Goal: Task Accomplishment & Management: Use online tool/utility

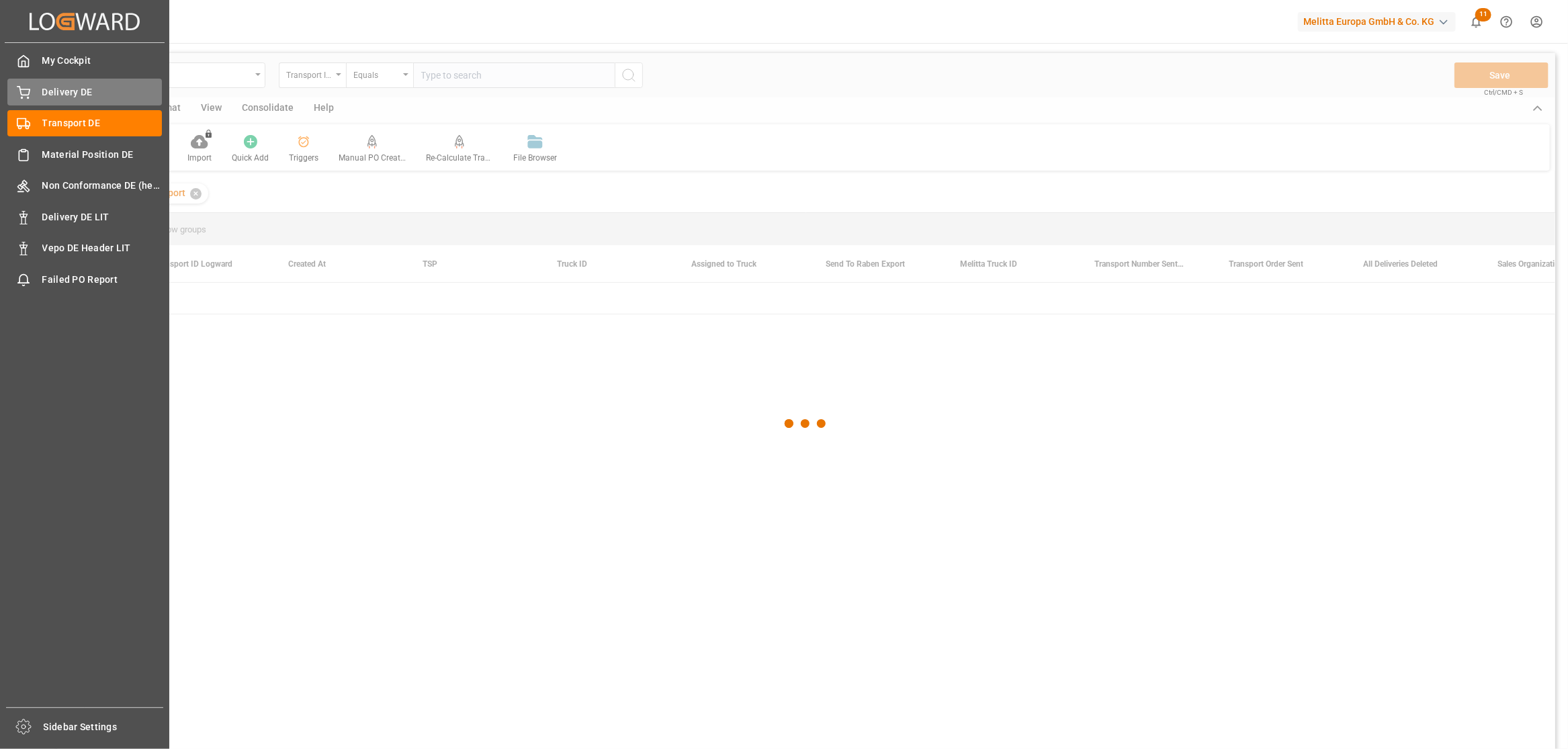
click at [21, 89] on icon at bounding box center [23, 93] width 14 height 14
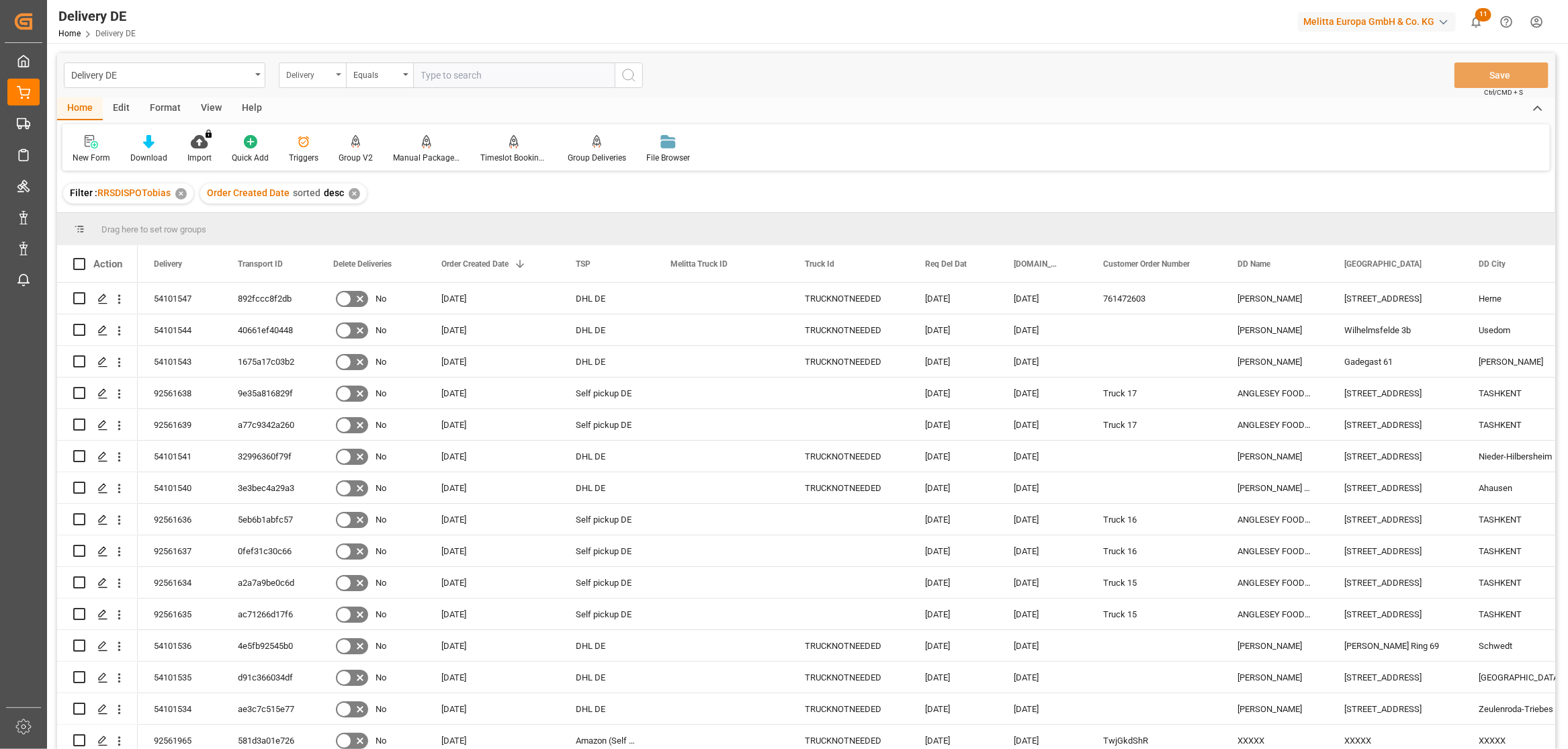
click at [335, 75] on div "Delivery" at bounding box center [313, 75] width 67 height 25
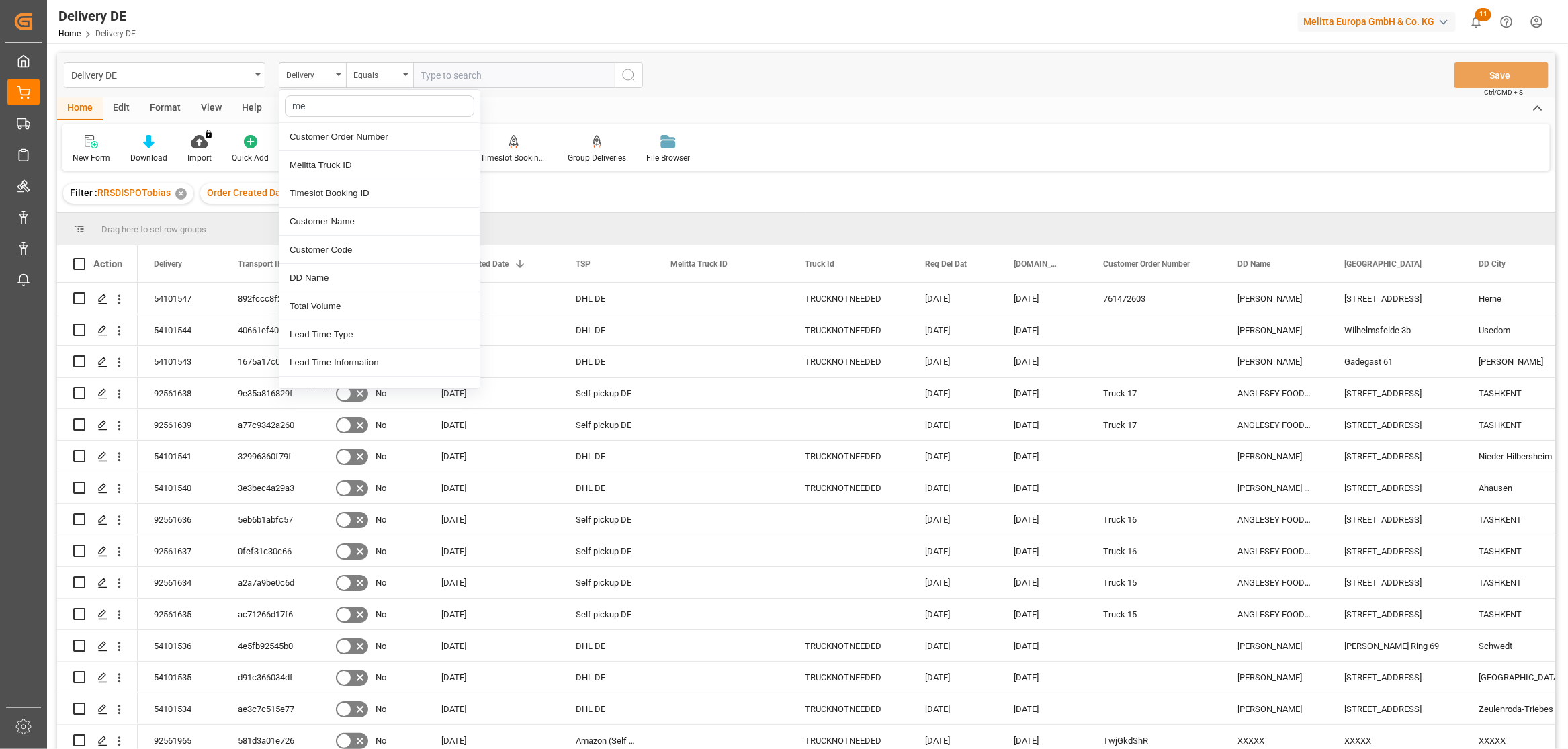
type input "mel"
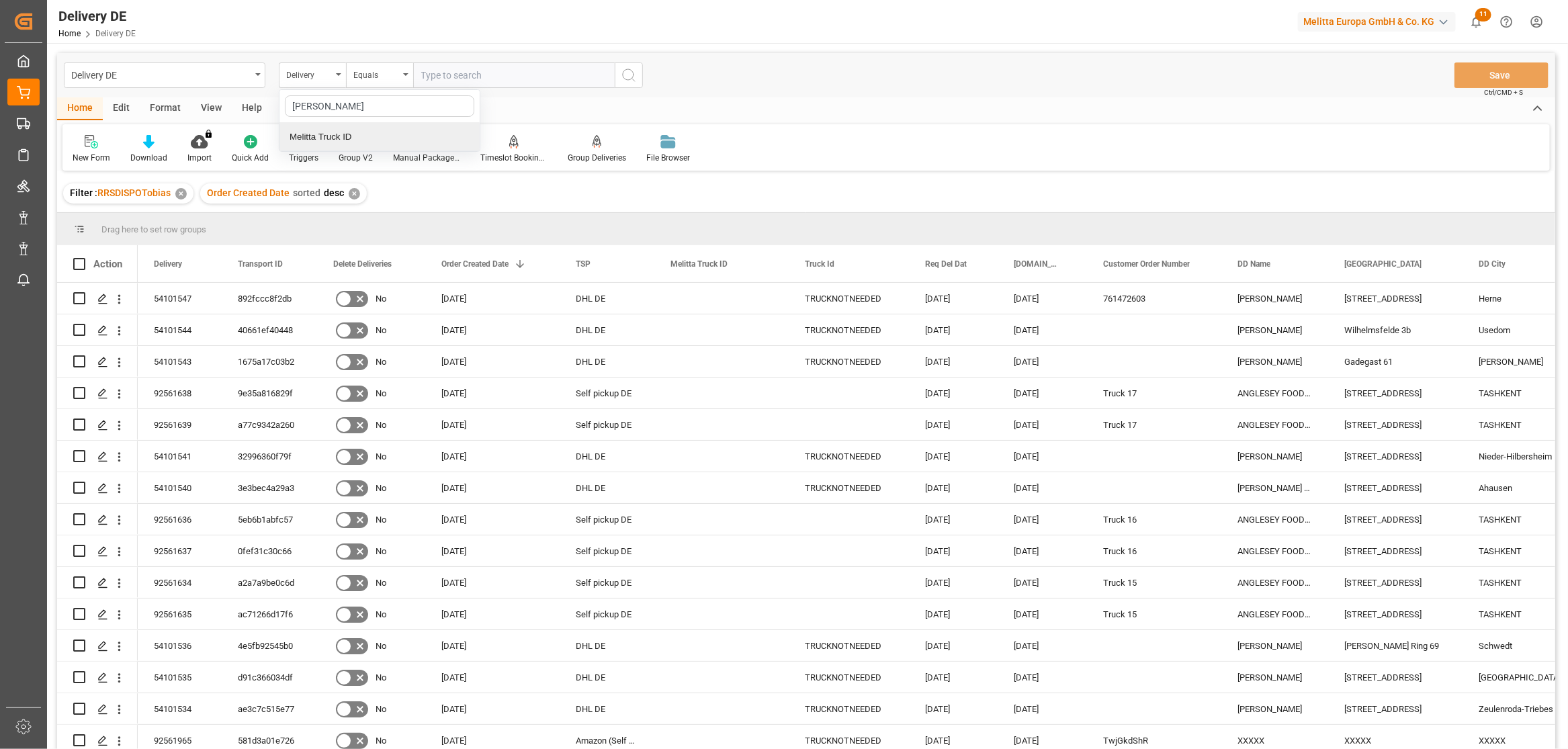
click at [331, 135] on div "Melitta Truck ID" at bounding box center [379, 136] width 200 height 28
click at [462, 74] on input "text" at bounding box center [514, 75] width 202 height 25
paste input "600002842"
type input "600002842"
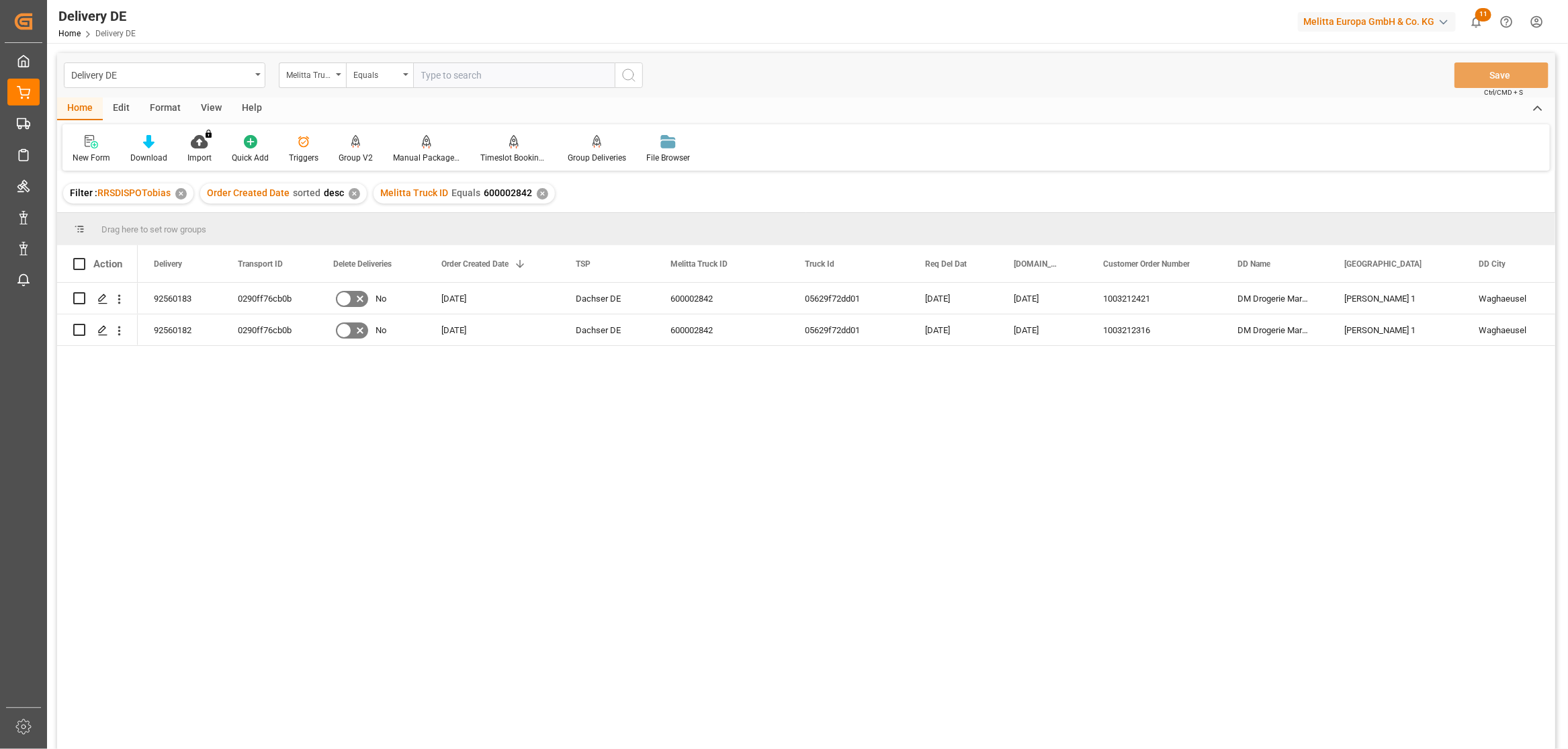
click at [437, 71] on input "text" at bounding box center [514, 75] width 202 height 25
click at [309, 65] on div "Melitta Truck ID" at bounding box center [309, 73] width 45 height 15
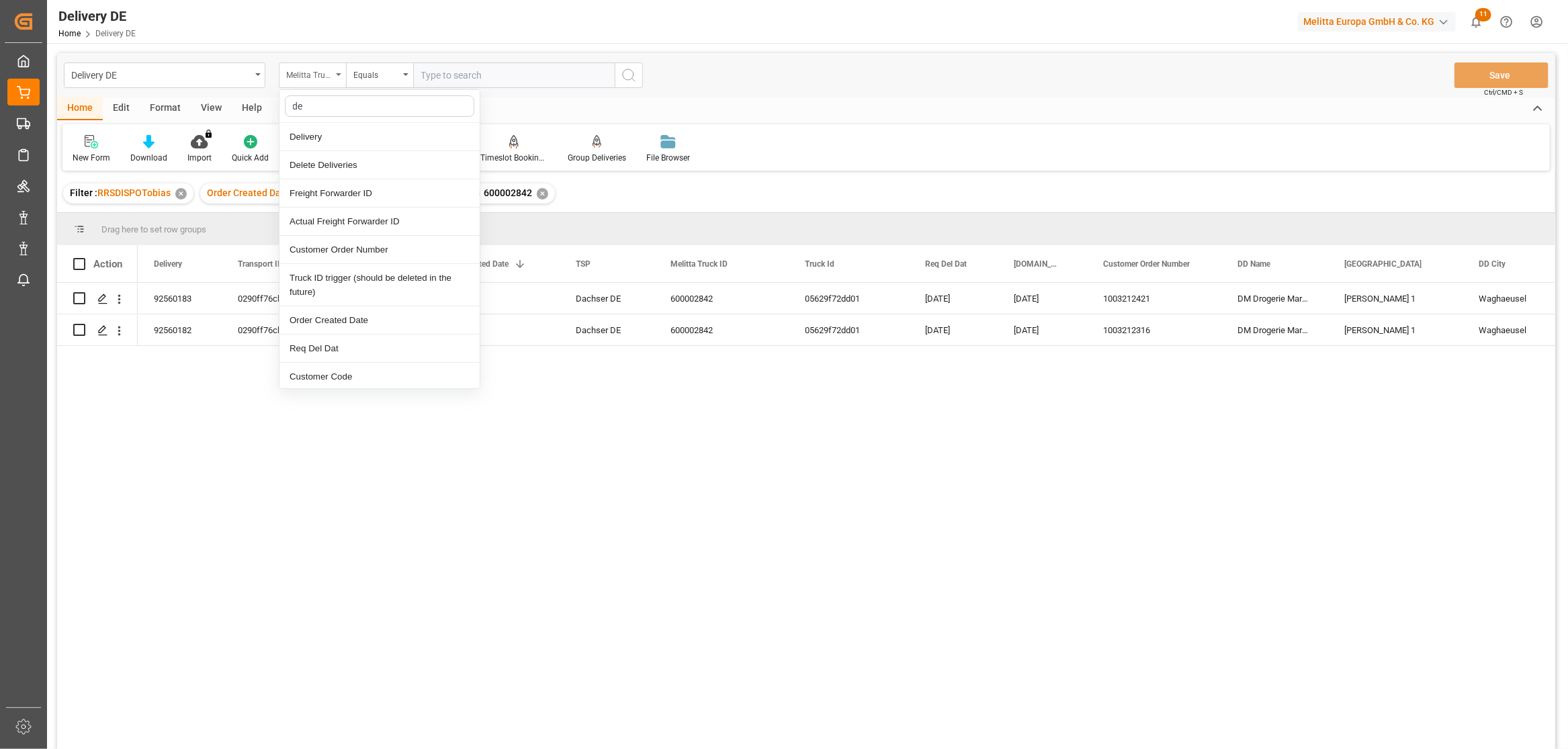
type input "del"
click at [314, 135] on div "Delivery" at bounding box center [379, 136] width 200 height 28
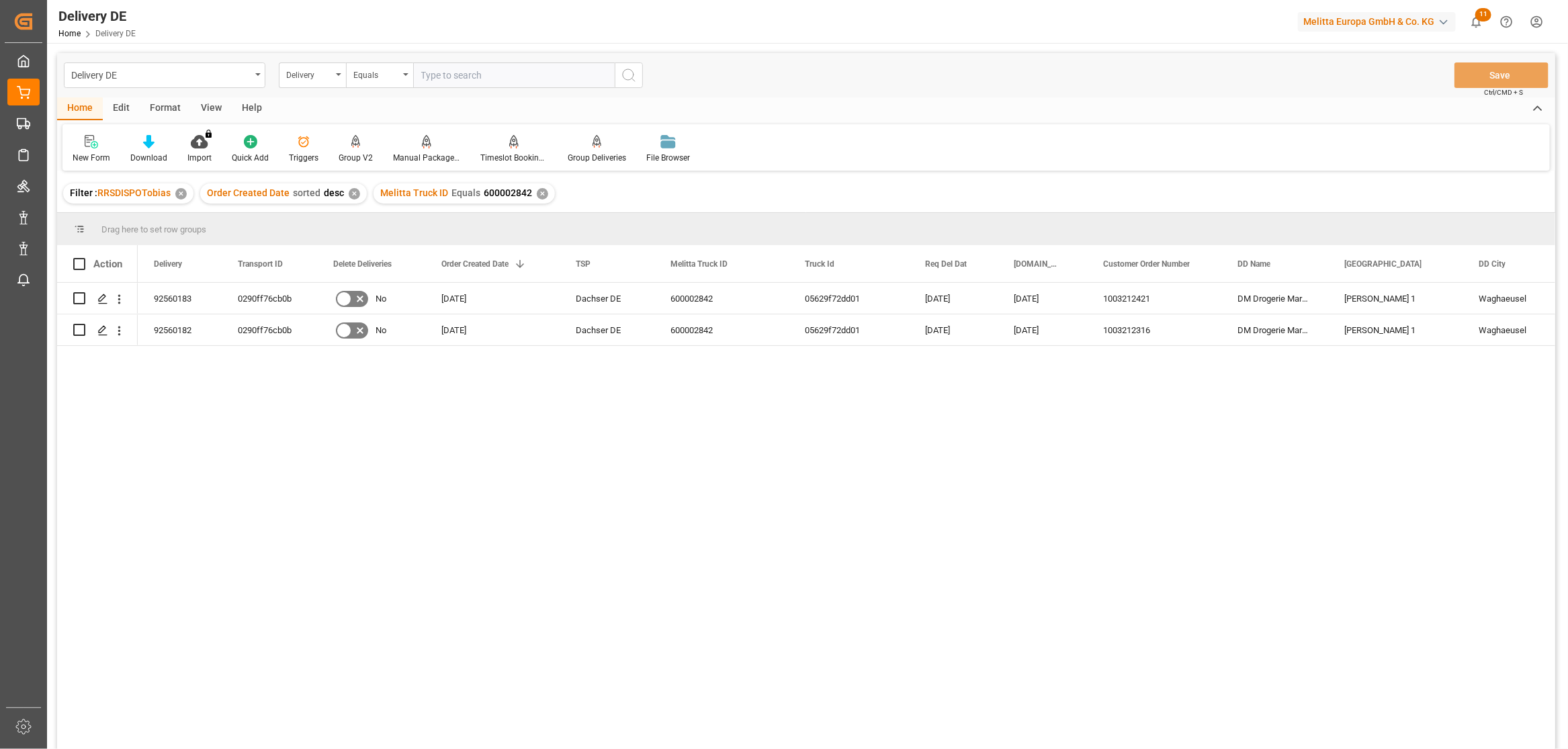
click at [455, 81] on input "text" at bounding box center [514, 75] width 202 height 25
paste input "92559069"
type input "92559069"
click at [639, 73] on button "search button" at bounding box center [628, 75] width 28 height 25
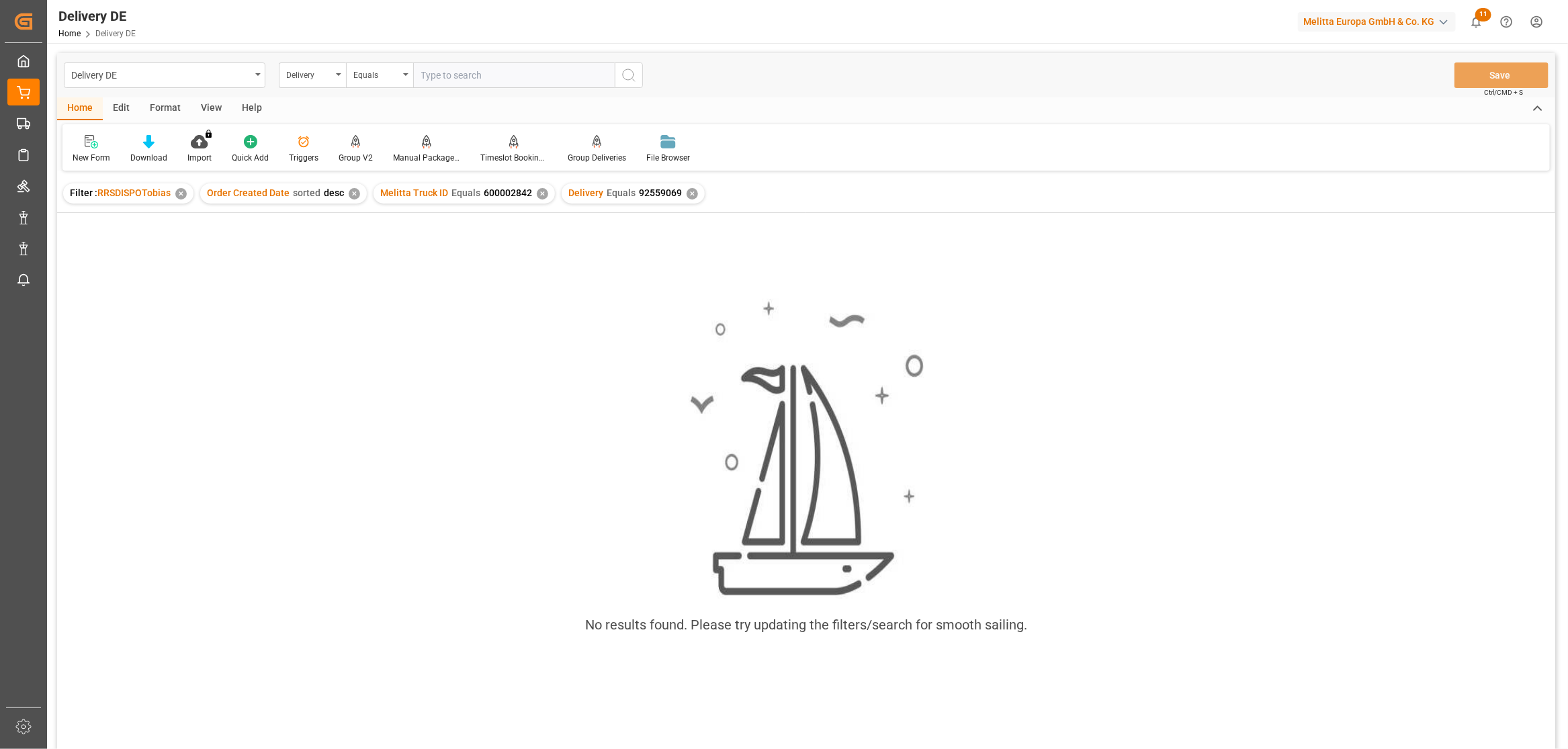
click at [537, 195] on div "✕" at bounding box center [542, 194] width 12 height 12
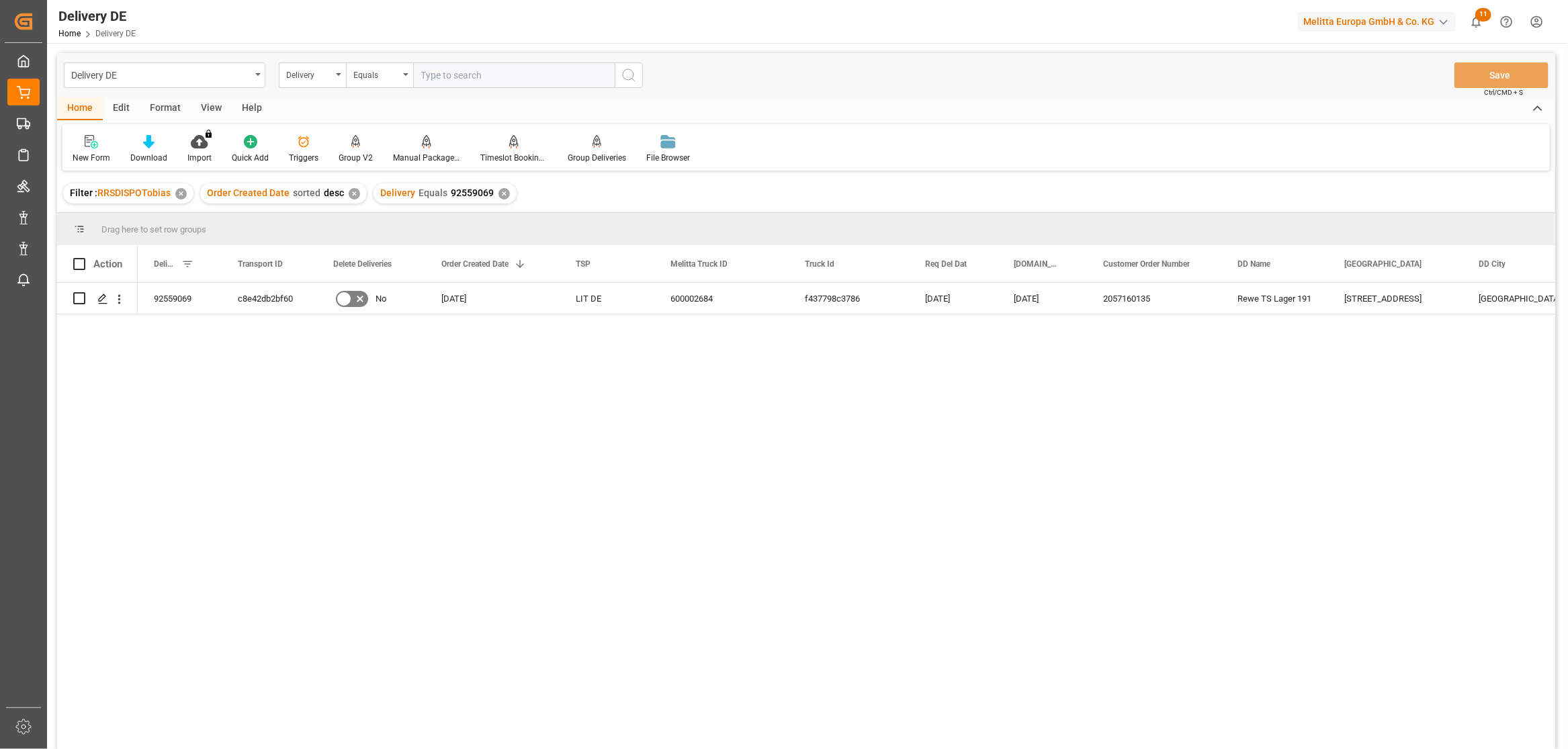
click at [471, 75] on input "text" at bounding box center [514, 75] width 202 height 25
paste input "2. 761468431"
drag, startPoint x: 499, startPoint y: 75, endPoint x: -188, endPoint y: 65, distance: 687.1
click at [0, 65] on html "Created by potrace 1.15, written by Peter Selinger 2001-2017 Created by potrace…" at bounding box center [784, 374] width 1568 height 749
click at [508, 91] on div "Delivery DE Delivery Equals 2. 761468431 Save Ctrl/CMD + S" at bounding box center [806, 75] width 1498 height 45
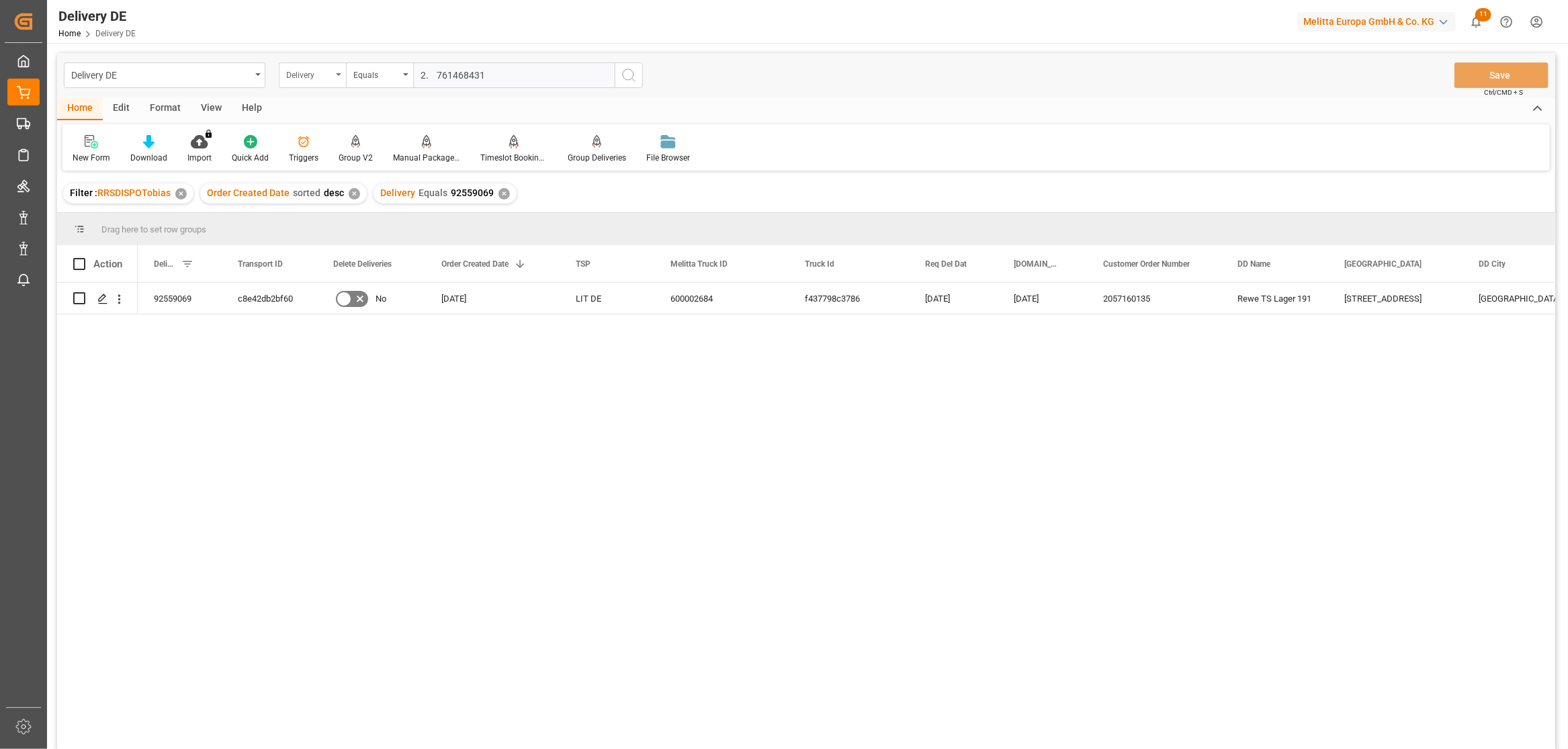
drag, startPoint x: 495, startPoint y: 70, endPoint x: 339, endPoint y: 74, distance: 156.1
click at [339, 74] on div "Delivery Equals 2. 761468431" at bounding box center [461, 75] width 364 height 25
paste input "92548399"
type input "92548399"
click at [632, 81] on icon "search button" at bounding box center [629, 75] width 16 height 16
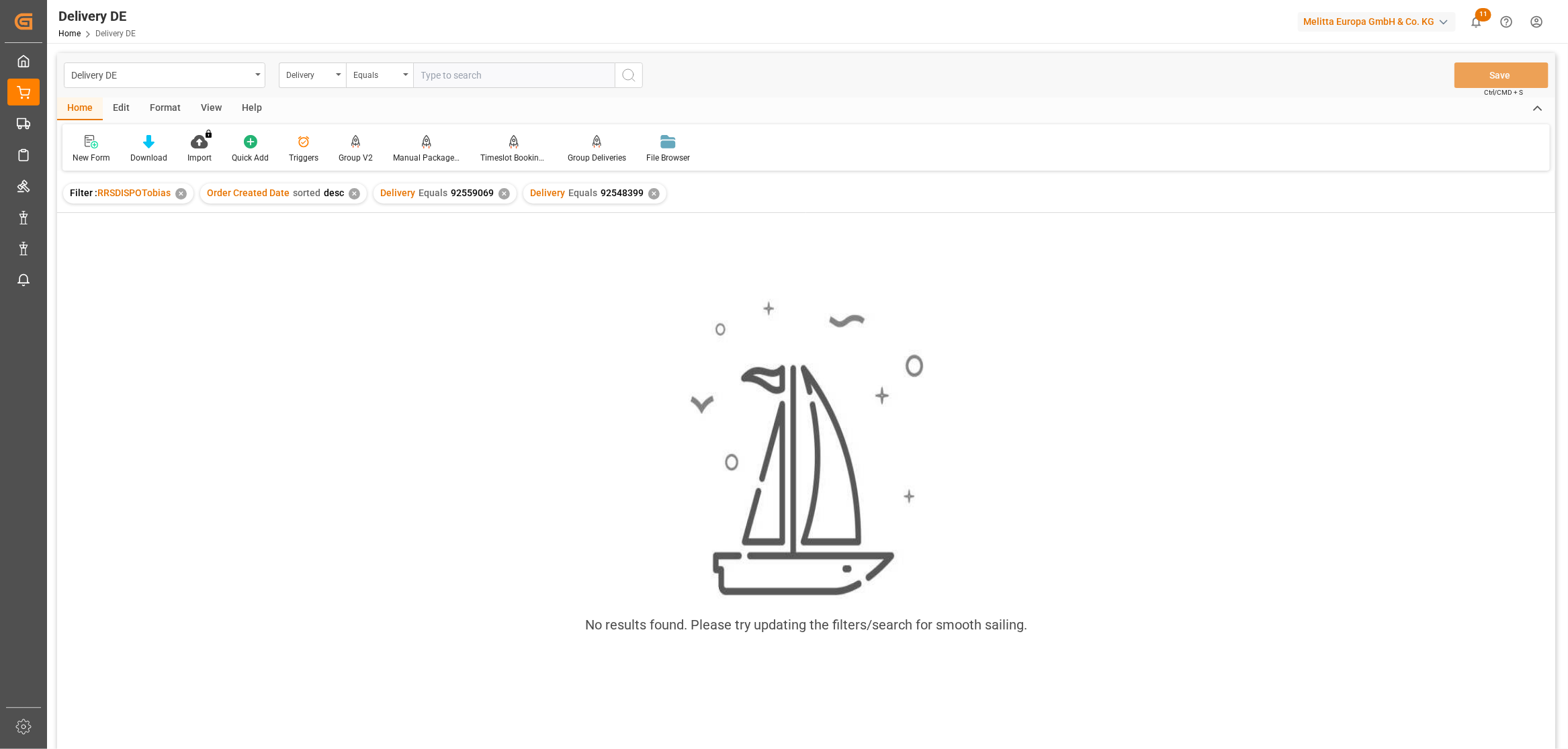
click at [499, 194] on div "✕" at bounding box center [504, 194] width 12 height 12
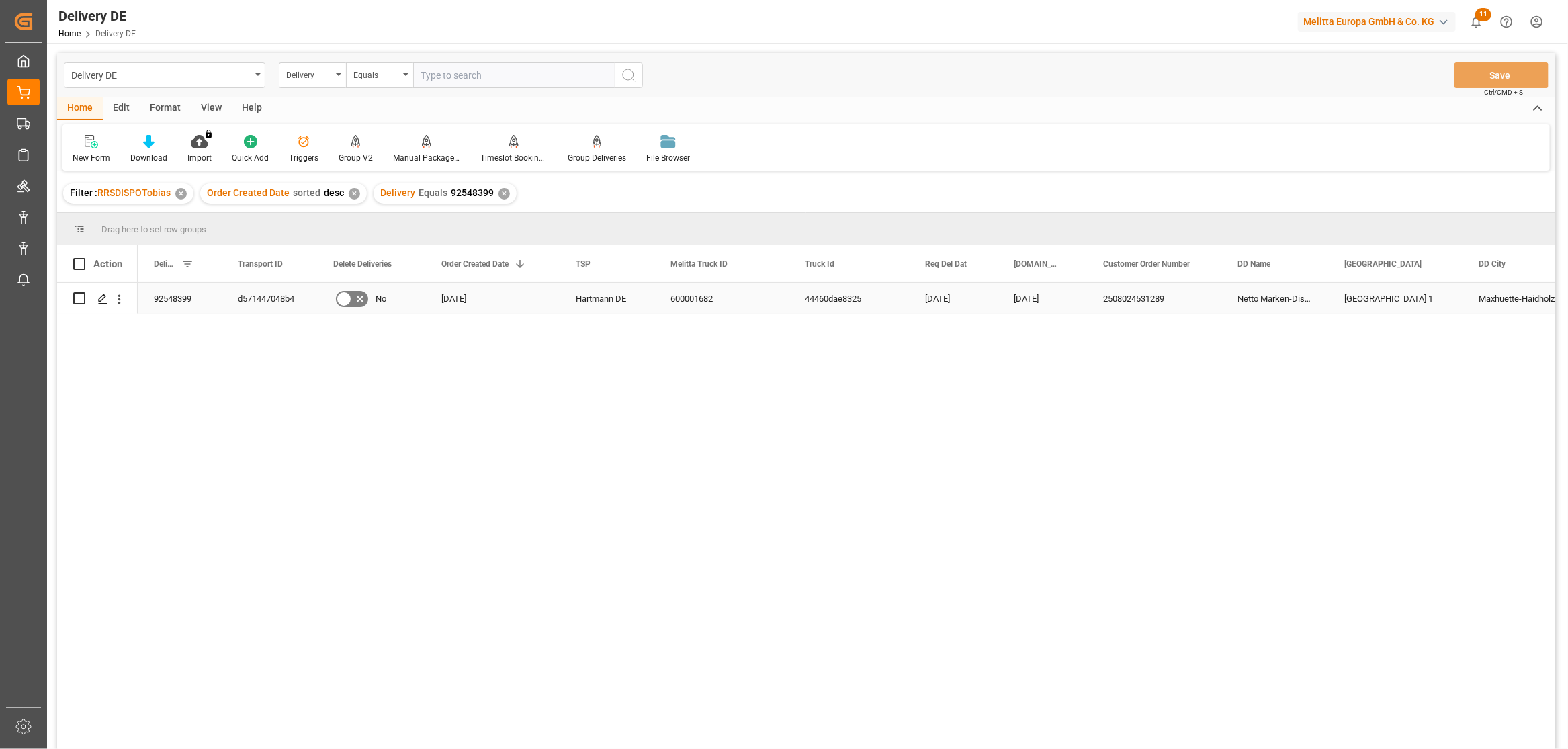
click at [276, 295] on div "d571447048b4" at bounding box center [269, 298] width 95 height 31
click at [457, 75] on input "text" at bounding box center [514, 75] width 202 height 25
paste input "92560183"
type input "92560183"
click at [632, 75] on icon "search button" at bounding box center [629, 75] width 16 height 16
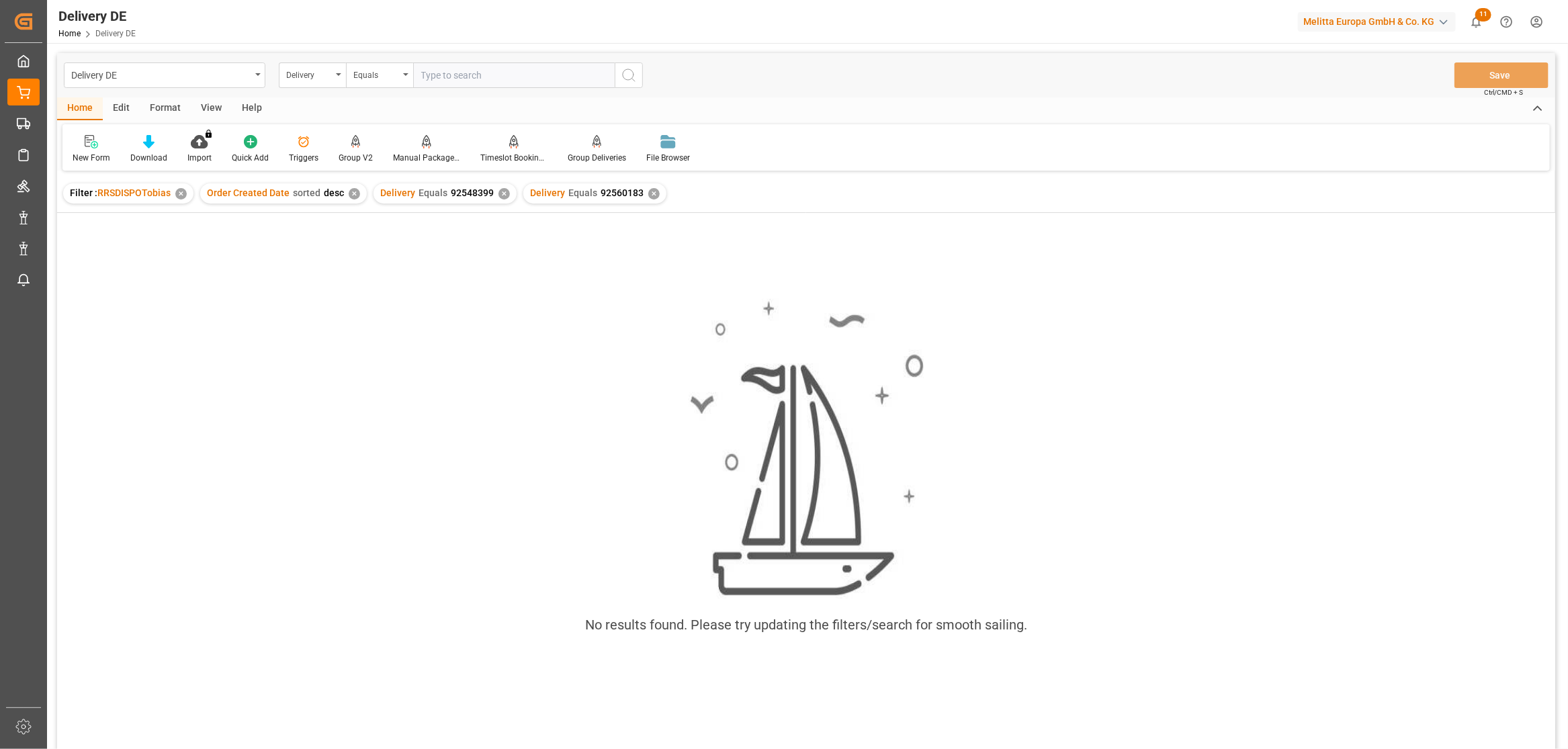
click at [498, 189] on div "✕" at bounding box center [504, 194] width 12 height 12
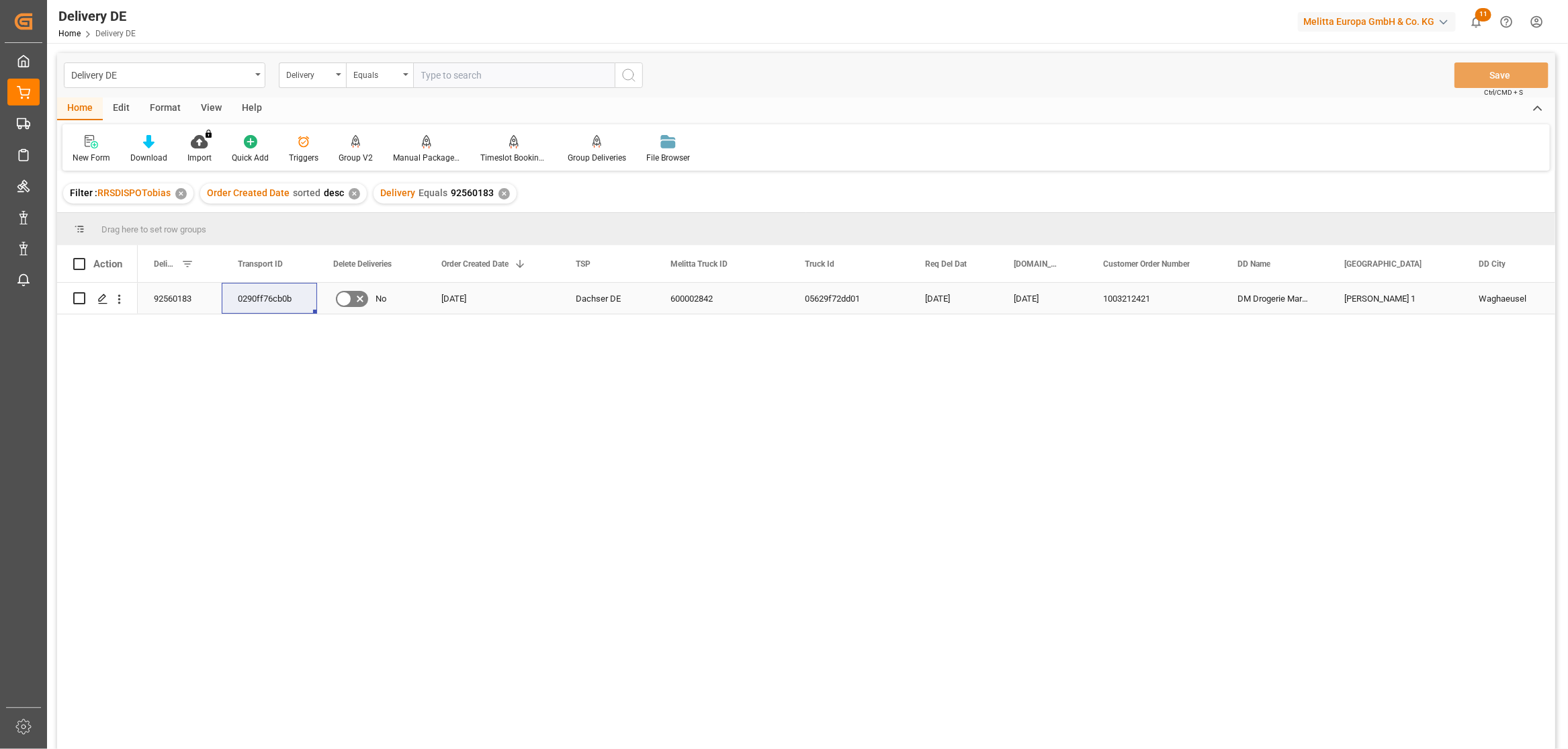
click at [283, 295] on div "0290ff76cb0b" at bounding box center [269, 298] width 95 height 31
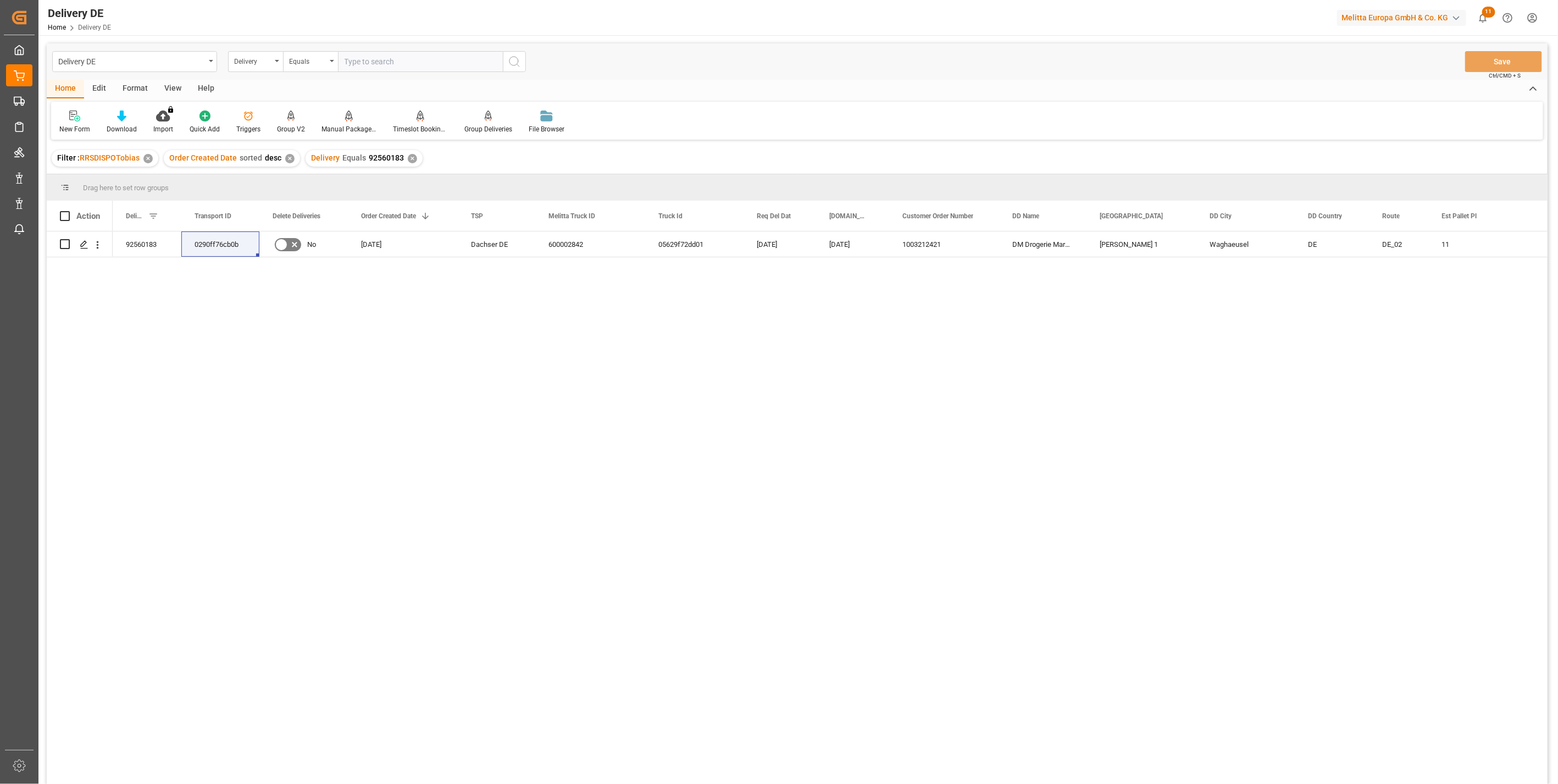
click at [384, 60] on input "text" at bounding box center [420, 62] width 165 height 21
paste input "92559419"
type input "92559419"
click at [511, 66] on icon "search button" at bounding box center [515, 62] width 13 height 13
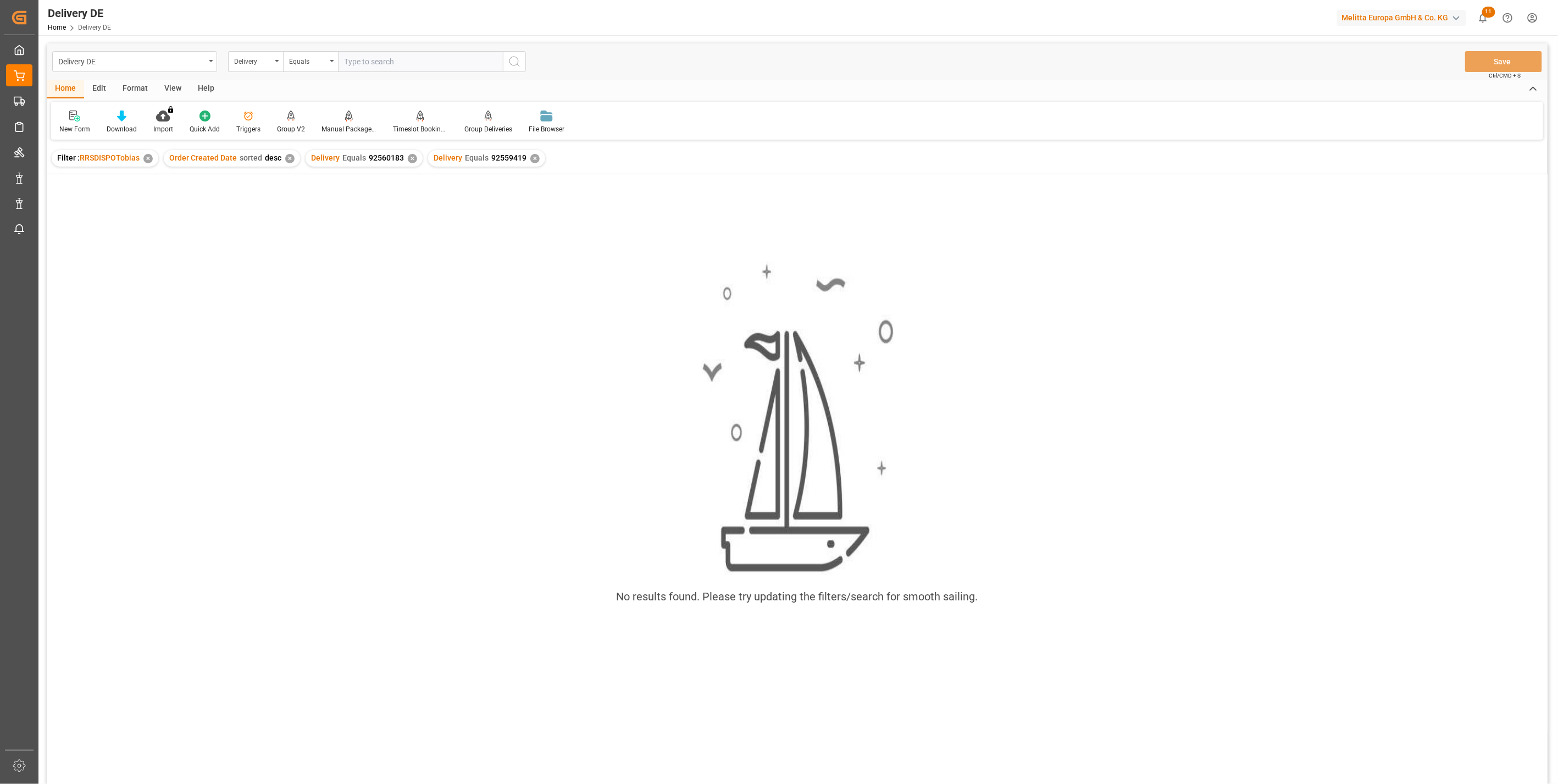
click at [411, 158] on div "✕" at bounding box center [412, 158] width 10 height 10
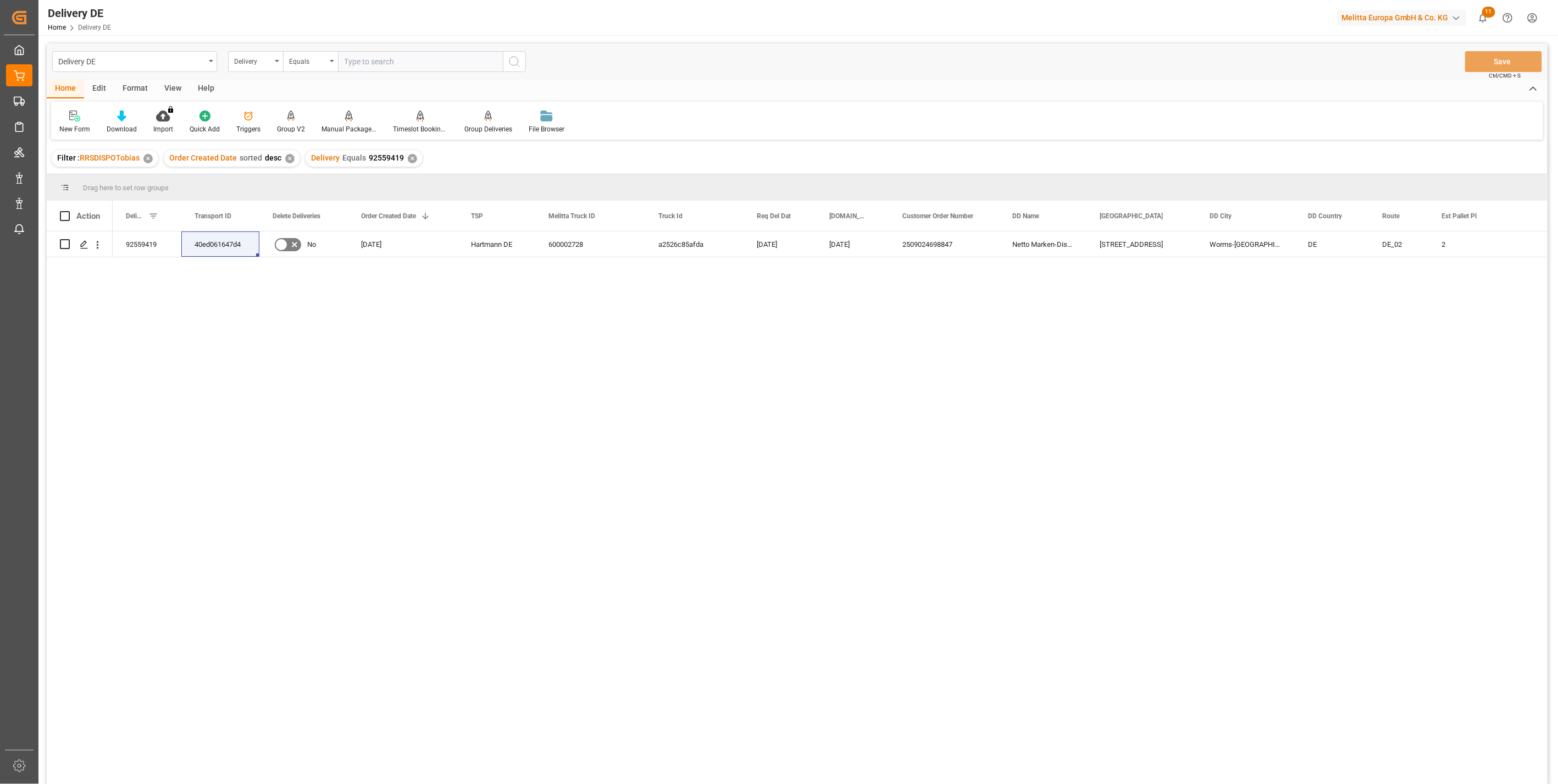
click at [403, 61] on input "text" at bounding box center [420, 62] width 165 height 21
paste input "92561945"
type input "92561945"
click at [516, 58] on icon "search button" at bounding box center [515, 62] width 13 height 13
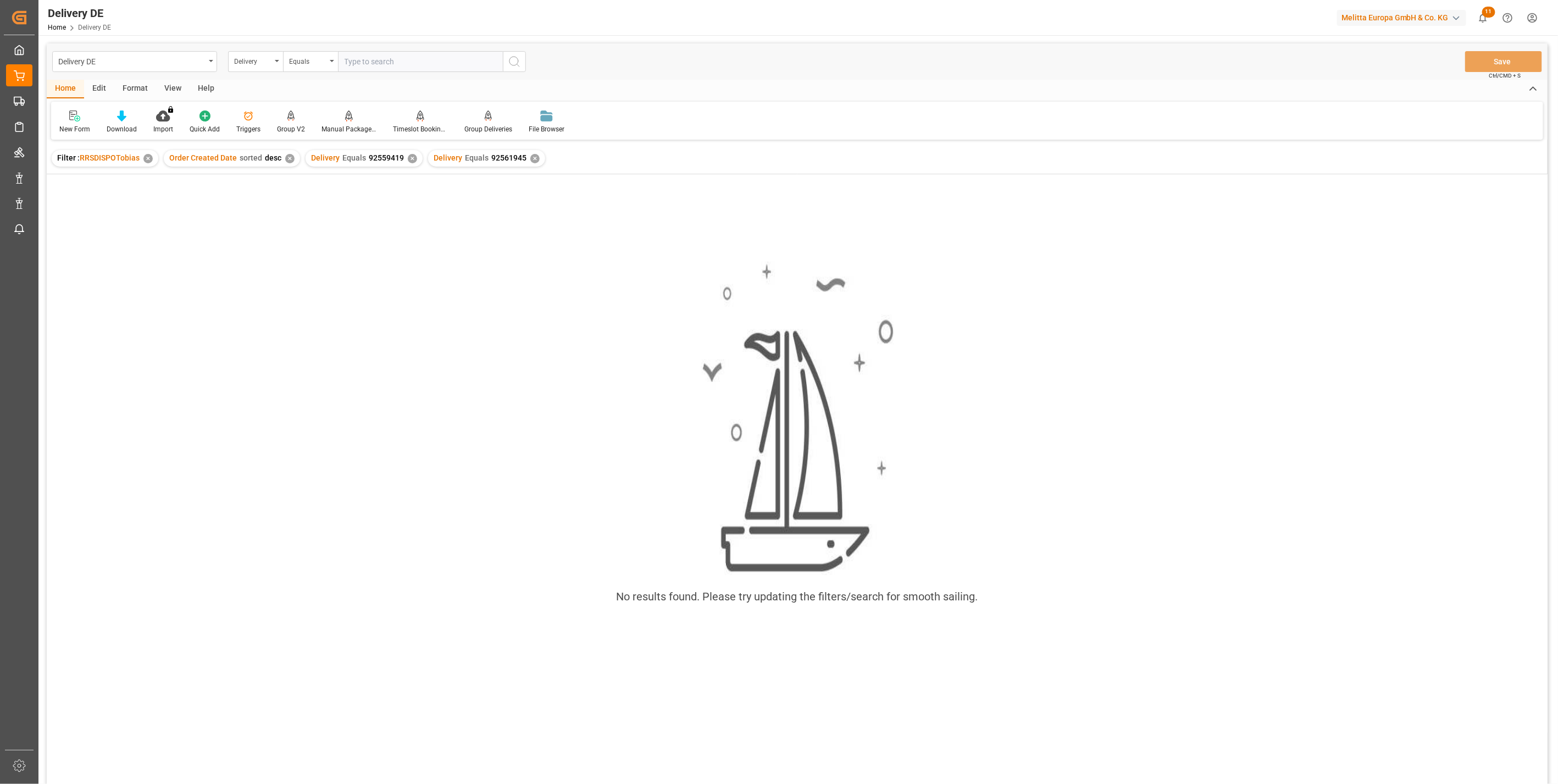
click at [408, 158] on div "✕" at bounding box center [412, 158] width 10 height 10
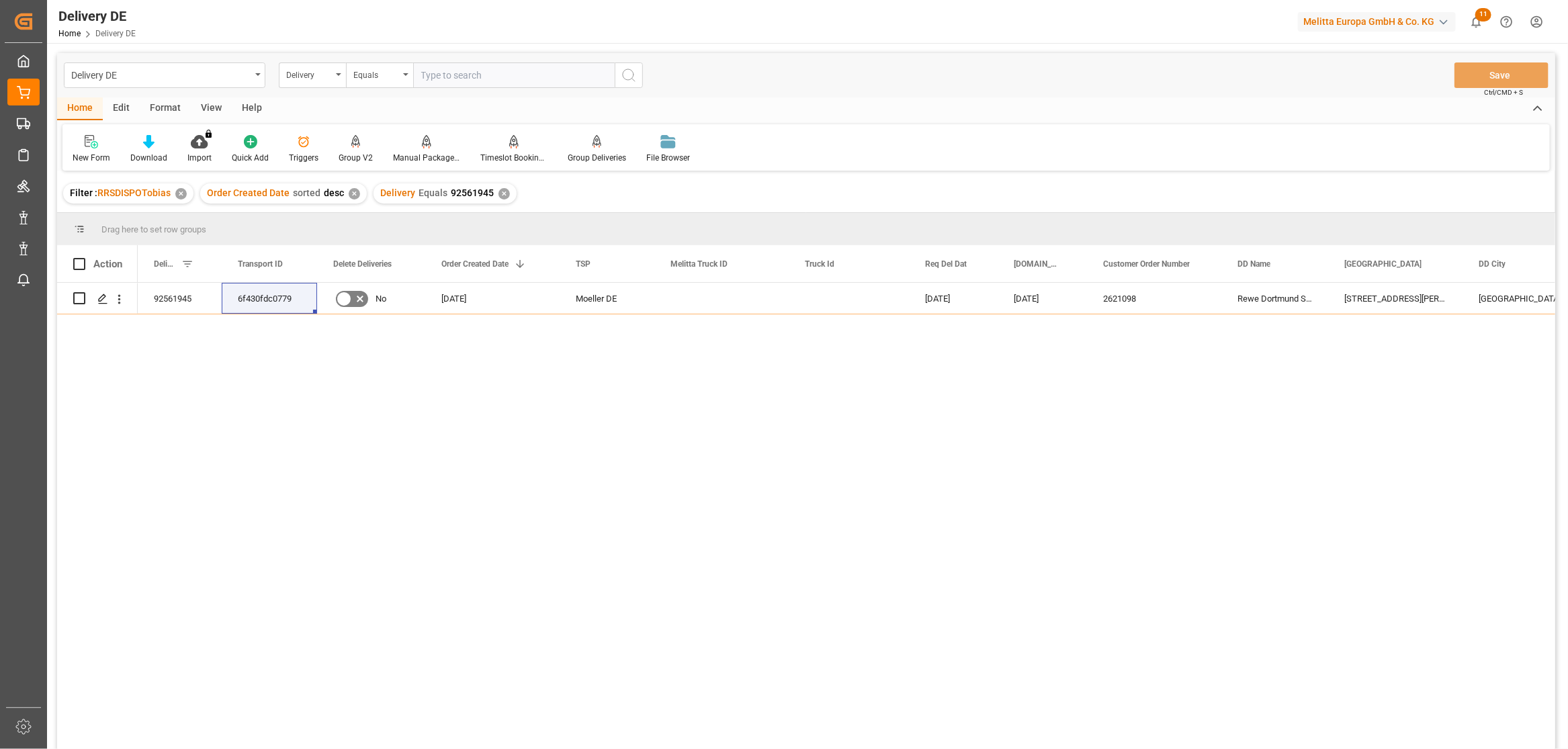
click at [1067, 138] on div "New Form Download Import You don't have permission for this feature. Contact ad…" at bounding box center [807, 147] width 1488 height 46
click at [444, 81] on input "text" at bounding box center [514, 75] width 202 height 25
paste input "92561994"
type input "92561994"
click at [622, 72] on icon "search button" at bounding box center [629, 75] width 16 height 16
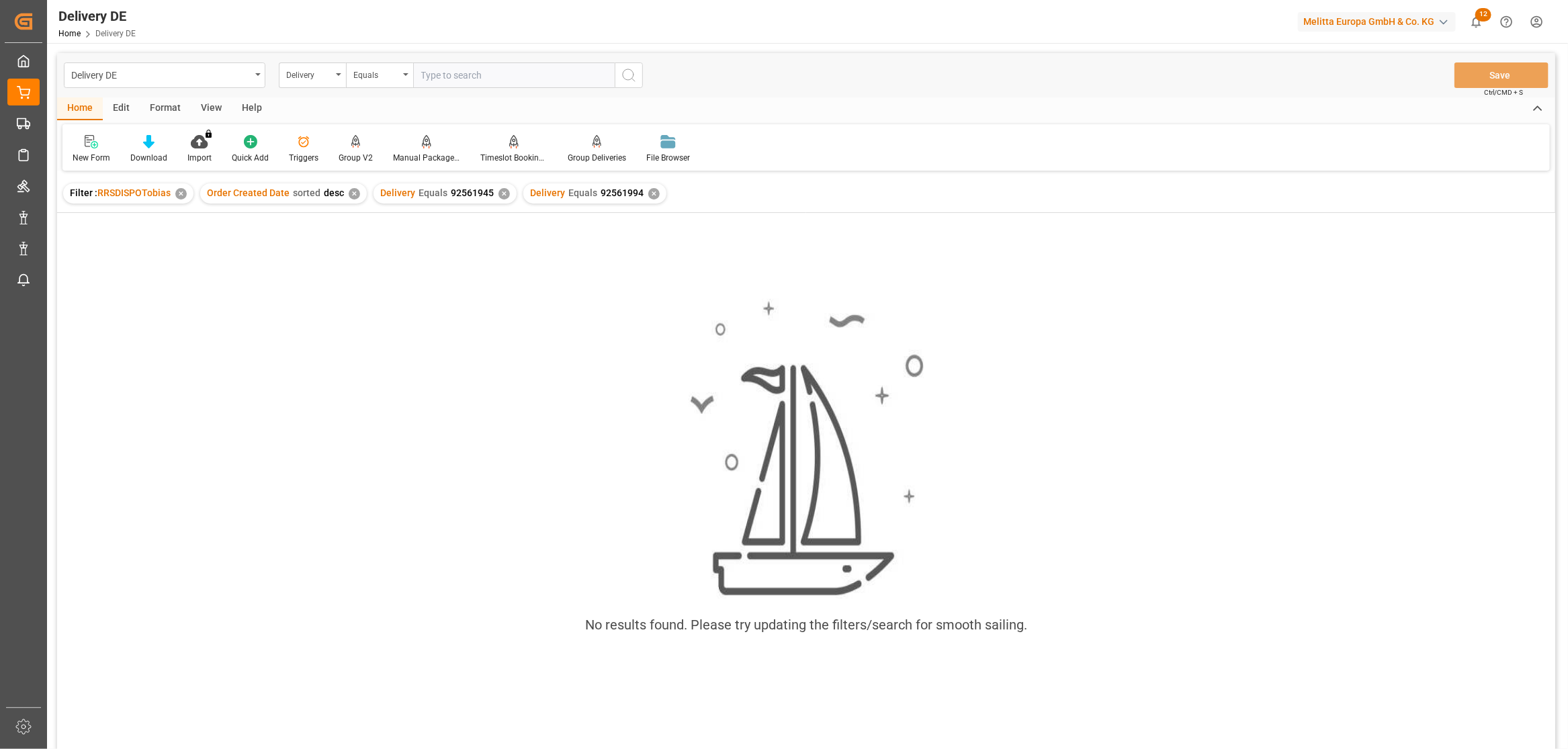
click at [498, 192] on div "✕" at bounding box center [504, 194] width 12 height 12
click at [529, 413] on div "No results found. Please try updating the filters/search for smooth sailing." at bounding box center [806, 474] width 1498 height 371
click at [502, 309] on div "No results found. Please try updating the filters/search for smooth sailing." at bounding box center [806, 474] width 1498 height 371
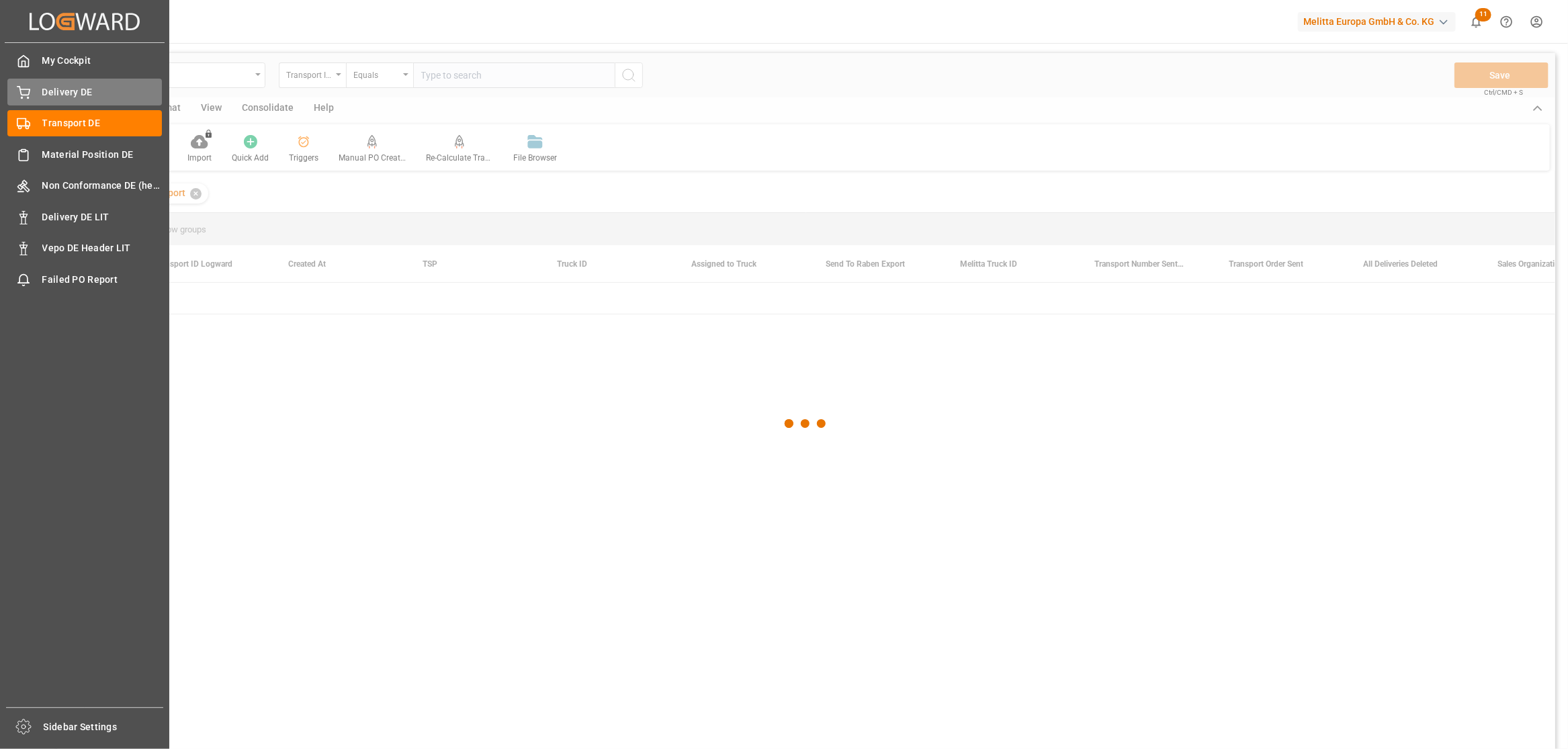
click at [30, 96] on icon at bounding box center [23, 93] width 14 height 14
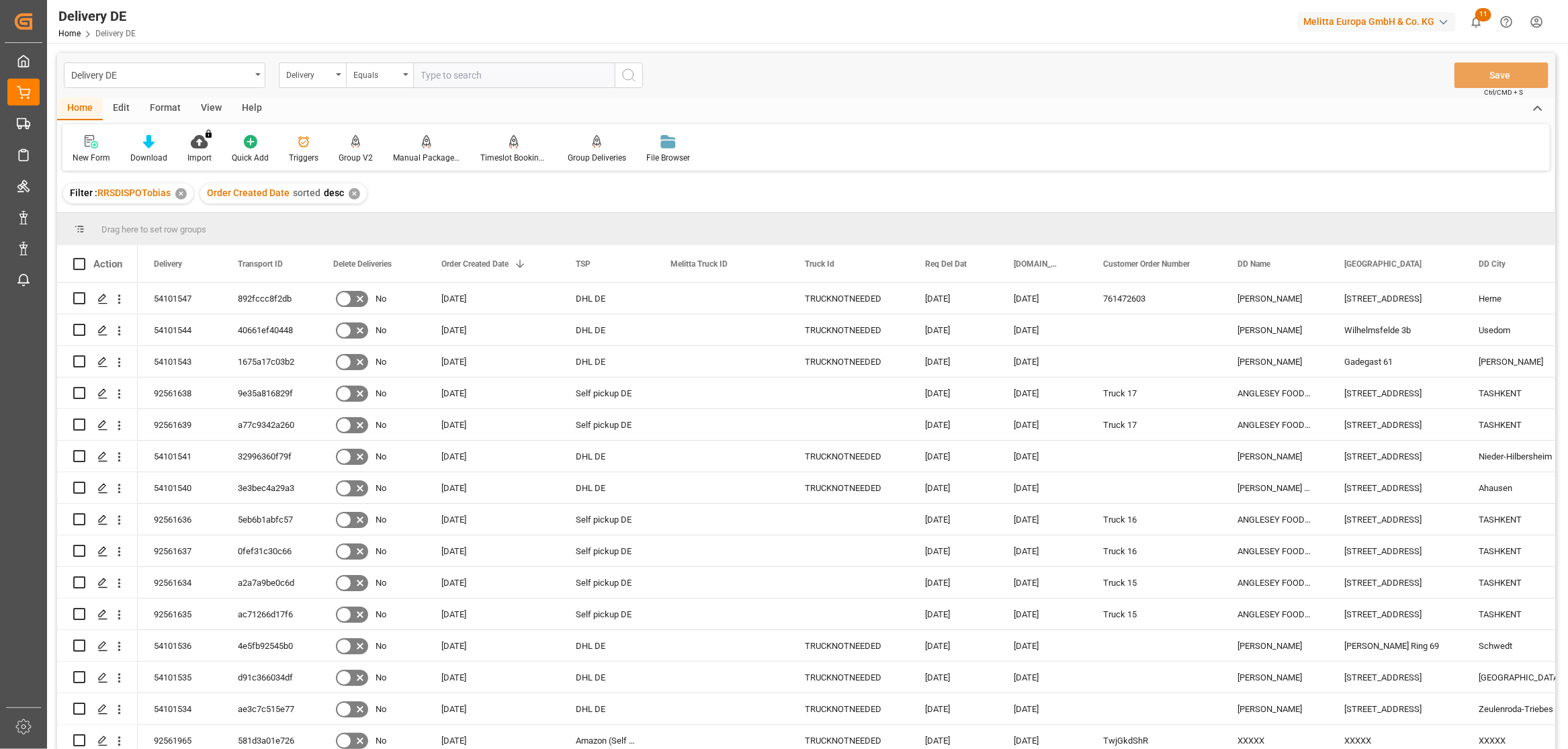
click at [485, 78] on input "text" at bounding box center [514, 75] width 202 height 25
paste input "600002842"
drag, startPoint x: 477, startPoint y: 83, endPoint x: 307, endPoint y: 55, distance: 172.3
click at [307, 55] on div "Delivery DE Delivery Equals 600002842 Save Ctrl/CMD + S" at bounding box center [806, 75] width 1498 height 45
type input "w"
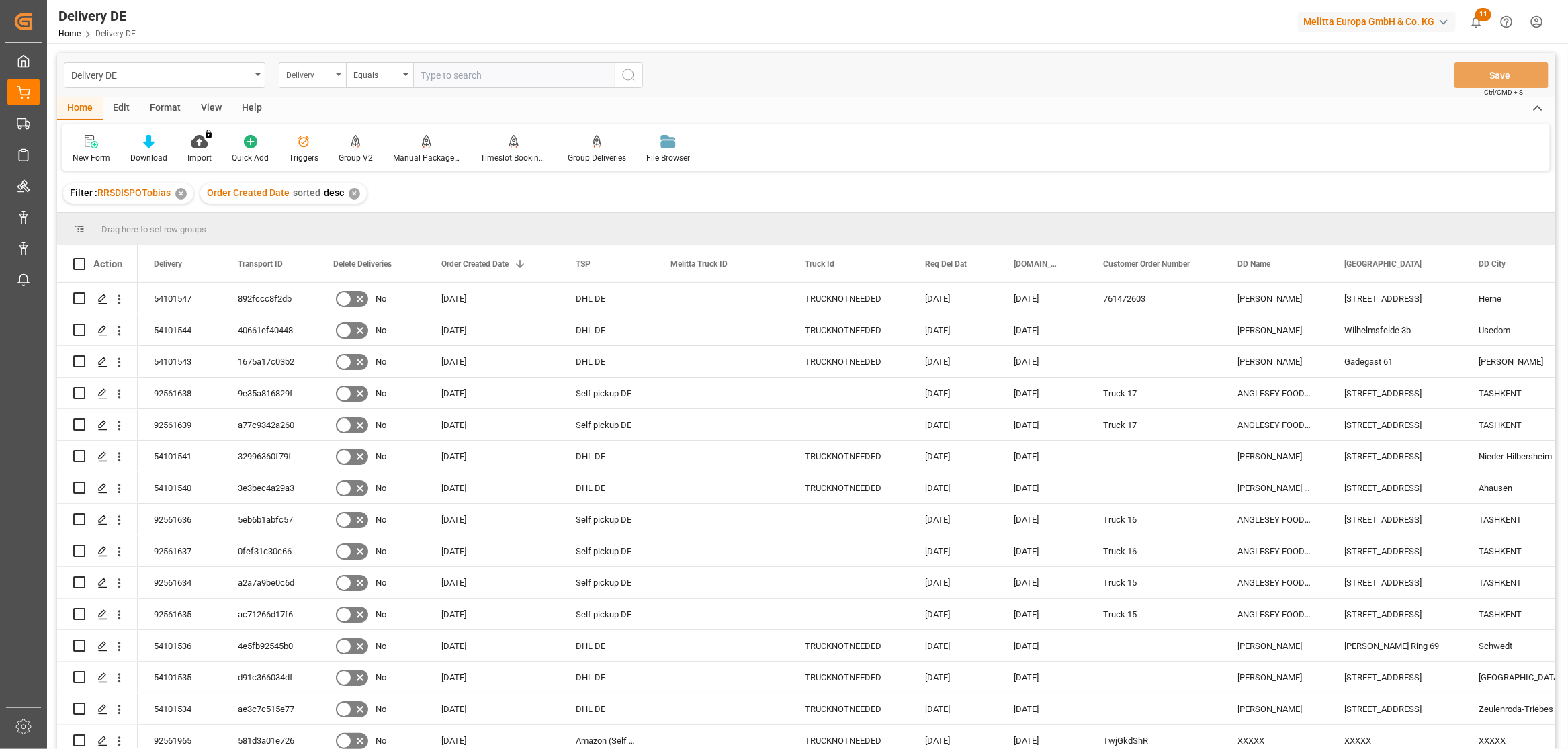
click at [317, 78] on div "Delivery" at bounding box center [309, 73] width 45 height 15
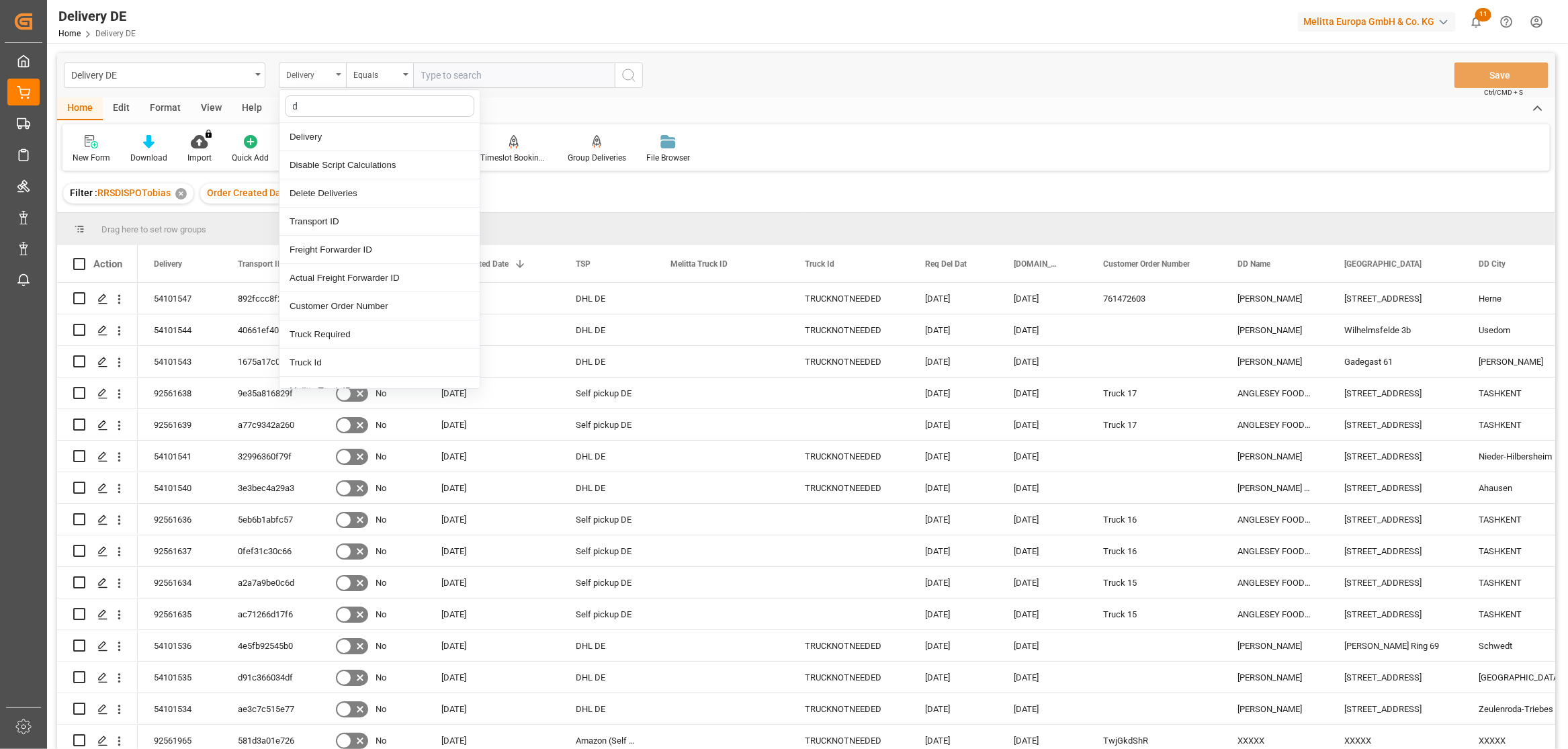
type input "dd"
click at [321, 281] on div "DD City" at bounding box center [379, 277] width 200 height 28
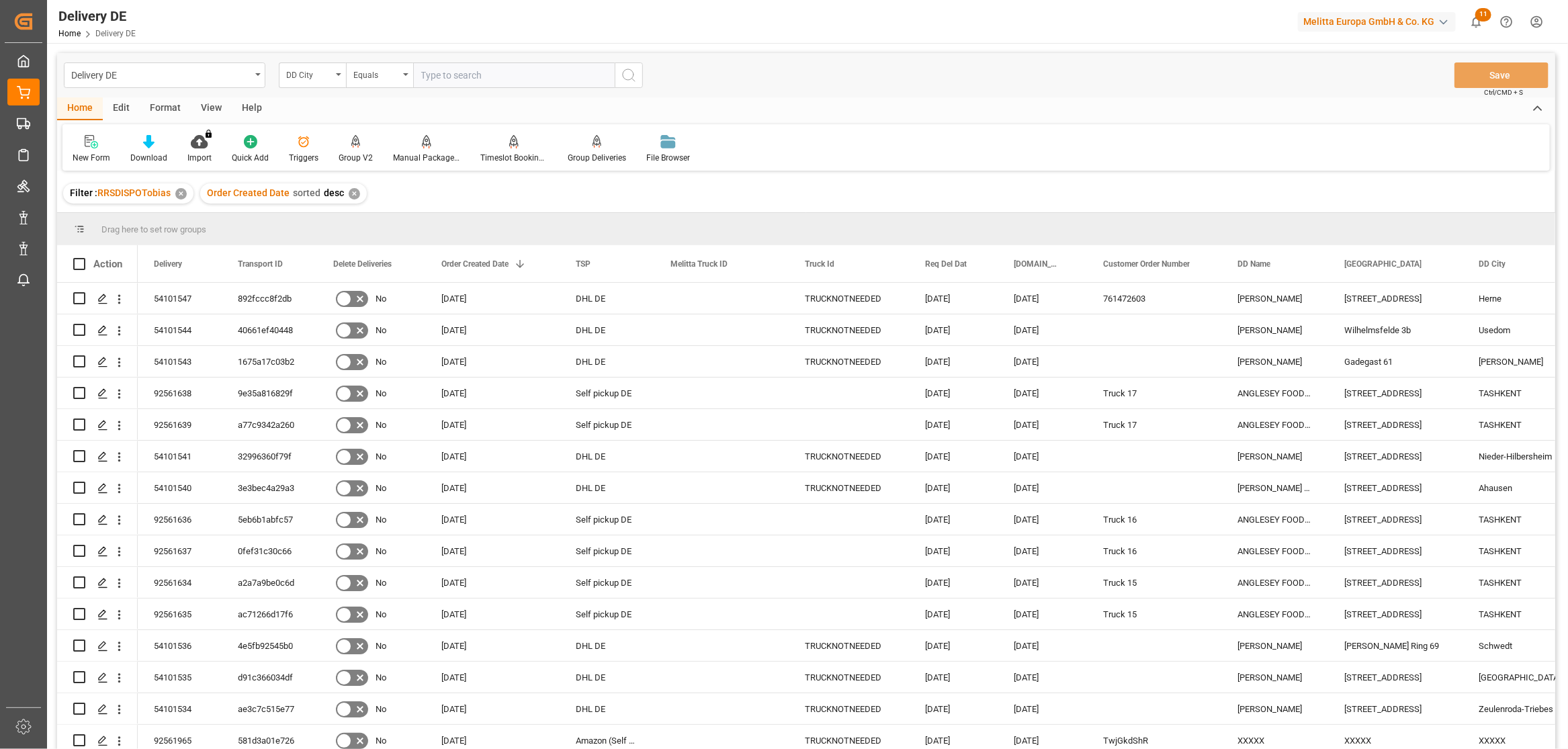
click at [462, 81] on input "text" at bounding box center [514, 75] width 202 height 25
type input "waghaeusel"
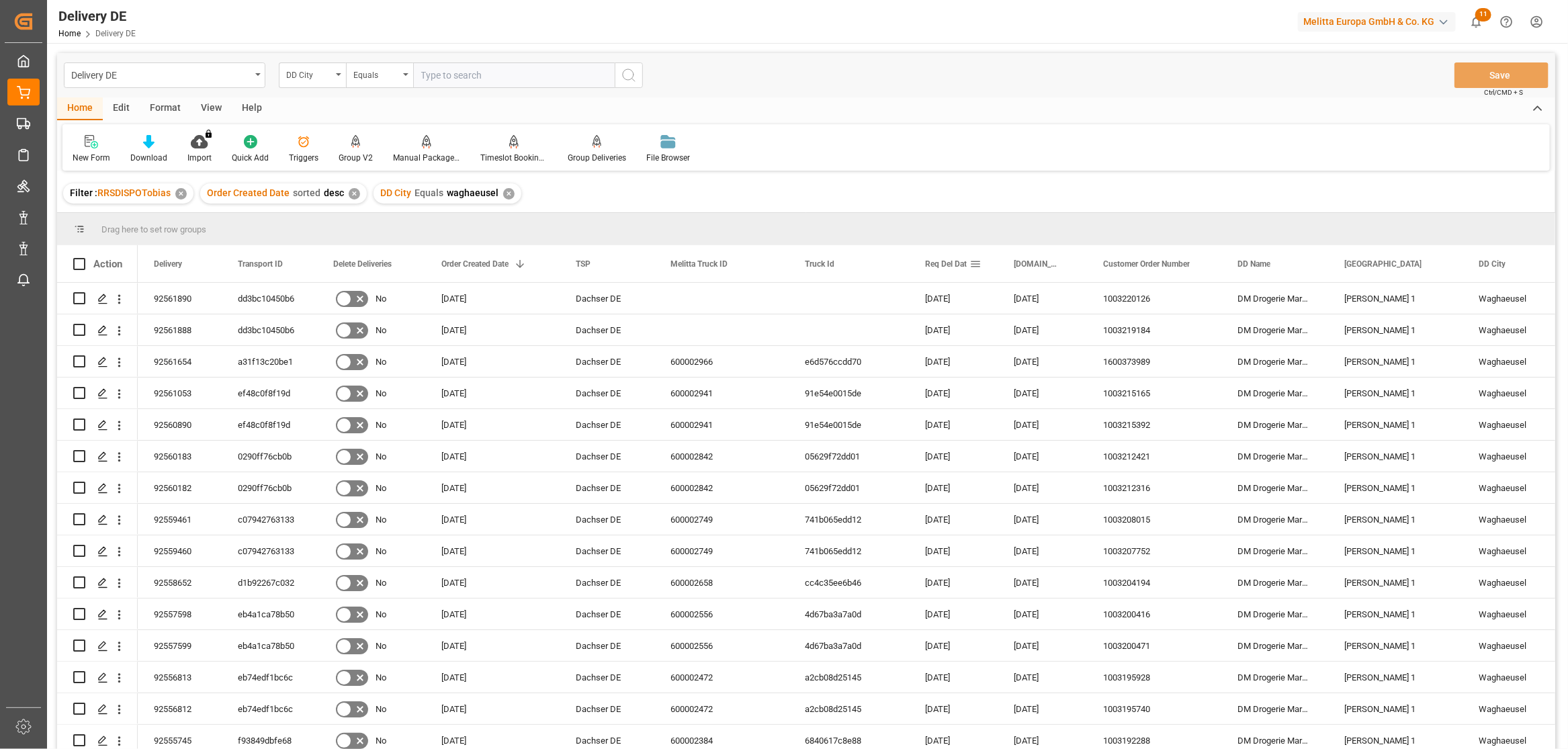
click at [980, 260] on span at bounding box center [975, 264] width 12 height 12
click at [1090, 264] on span "columns" at bounding box center [1088, 265] width 12 height 12
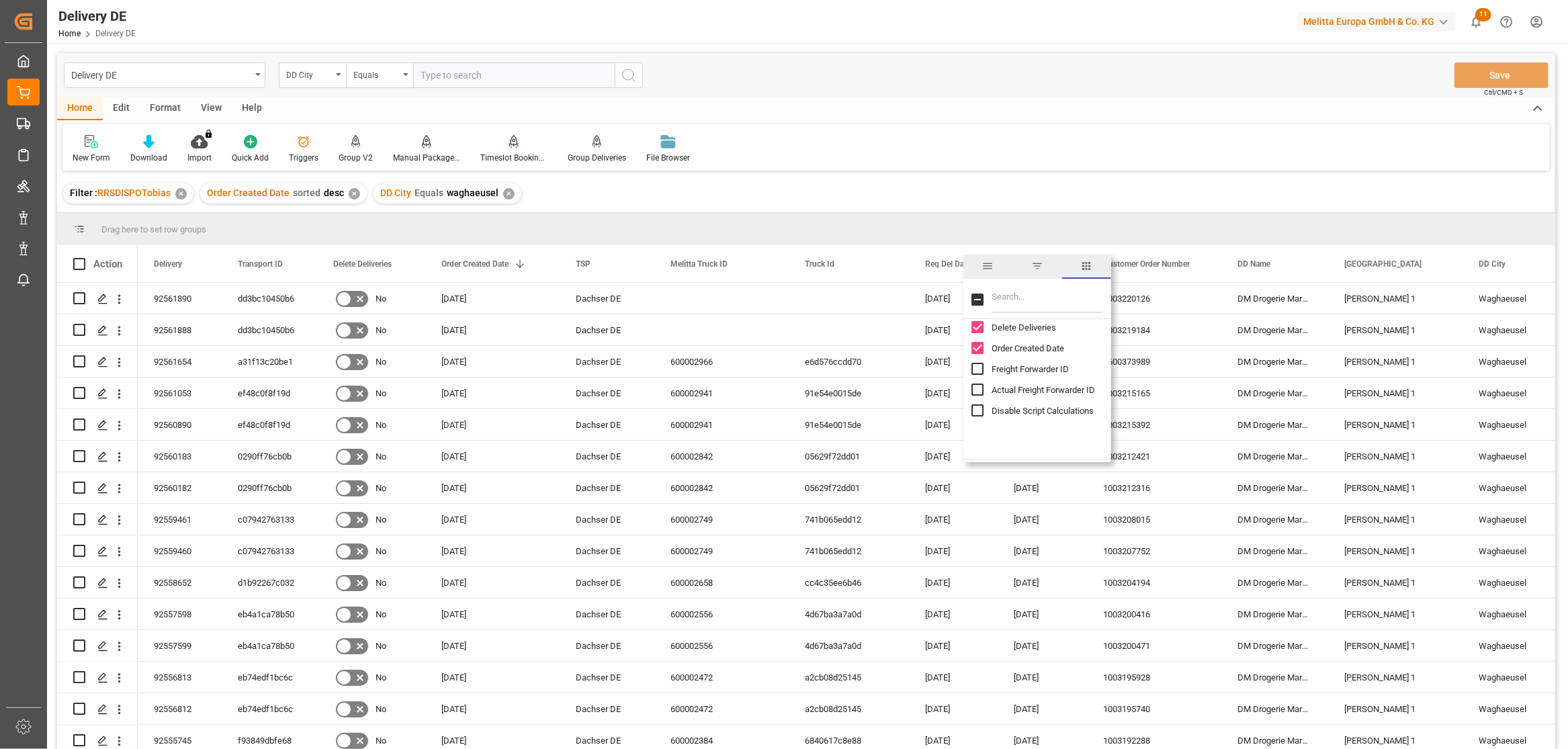
scroll to position [149, 0]
click at [1020, 296] on input "Filter Columns Input" at bounding box center [1047, 300] width 112 height 27
type input "act"
click at [978, 363] on input "Arrival Date Actual column toggle visibility (hidden)" at bounding box center [977, 359] width 12 height 12
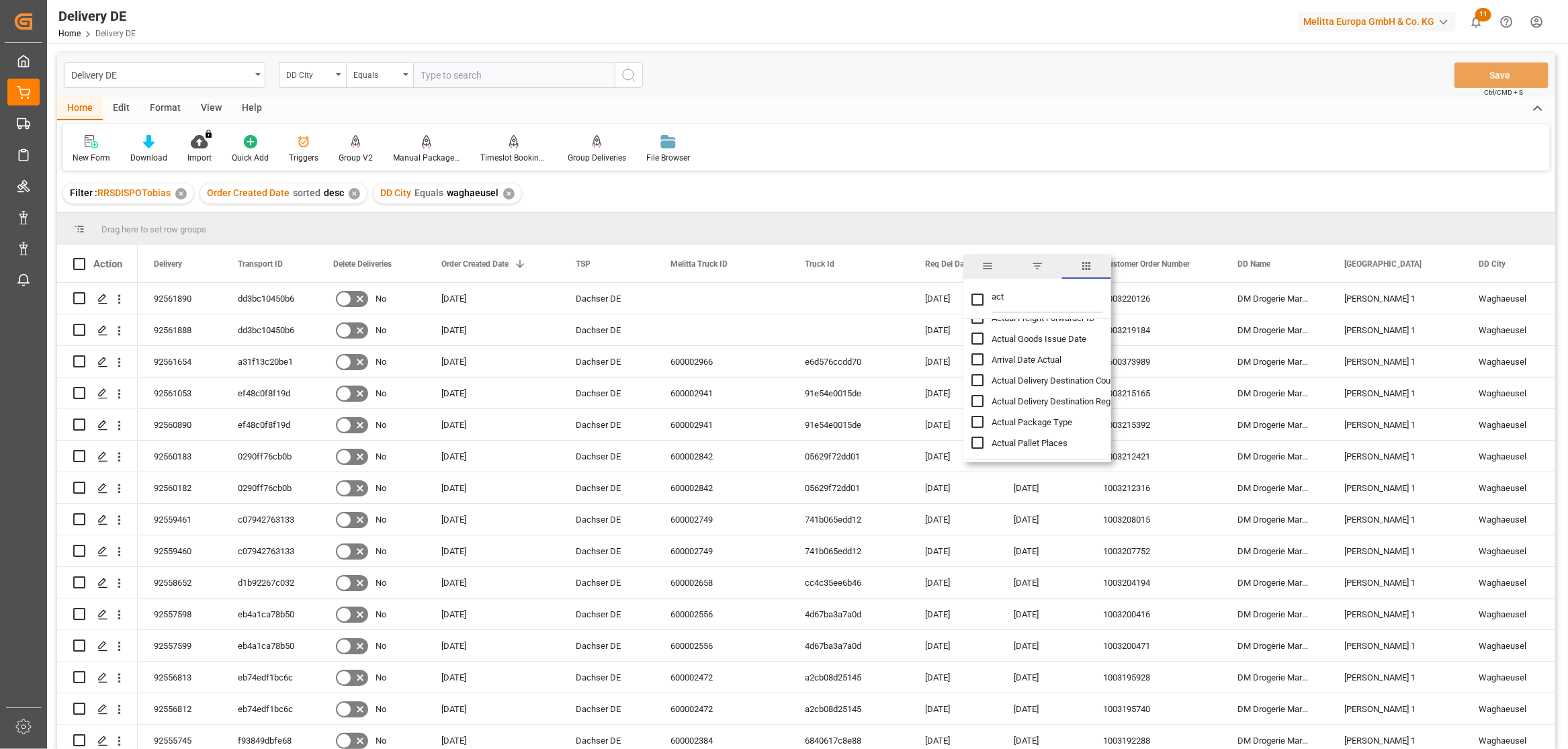
checkbox input "true"
checkbox input "false"
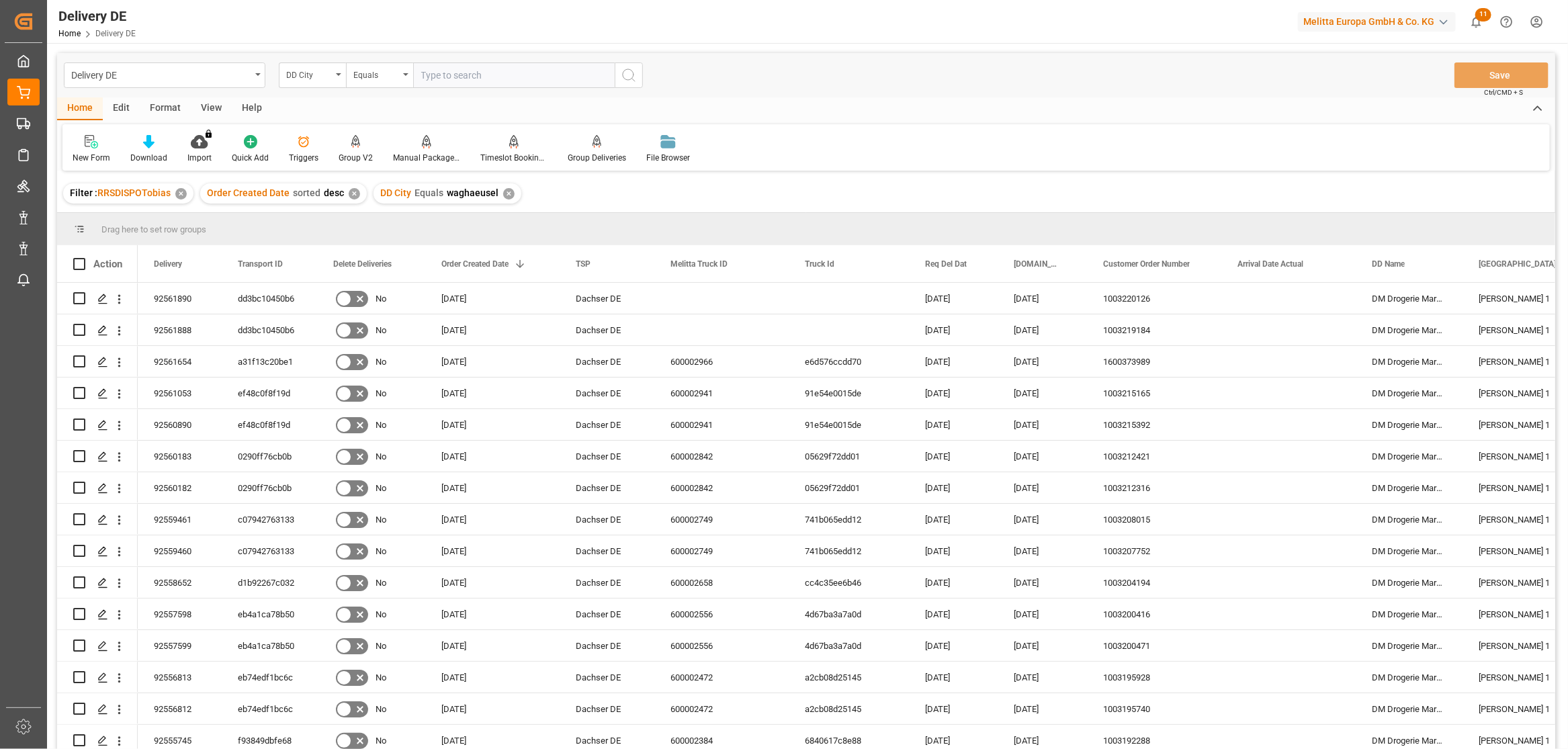
click at [1174, 125] on div "New Form Download Import You don't have permission for this feature. Contact ad…" at bounding box center [807, 147] width 1488 height 46
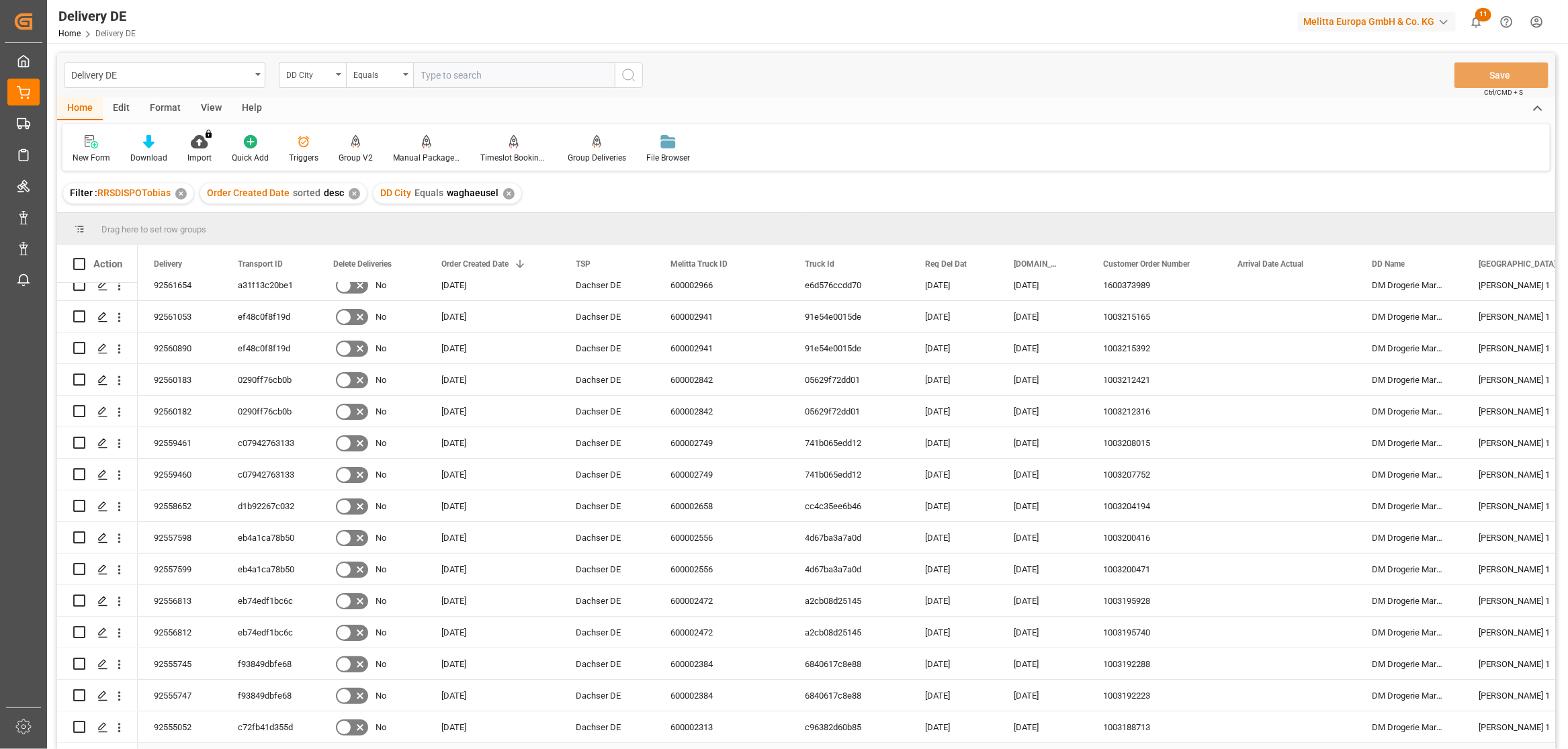
scroll to position [0, 0]
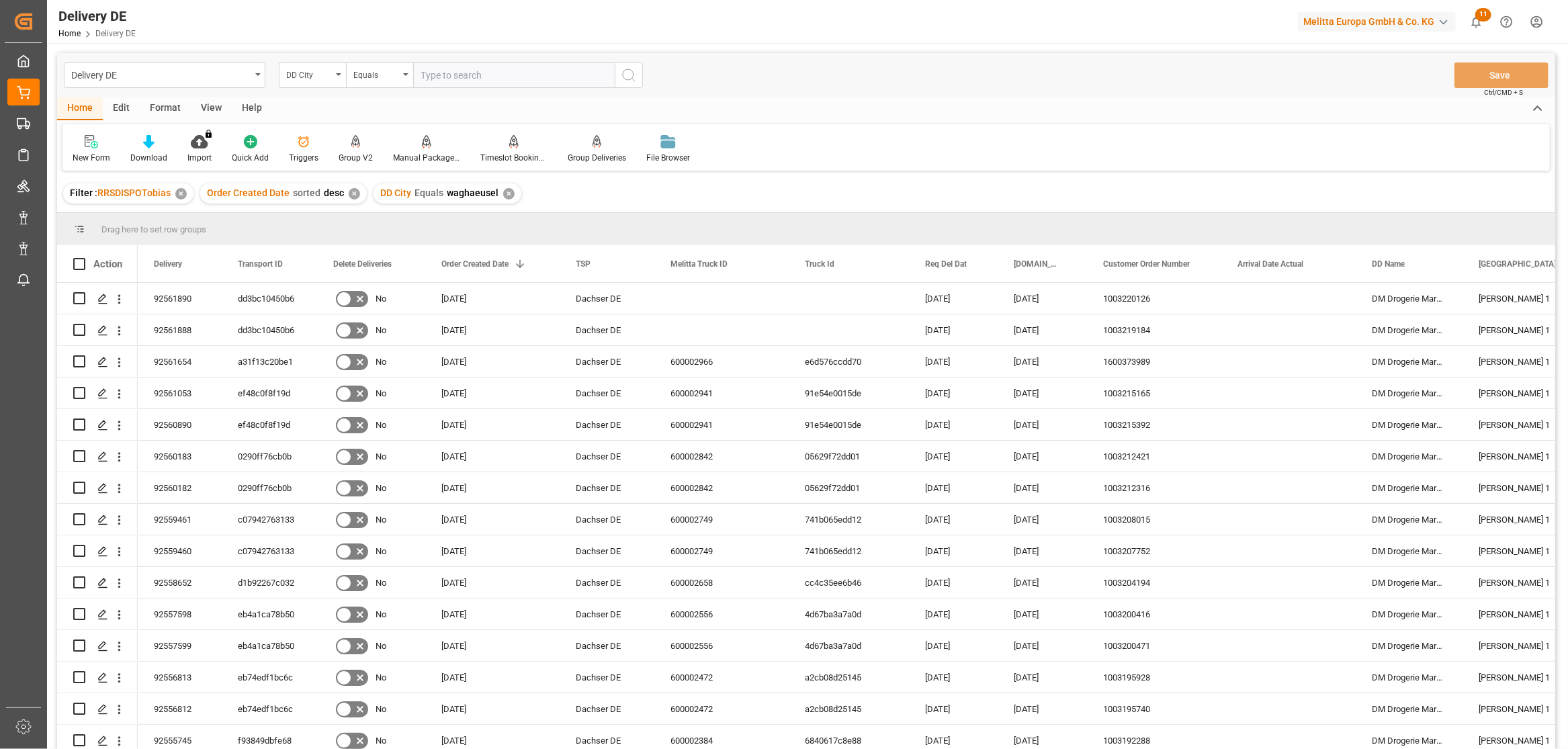
click at [532, 79] on input "text" at bounding box center [514, 75] width 202 height 25
type input "augsburg"
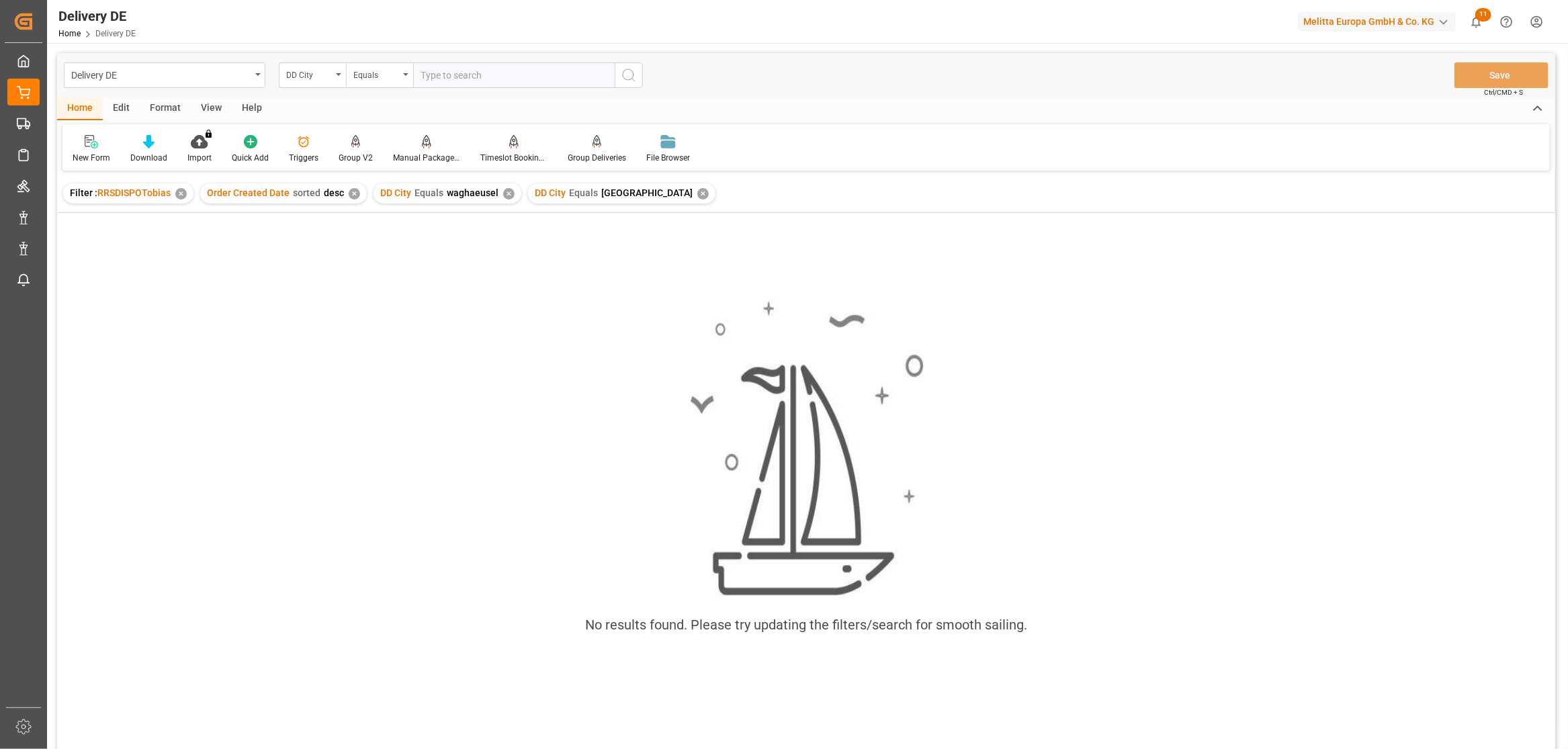
click at [503, 192] on div "✕" at bounding box center [508, 194] width 12 height 12
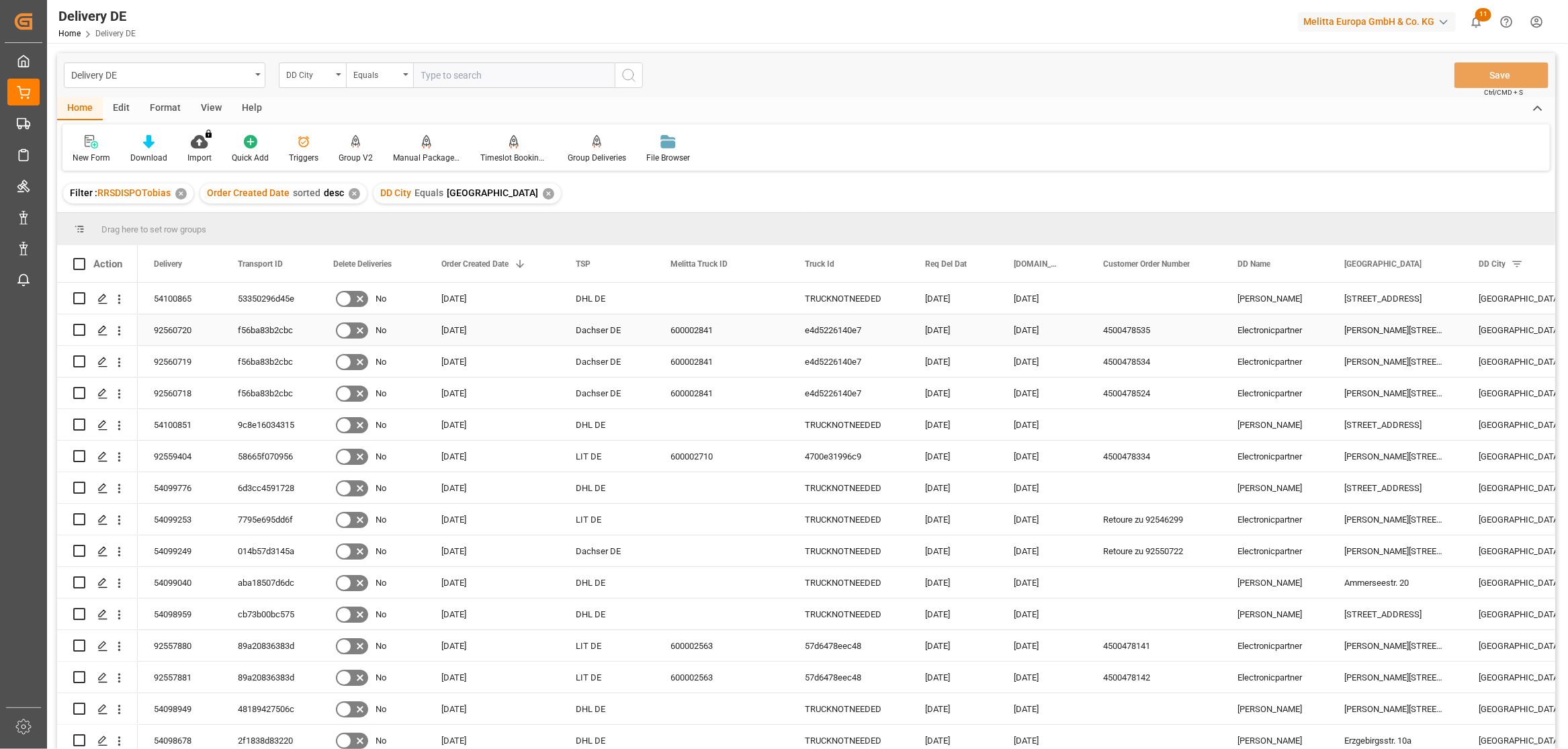
click at [274, 329] on div "f56ba83b2cbc" at bounding box center [269, 330] width 95 height 31
click at [307, 77] on div "DD City" at bounding box center [309, 73] width 45 height 15
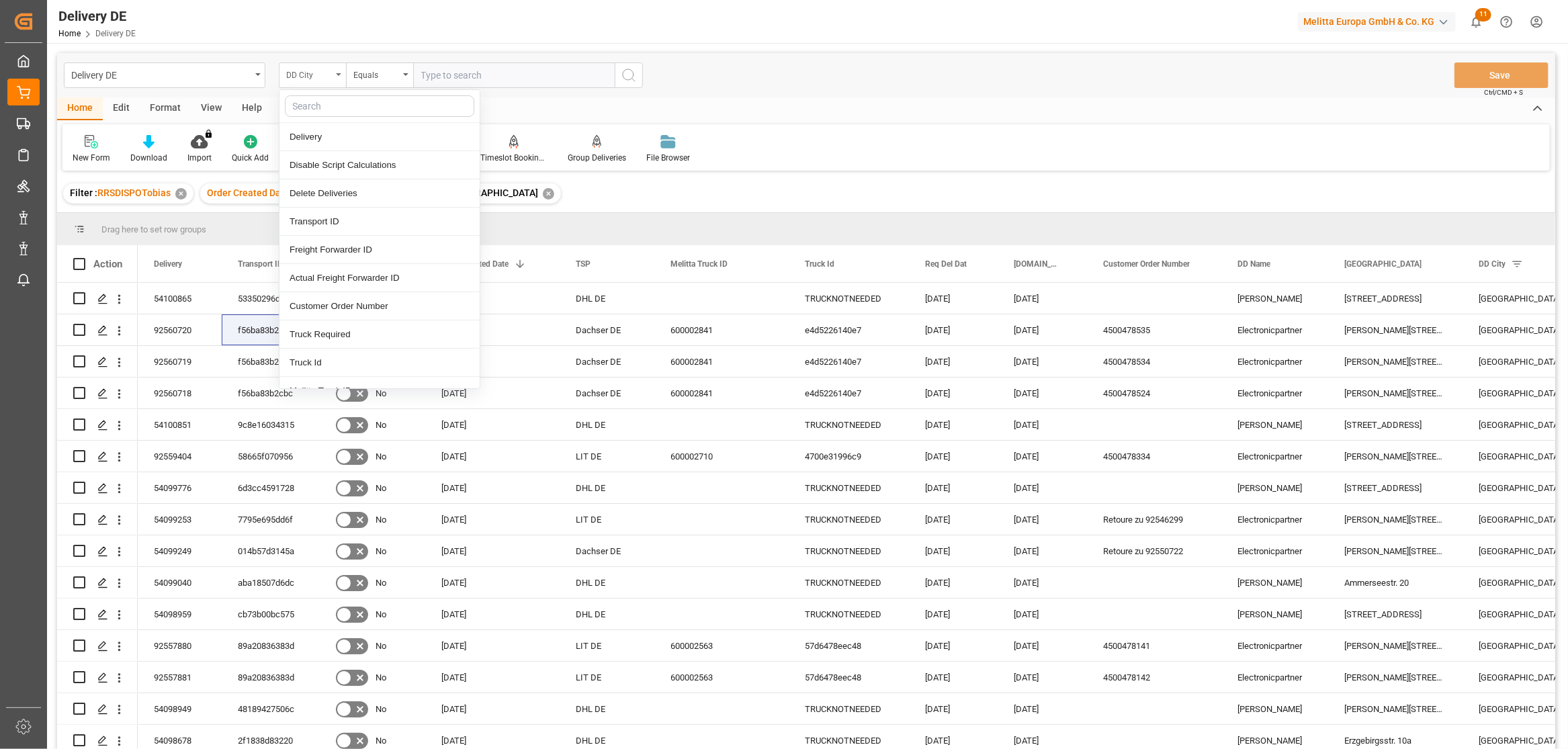
click at [315, 75] on div "DD City" at bounding box center [309, 73] width 45 height 15
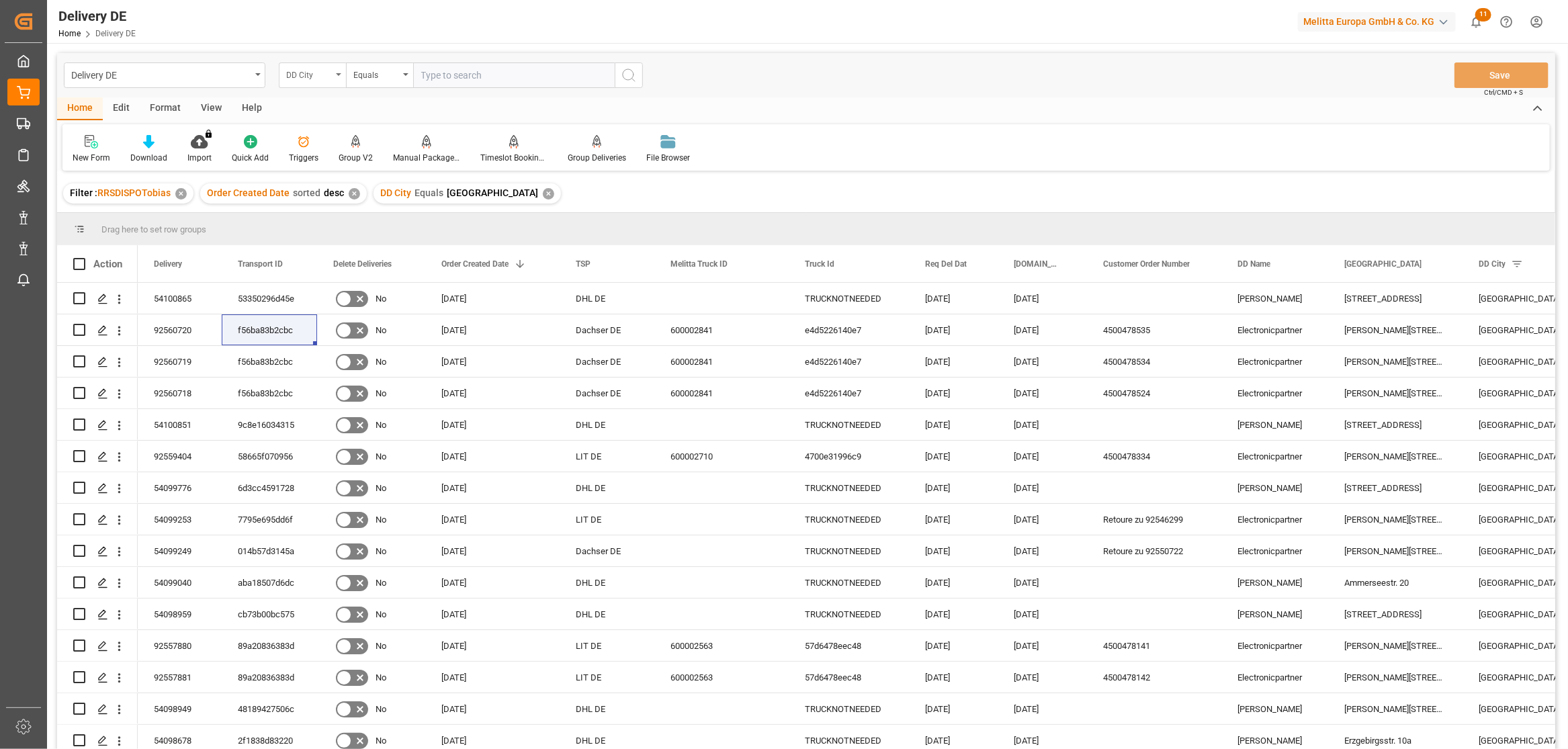
click at [323, 75] on div "DD City" at bounding box center [309, 73] width 45 height 15
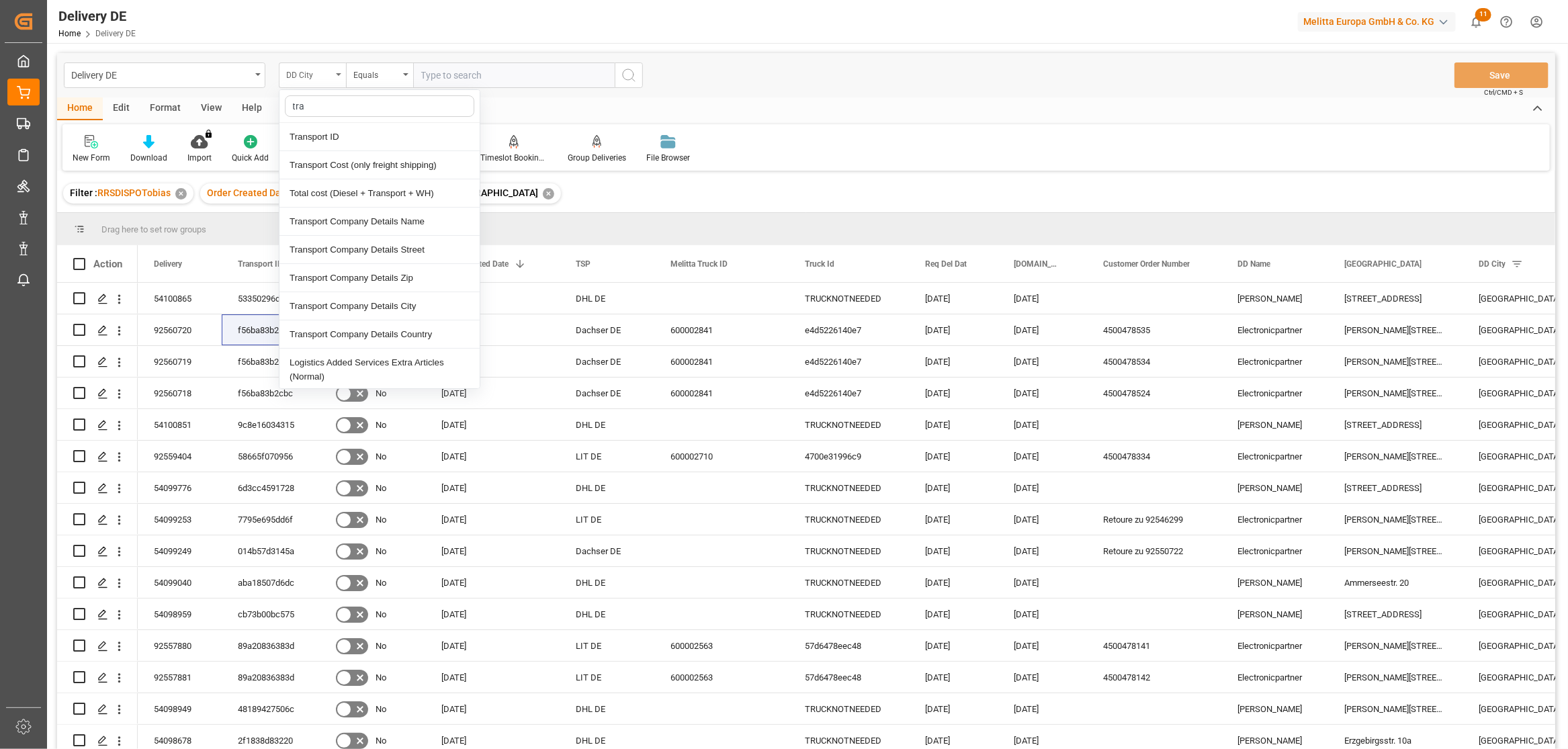
type input "tran"
click at [313, 143] on div "Transport ID" at bounding box center [379, 136] width 200 height 28
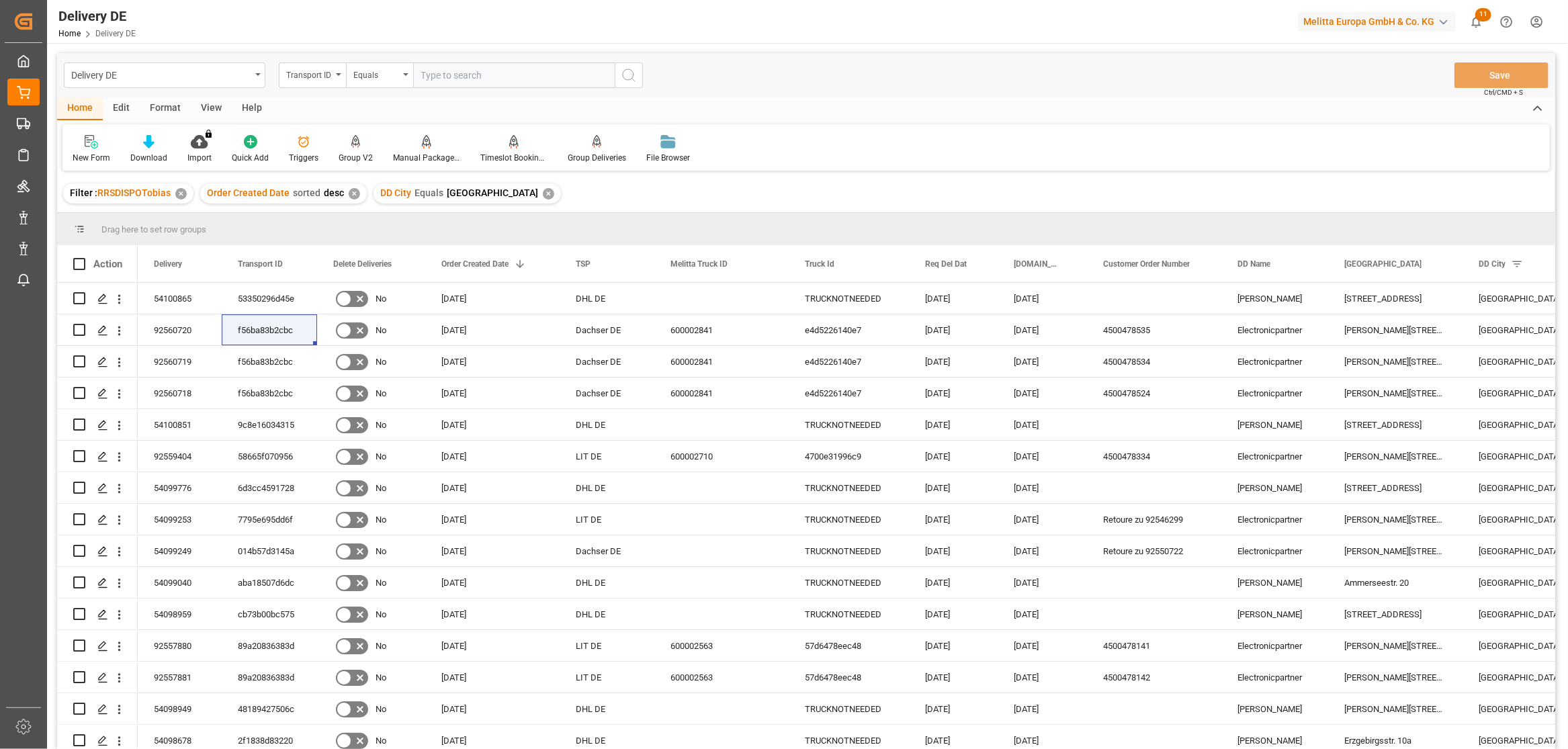
click at [427, 71] on input "text" at bounding box center [514, 75] width 202 height 25
paste input "0290ff76cb0b"
type input "0290ff76cb0b"
click at [624, 81] on icon "search button" at bounding box center [629, 75] width 16 height 16
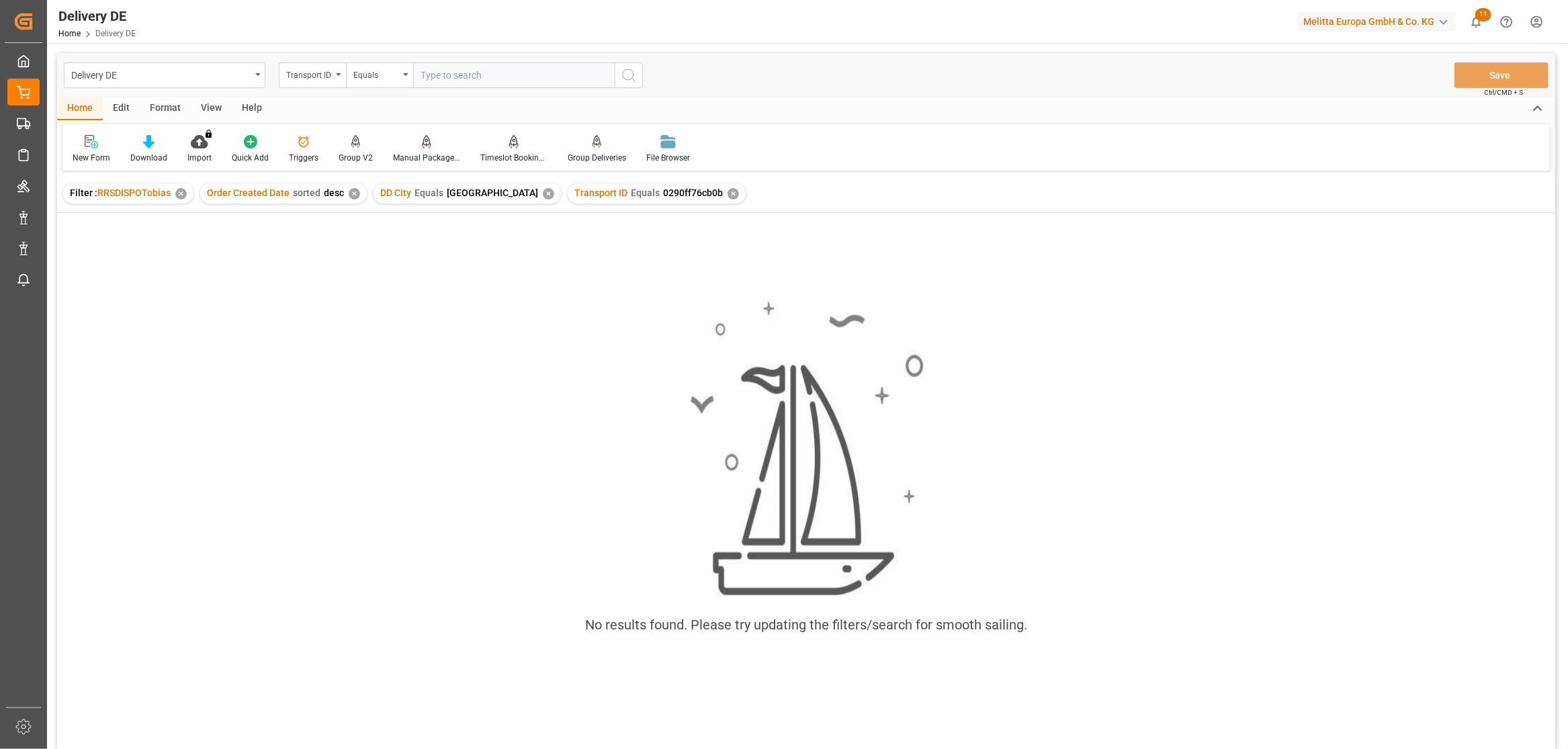
click at [543, 193] on div "✕" at bounding box center [548, 194] width 12 height 12
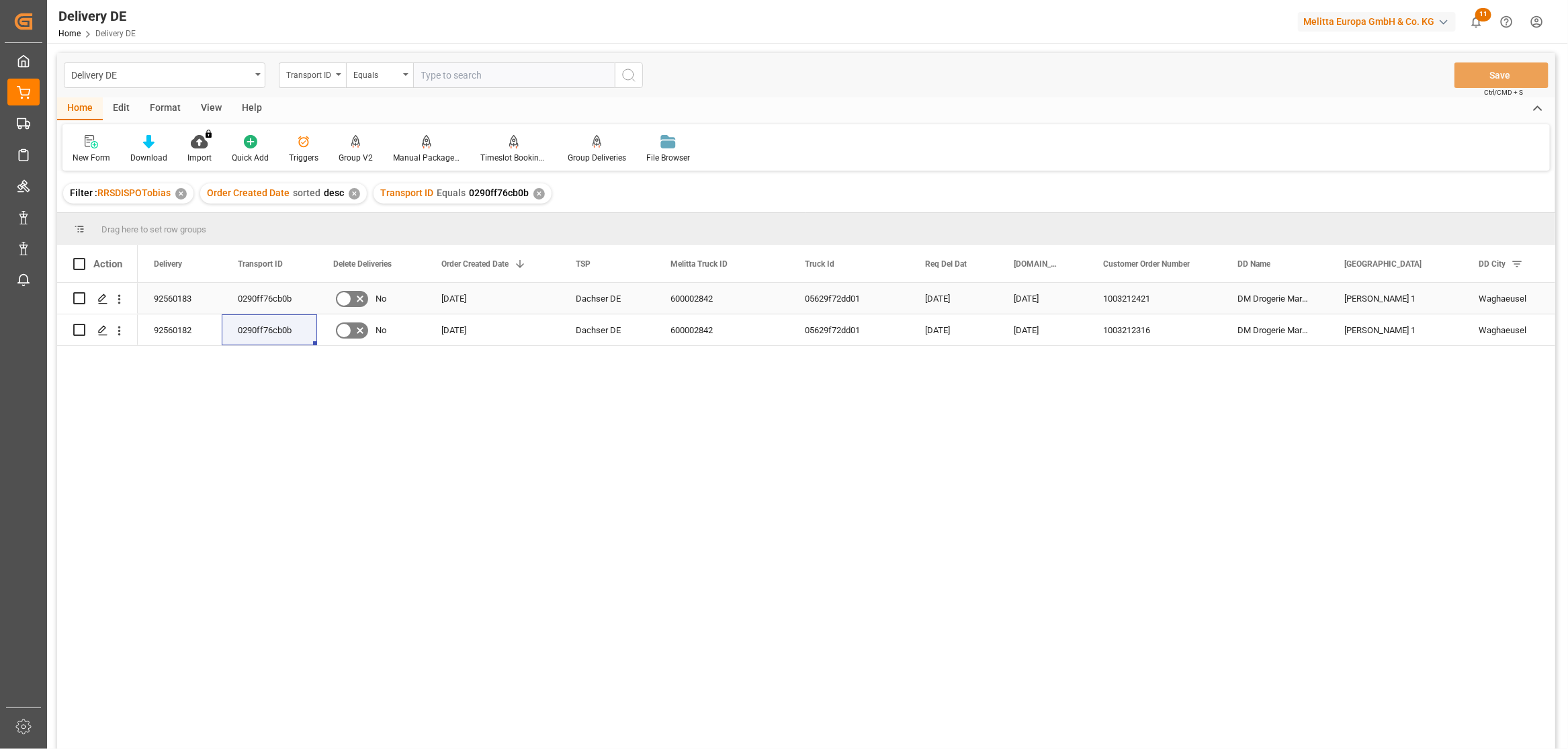
click at [170, 289] on div "92560183" at bounding box center [179, 298] width 84 height 31
click at [181, 333] on div "92560182" at bounding box center [179, 330] width 84 height 31
click at [1136, 302] on div "1003212421" at bounding box center [1154, 298] width 135 height 31
click at [1130, 330] on div "1003212316" at bounding box center [1154, 330] width 135 height 31
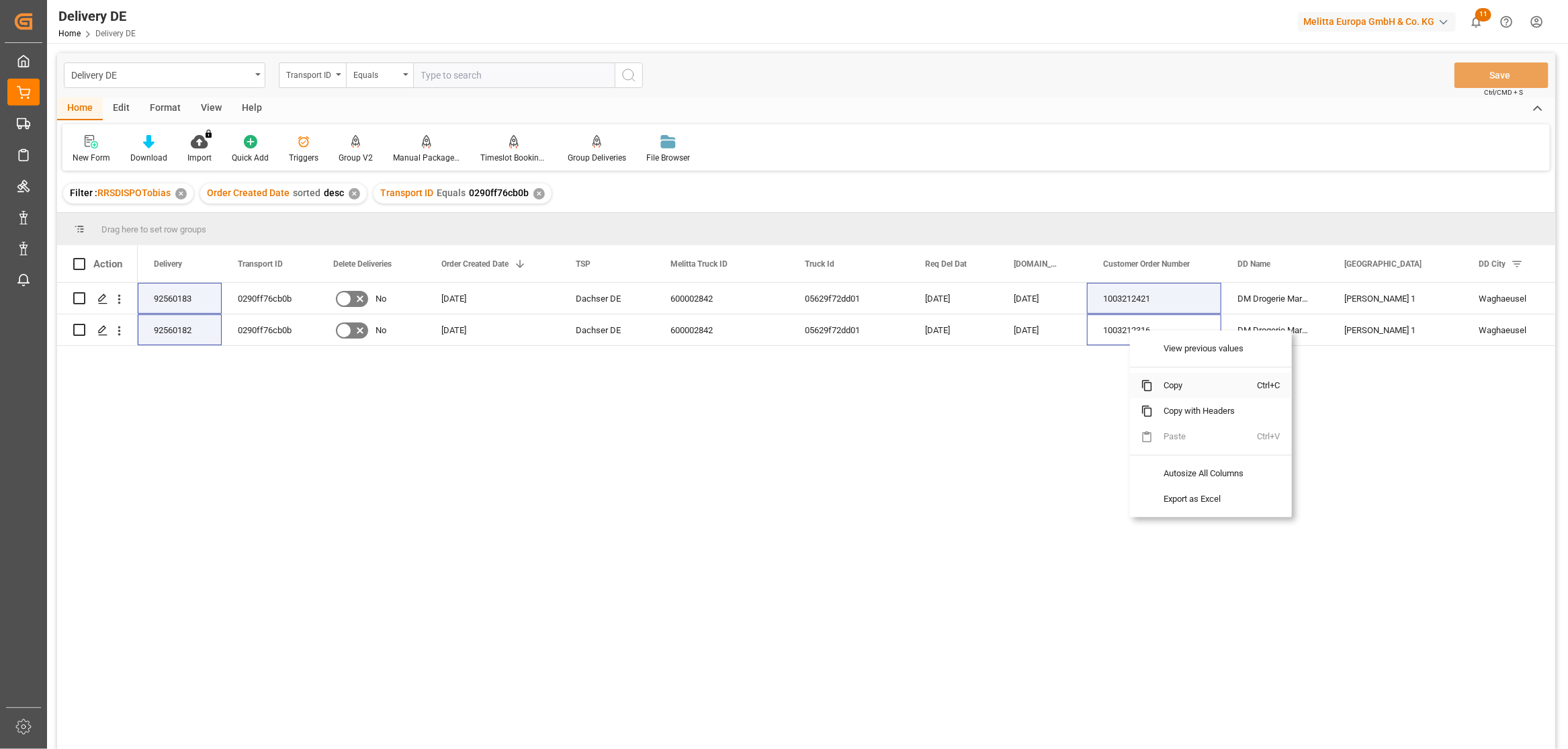
click at [1171, 385] on span "Copy" at bounding box center [1205, 385] width 105 height 25
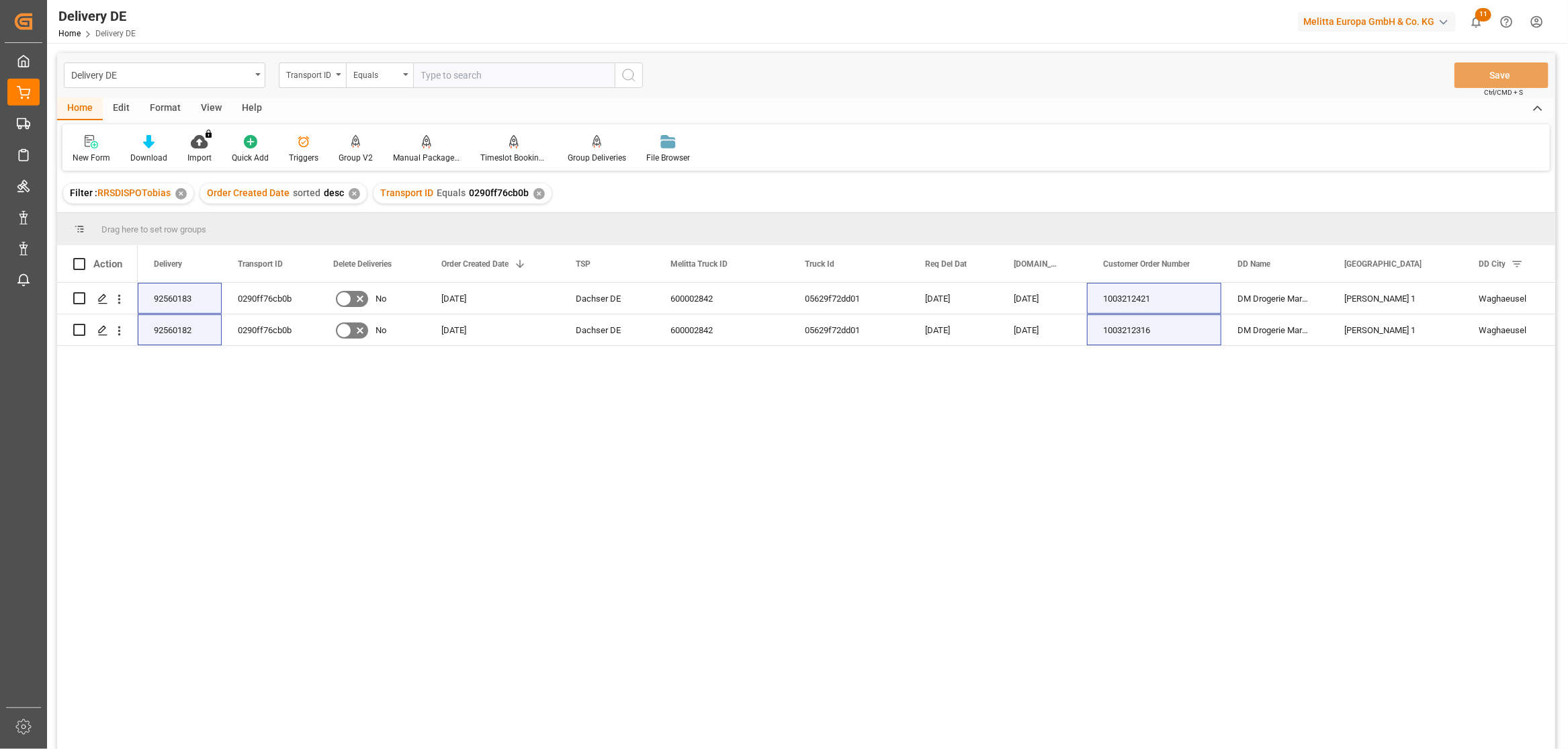
click at [493, 499] on div "92560183 0290ff76cb0b No 19.09.2025 Dachser DE 600002842 05629f72dd01 26.09.202…" at bounding box center [846, 520] width 1418 height 474
click at [514, 512] on div "92560183 0290ff76cb0b No 19.09.2025 Dachser DE 600002842 05629f72dd01 26.09.202…" at bounding box center [846, 520] width 1418 height 474
click at [1300, 706] on div "Dachser DE 600002842 05629f72dd01 26.09.2025 24.09.2025 1003212421 DM Drogerie …" at bounding box center [846, 520] width 1418 height 474
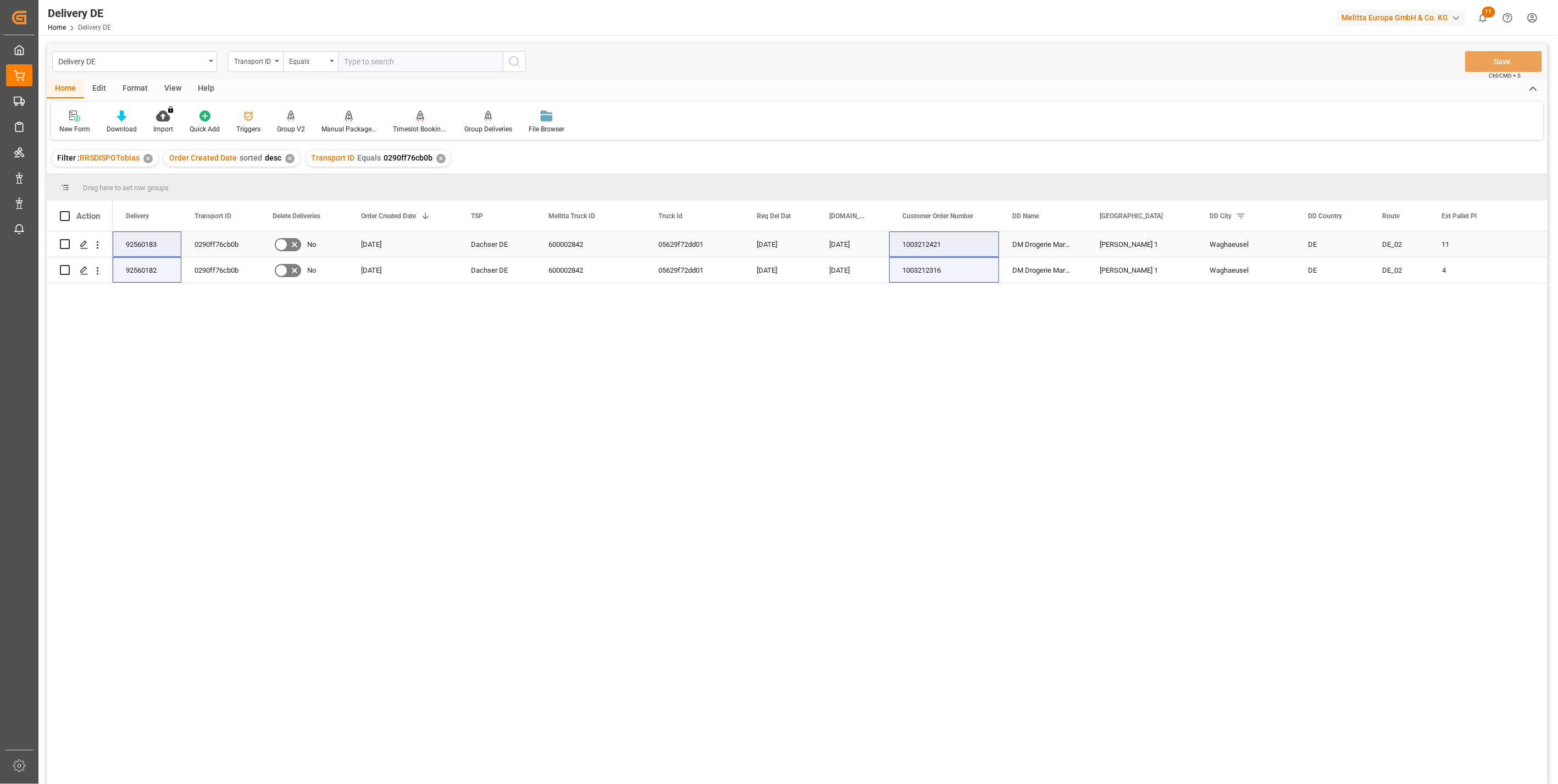
click at [217, 245] on div "0290ff76cb0b" at bounding box center [220, 244] width 78 height 25
click at [216, 270] on div "0290ff76cb0b" at bounding box center [220, 270] width 78 height 25
click at [279, 62] on div "Transport ID" at bounding box center [256, 62] width 55 height 21
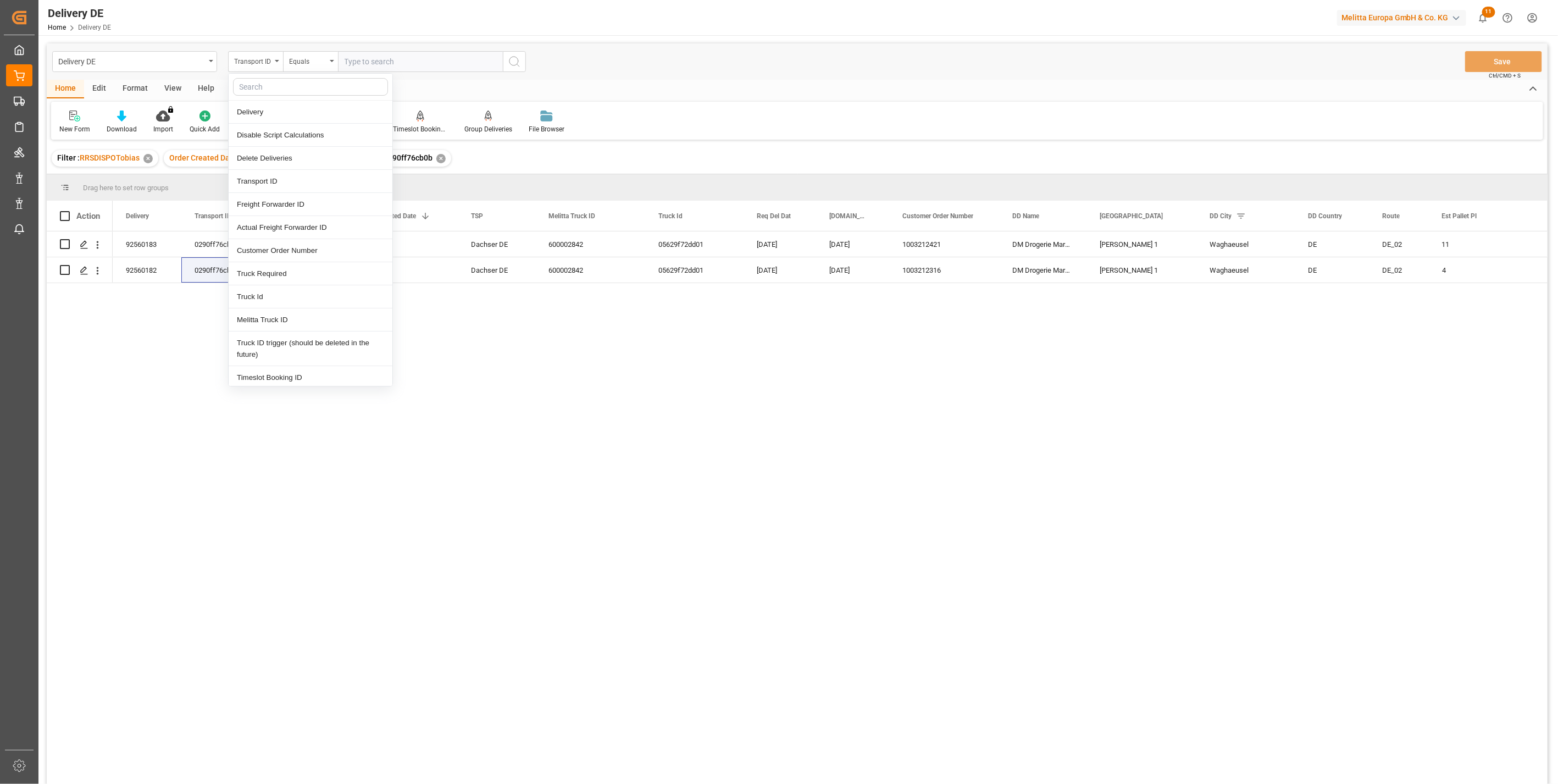
click at [278, 88] on input "text" at bounding box center [310, 87] width 155 height 18
type input "mel"
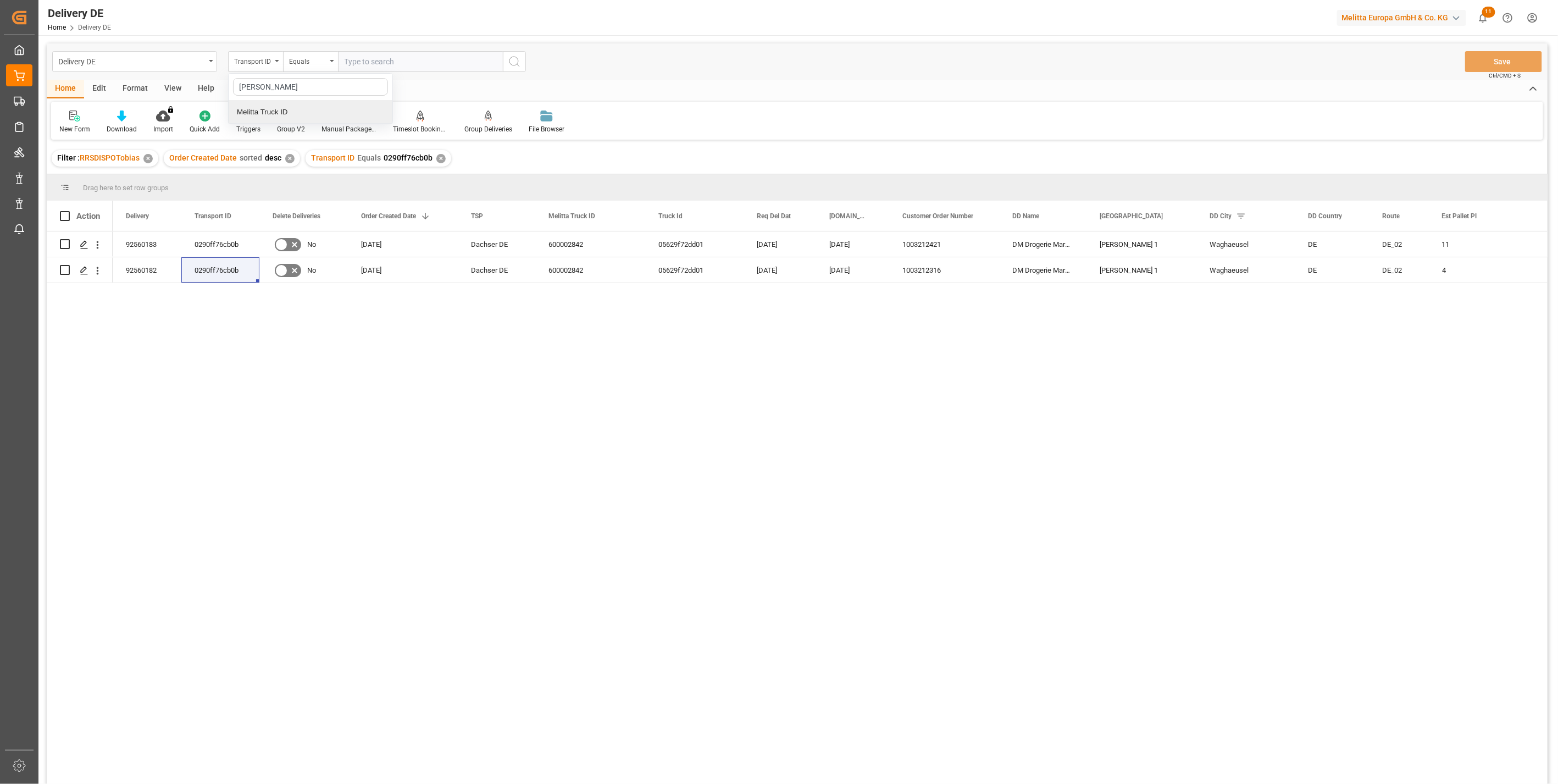
click at [269, 112] on div "Melitta Truck ID" at bounding box center [310, 112] width 164 height 23
click at [363, 62] on input "text" at bounding box center [420, 62] width 165 height 21
type input "600002842"
click at [515, 67] on icon "search button" at bounding box center [515, 62] width 13 height 13
click at [437, 161] on div "✕" at bounding box center [441, 158] width 10 height 10
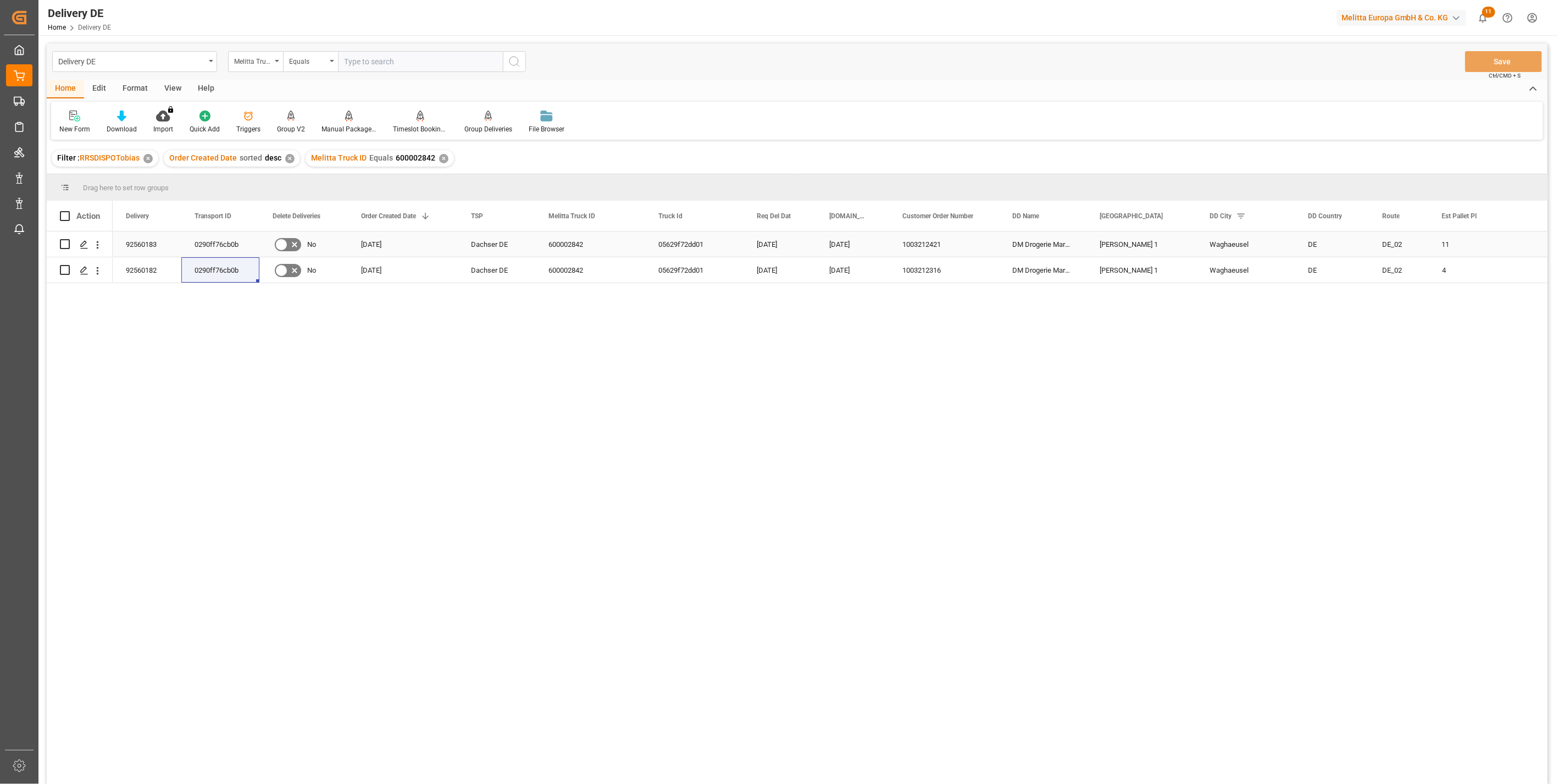
click at [932, 248] on div "1003212421" at bounding box center [944, 244] width 110 height 25
click at [930, 268] on div "1003212316" at bounding box center [944, 270] width 110 height 25
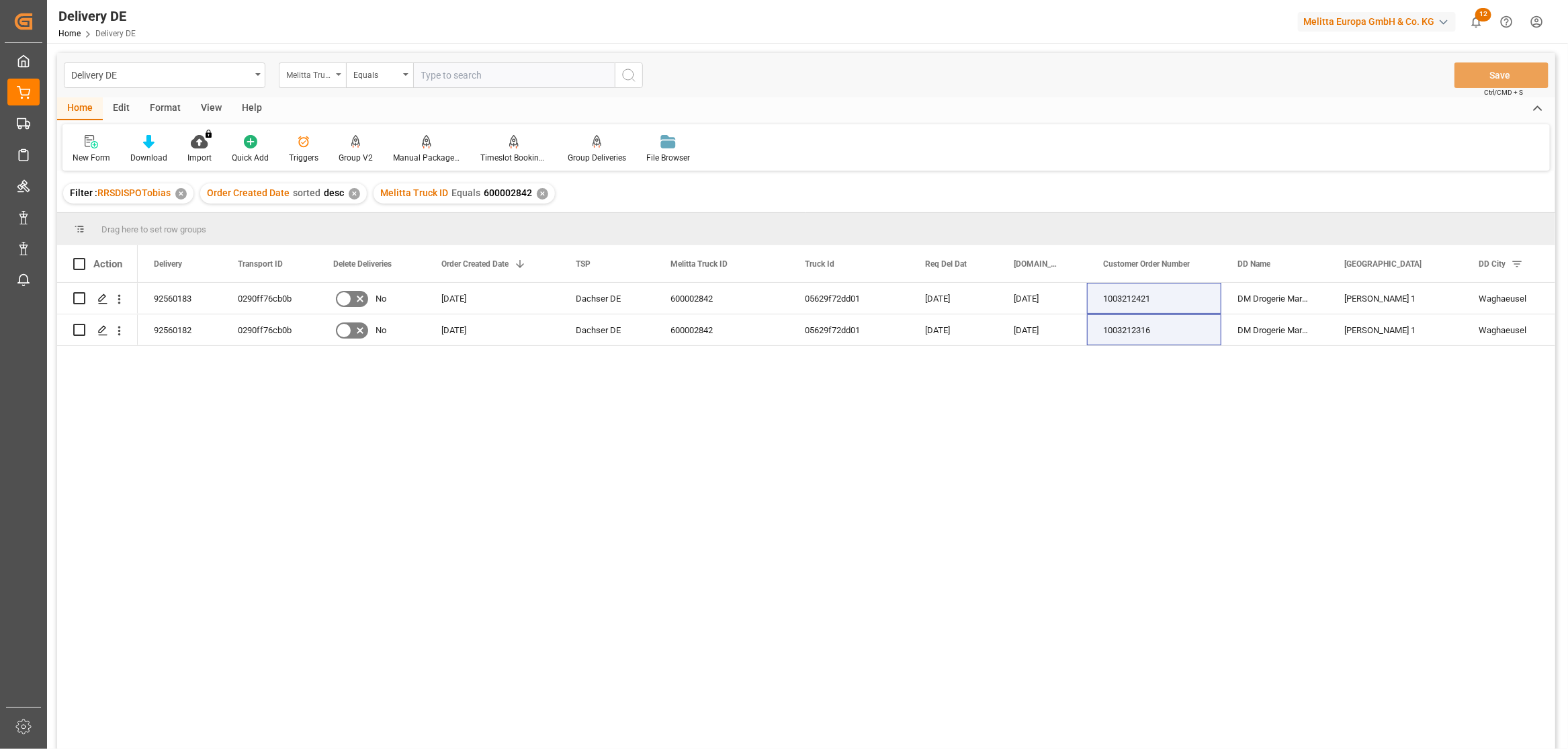
click at [338, 72] on div "Melitta Truck ID" at bounding box center [313, 75] width 67 height 25
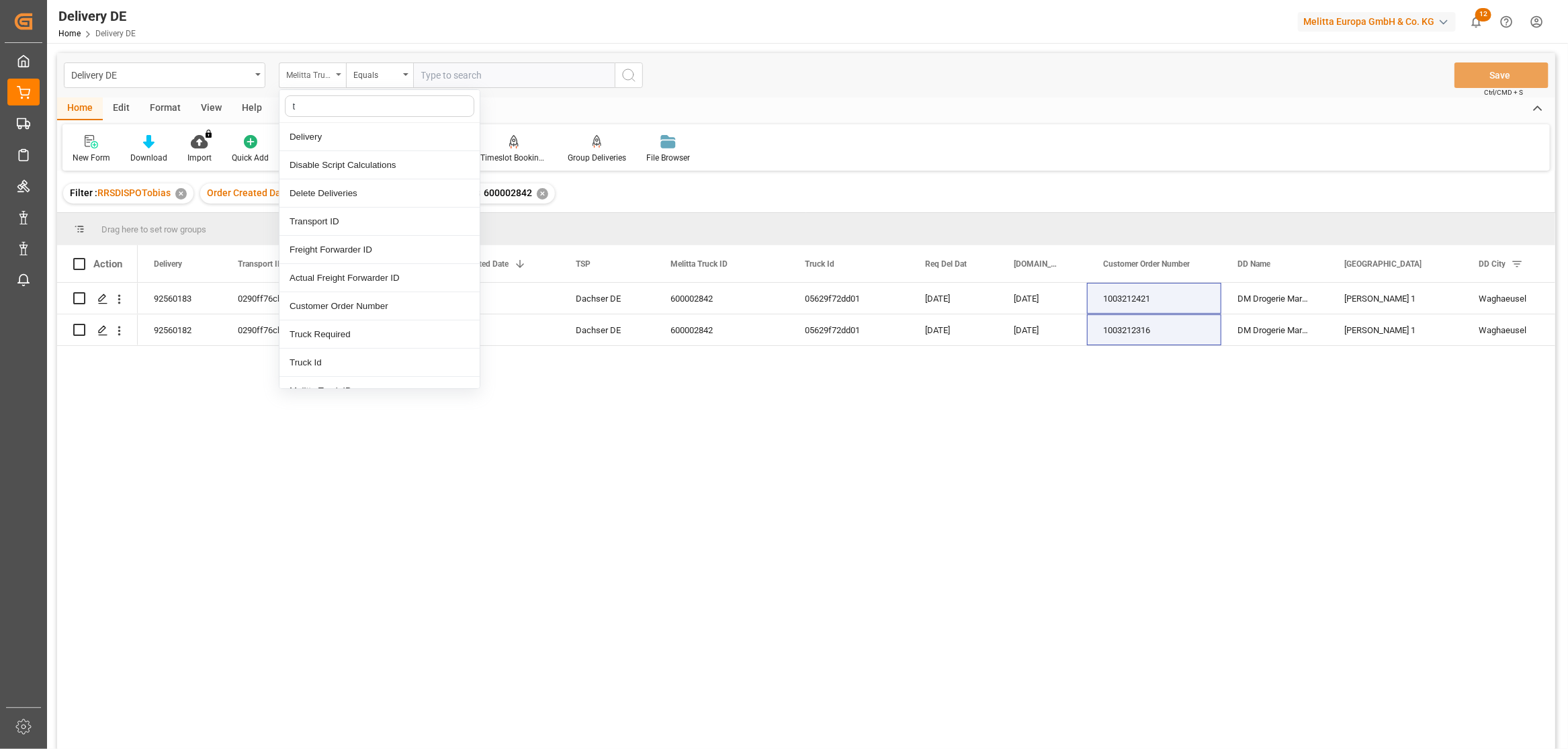
type input "tr"
click at [330, 140] on div "Transport ID" at bounding box center [379, 136] width 200 height 28
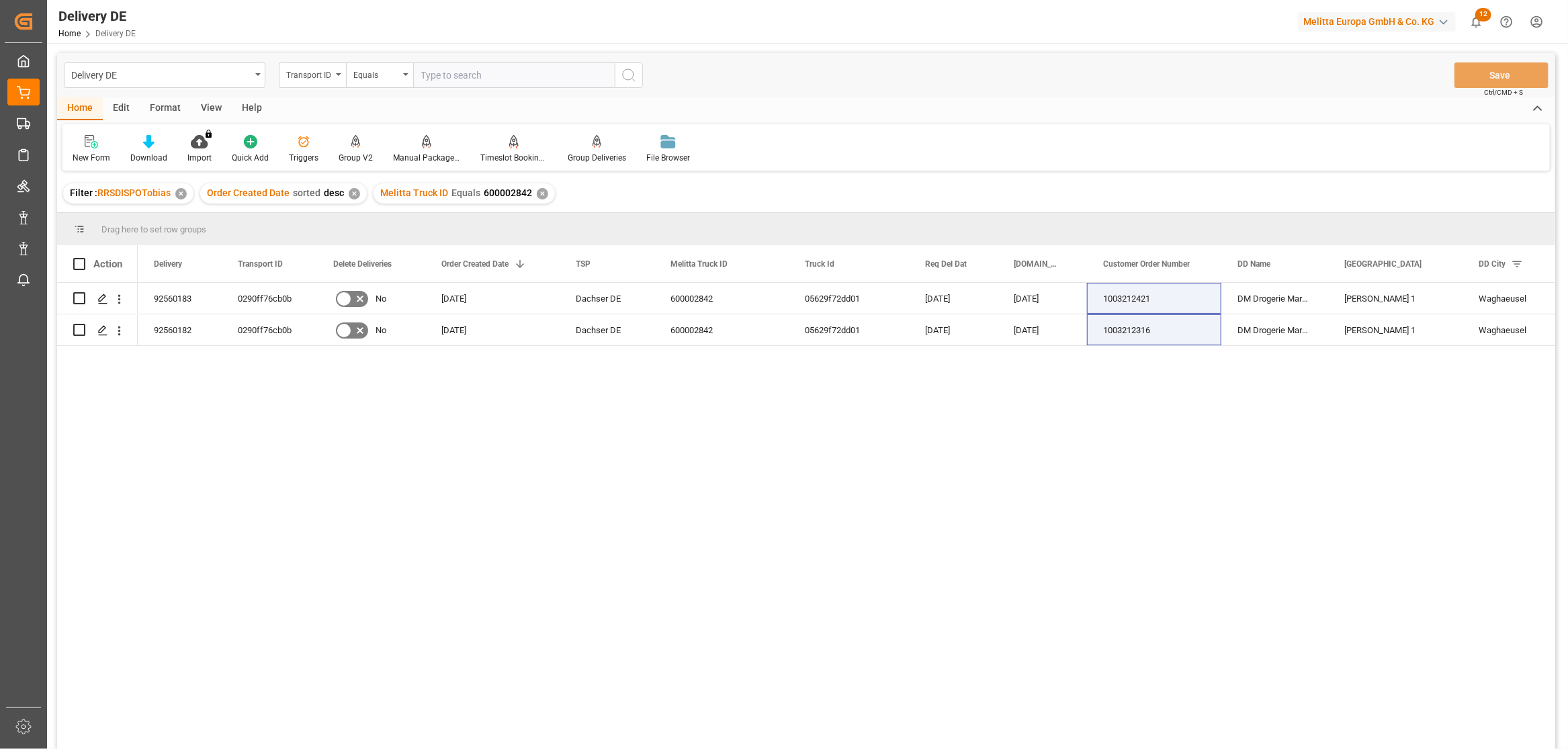
click at [454, 71] on input "text" at bounding box center [514, 75] width 202 height 25
paste input "9937be836a38"
type input "9937be836a38"
click at [629, 68] on icon "search button" at bounding box center [629, 75] width 16 height 16
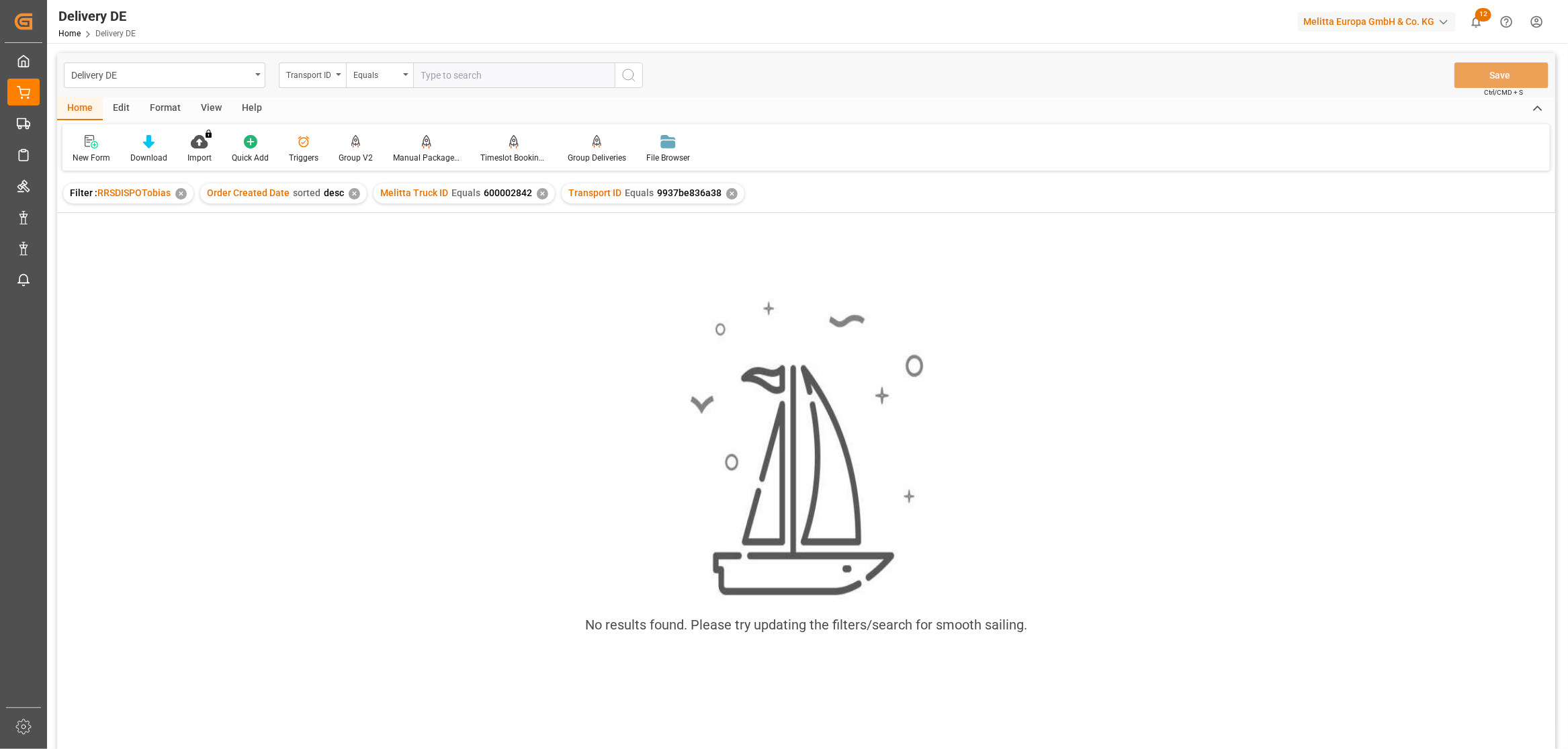
click at [246, 254] on div "No results found. Please try updating the filters/search for smooth sailing." at bounding box center [806, 498] width 1498 height 572
click at [537, 192] on div "✕" at bounding box center [542, 194] width 12 height 12
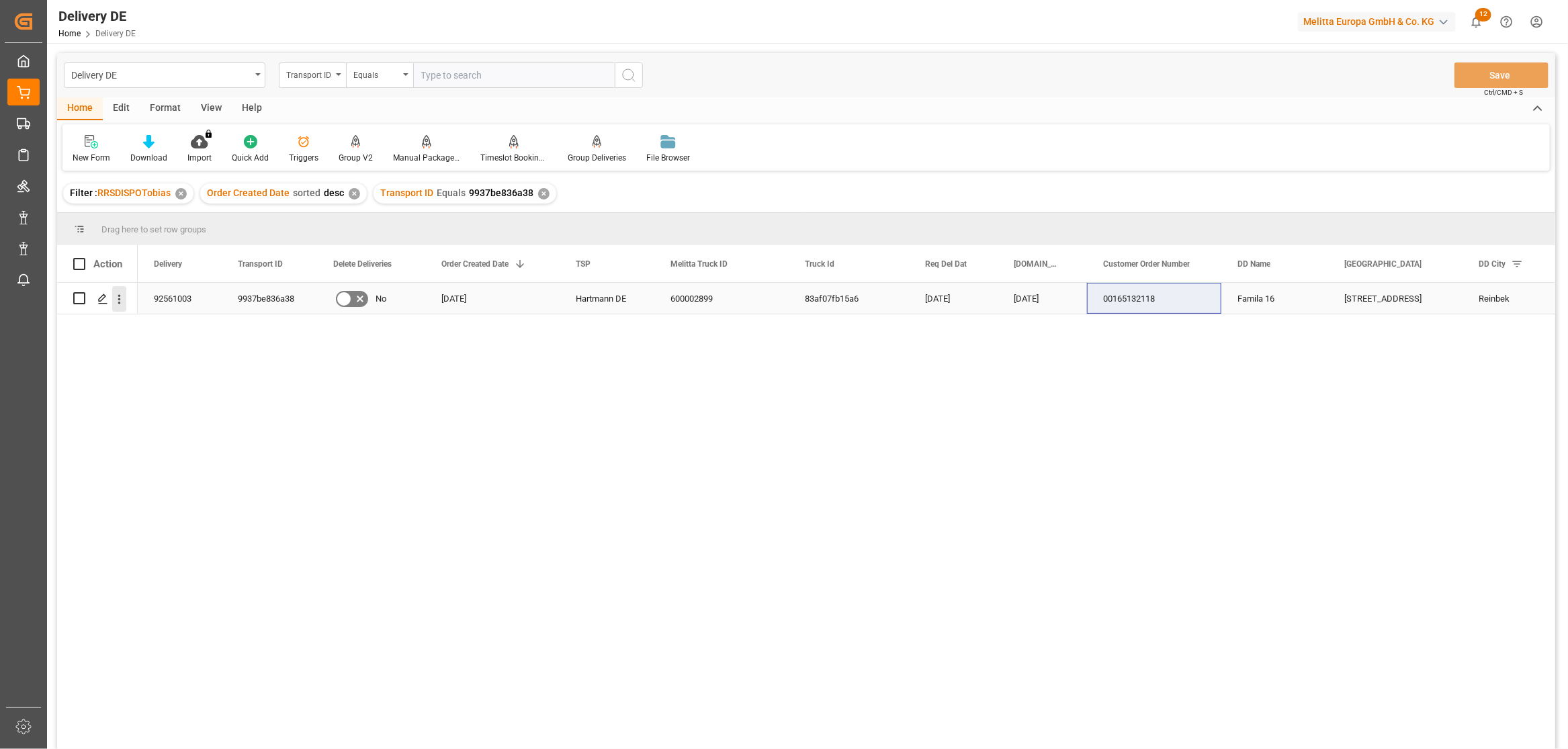
click at [117, 301] on icon "open menu" at bounding box center [119, 299] width 15 height 15
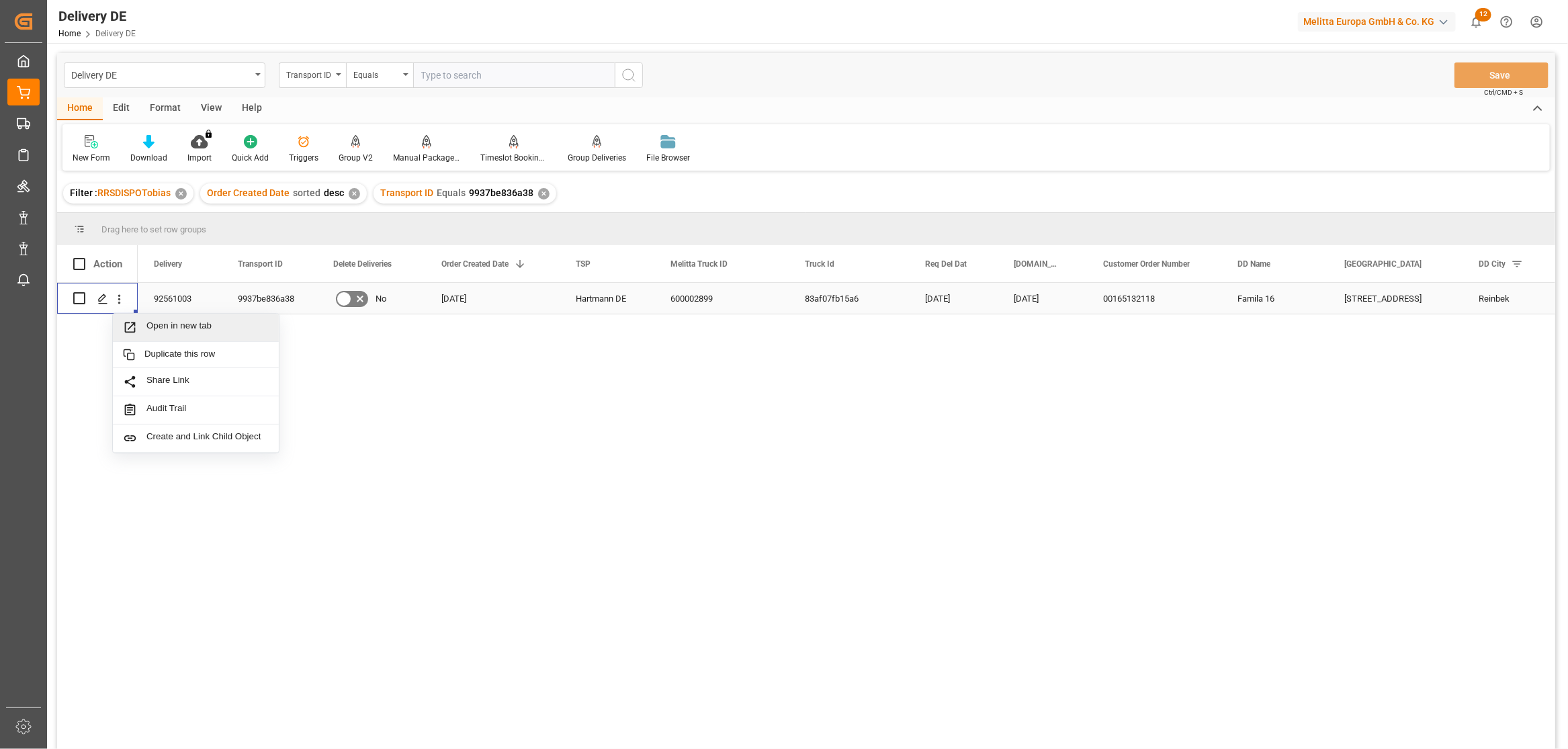
click at [148, 325] on span "Open in new tab" at bounding box center [207, 327] width 122 height 15
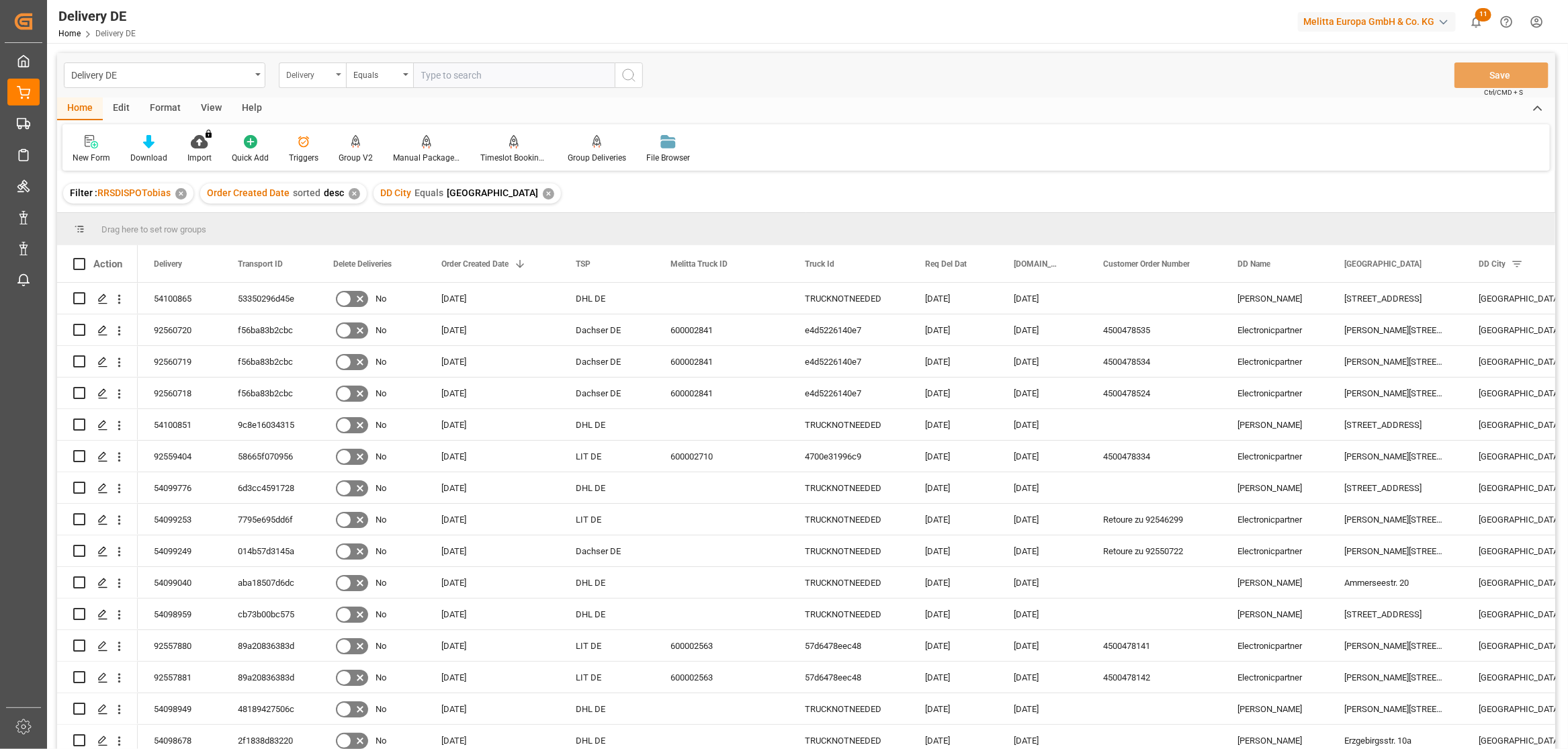
click at [330, 74] on div "Delivery" at bounding box center [309, 73] width 45 height 15
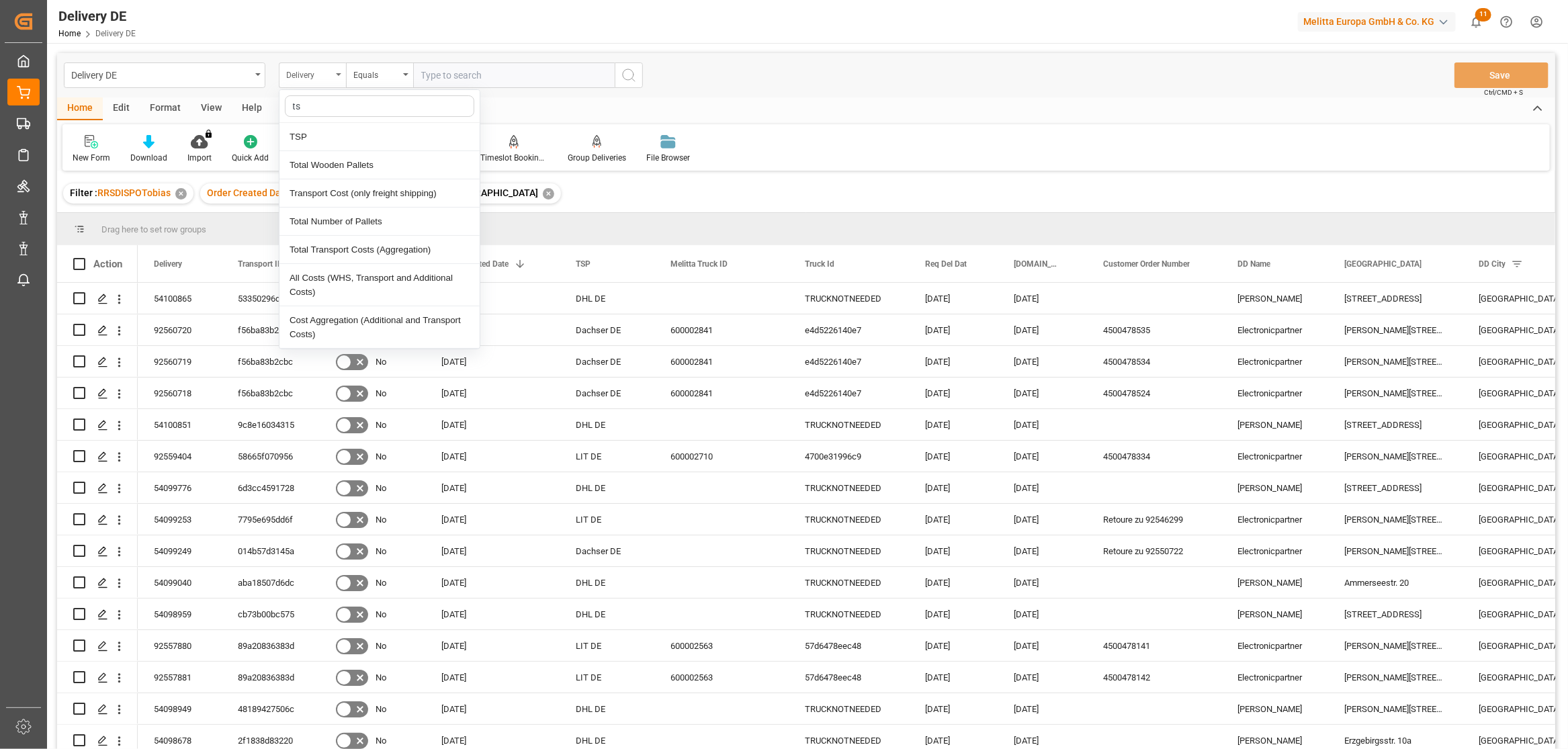
type input "tsp"
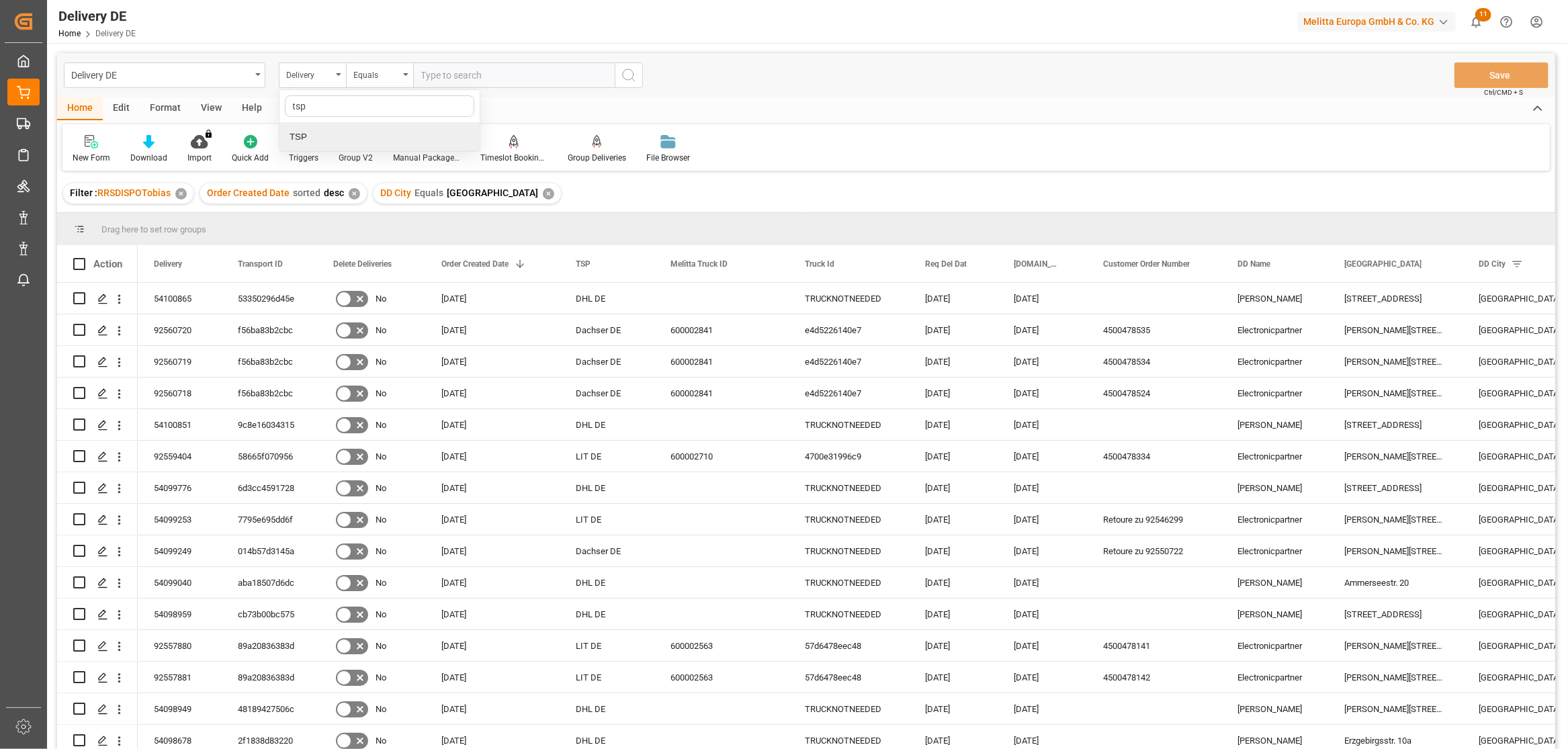
click at [302, 140] on div "TSP" at bounding box center [379, 136] width 200 height 28
click at [458, 73] on input "text" at bounding box center [514, 75] width 202 height 25
click at [435, 78] on input "selfpickup de" at bounding box center [514, 75] width 202 height 25
type input "self pickup de"
click at [628, 73] on icon "search button" at bounding box center [629, 75] width 16 height 16
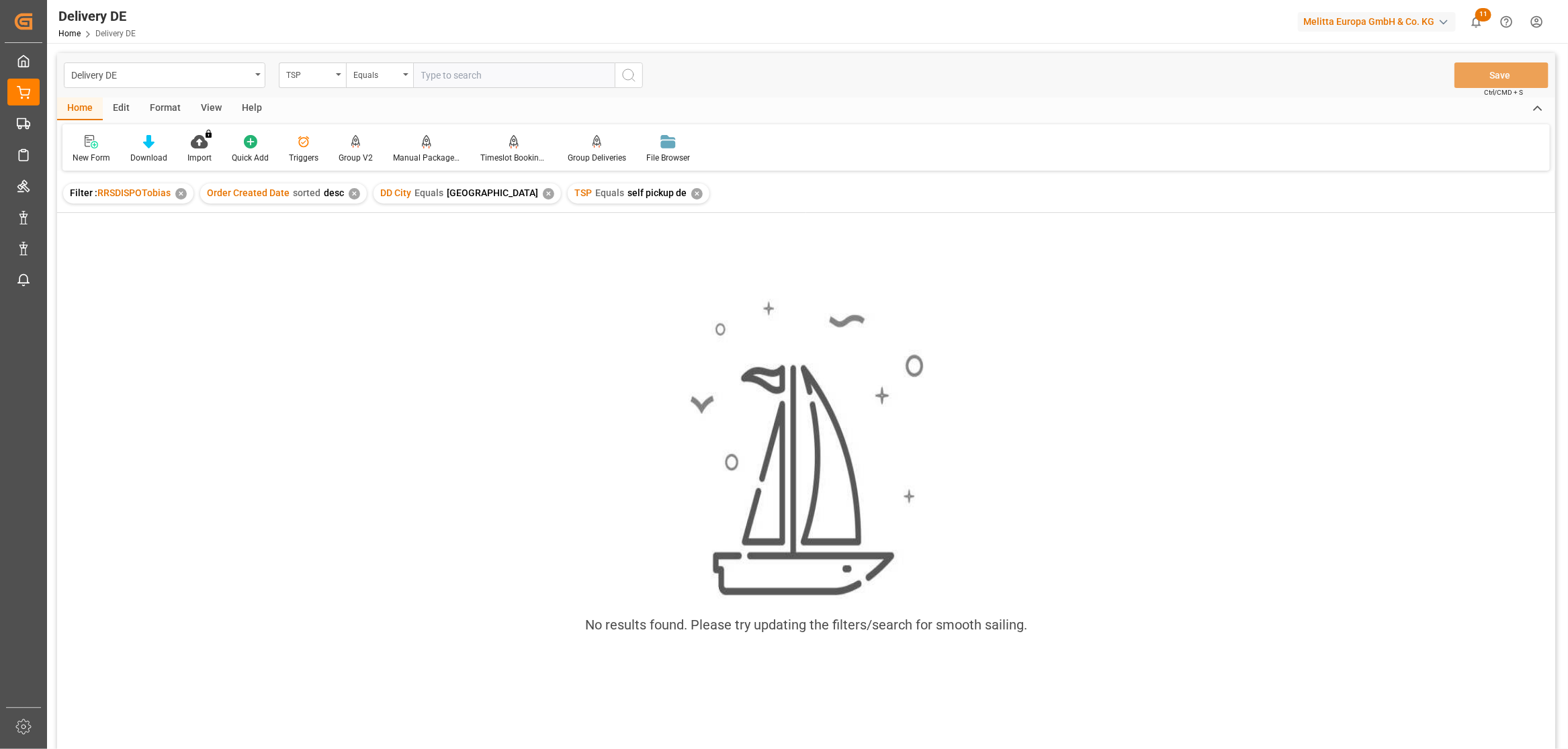
click at [543, 193] on div "✕" at bounding box center [548, 194] width 12 height 12
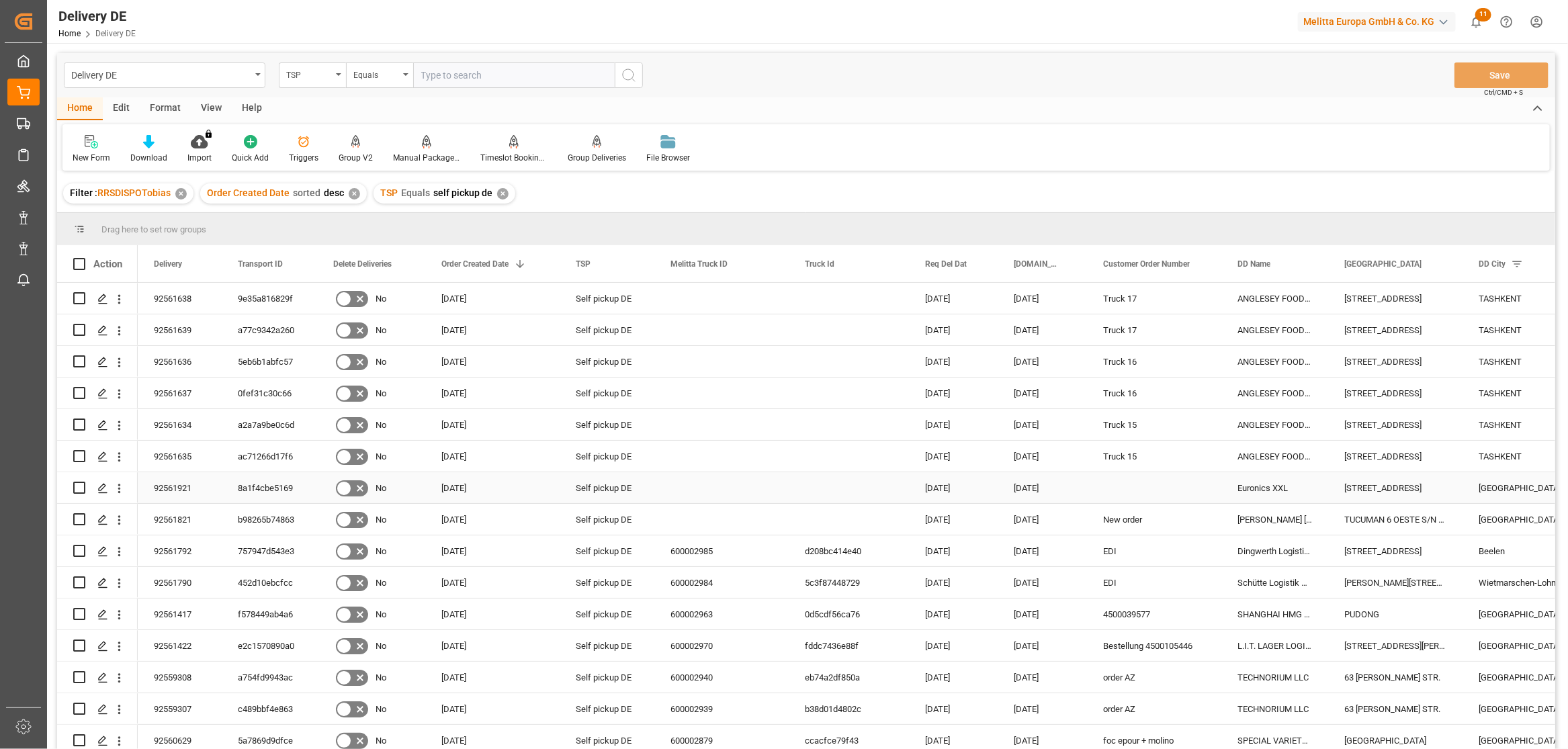
click at [182, 487] on div "92561921" at bounding box center [179, 487] width 84 height 31
click at [171, 491] on div "92561921" at bounding box center [179, 487] width 84 height 31
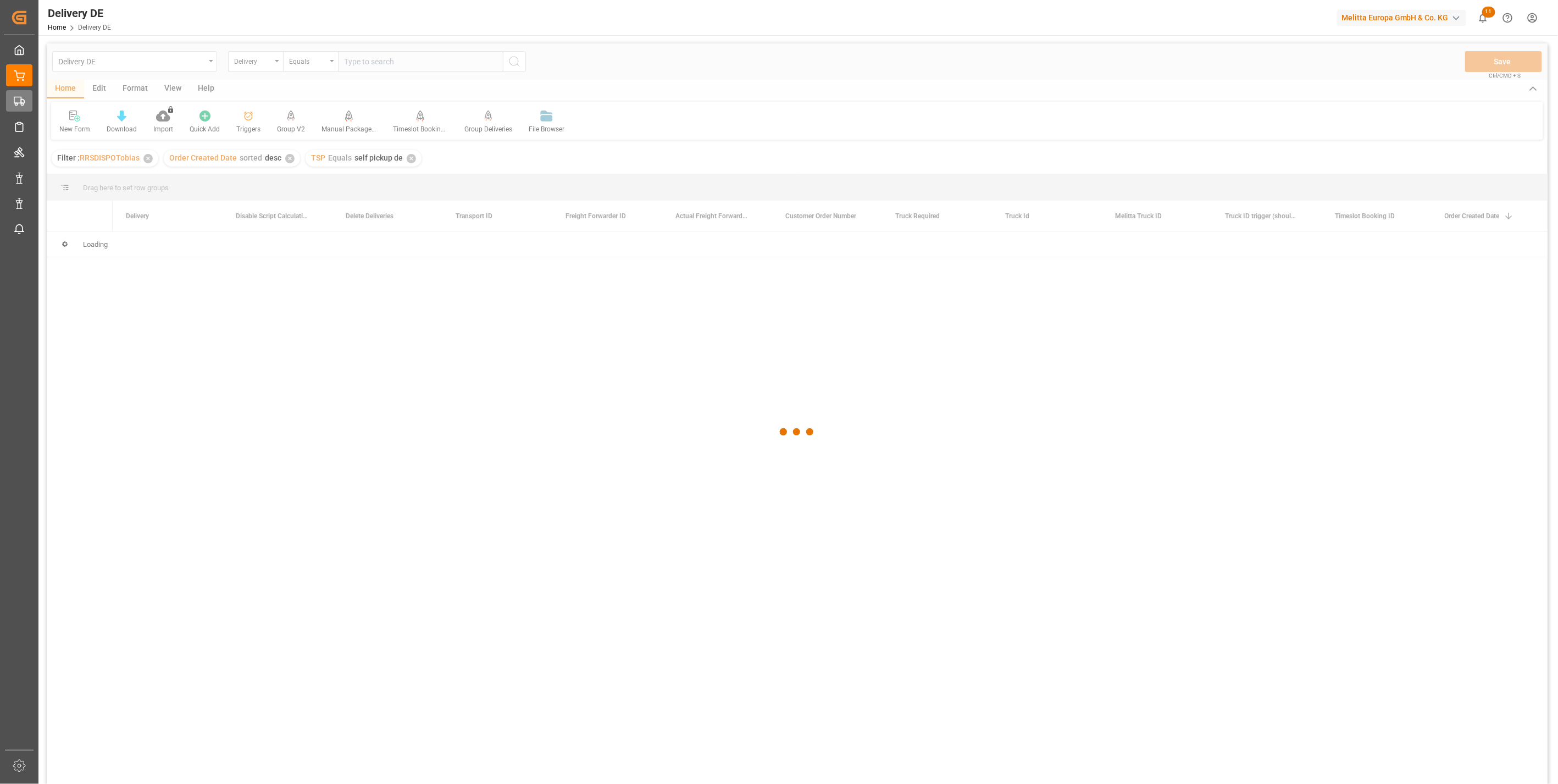
click at [22, 106] on div at bounding box center [15, 101] width 19 height 12
click at [26, 86] on div "Delivery DE Delivery DE" at bounding box center [19, 74] width 26 height 22
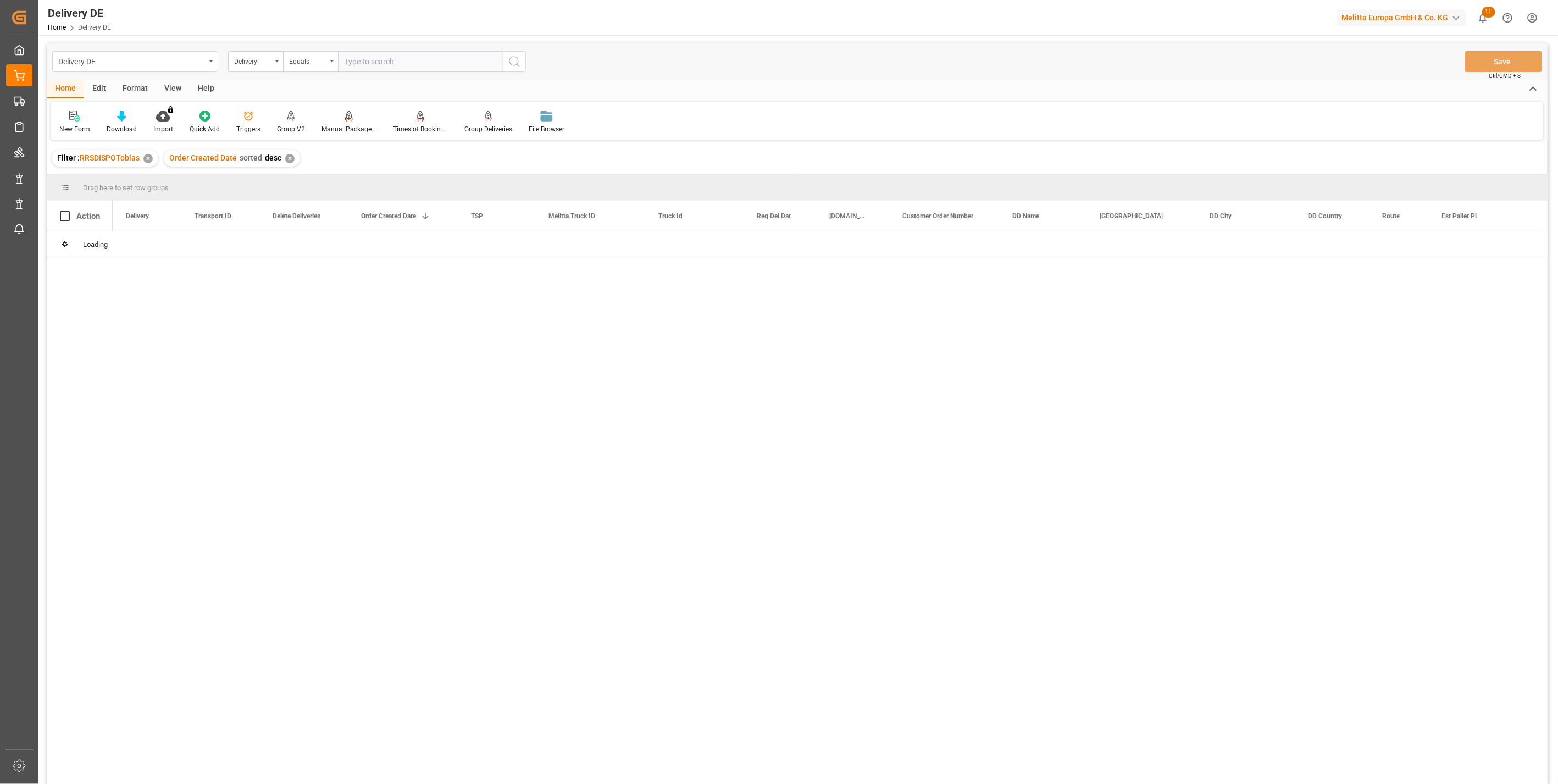
click at [258, 67] on div "Delivery" at bounding box center [256, 62] width 55 height 21
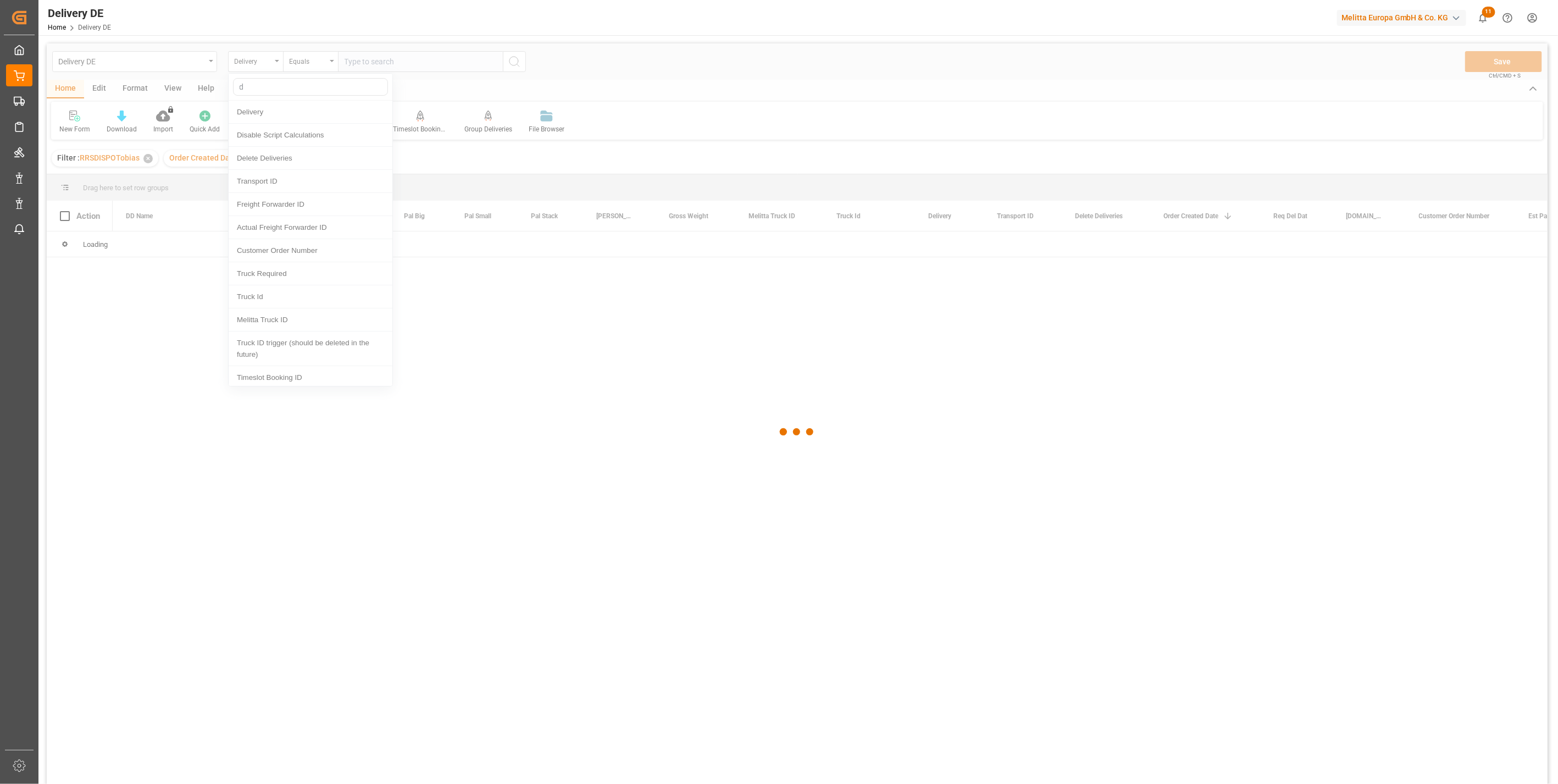
type input "dd"
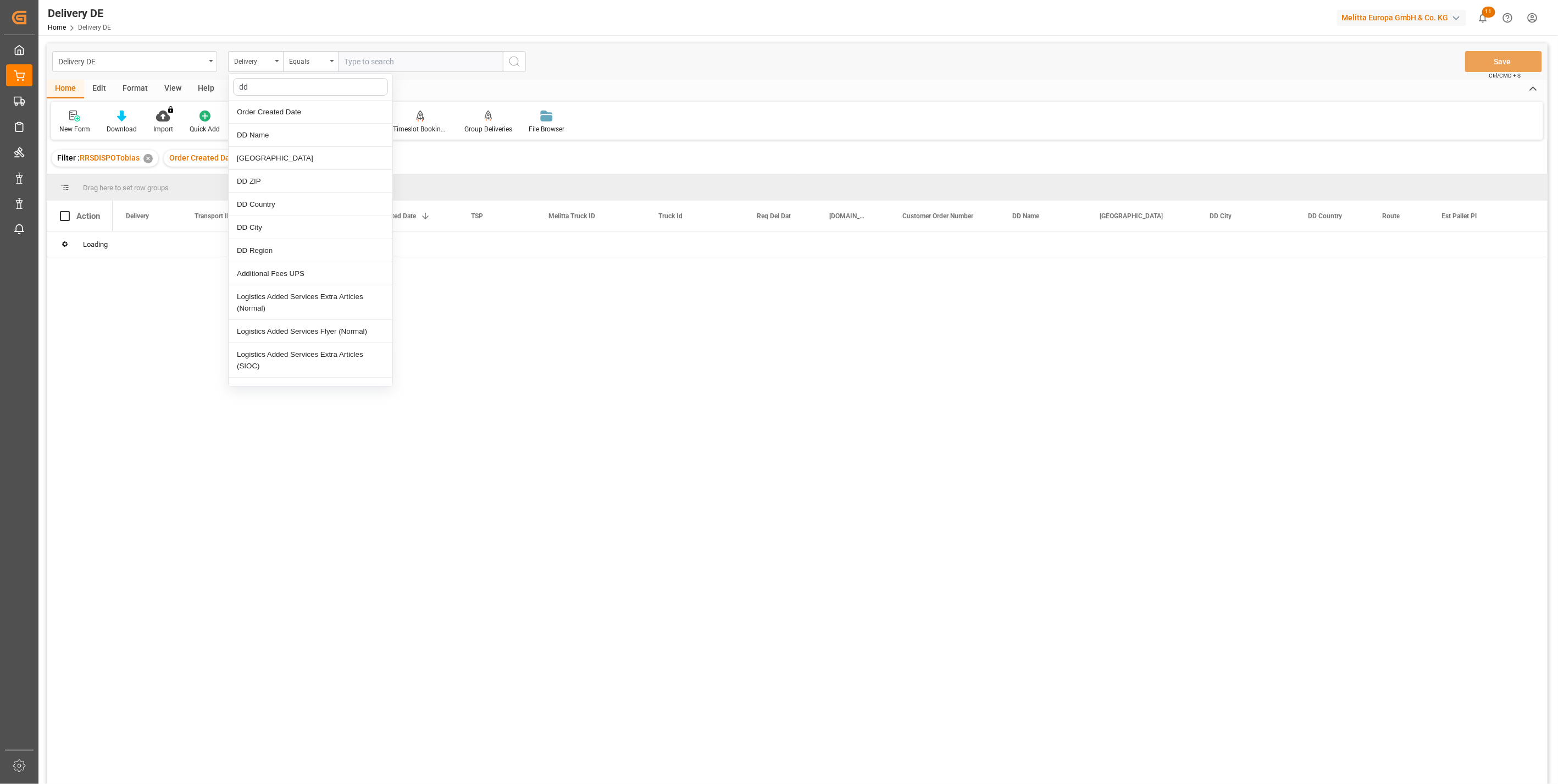
click at [259, 226] on div "DD City" at bounding box center [310, 227] width 164 height 23
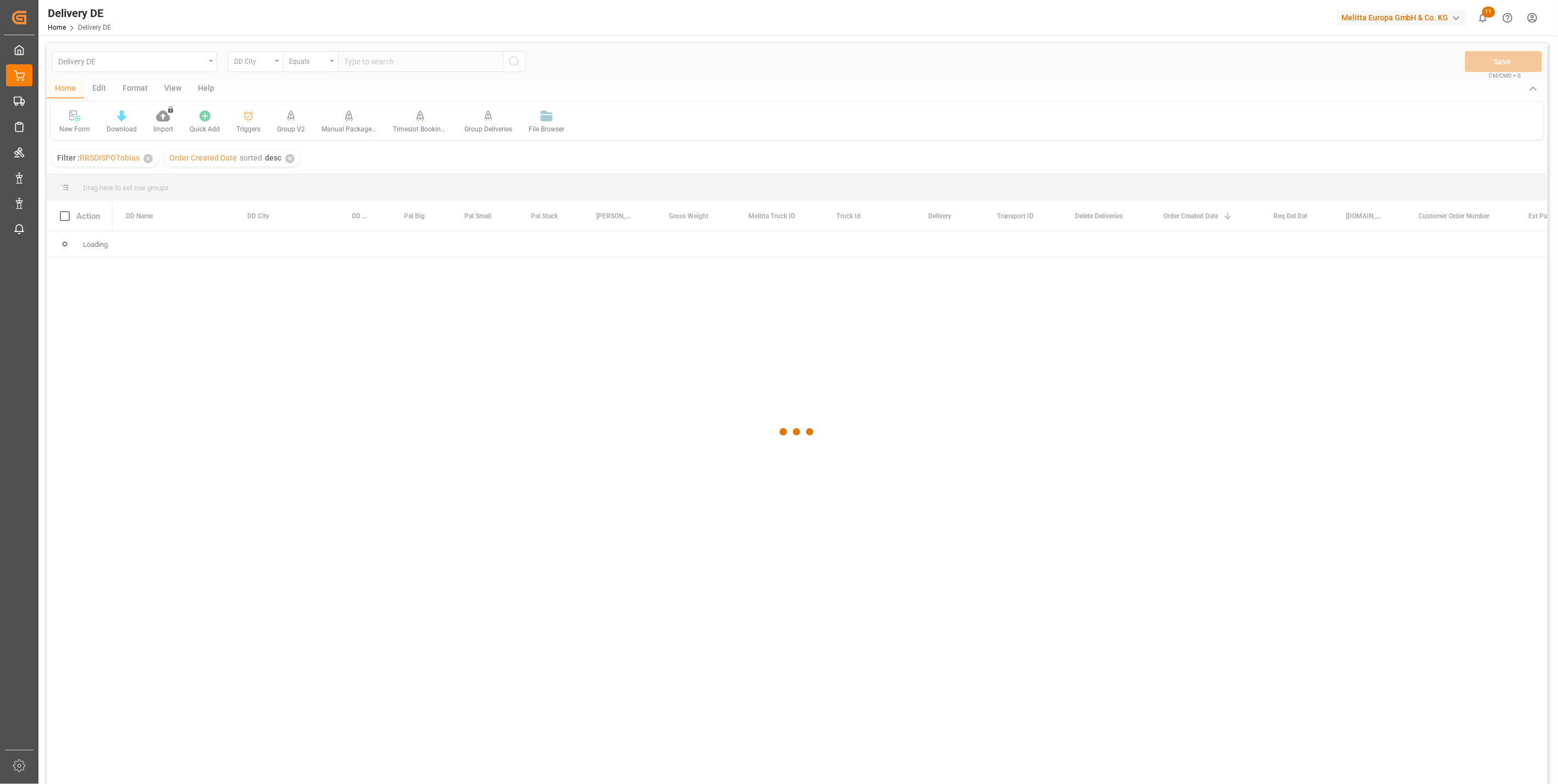
click at [374, 69] on div at bounding box center [798, 431] width 1501 height 777
click at [374, 67] on input "text" at bounding box center [420, 62] width 165 height 21
type input "[GEOGRAPHIC_DATA]"
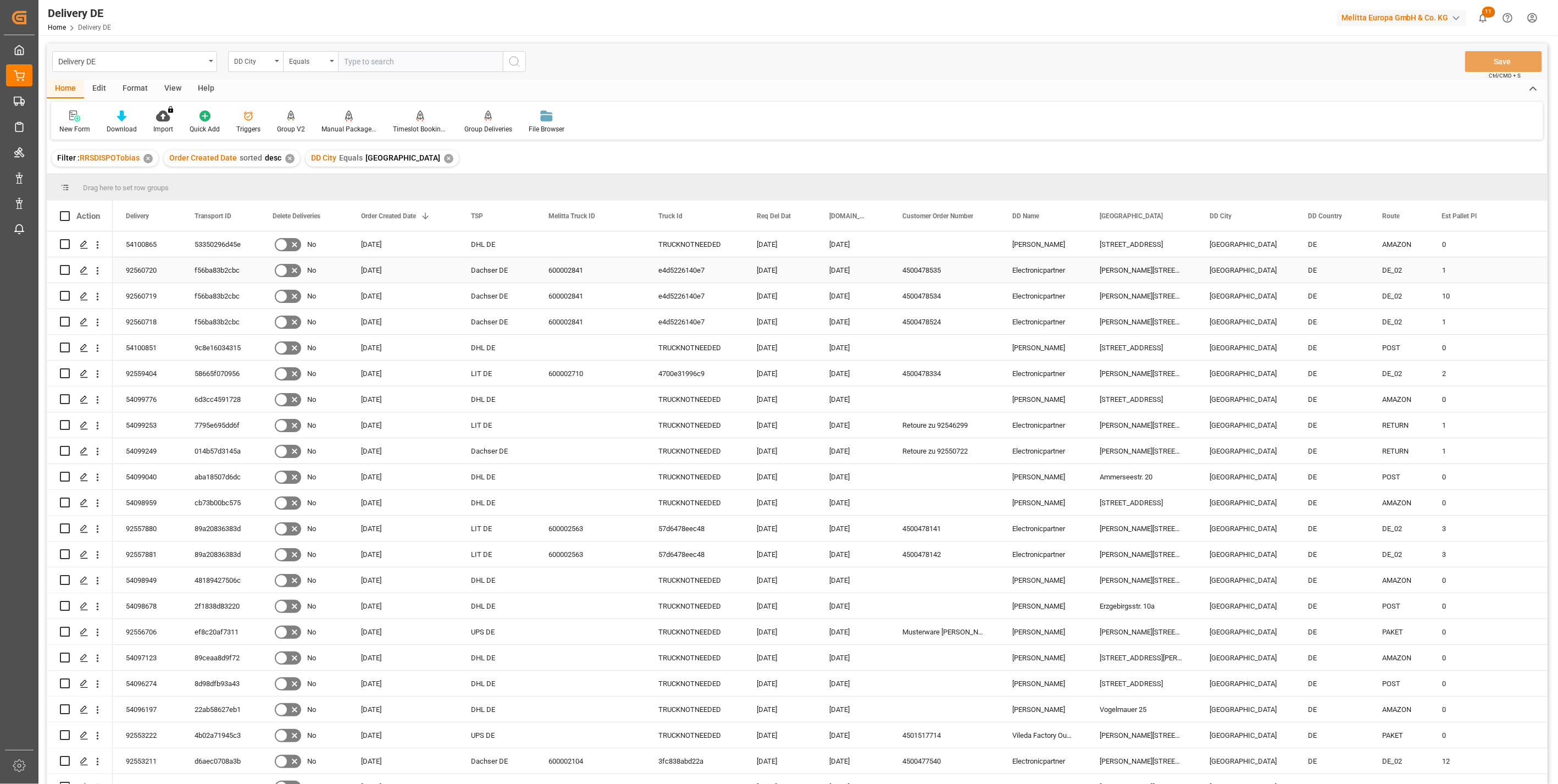
click at [919, 271] on div "4500478535" at bounding box center [944, 270] width 110 height 25
click at [932, 292] on div "4500478534" at bounding box center [944, 295] width 110 height 25
click at [929, 318] on div "4500478524" at bounding box center [944, 321] width 110 height 25
click at [961, 332] on span "Copy" at bounding box center [991, 335] width 86 height 21
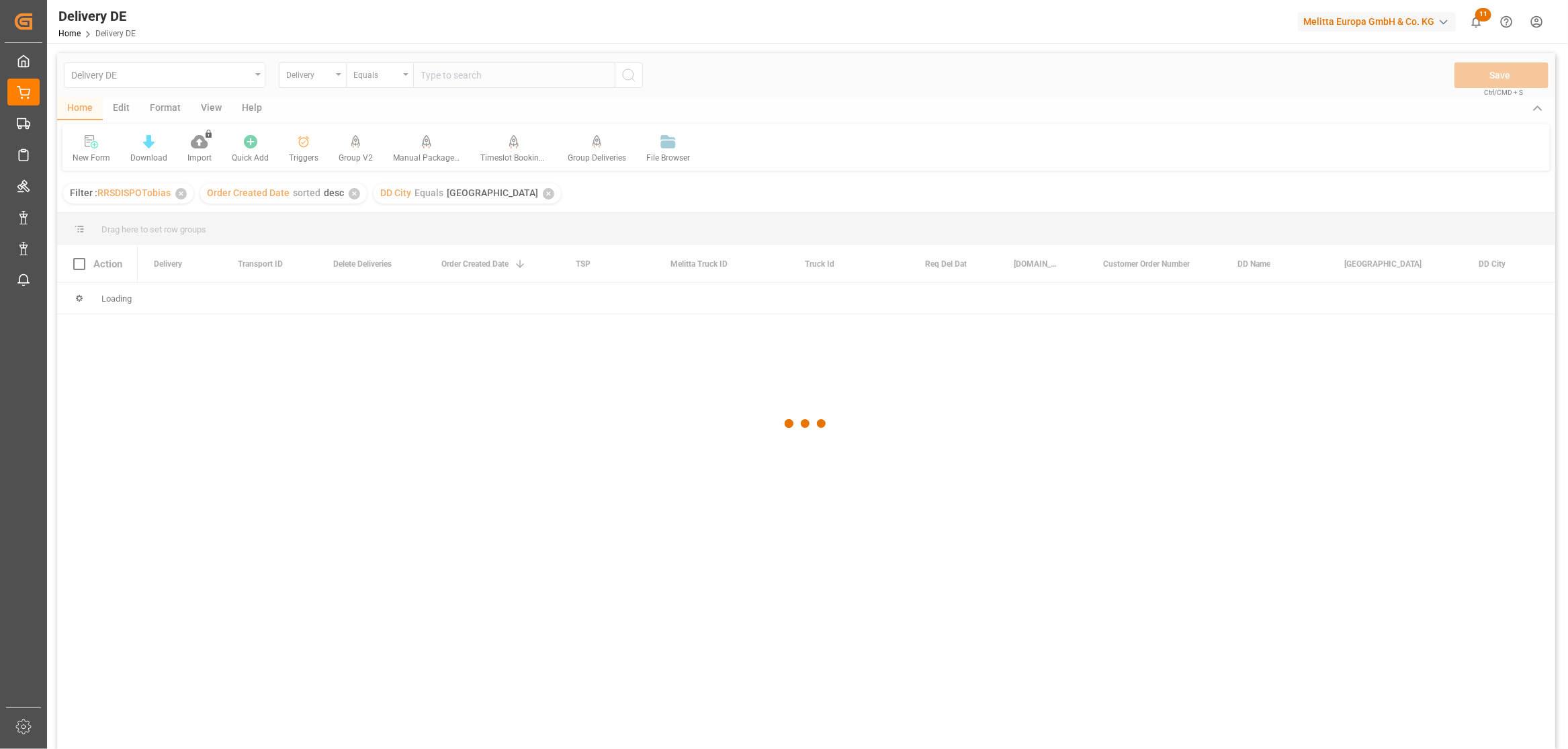
click at [326, 78] on div at bounding box center [806, 423] width 1498 height 741
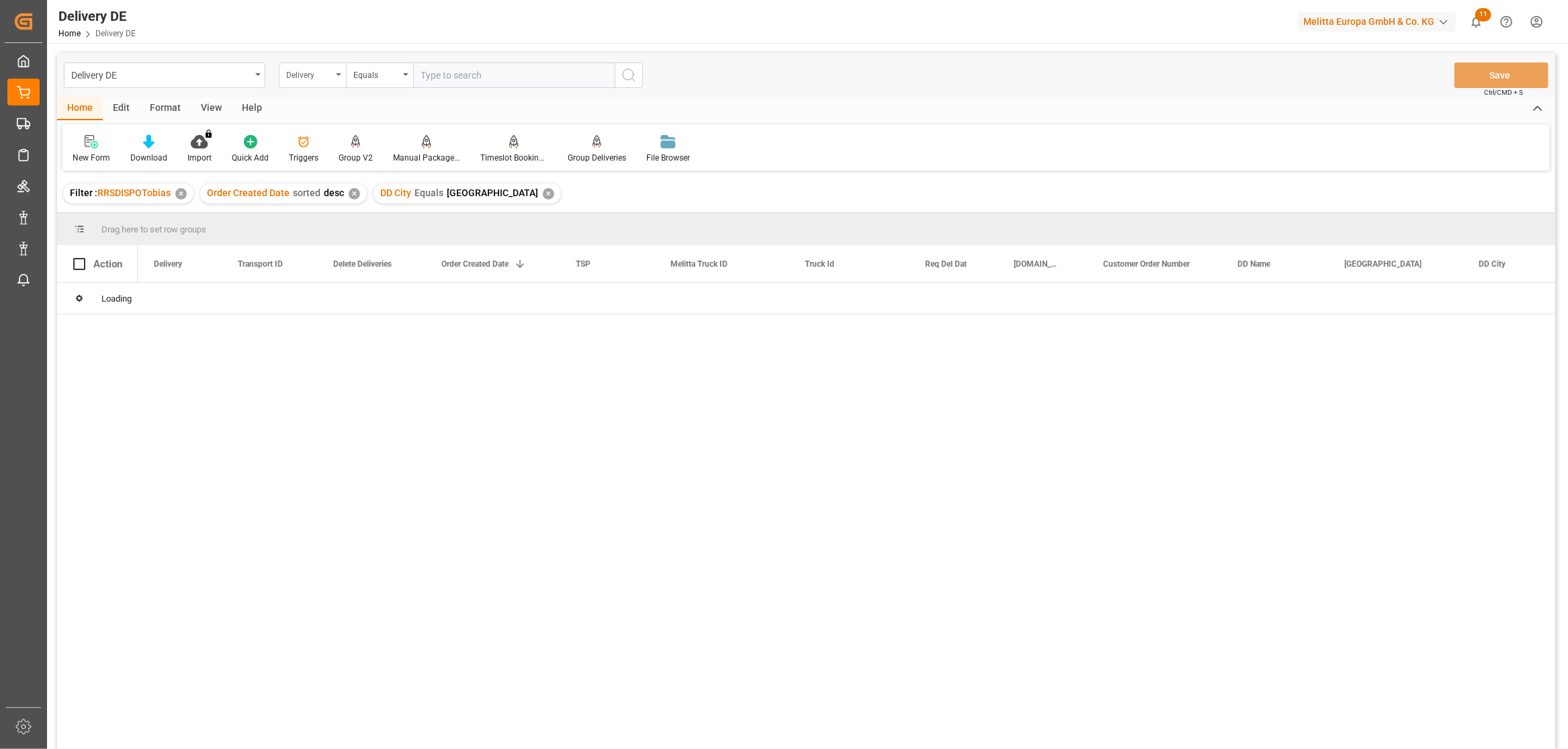
click at [317, 78] on div "Delivery" at bounding box center [309, 73] width 45 height 15
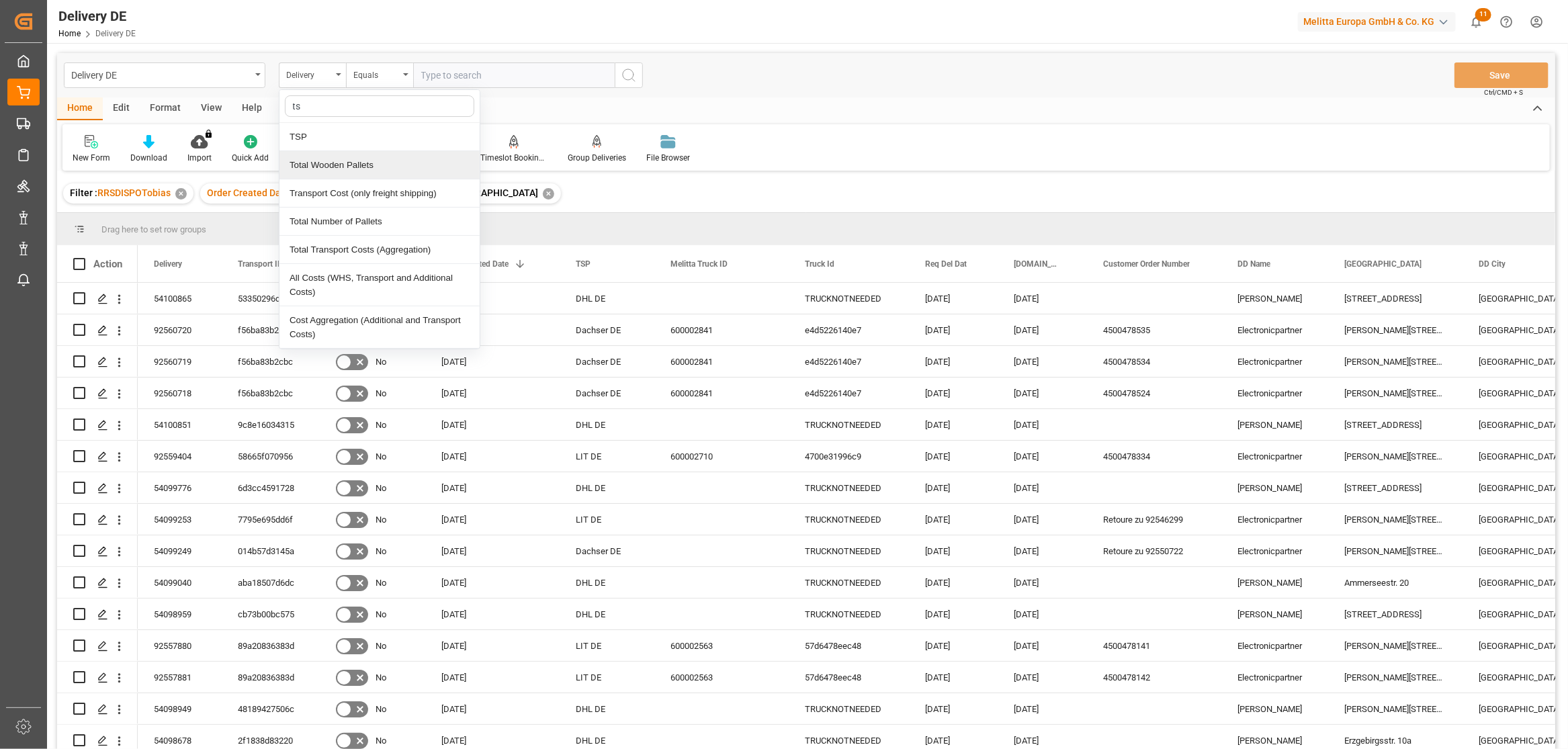
type input "tsp"
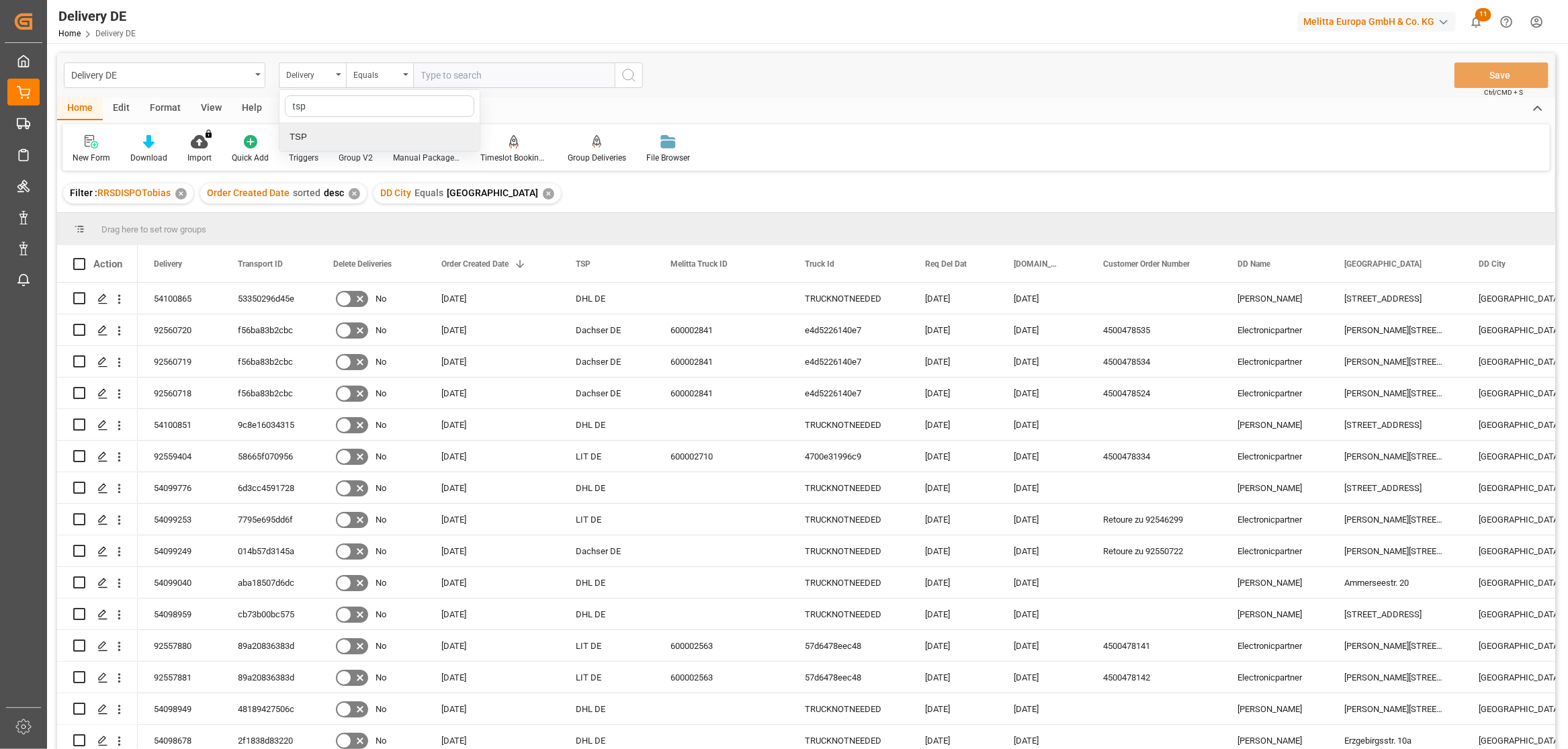
click at [299, 135] on div "TSP" at bounding box center [379, 136] width 200 height 28
click at [451, 78] on input "text" at bounding box center [514, 75] width 202 height 25
type input "[PERSON_NAME] de"
click at [623, 75] on icon "search button" at bounding box center [629, 75] width 16 height 16
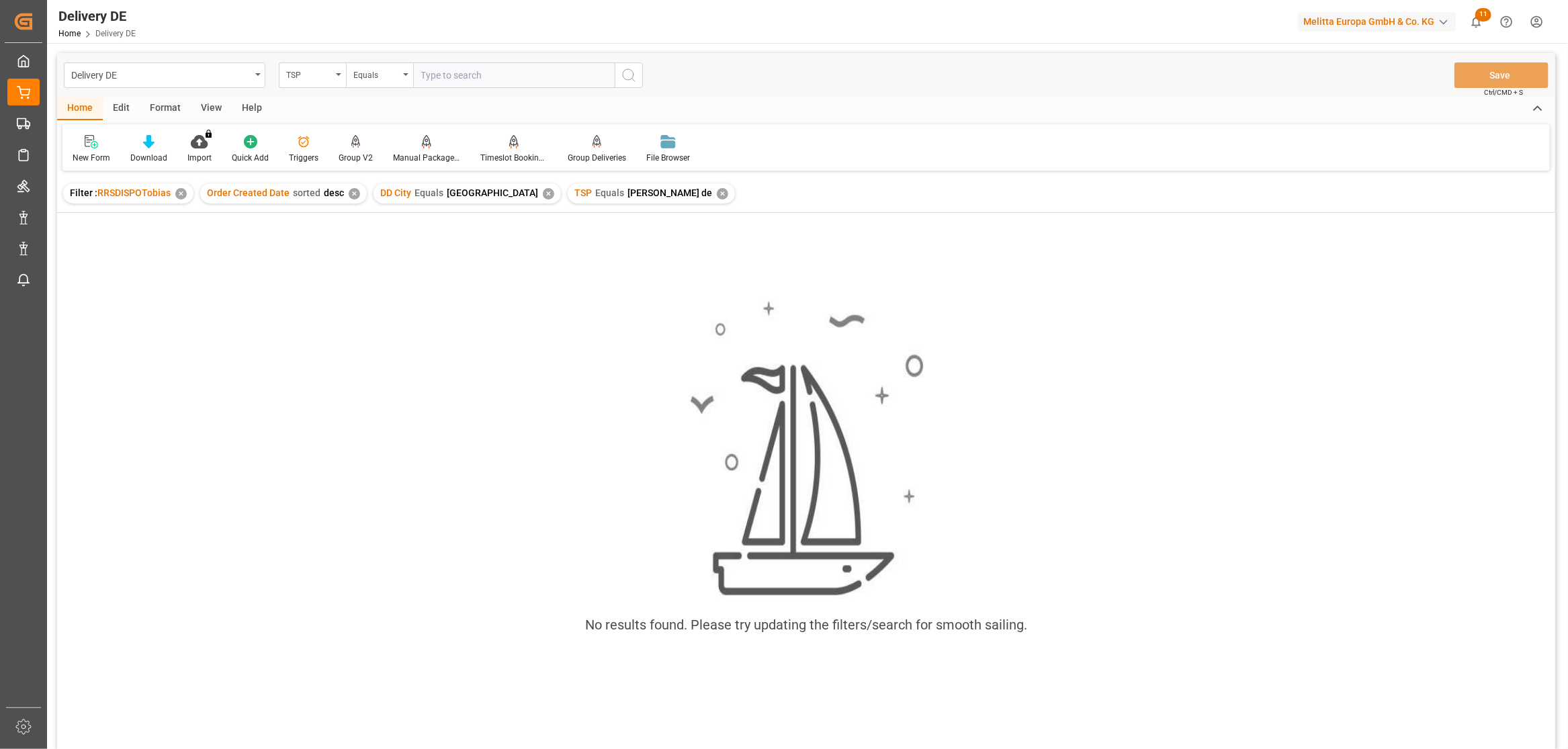
click at [543, 194] on div "✕" at bounding box center [548, 194] width 12 height 12
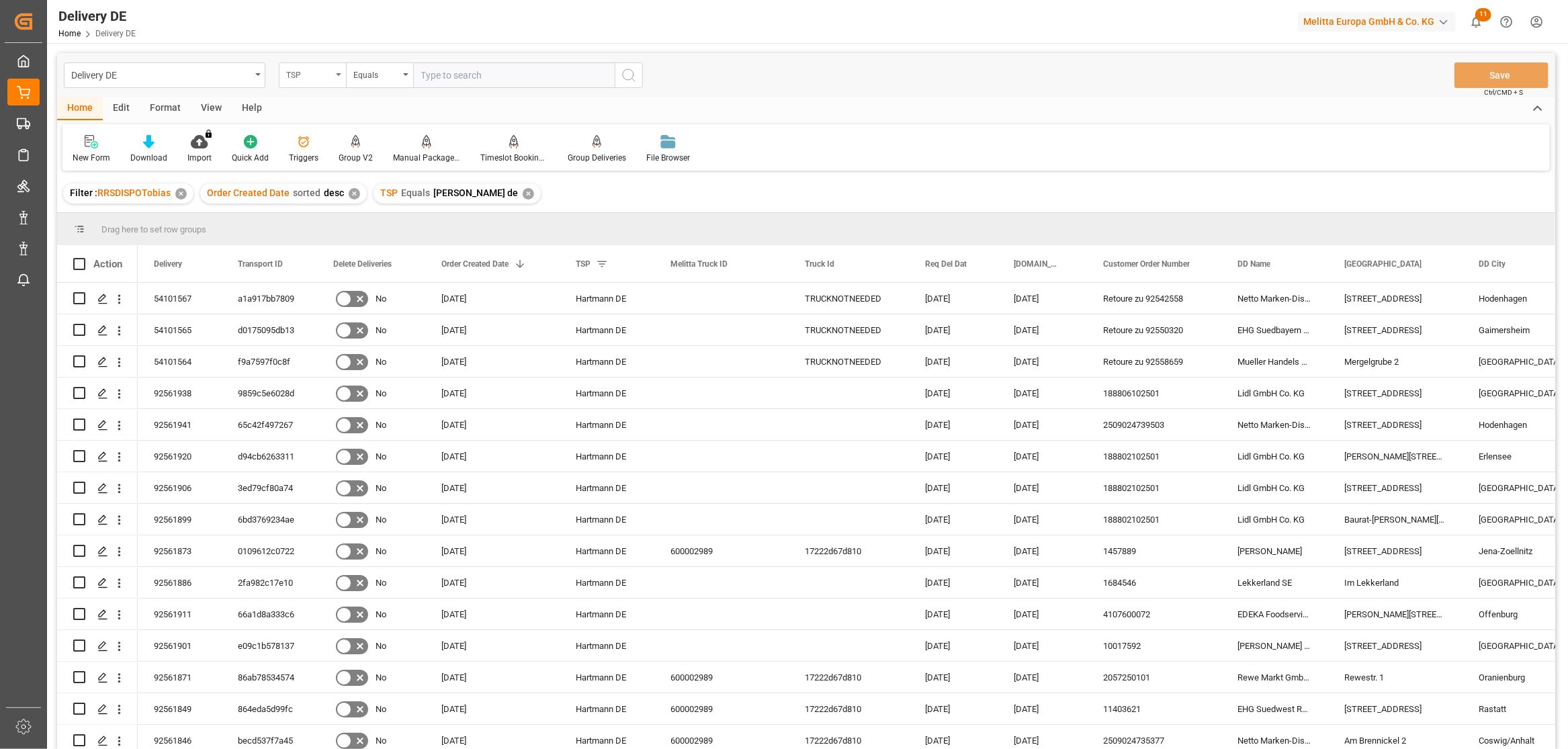
click at [320, 78] on div "TSP" at bounding box center [309, 73] width 45 height 15
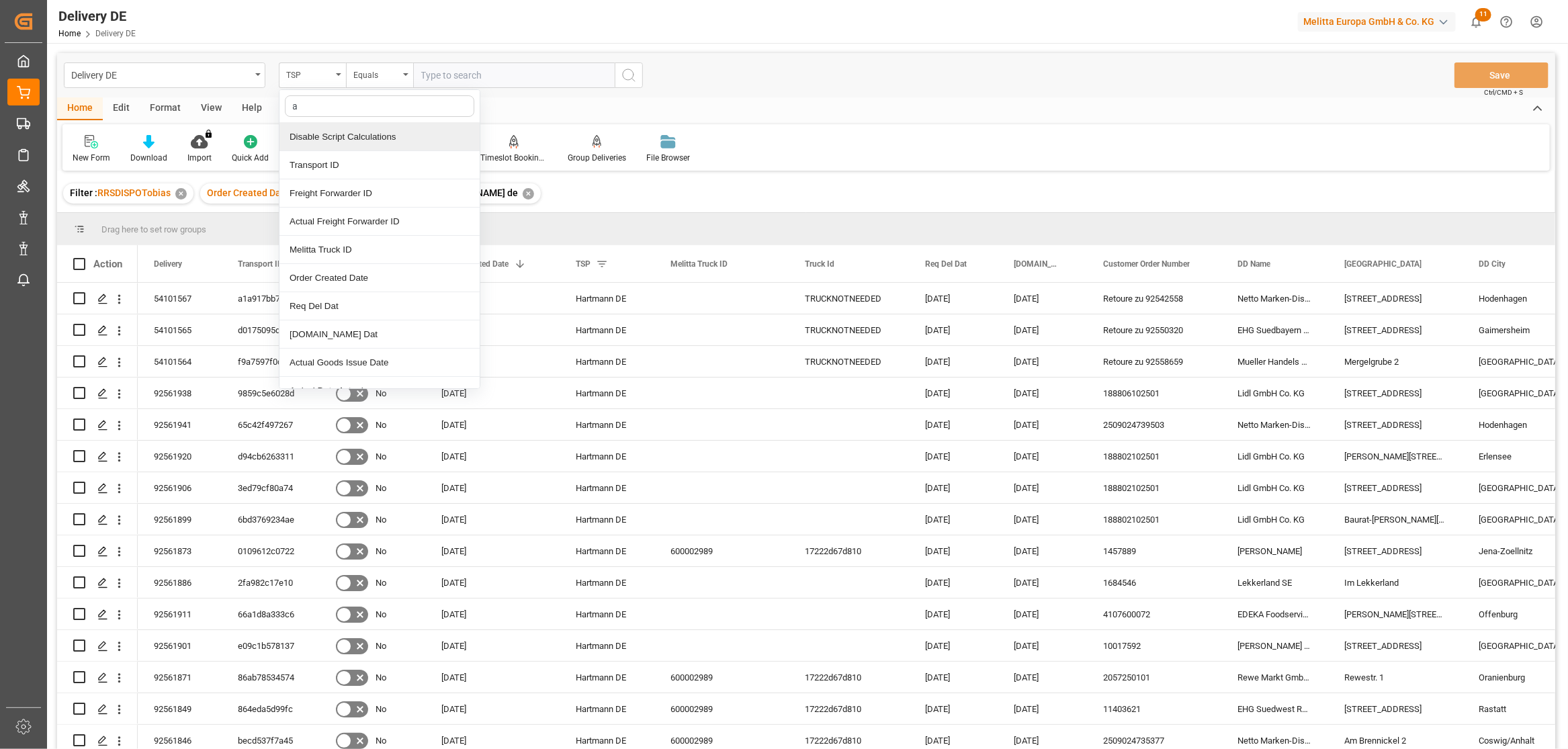
drag, startPoint x: 320, startPoint y: 110, endPoint x: 211, endPoint y: 106, distance: 109.1
click at [211, 106] on div "Delivery DE TSP a Disable Script Calculations Transport ID Freight Forwarder ID…" at bounding box center [806, 418] width 1498 height 732
type input "act"
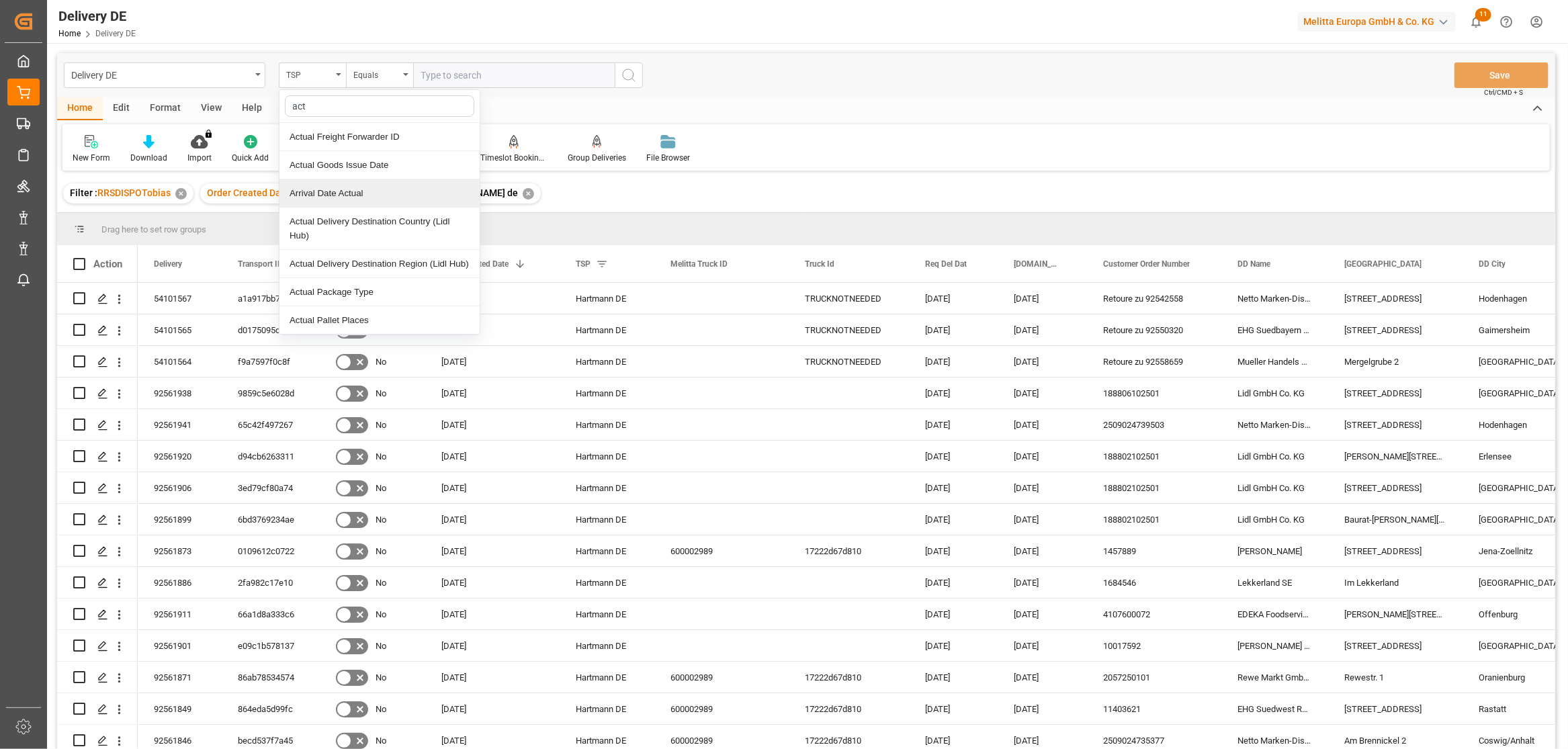
click at [343, 196] on div "Arrival Date Actual" at bounding box center [379, 193] width 200 height 28
click at [391, 71] on div "Equals" at bounding box center [377, 73] width 45 height 15
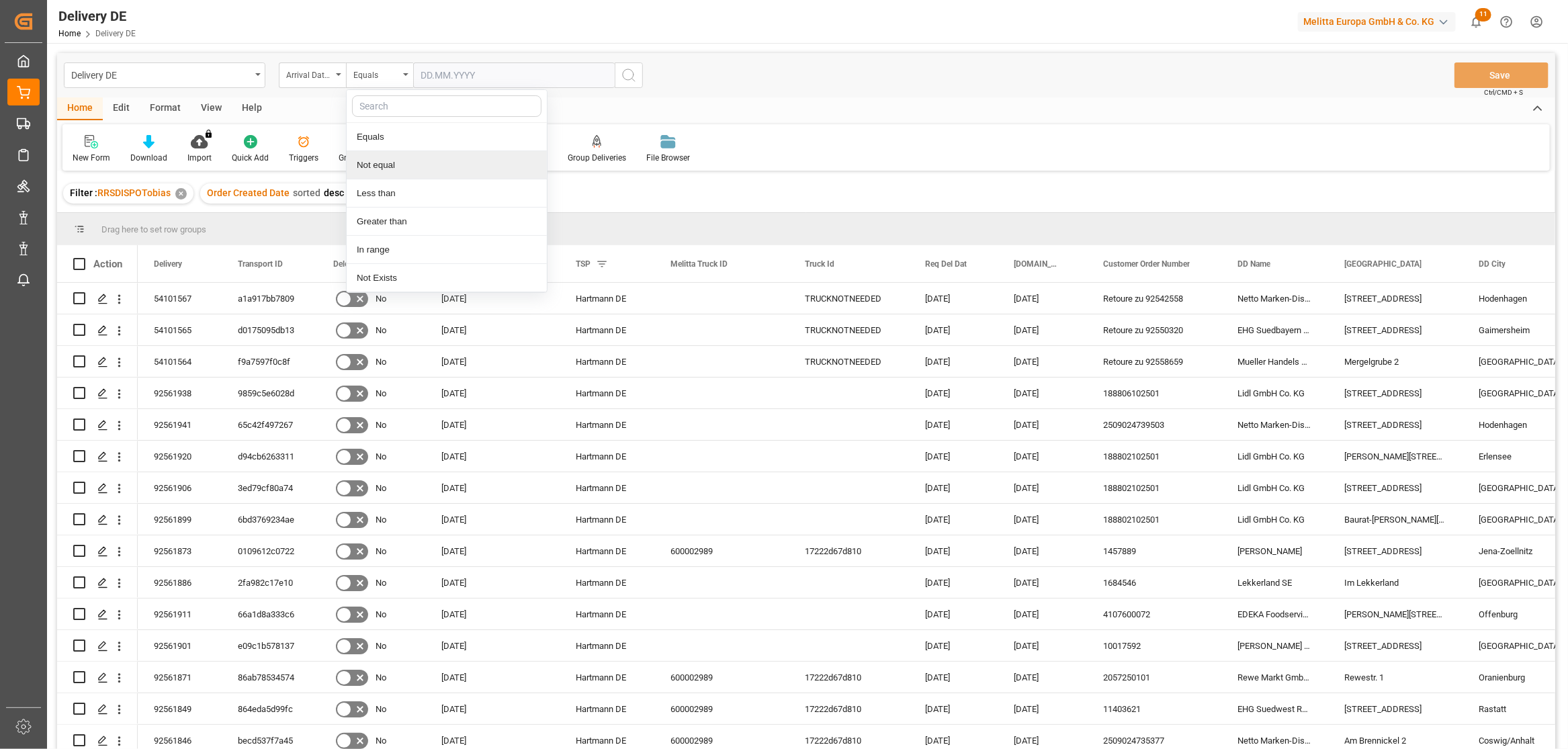
click at [389, 165] on div "Not equal" at bounding box center [447, 165] width 200 height 28
click at [629, 75] on icon "search button" at bounding box center [629, 75] width 16 height 16
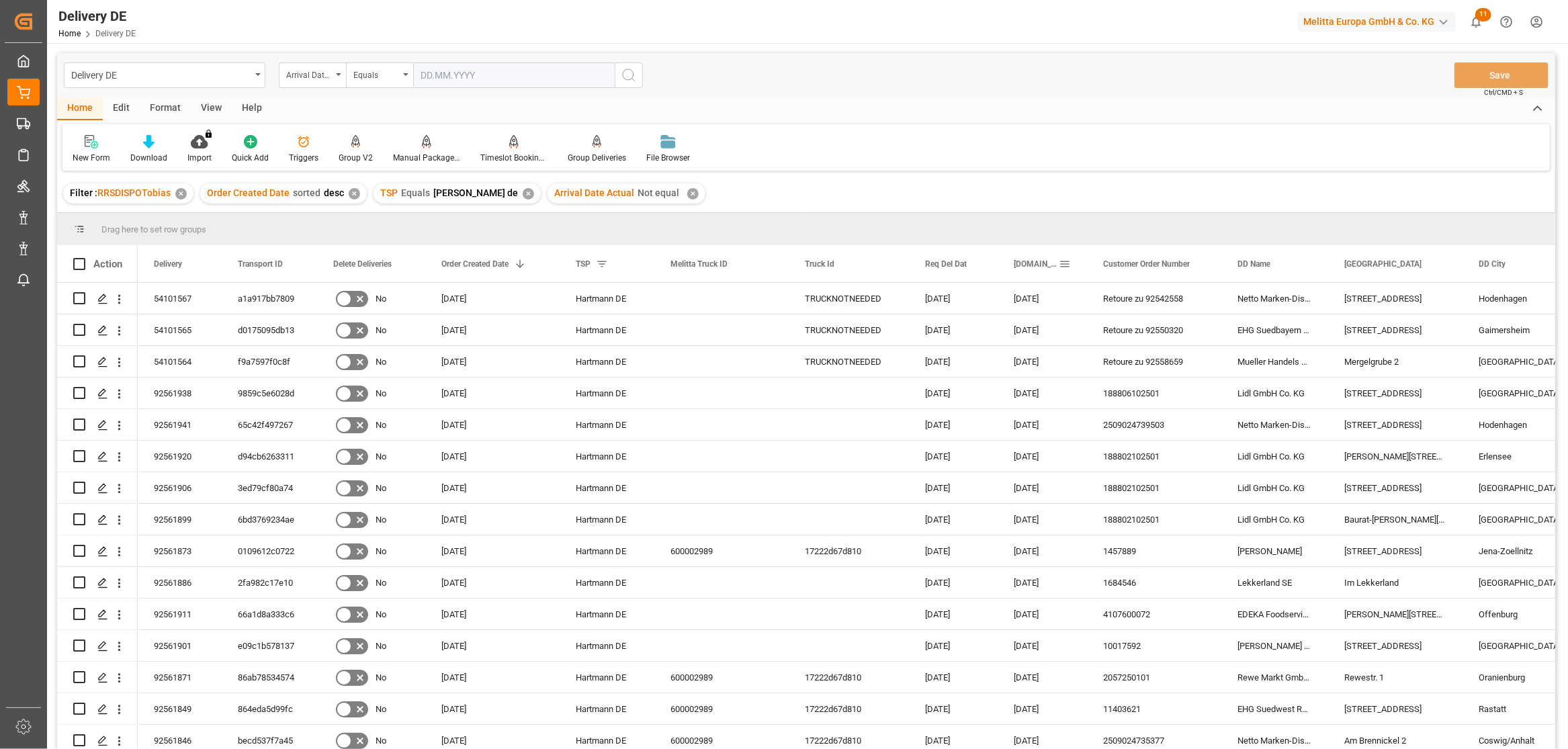
click at [1066, 259] on span at bounding box center [1064, 264] width 12 height 12
click at [1180, 258] on span "columns" at bounding box center [1205, 266] width 61 height 25
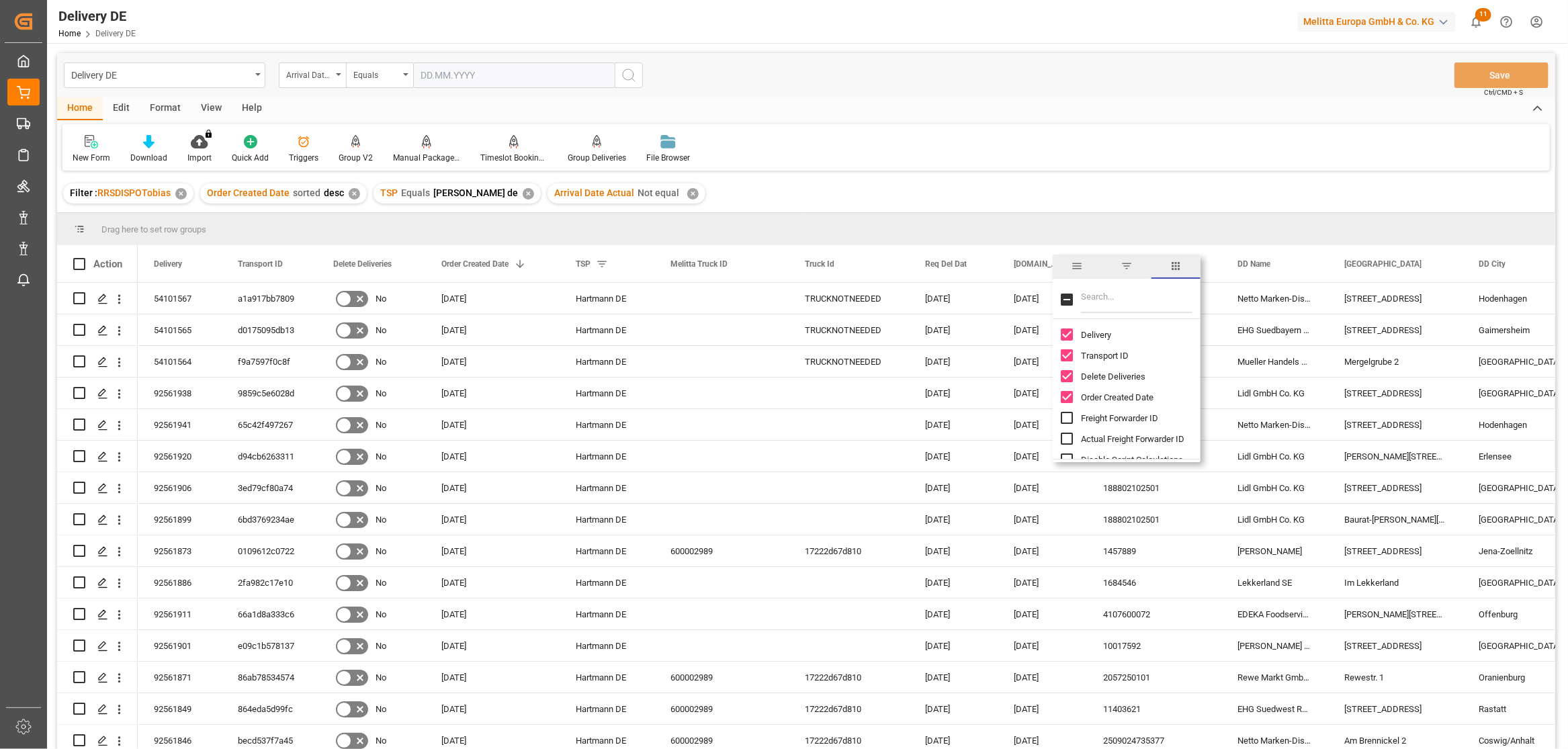
click at [1091, 302] on input "Filter Columns Input" at bounding box center [1137, 300] width 112 height 27
type input "act"
click at [1065, 376] on input "Arrival Date Actual column toggle visibility (hidden)" at bounding box center [1067, 375] width 12 height 12
checkbox input "true"
checkbox input "false"
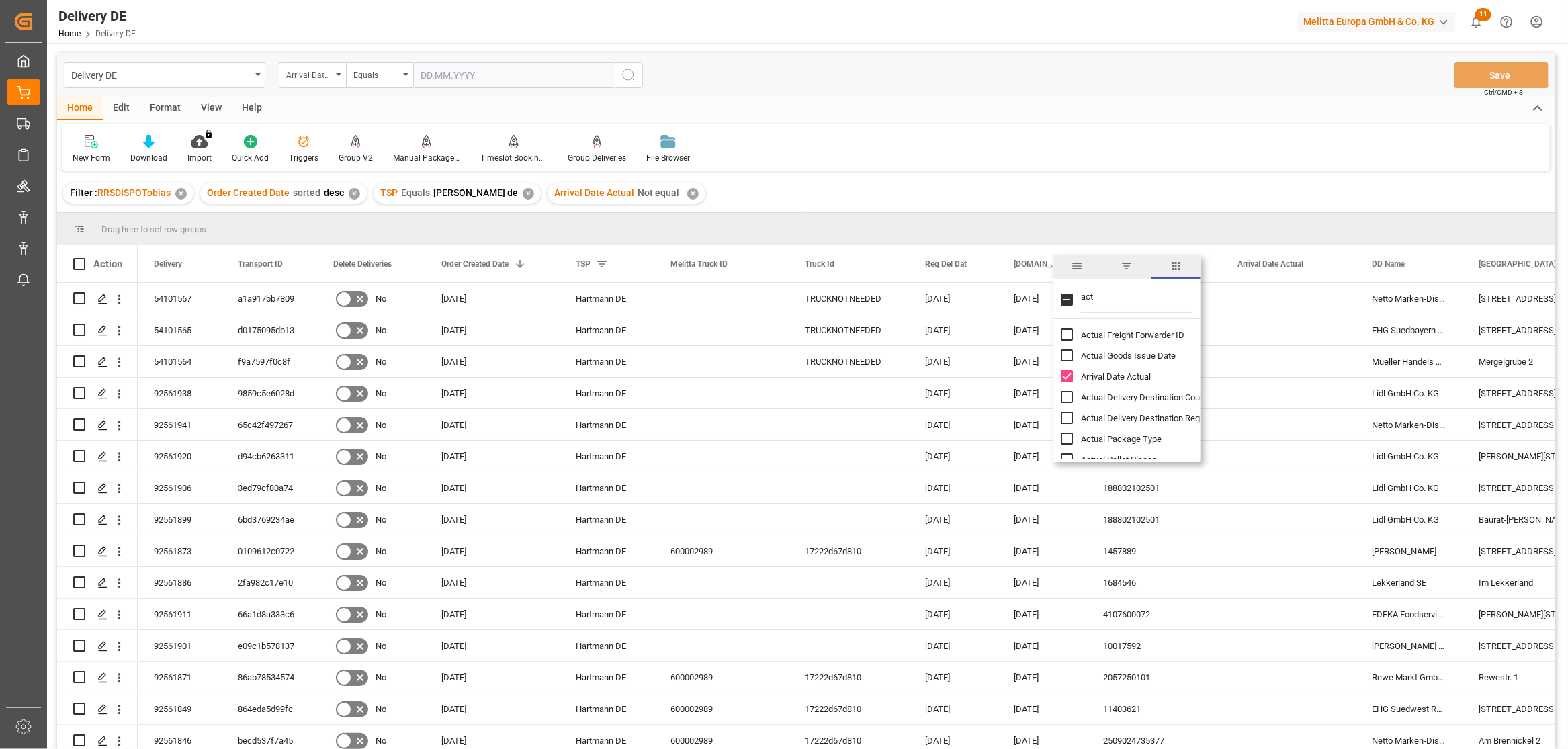
click at [1125, 122] on div "Home Edit Format View Help New Form Download Import You don't have permission f…" at bounding box center [806, 134] width 1498 height 74
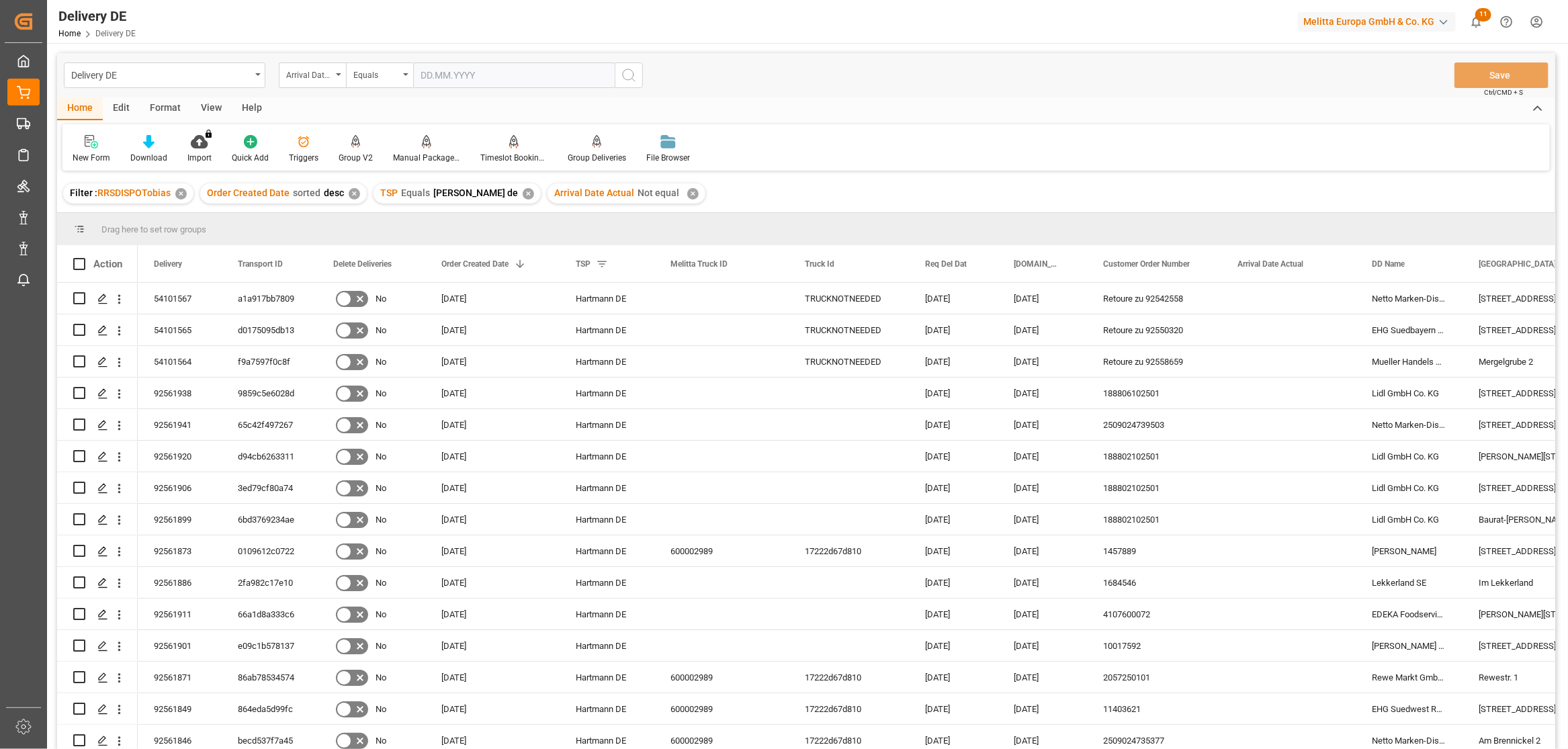
click at [688, 193] on div "✕" at bounding box center [693, 194] width 12 height 12
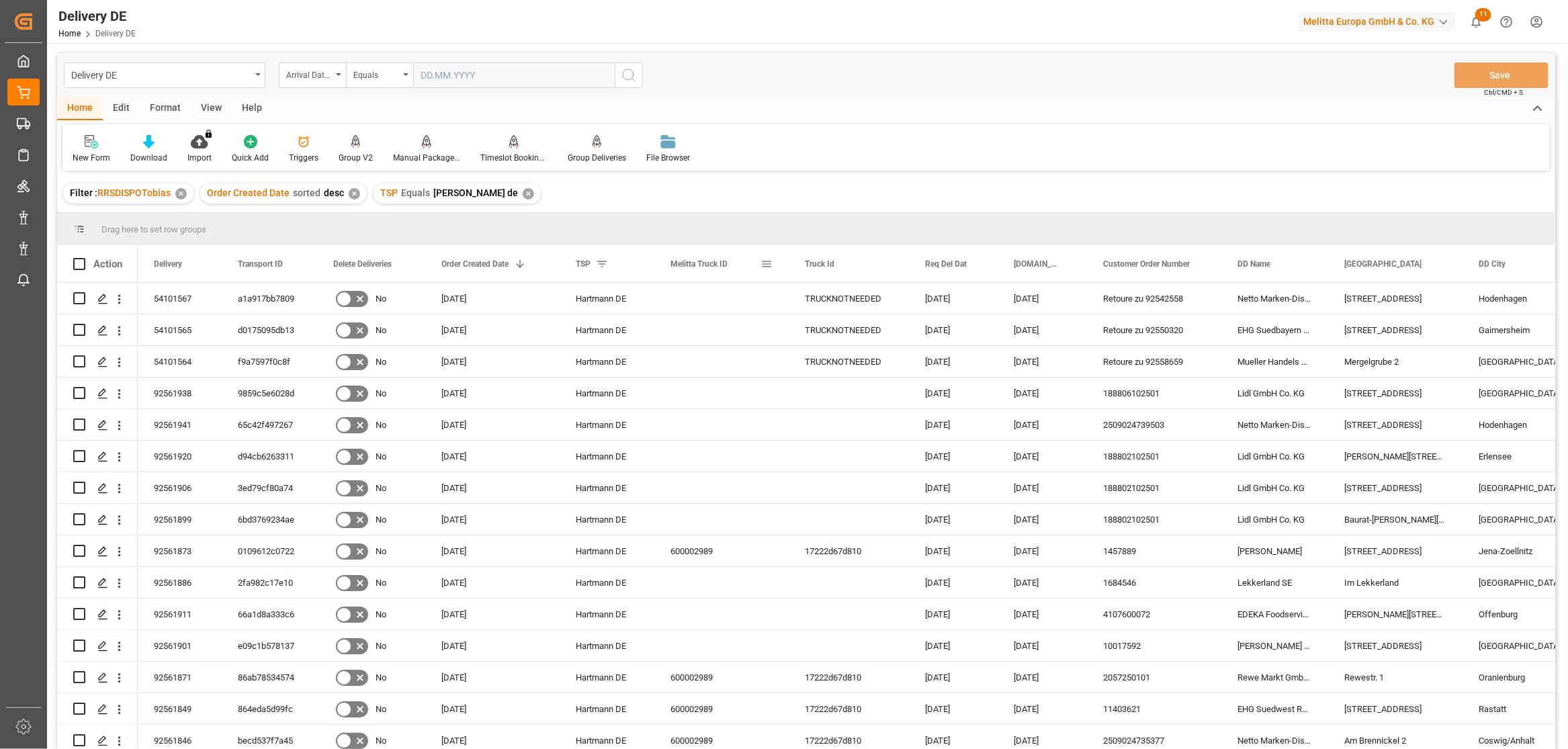
click at [769, 264] on span at bounding box center [766, 264] width 12 height 12
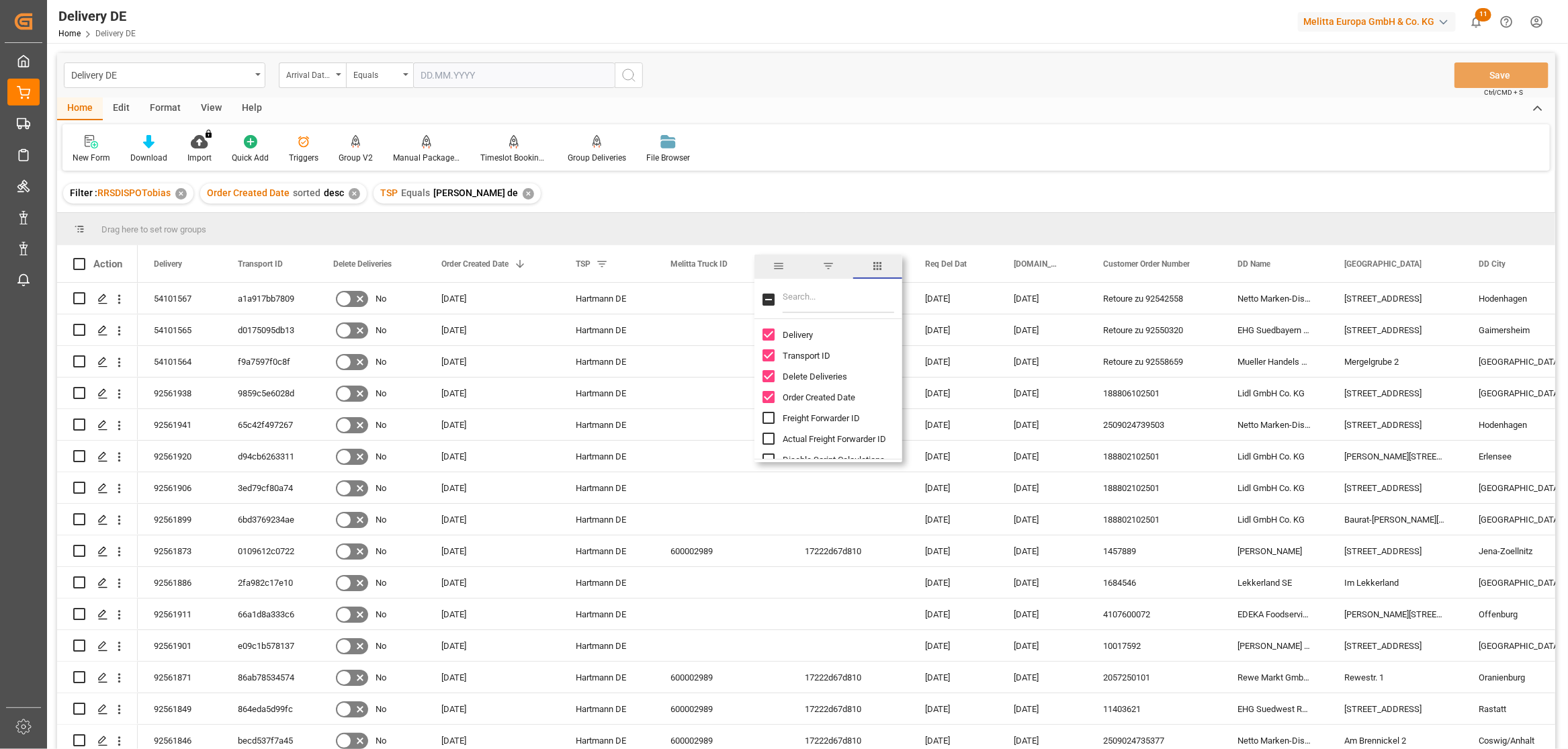
click at [801, 294] on input "Filter Columns Input" at bounding box center [839, 300] width 112 height 27
type input "act"
click at [767, 376] on input "Arrival Date Actual column toggle visibility (hidden)" at bounding box center [769, 375] width 12 height 12
checkbox input "true"
checkbox input "false"
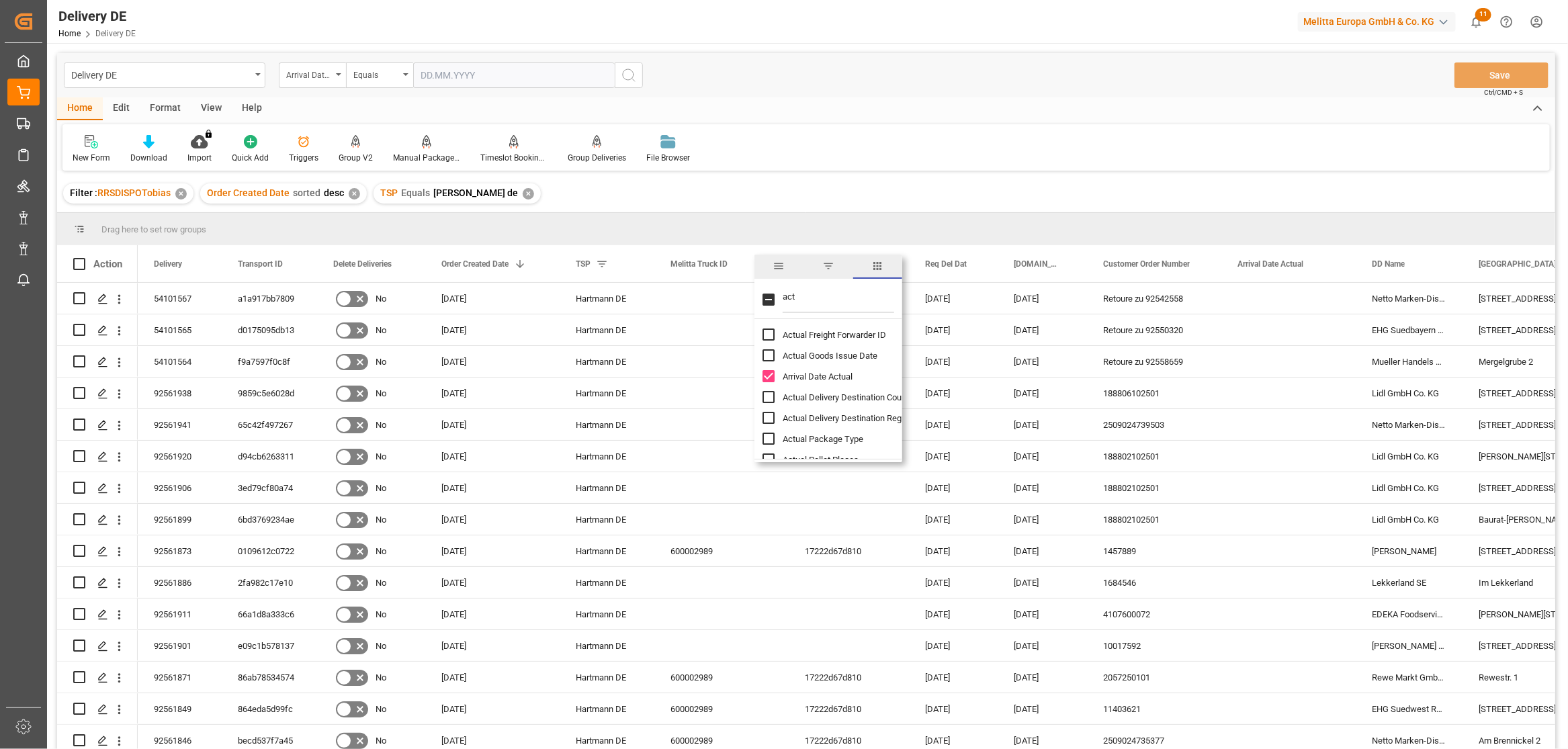
click at [1202, 150] on div "New Form Download Import You don't have permission for this feature. Contact ad…" at bounding box center [807, 147] width 1488 height 46
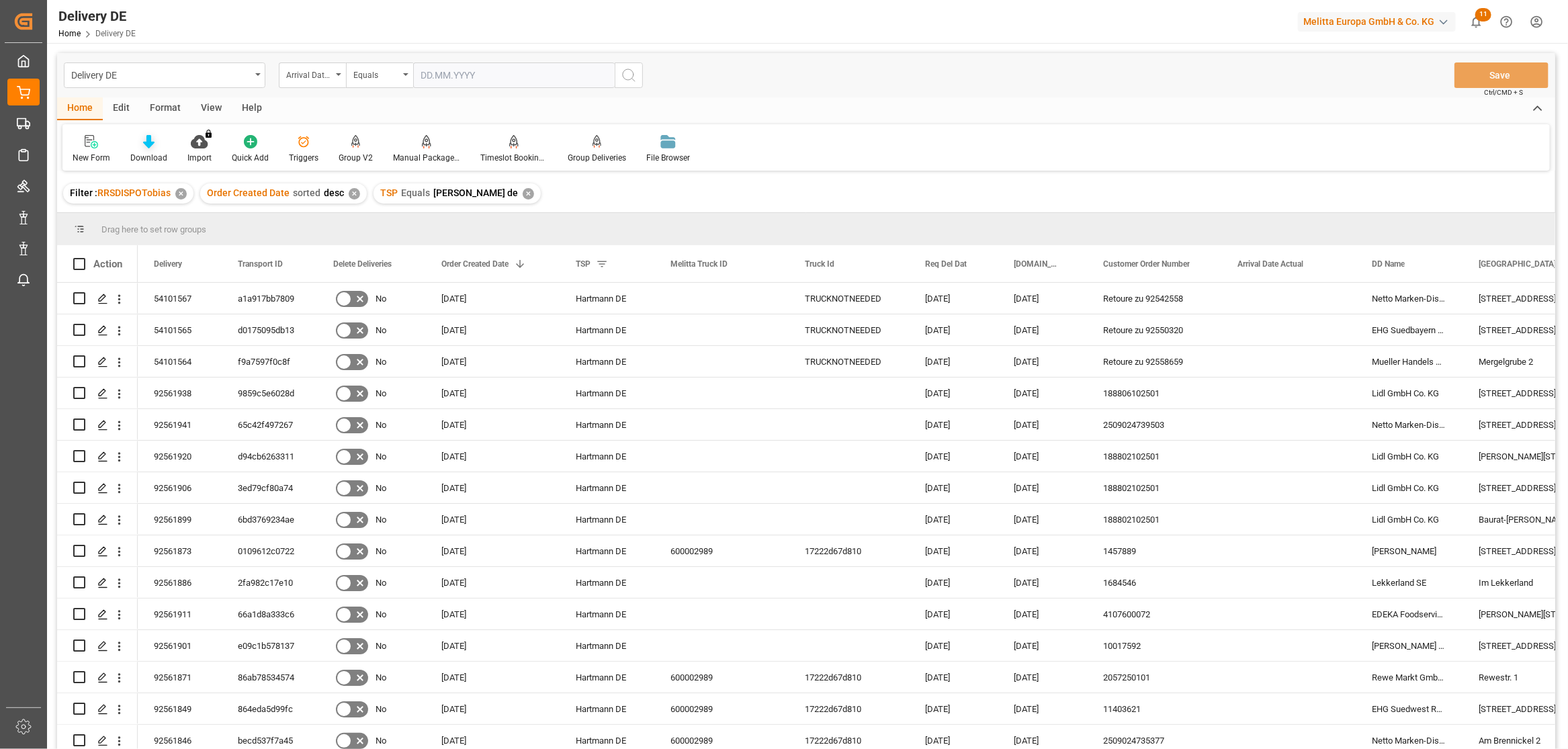
click at [148, 140] on icon at bounding box center [148, 141] width 12 height 14
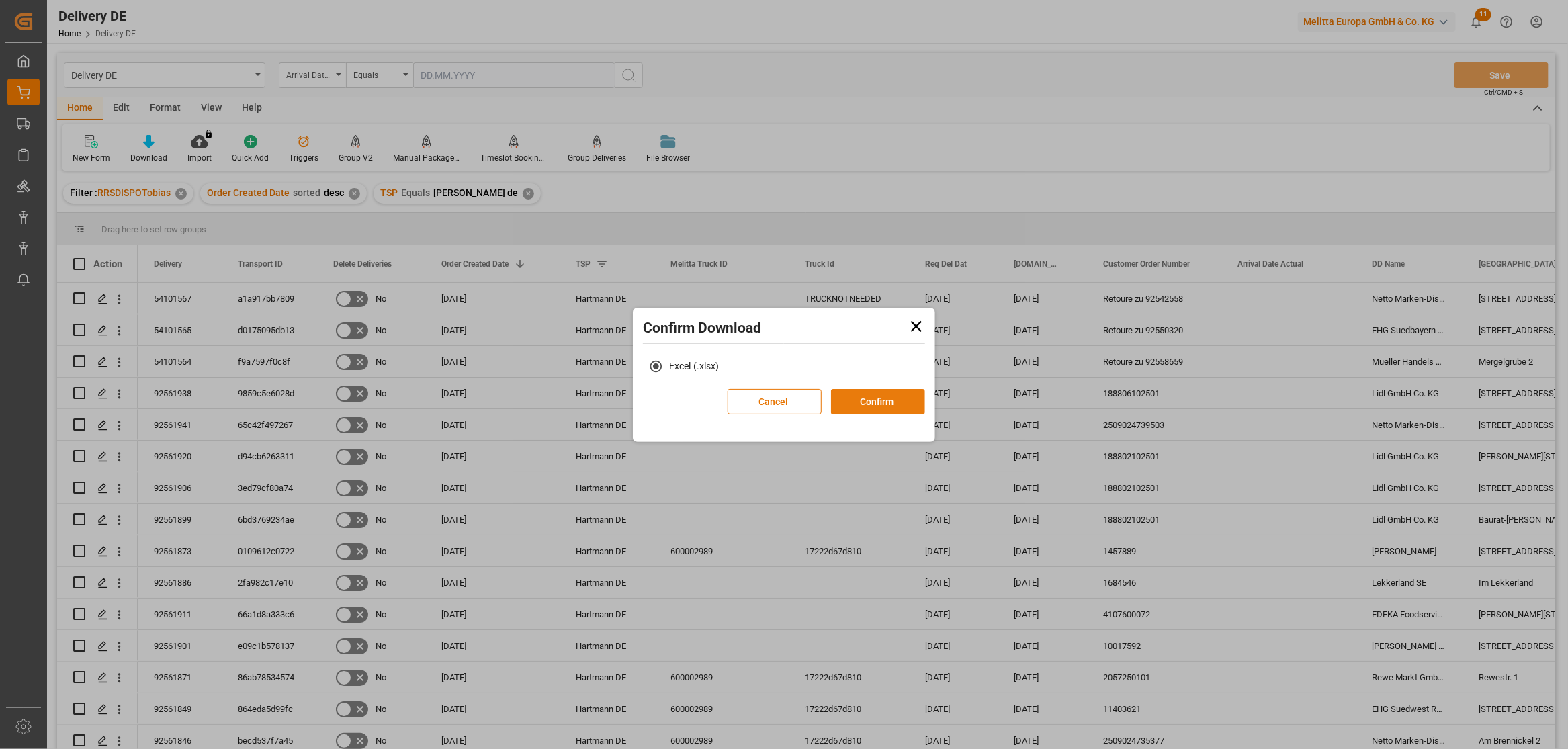
click at [859, 393] on button "Confirm" at bounding box center [878, 402] width 94 height 25
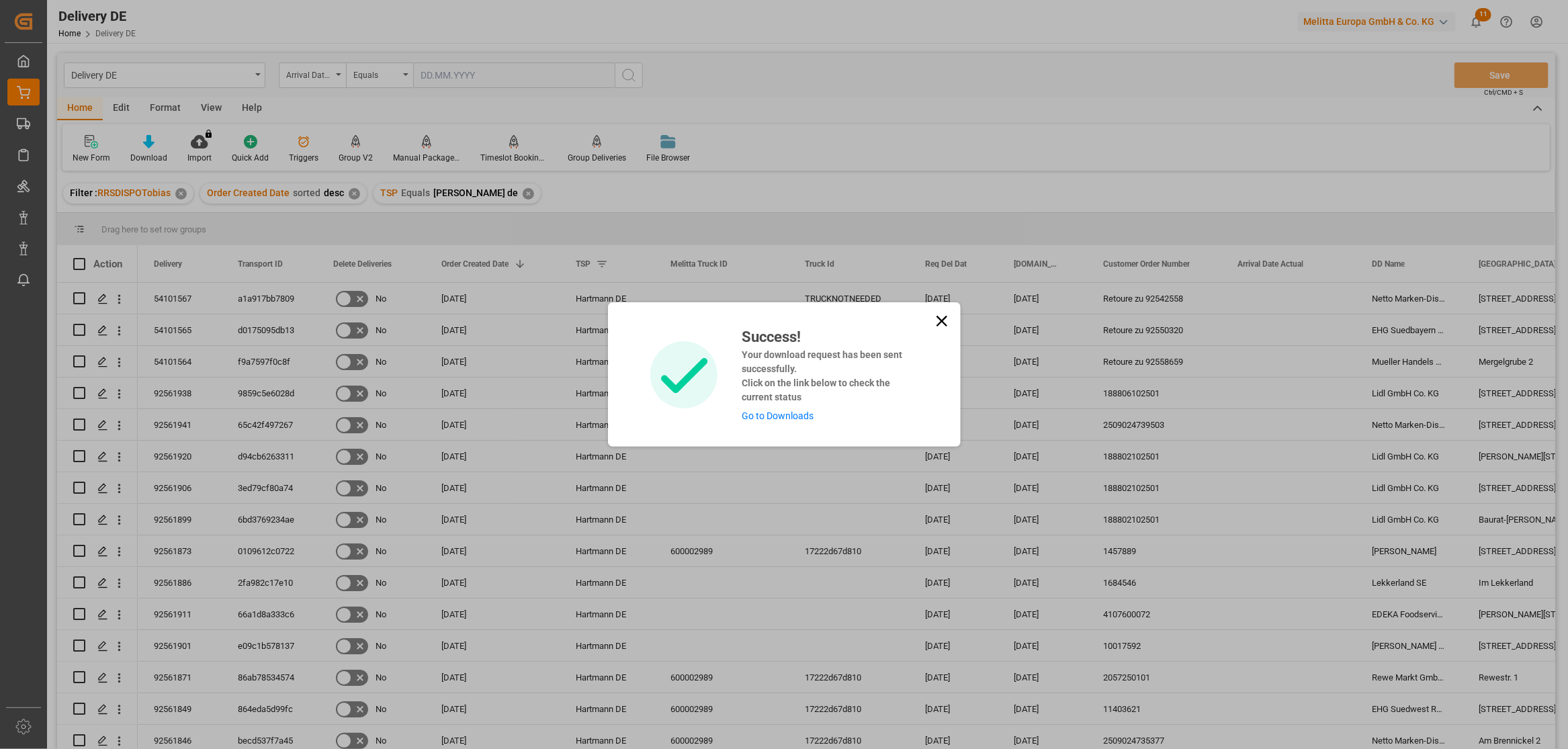
click at [764, 413] on link "Go to Downloads" at bounding box center [778, 415] width 72 height 11
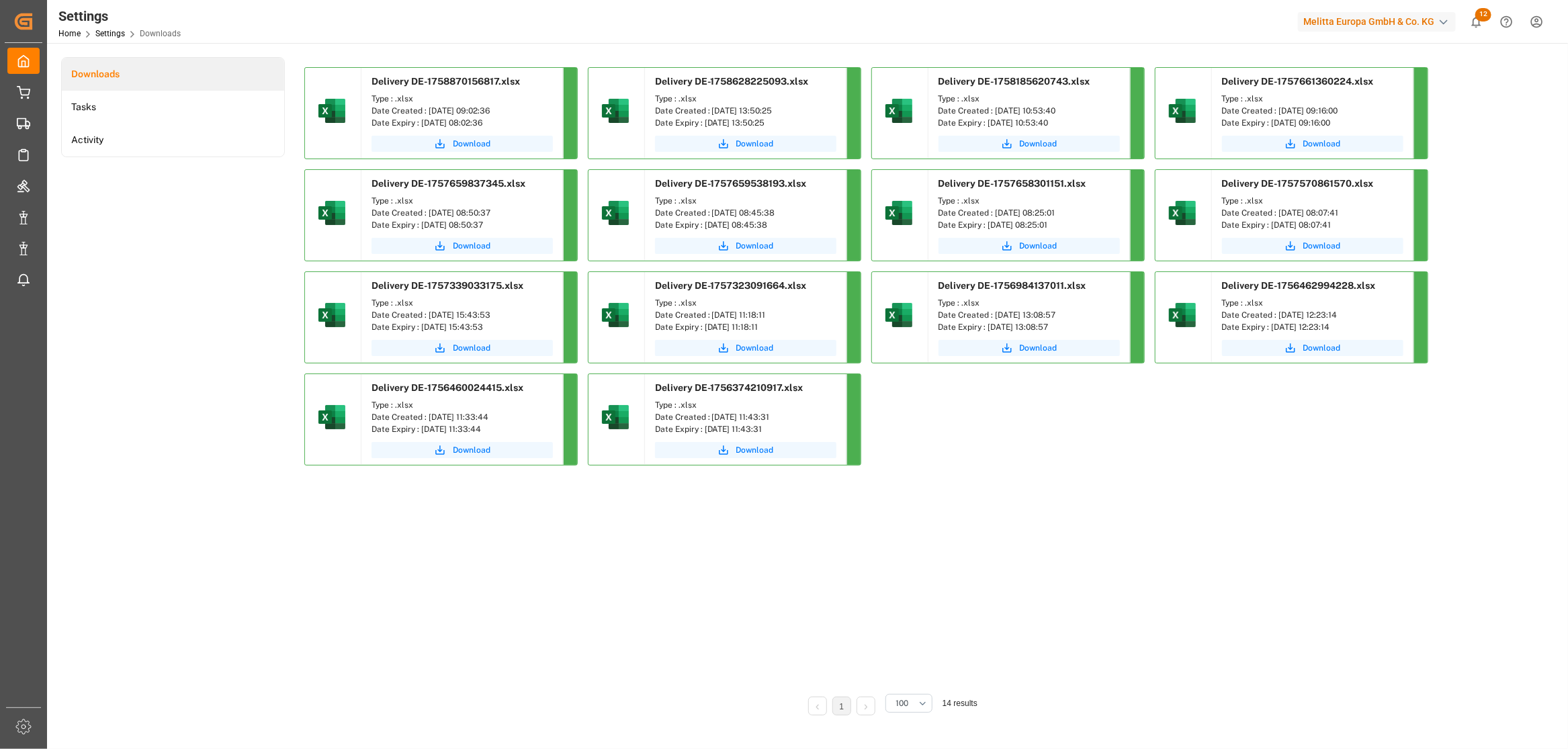
click at [237, 567] on div "Downloads Tasks Activity" at bounding box center [173, 395] width 224 height 677
click at [475, 141] on span "Download" at bounding box center [471, 143] width 37 height 12
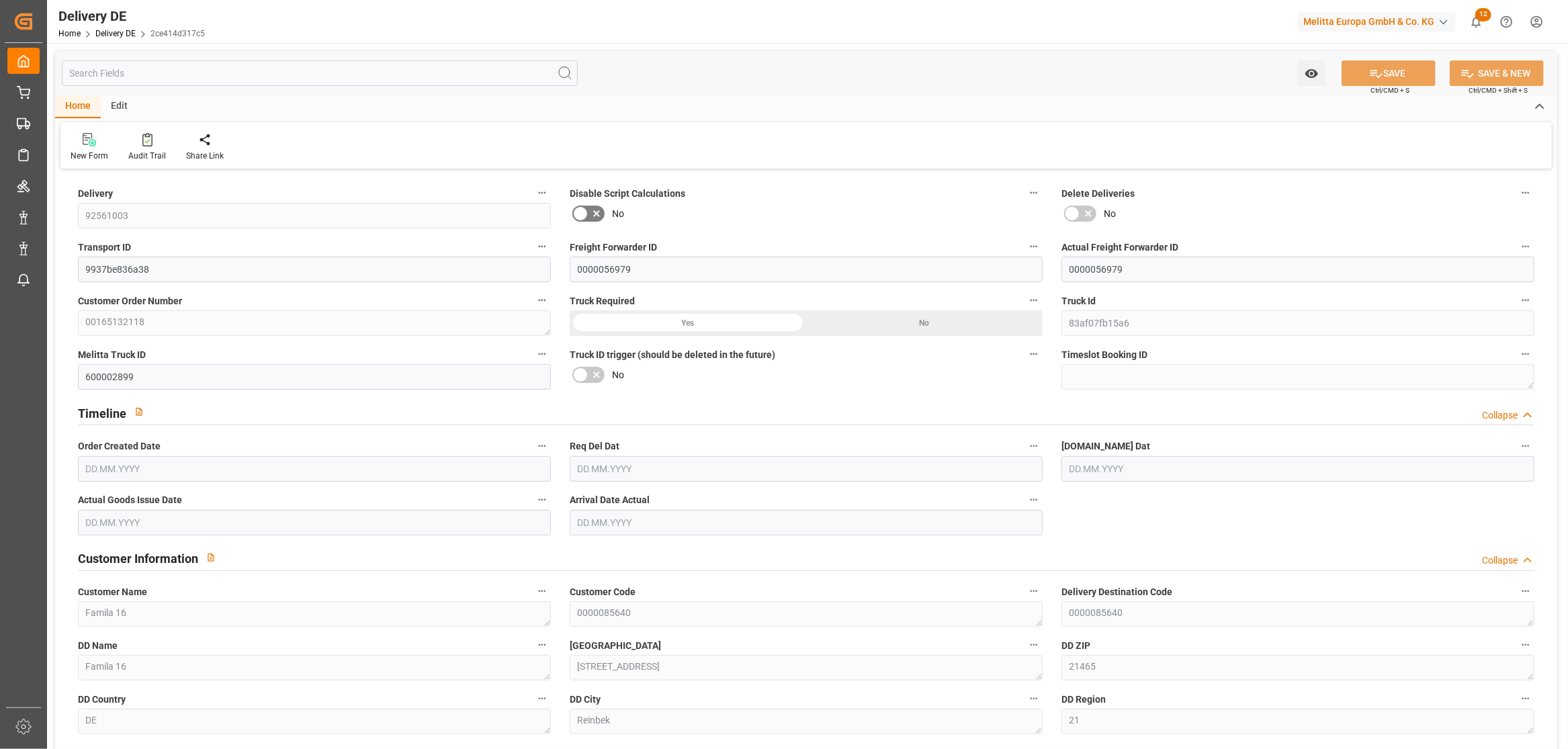
type input "1"
type input "0.75"
type input "54.275"
type input "100"
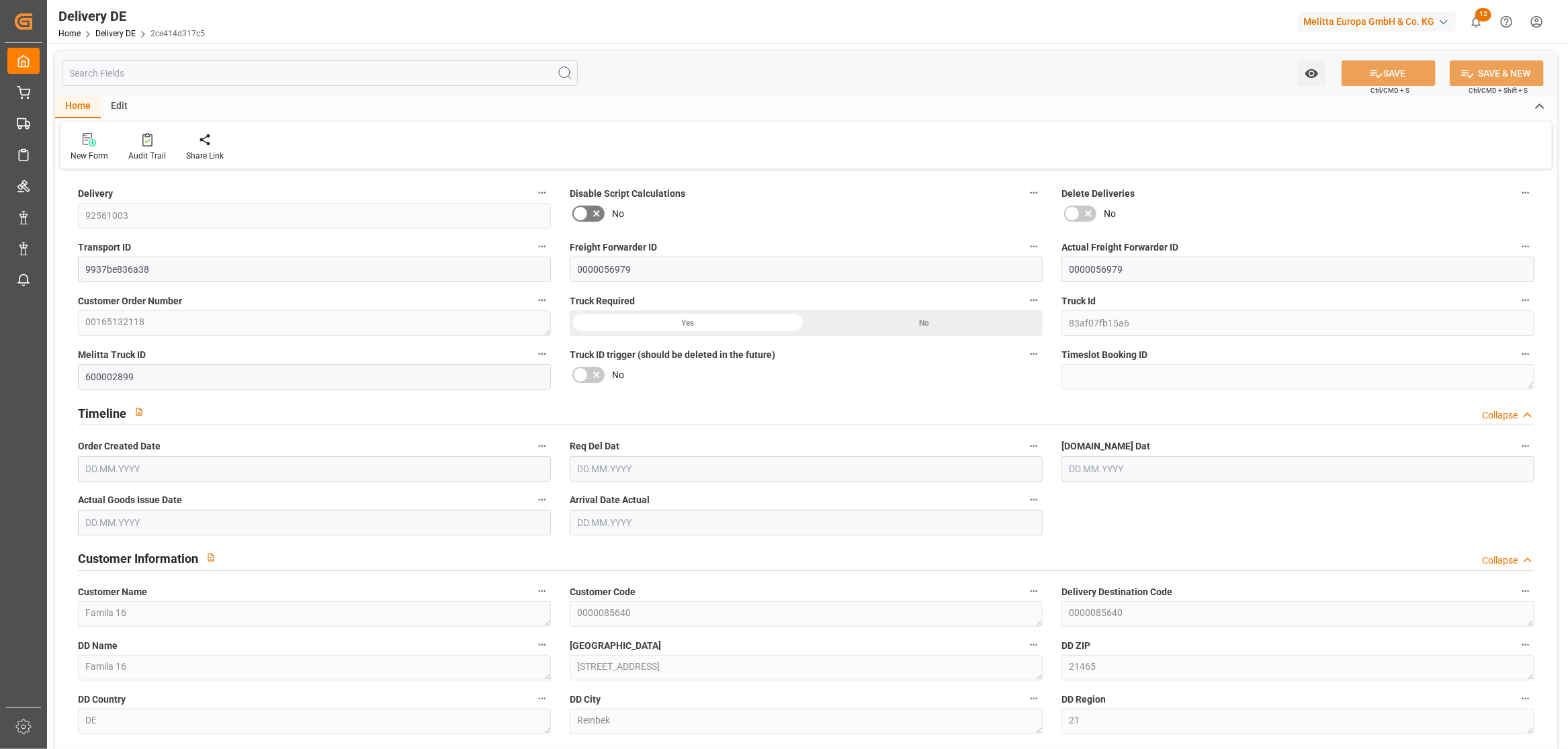
type input "555.716"
type input "23.09.2025"
type input "26.09.2025"
type input "25.09.2025"
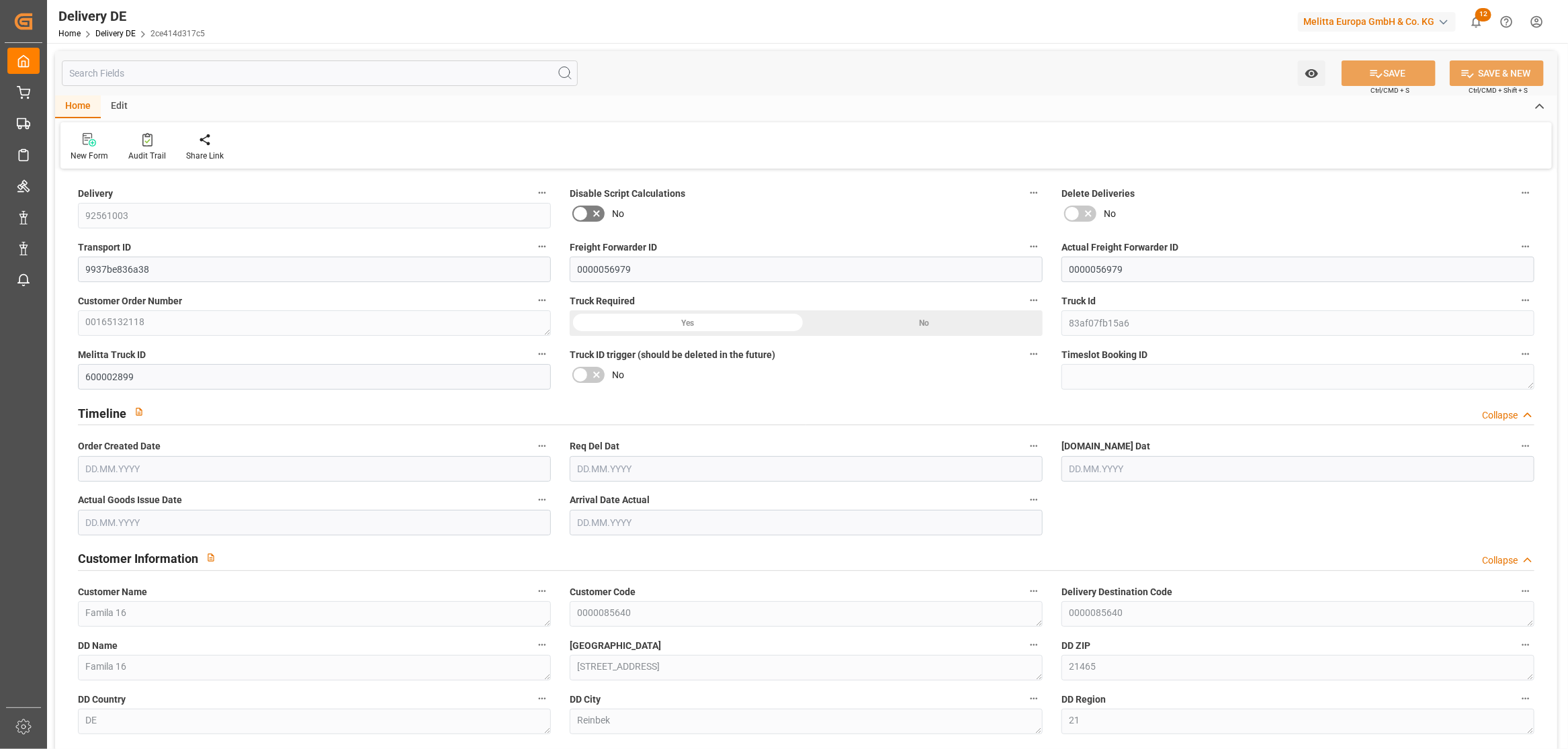
type input "26.09.2025"
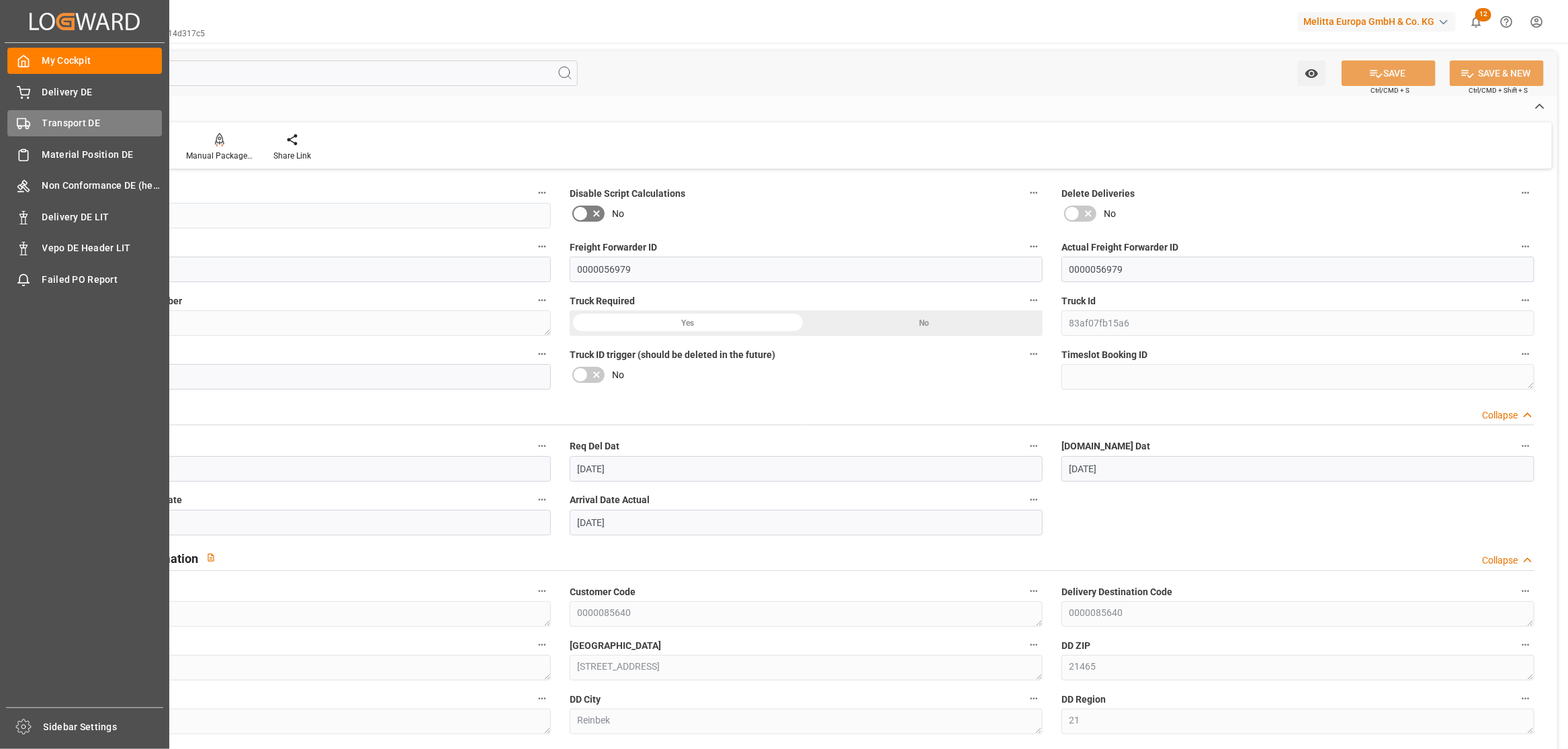
click at [27, 120] on icon at bounding box center [23, 124] width 14 height 14
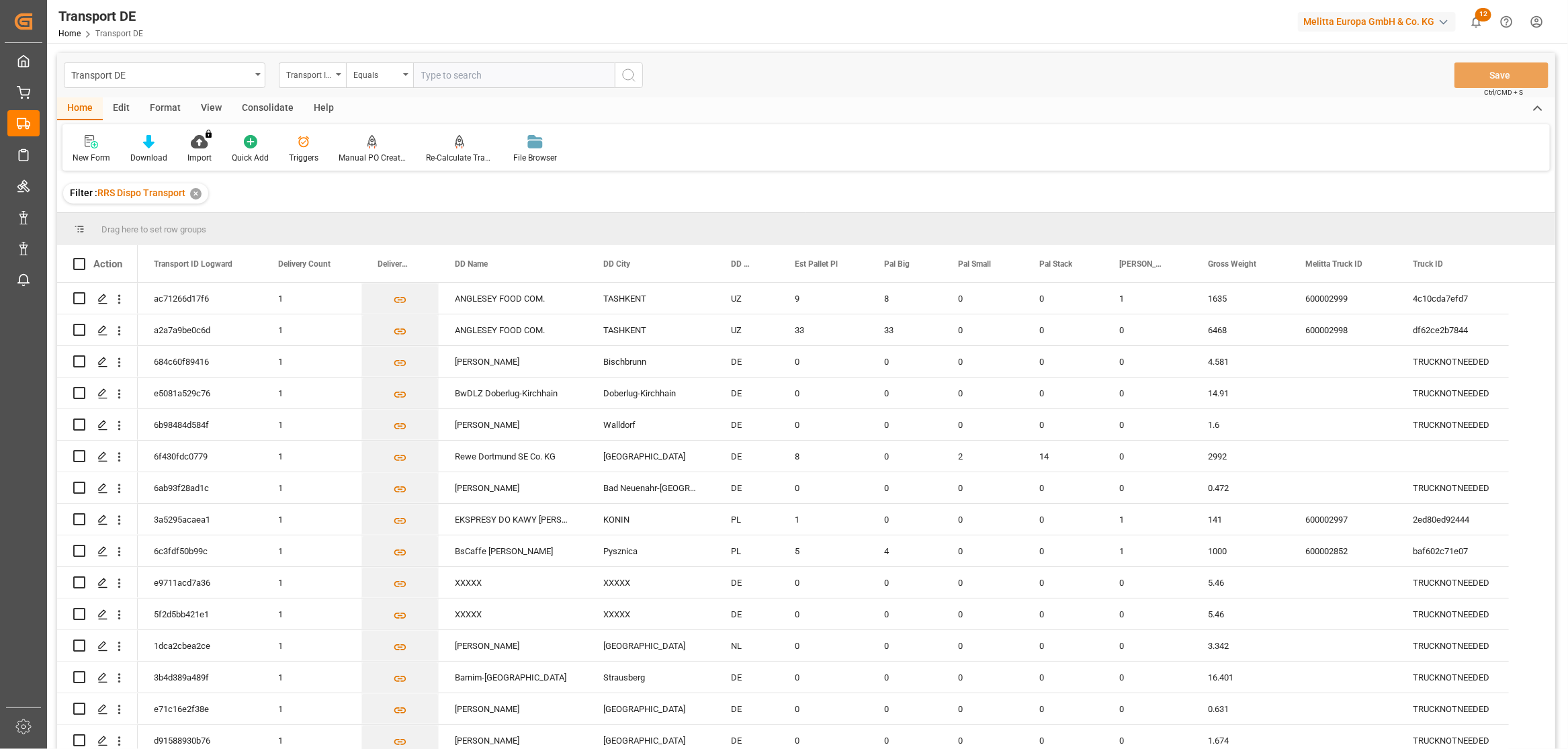
click at [469, 73] on input "text" at bounding box center [514, 75] width 202 height 25
paste input "c30c26112cbf"
type input "c30c26112cbf"
click at [632, 75] on icon "search button" at bounding box center [629, 75] width 16 height 16
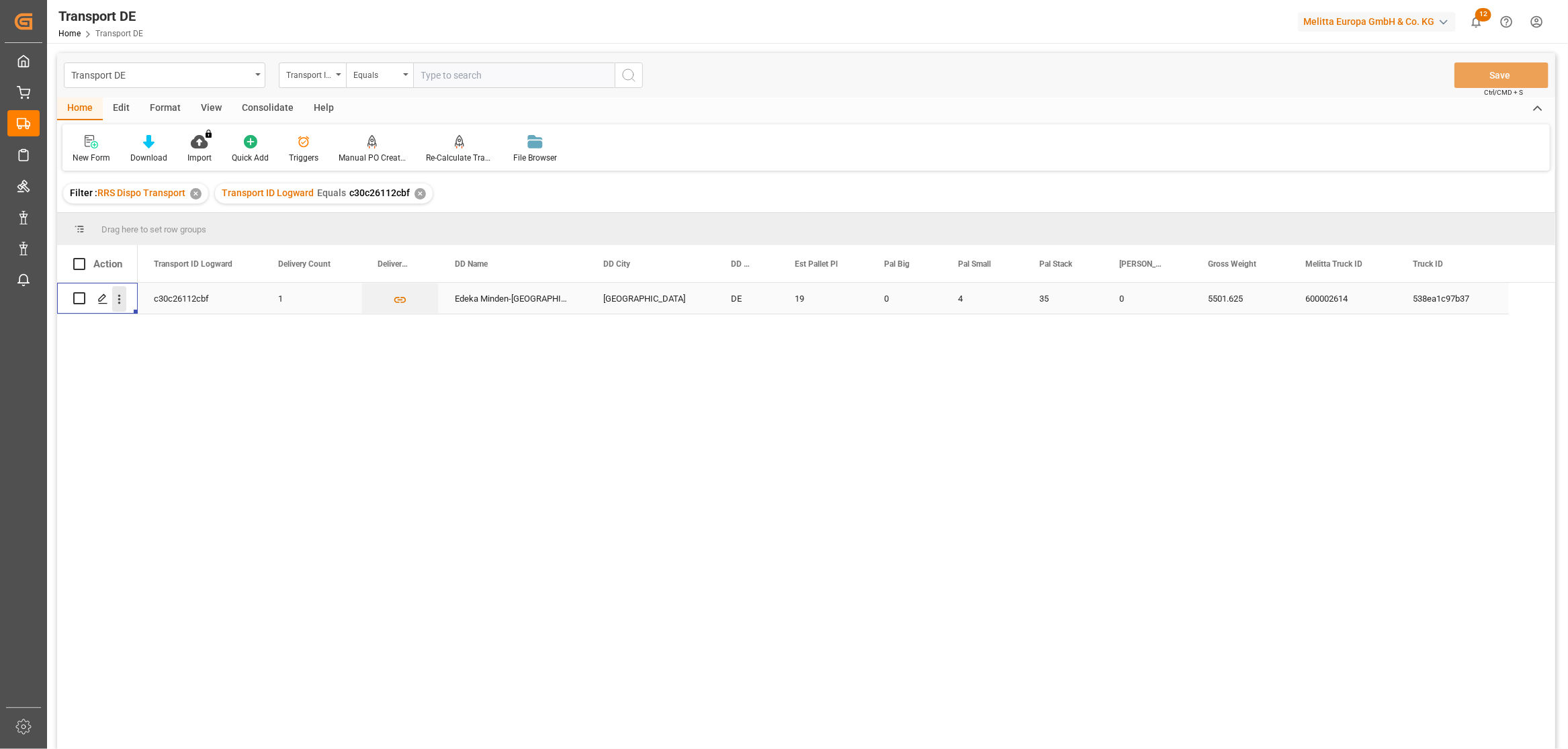
click at [116, 292] on icon "open menu" at bounding box center [119, 299] width 15 height 15
click at [161, 323] on span "Open in new tab" at bounding box center [207, 327] width 122 height 15
click at [473, 75] on input "text" at bounding box center [514, 75] width 202 height 25
paste input "1bca9c5bdf8f"
type input "1bca9c5bdf8f"
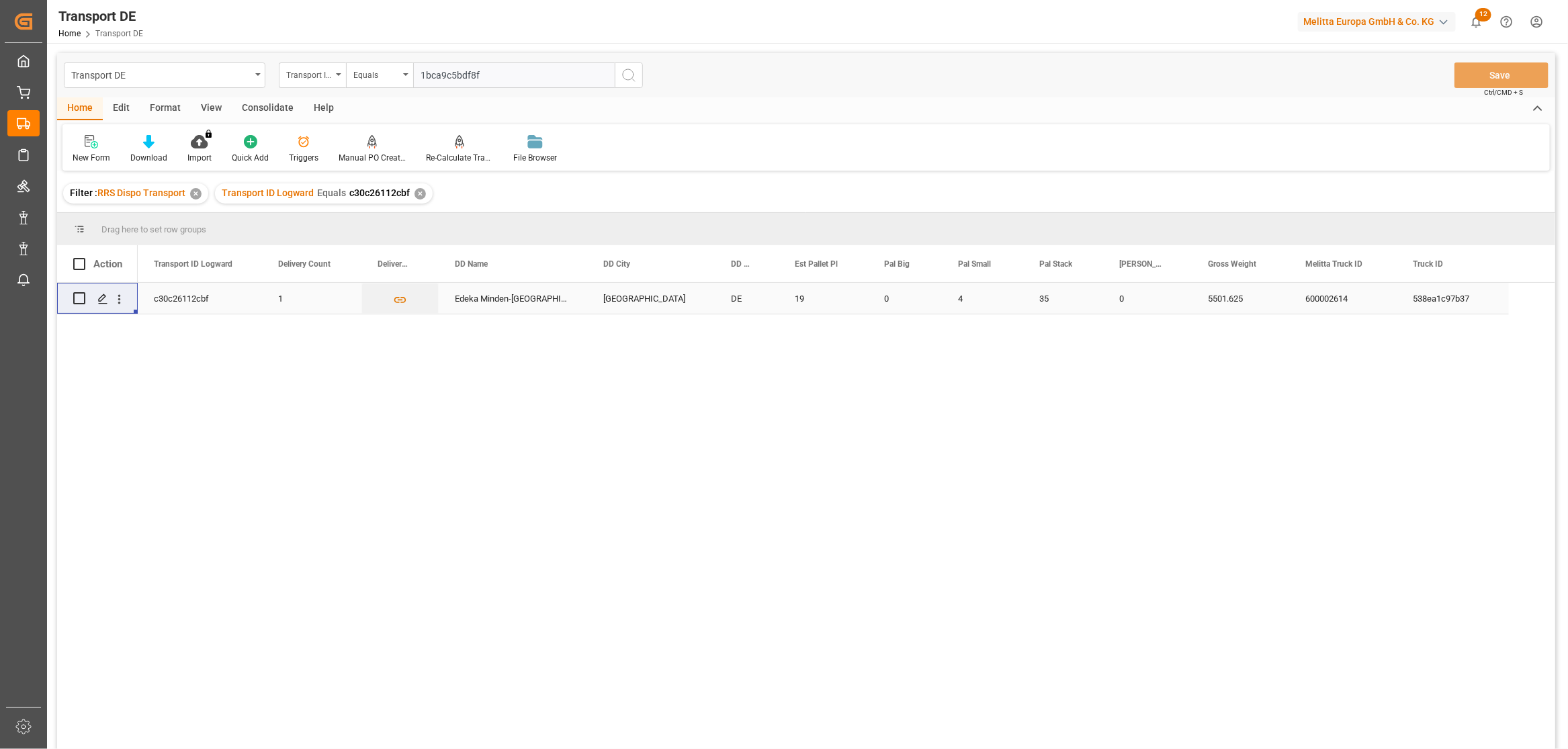
click at [626, 81] on icon "search button" at bounding box center [629, 75] width 16 height 16
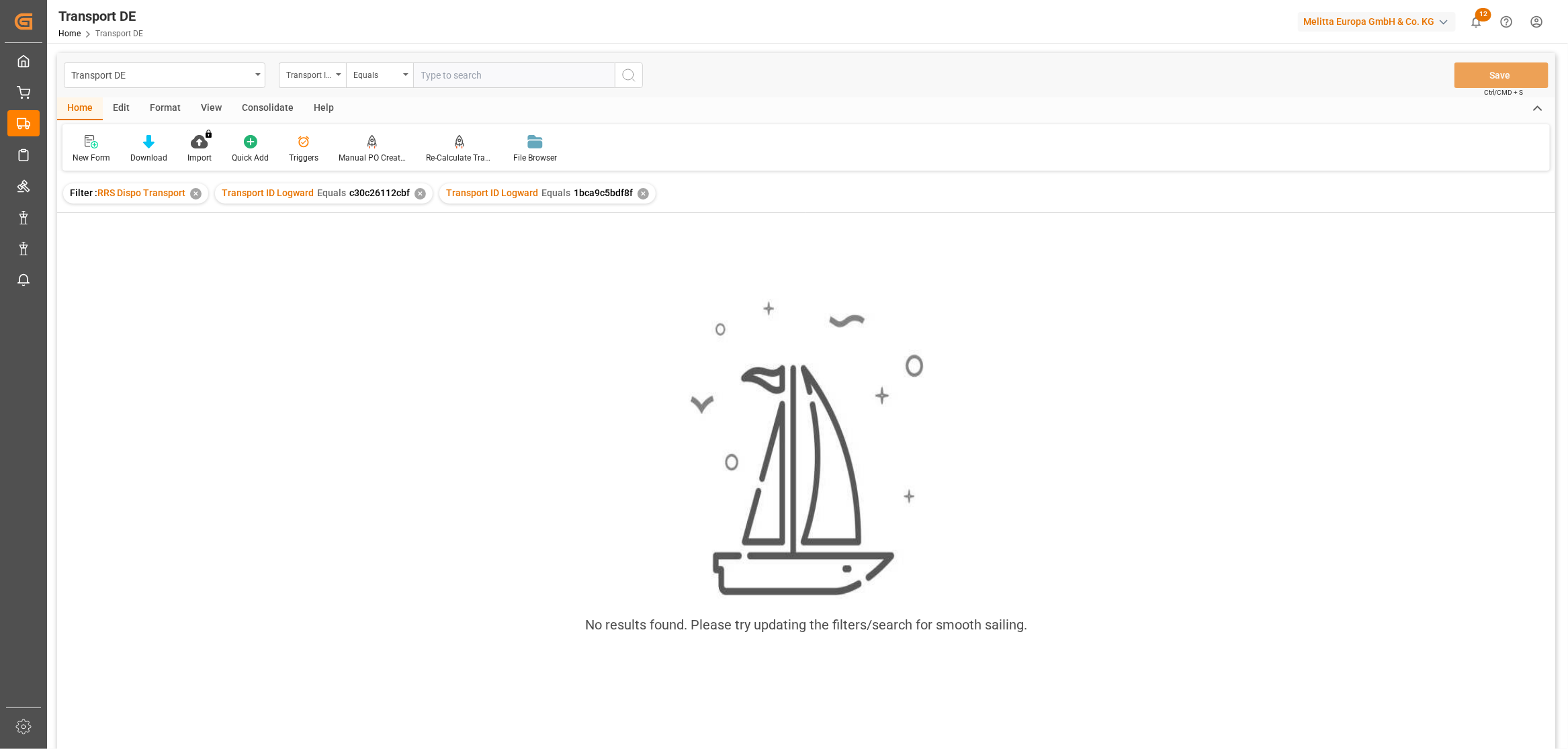
click at [421, 195] on div "✕" at bounding box center [420, 194] width 12 height 12
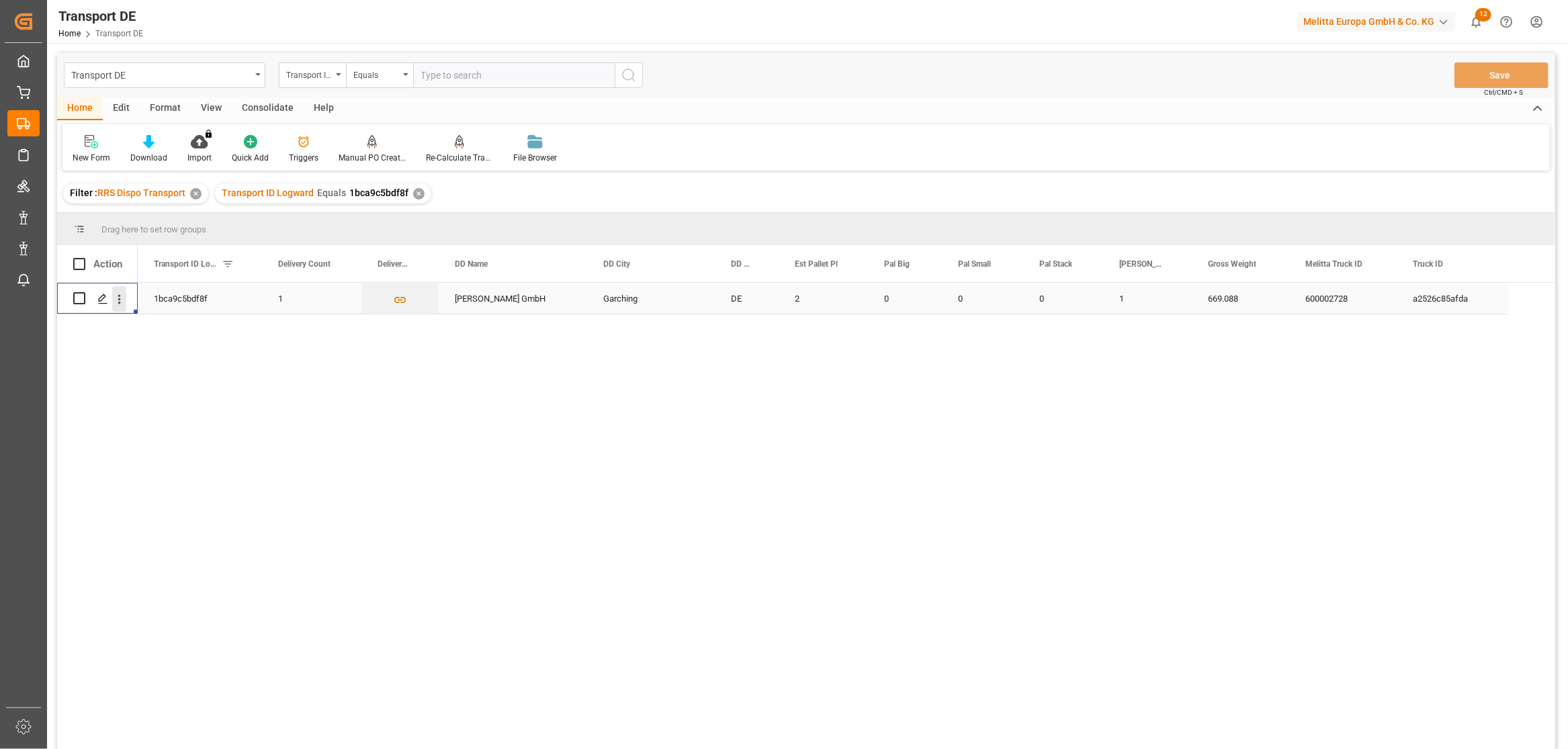
click at [122, 295] on icon "open menu" at bounding box center [119, 299] width 15 height 15
click at [160, 327] on span "Open in new tab" at bounding box center [207, 327] width 122 height 15
click at [471, 85] on input "text" at bounding box center [514, 75] width 202 height 25
paste input "d1209d78dd52"
type input "d1209d78dd52"
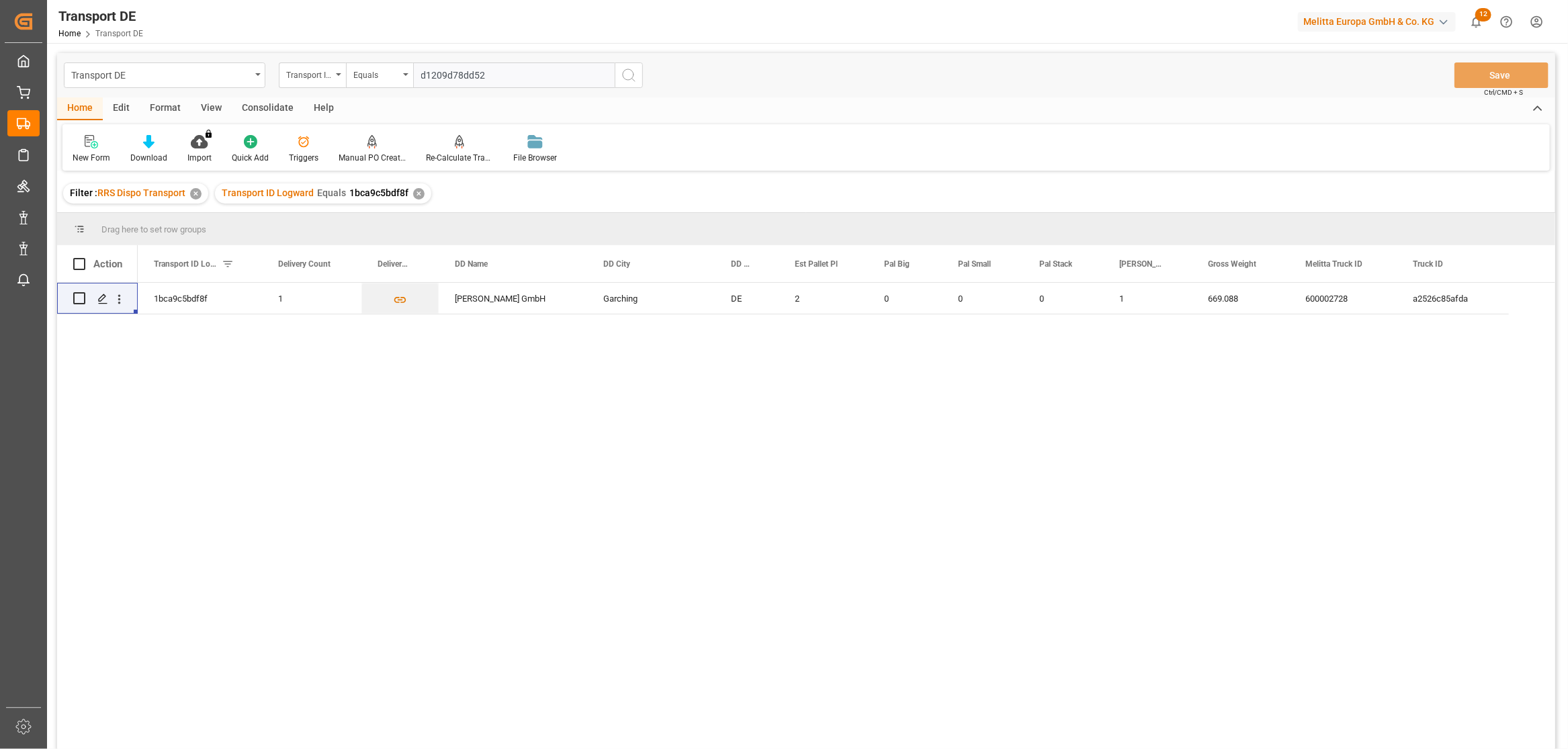
click at [628, 76] on icon "search button" at bounding box center [629, 75] width 16 height 16
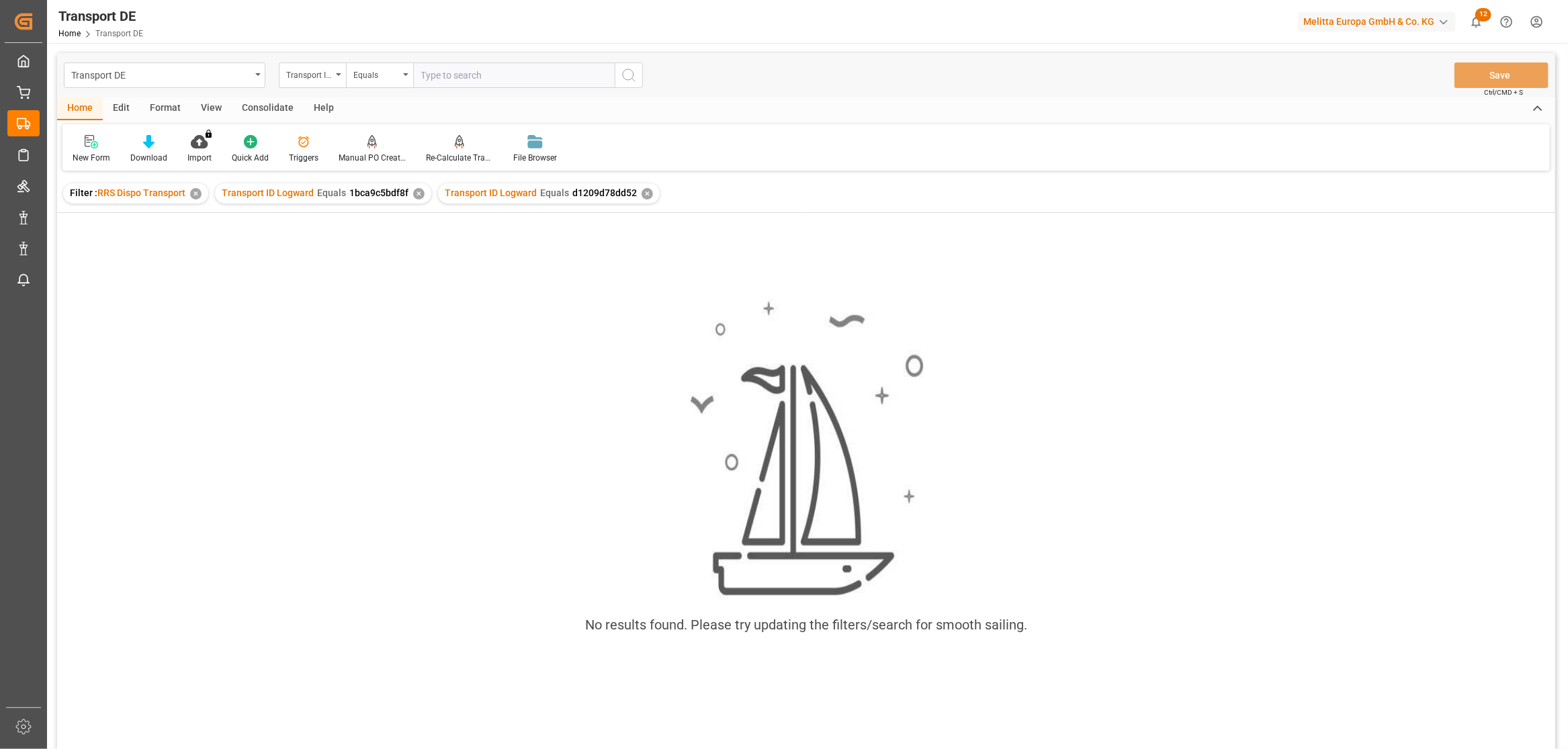
click at [418, 192] on div "✕" at bounding box center [418, 194] width 12 height 12
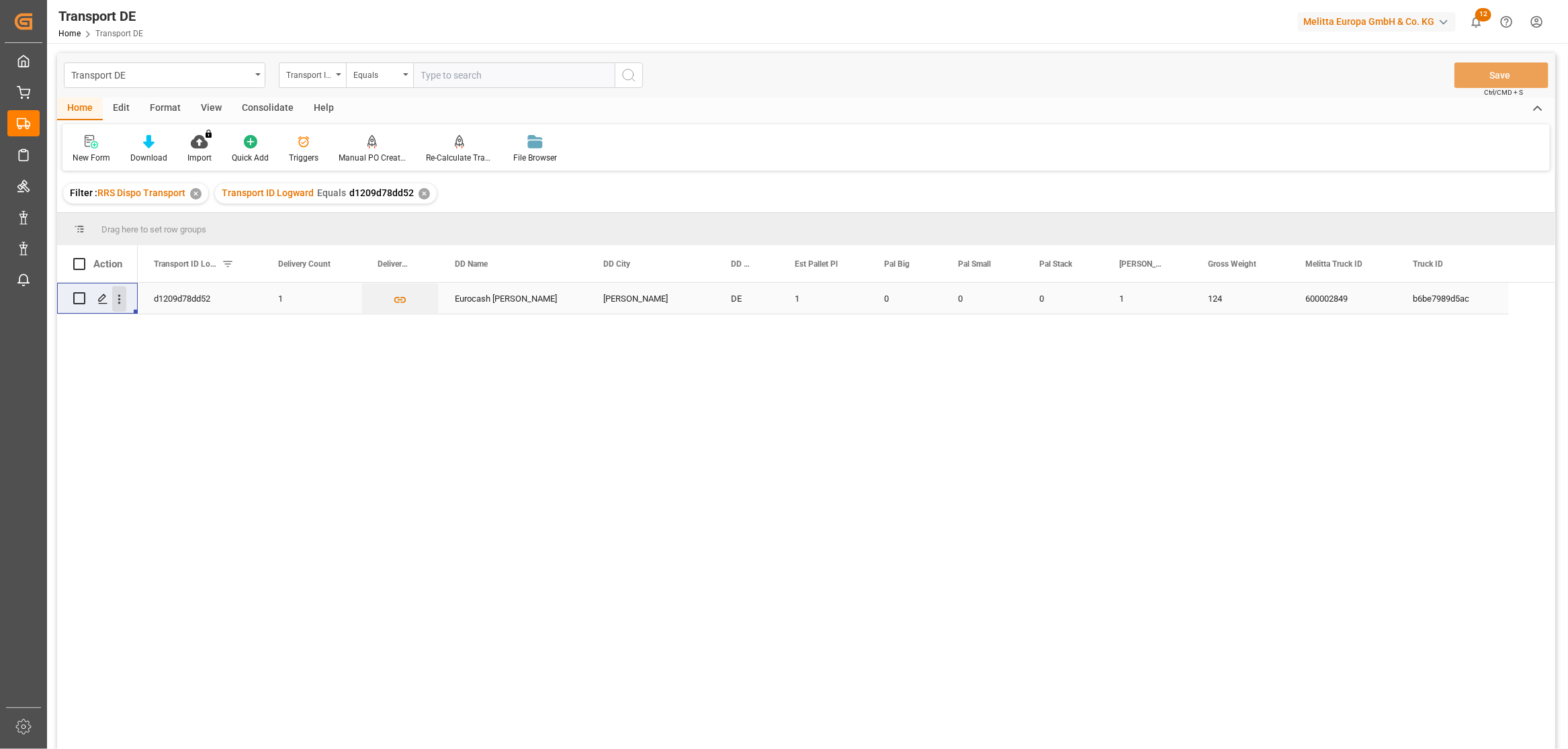
click at [123, 303] on icon "open menu" at bounding box center [119, 299] width 15 height 15
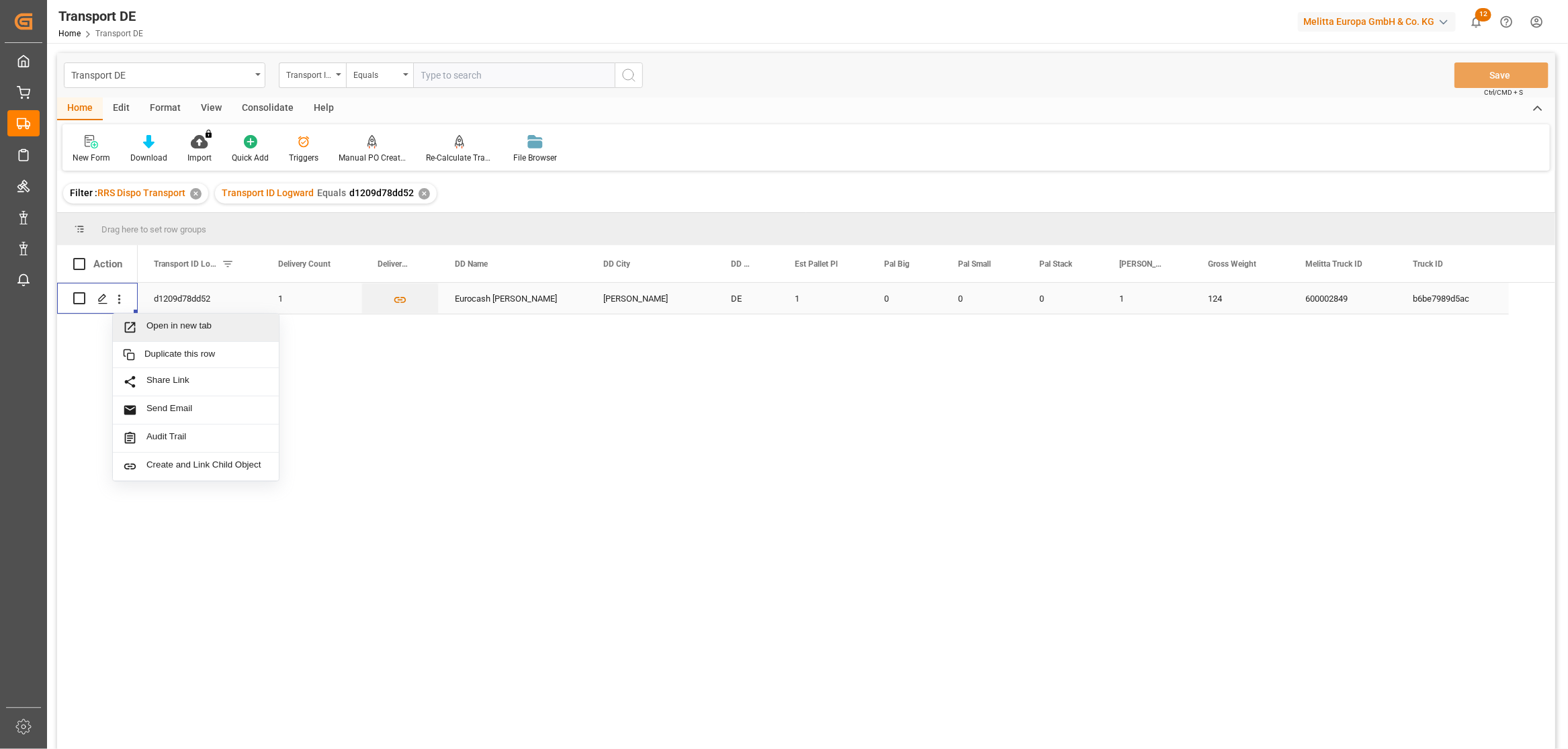
click at [176, 328] on span "Open in new tab" at bounding box center [207, 327] width 122 height 15
click at [457, 77] on input "text" at bounding box center [514, 75] width 202 height 25
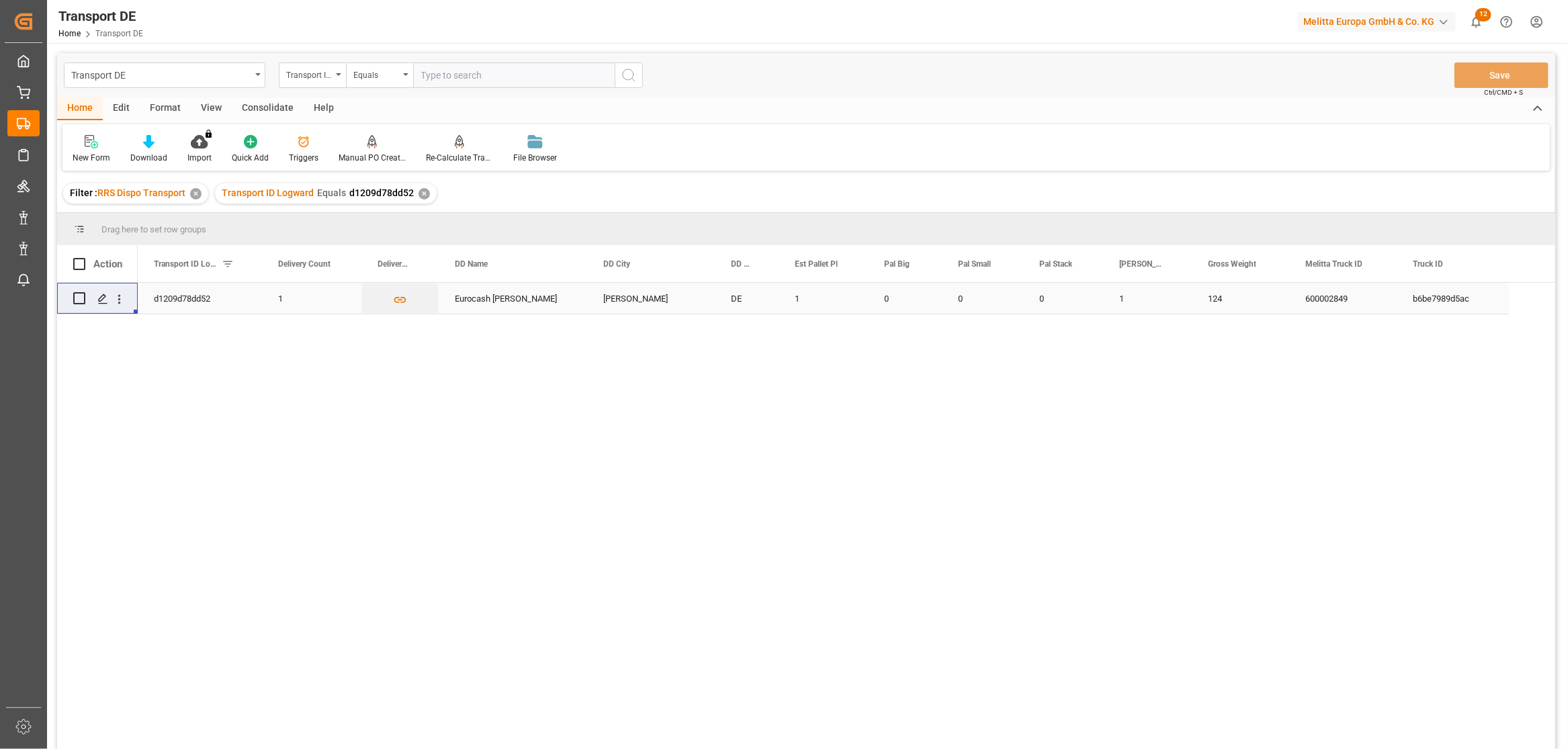
paste input "5c0392a1f19f"
type input "5c0392a1f19f"
click at [627, 75] on icon "search button" at bounding box center [629, 75] width 16 height 16
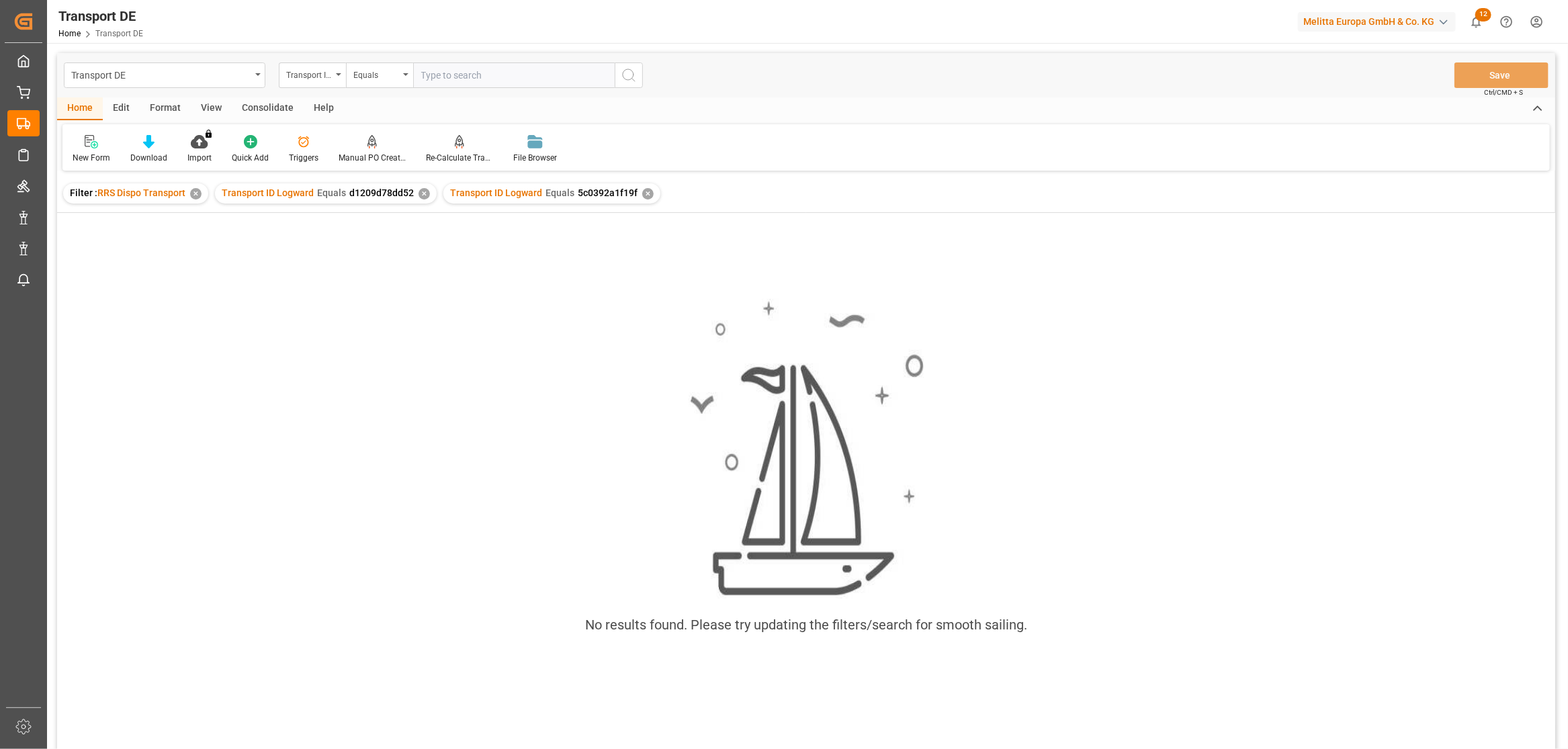
click at [420, 190] on div "✕" at bounding box center [424, 194] width 12 height 12
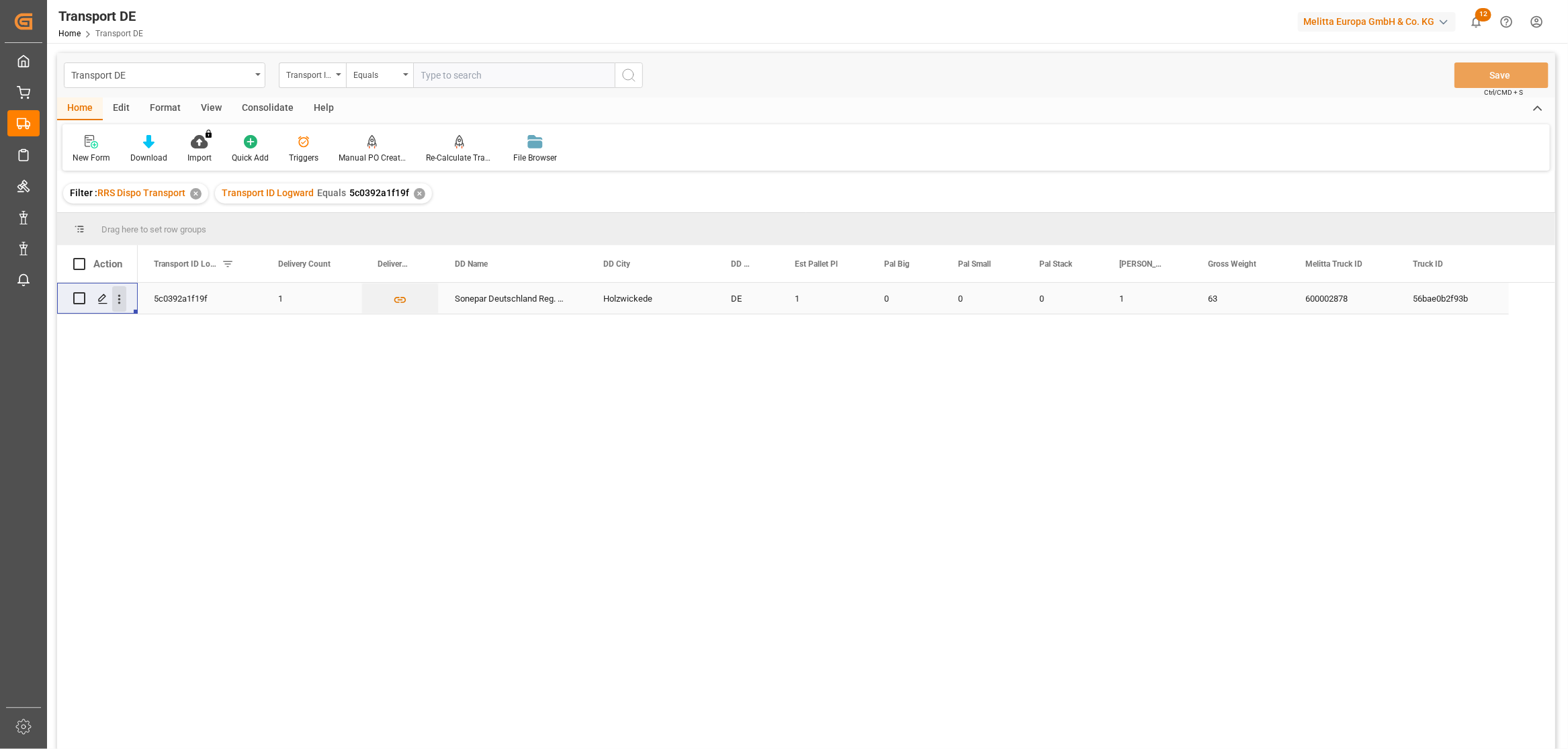
click at [124, 299] on icon "open menu" at bounding box center [119, 299] width 15 height 15
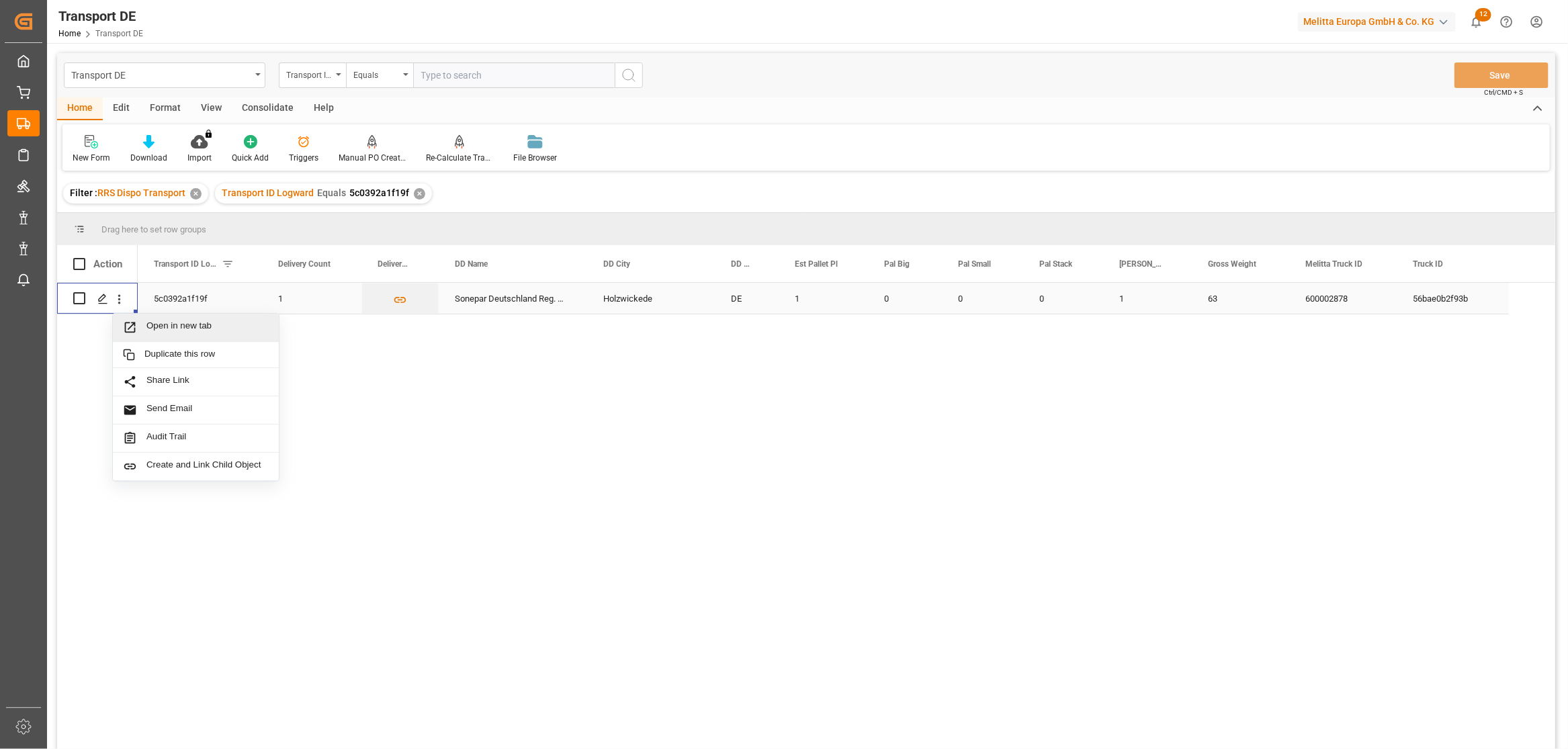
click at [175, 325] on span "Open in new tab" at bounding box center [207, 327] width 122 height 15
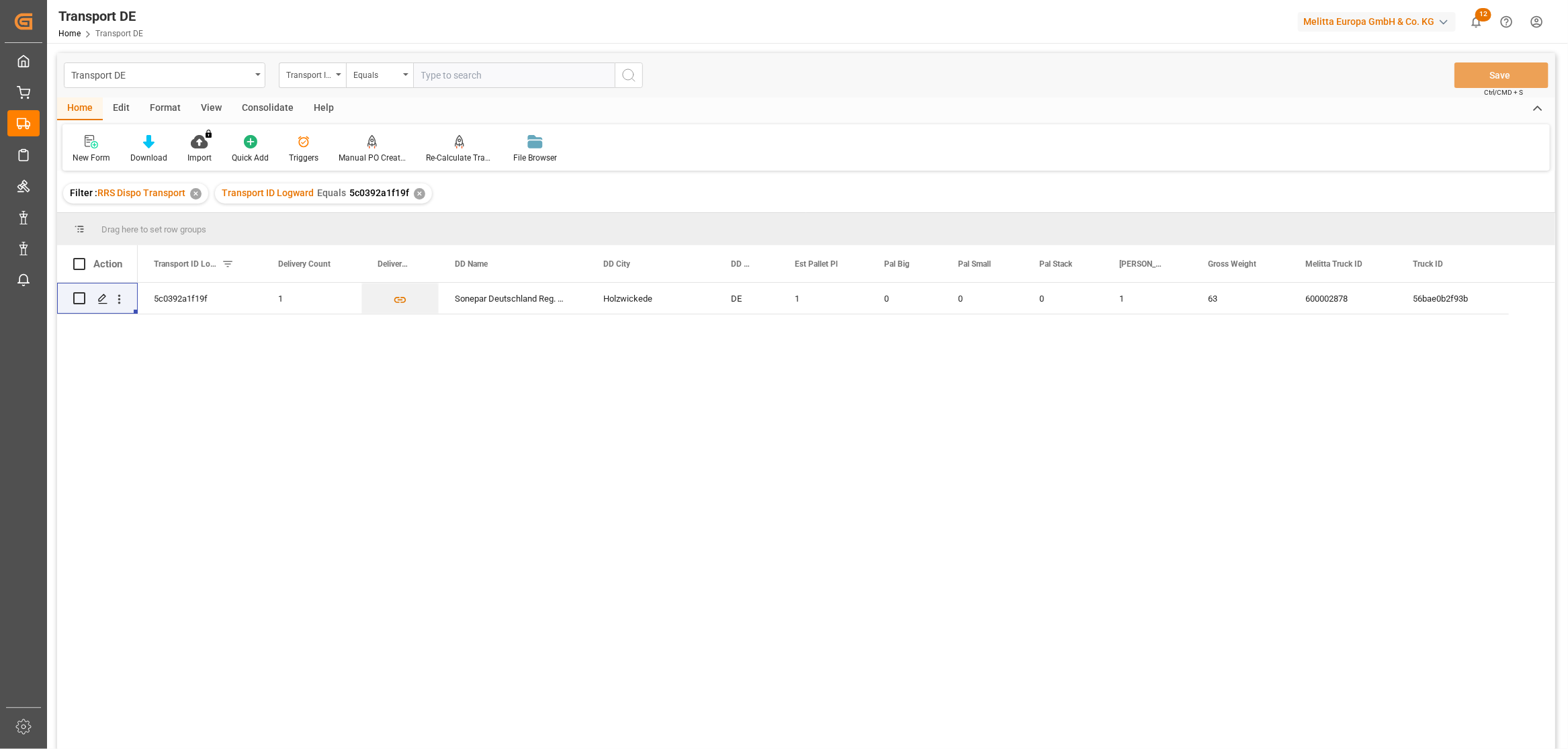
click at [475, 71] on input "text" at bounding box center [514, 75] width 202 height 25
paste input "67a1a78bf5cd"
type input "67a1a78bf5cd"
click at [628, 72] on icon "search button" at bounding box center [629, 75] width 16 height 16
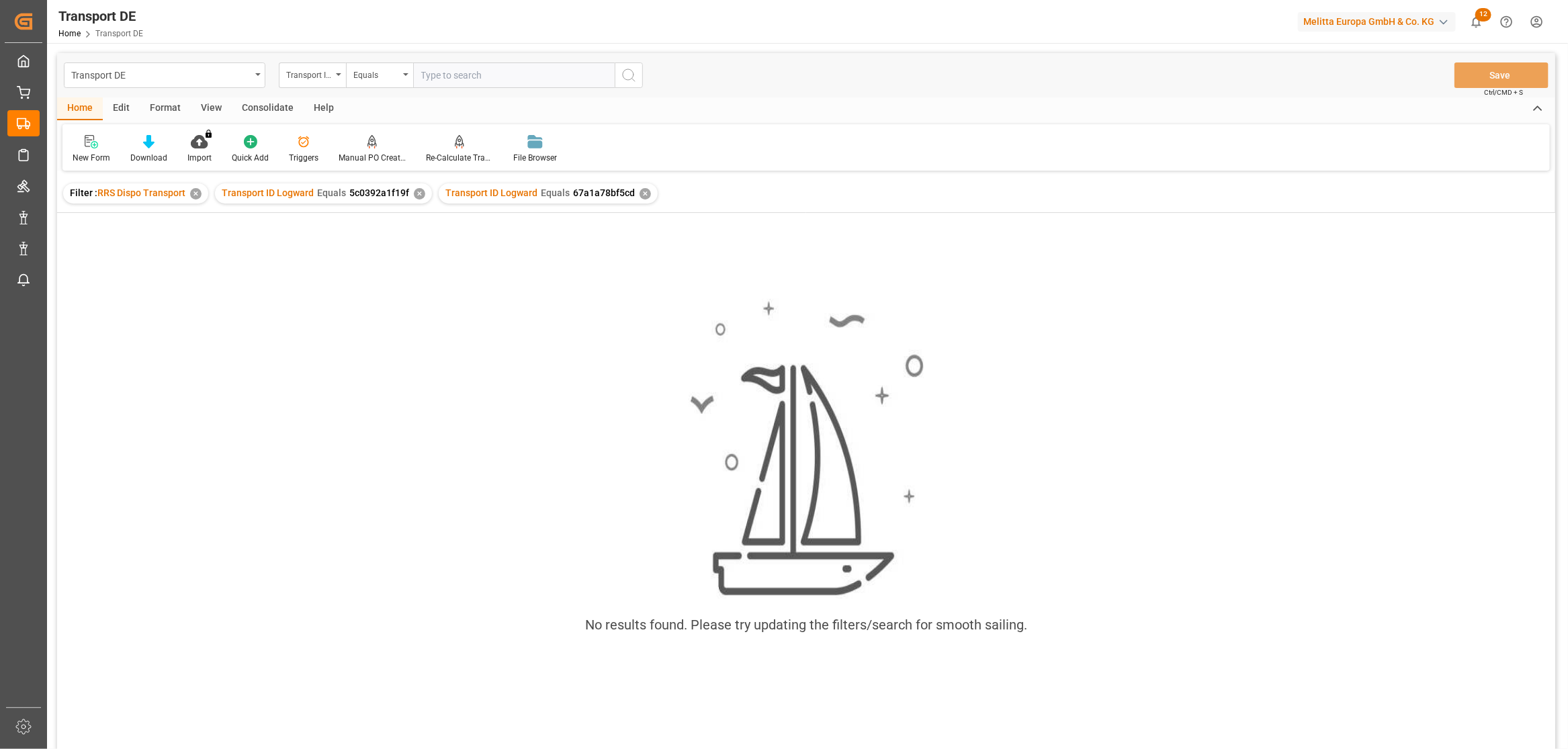
click at [417, 191] on div "✕" at bounding box center [419, 194] width 12 height 12
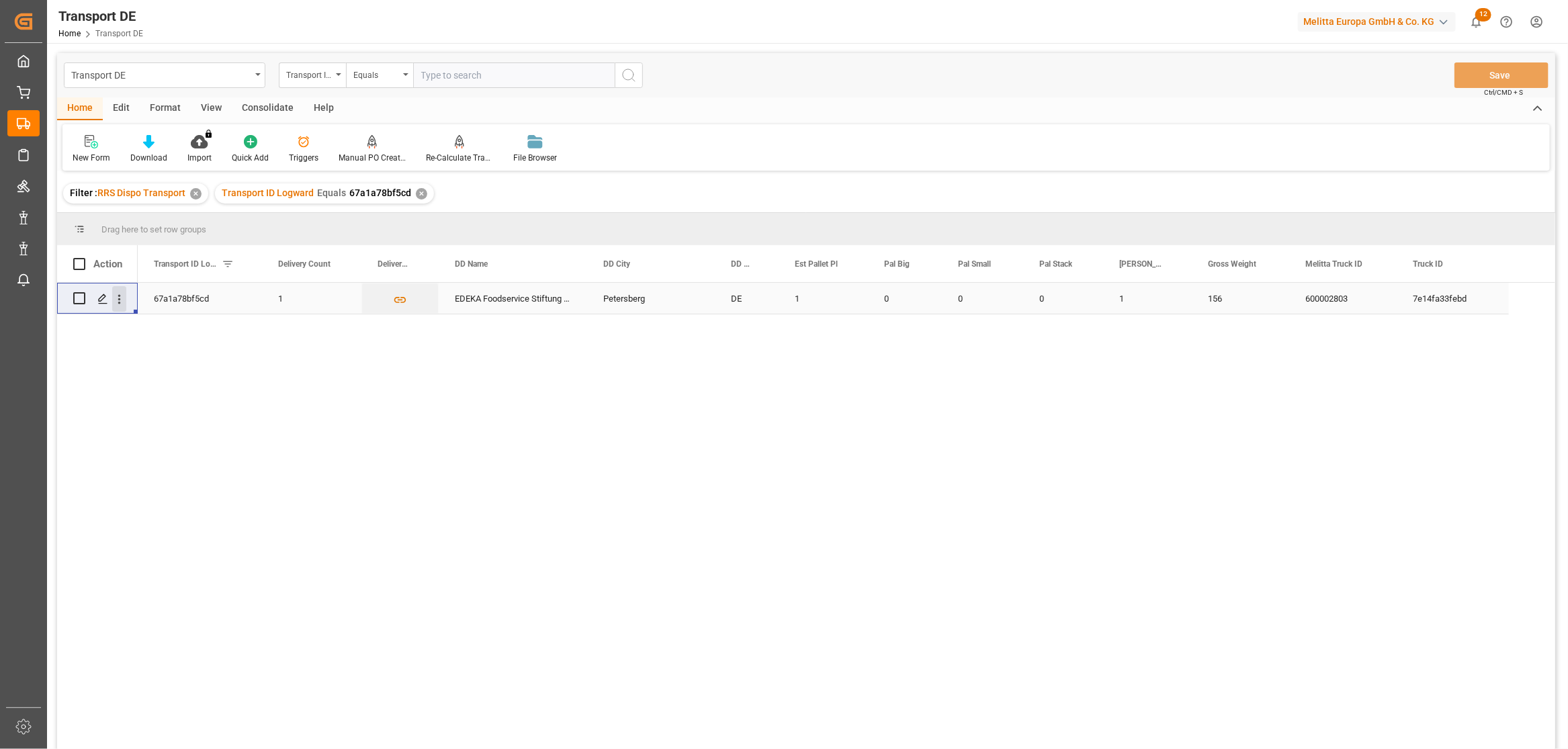
click at [119, 299] on icon "open menu" at bounding box center [119, 299] width 15 height 15
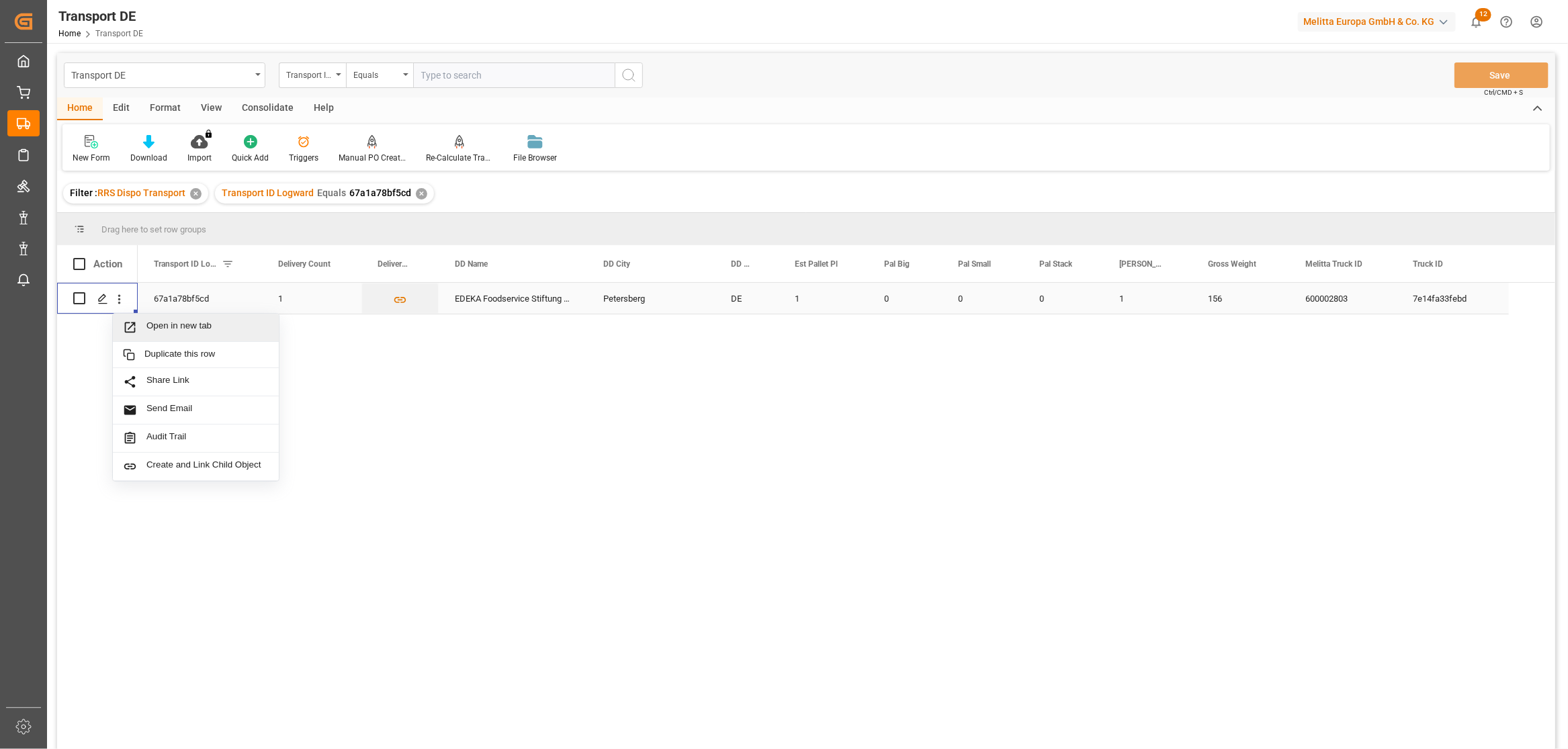
click at [176, 323] on span "Open in new tab" at bounding box center [207, 327] width 122 height 15
click at [495, 72] on input "text" at bounding box center [514, 75] width 202 height 25
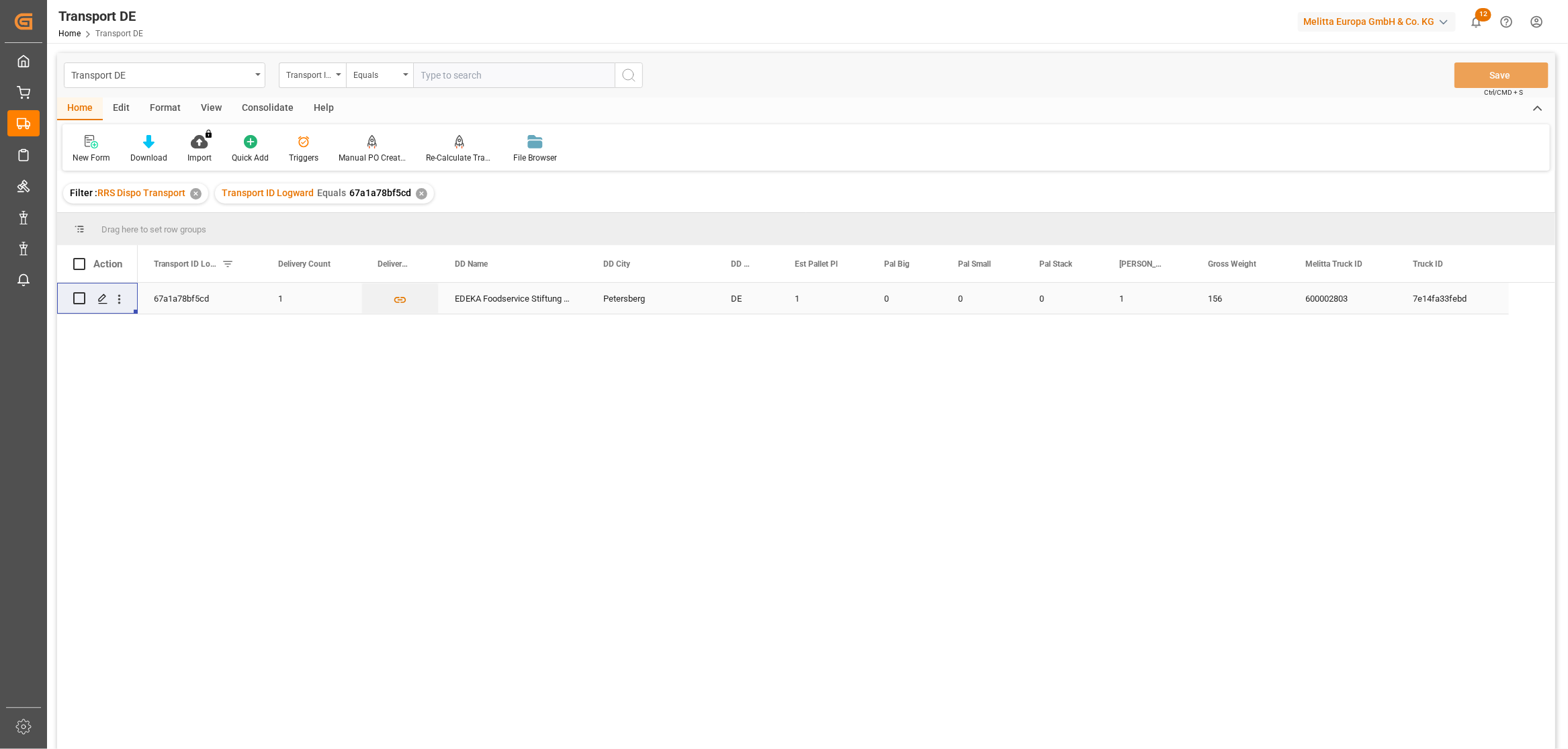
paste input "0f715e5ff0d5"
type input "0f715e5ff0d5"
click at [629, 75] on icon "search button" at bounding box center [629, 75] width 16 height 16
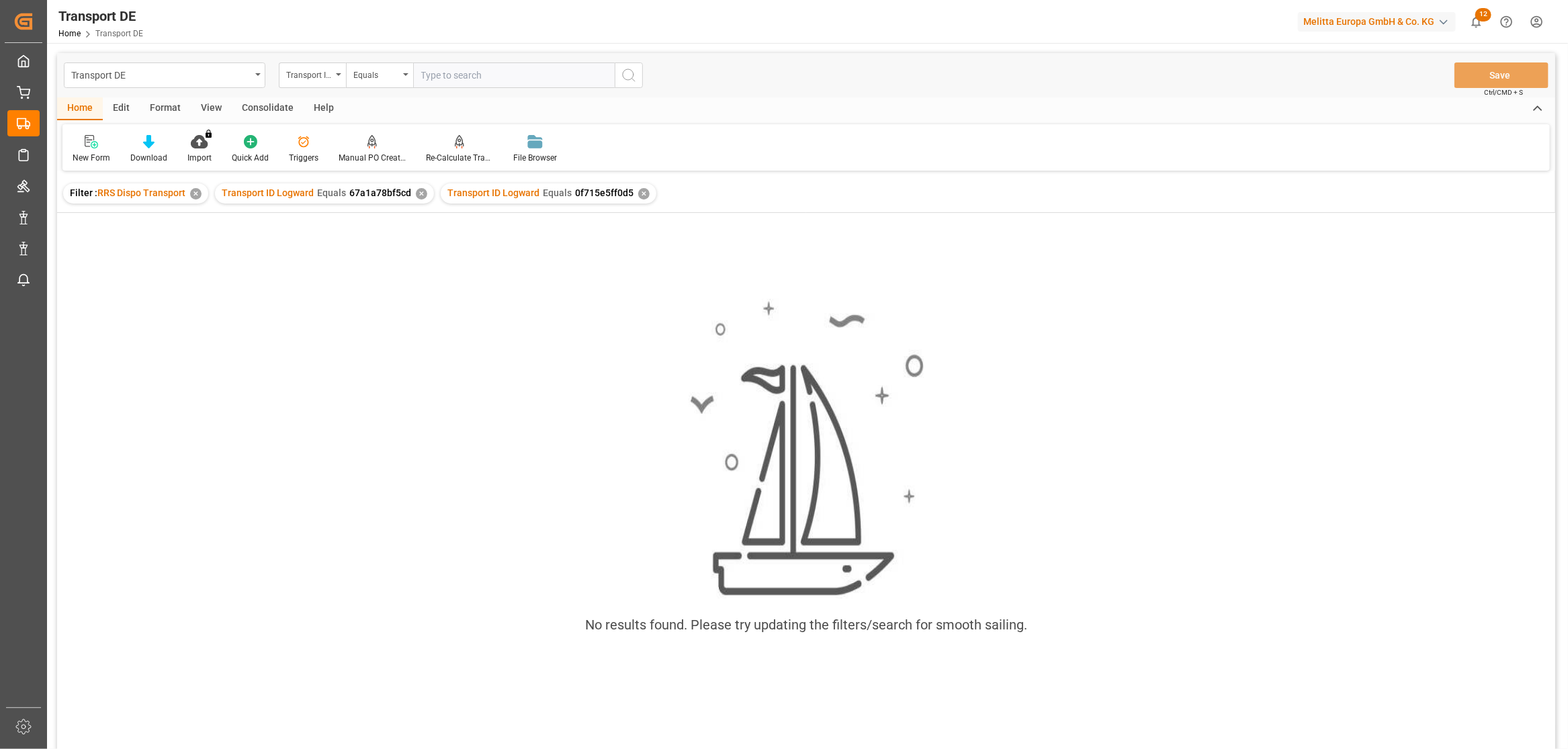
click at [417, 196] on div "✕" at bounding box center [421, 194] width 12 height 12
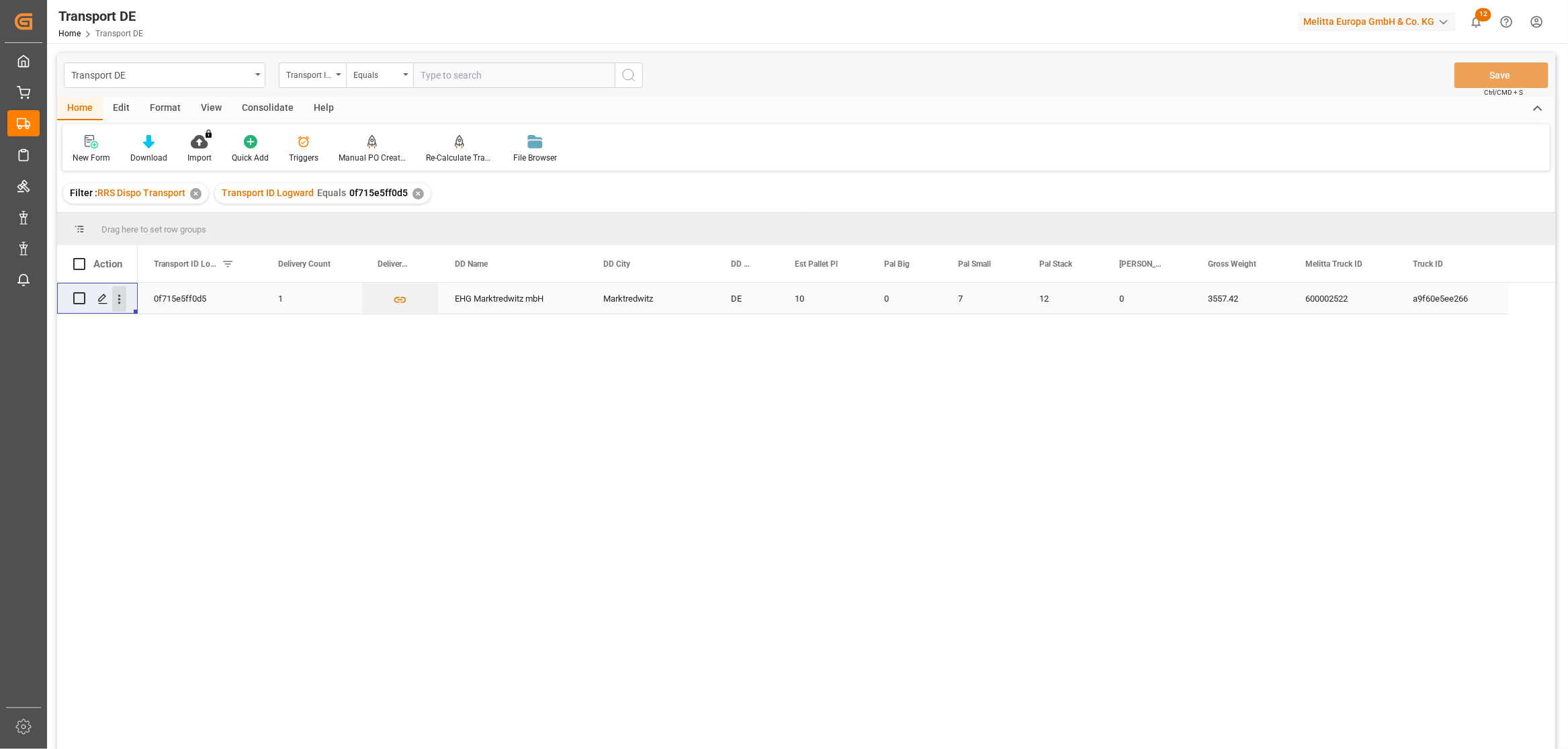
click at [120, 299] on icon "open menu" at bounding box center [119, 299] width 3 height 9
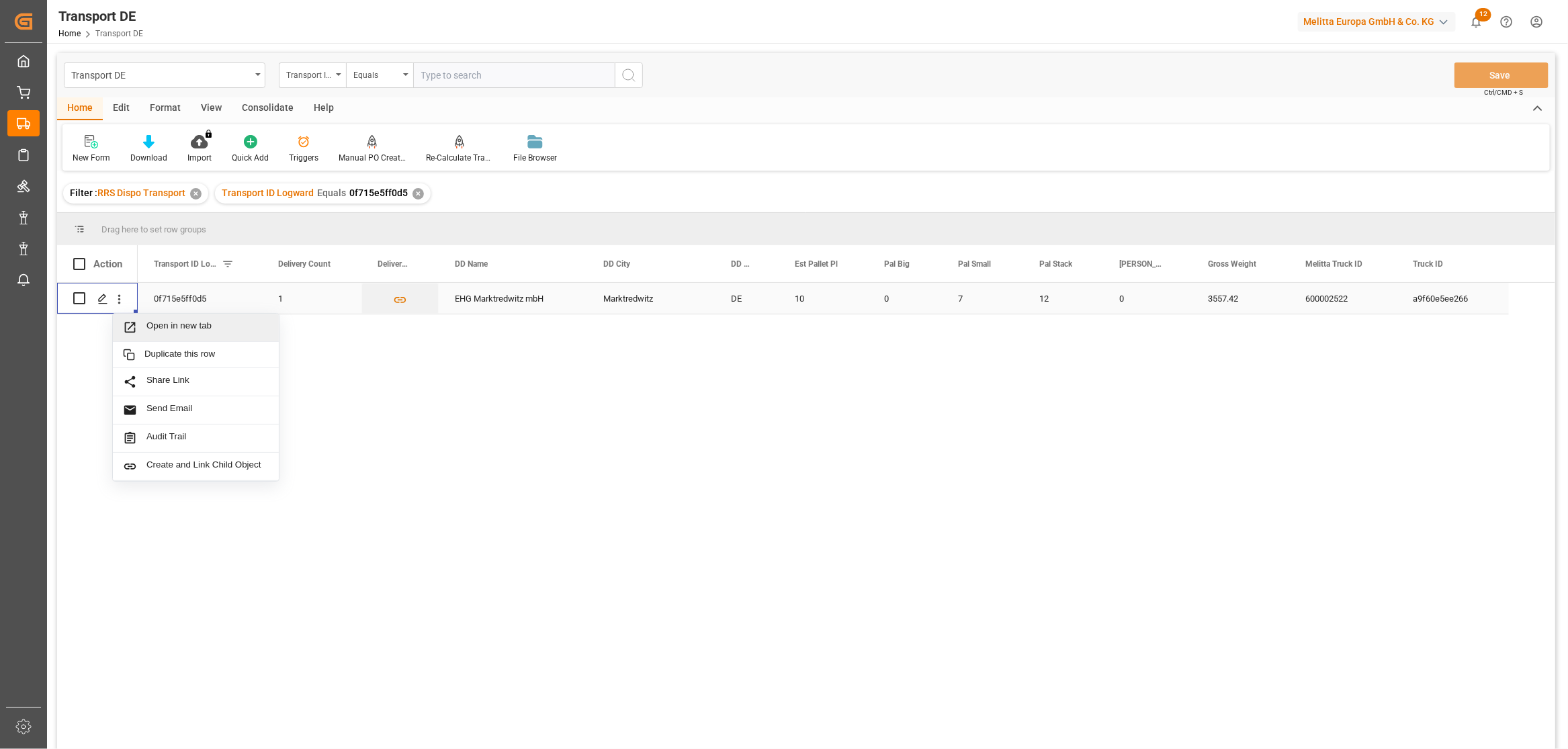
click at [150, 325] on span "Open in new tab" at bounding box center [207, 327] width 122 height 15
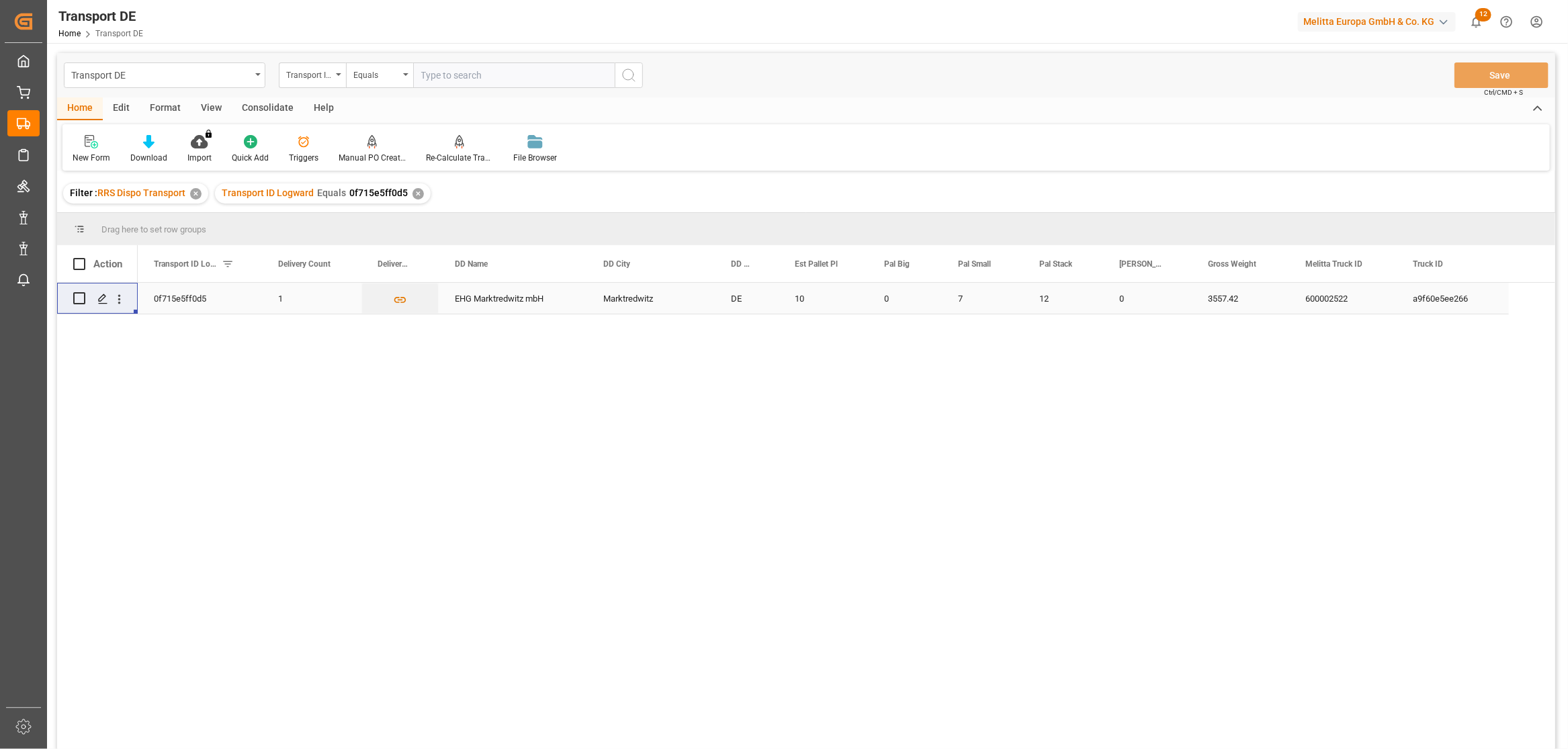
click at [480, 79] on input "text" at bounding box center [514, 75] width 202 height 25
paste input "57391d372fa1"
type input "57391d372fa1"
click at [626, 74] on icon "search button" at bounding box center [629, 75] width 16 height 16
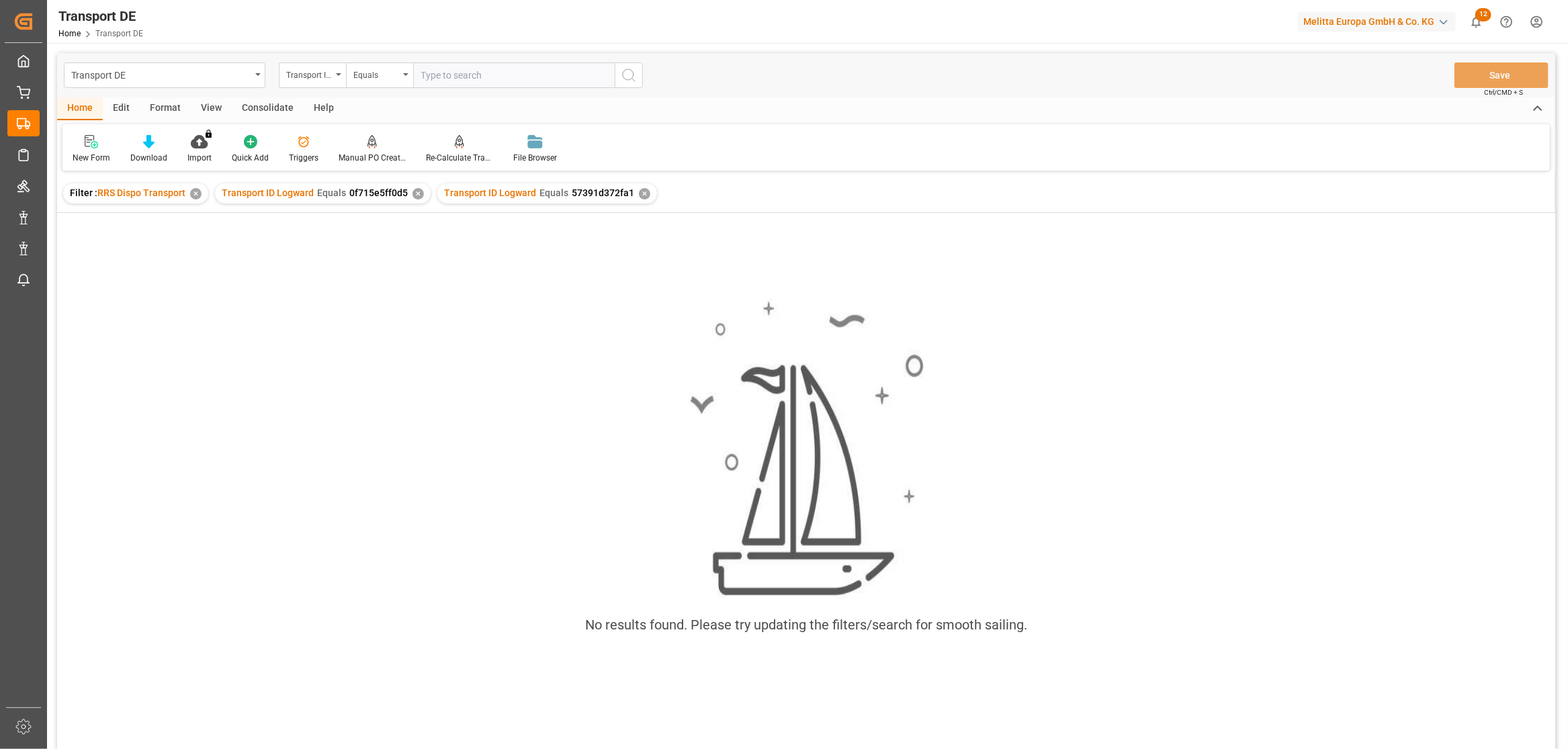
click at [413, 192] on div "✕" at bounding box center [418, 194] width 12 height 12
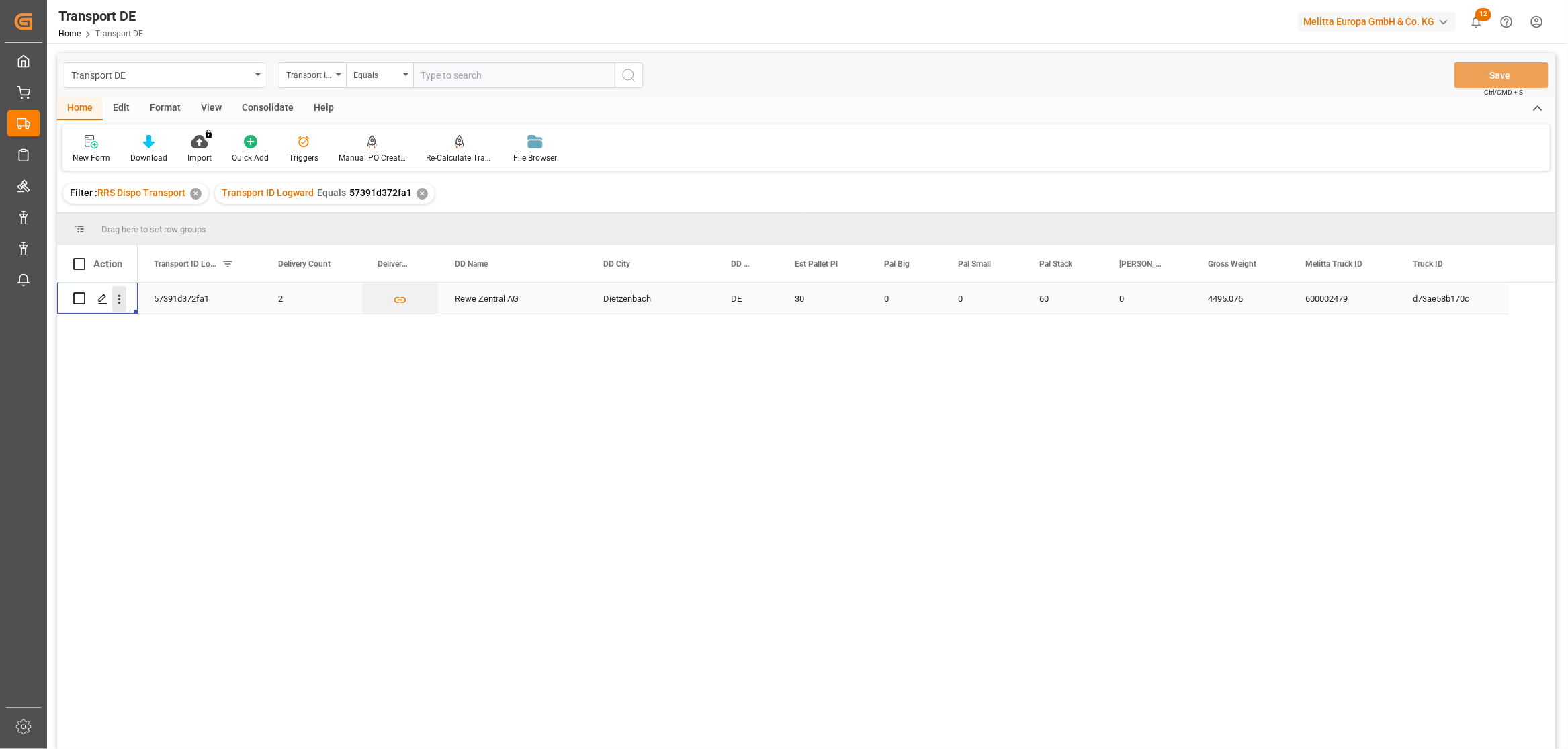
click at [123, 297] on icon "open menu" at bounding box center [119, 299] width 15 height 15
click at [184, 326] on span "Open in new tab" at bounding box center [207, 327] width 122 height 15
click at [501, 70] on input "text" at bounding box center [514, 75] width 202 height 25
paste input "cb7600366547"
type input "cb7600366547"
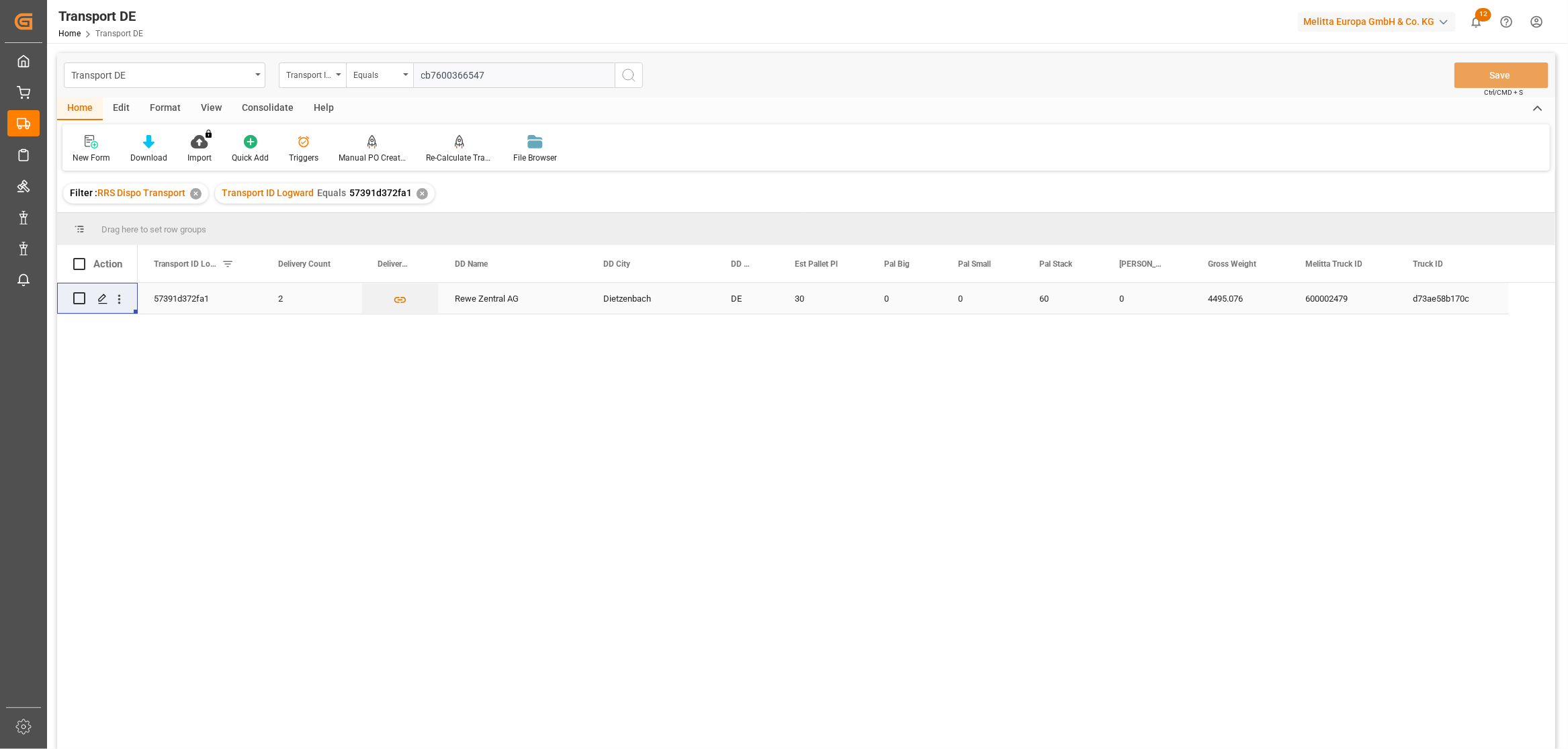
click at [633, 75] on icon "search button" at bounding box center [629, 75] width 16 height 16
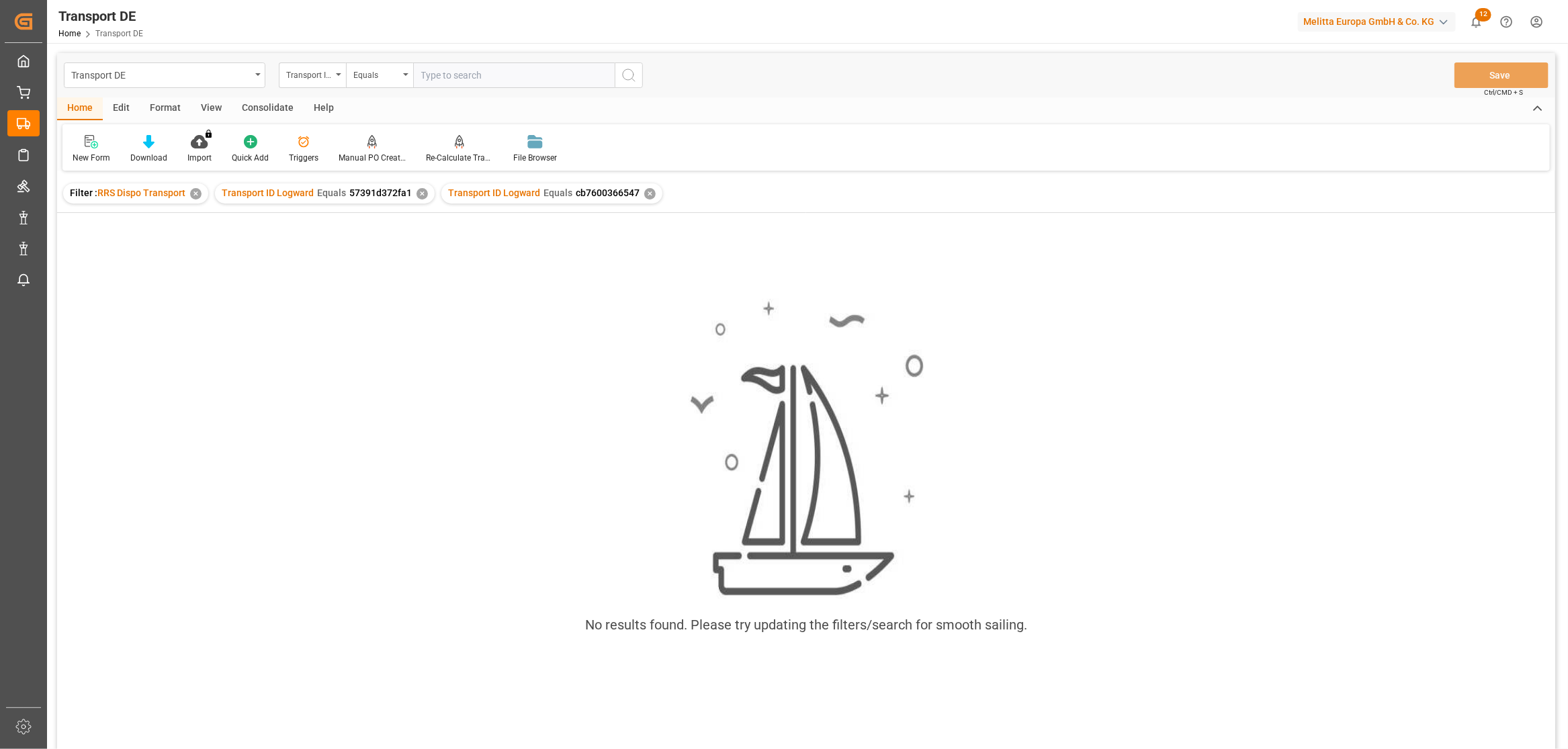
click at [418, 189] on div "✕" at bounding box center [422, 194] width 12 height 12
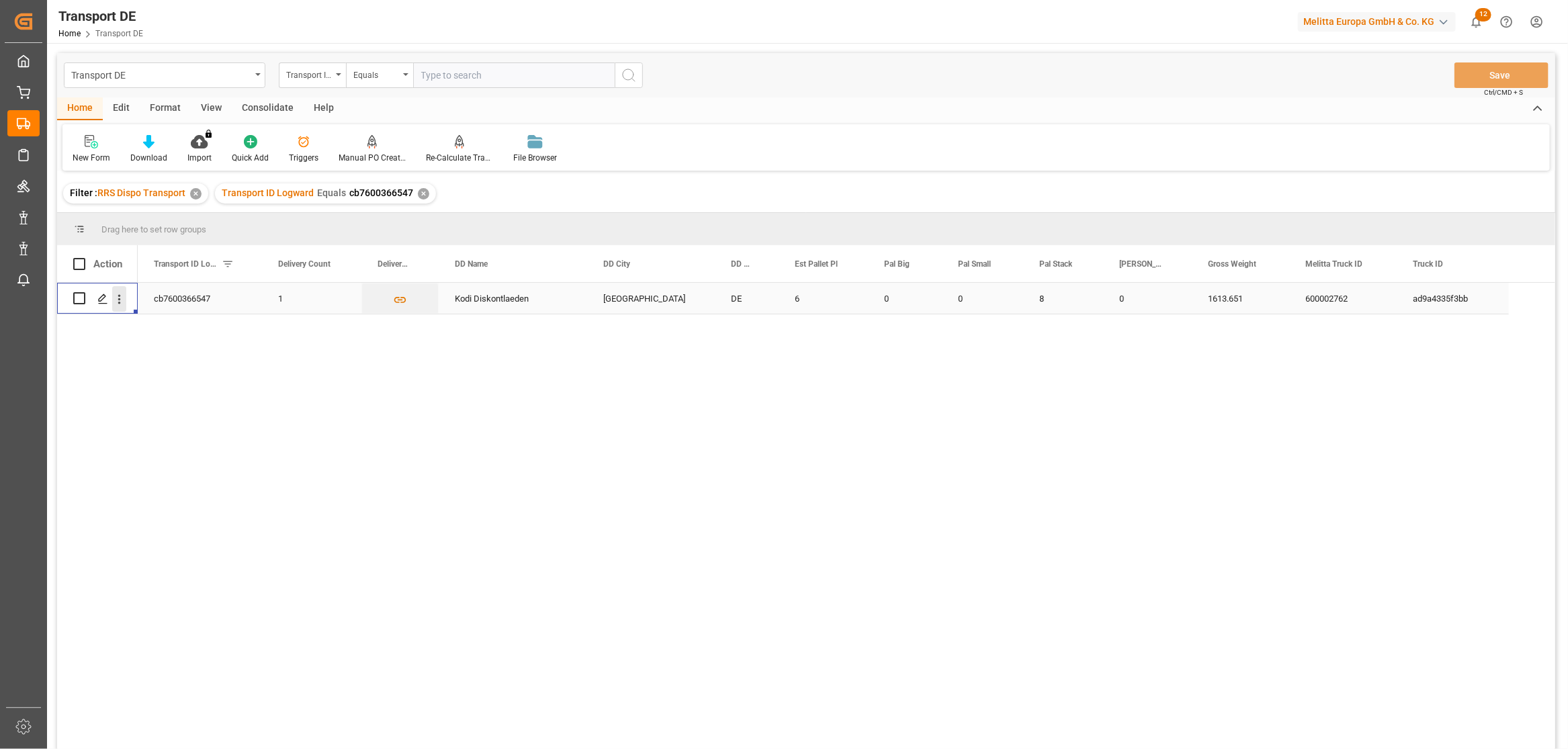
click at [116, 300] on icon "open menu" at bounding box center [119, 299] width 15 height 15
click at [196, 324] on span "Open in new tab" at bounding box center [207, 327] width 122 height 15
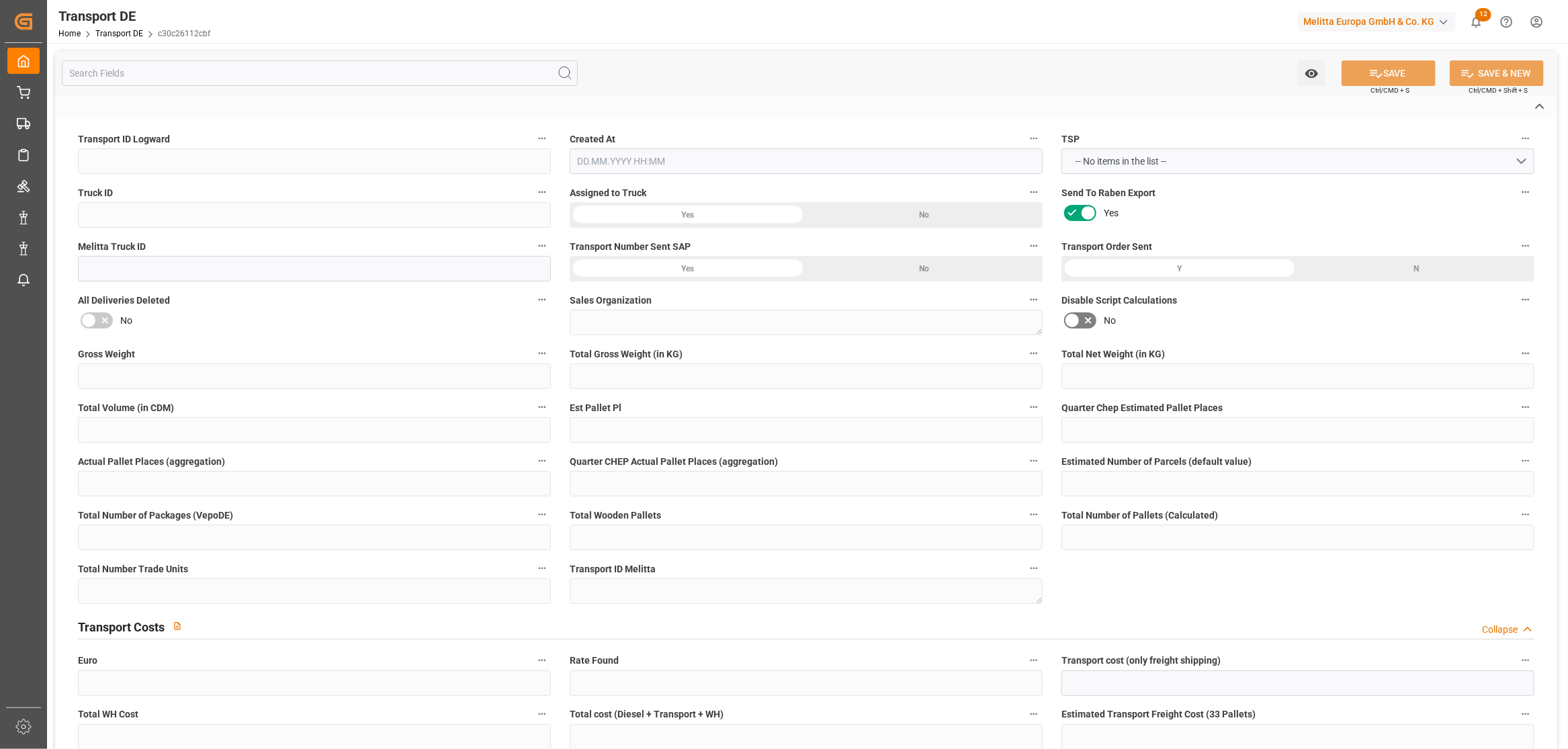
type input "c30c26112cbf"
type input "538ea1c97b37"
type input "600002614"
type textarea "1"
type input "Yes"
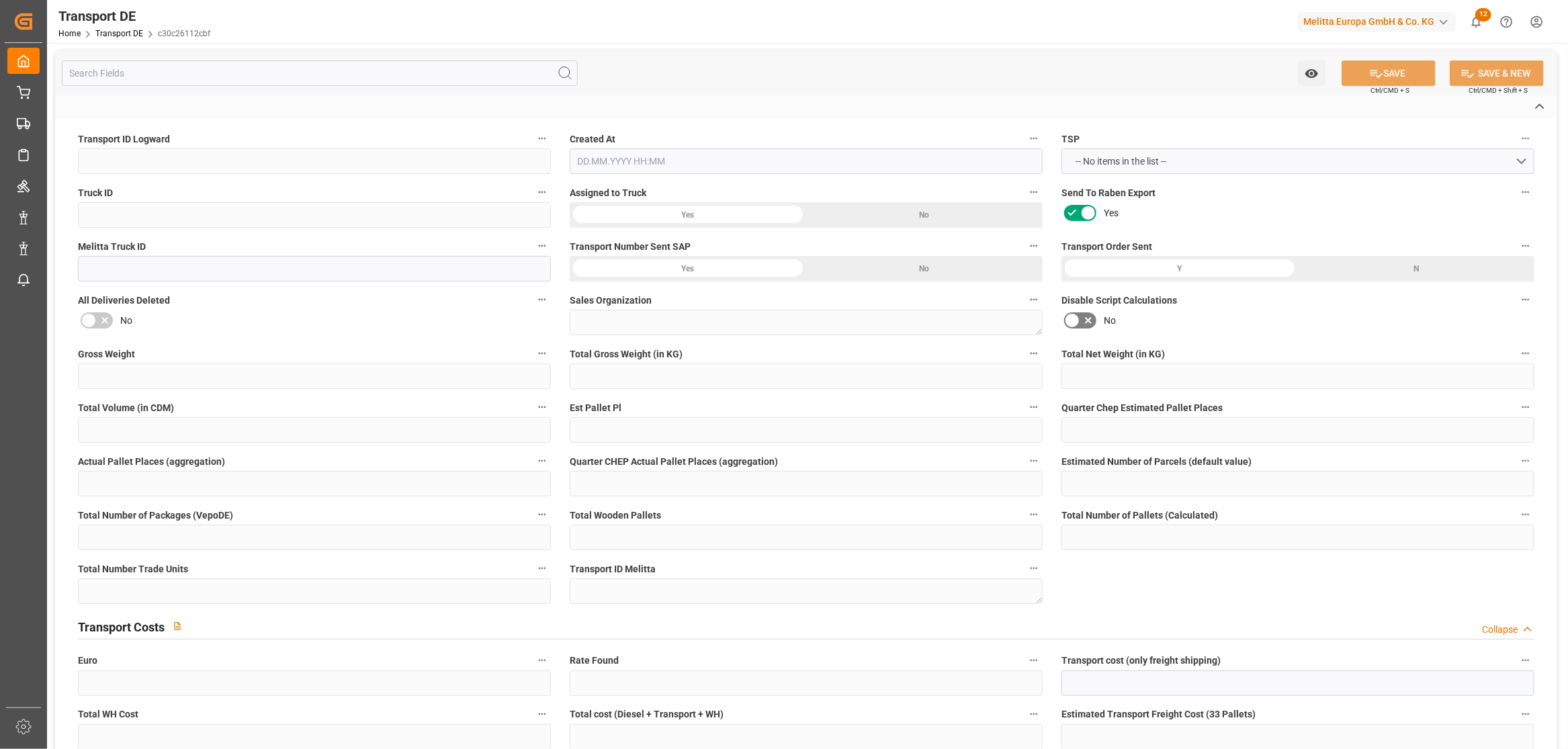
type input "592.827"
type textarea "0000064948"
type textarea "Edeka Minden-[GEOGRAPHIC_DATA]"
type input "[STREET_ADDRESS]"
type input "26215"
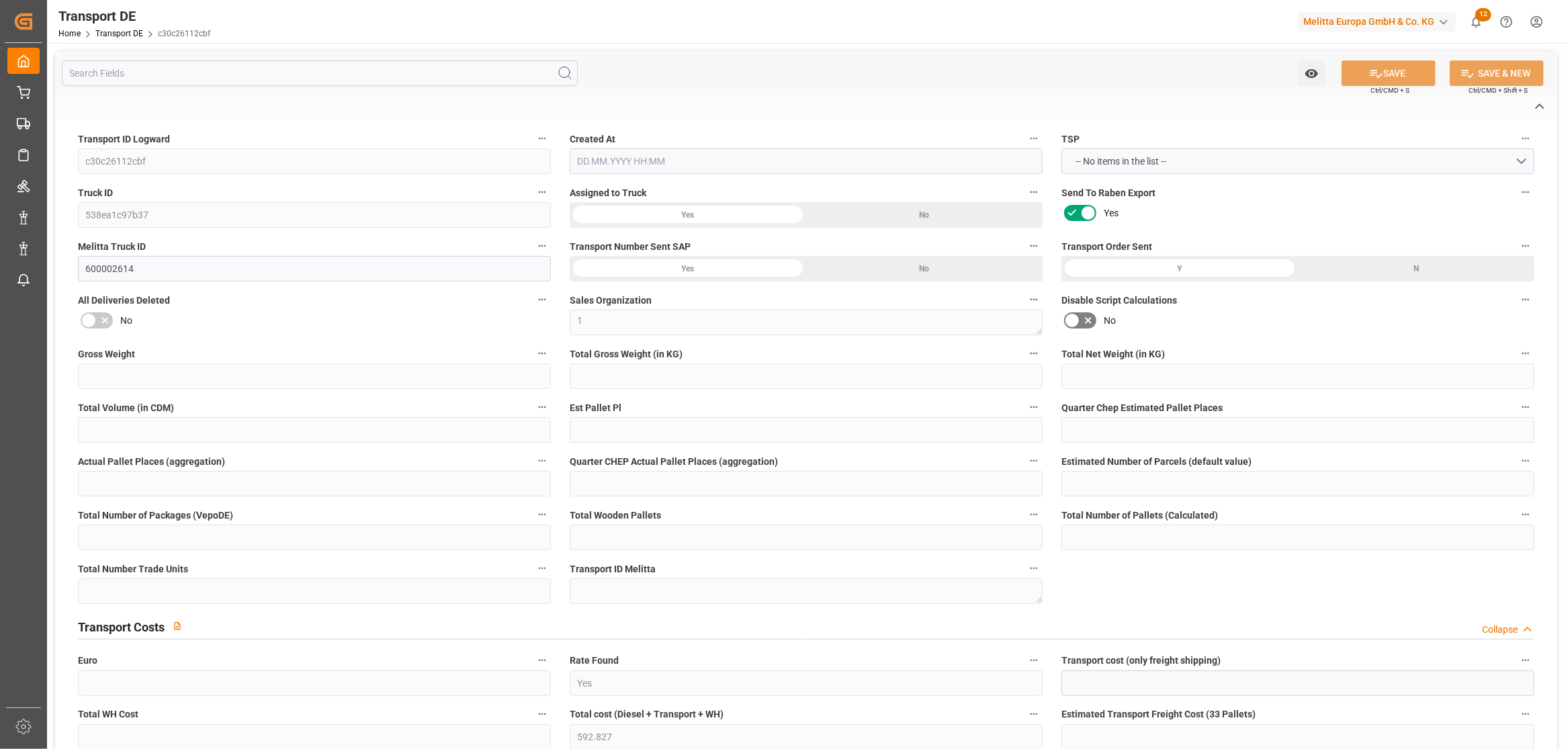
type textarea "[GEOGRAPHIC_DATA]"
type input "DE"
type input "DE-32423"
type input "Rhenus Retail Services GmbH"
type input "[PERSON_NAME][STREET_ADDRESS]"
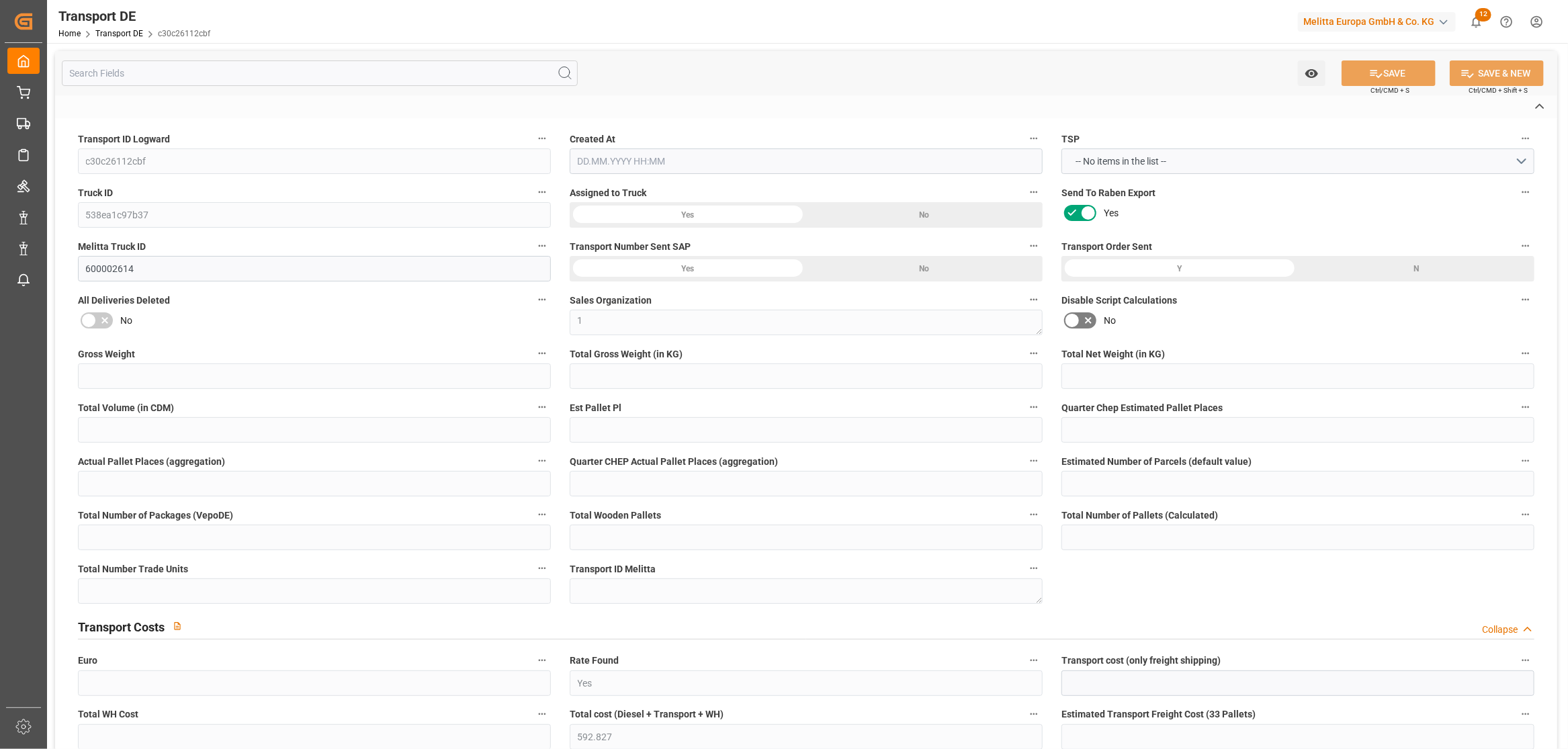
type input "32423"
type input "Minden"
type input "DE"
type input "Melitta Europa GmbH & Co. KG"
type input "[STREET_ADDRESS]"
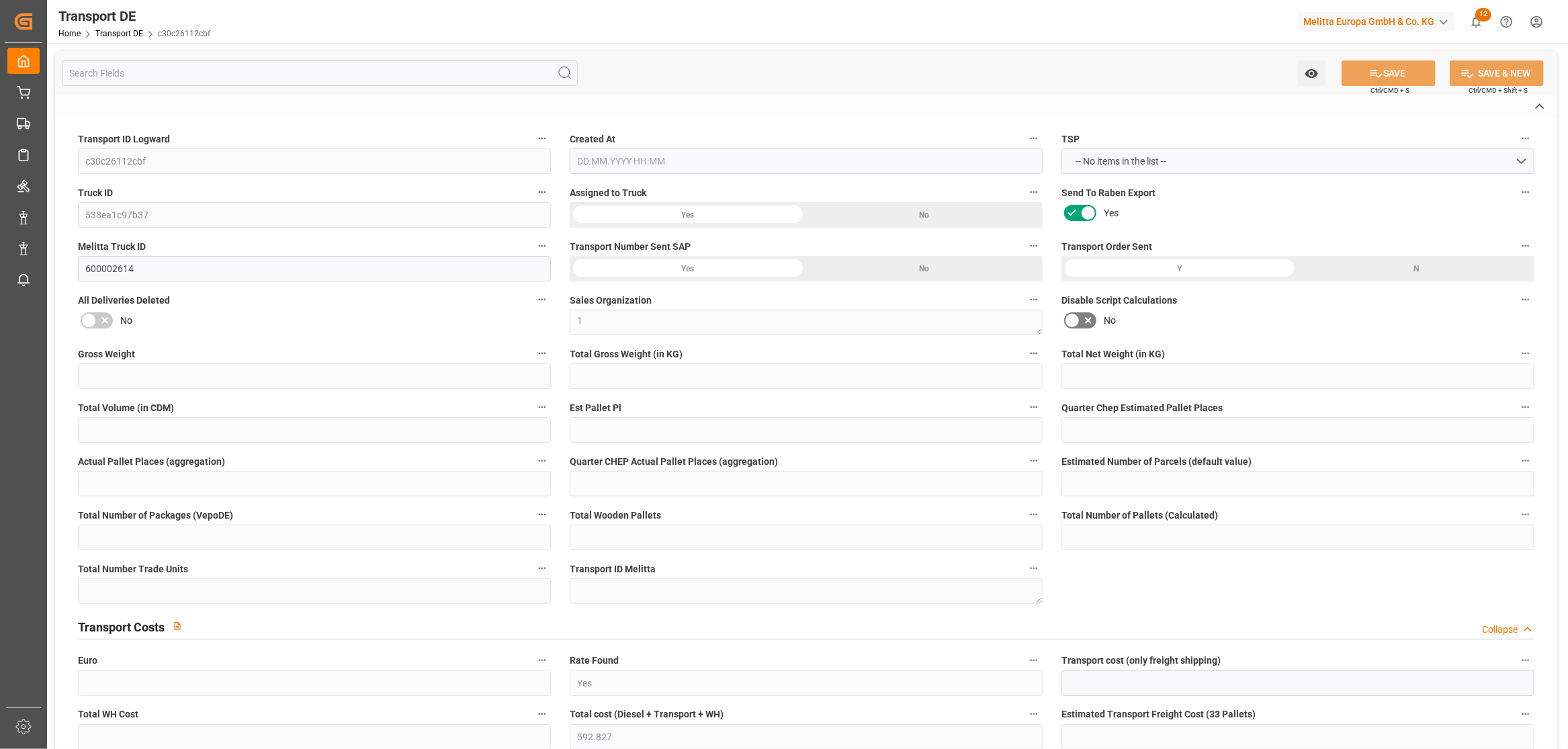
type input "32427"
type input "Minden"
type input "DE"
type textarea "15251856cf67"
type input "Road"
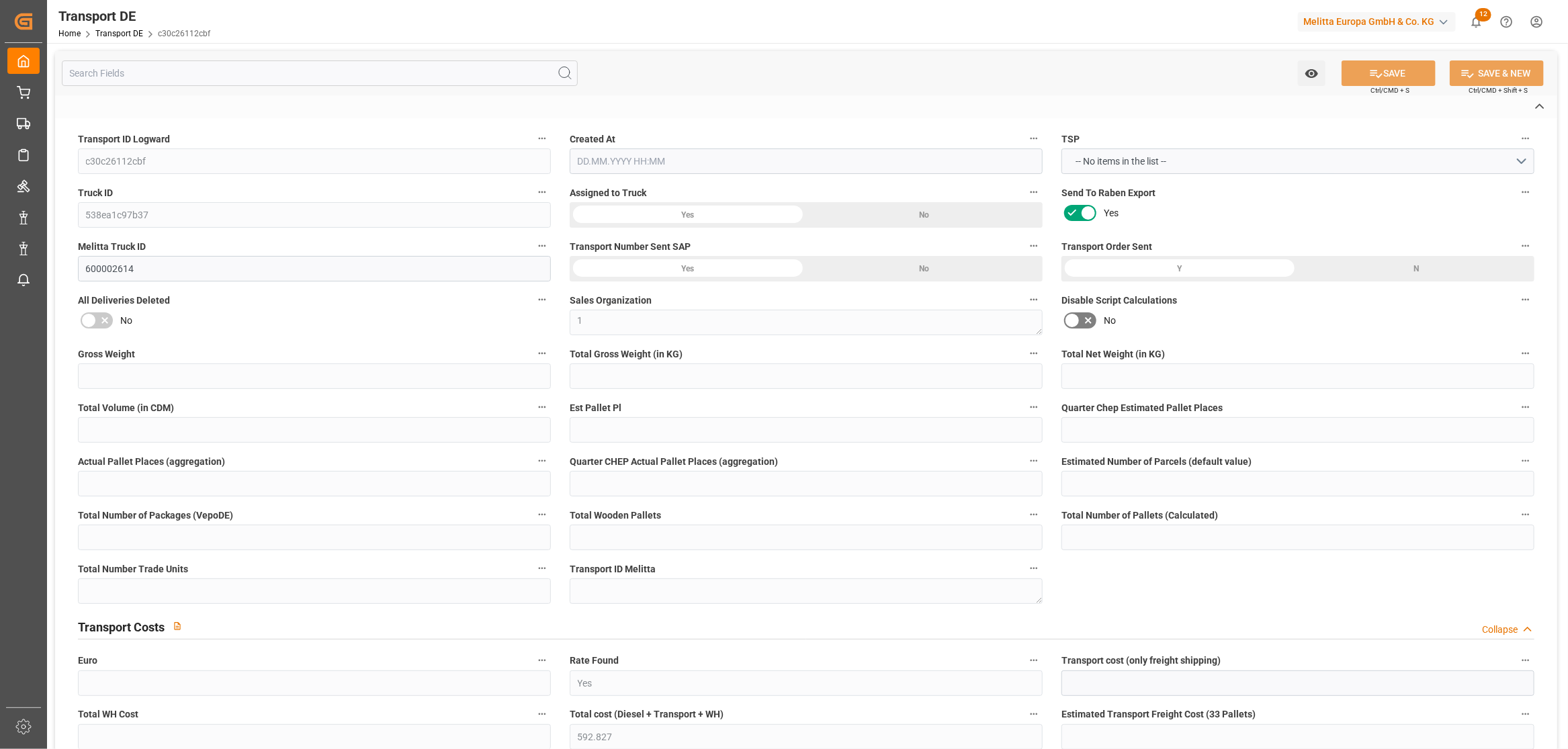
type input "DE"
type input "32423"
type input "DE"
type input "26215"
type input "Partial Load"
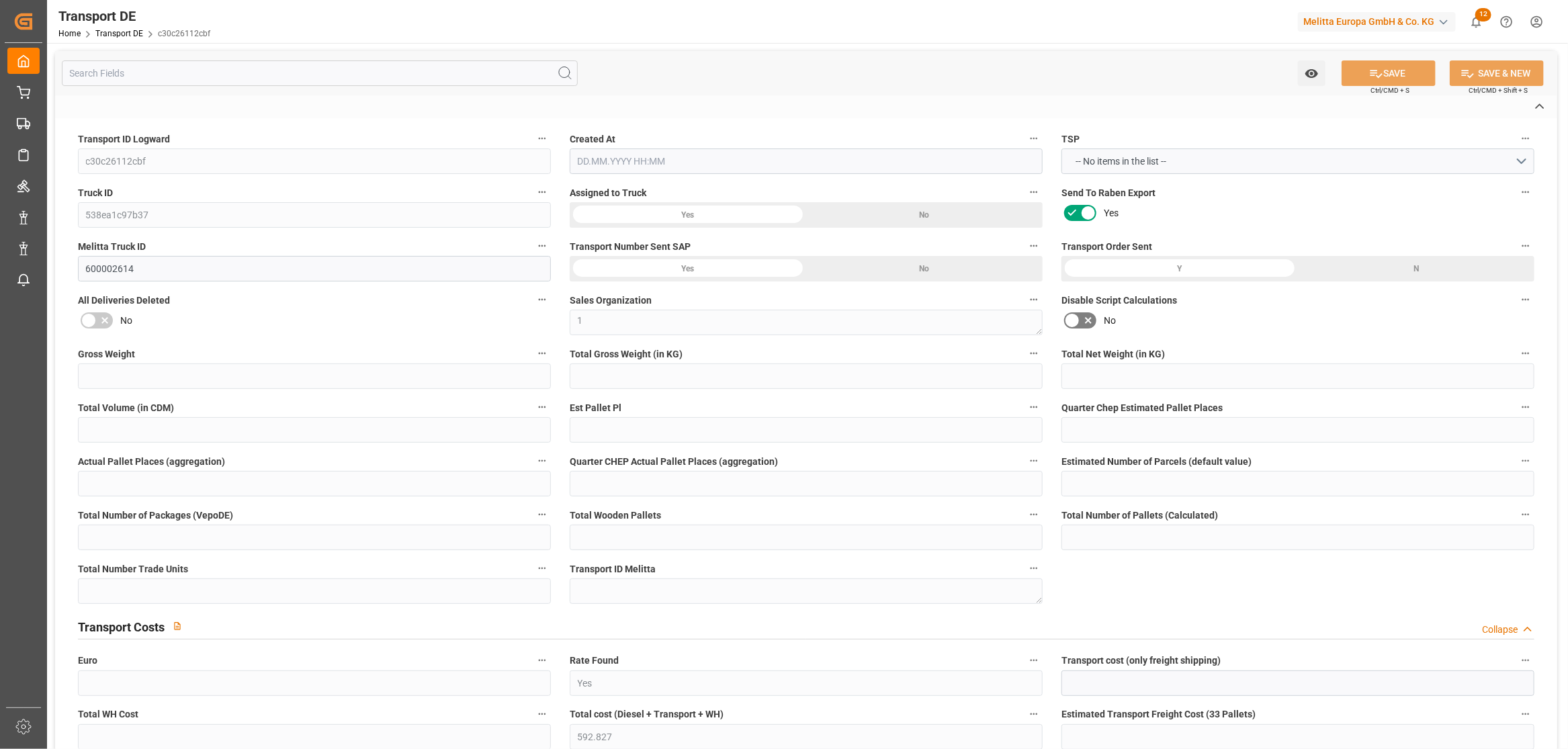
type input "26-40 t"
type input "EURO 6"
type input "Diesel"
type input "DE_03F"
type input "DAP"
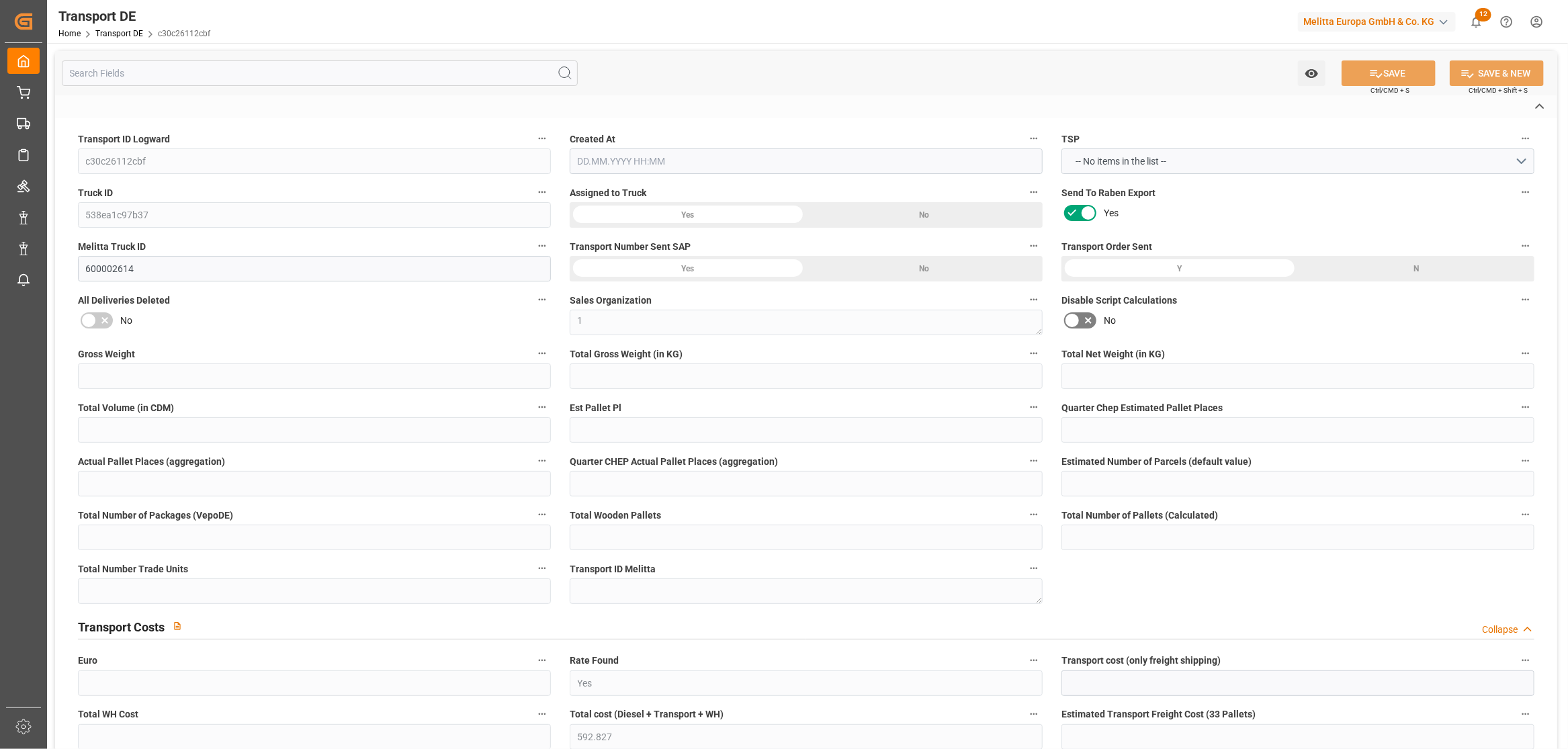
type input "DE 126011900"
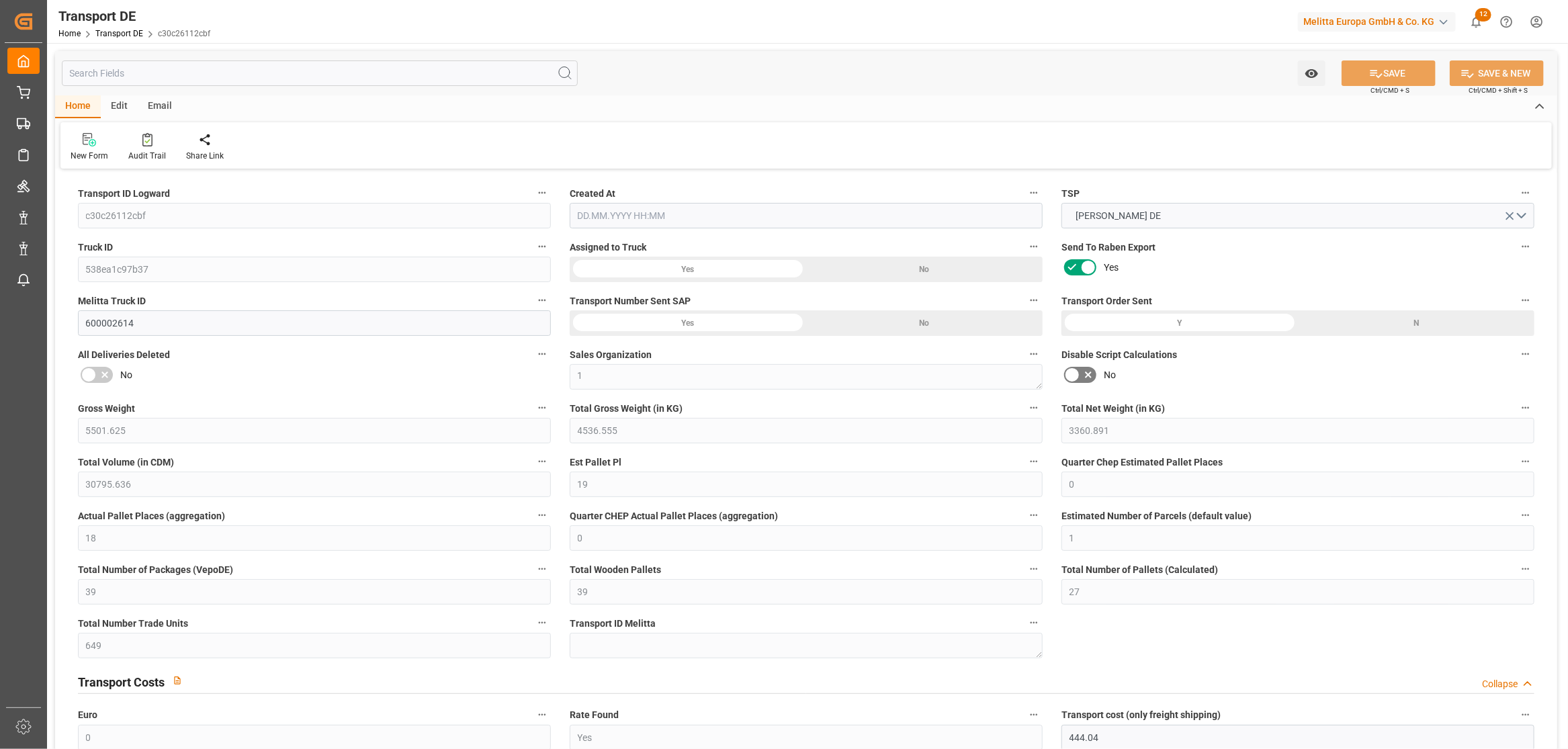
type input "5501.625"
type input "4536.555"
type input "3360.891"
type input "30795.636"
type input "19"
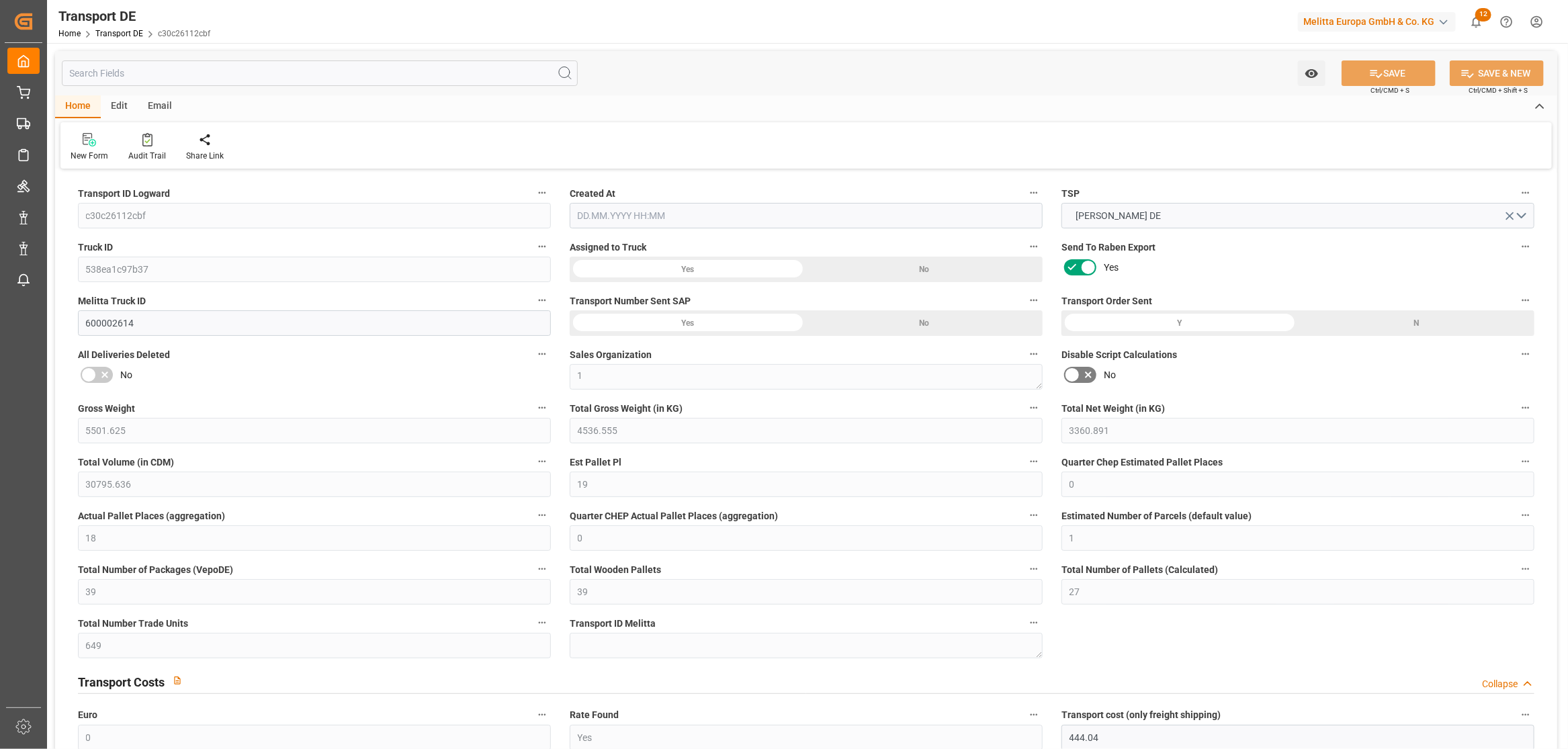
type input "0"
type input "18"
type input "0"
type input "1"
type input "39"
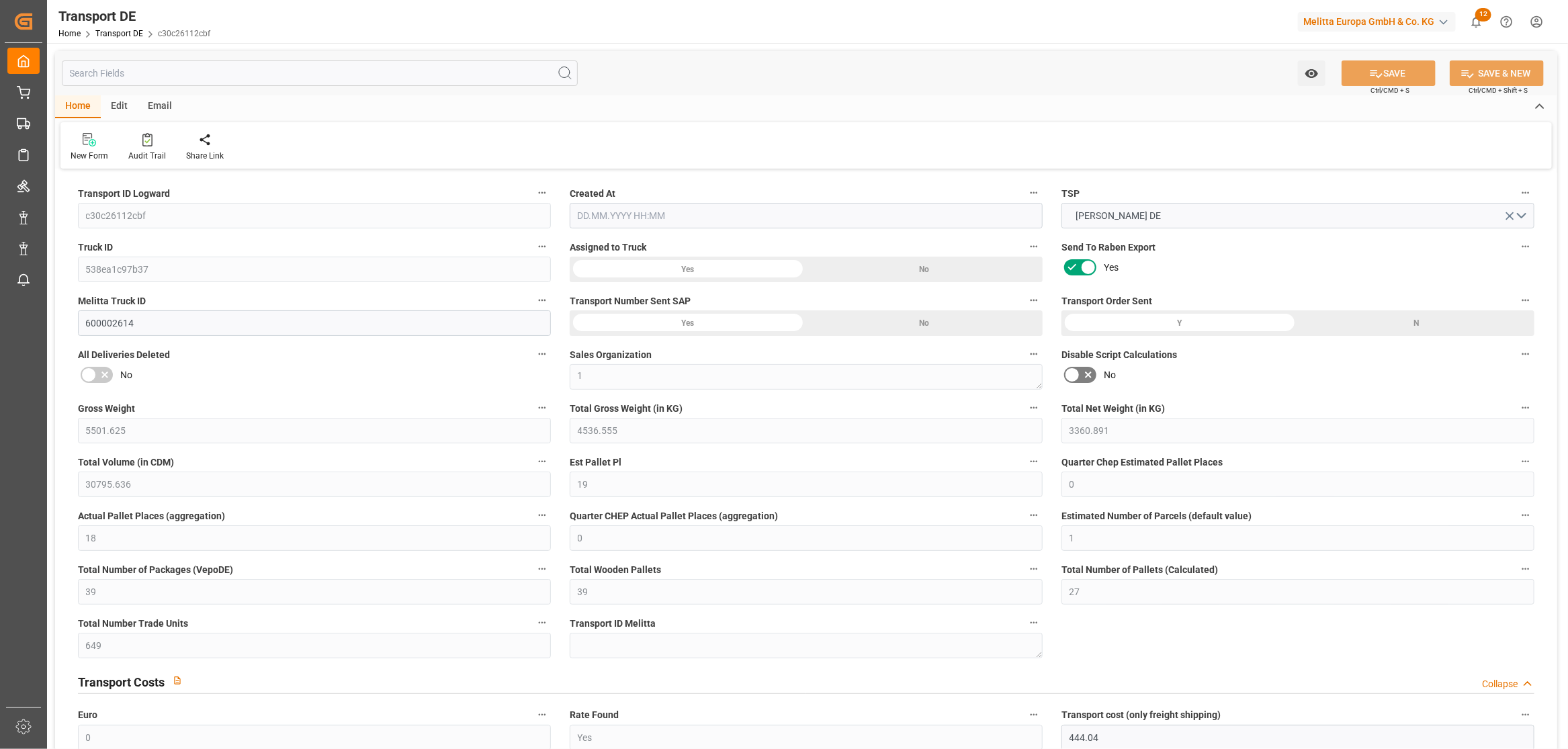
type input "39"
type input "27"
type input "649"
type input "0"
type input "444.04"
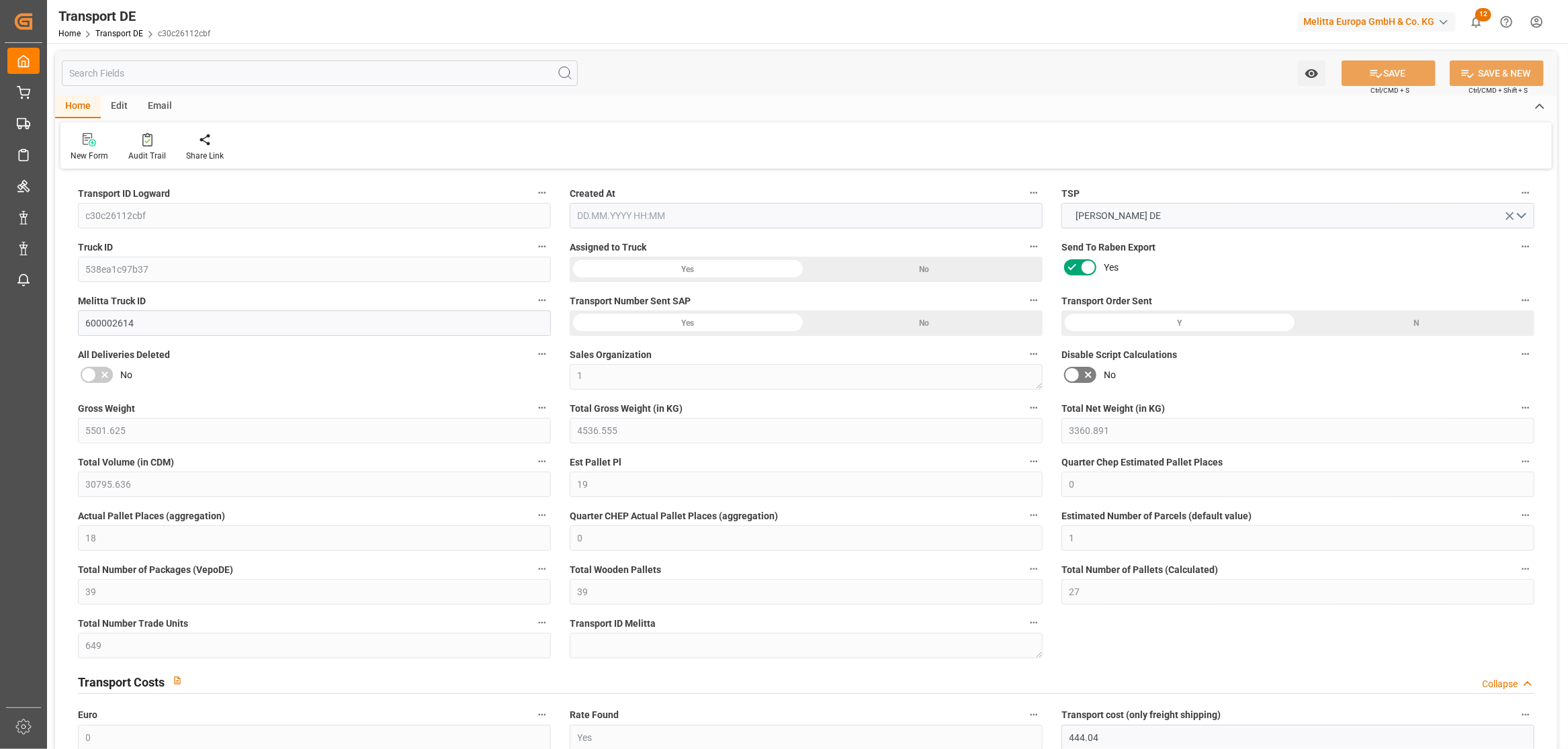
type input "148.787"
type input "444.04"
type input "26"
type input "39"
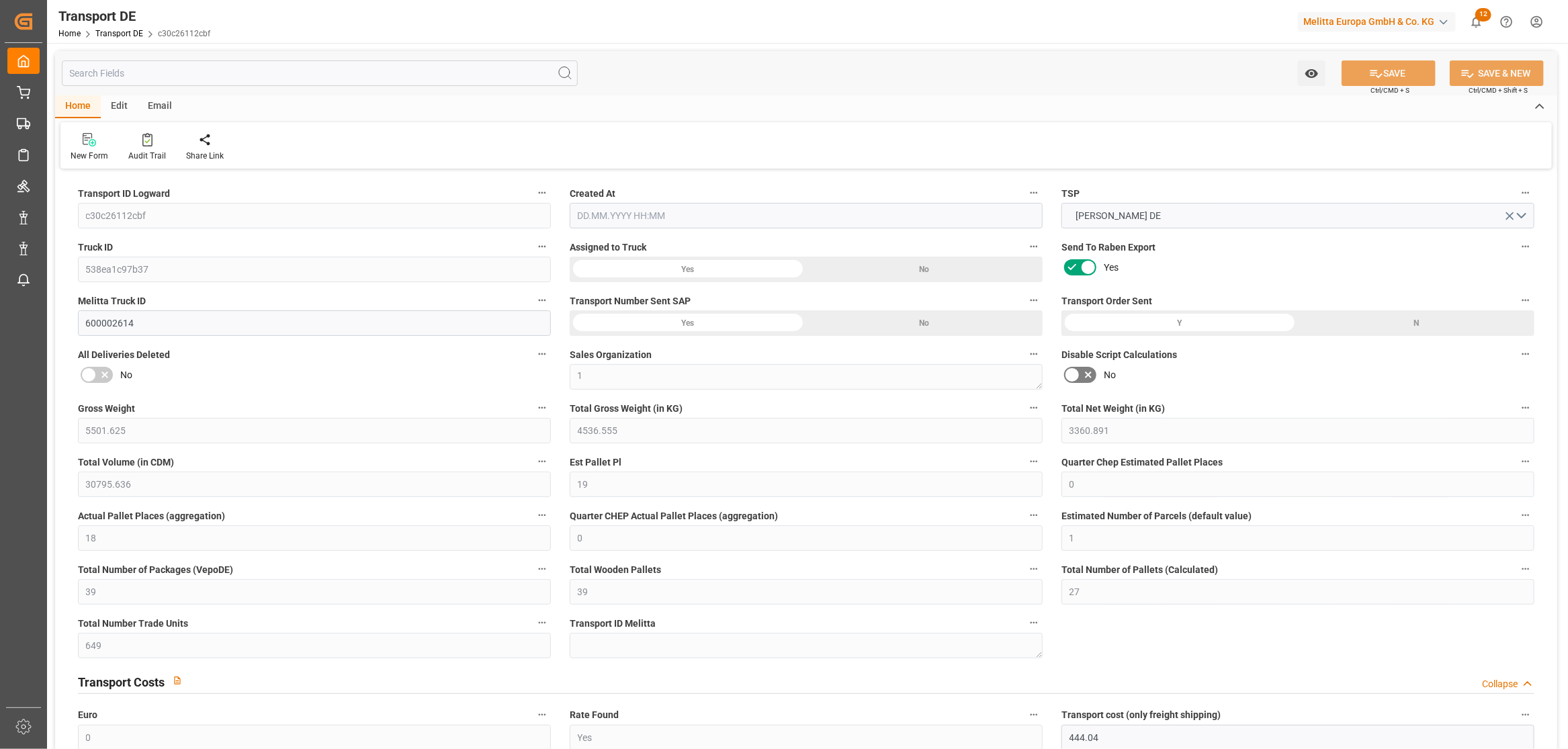
type input "0"
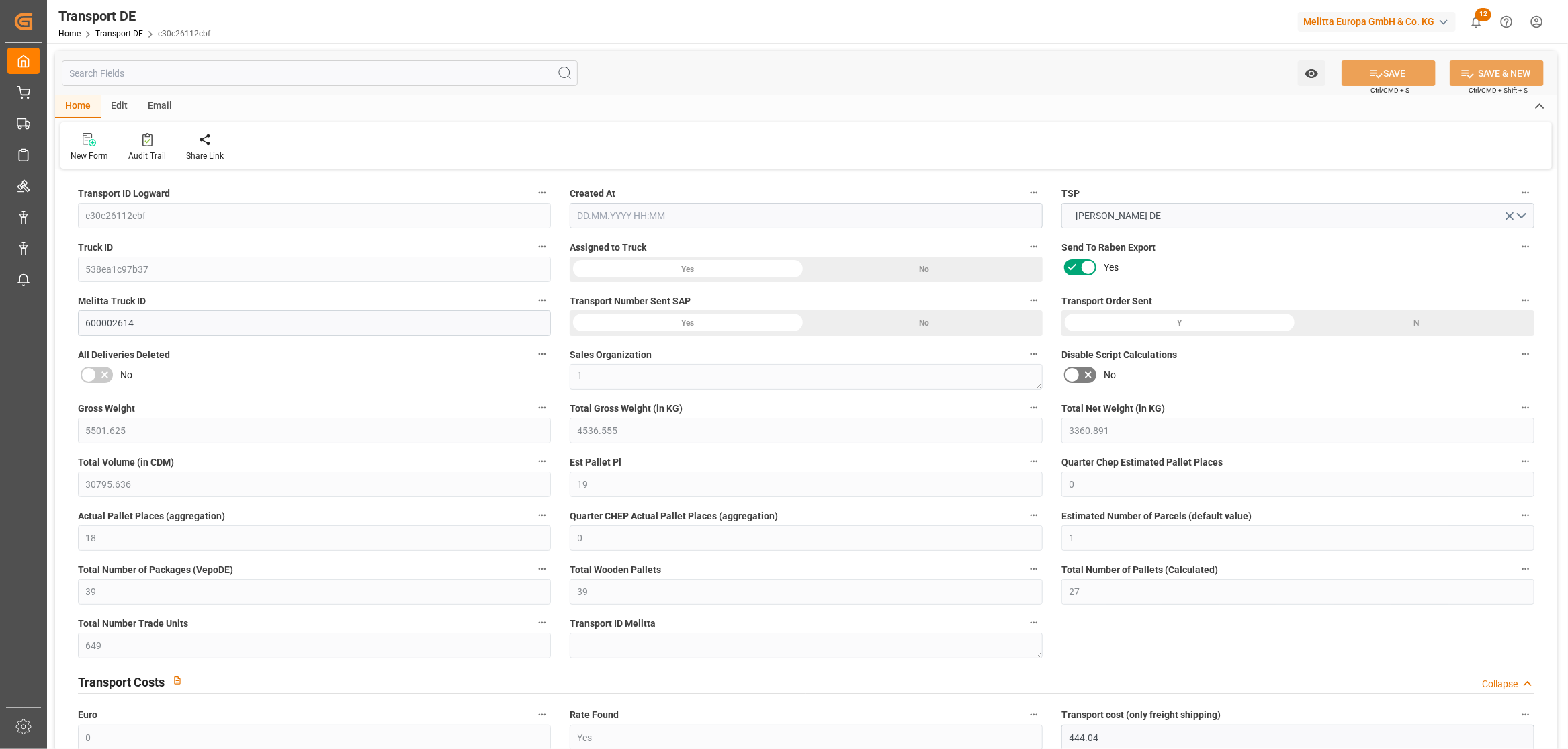
type input "0"
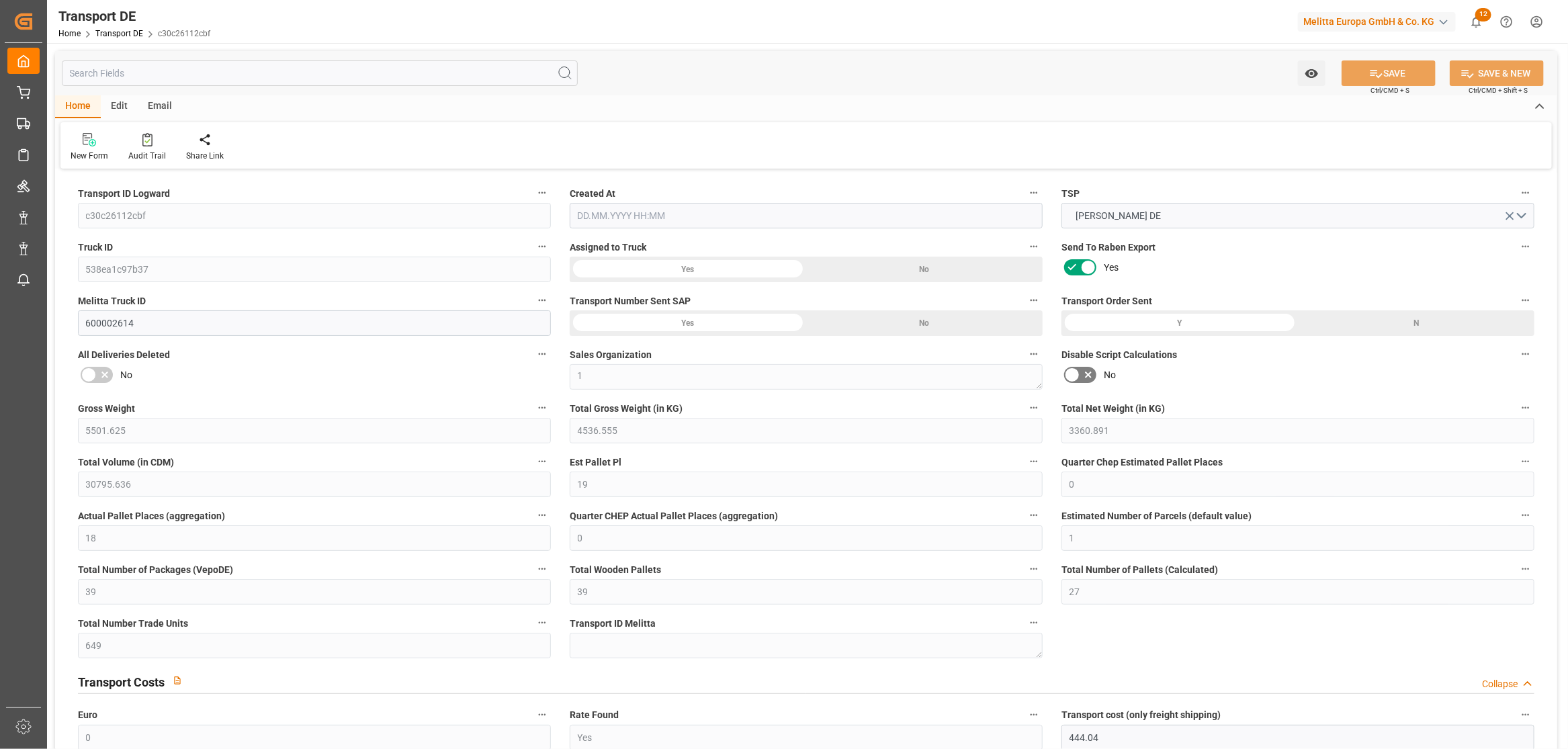
type input "0"
type input "4536.555"
type input "10767.6795"
type input "21"
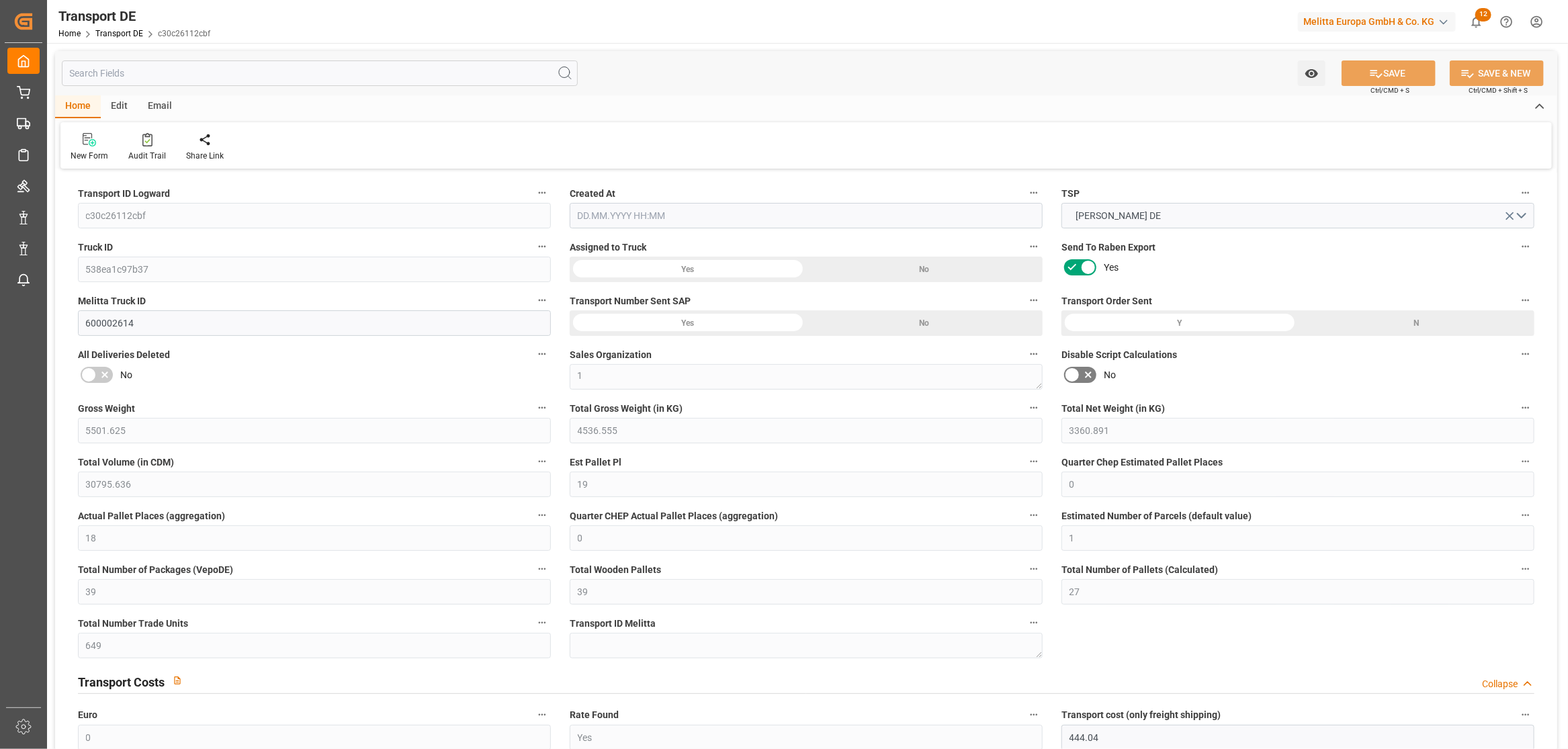
type input "80"
type input "0"
type input "4"
type input "35"
type input "0"
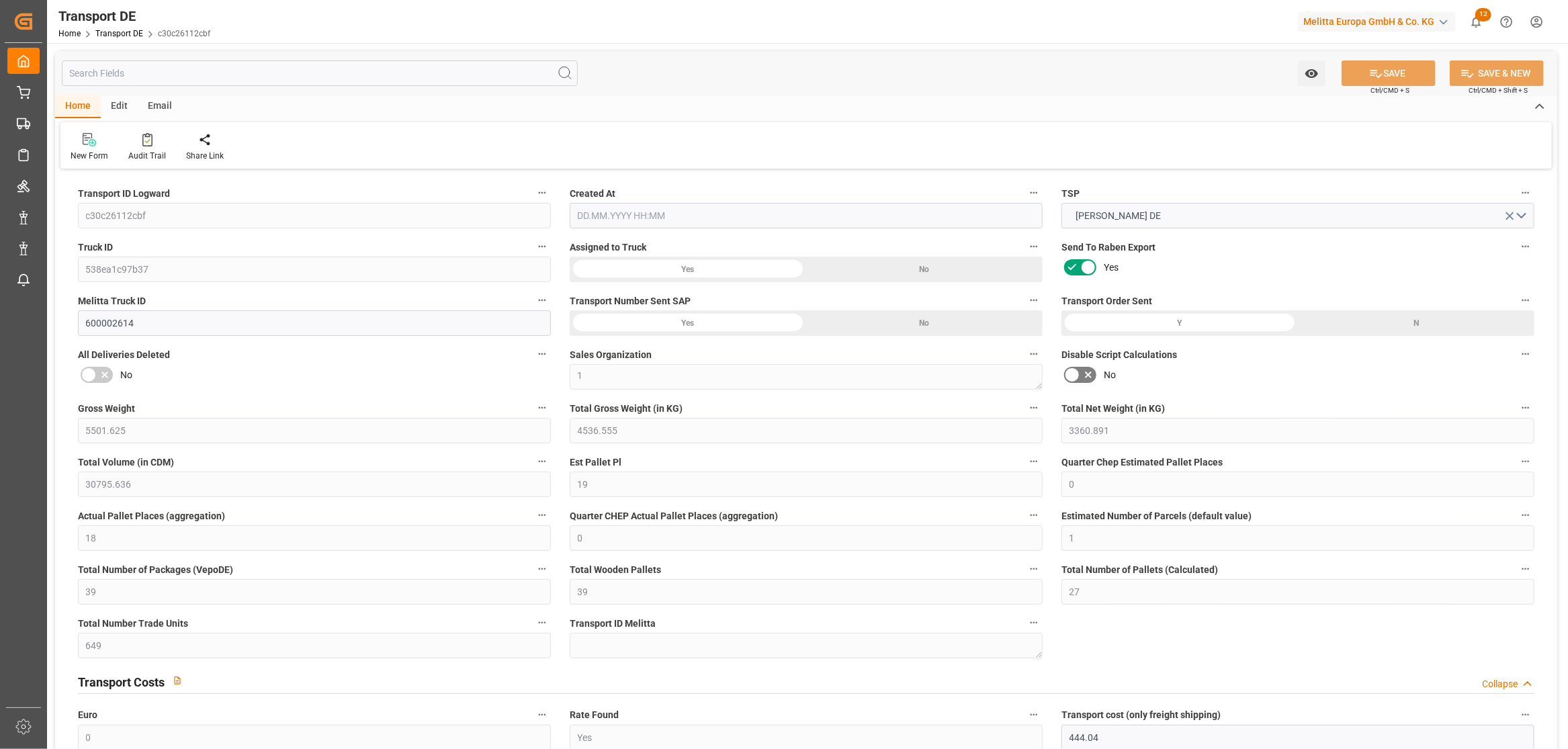
type input "0"
type input "1"
type input "0"
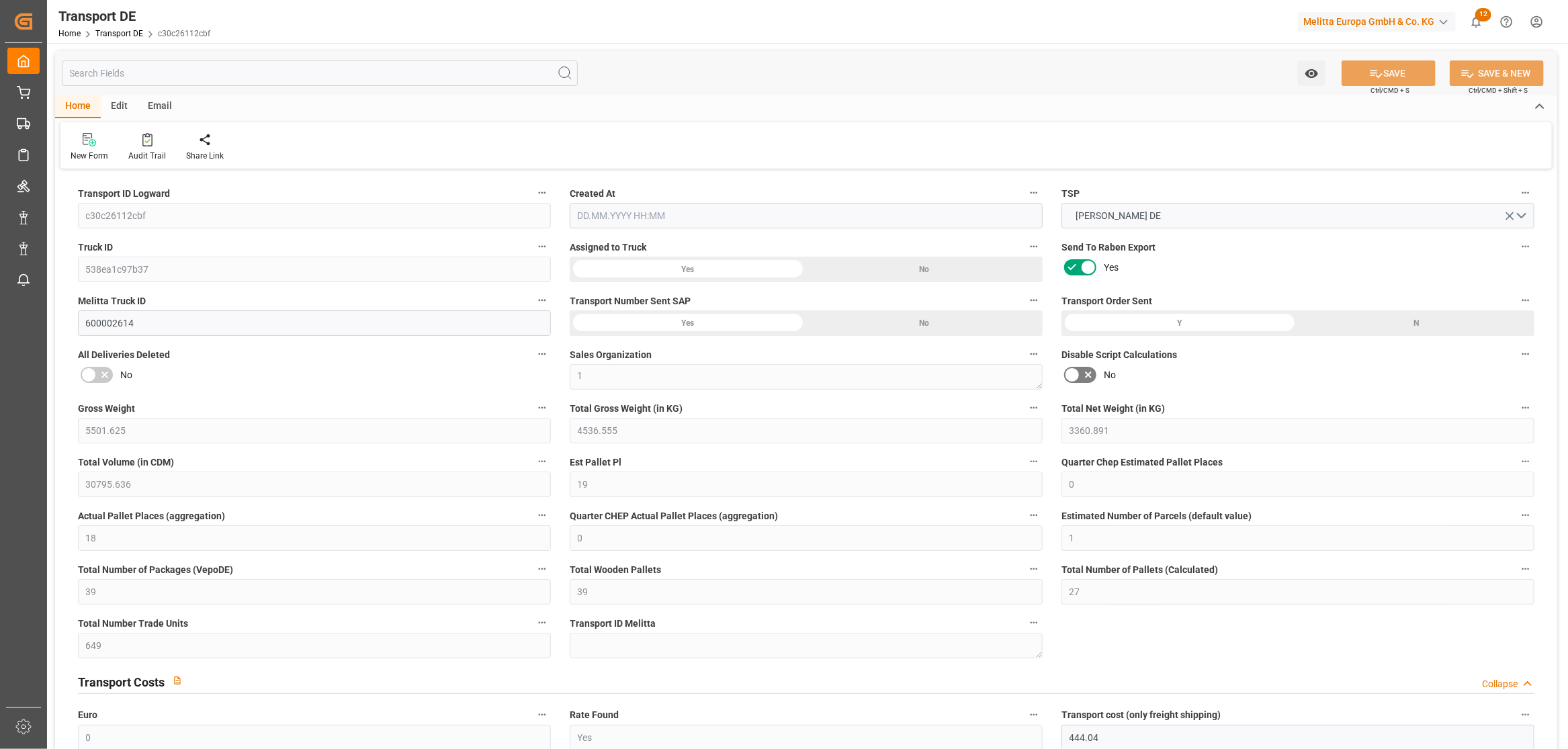
type input "2513"
type input "592.827"
type input "444.04"
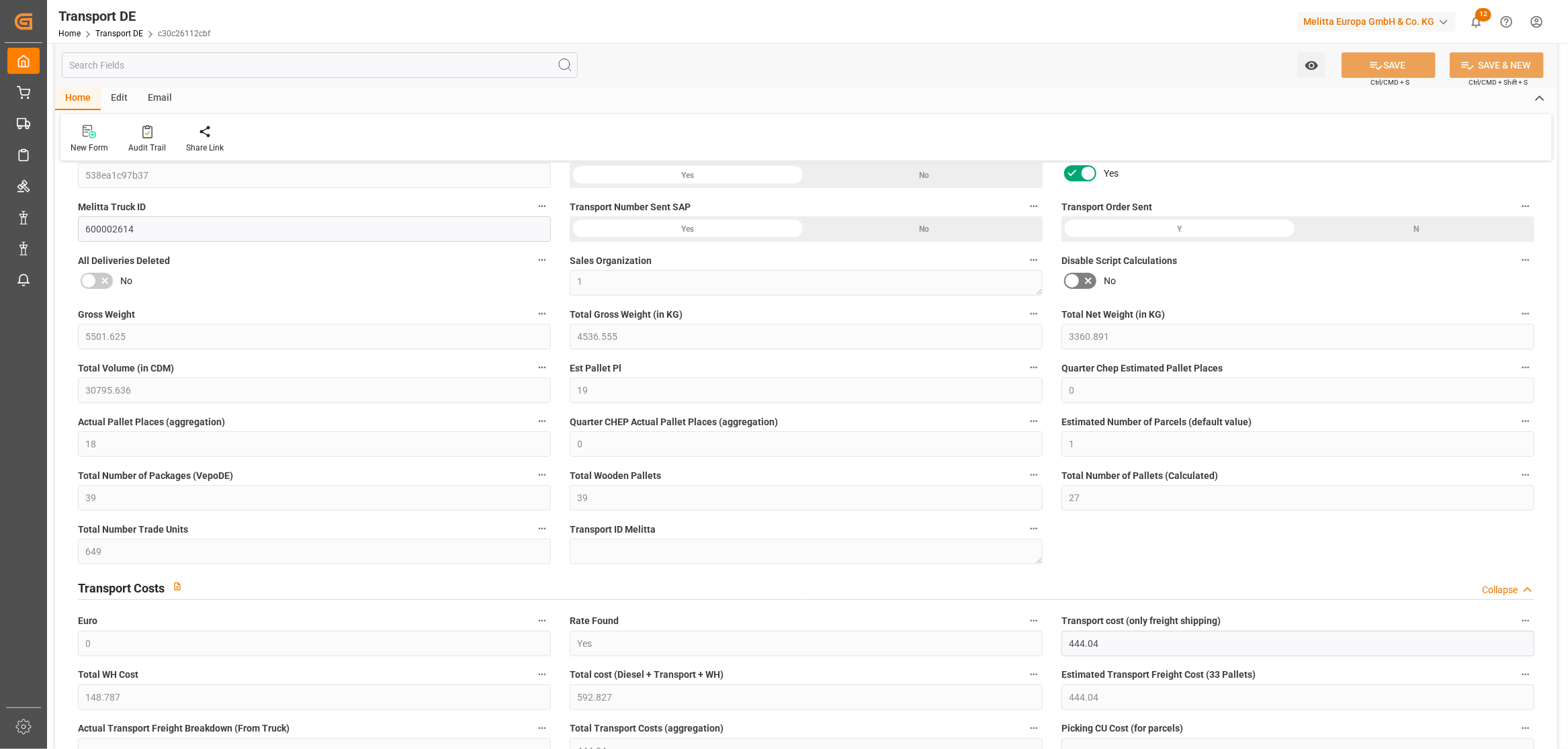
type input "[DATE] 21:02"
type input "[DATE]"
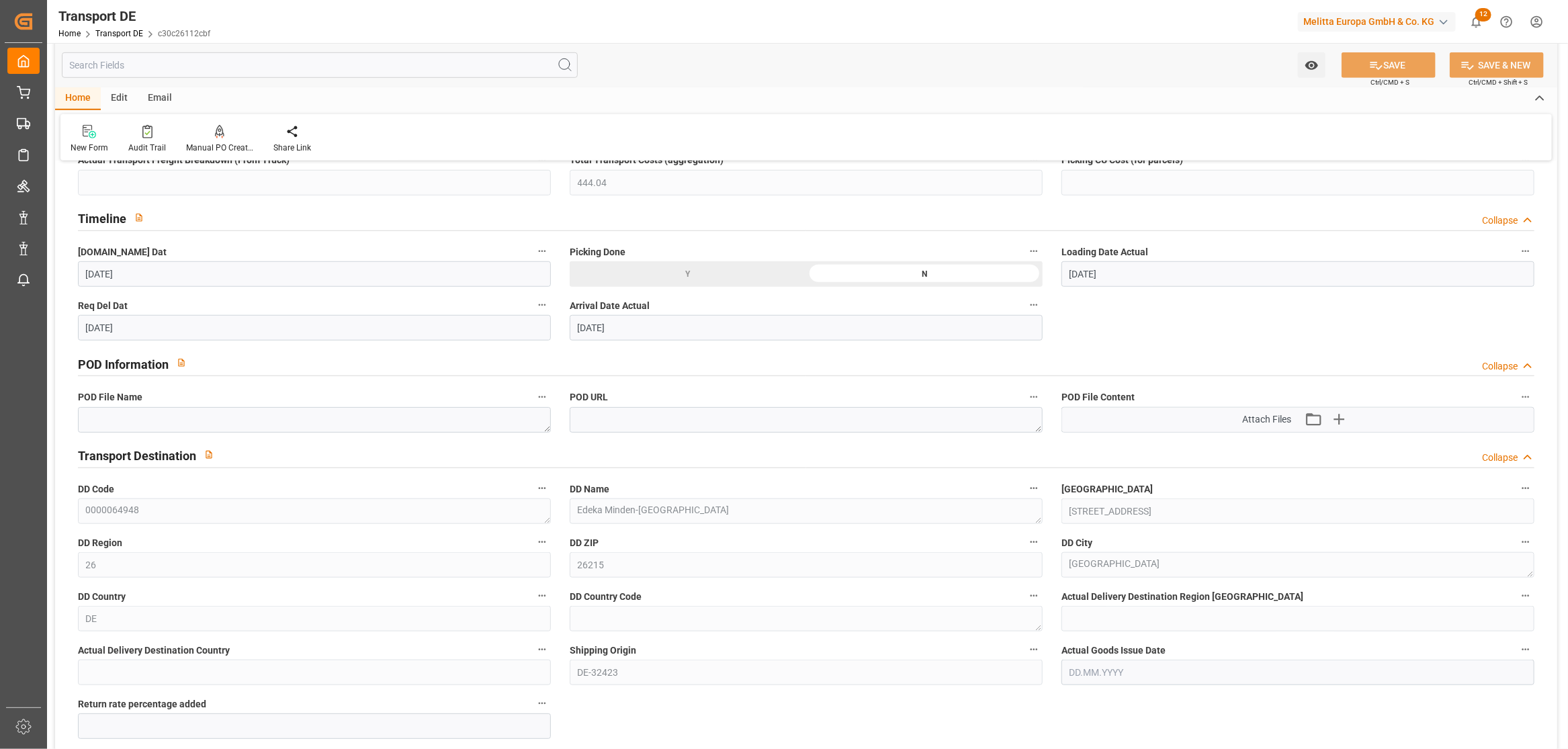
scroll to position [746, 0]
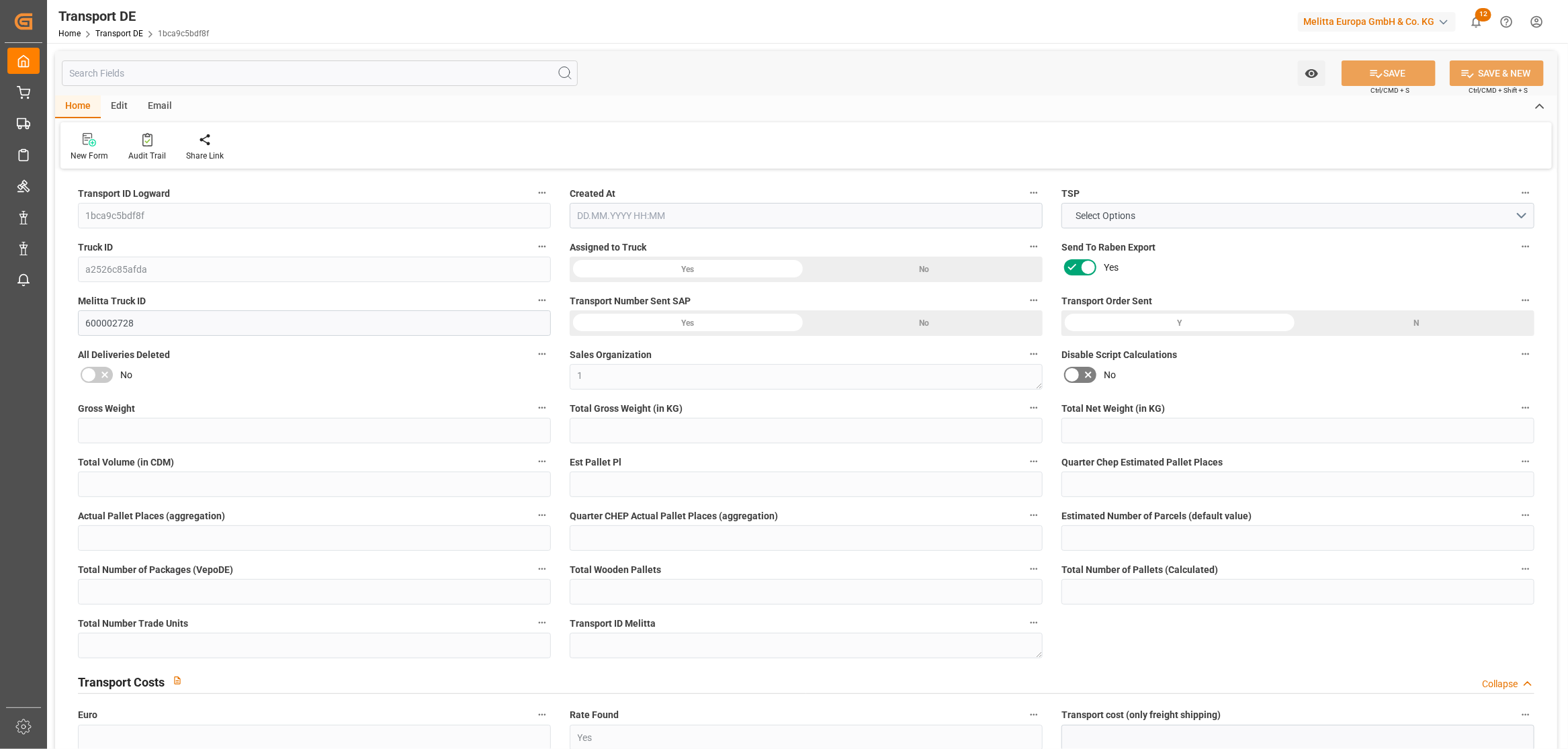
type input "669.088"
type input "514.123"
type input "476.184"
type input "2515.46"
type input "2"
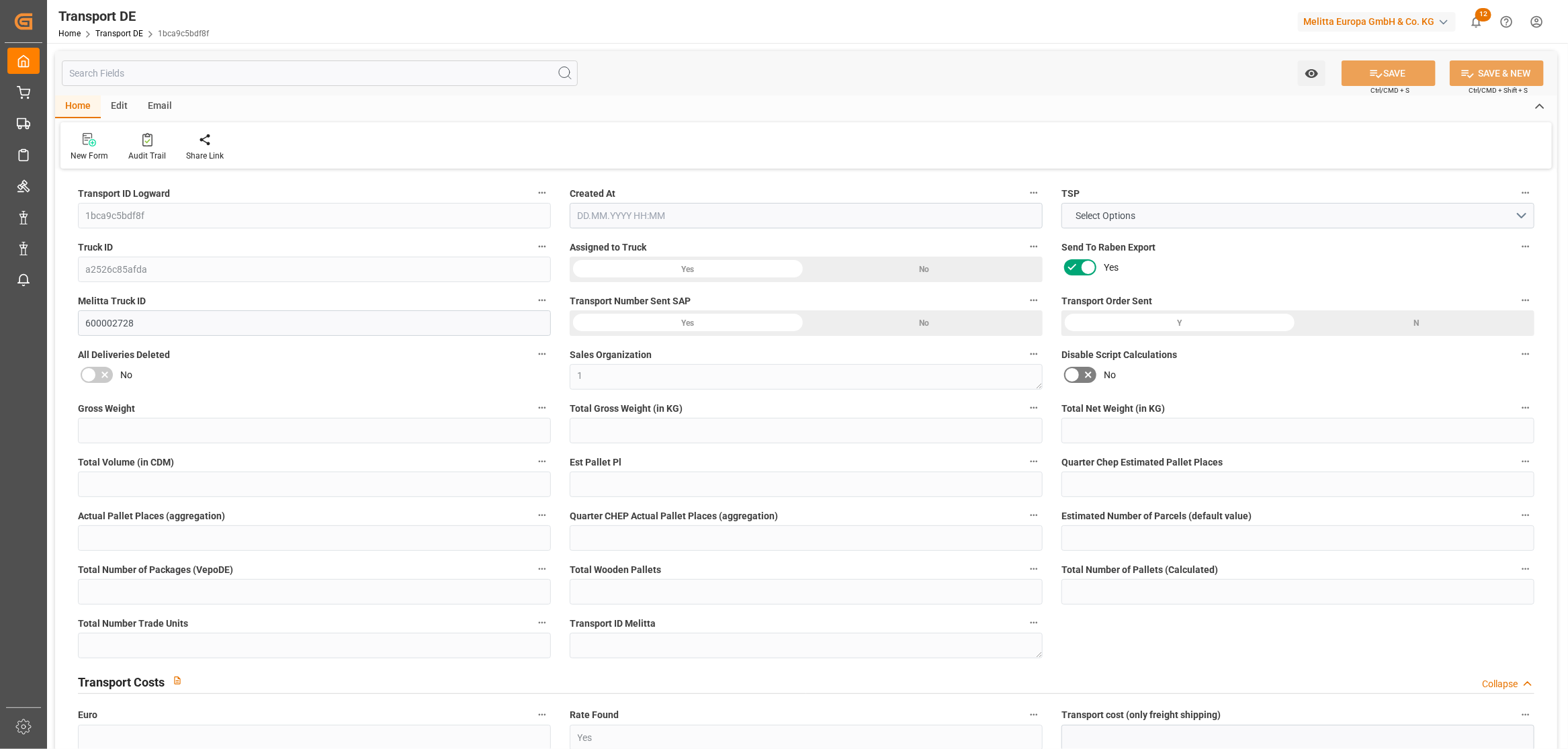
type input "0"
type input "1.75"
type input "0"
type input "1"
type input "3"
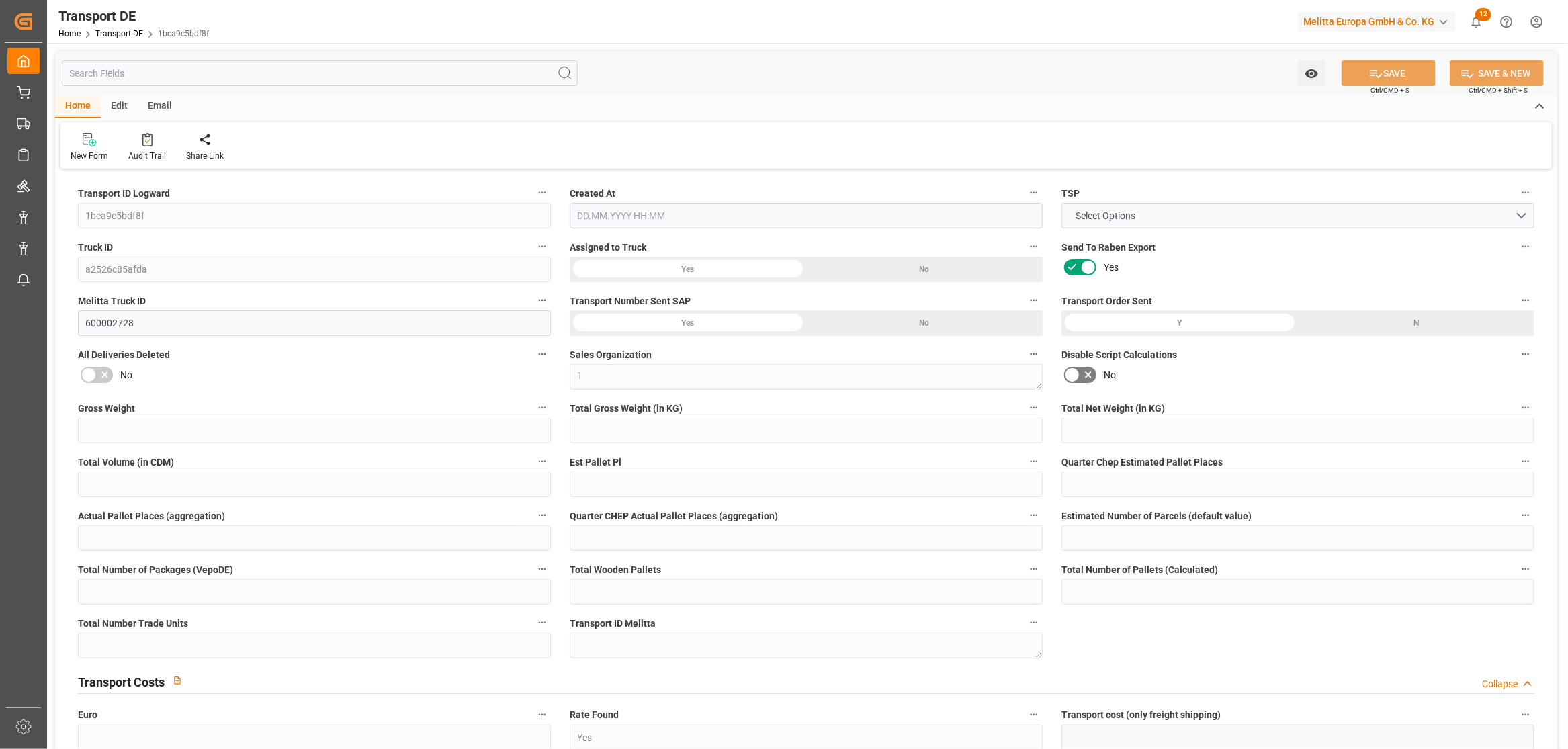
type input "5"
type input "0"
type input "233"
type input "0"
type input "106.59"
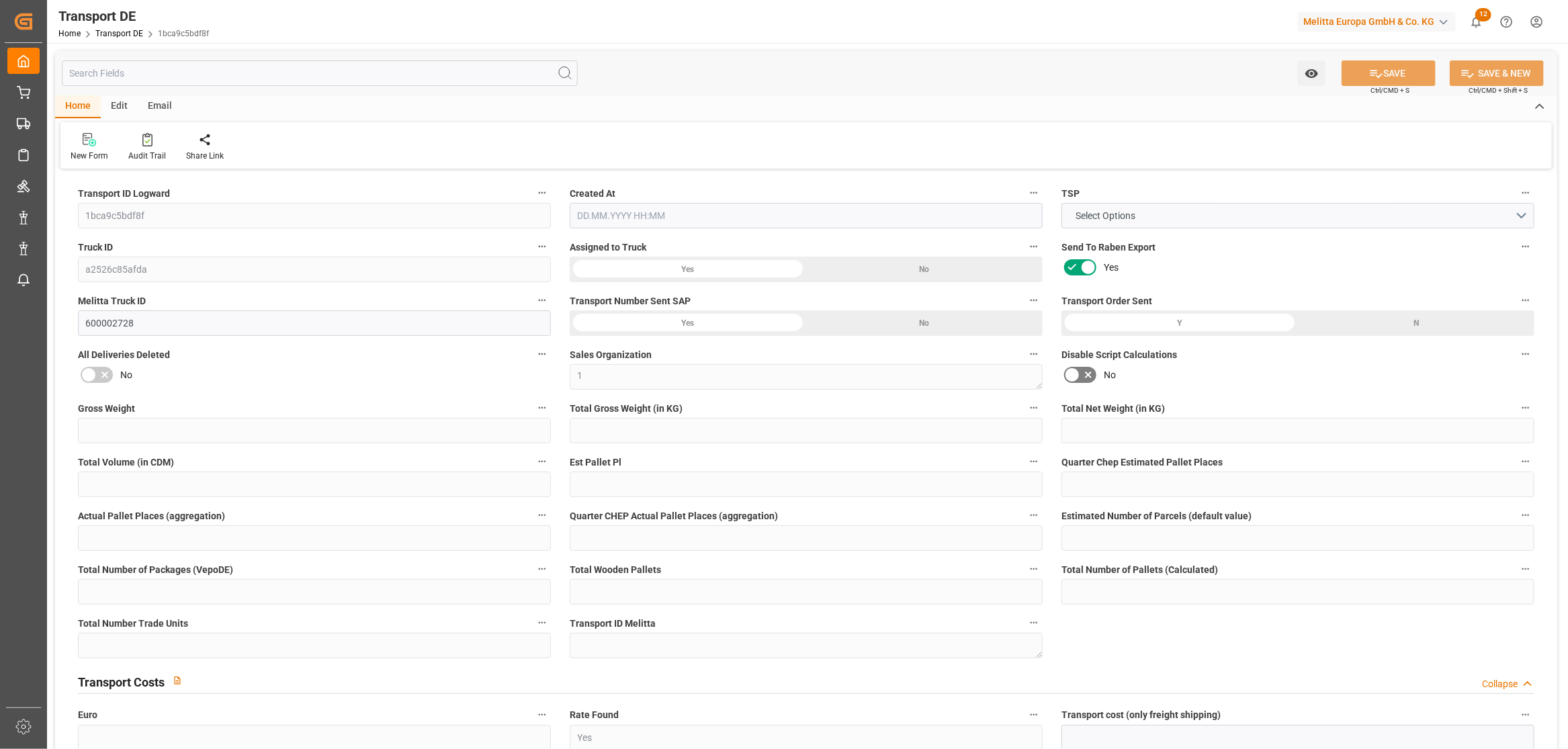
type input "137.797"
type input "106.59"
type input "85"
type input "0"
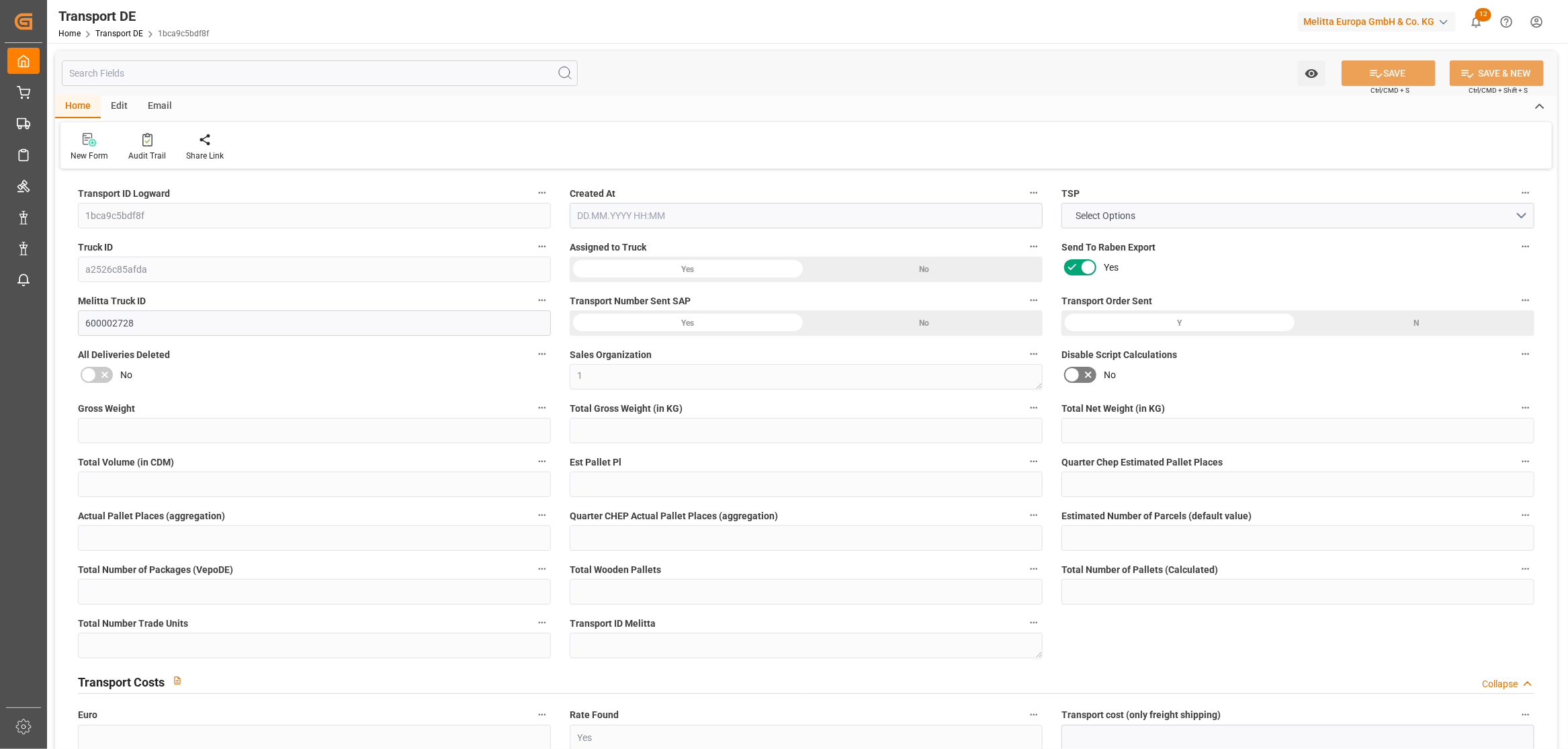
type input "3"
type input "0"
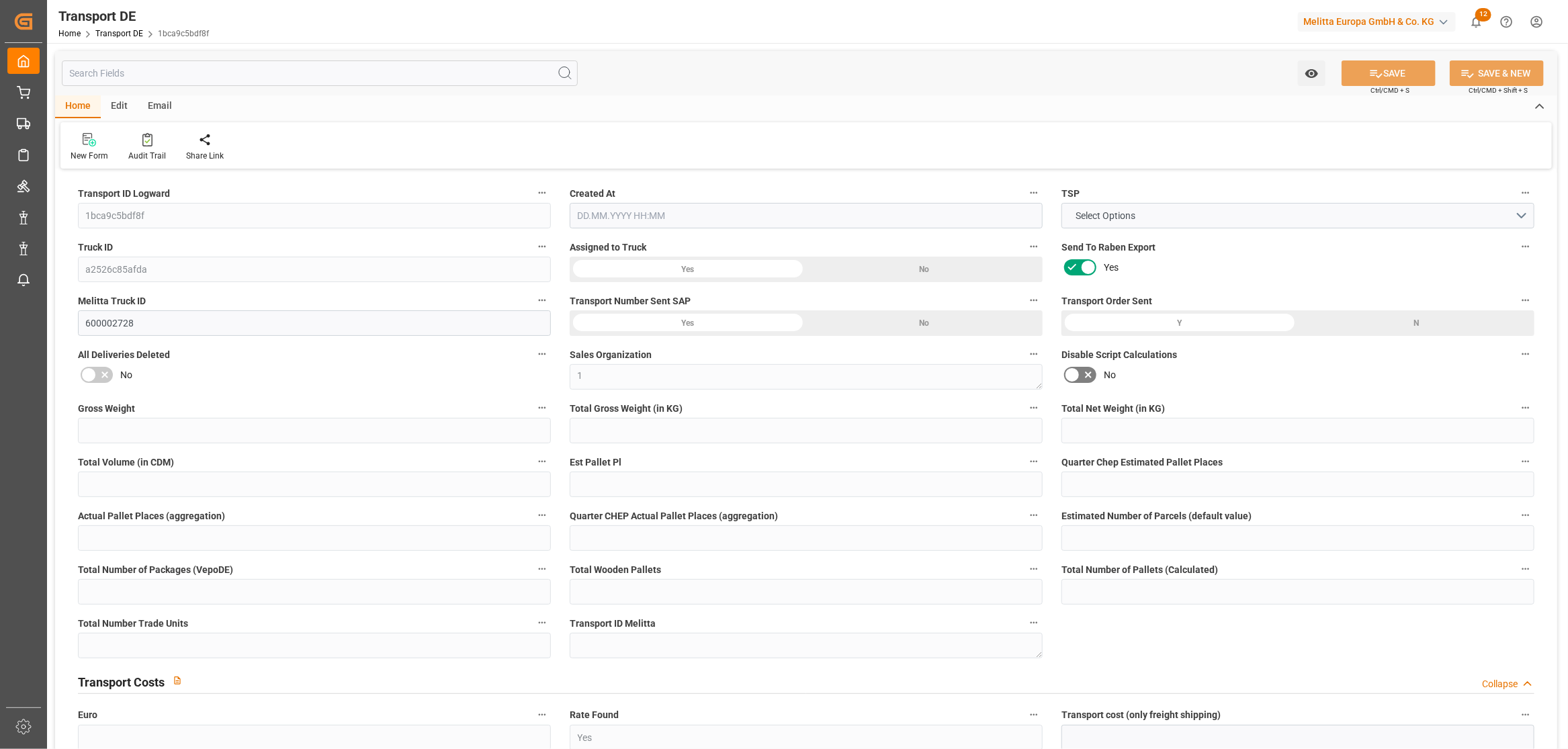
type input "0"
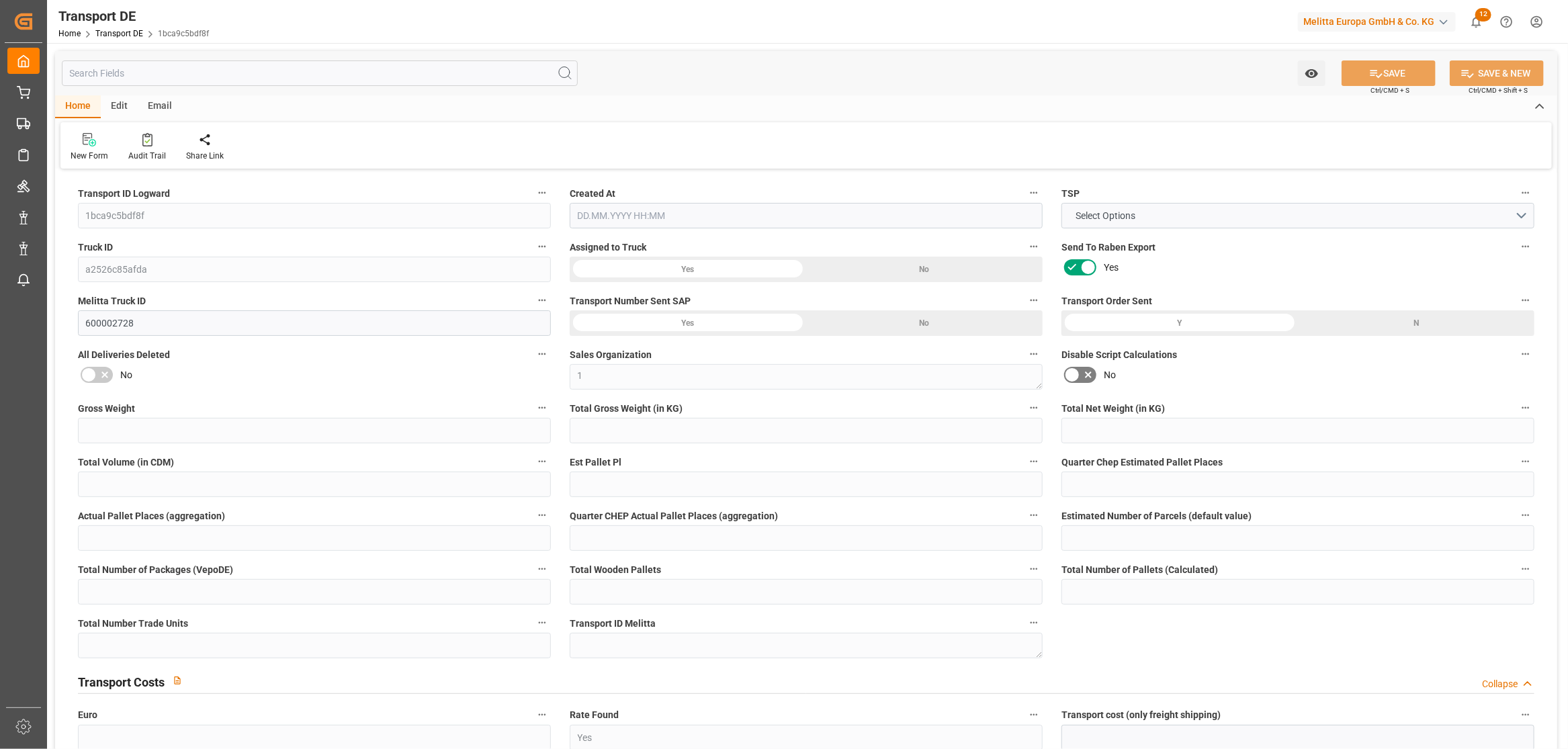
type input "0"
type input "514.123"
type input "4710.8598"
type input "21"
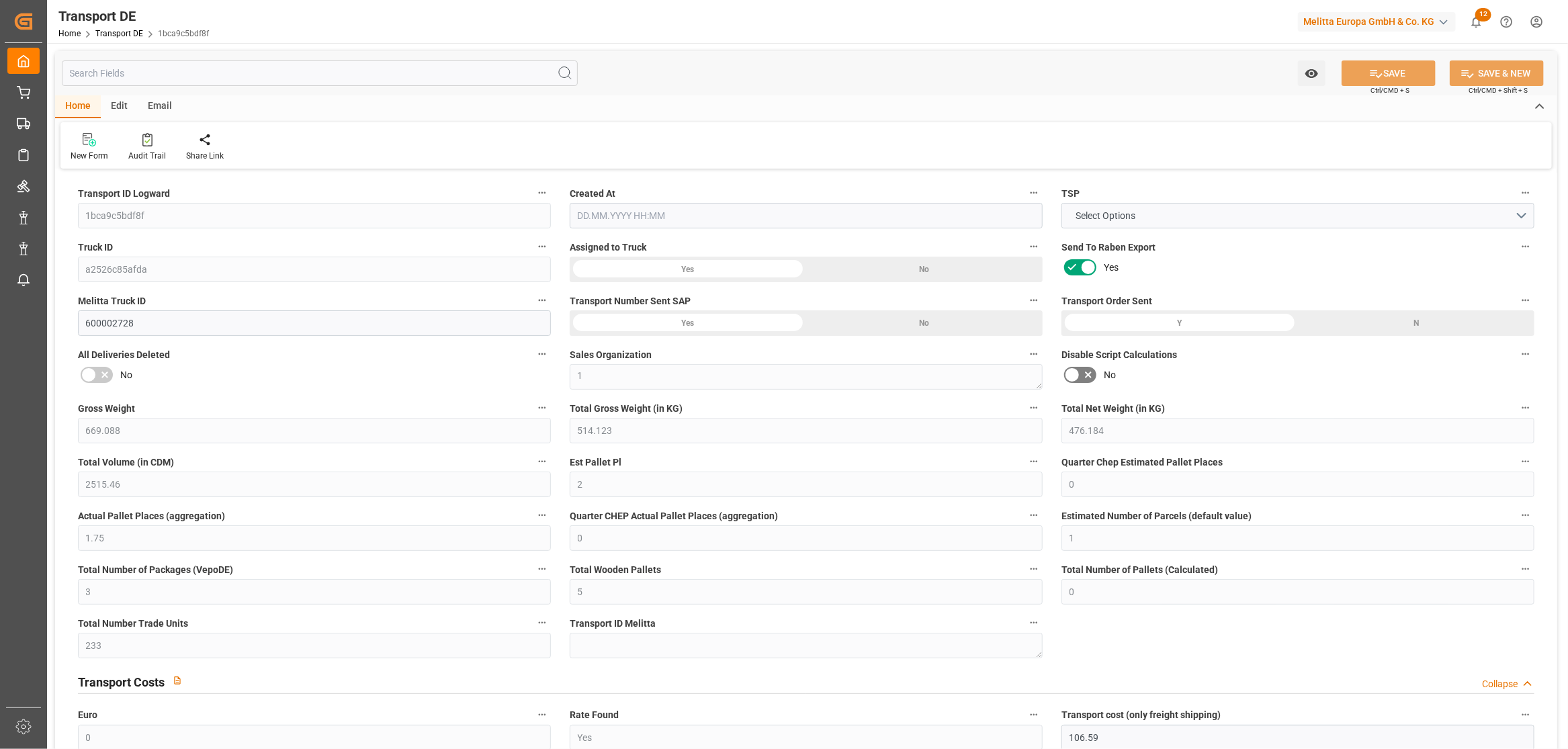
type input "35"
type input "0"
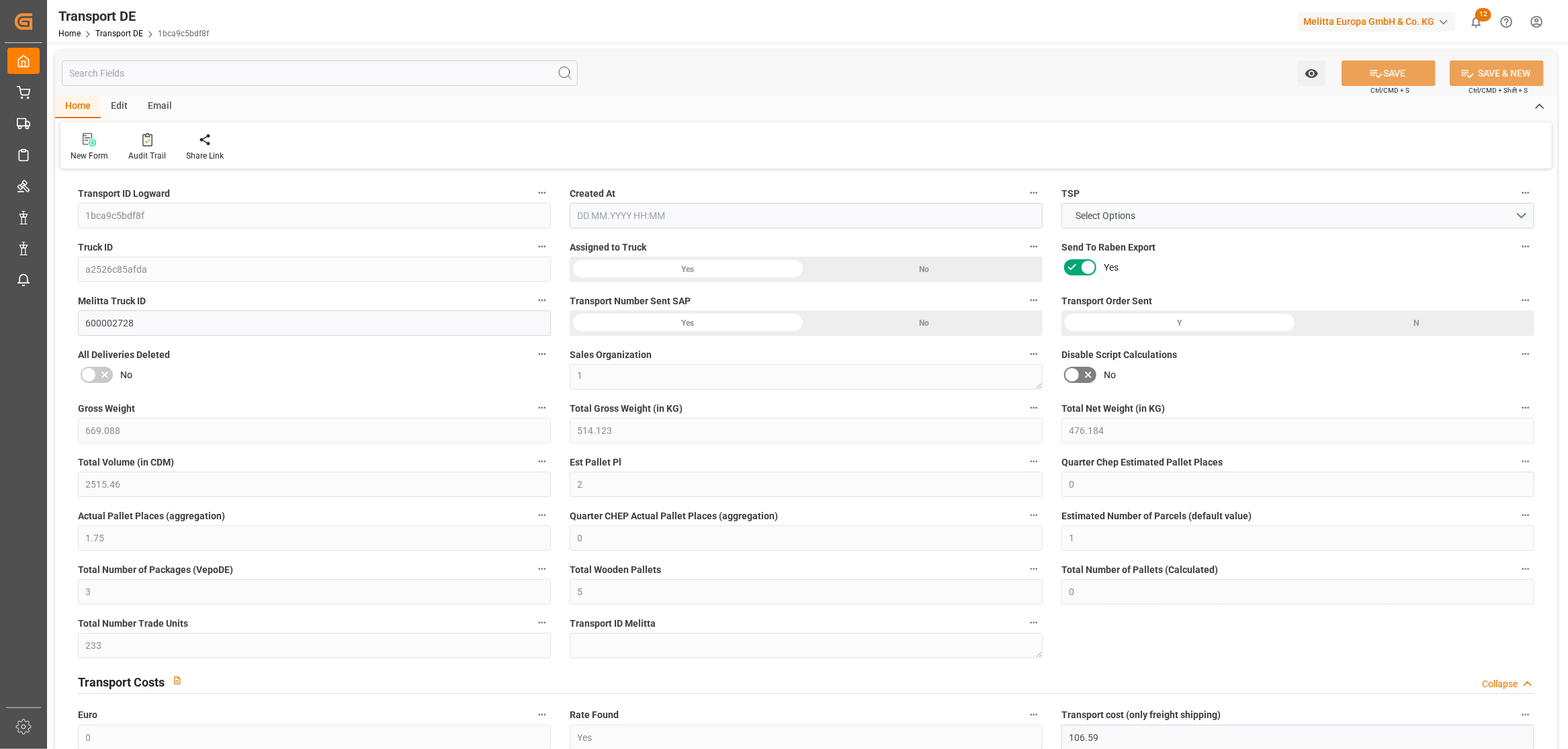
type input "0"
type input "1"
type input "4"
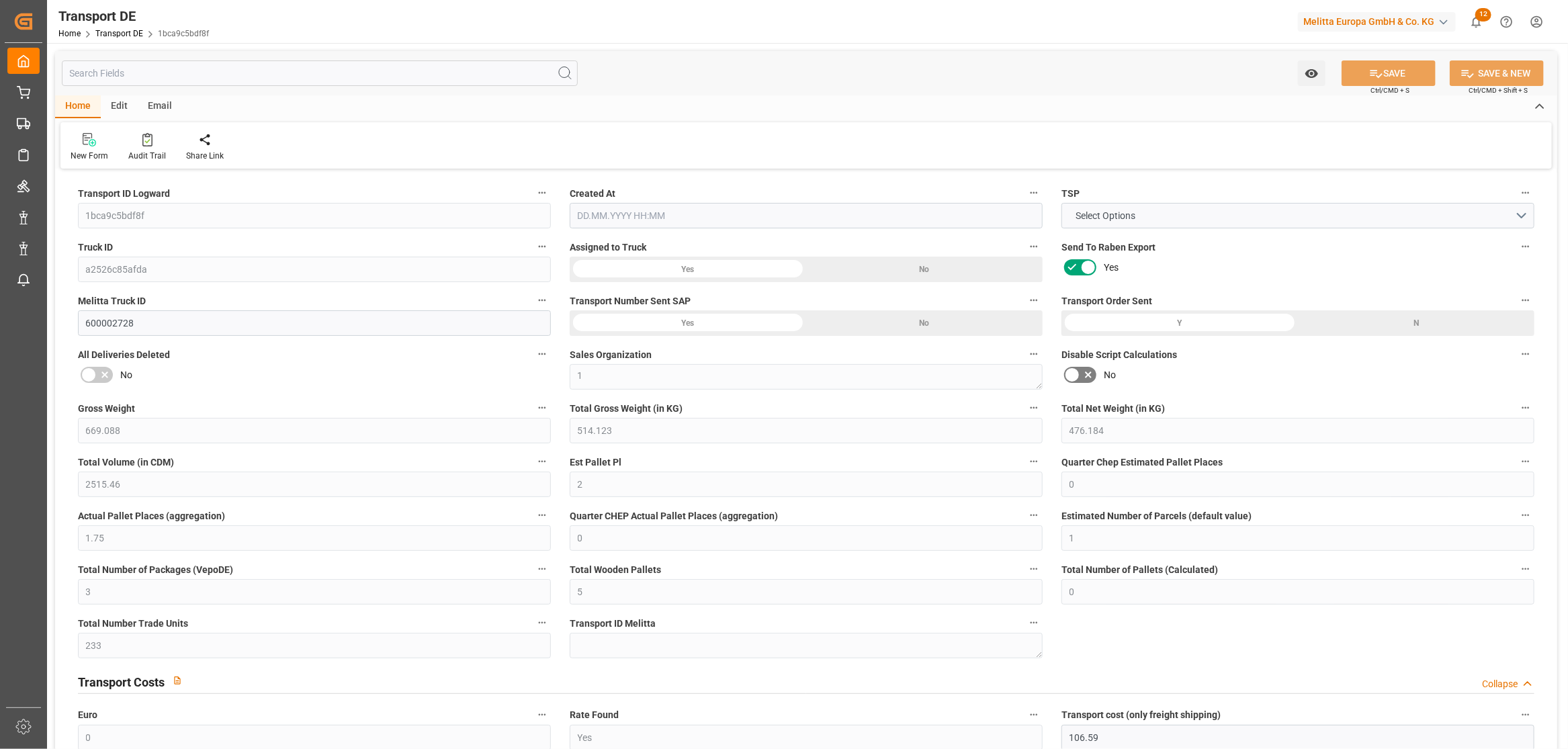
type input "233"
type input "244.387"
type input "106.59"
type input "15.09.2025 21:00"
type input "19.09.2025"
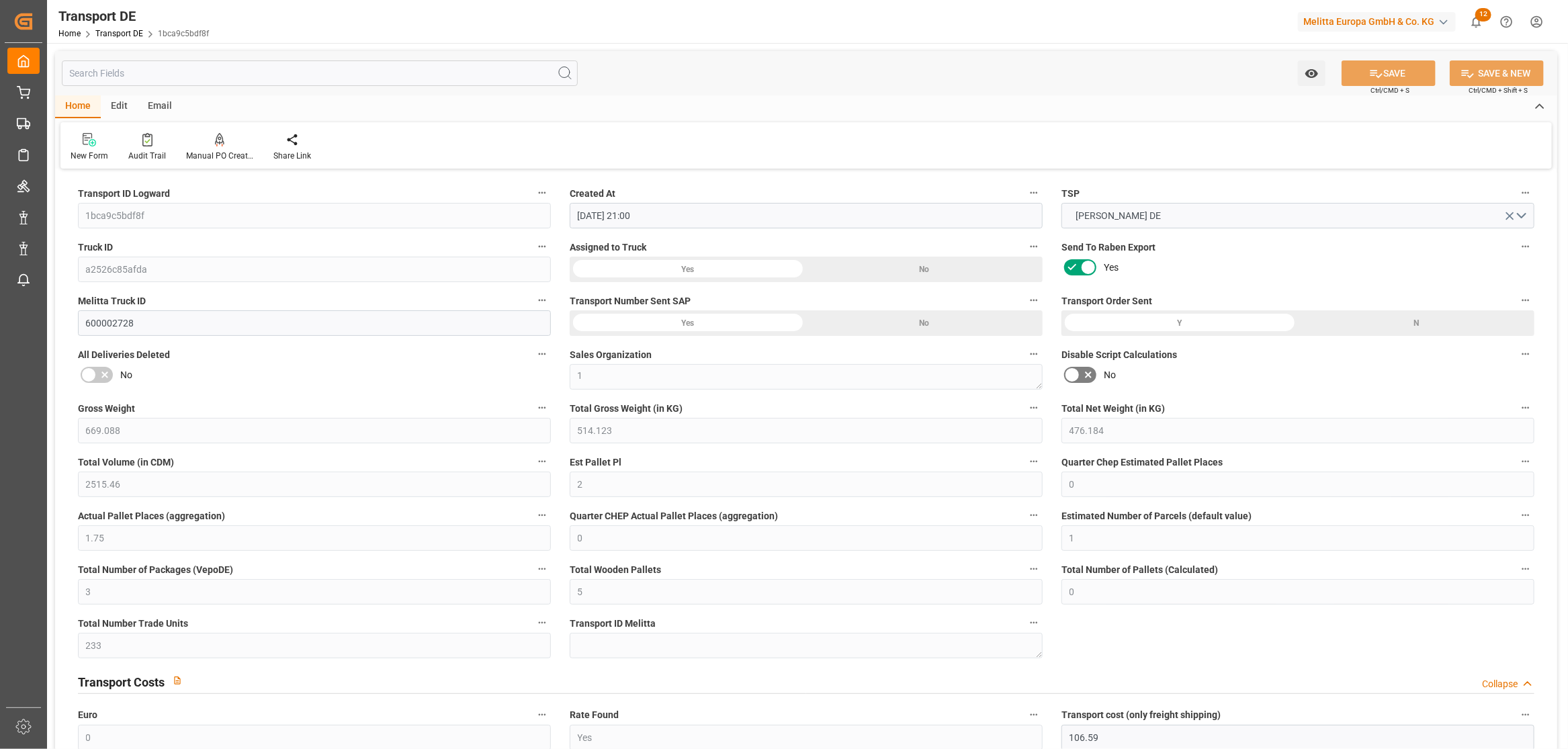
type input "19.09.2025"
type input "[DATE]"
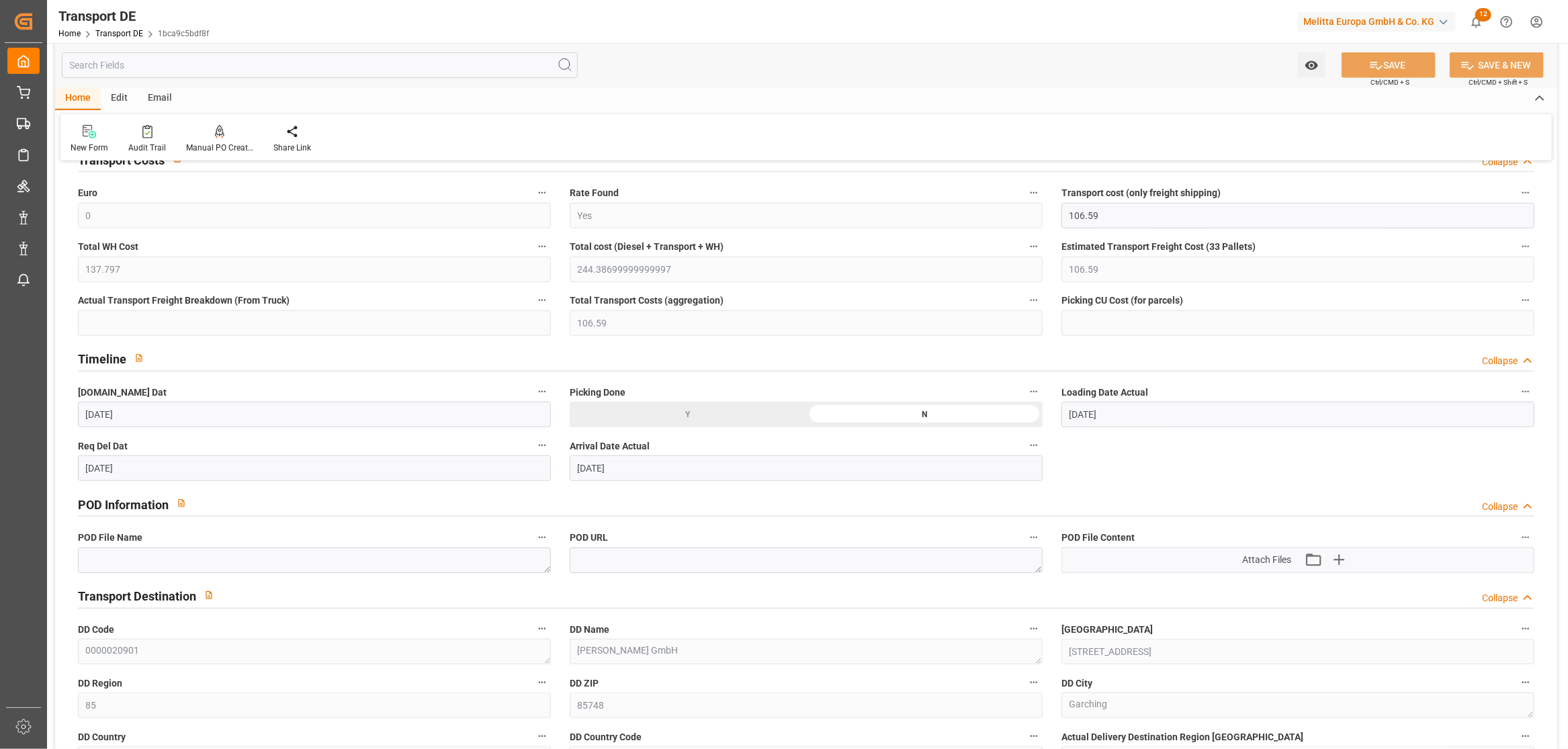
scroll to position [746, 0]
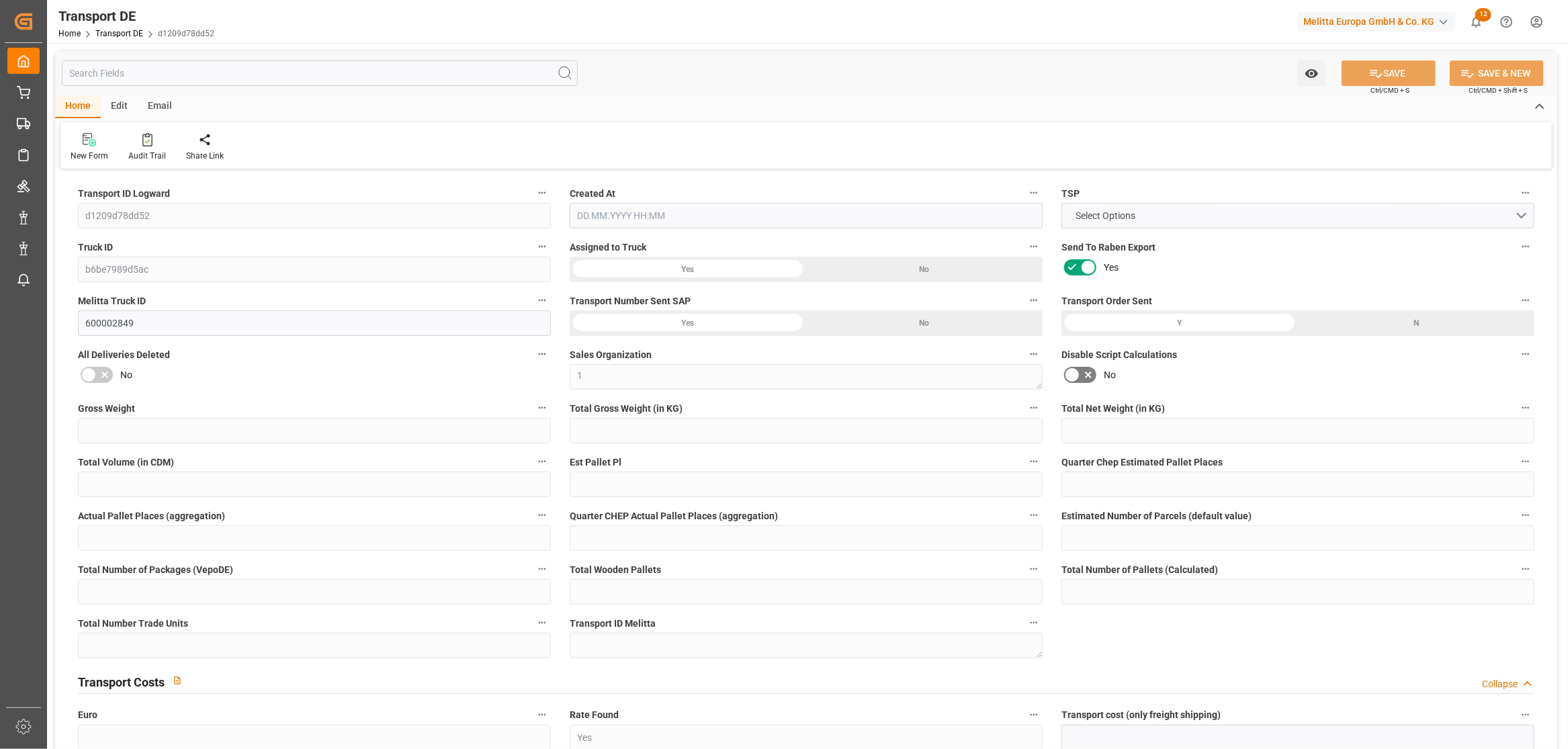
type input "124"
type input "100.534"
type input "84.482"
type input "630.376"
type input "1"
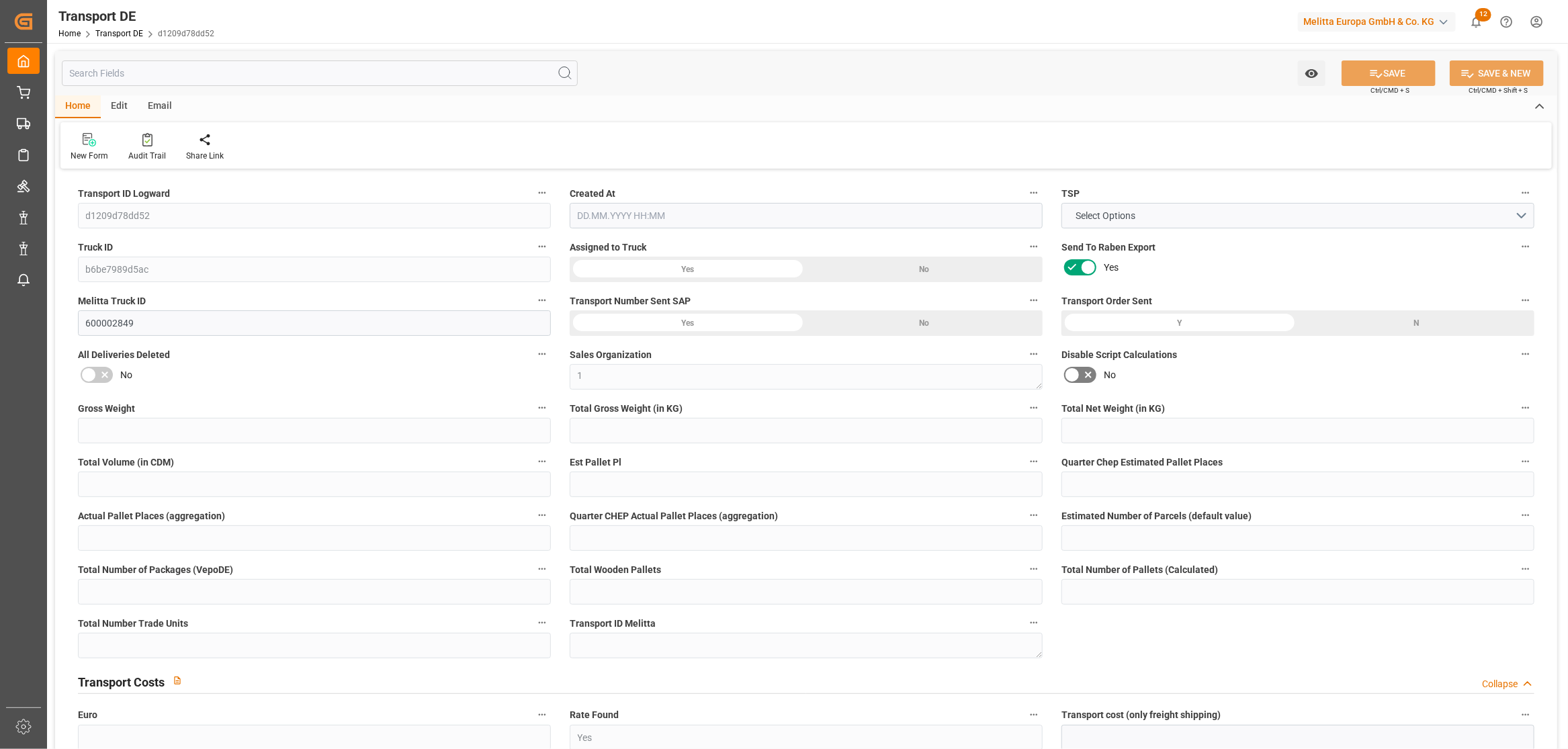
type input "0"
type input "1"
type input "0"
type input "1"
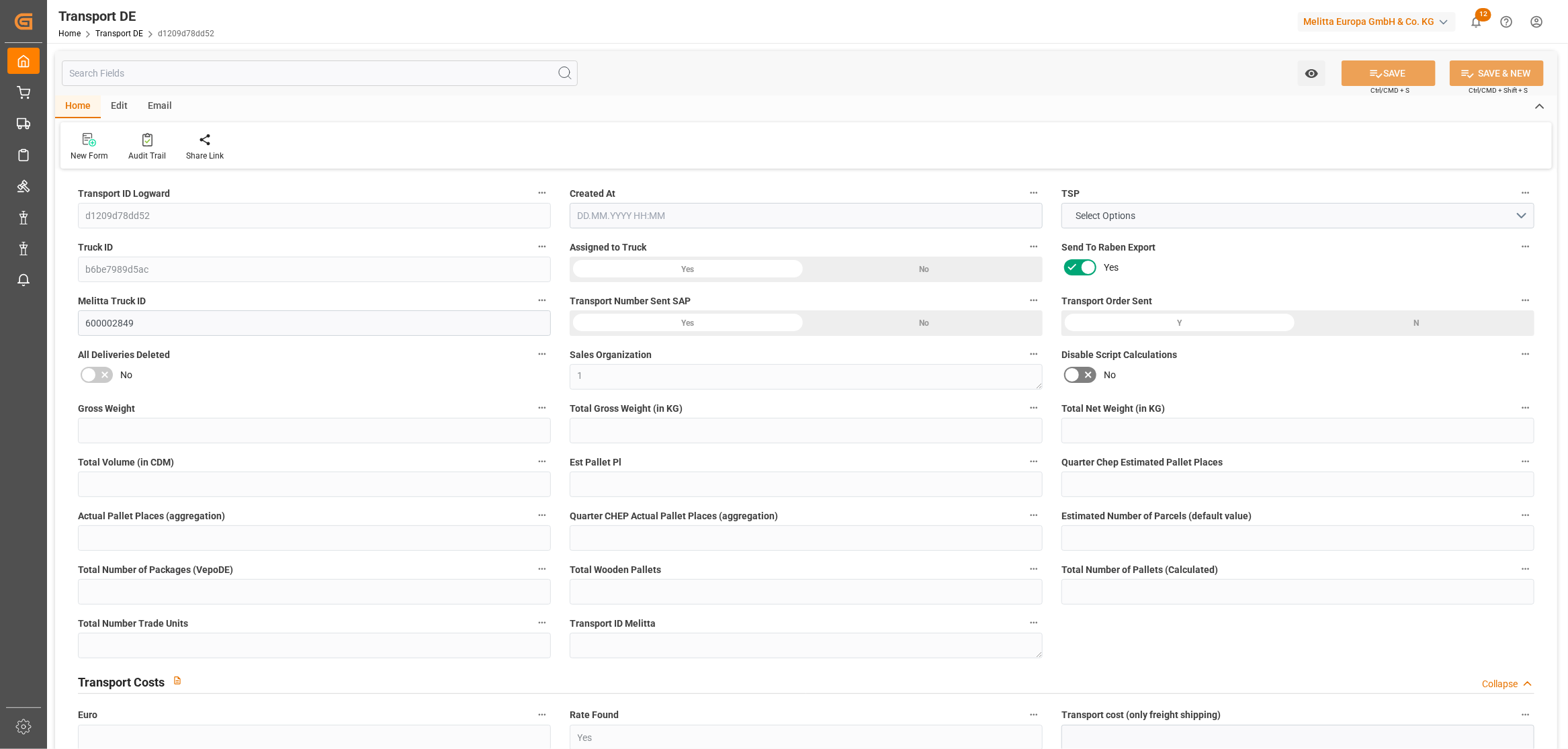
type input "1"
type input "0"
type input "39"
type input "0"
type input "47.73"
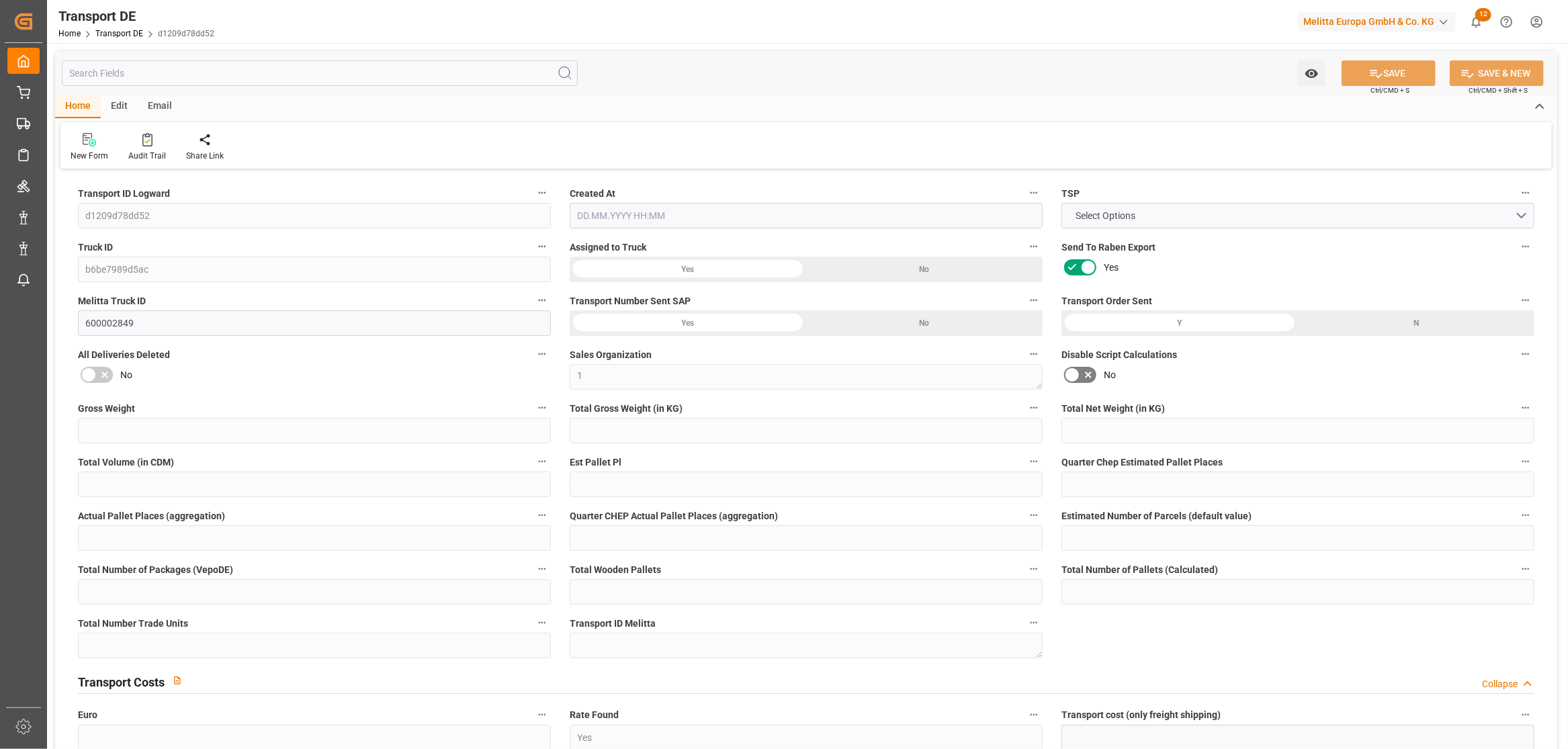
type input "33.935"
type input "47.73"
type input "48"
type input "0"
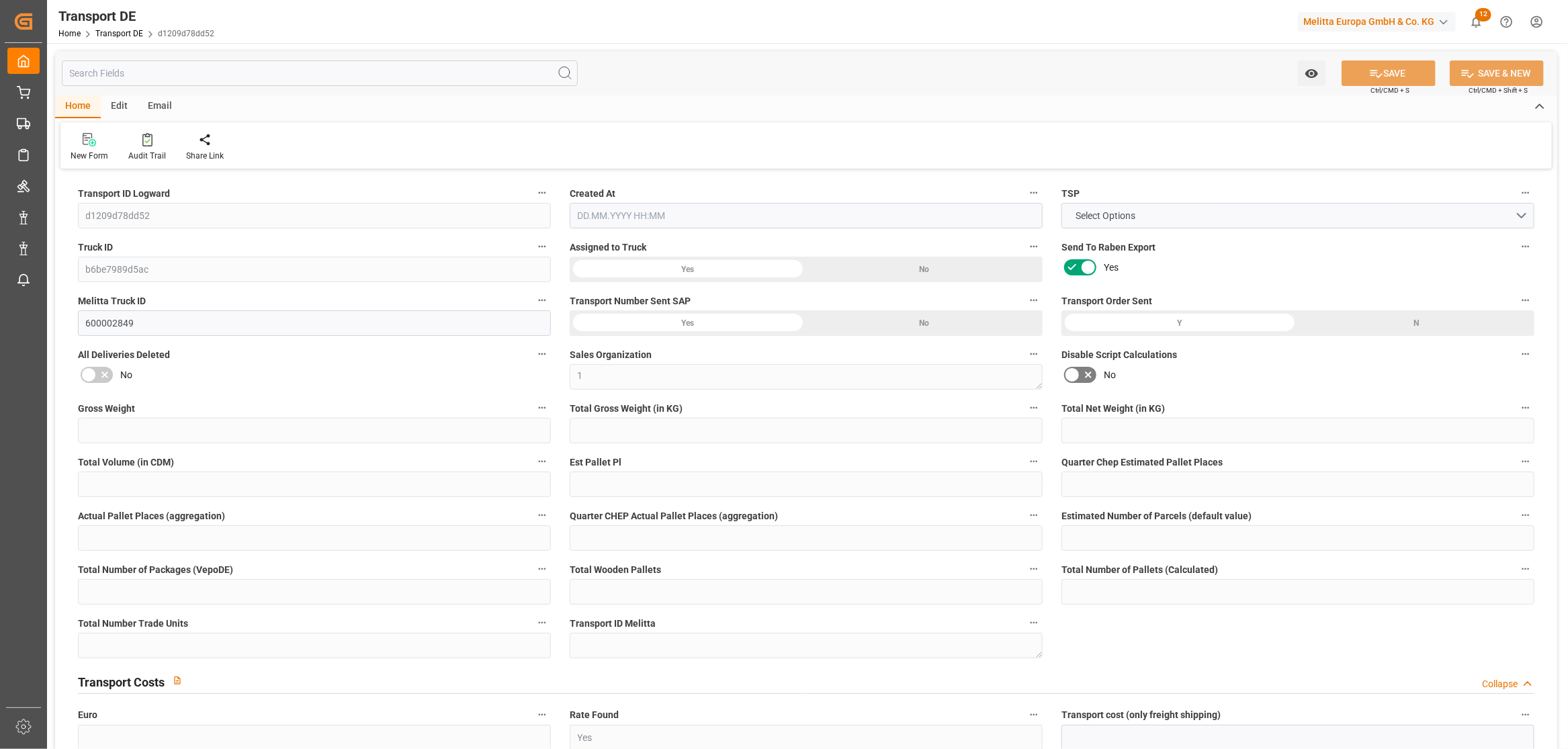
type input "1"
type input "0"
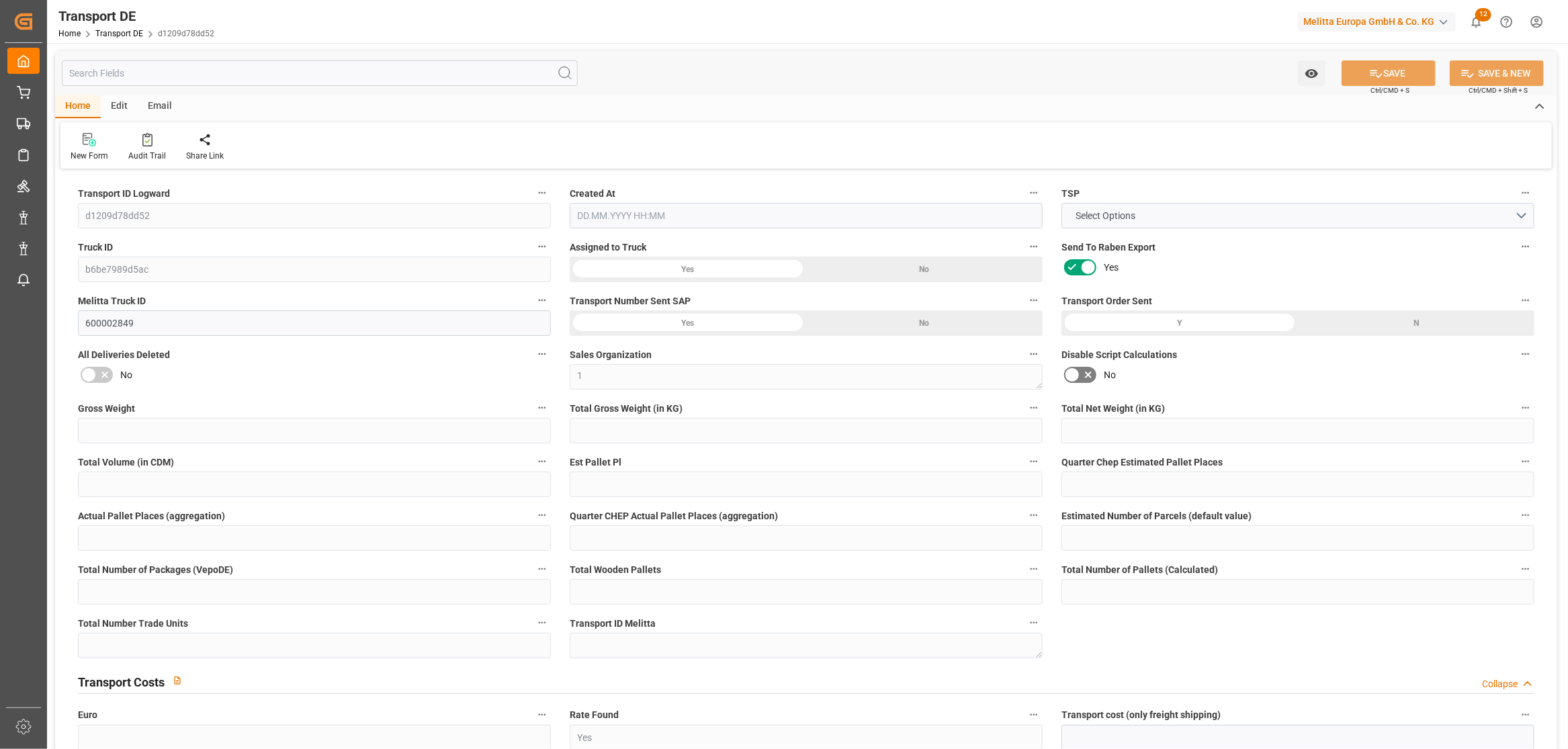
type input "0"
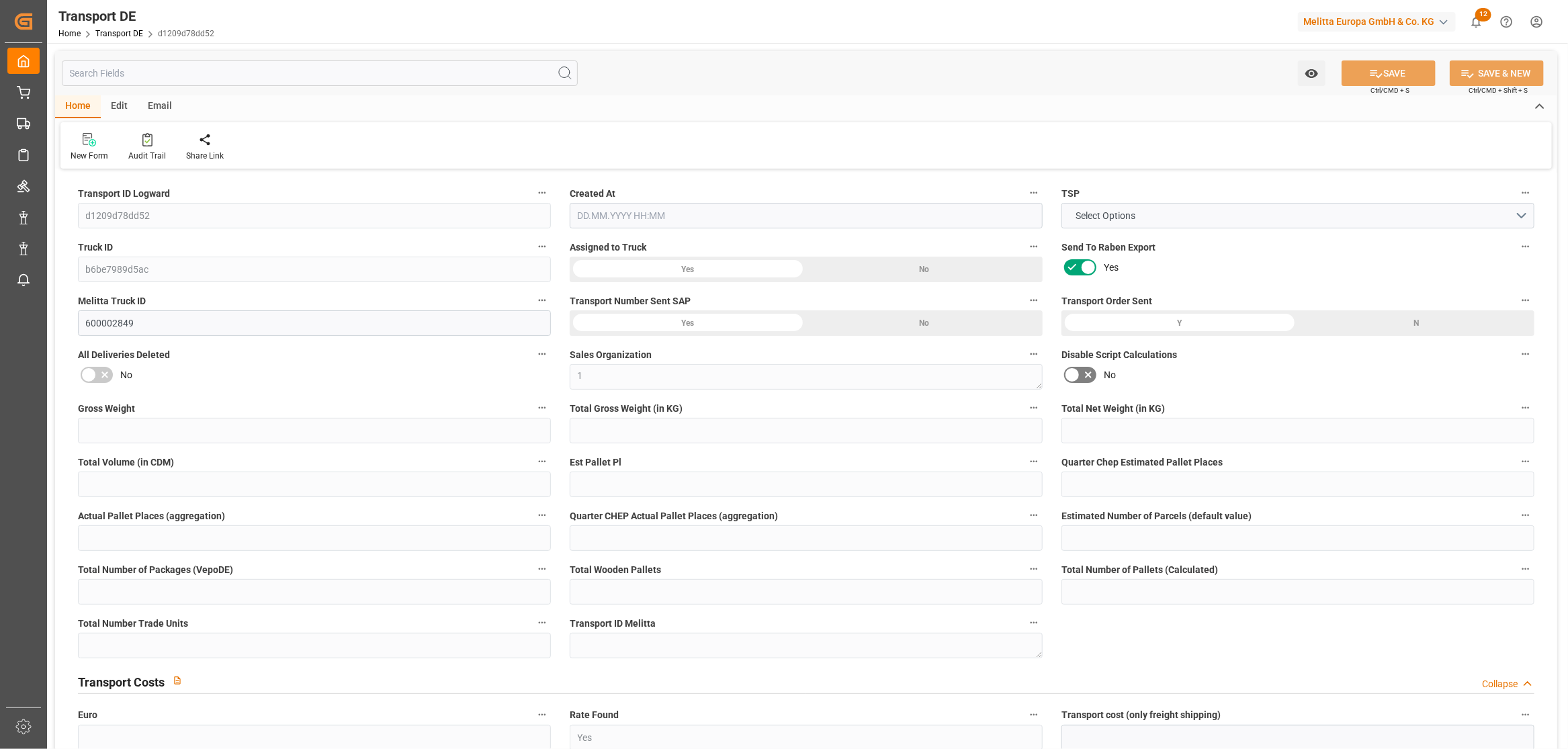
type input "0"
type input "100.534"
type input "4710.8598"
type input "21"
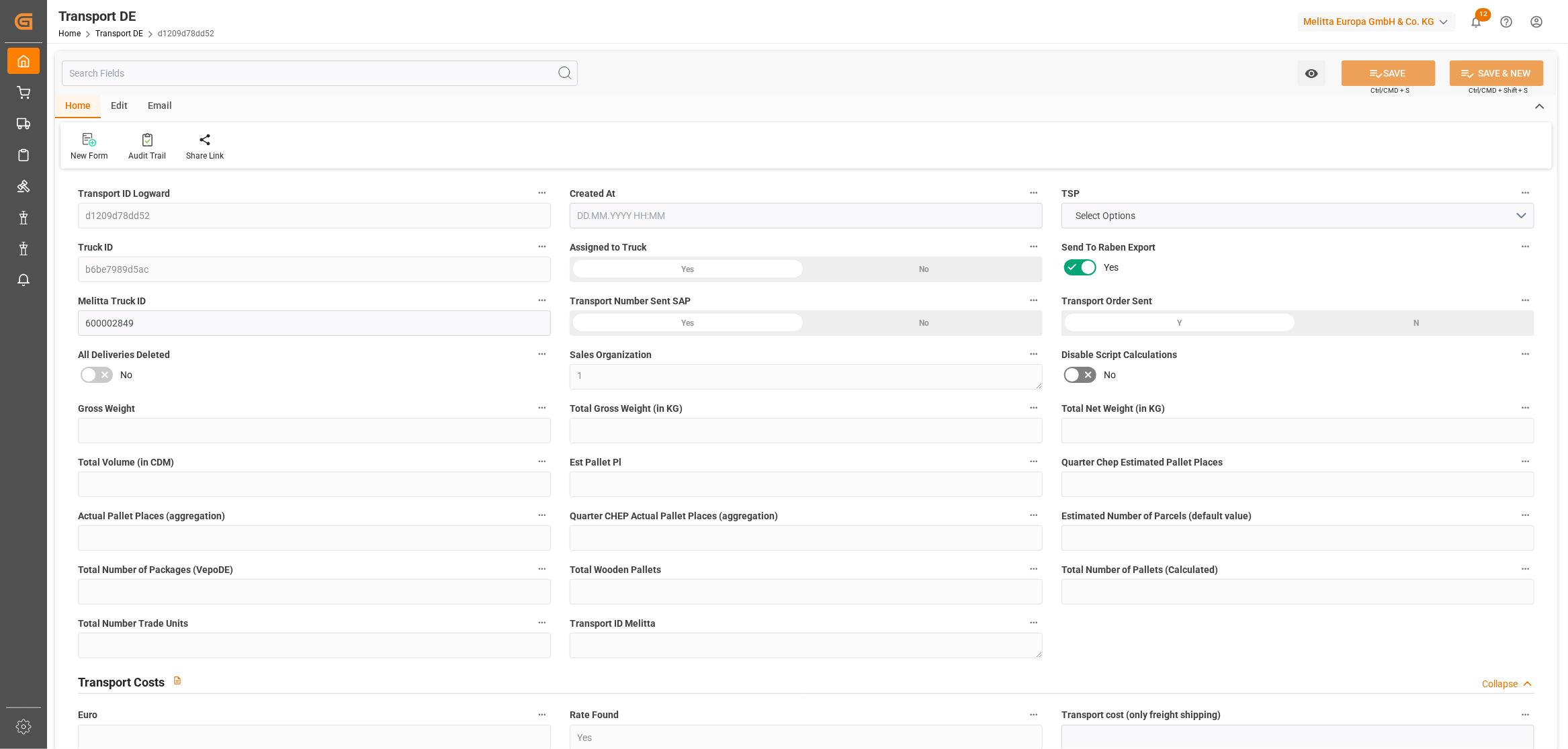
type input "35"
type input "0"
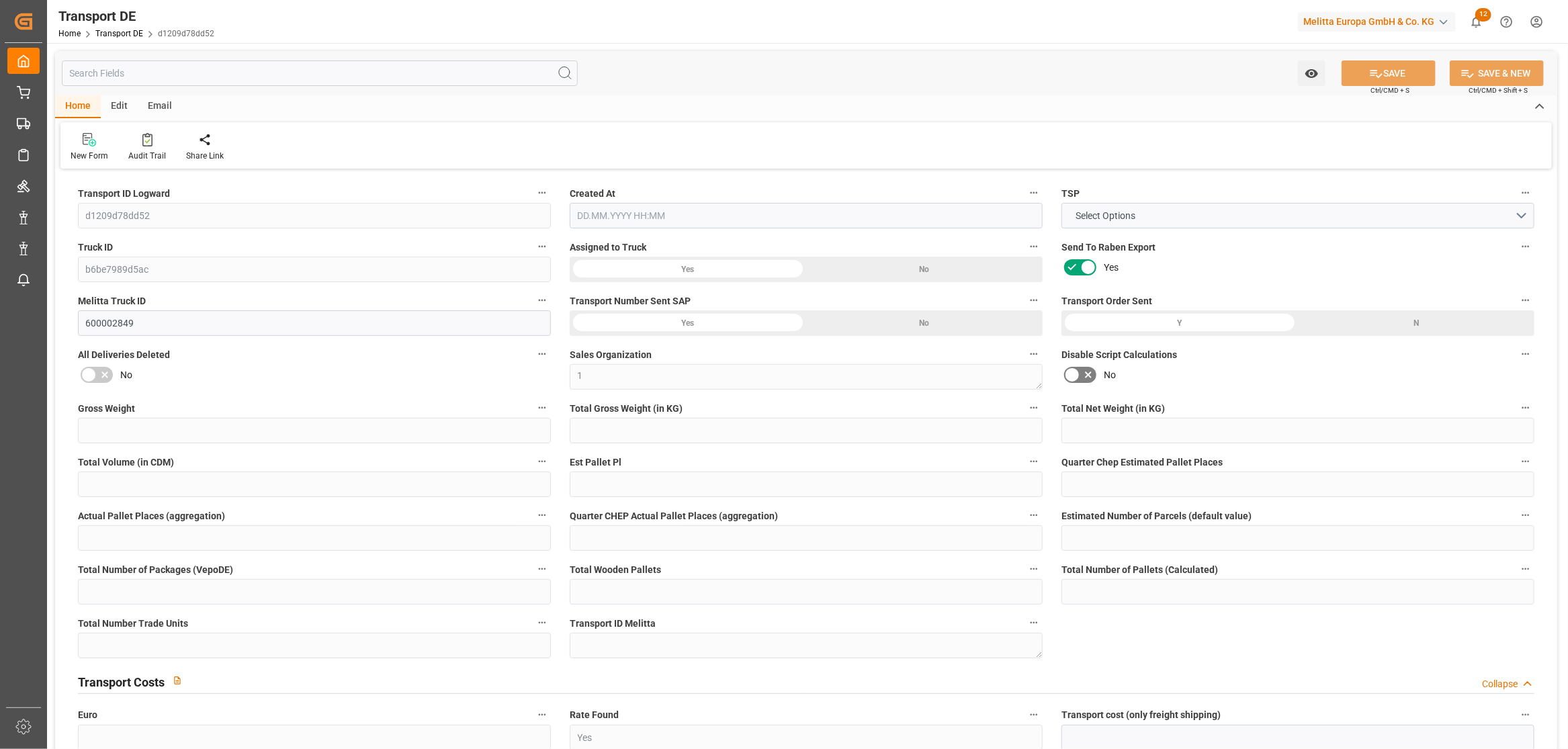
type input "0"
type input "1"
type input "0"
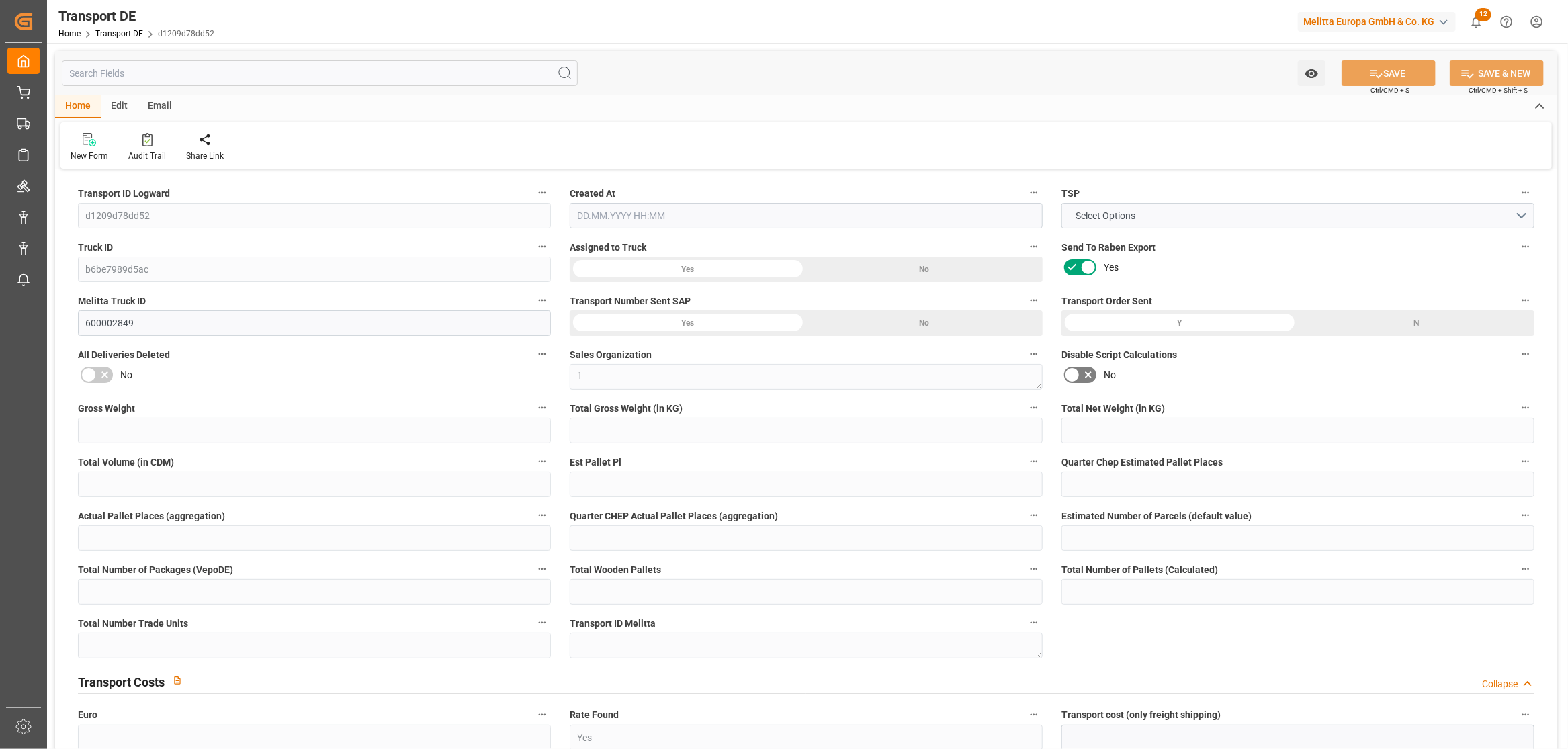
type input "39"
type input "81.665"
type input "47.73"
type input "22.09.2025 21:01"
type input "24.09.2025"
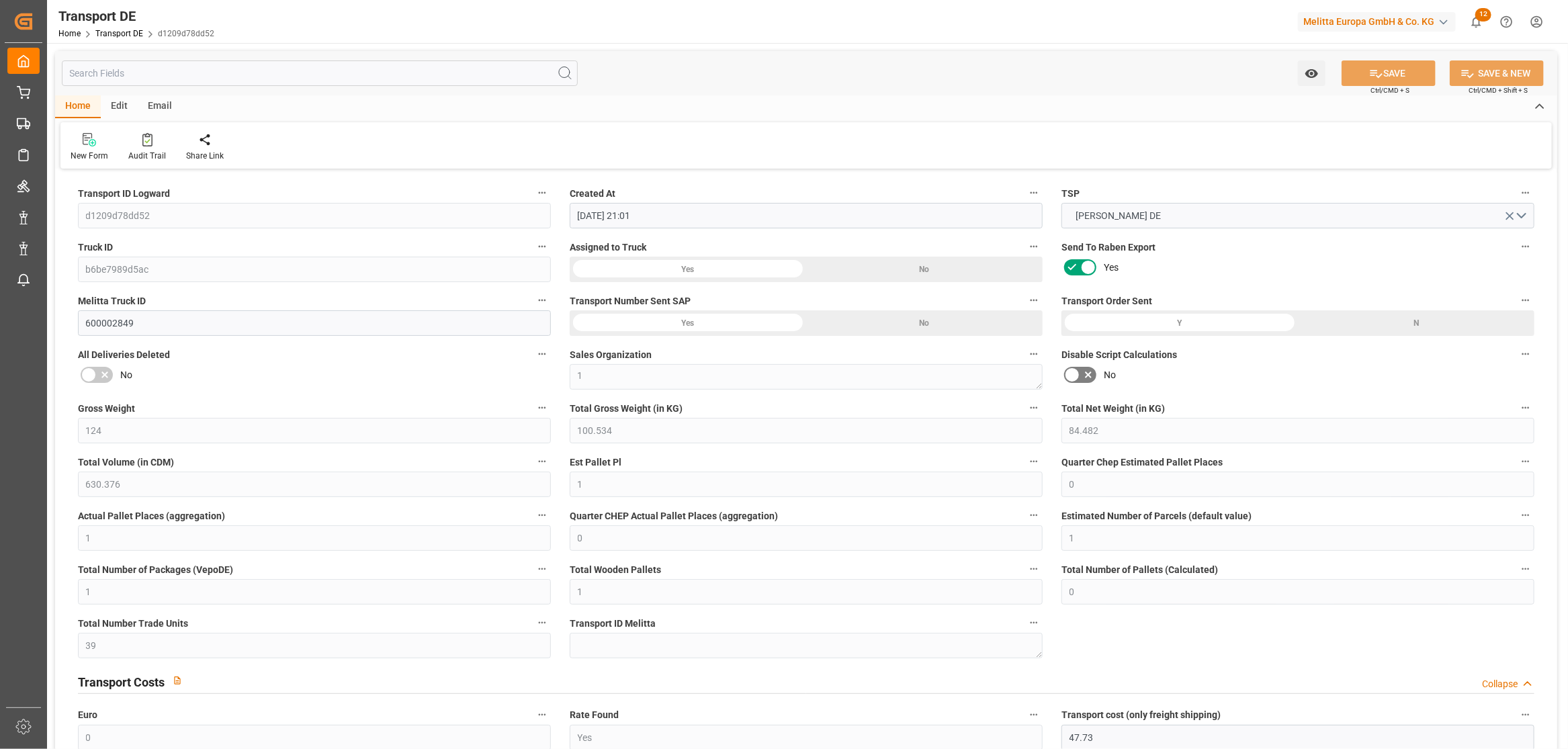
type input "24.09.2025"
type input "25.09.2025"
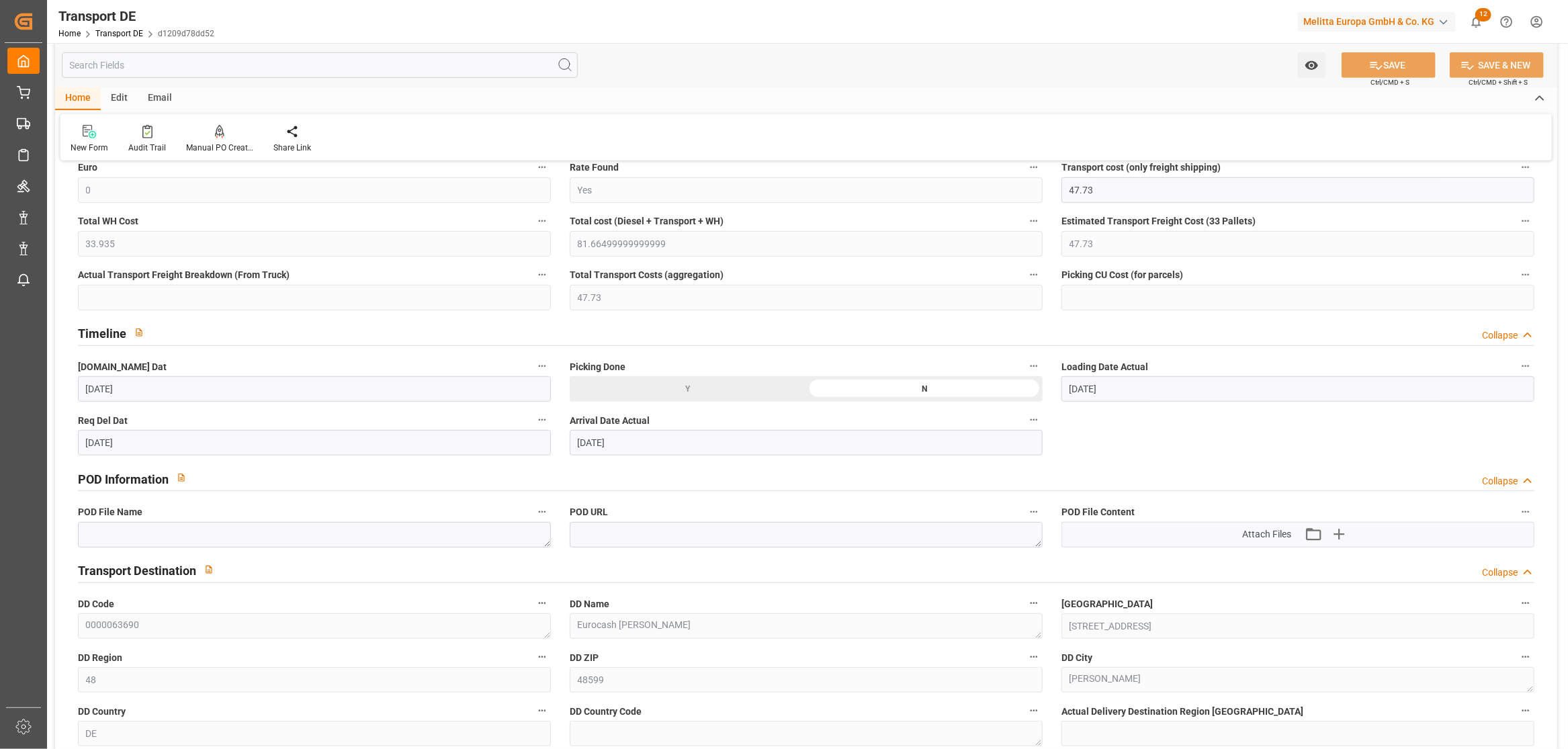
scroll to position [596, 0]
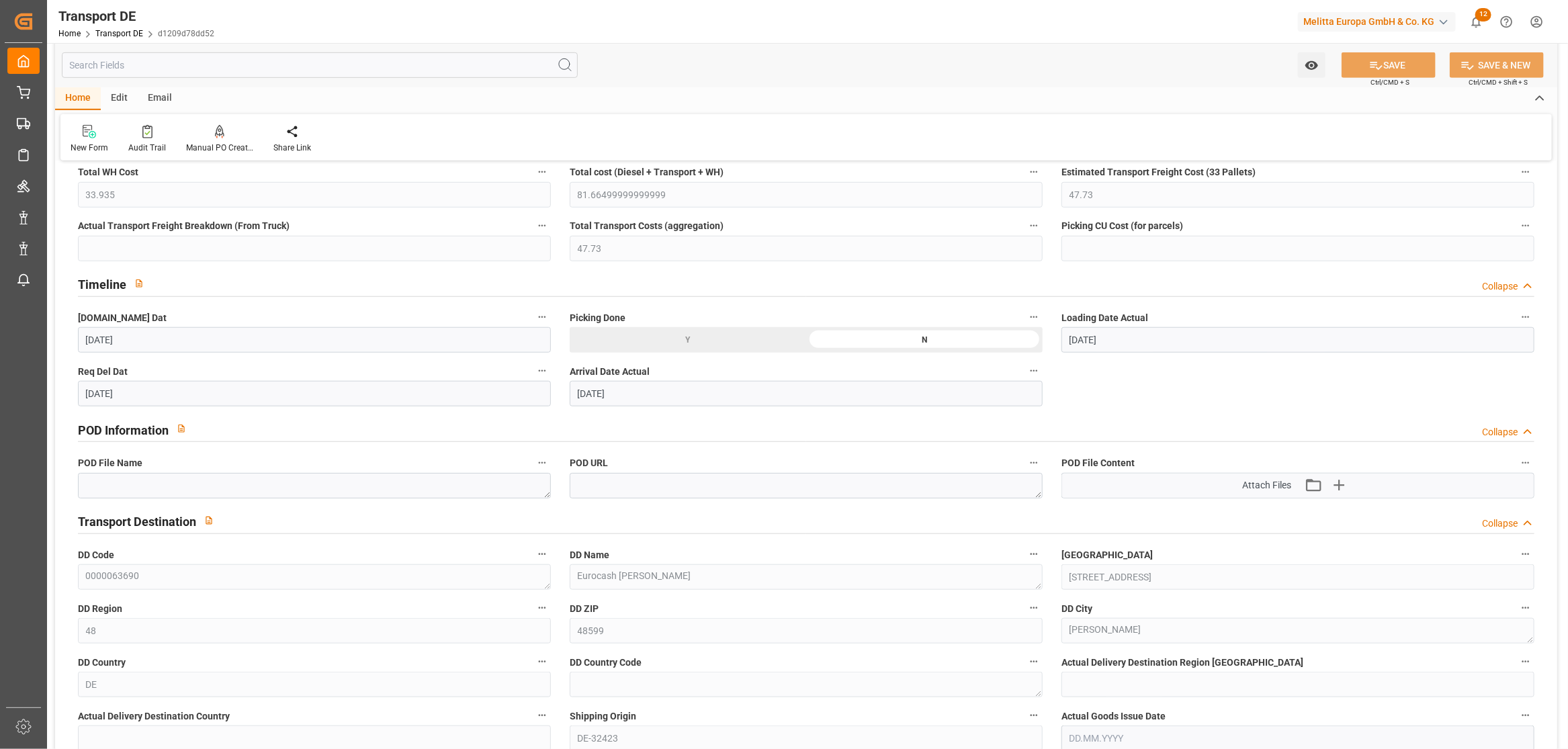
click at [1228, 482] on div "Attach Files Attach existing file Upload new file" at bounding box center [1298, 485] width 472 height 25
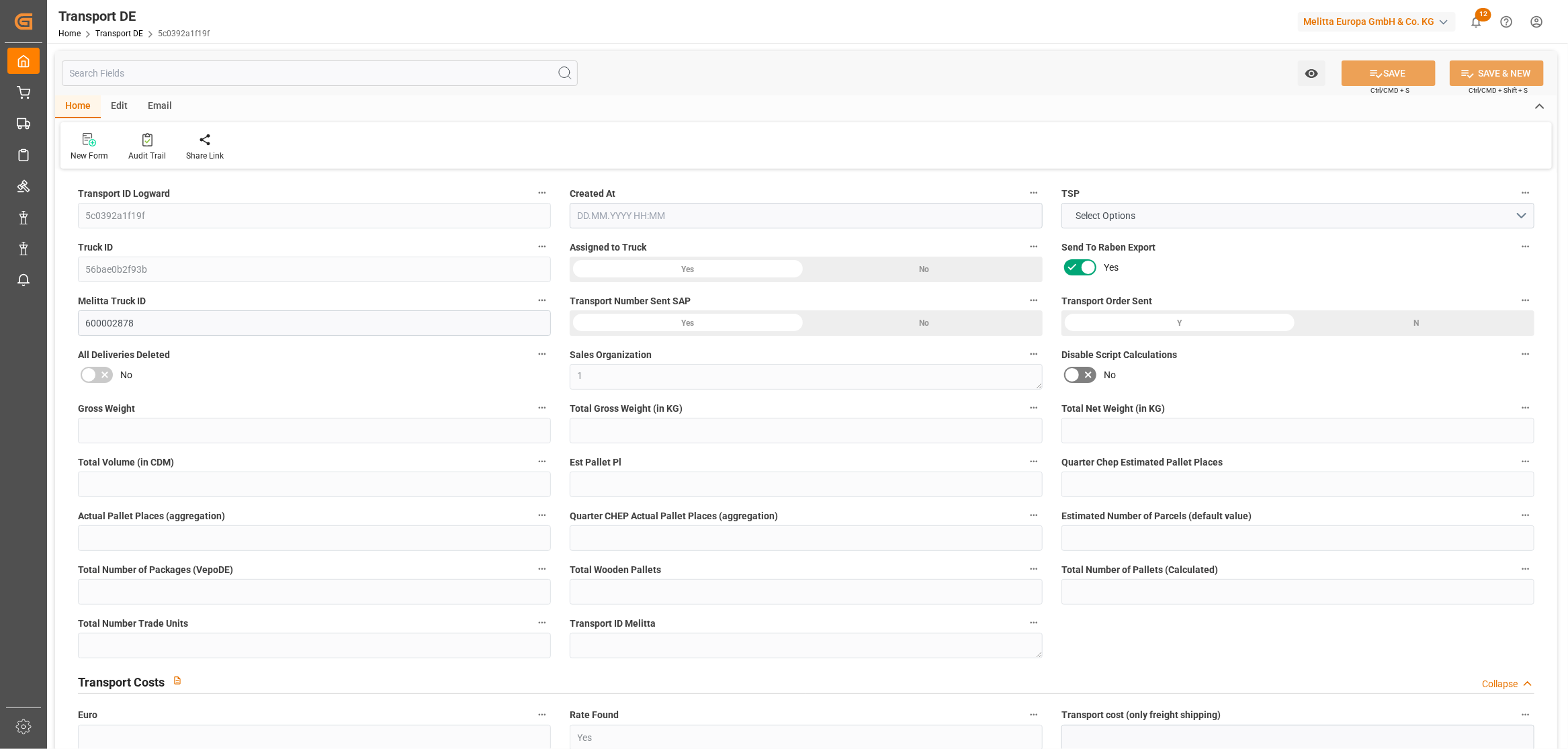
type input "63"
type input "41.57"
type input "33.195"
type input "482.528"
type input "1"
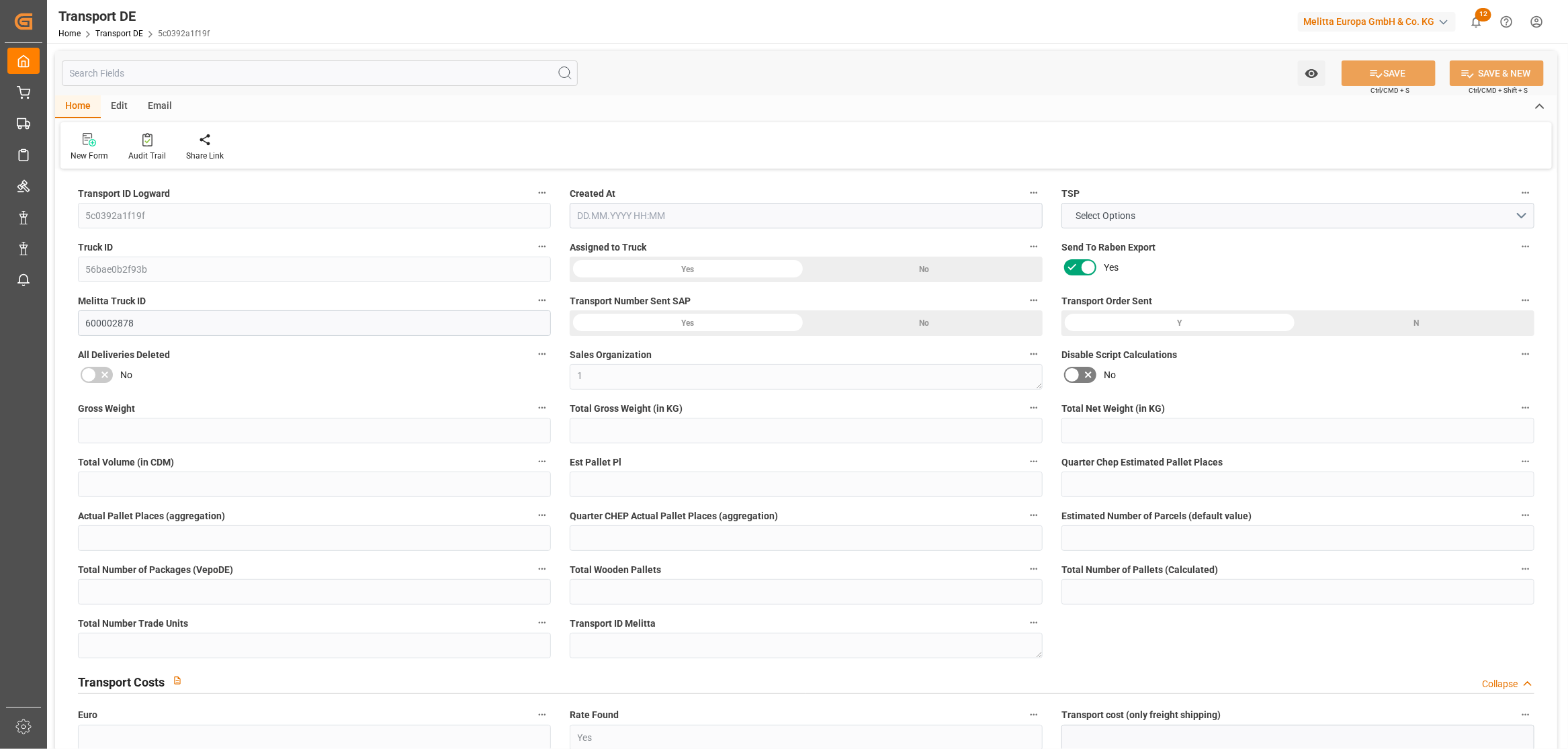
type input "0"
type input "1"
type input "0"
type input "1"
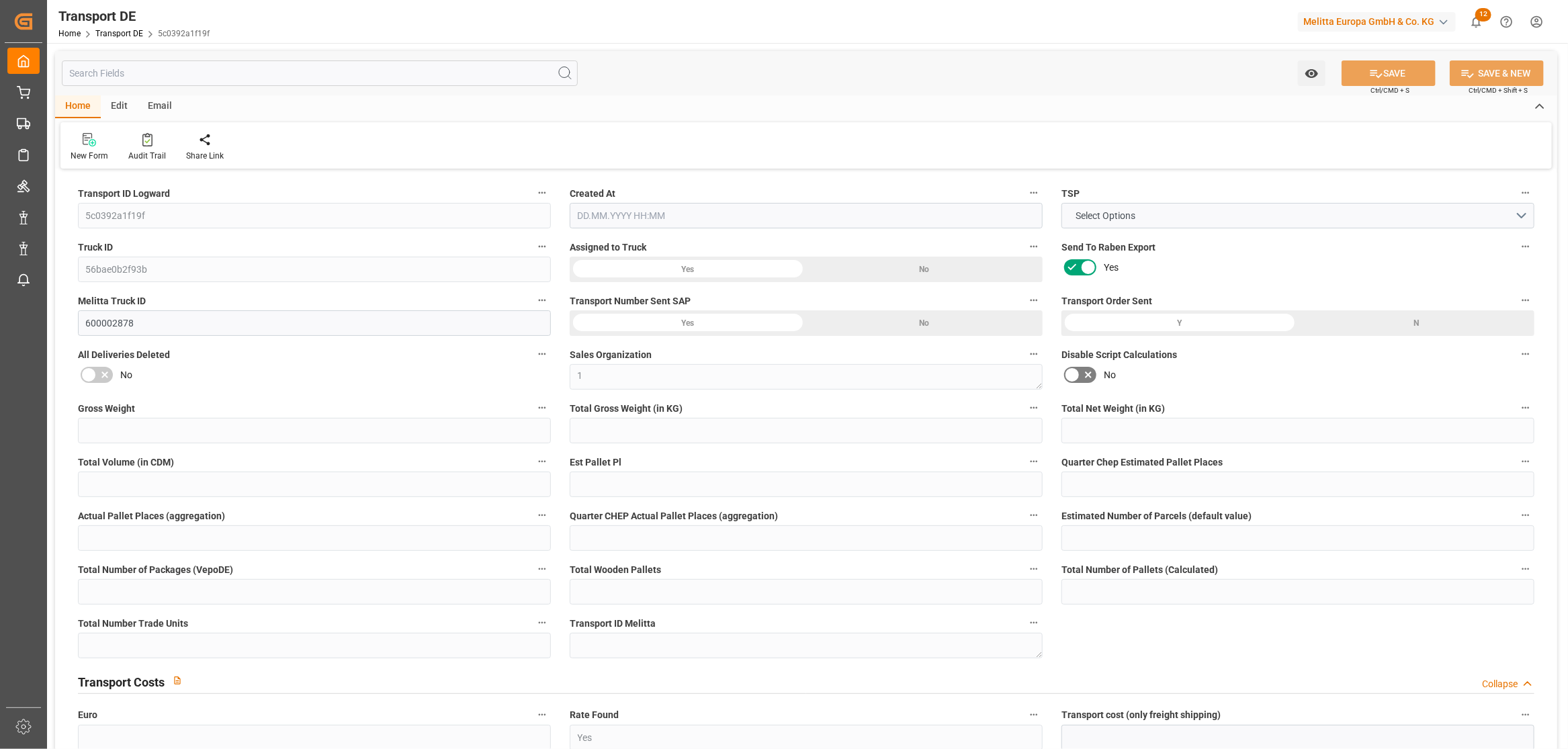
type input "1"
type input "0"
type input "17"
type input "0"
type input "39.74"
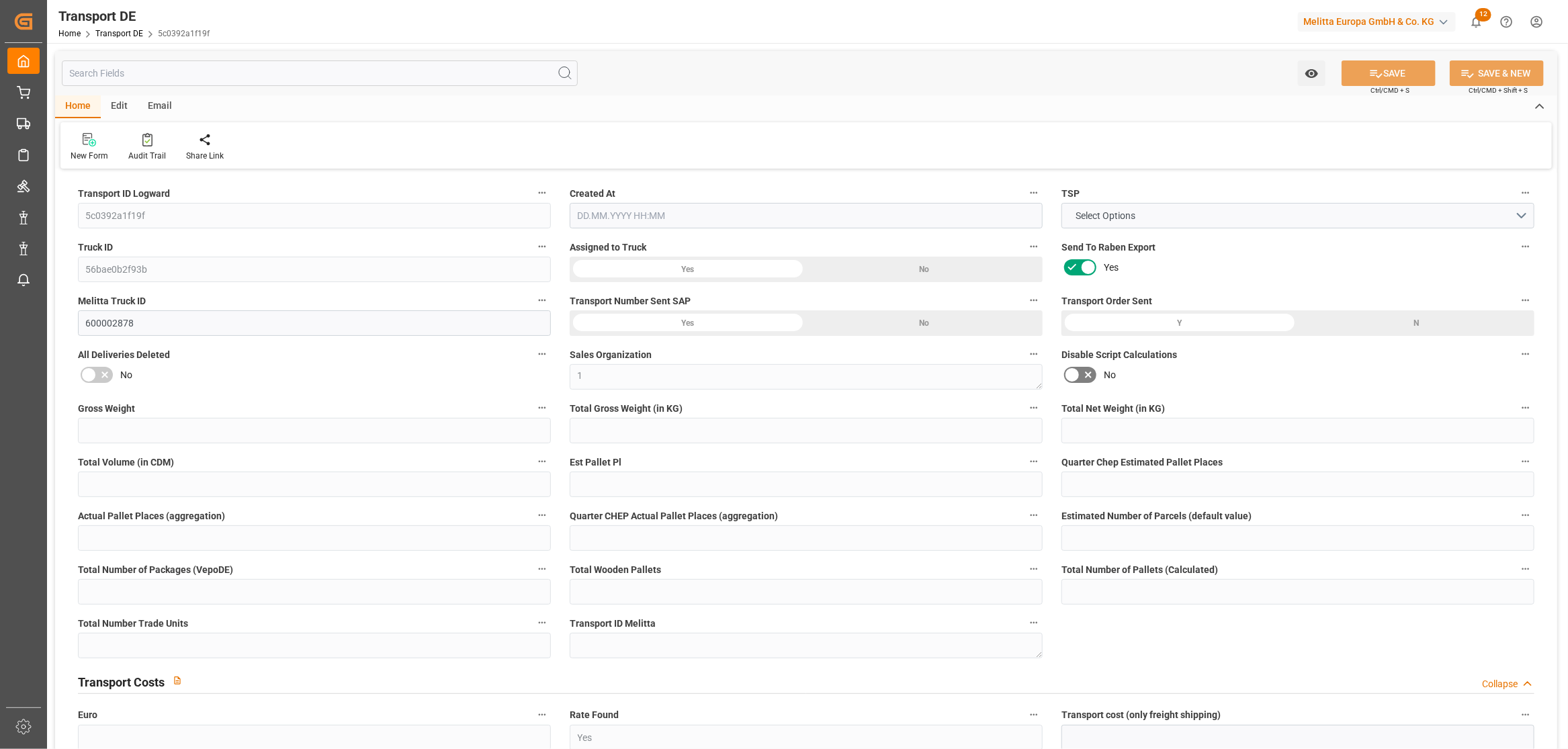
type input "17.659"
type input "39.74"
type input "39.3664"
type input "59"
type input "0"
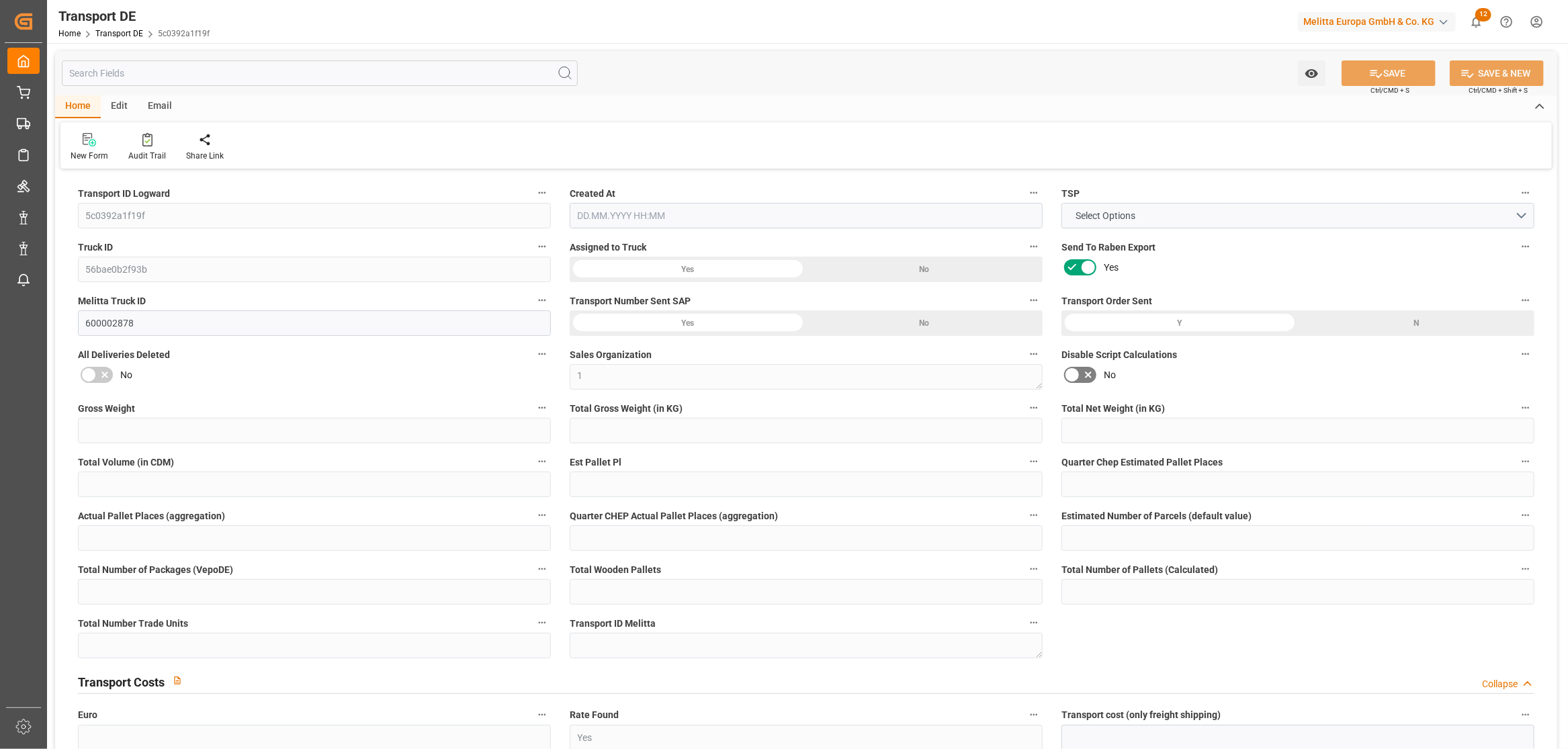
type input "1"
type input "0"
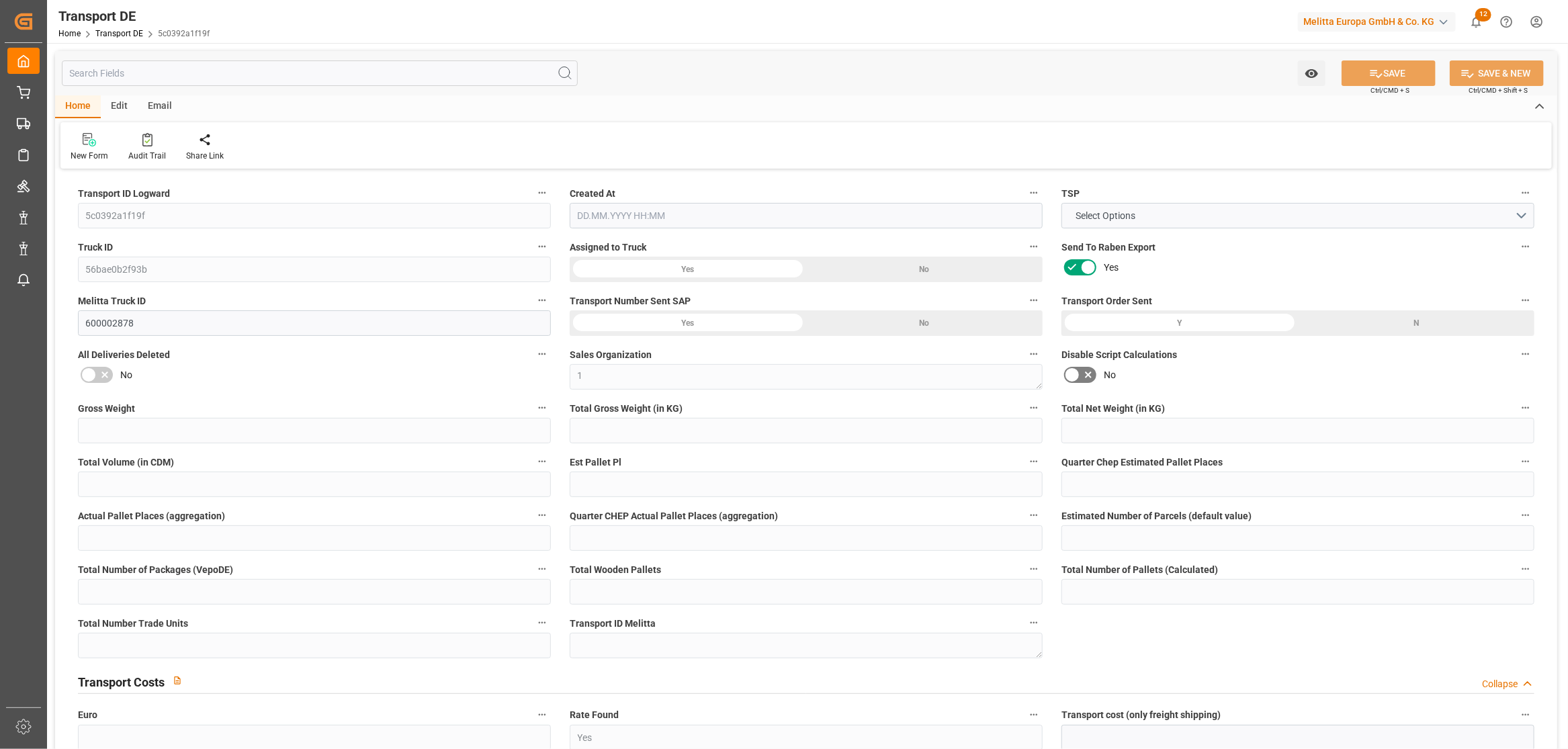
type input "0"
type input "-0.3736"
type input "0"
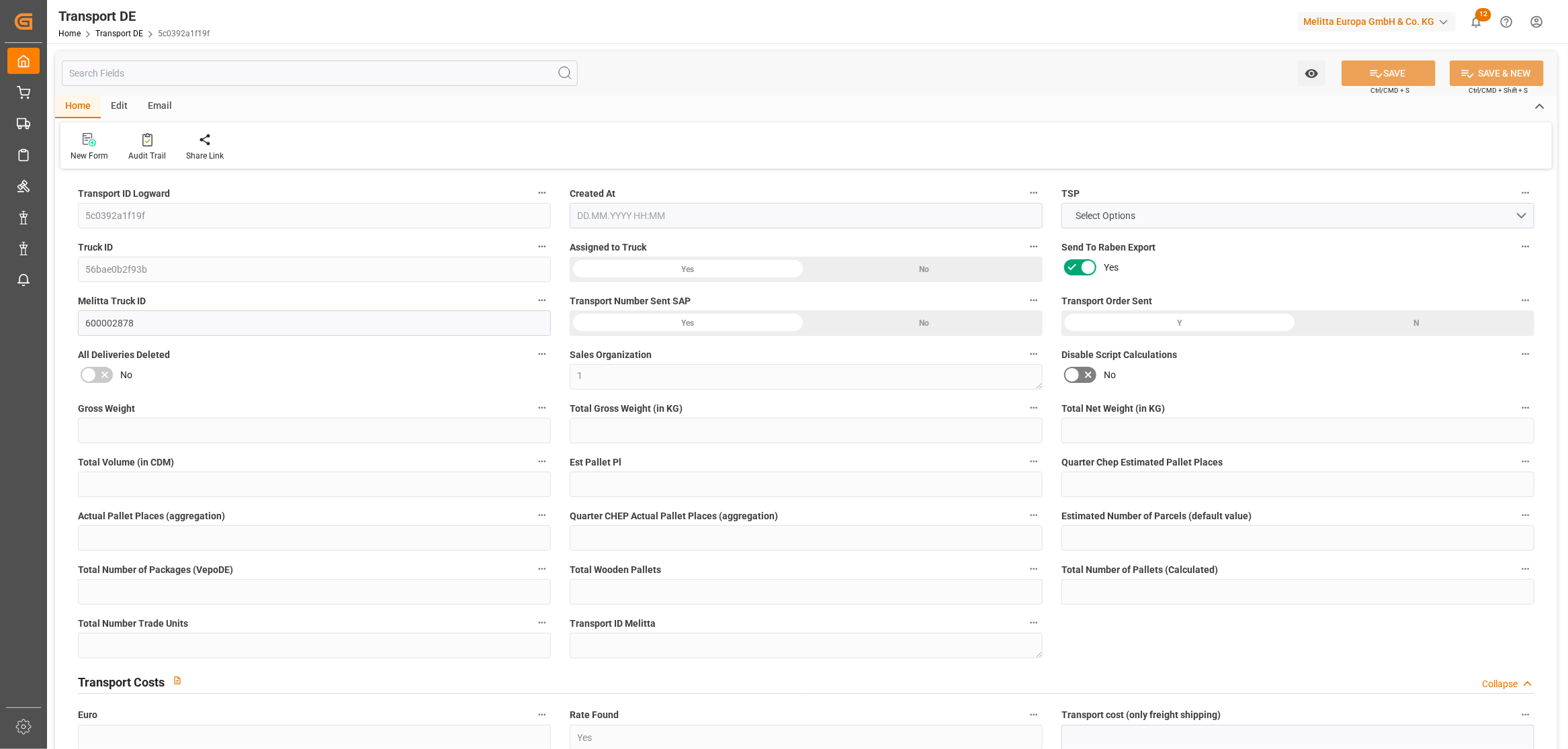
type input "0"
type input "41.57"
type input "4710.8598"
type input "21"
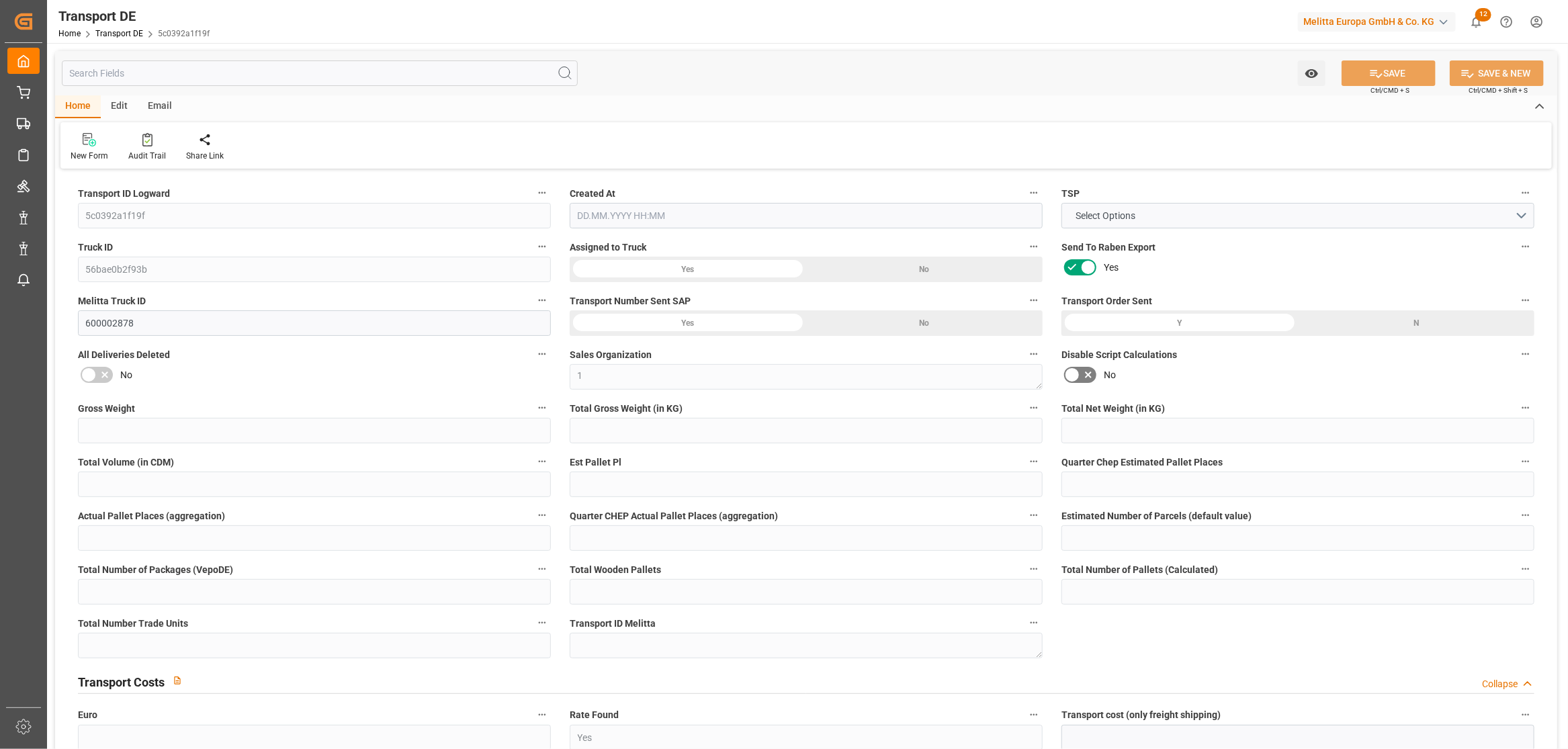
type input "35"
type input "0"
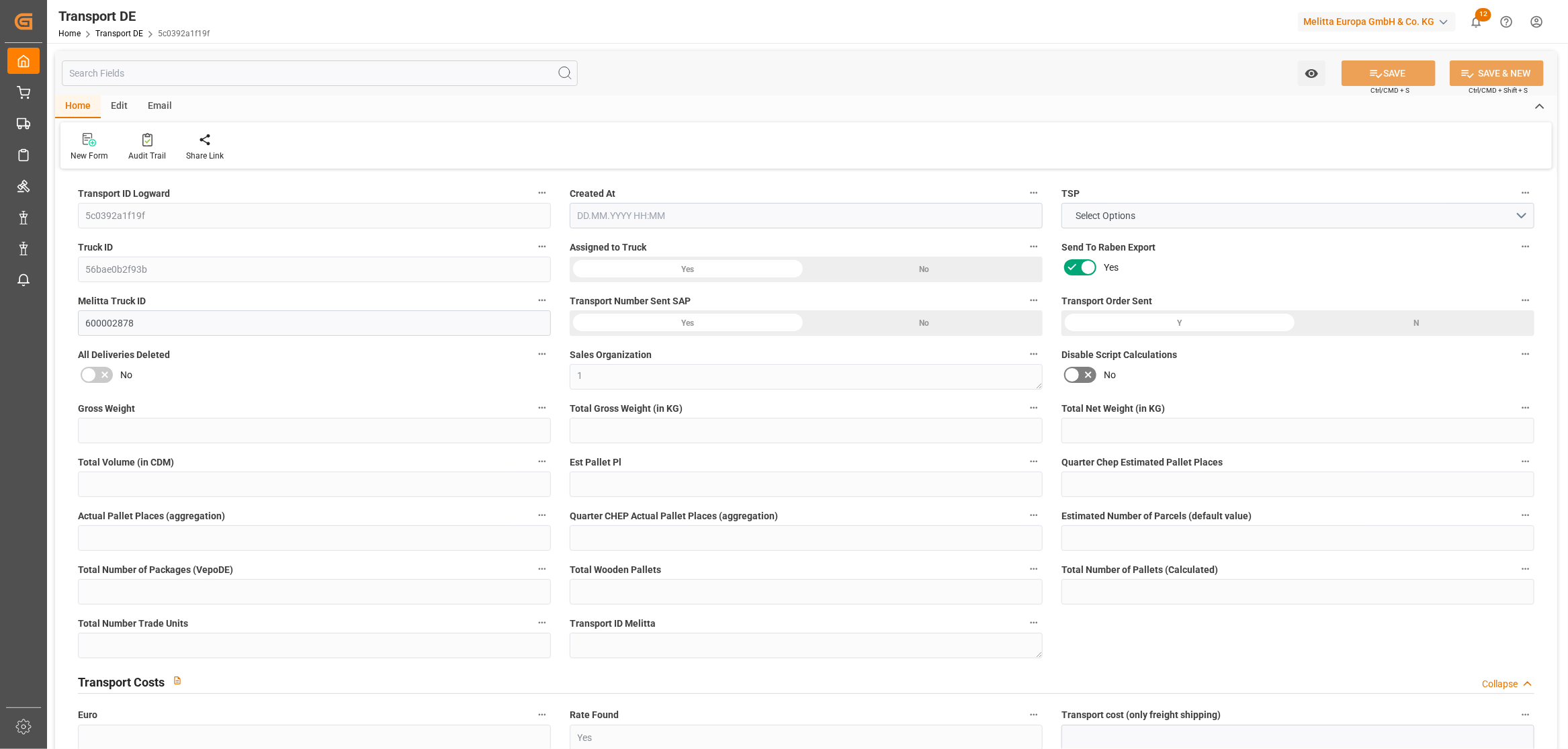
type input "0"
type input "1"
type input "0"
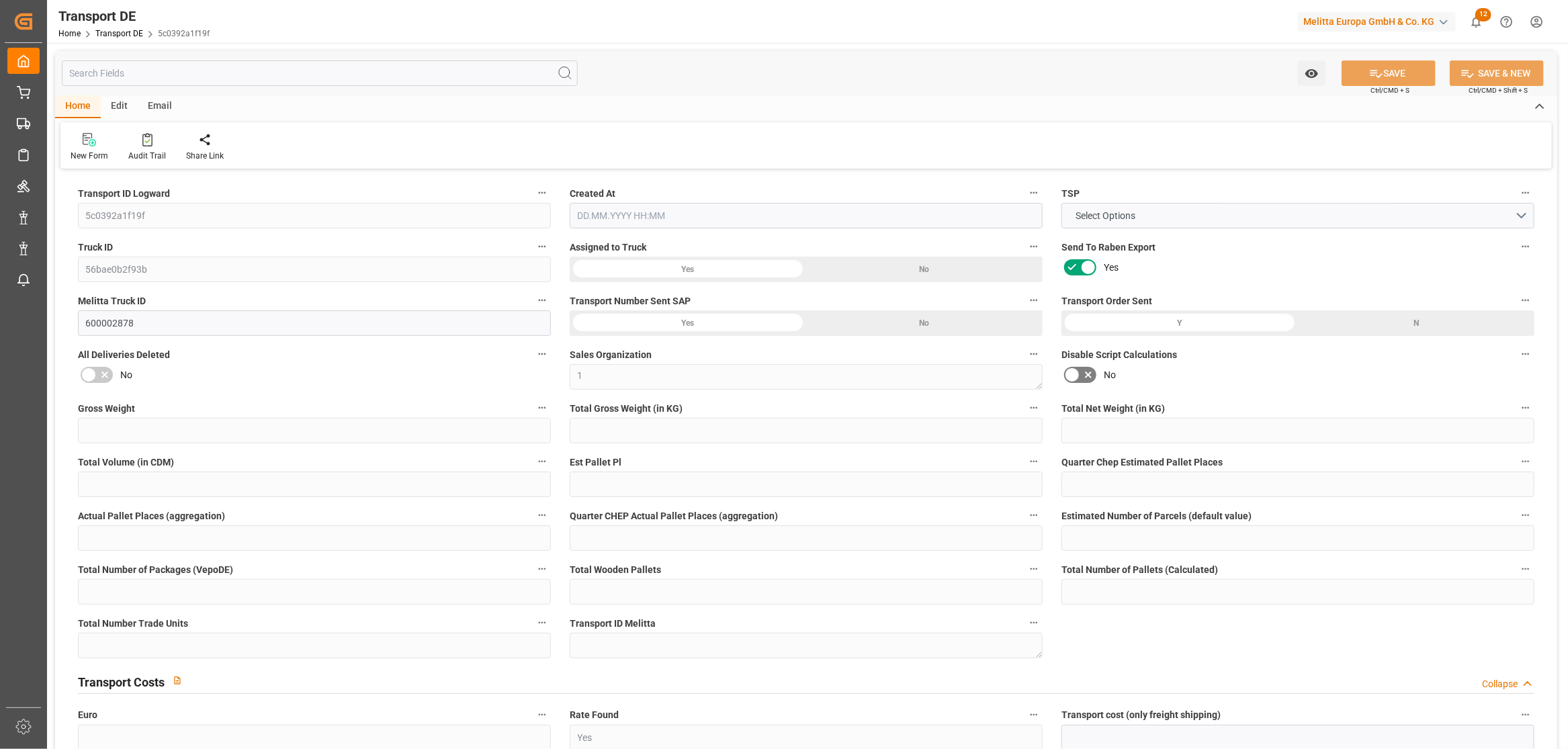
type input "17"
type input "57.0254"
type input "39.3664"
type input "22.09.2025 21:03"
type input "07.08.2025"
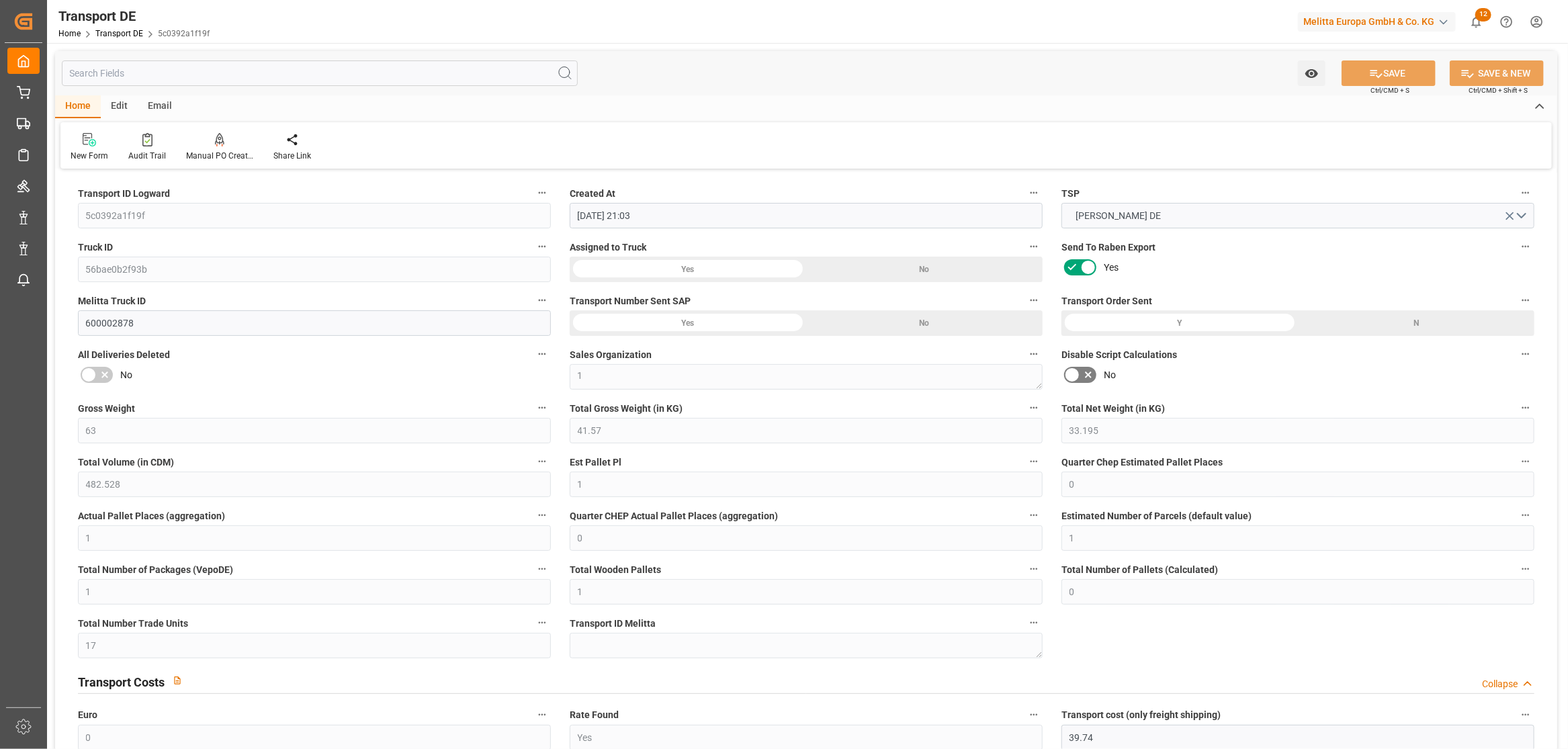
type input "[DATE]"
type input "08.08.2025"
type input "25.09.2025"
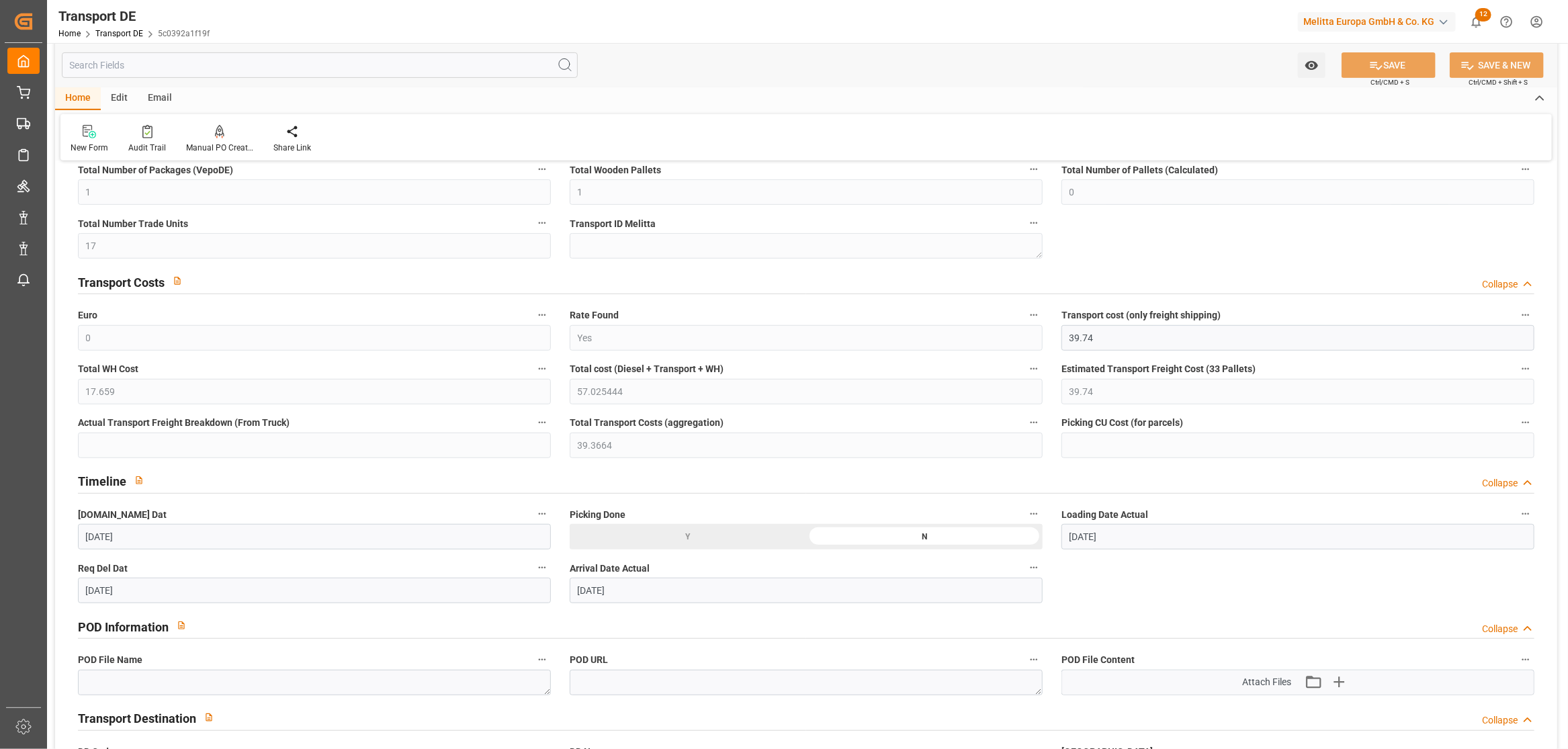
scroll to position [447, 0]
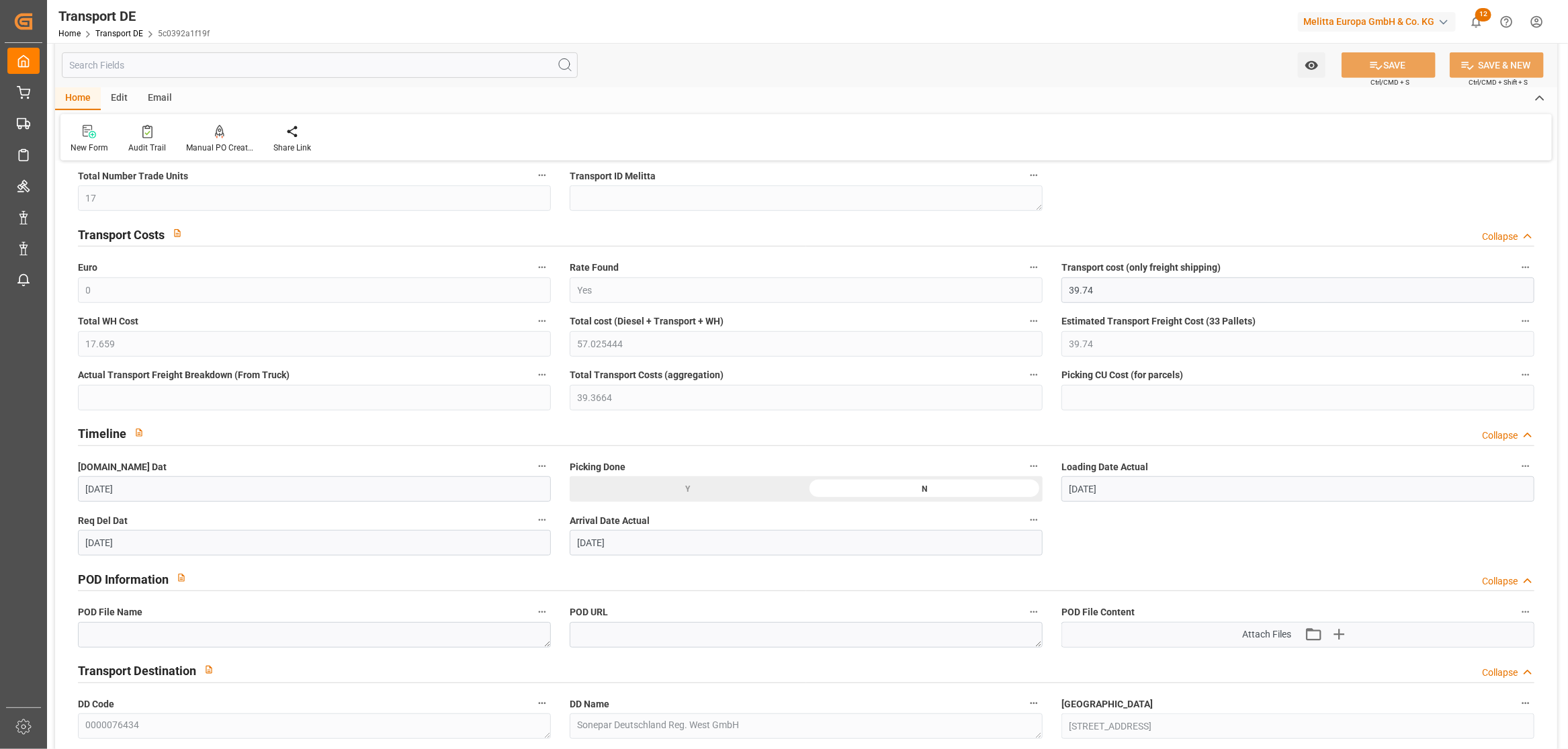
click at [382, 24] on div "Transport DE Home Transport DE 5c0392a1f19f Melitta Europa GmbH & Co. KG 12 Not…" at bounding box center [802, 21] width 1531 height 43
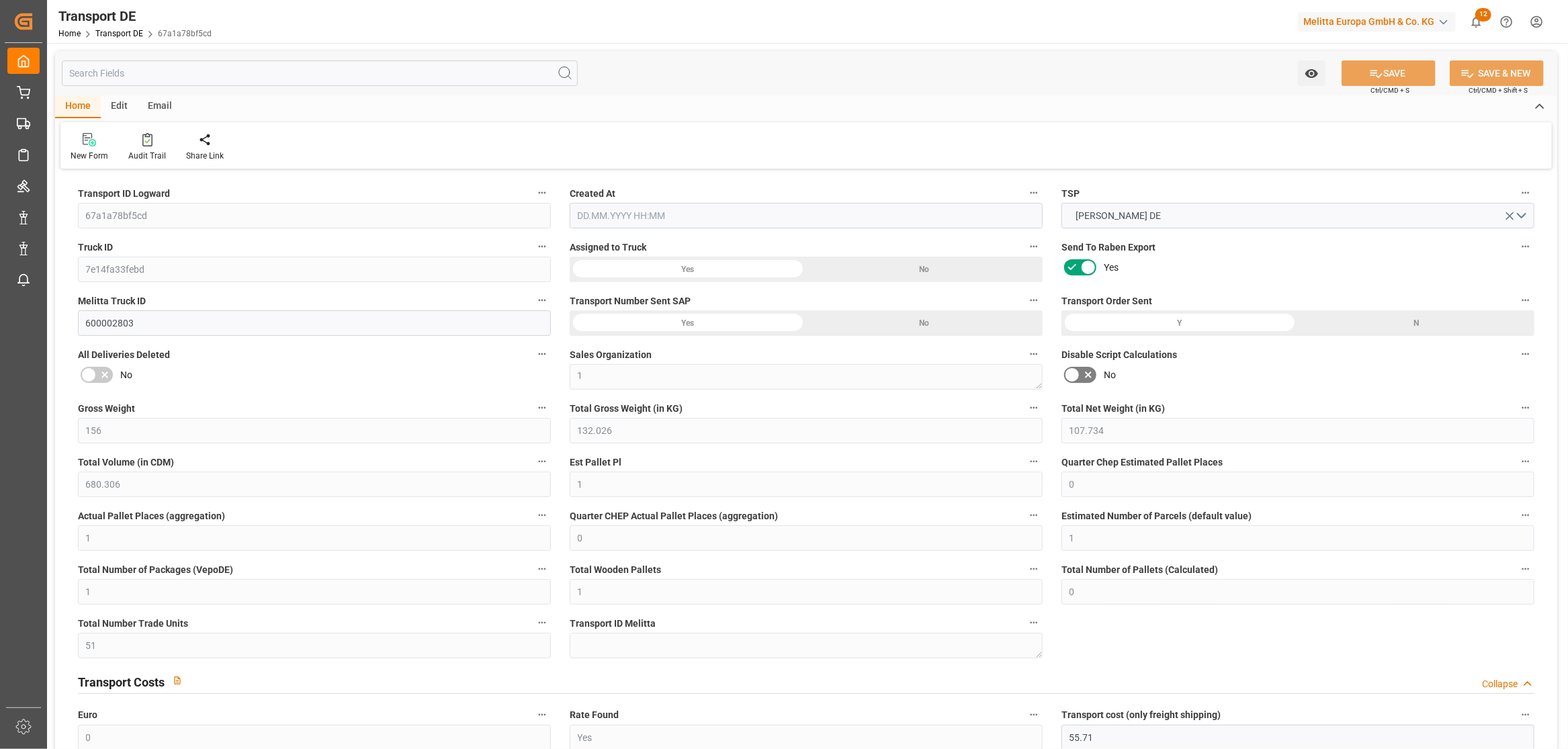
type input "156"
type input "132.026"
type input "107.734"
type input "680.306"
type input "1"
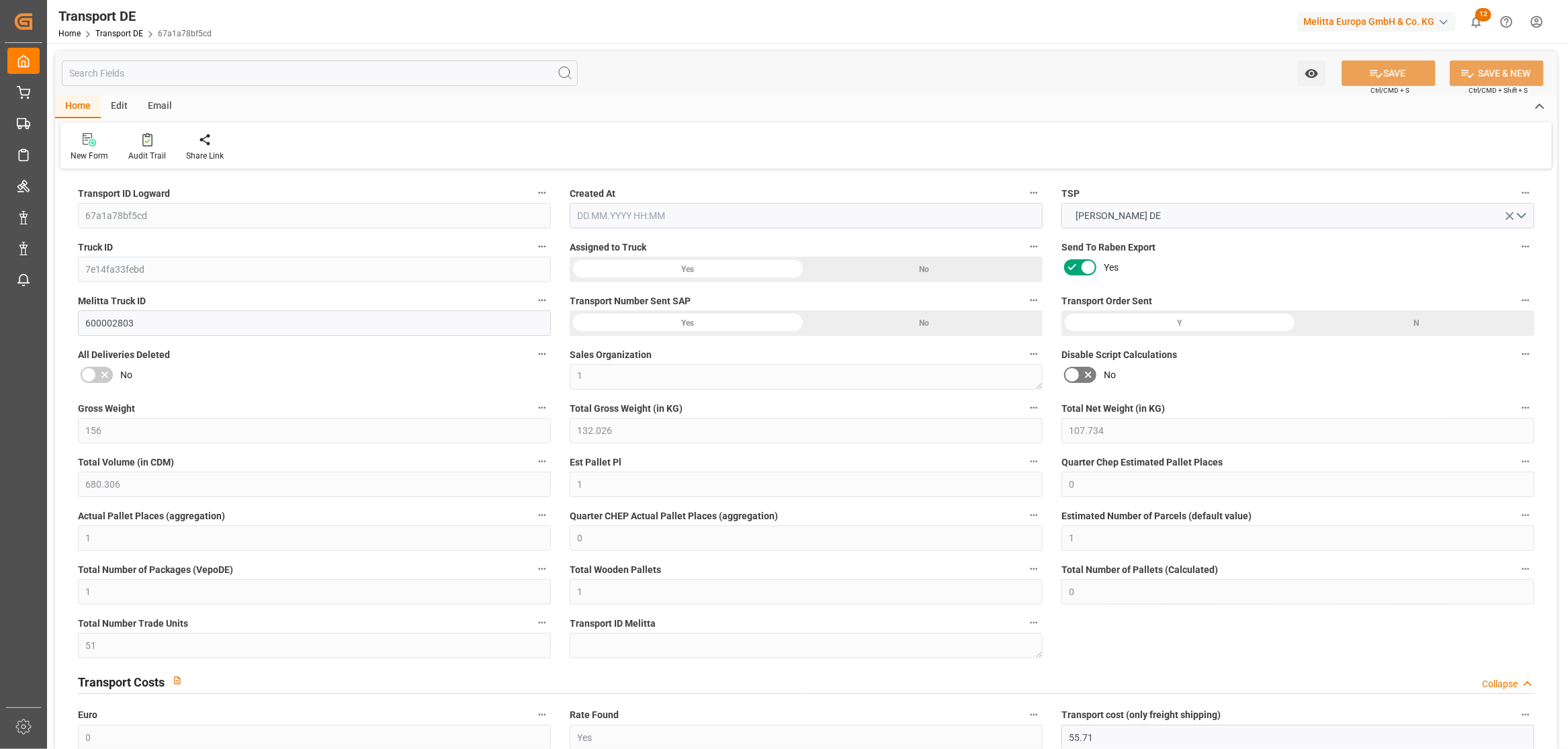
type input "0"
type input "1"
type input "0"
type input "1"
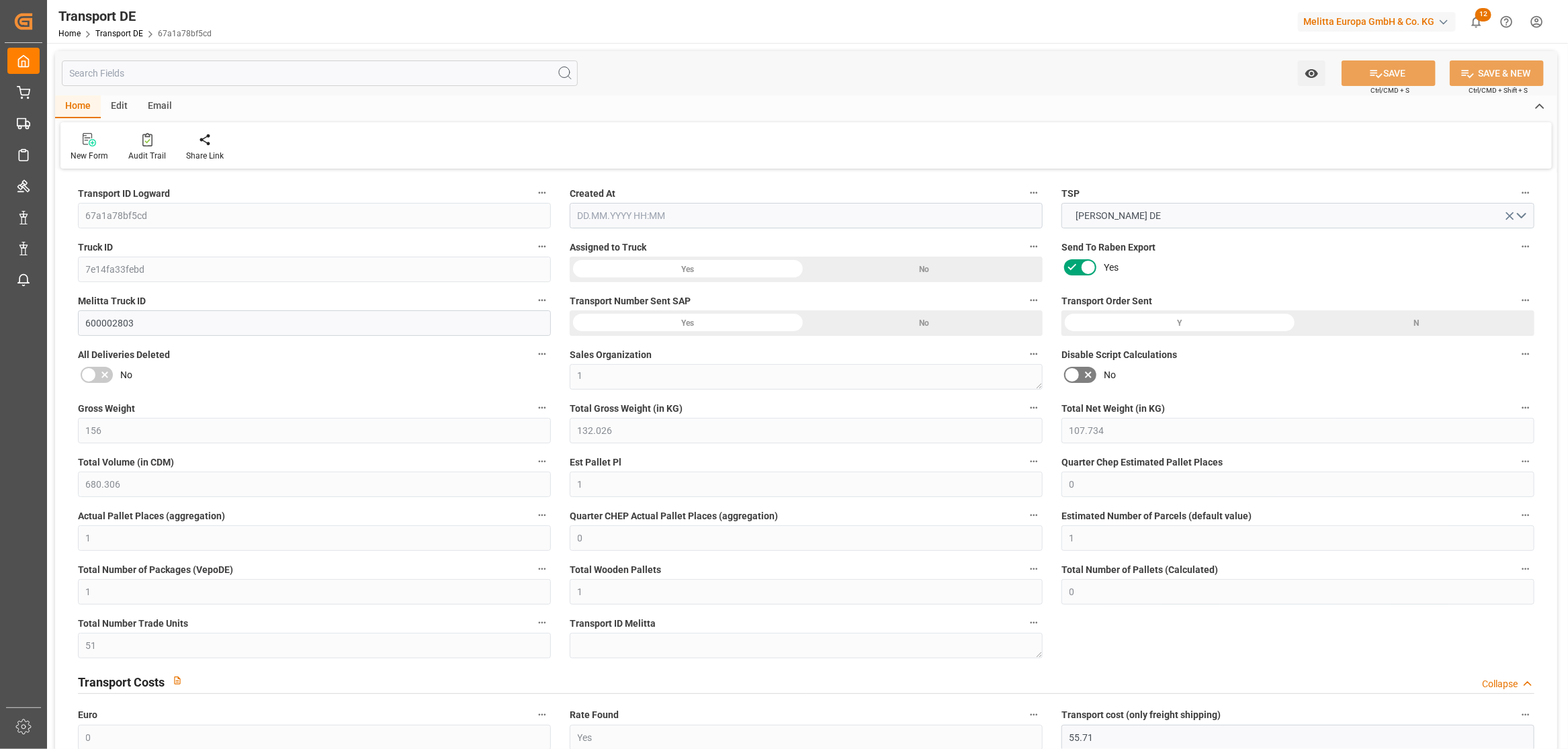
type input "1"
type input "0"
type input "51"
type input "0"
type input "55.71"
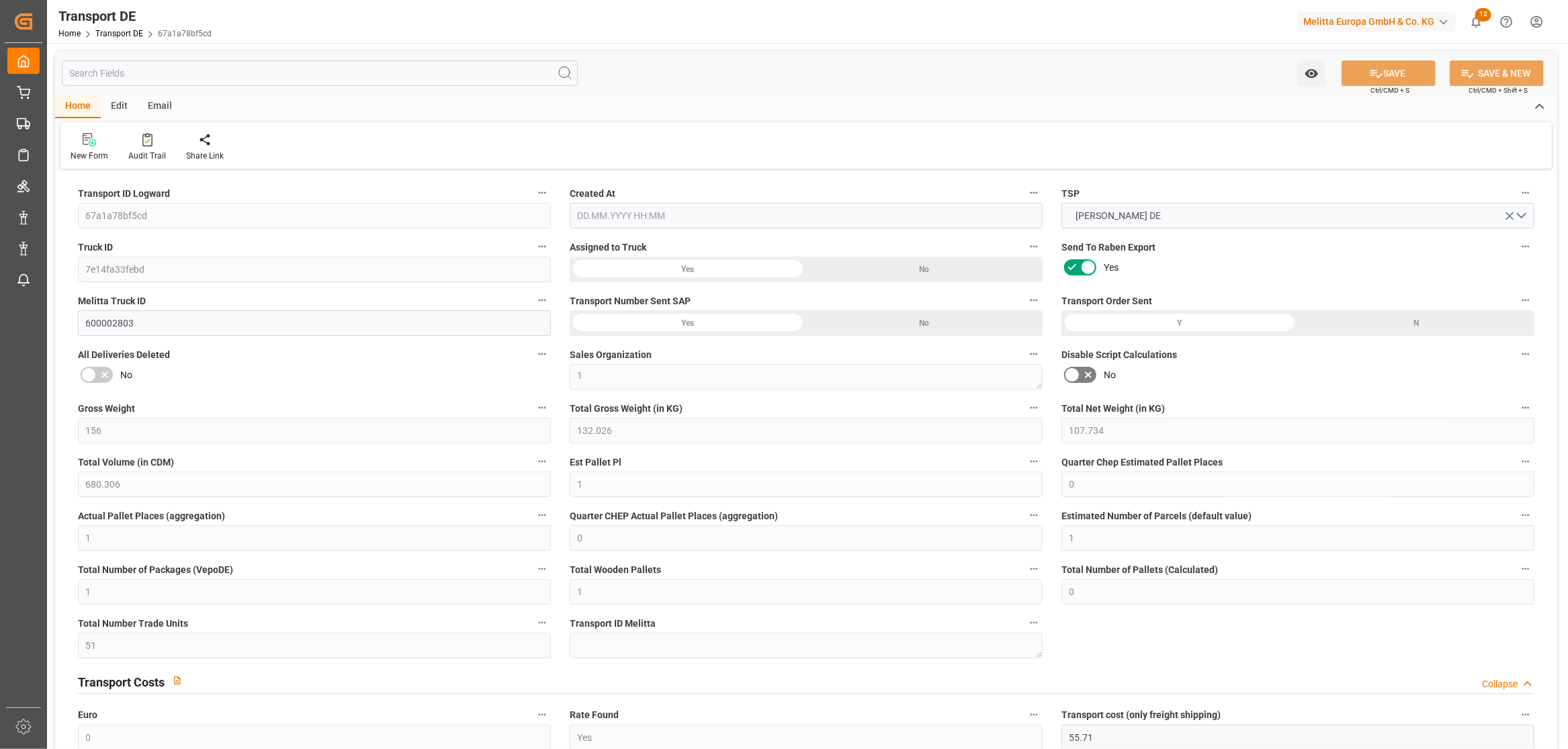
type input "50.775"
type input "55.71"
type input "6"
type input "0"
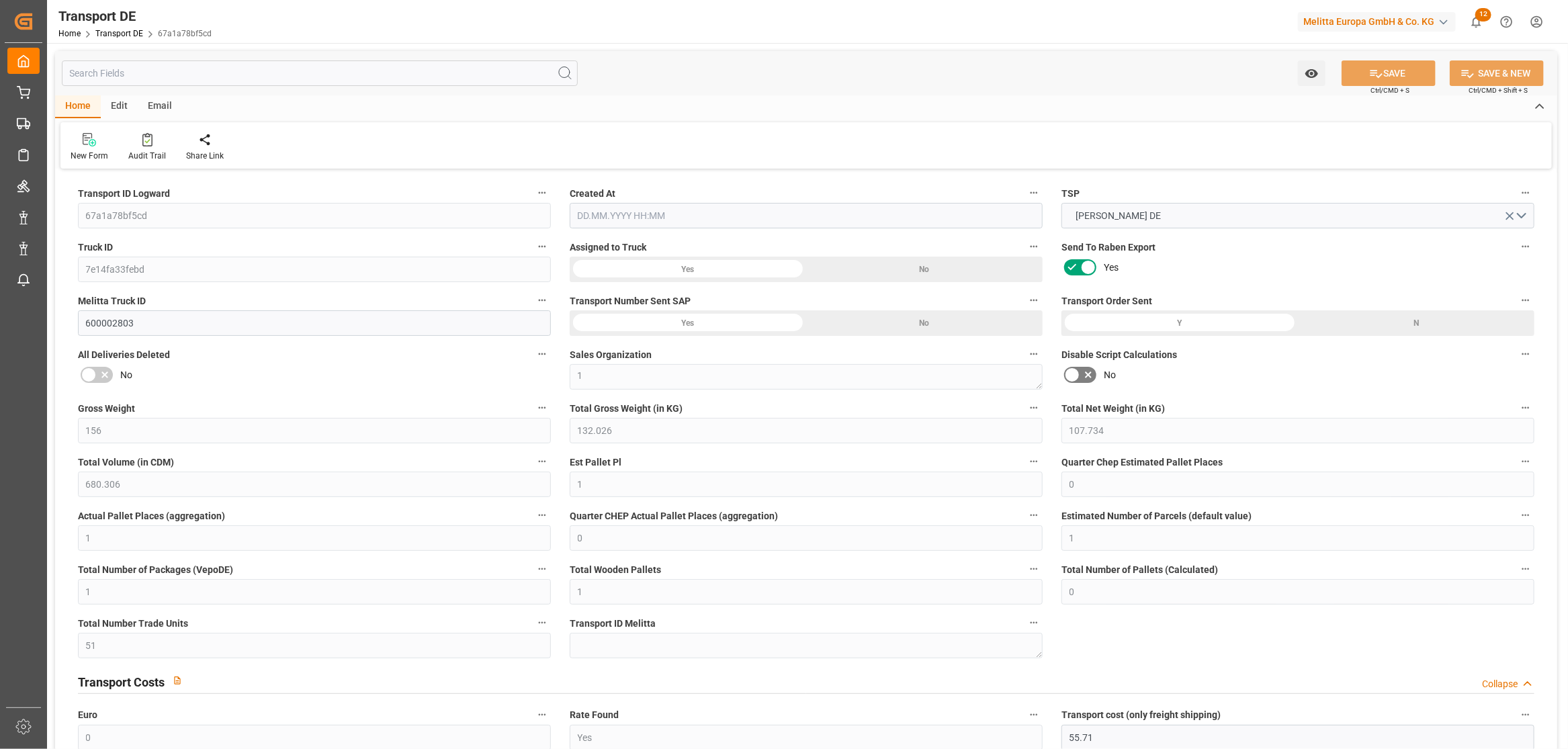
type input "1"
type input "0"
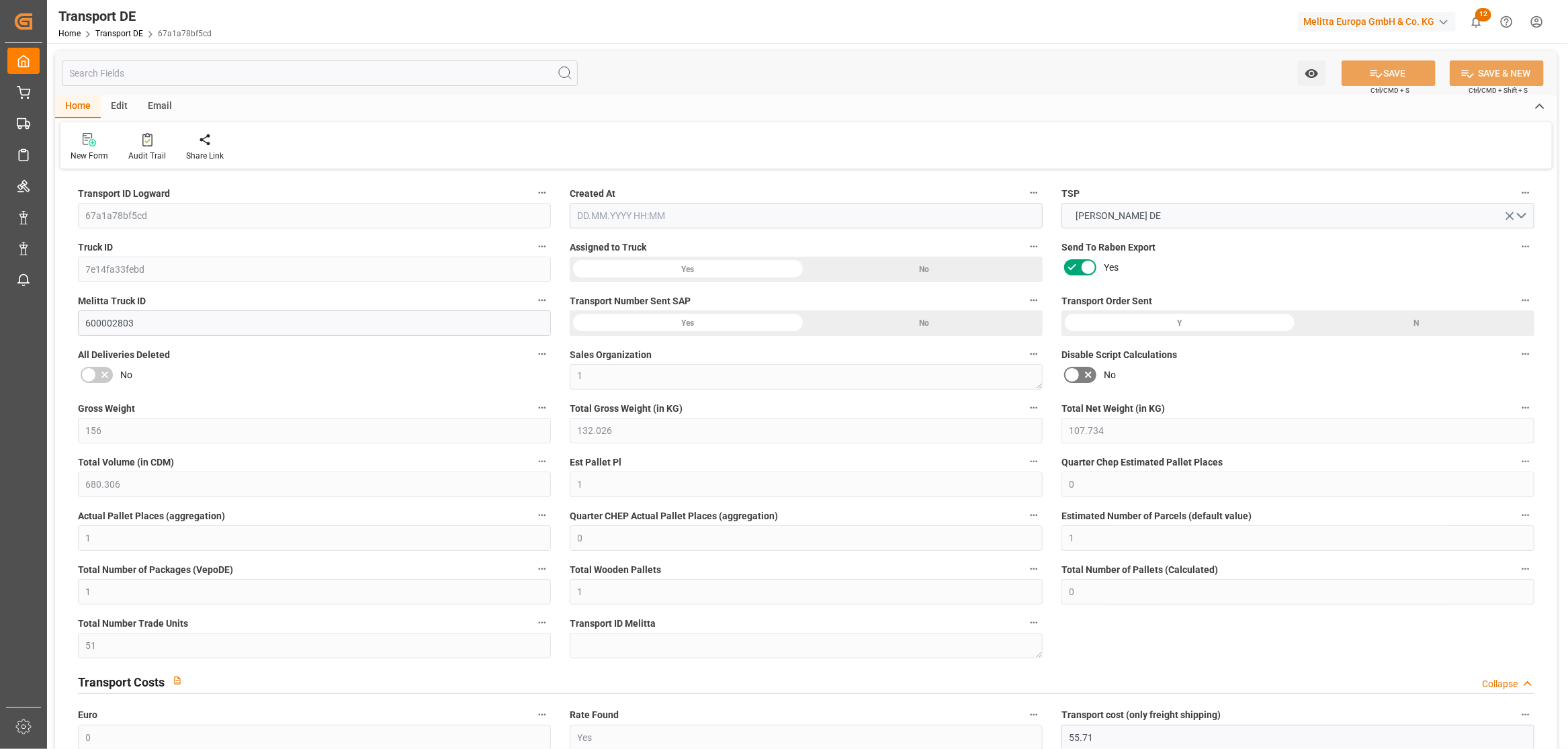
type input "0"
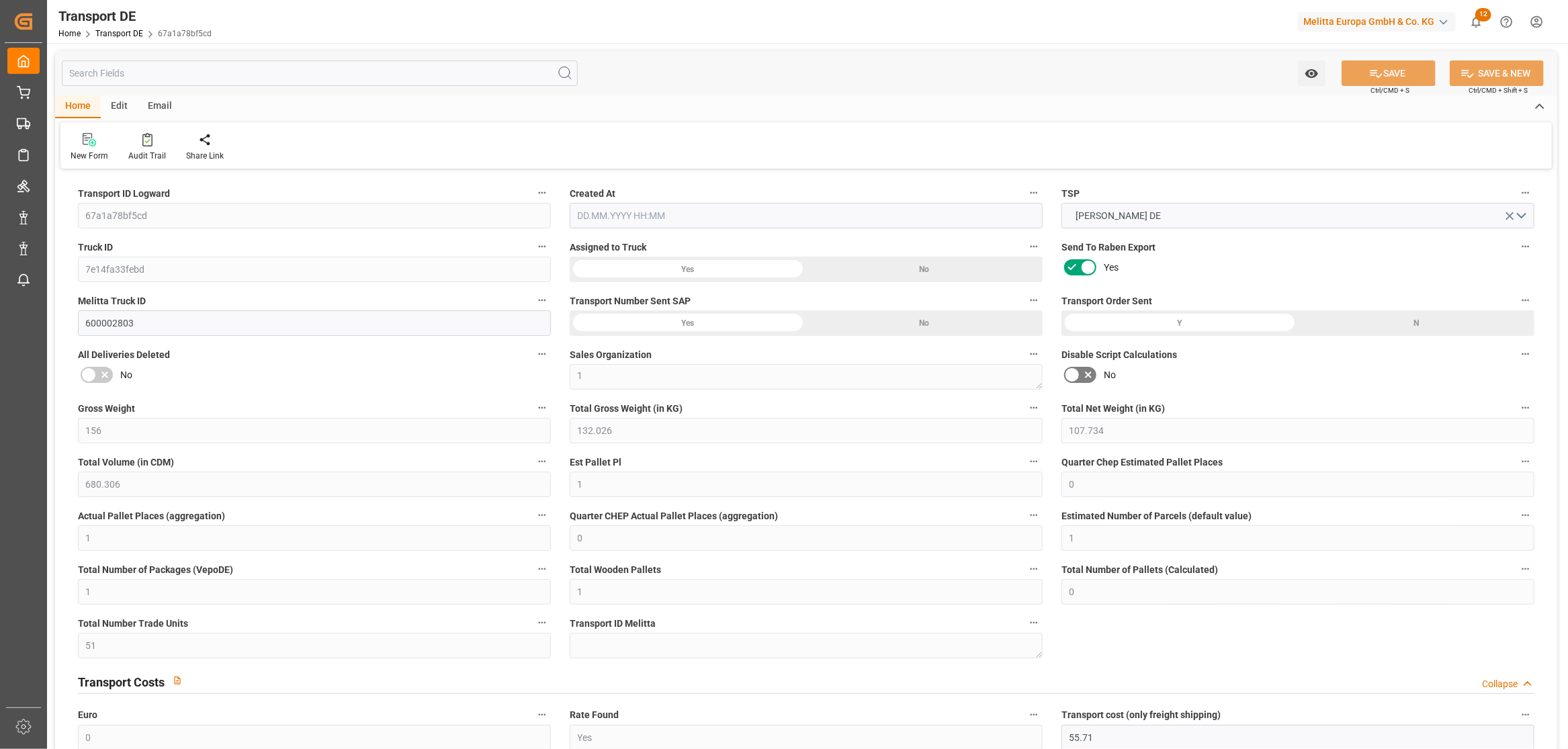
type input "0"
type input "132.026"
type input "4710.8598"
type input "21"
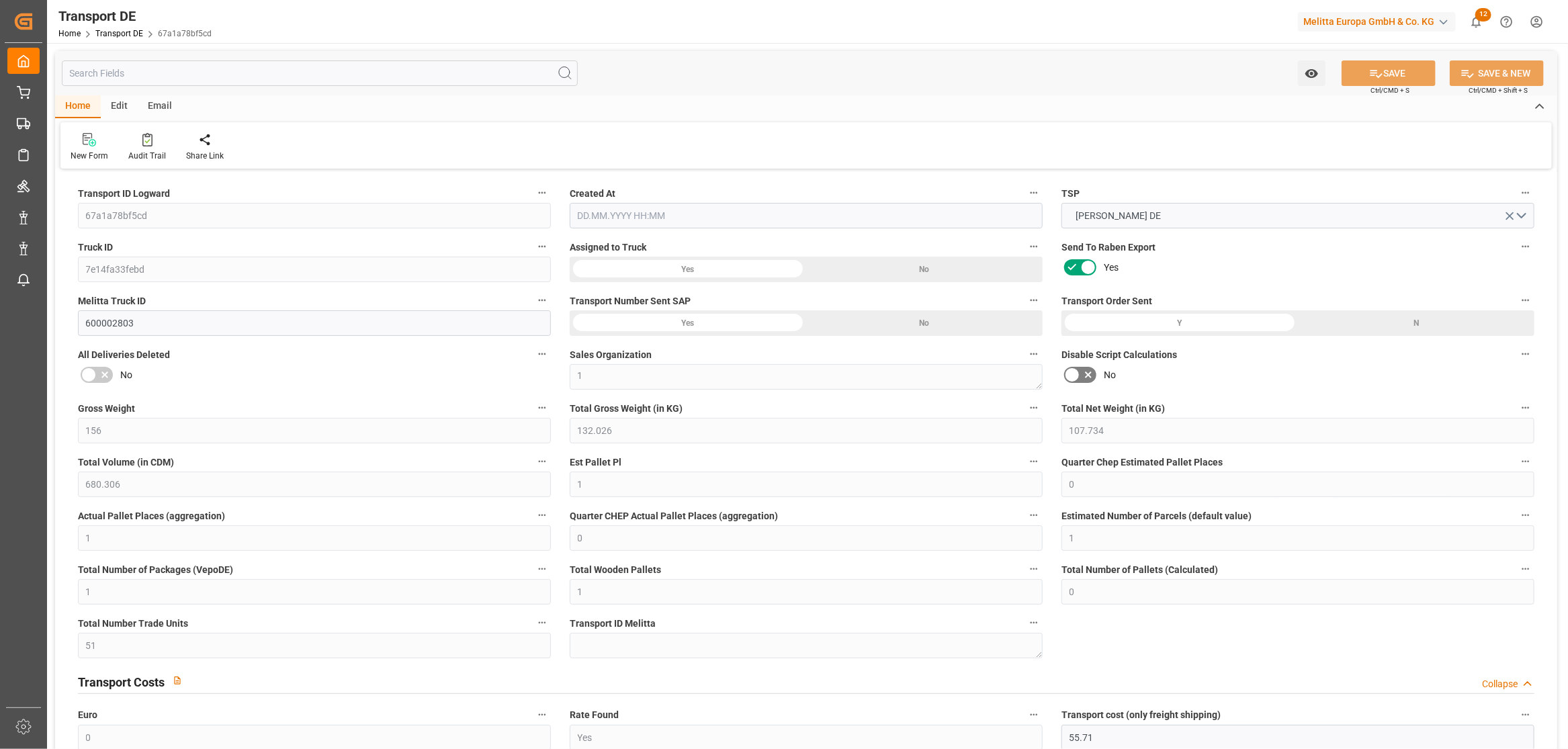
type input "35"
type input "0"
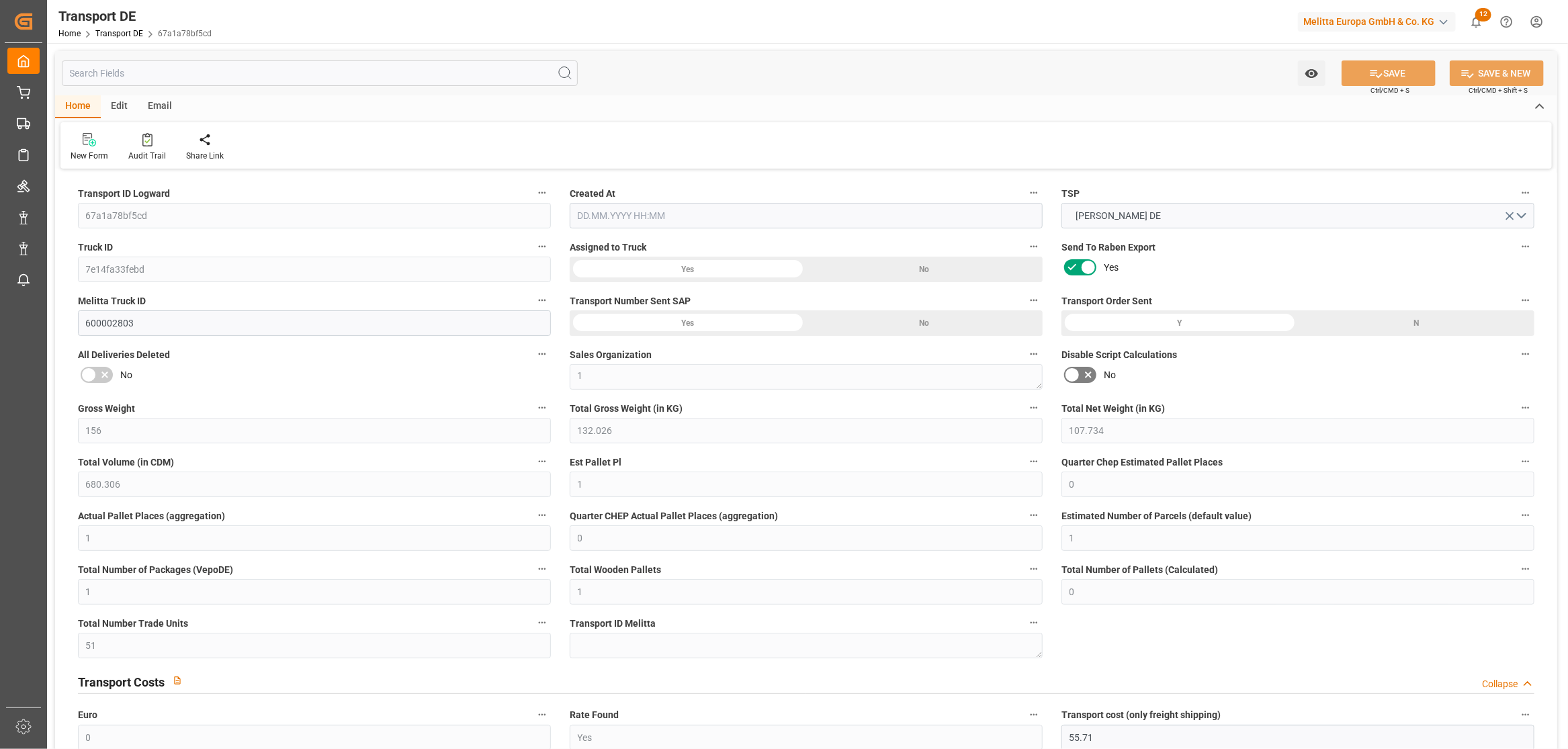
type input "0"
type input "1"
type input "0"
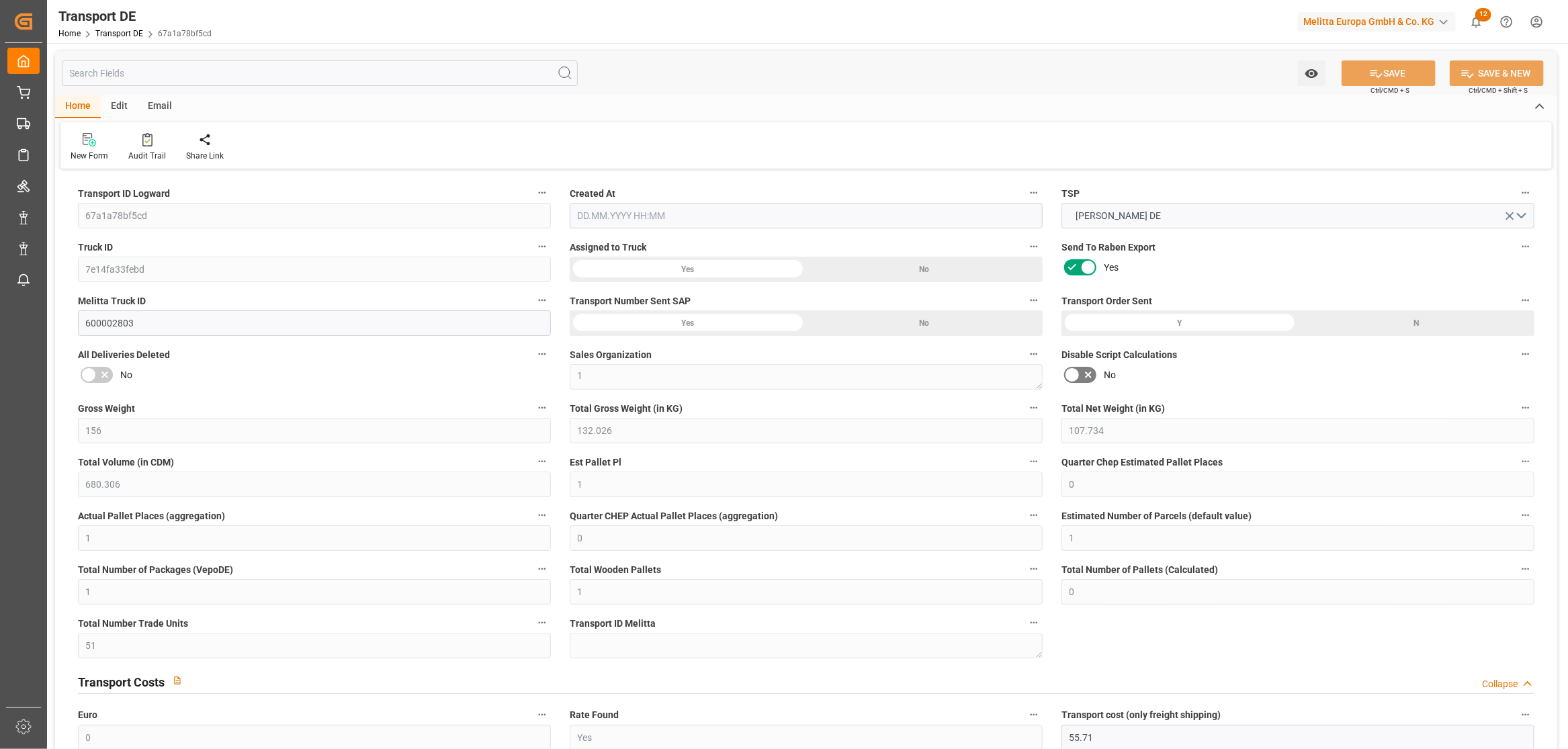
type input "51"
type input "106.485"
type input "55.71"
type input "[DATE] 21:01"
type input "[DATE]"
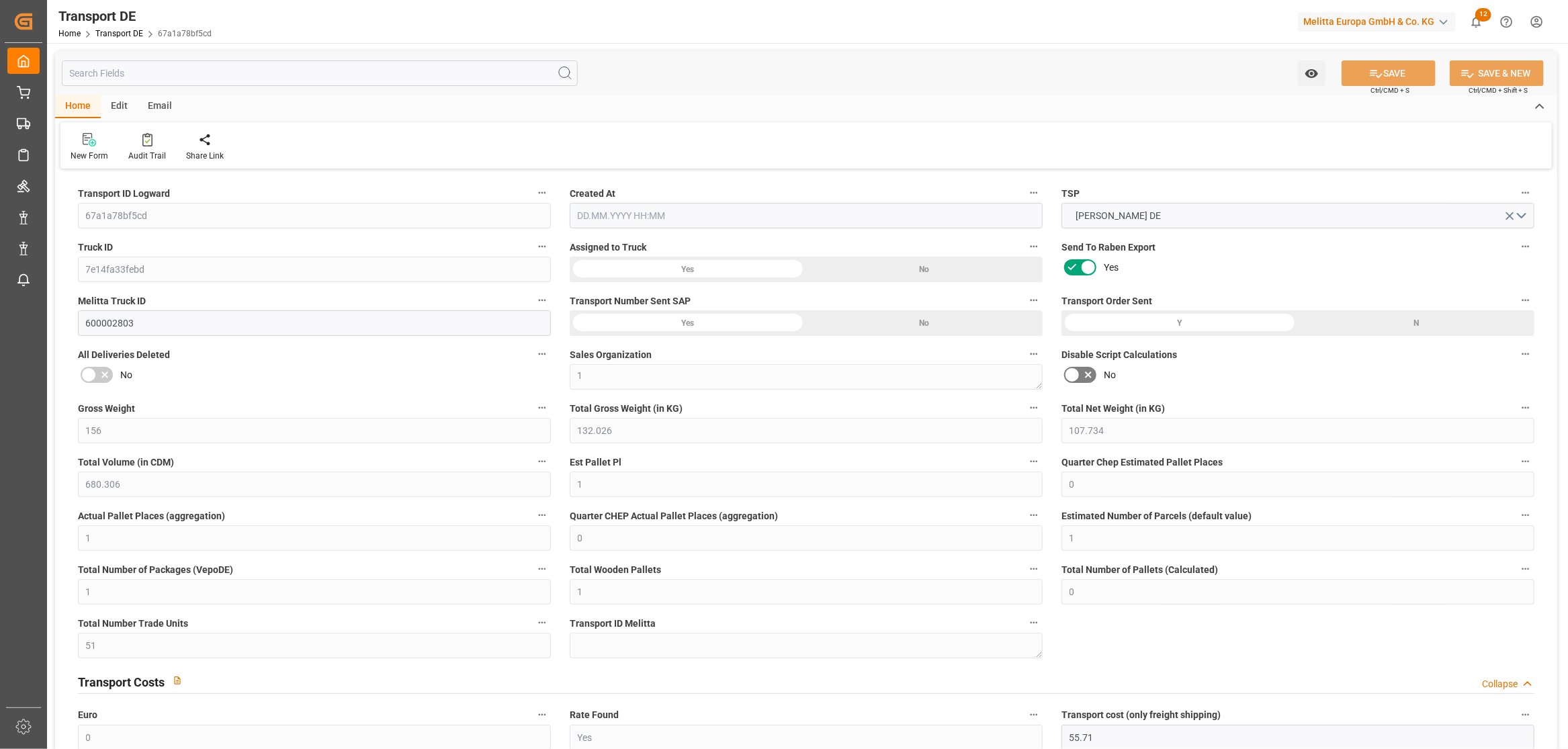
type input "[DATE]"
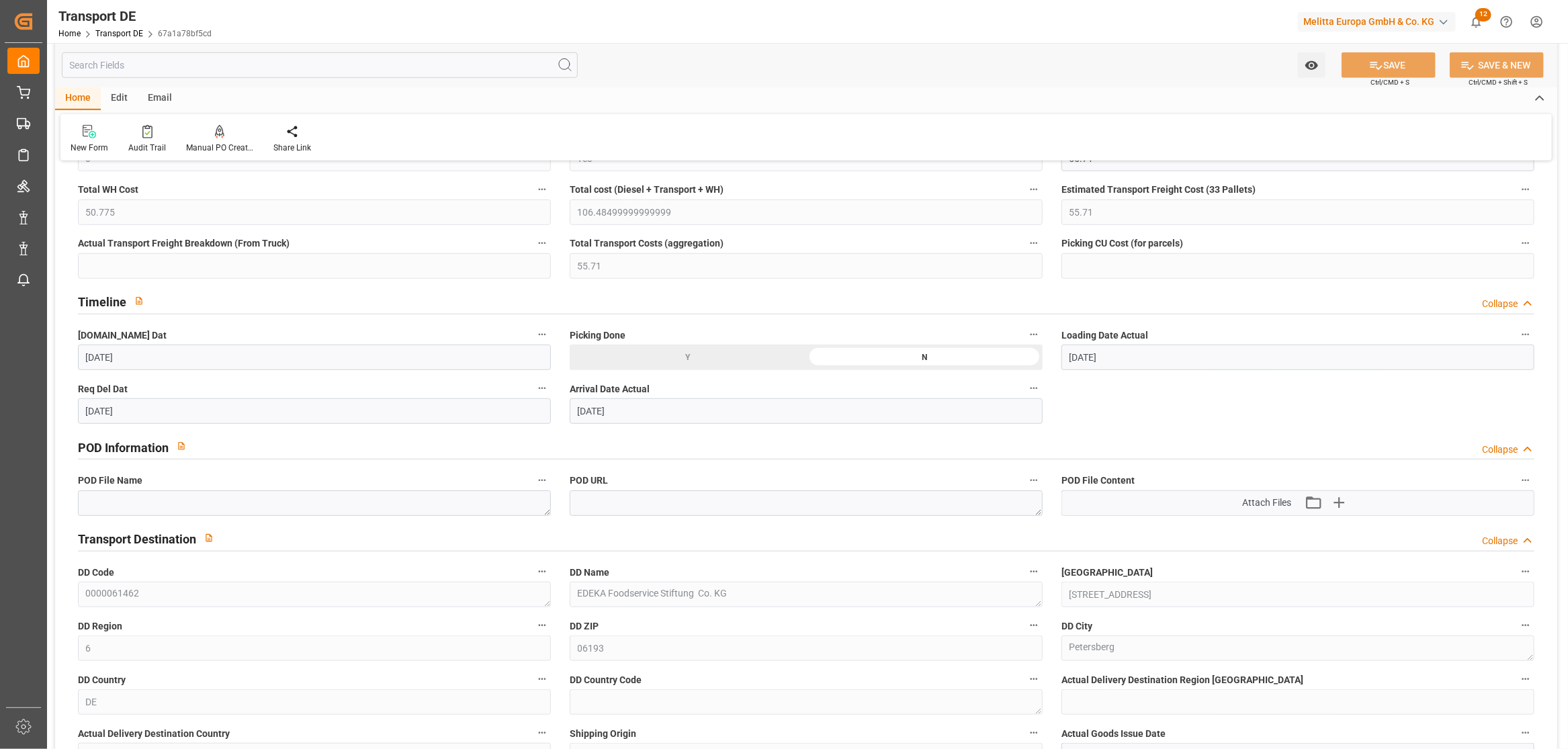
scroll to position [596, 0]
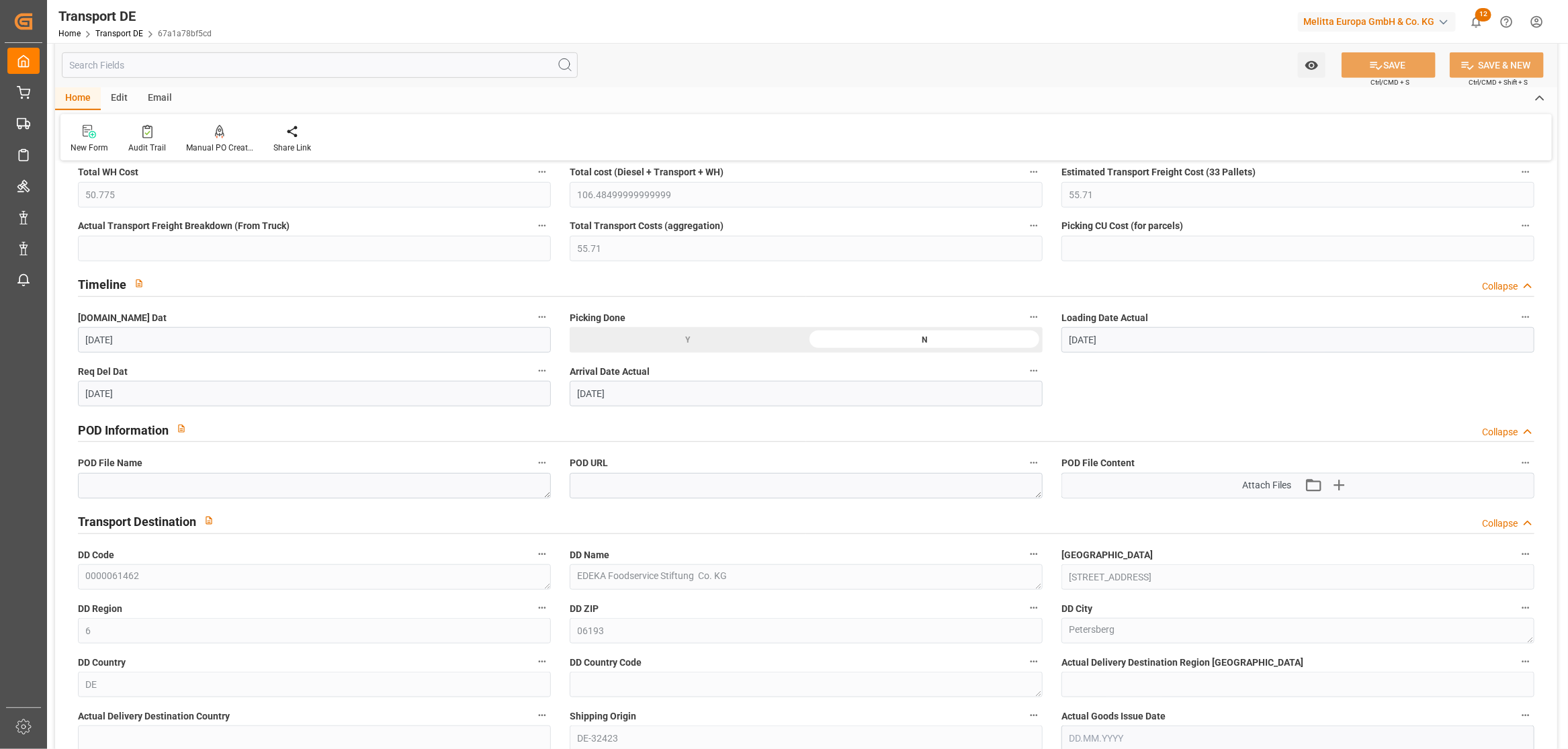
click div "Timeline Collapse"
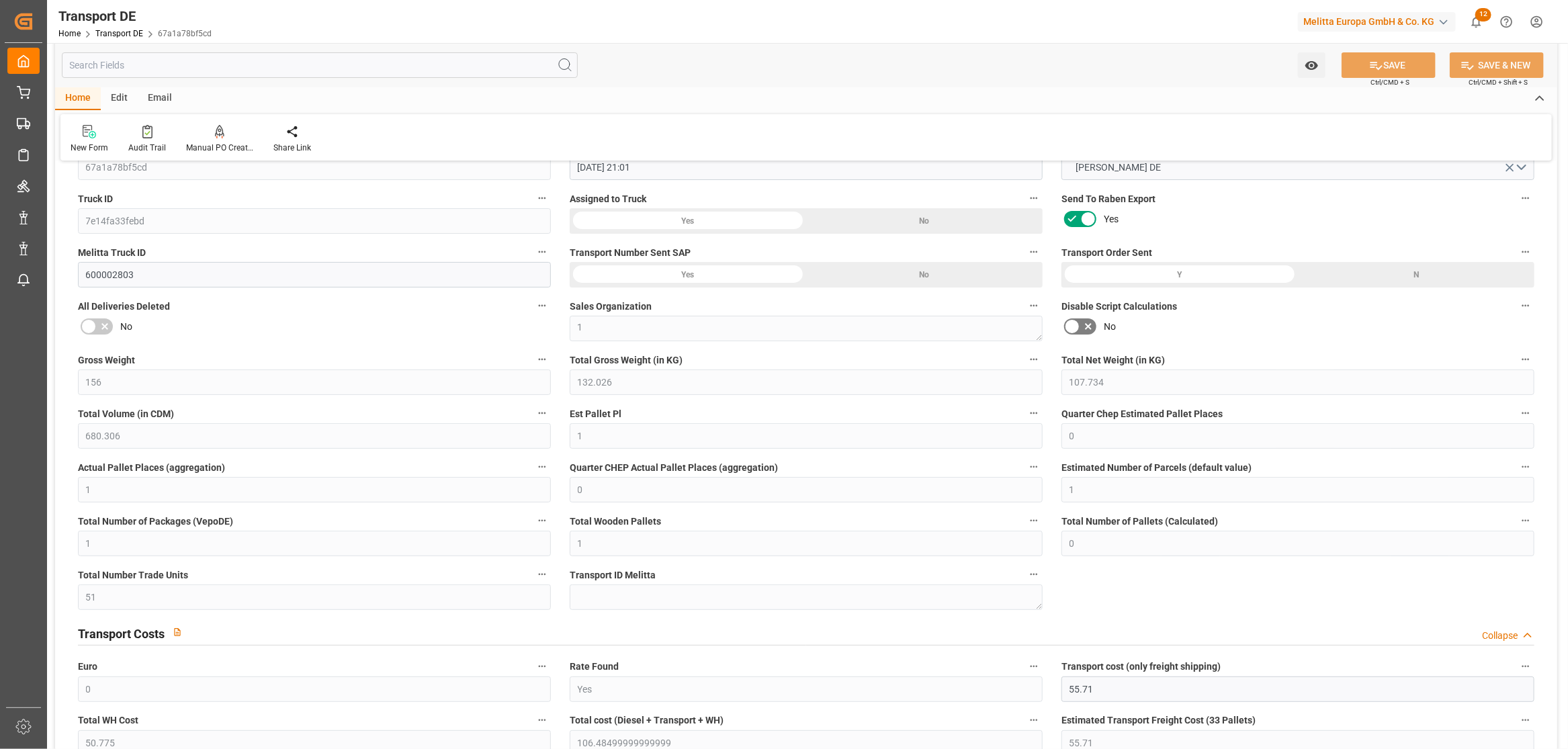
scroll to position [0, 0]
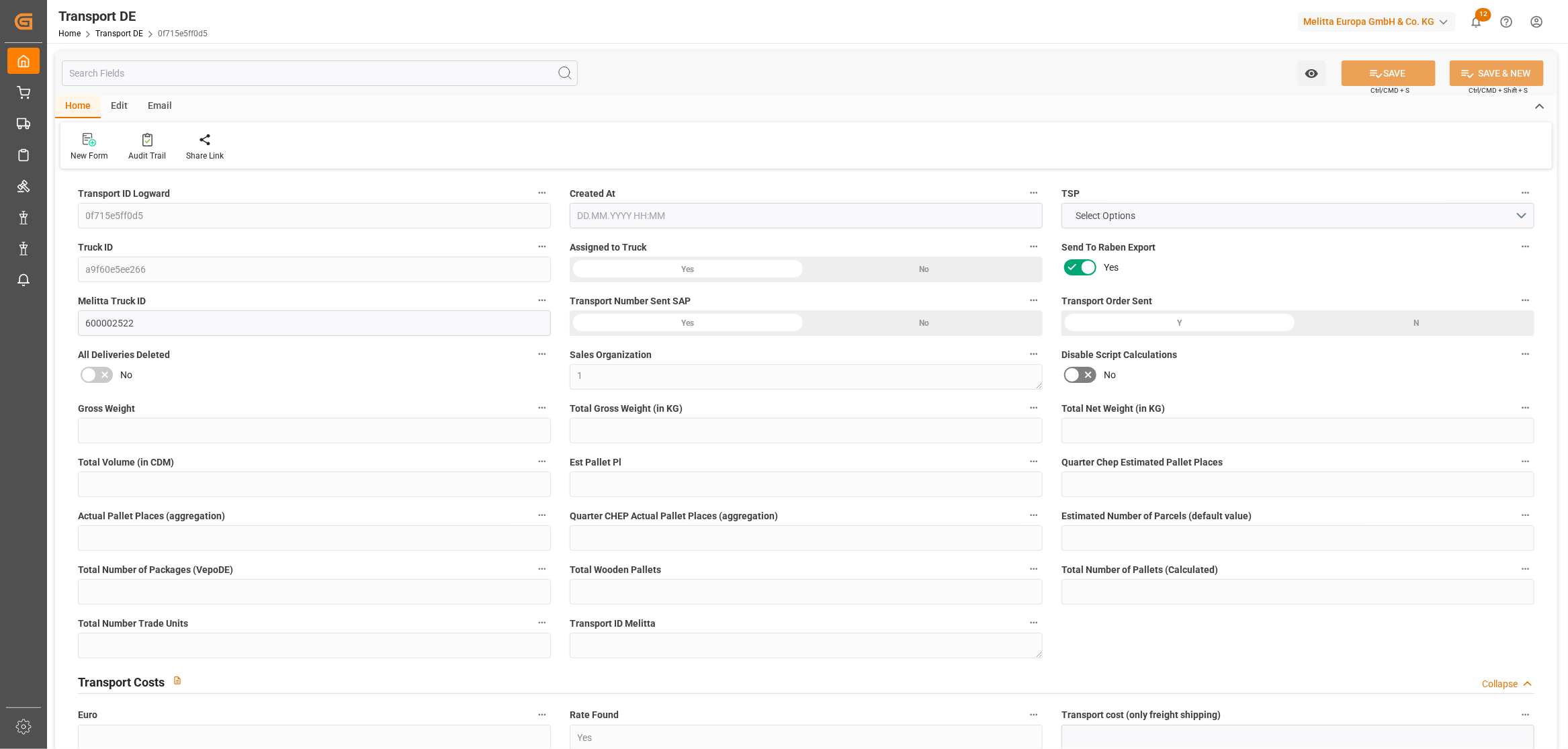
type input "3557.42"
type input "3069.182"
type input "2521.576"
type input "16338.028"
type input "10"
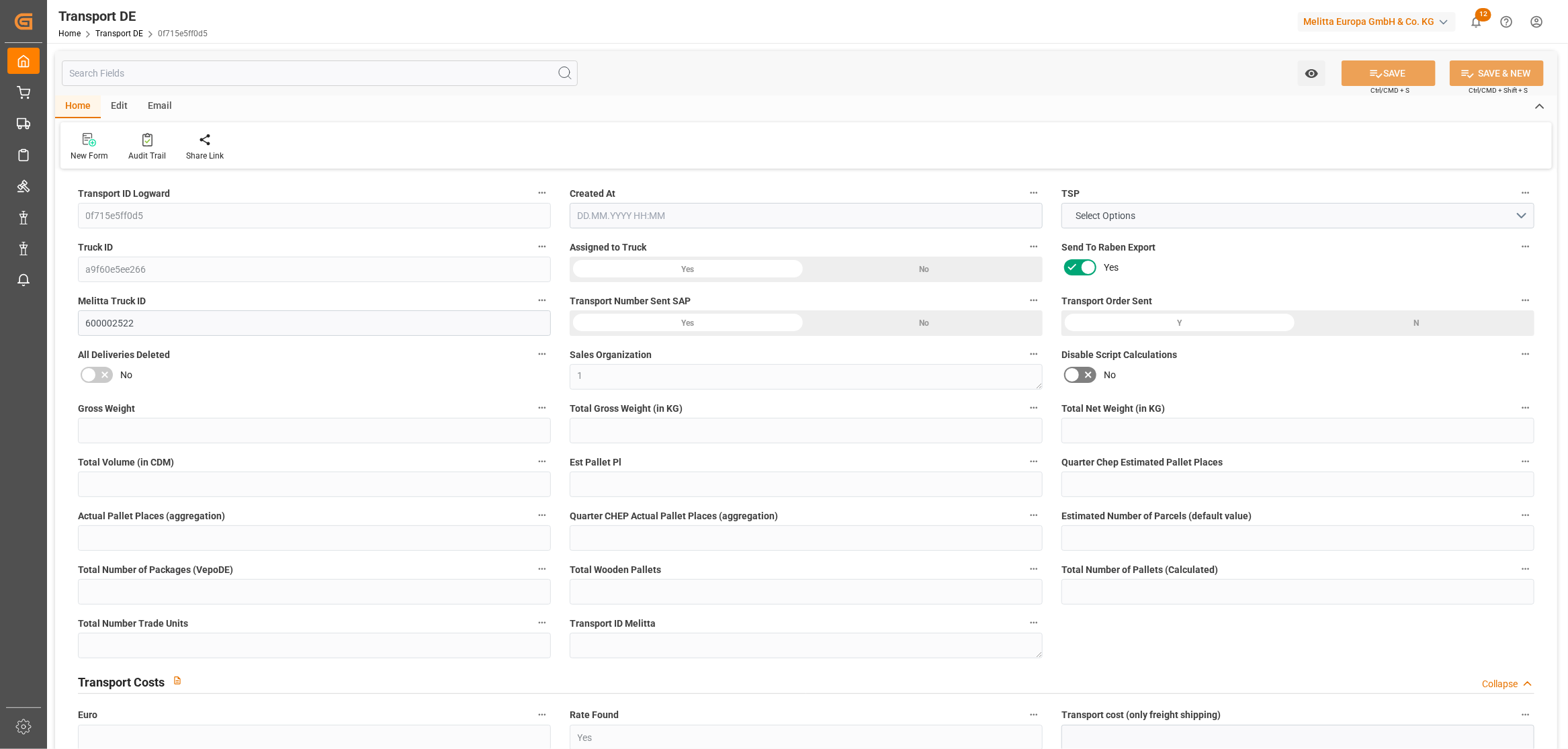
type input "0"
type input "10"
type input "0"
type input "1"
type input "19"
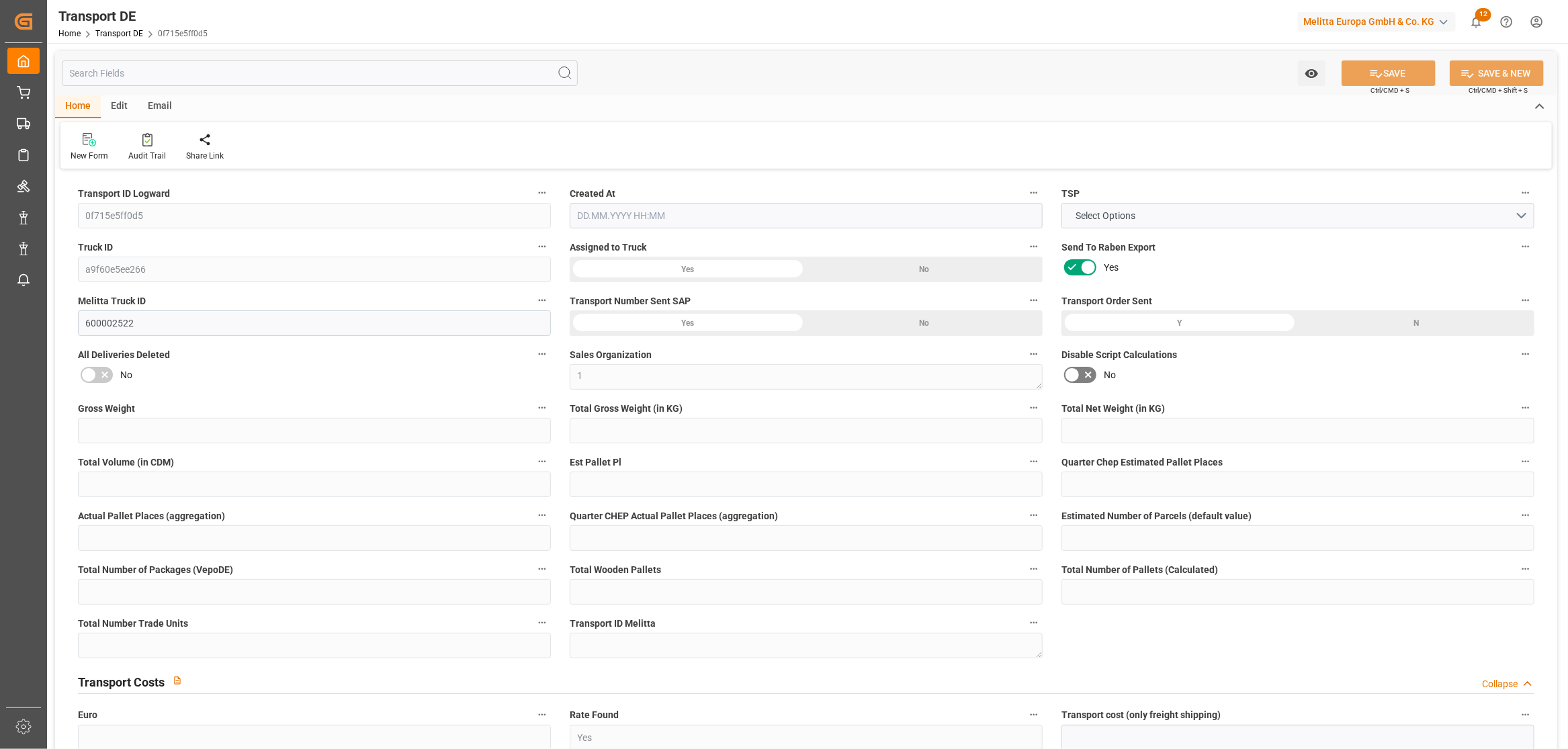
type input "19"
type input "17"
type input "100"
type input "0"
type input "360.53"
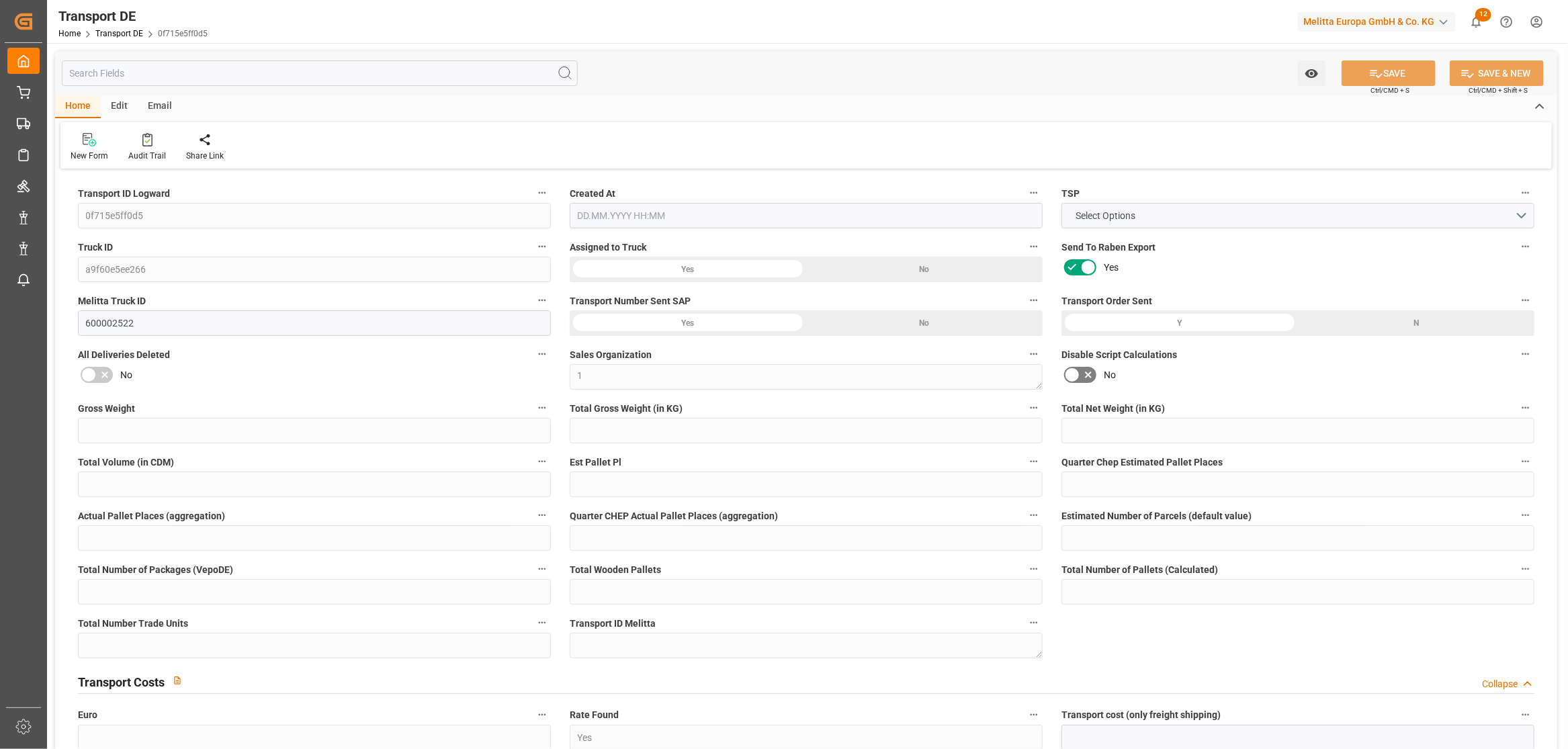
type input "90.147"
type input "360.53"
type input "95"
type input "19"
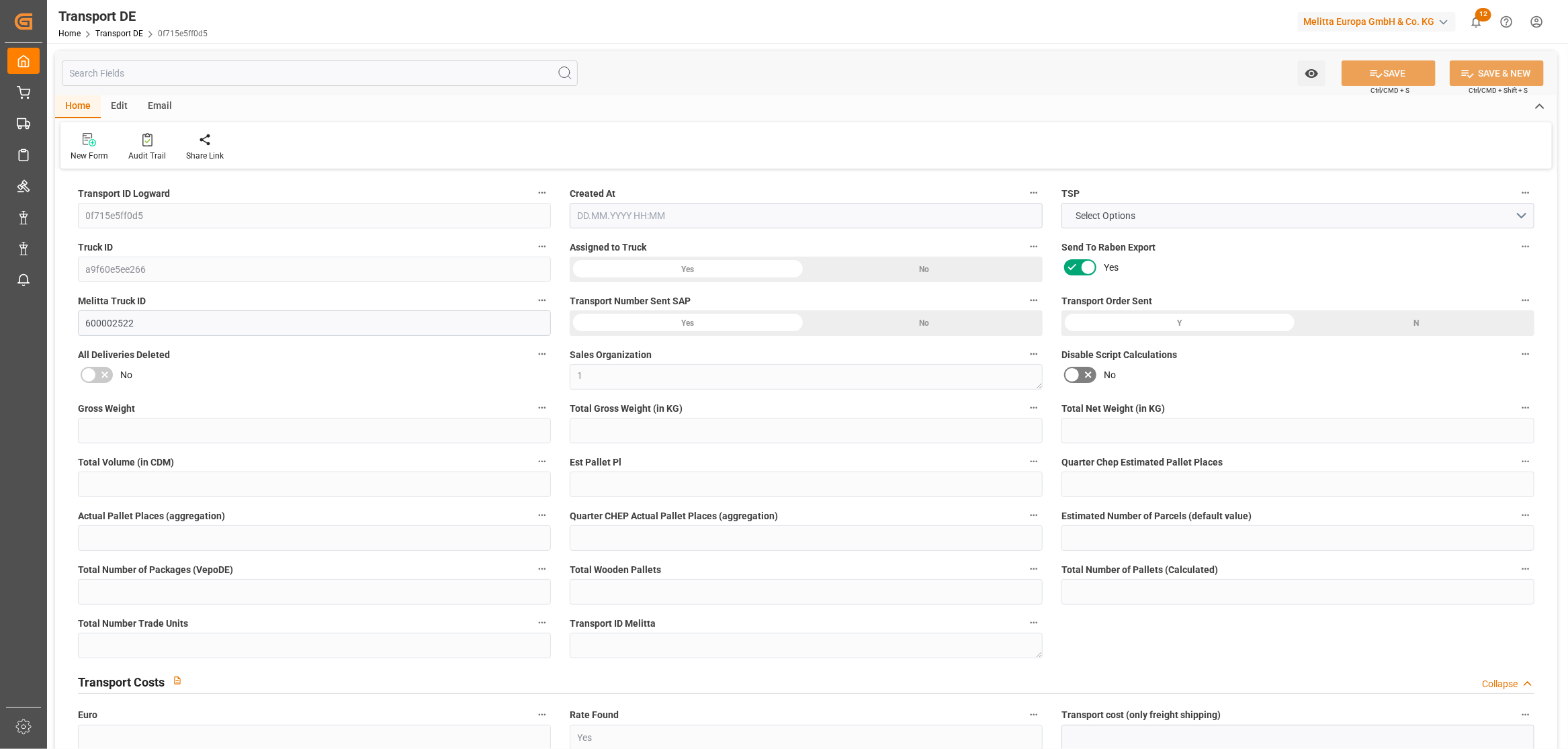
type input "0"
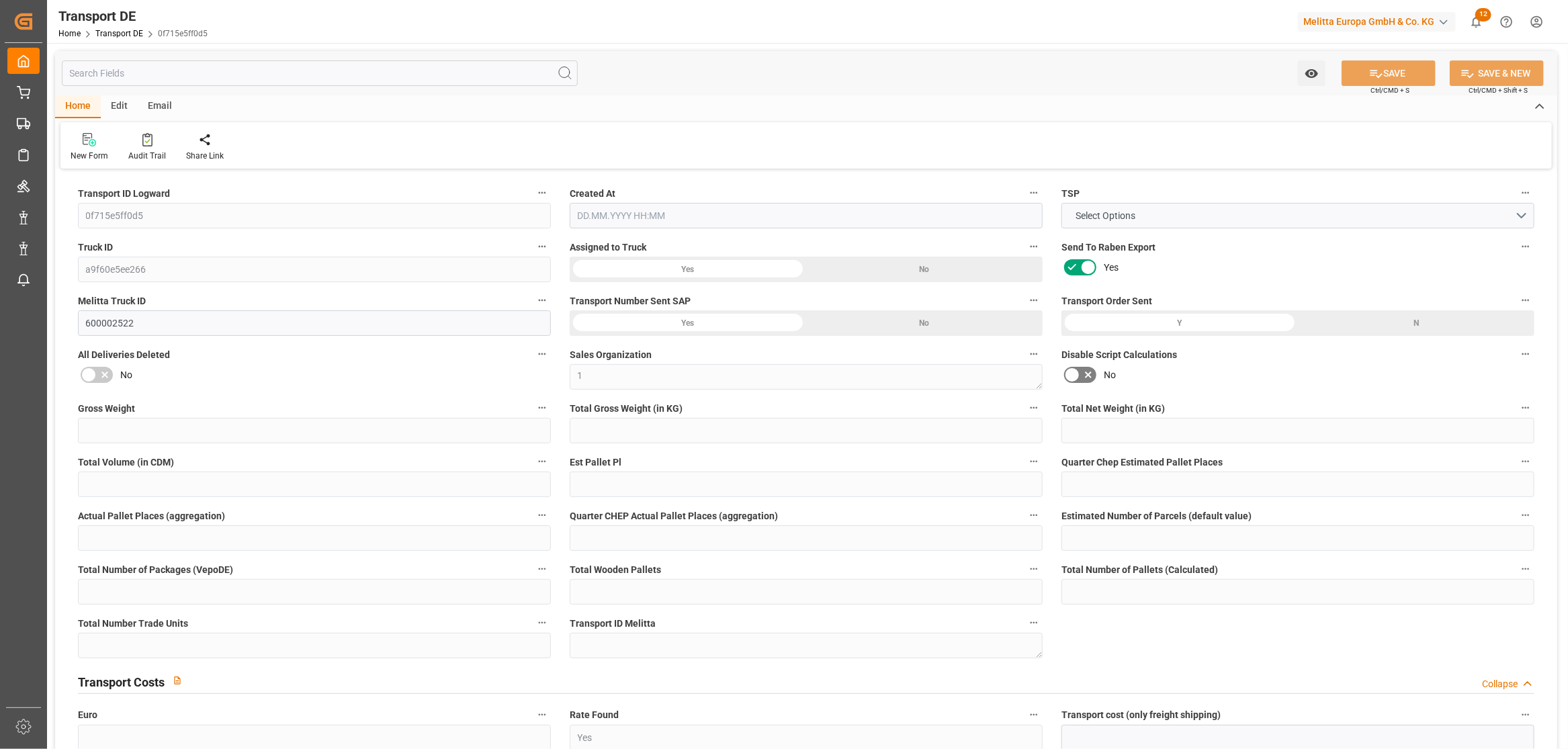
type input "0"
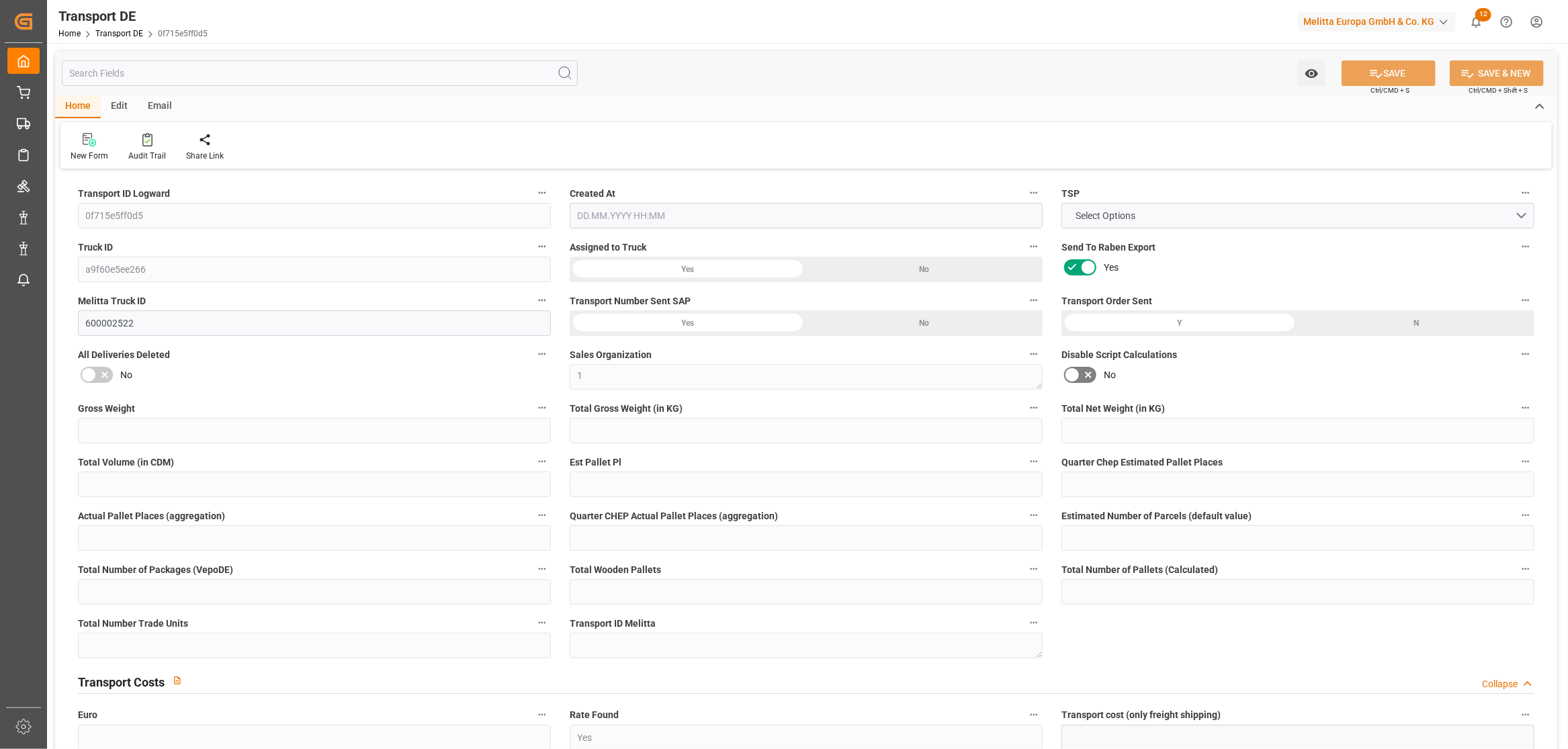
type input "0"
type input "3069.182"
type input "10767.6795"
type input "21"
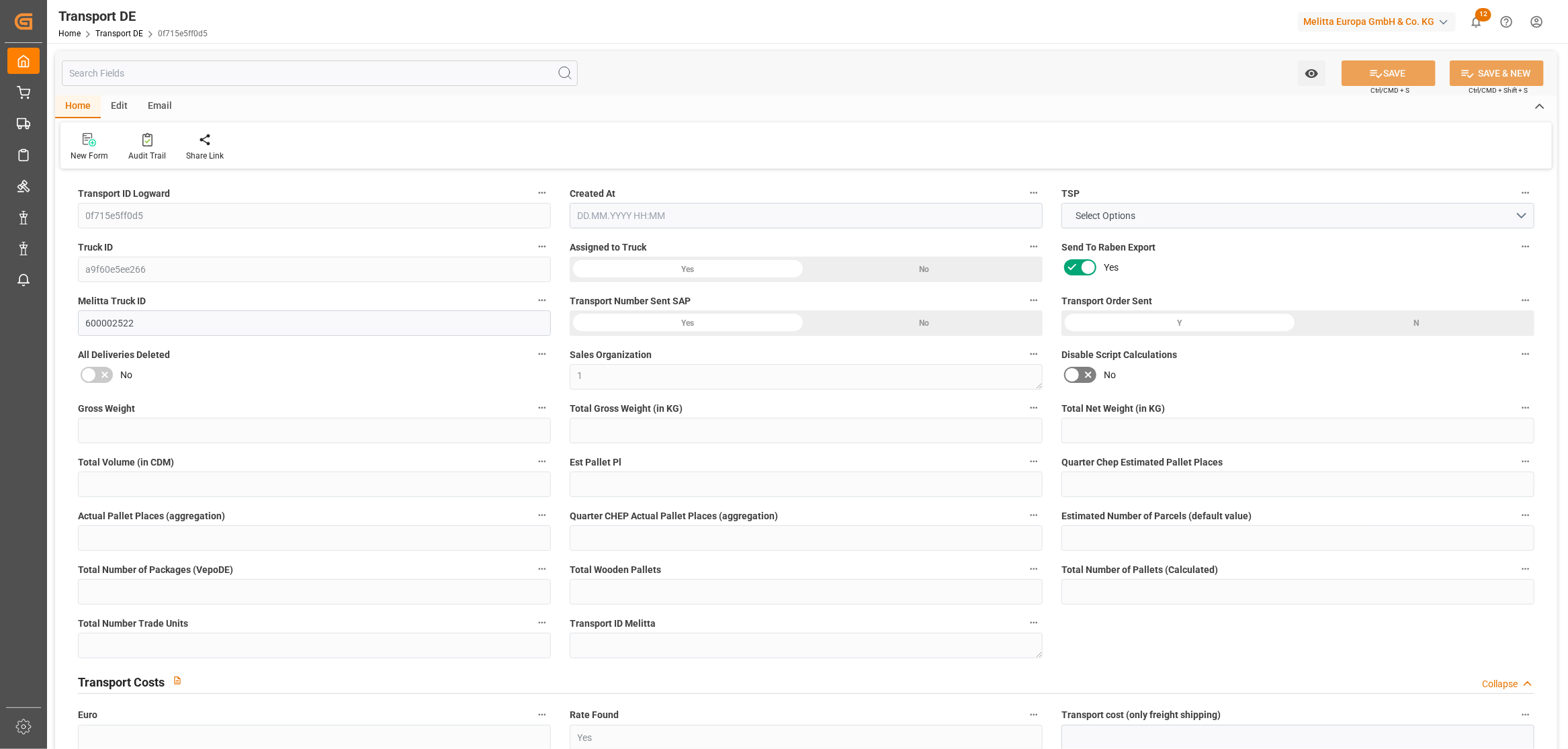
type input "80"
type input "0"
type input "7"
type input "12"
type input "0"
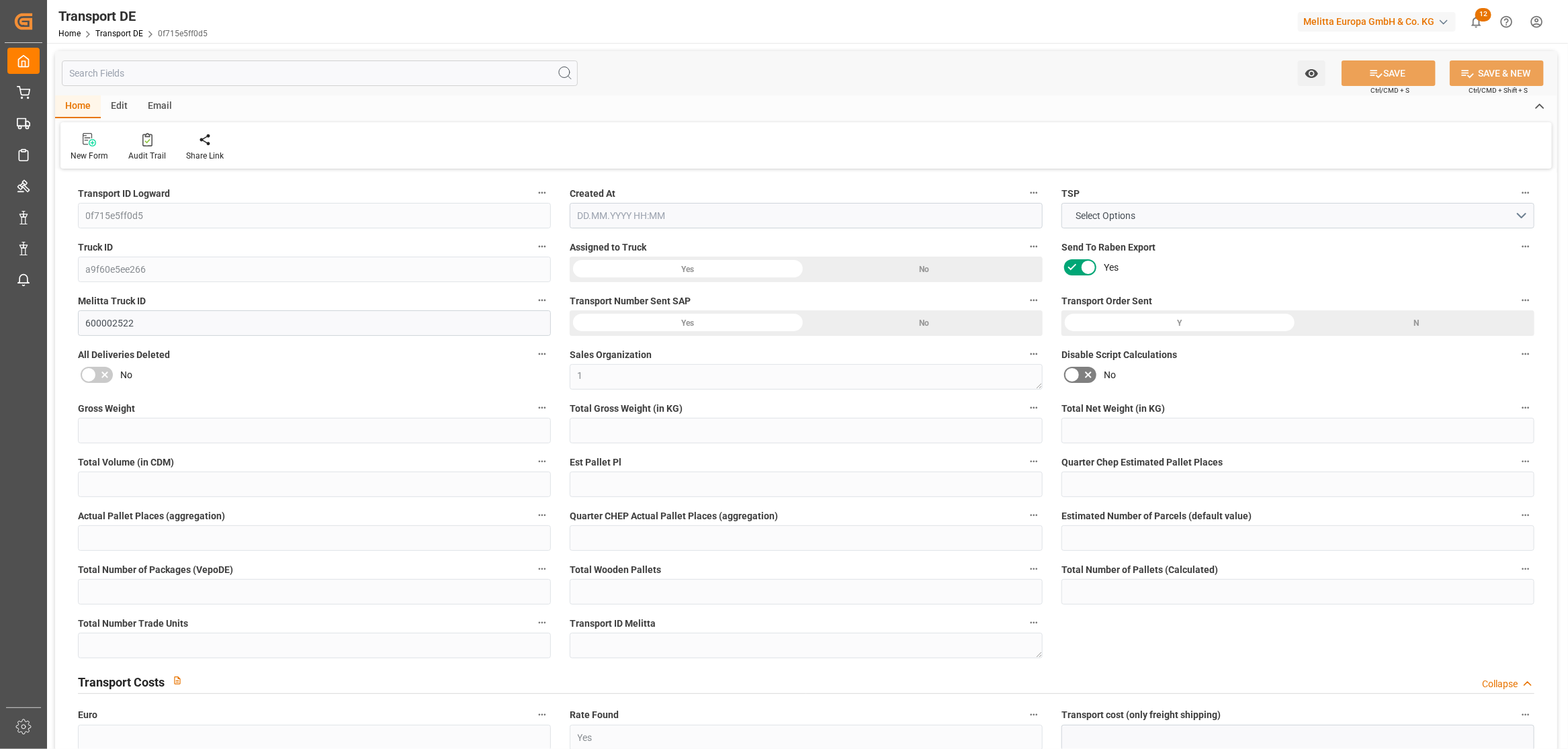
type input "0"
type input "1"
type input "0"
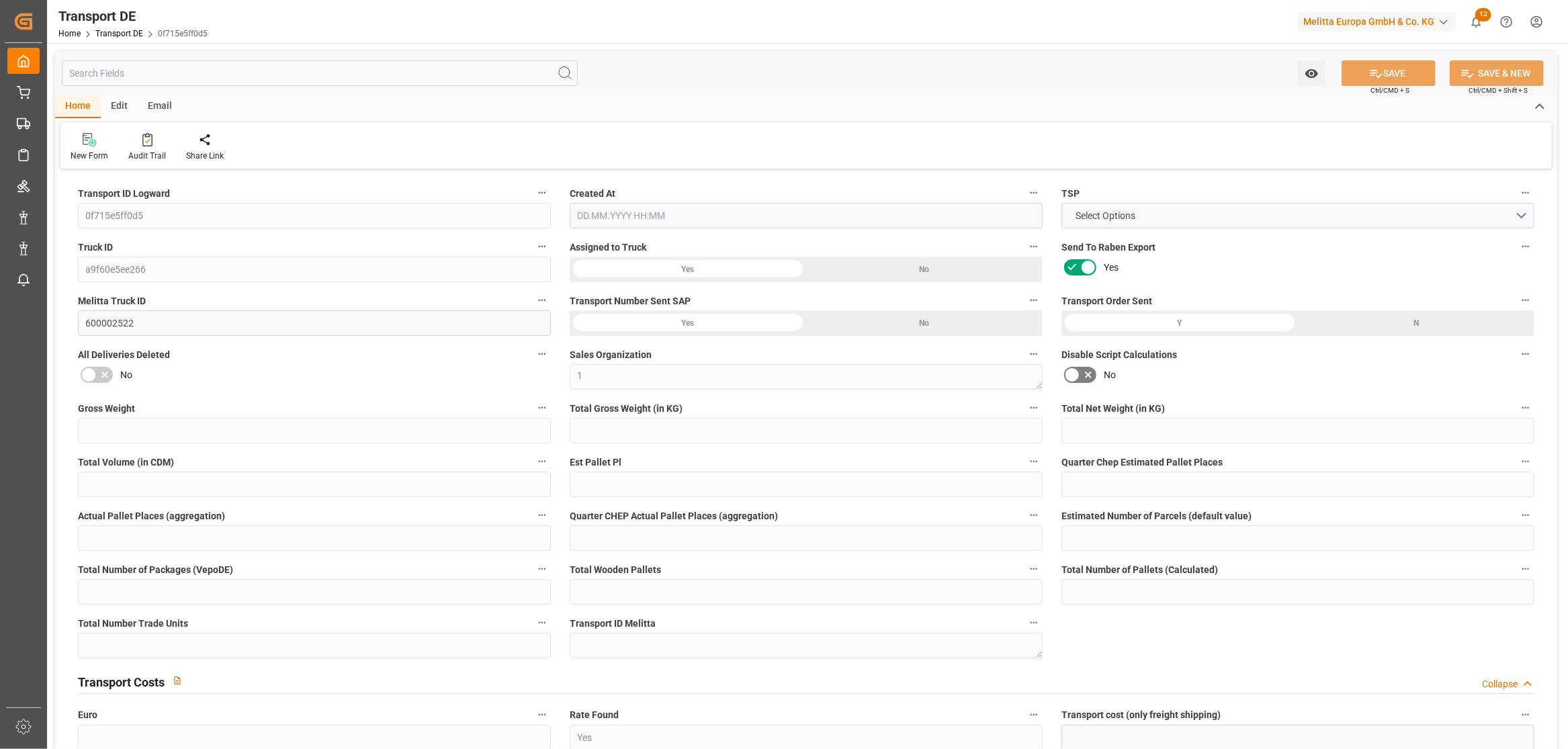
type input "1339"
type input "450.677"
type input "360.53"
type input "10.09.2025 21:01"
type input "15.09.2025"
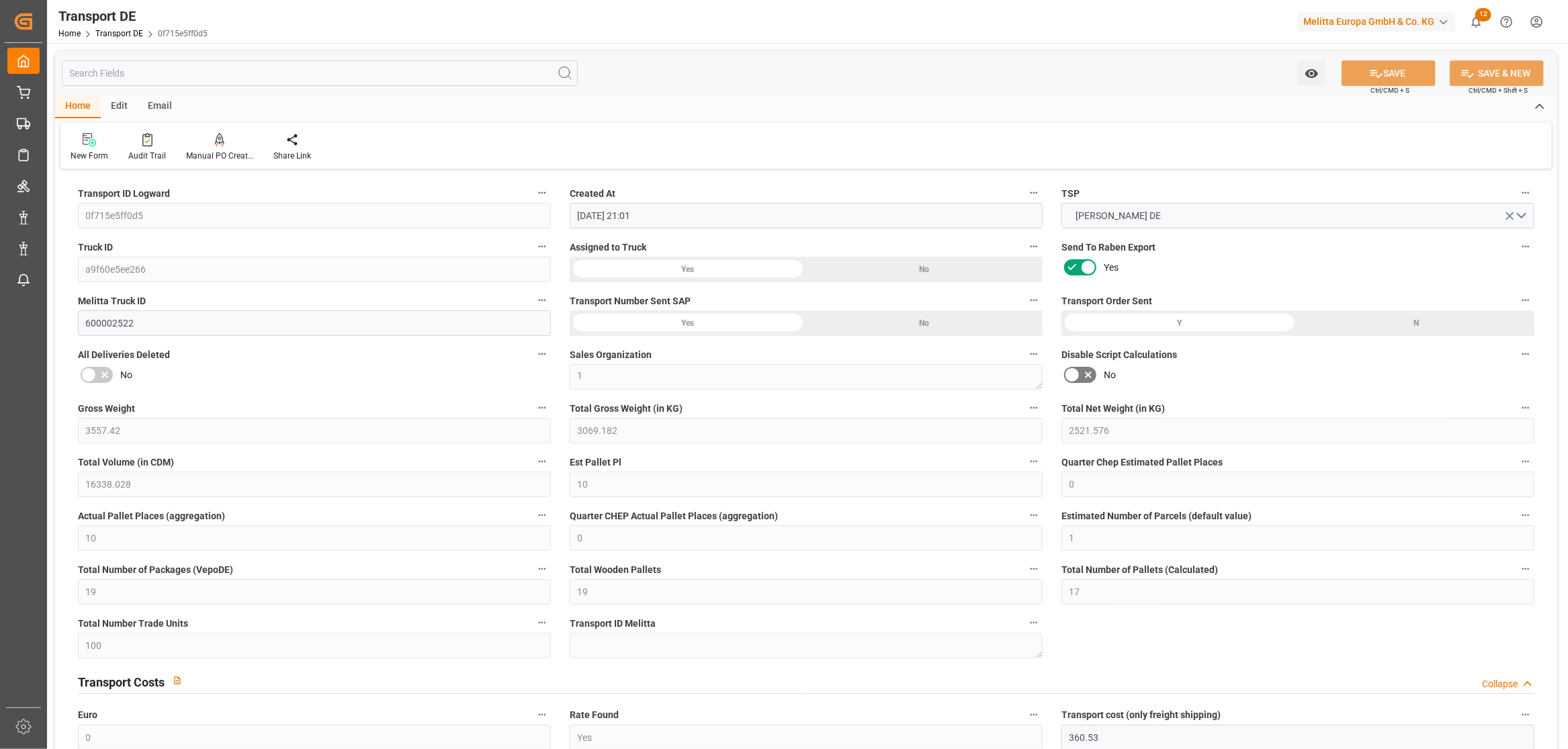
type input "17.09.2025"
type input "18.09.2025"
click at [253, 186] on label "Transport ID Logward" at bounding box center [315, 193] width 473 height 19
click at [534, 186] on button "Transport ID Logward" at bounding box center [542, 192] width 17 height 17
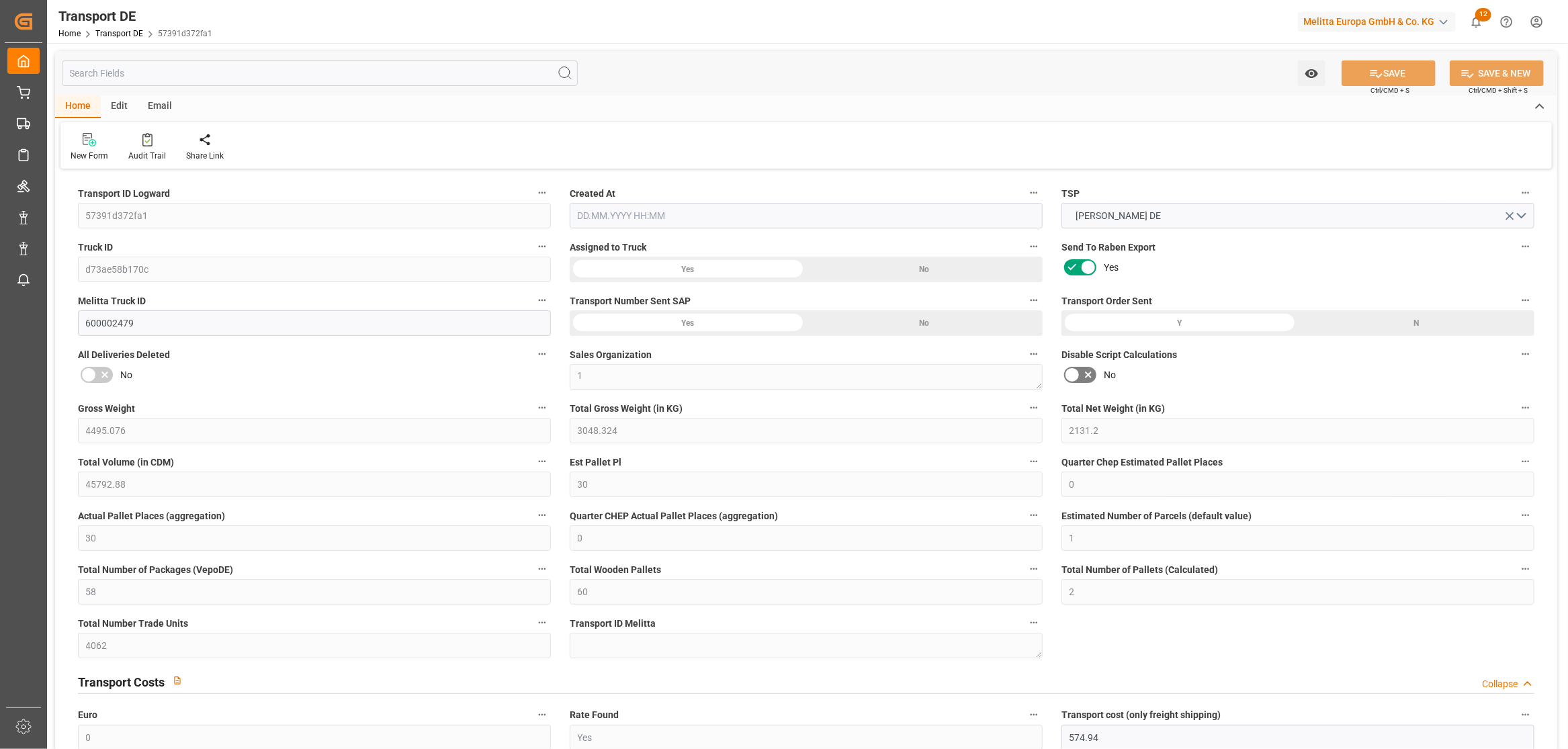
type input "4495.076"
type input "3048.324"
type input "2131.2"
type input "45792.88"
type input "30"
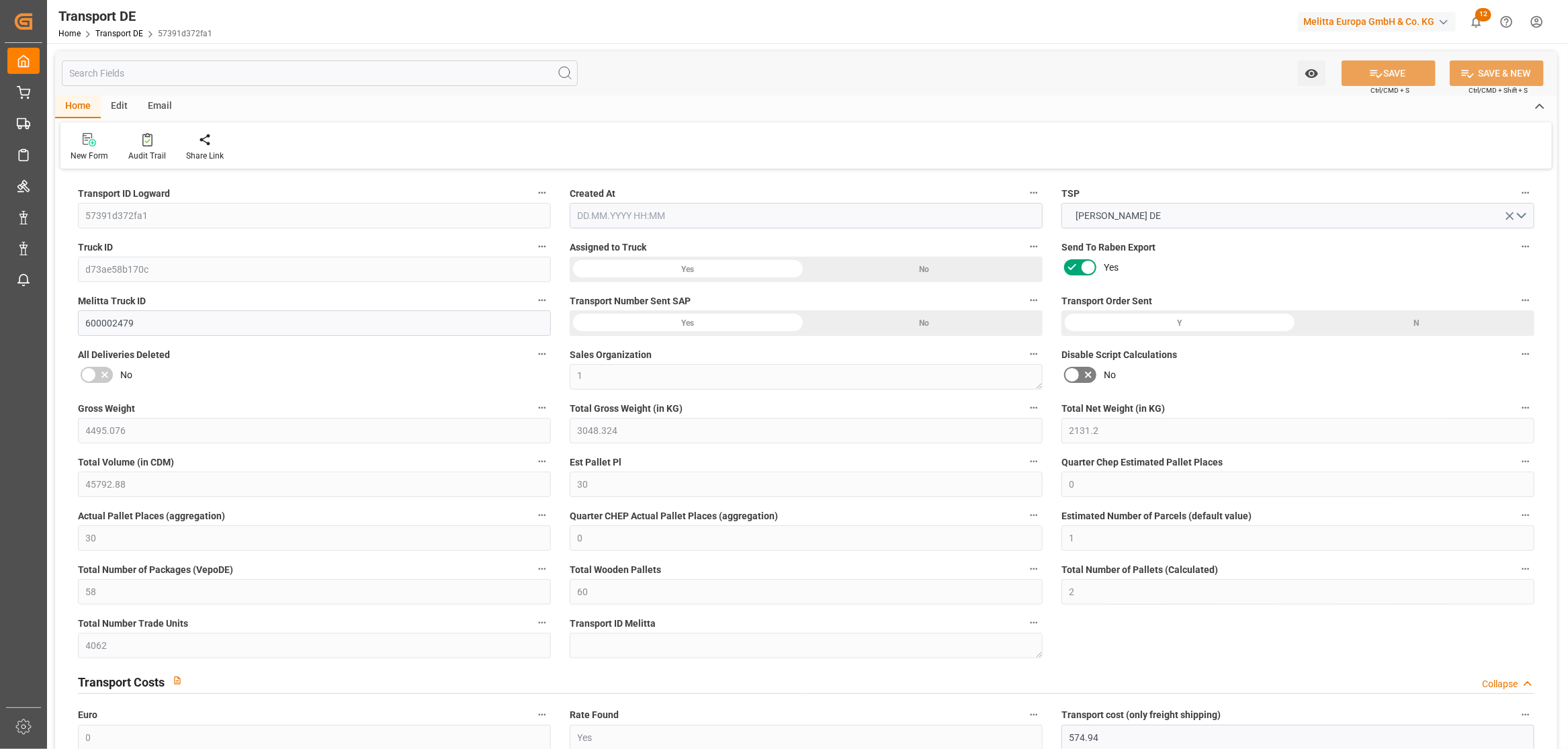
type input "0"
type input "30"
type input "0"
type input "1"
type input "58"
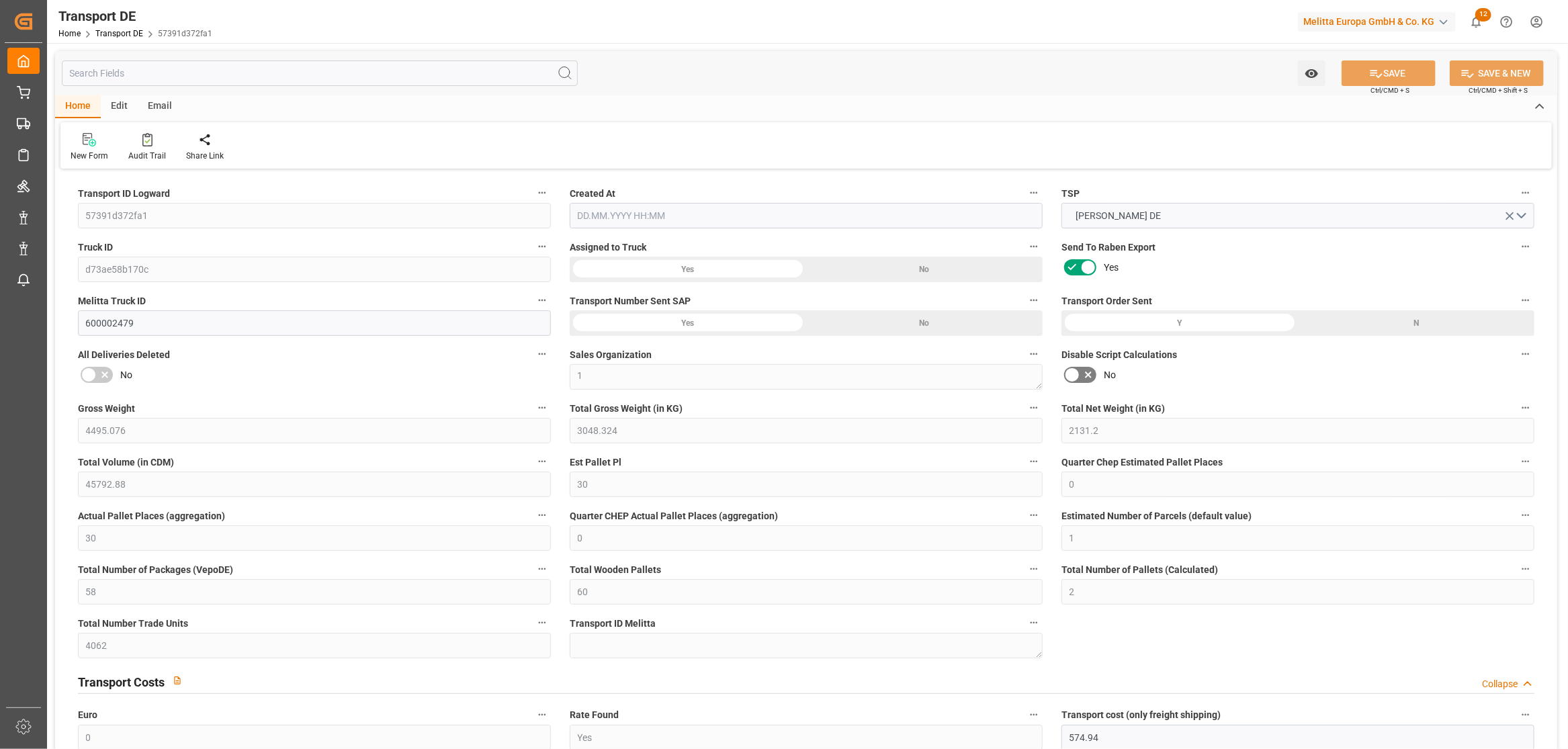
type input "60"
type input "2"
type input "4062"
type input "0"
type input "574.94"
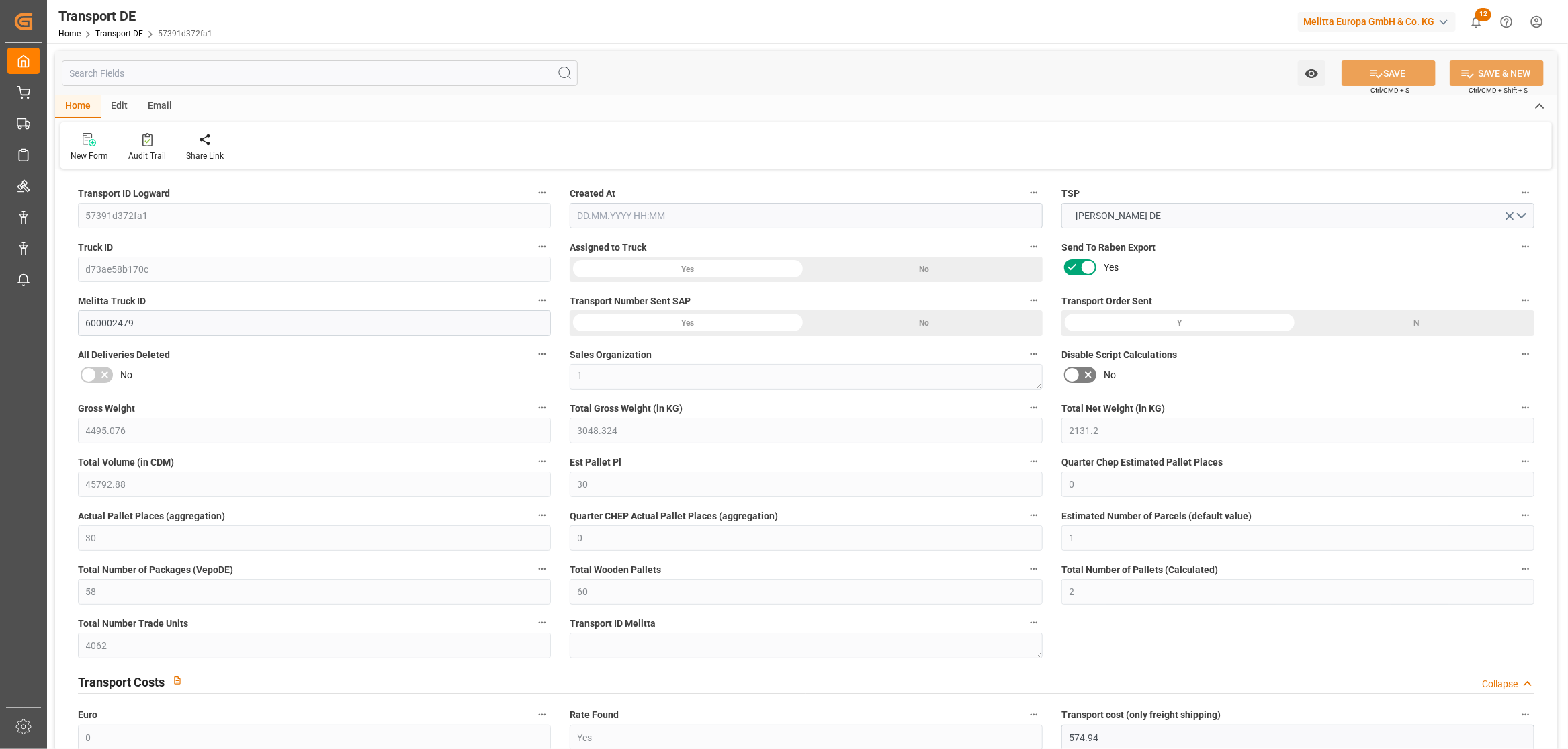
type input "54.945"
type input "574.94"
type input "63"
type input "58"
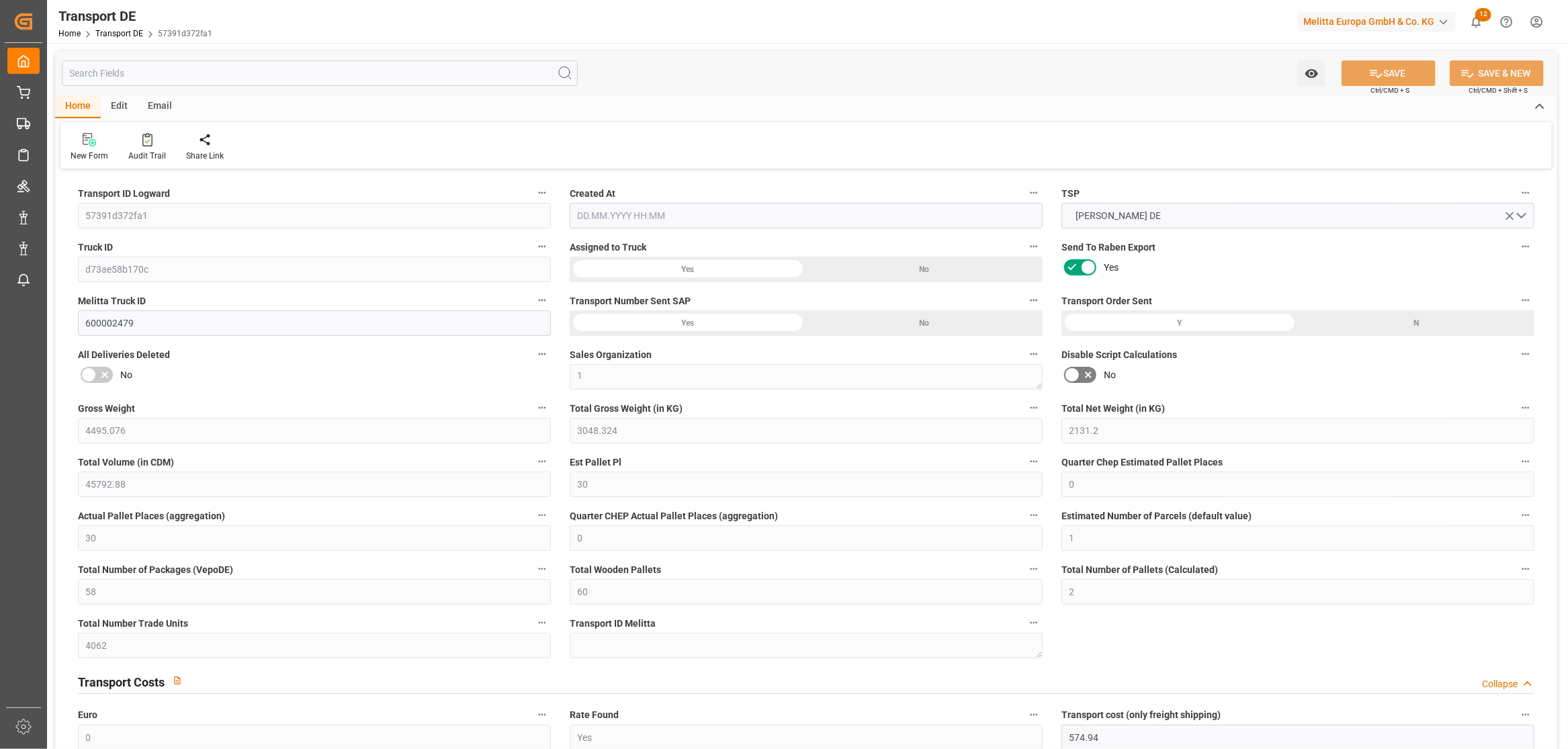
type input "0"
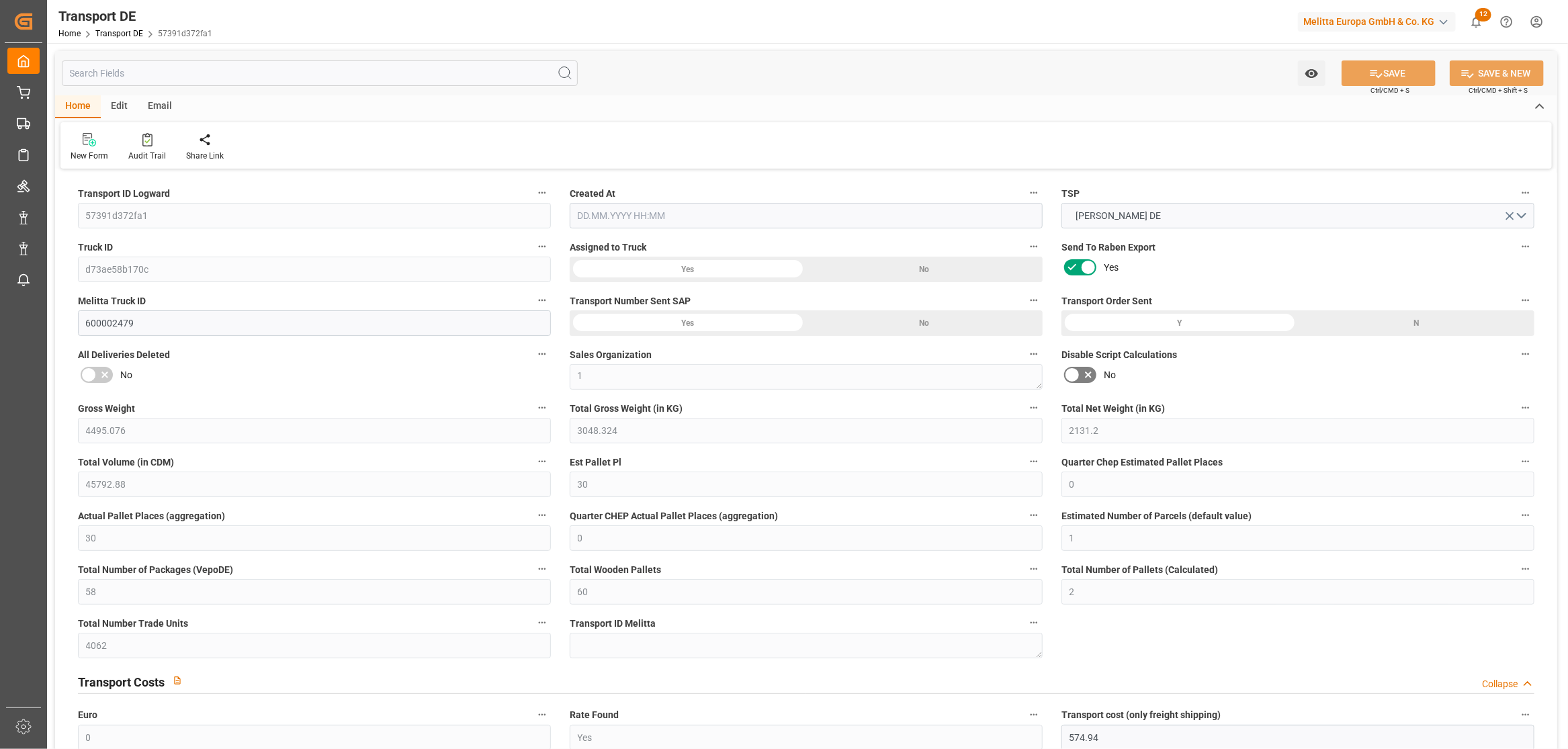
type input "0"
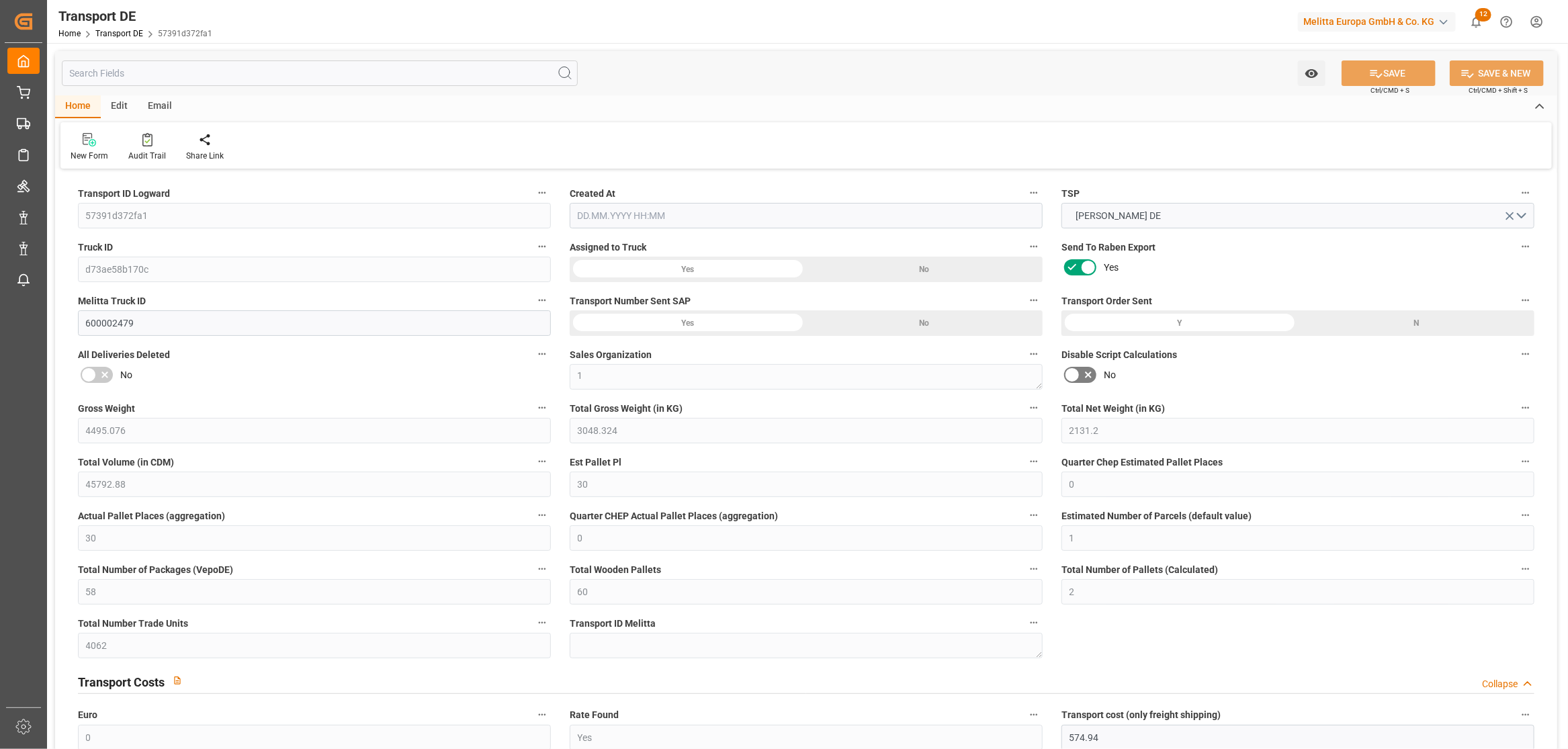
type input "0"
type input "3048.324"
type input "21"
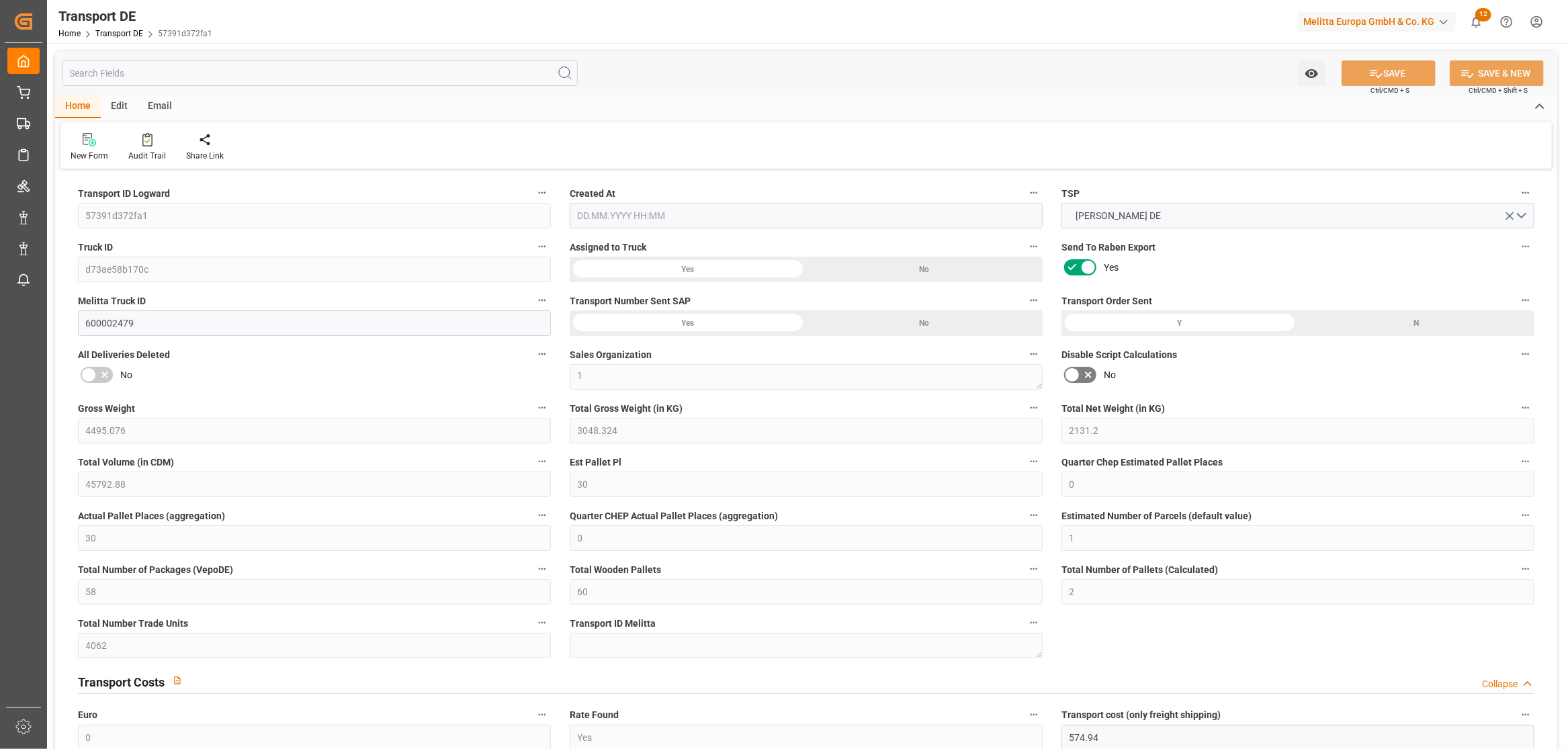
type input "100"
type input "0"
type input "60"
type input "0"
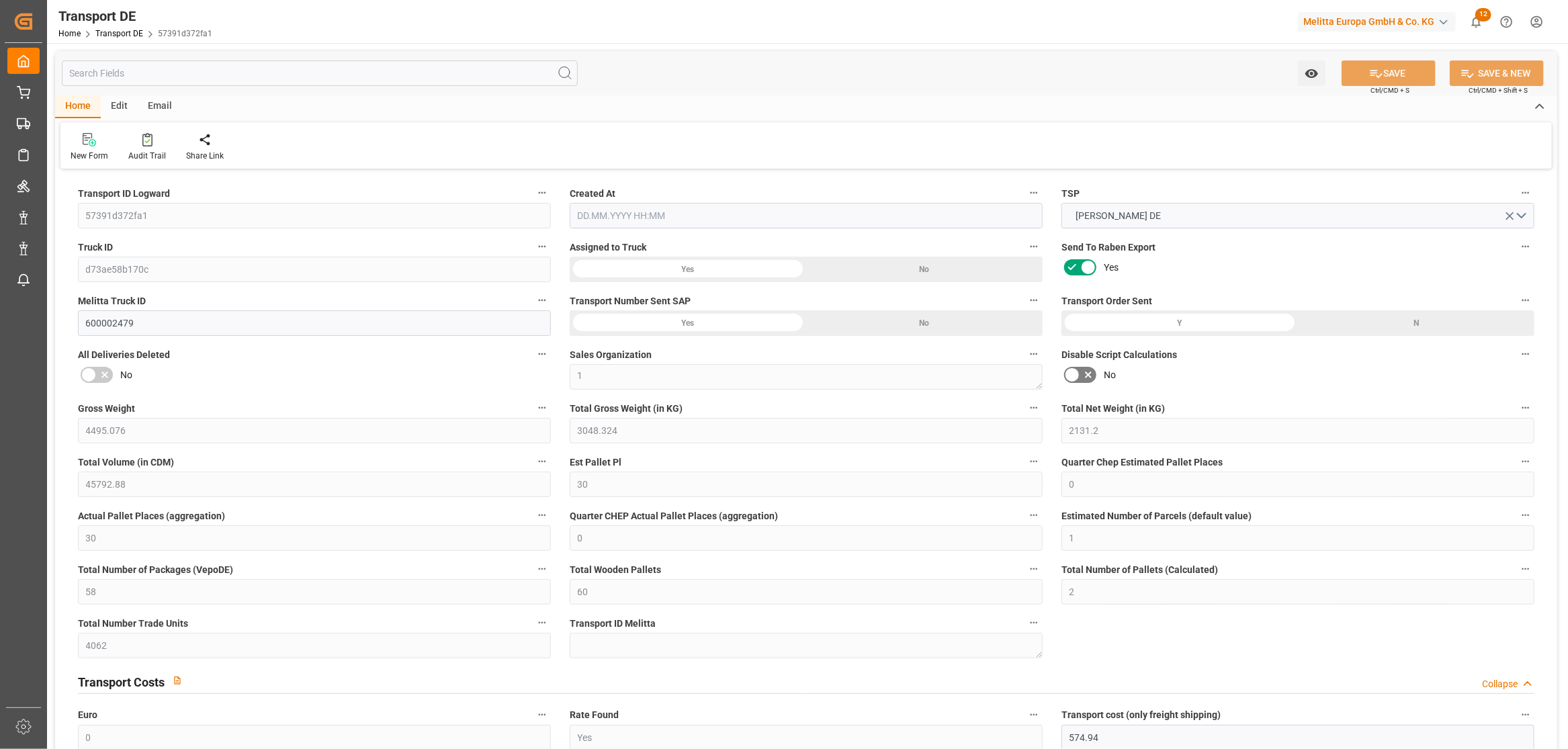
type input "0"
type input "2"
type input "0"
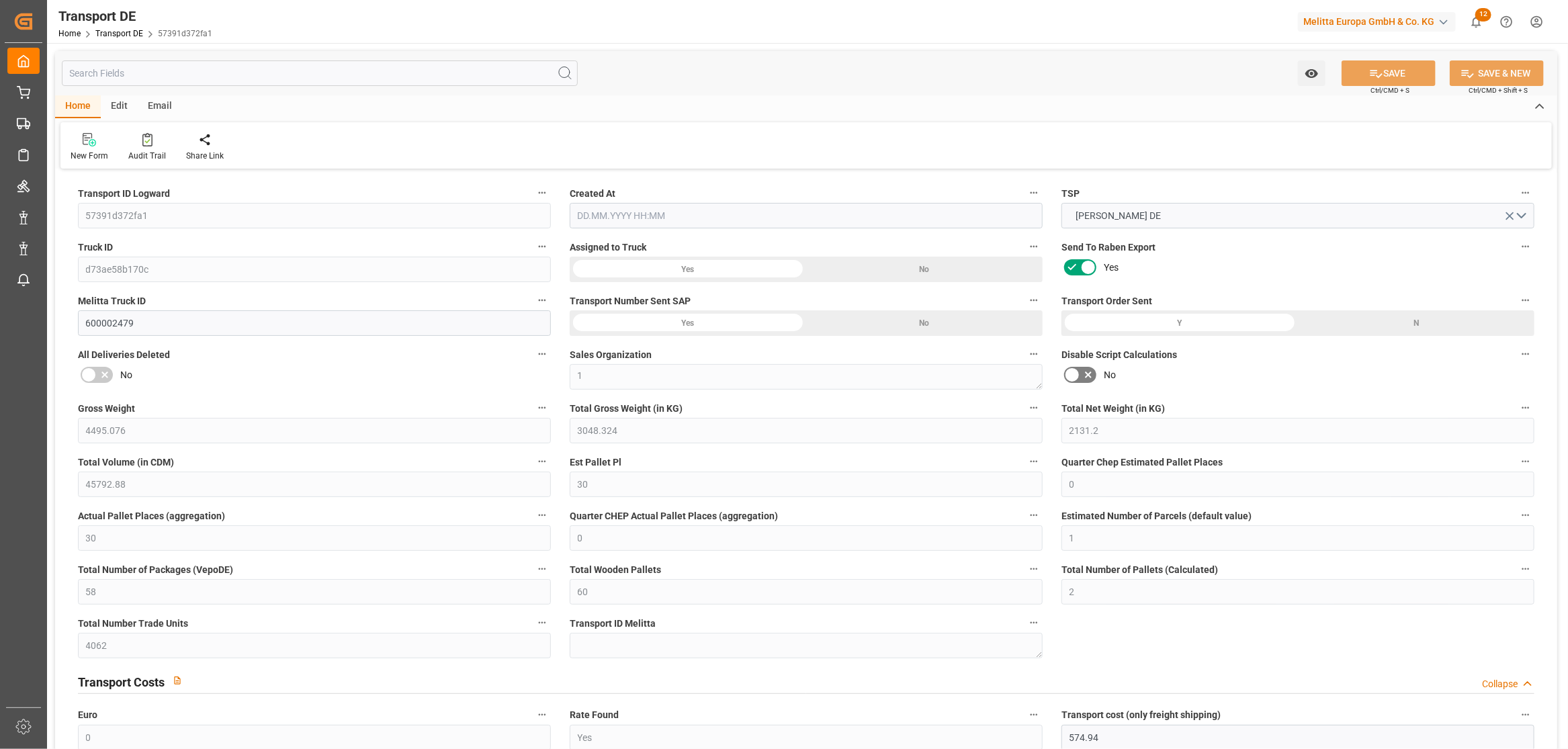
type input "4190"
type input "629.885"
type input "574.94"
type input "10.09.2025 21:01"
type input "12.09.2025"
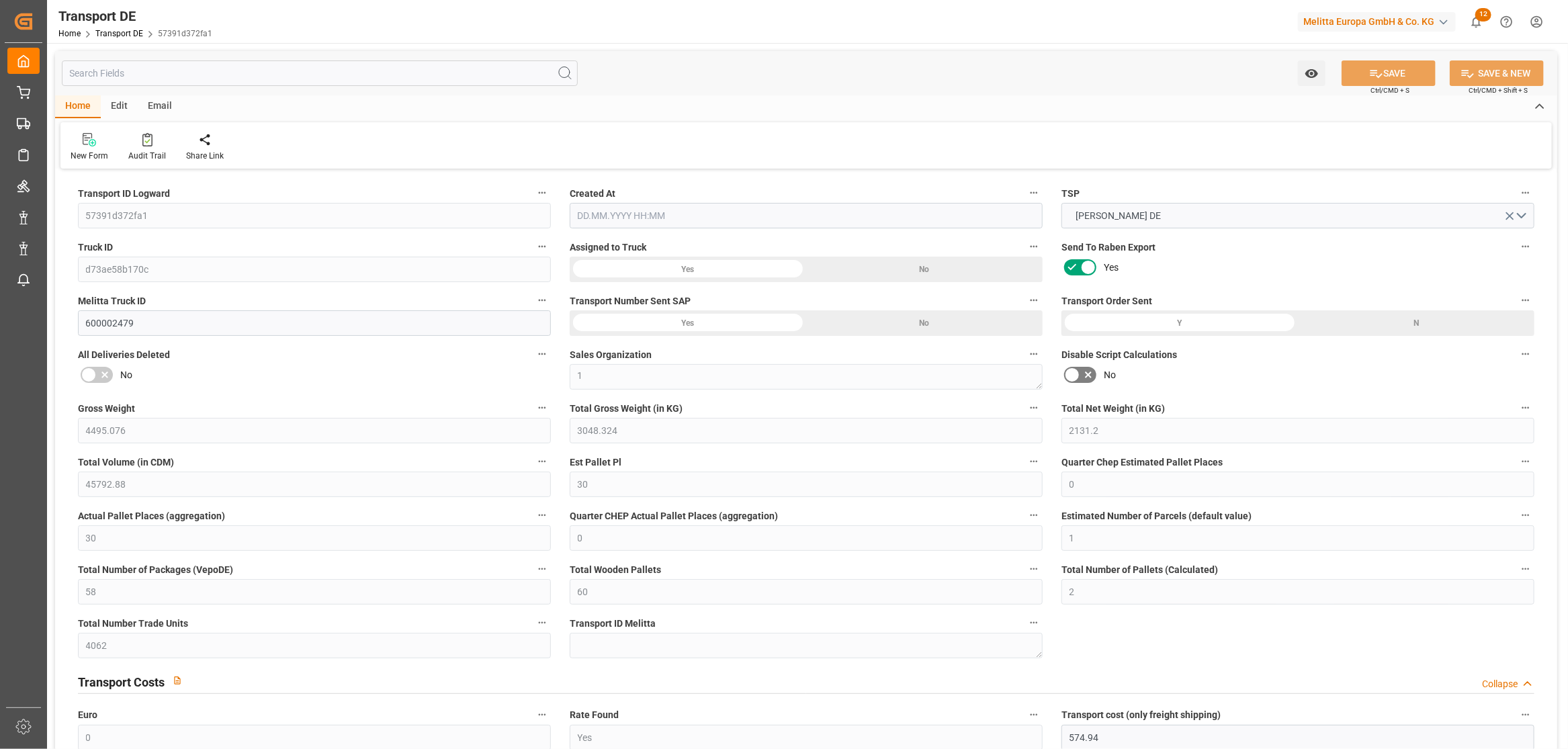
type input "15.09.2025"
type input "16.09.2025"
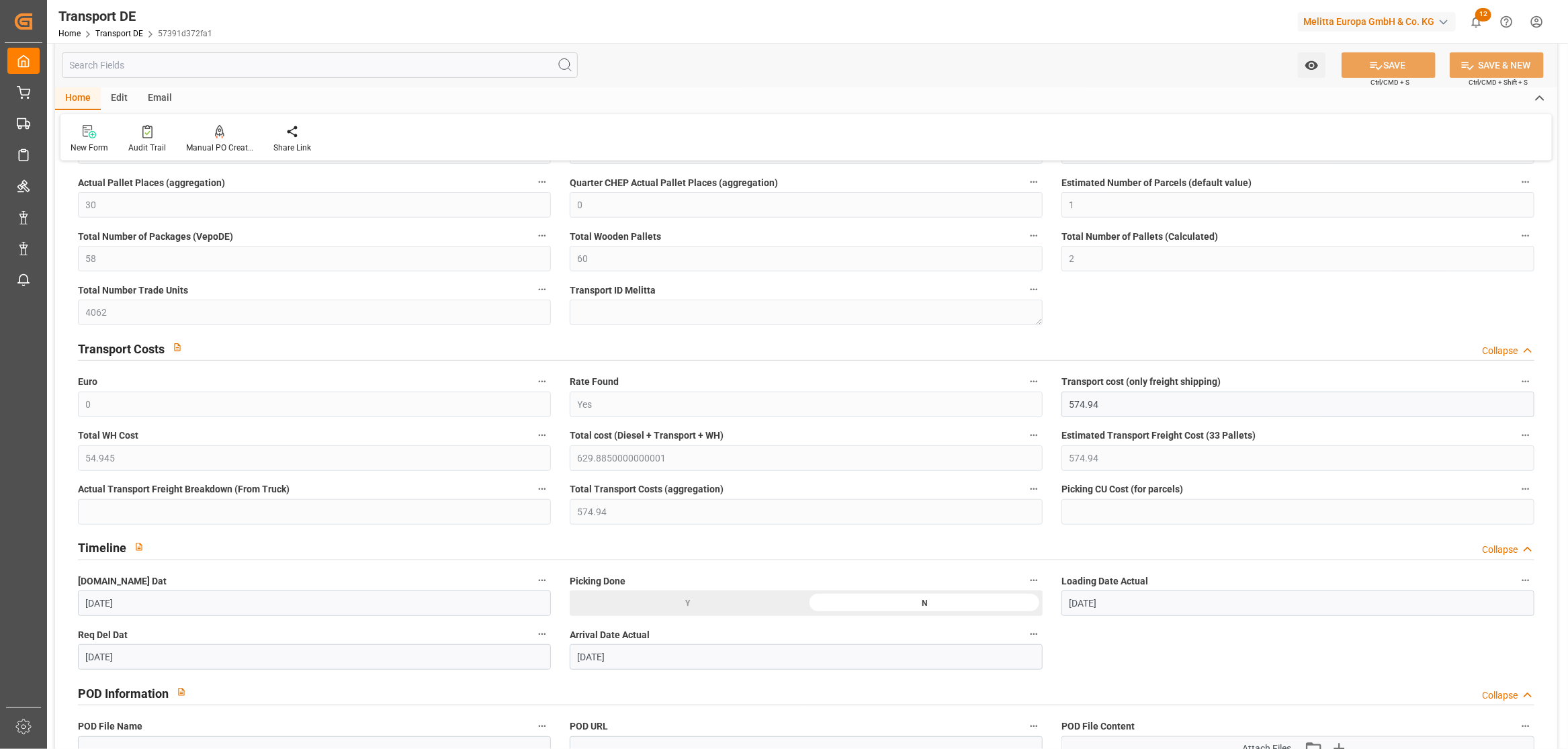
scroll to position [596, 0]
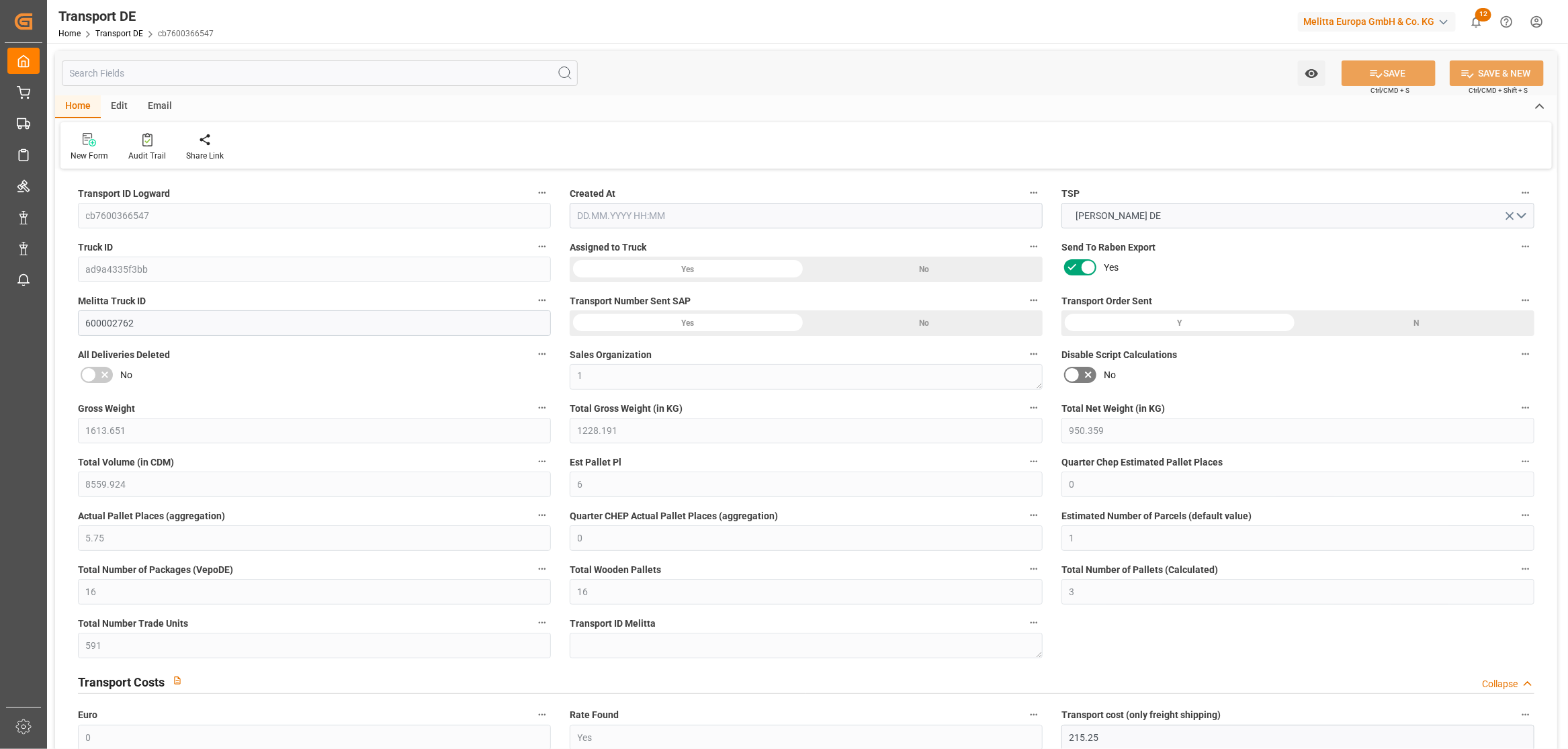
type input "1613.651"
type input "1228.191"
type input "950.359"
type input "8559.924"
type input "6"
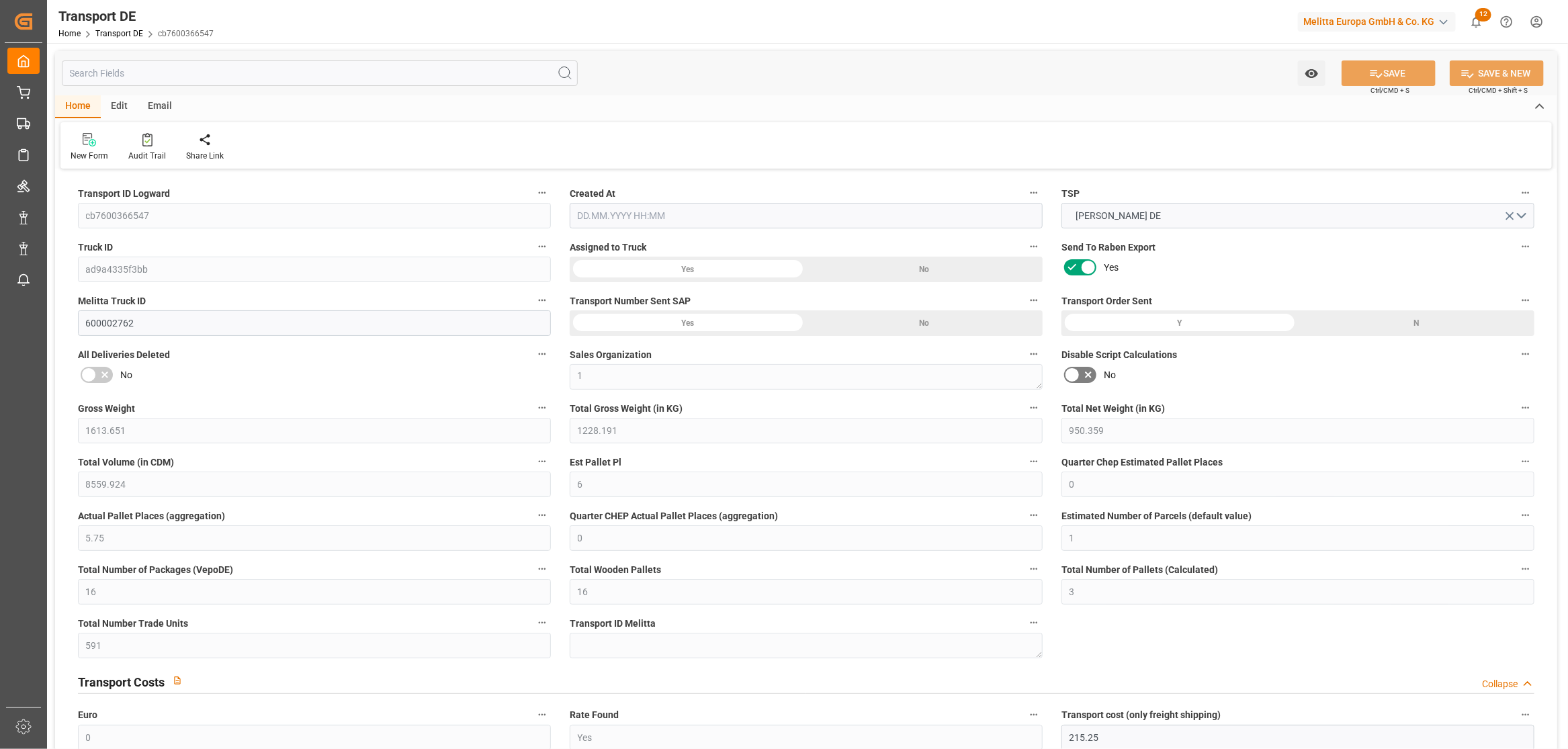
type input "0"
type input "5.75"
type input "0"
type input "1"
type input "16"
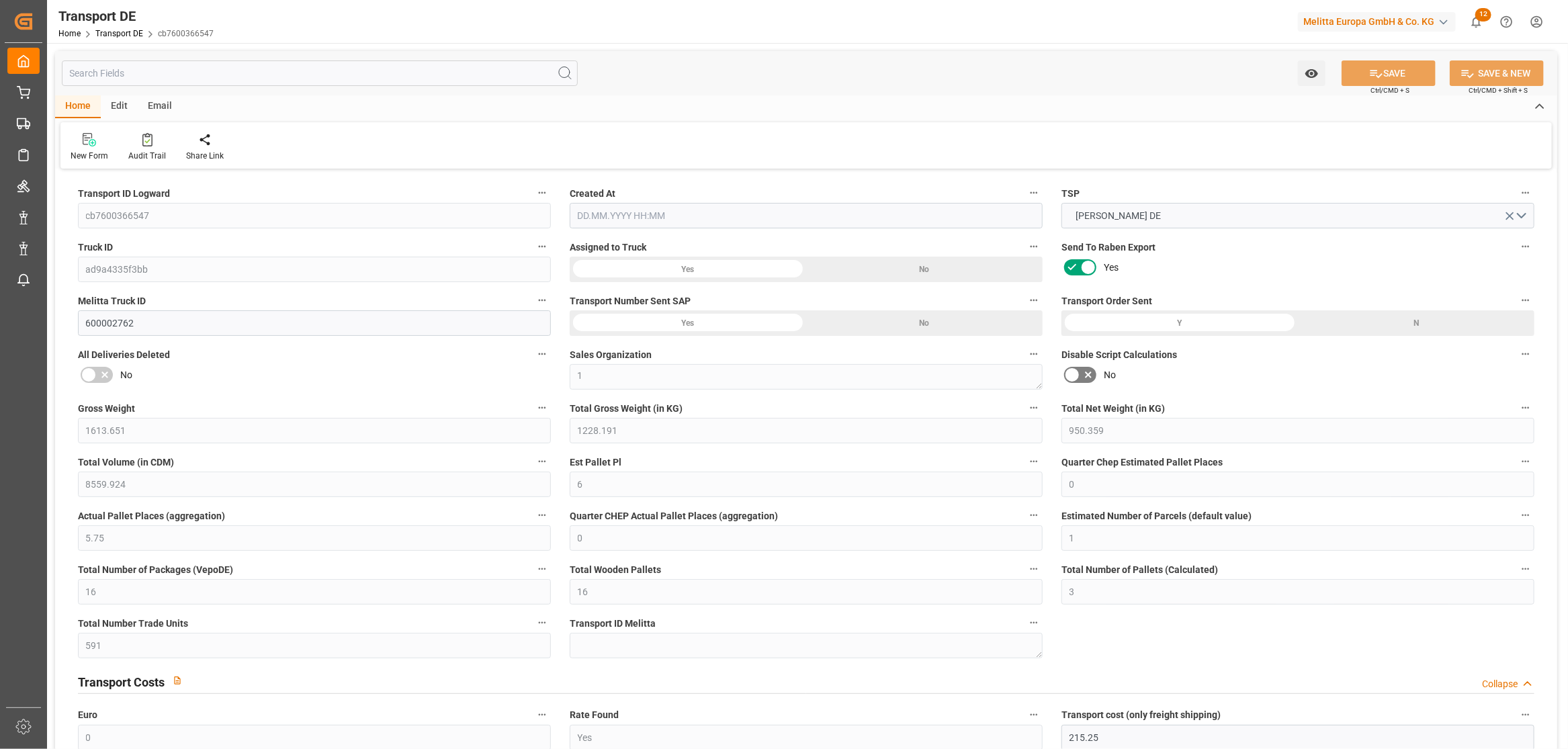
type input "16"
type input "3"
type input "591"
type input "0"
type input "215.25"
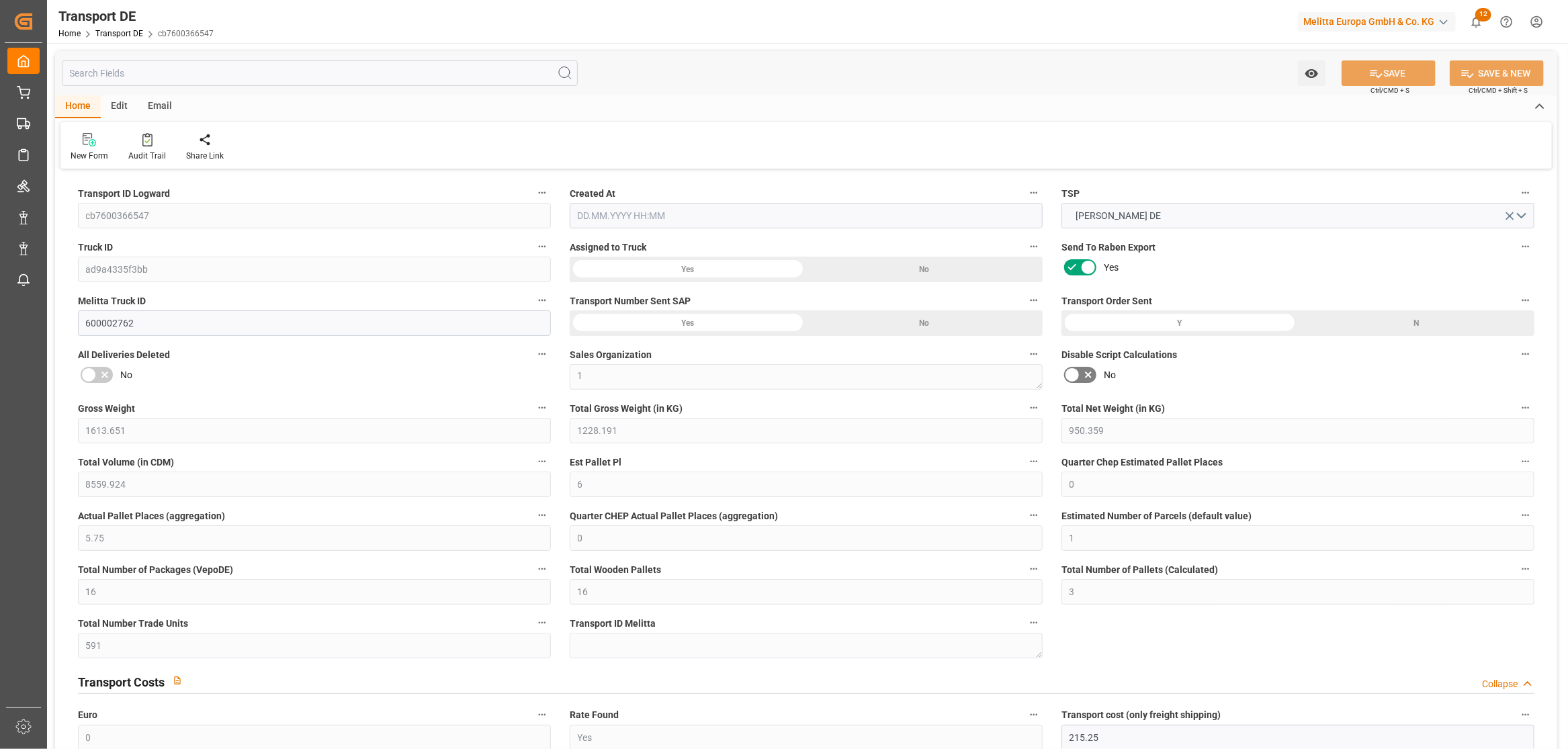
type input "101.468"
type input "215.25"
type input "46"
type input "3"
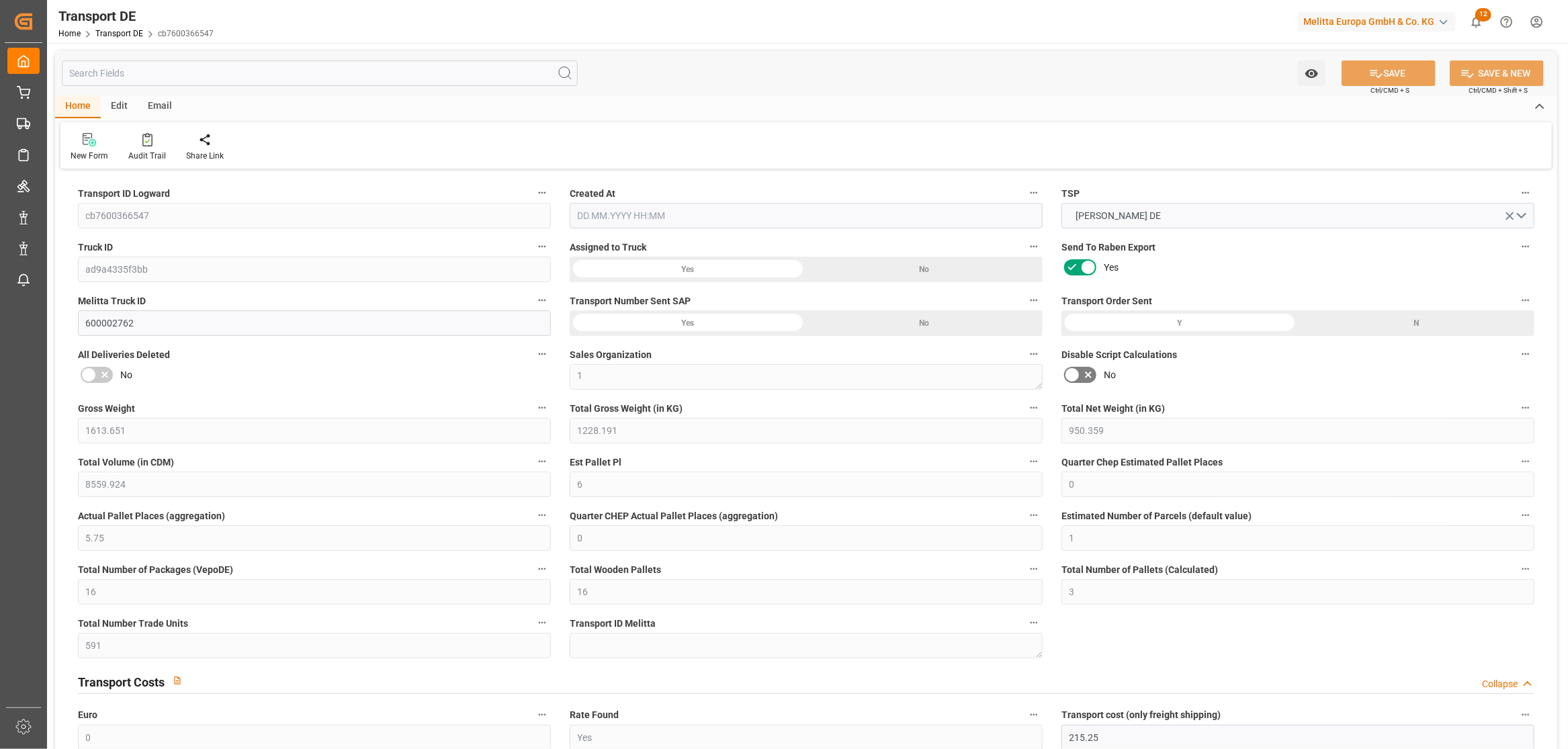
type input "13"
type input "0"
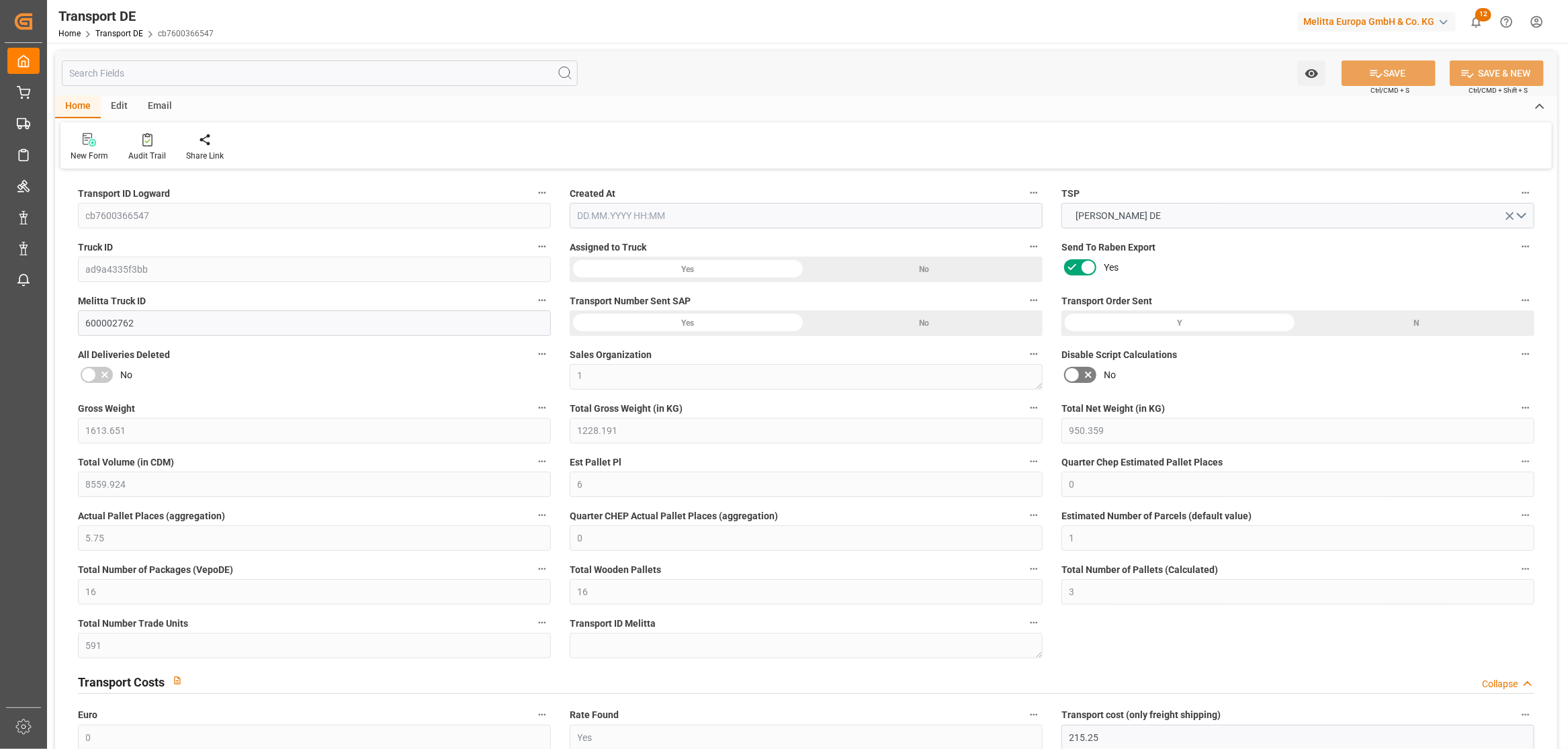
type input "0"
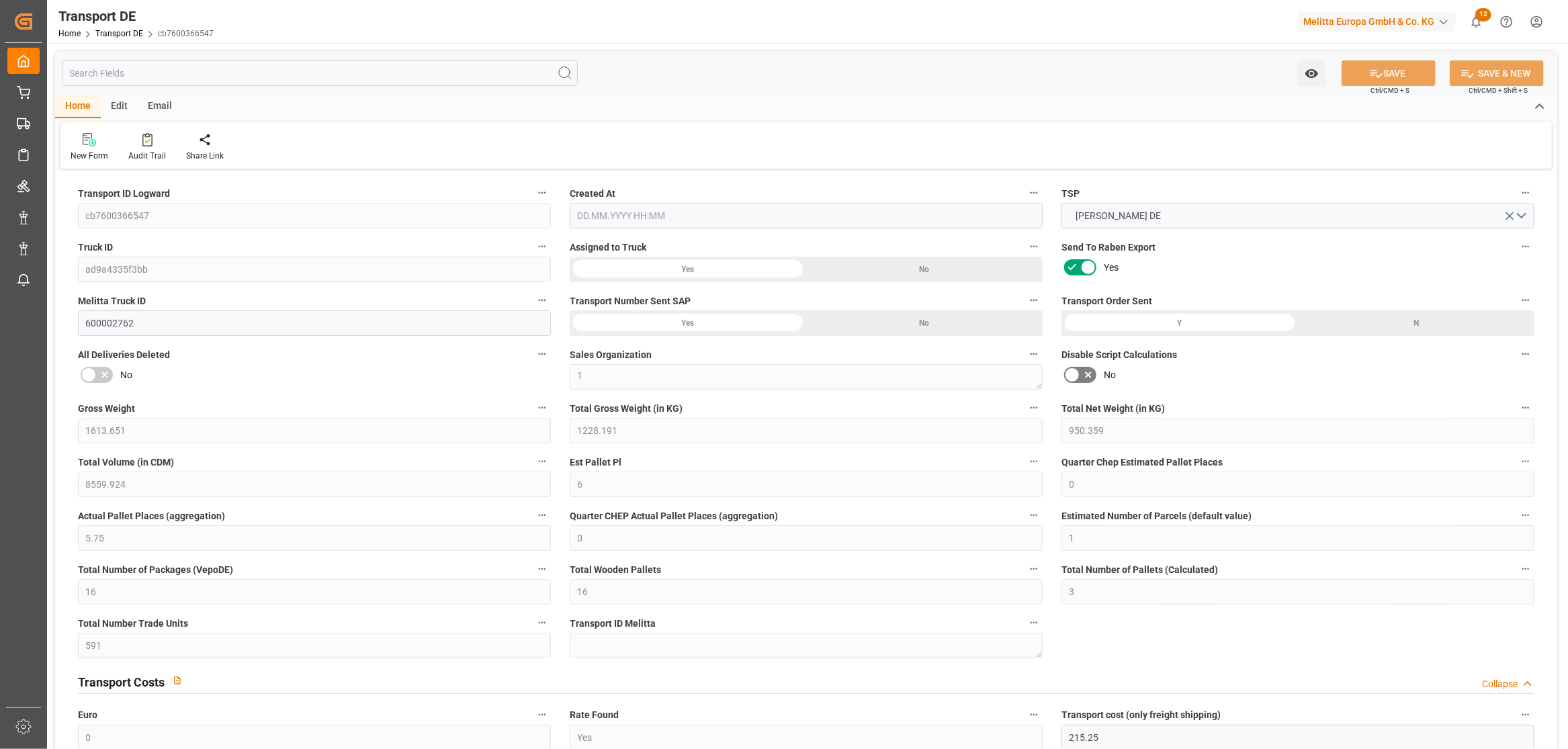
type input "0"
type input "1228.191"
type input "4710.8598"
type input "21"
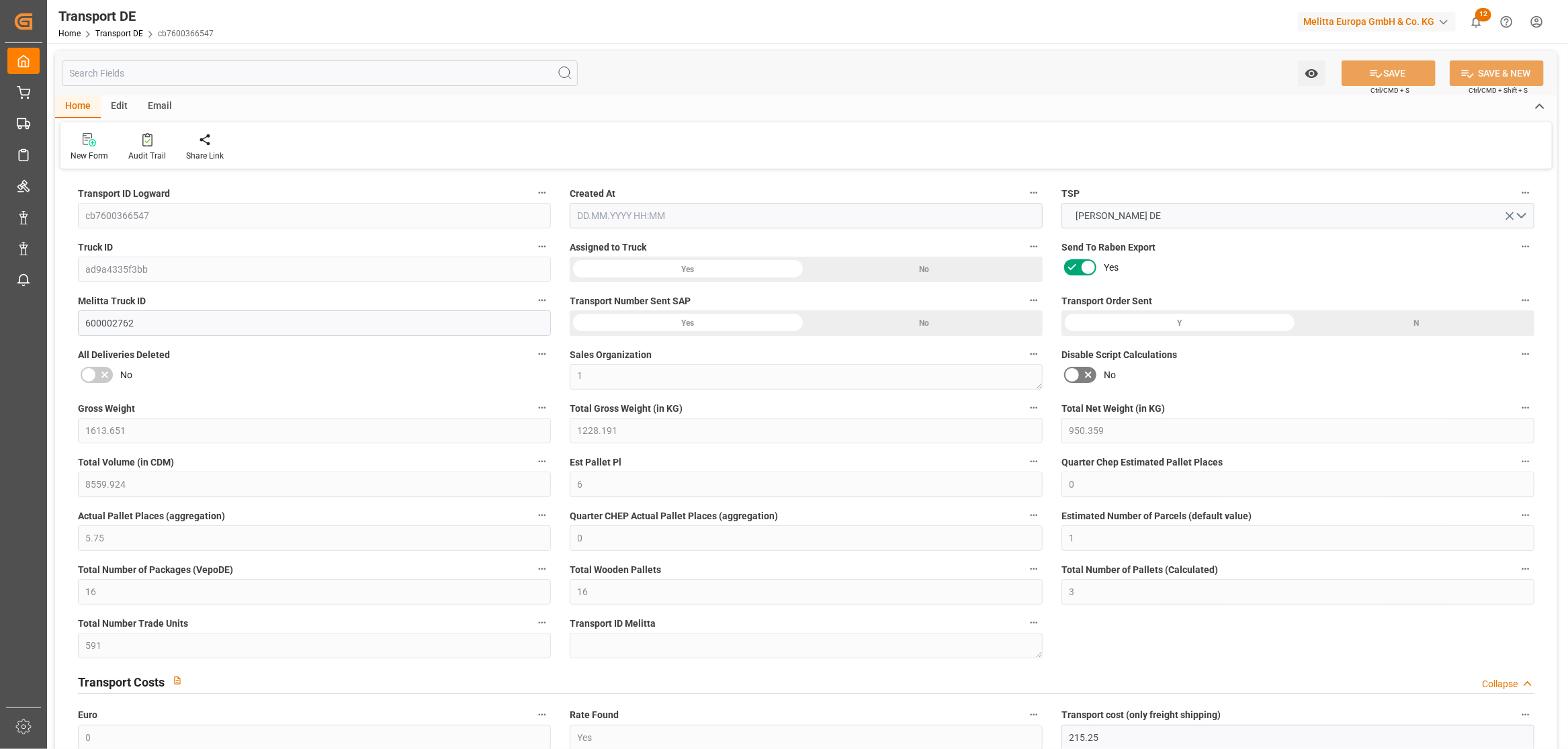
type input "35"
type input "0"
type input "8"
type input "0"
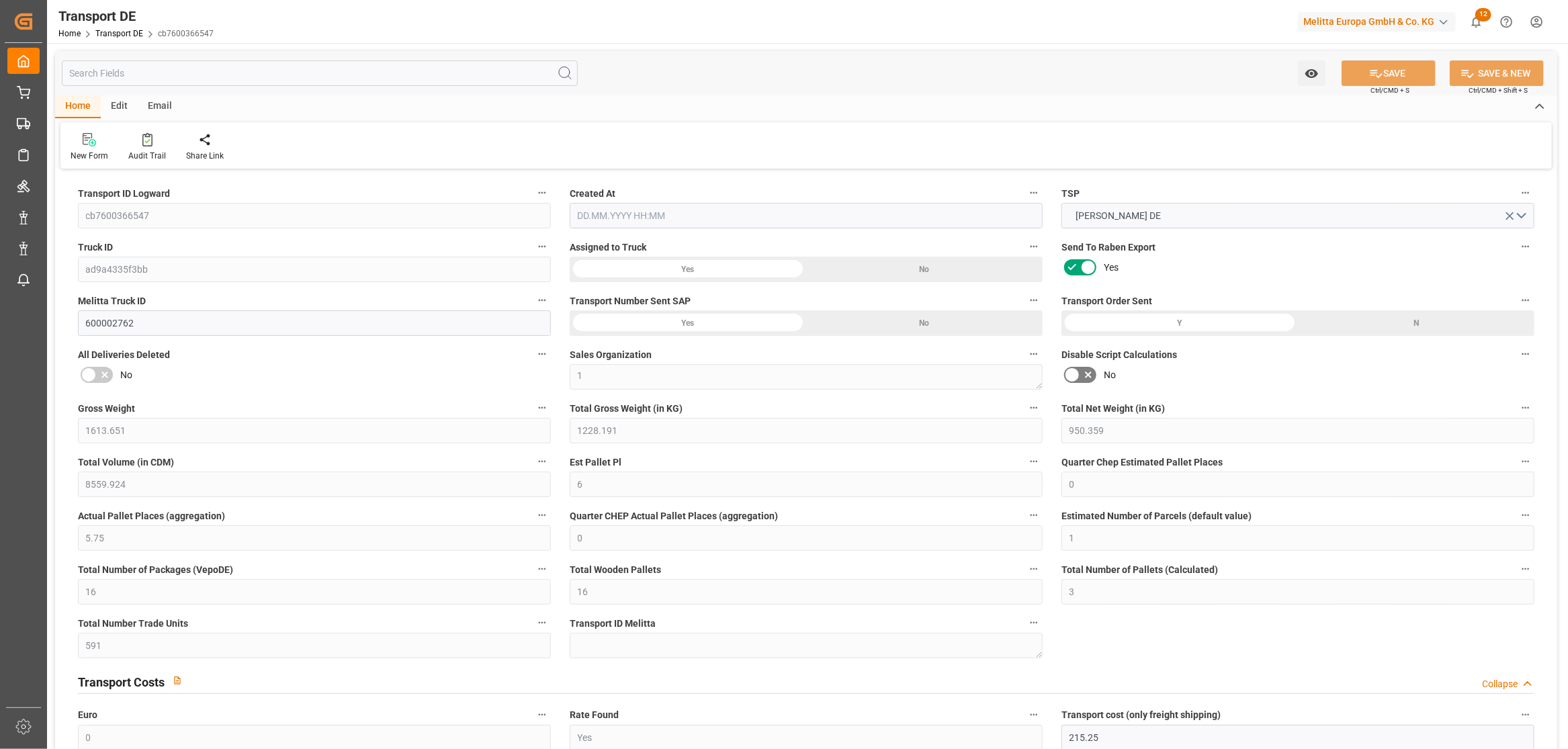
type input "0"
type input "1"
type input "0"
type input "8"
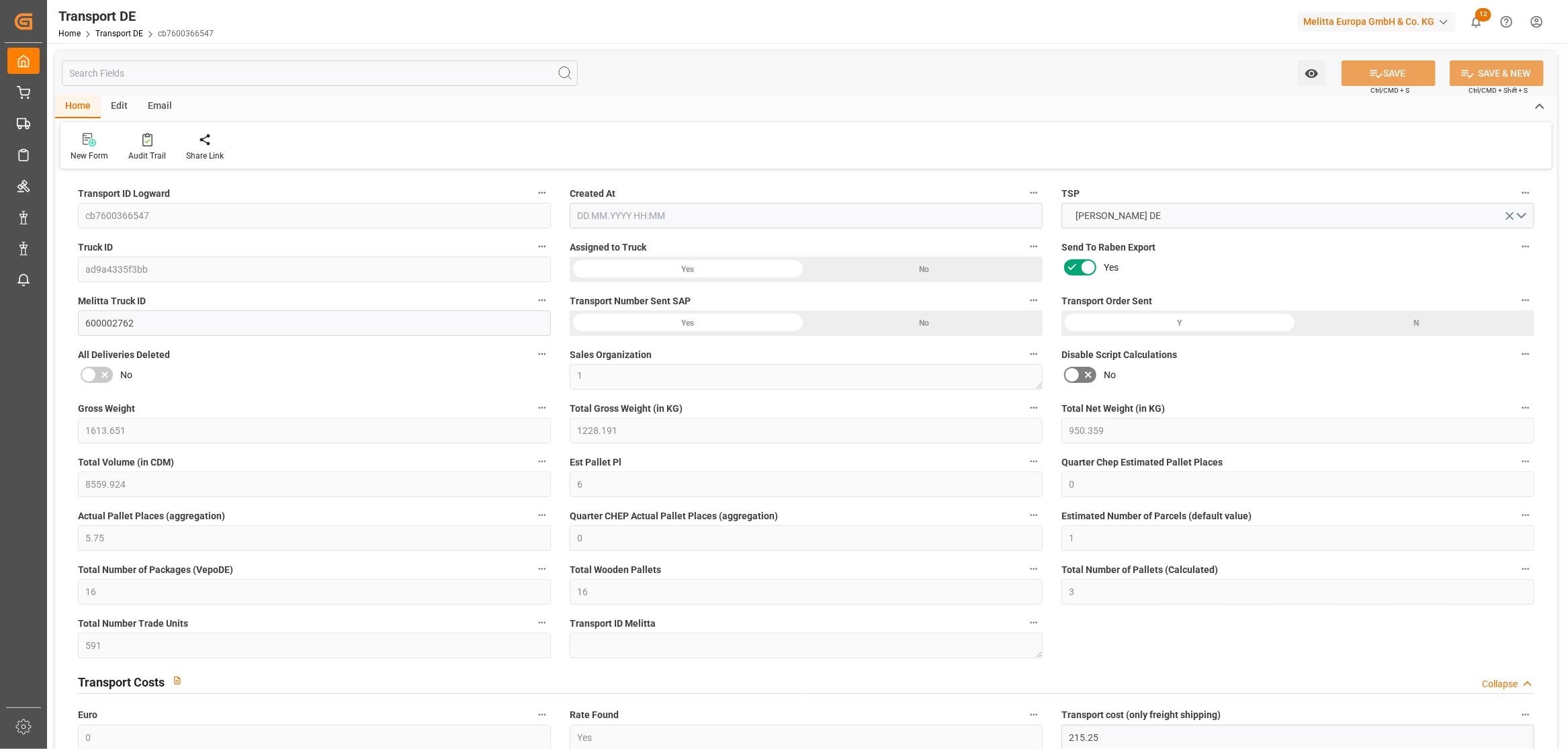
type input "695"
type input "316.718"
type input "215.25"
type input "18.09.2025 21:03"
type input "[DATE]"
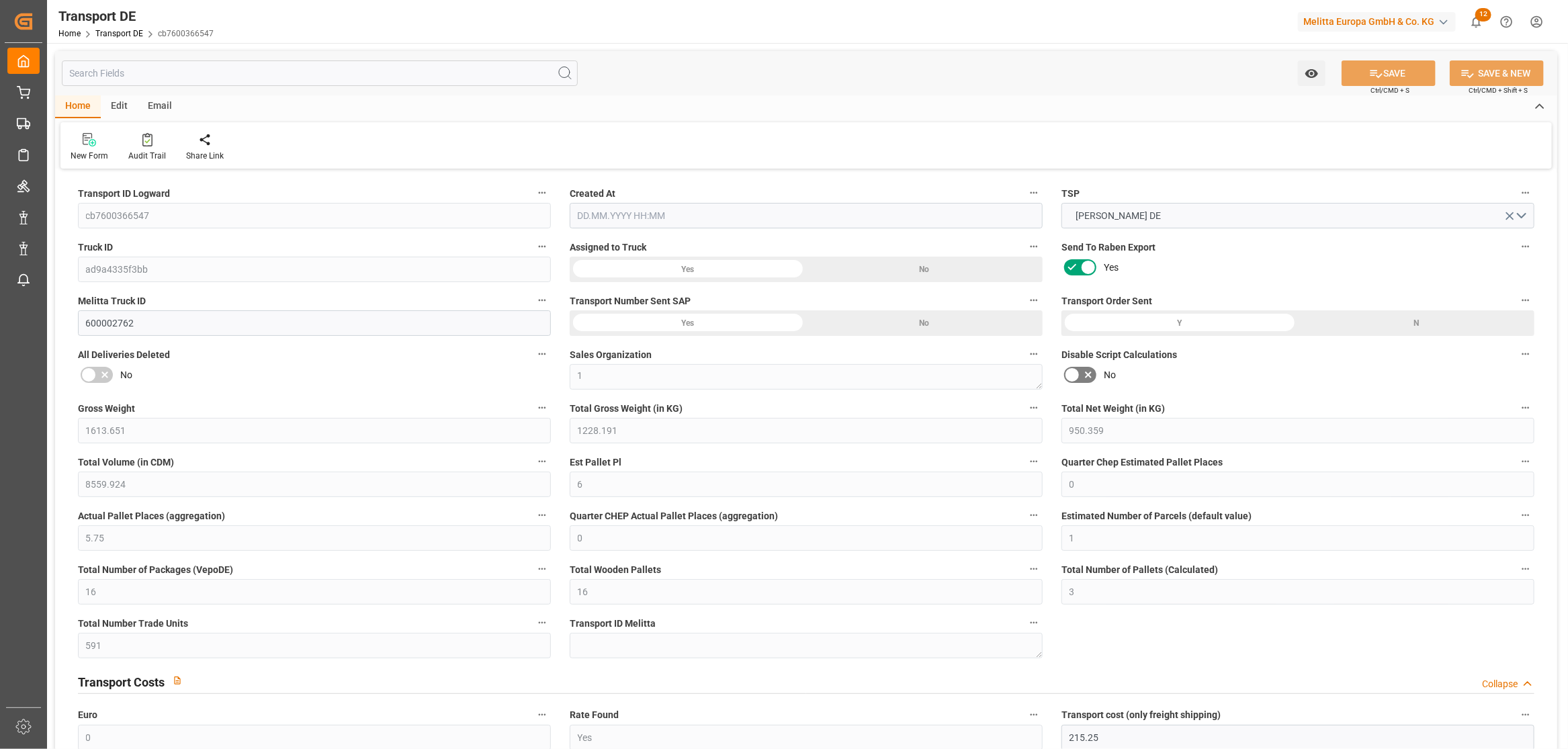
type input "[DATE]"
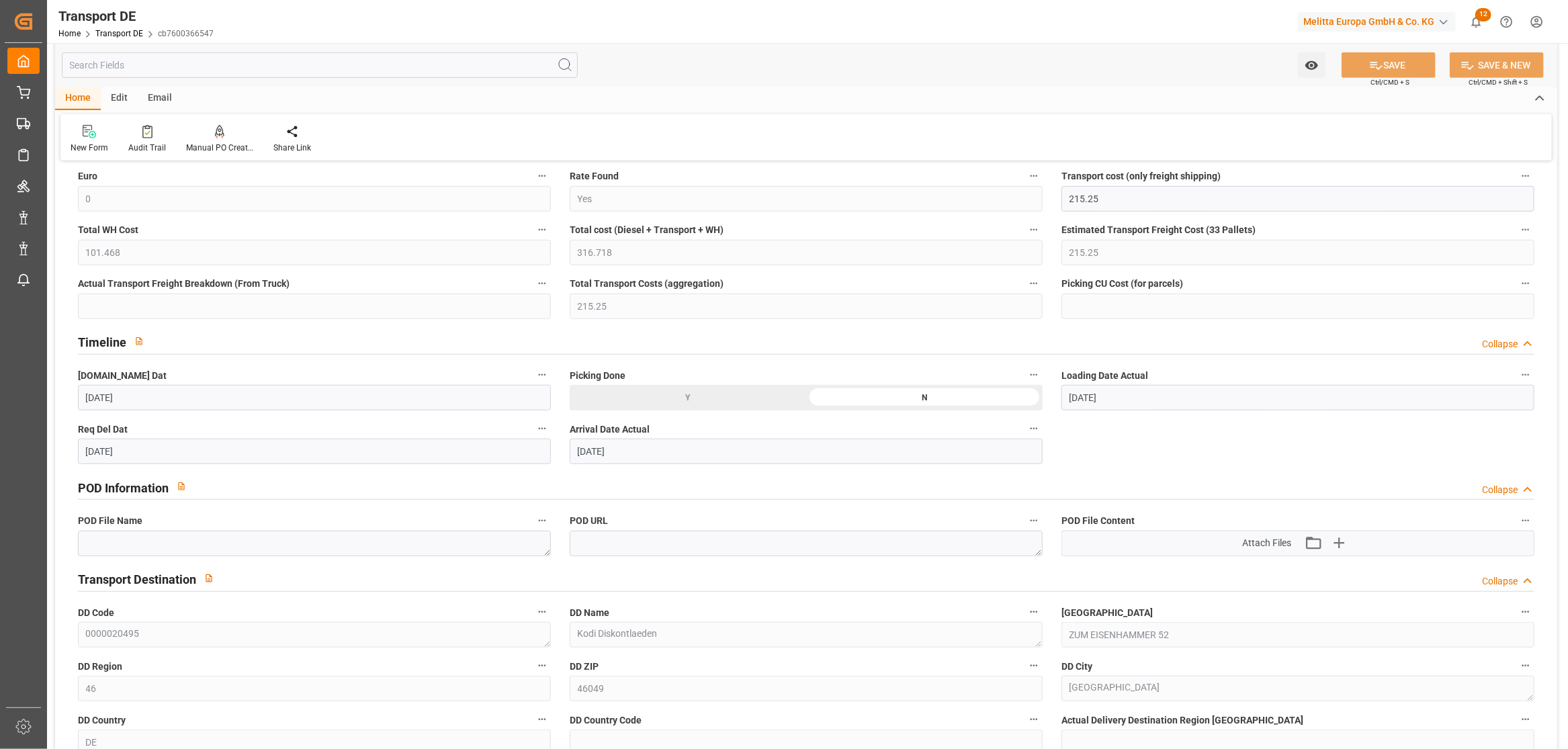
scroll to position [596, 0]
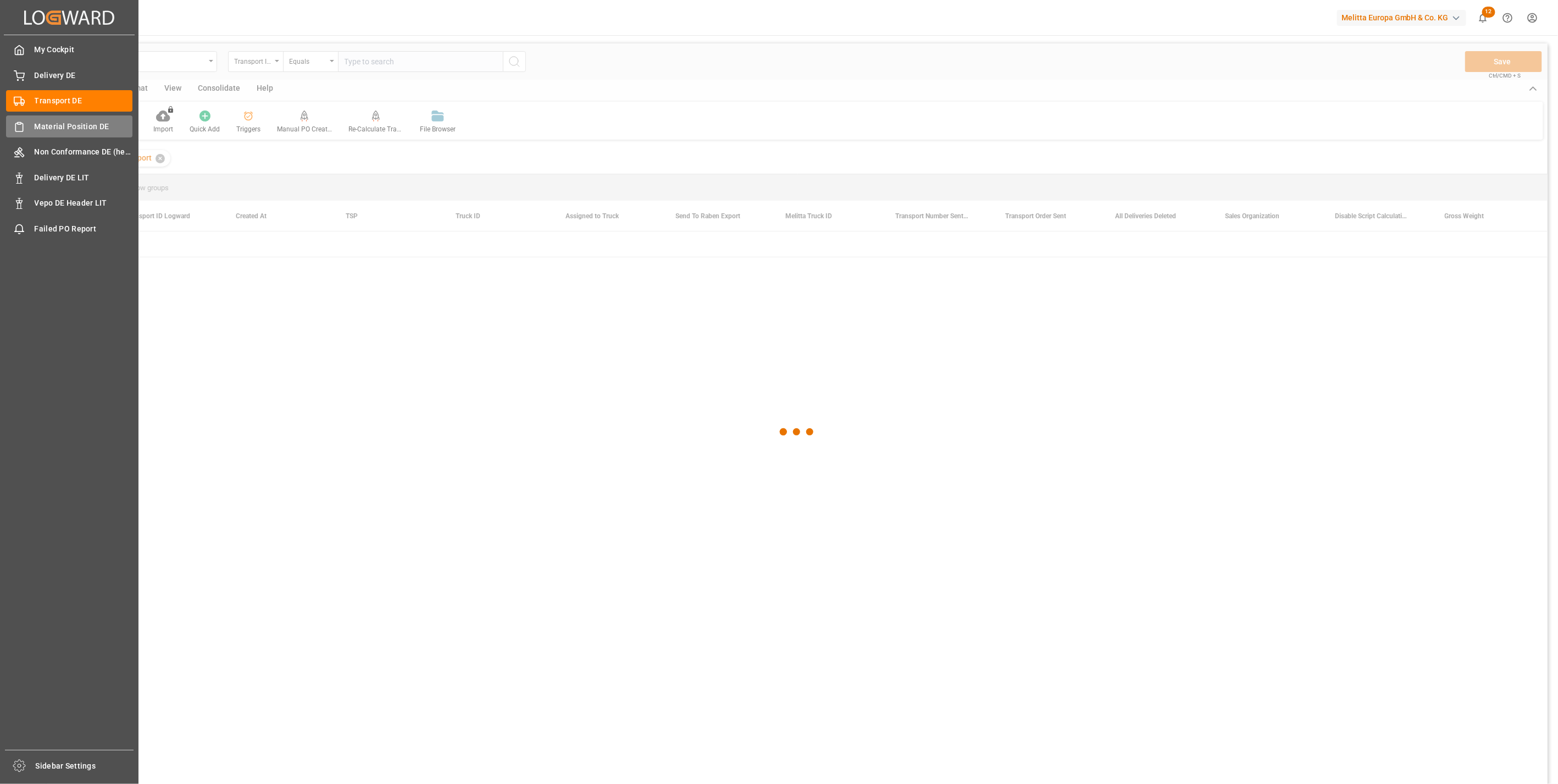
click at [22, 118] on div "Material Position DE Material Position DE" at bounding box center [69, 126] width 126 height 22
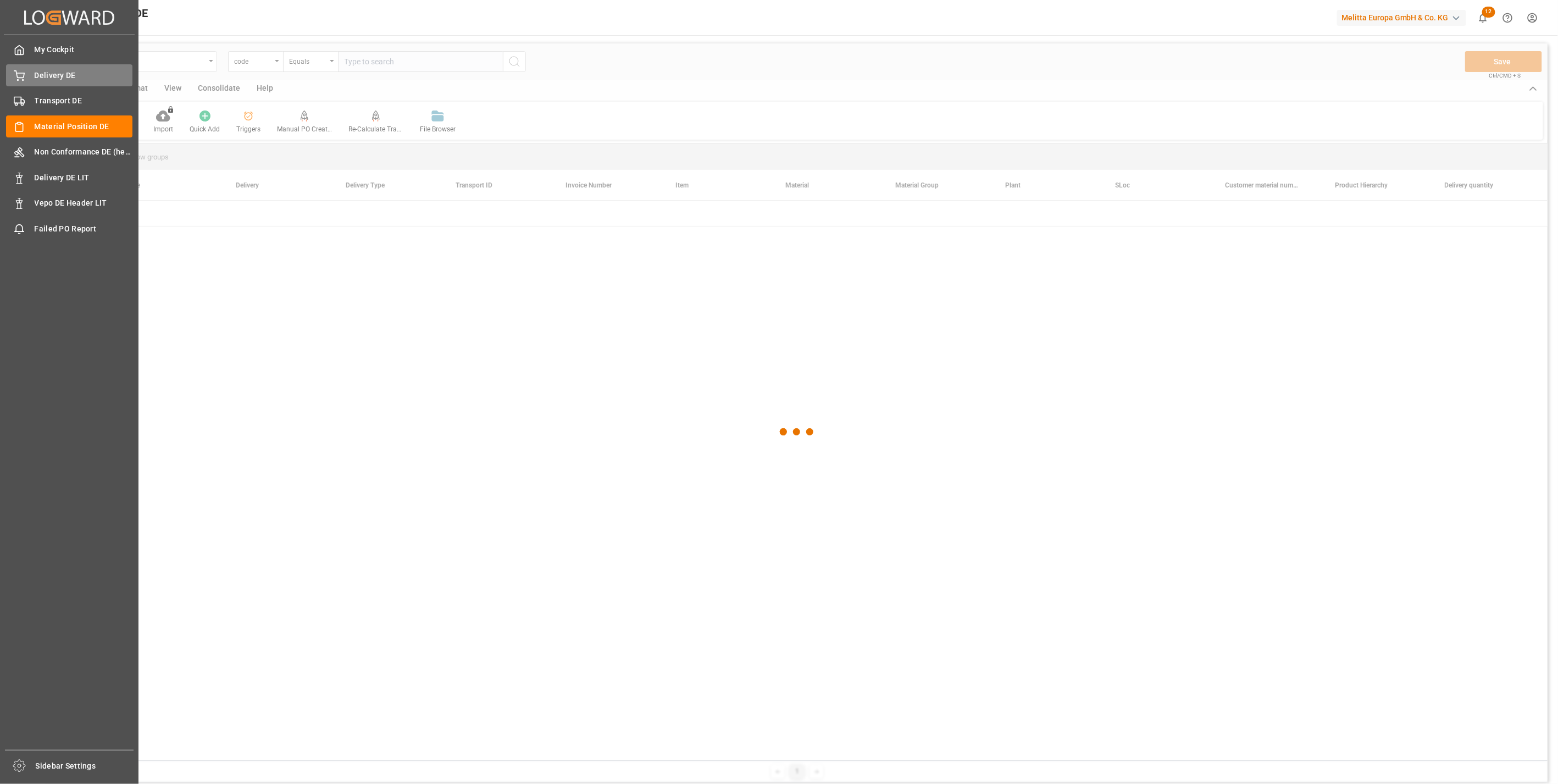
click at [39, 80] on span "Delivery DE" at bounding box center [84, 76] width 98 height 12
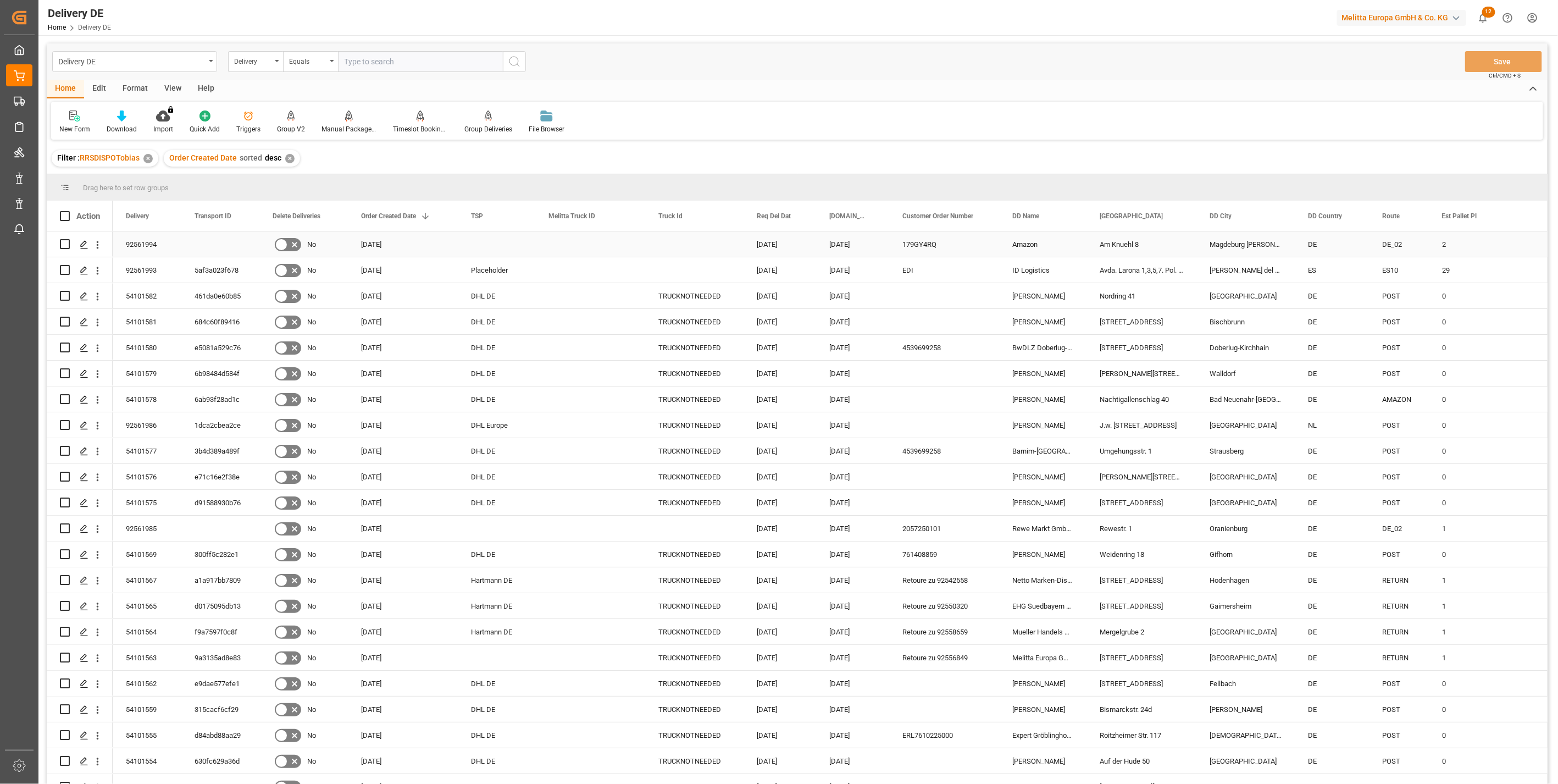
drag, startPoint x: 224, startPoint y: 245, endPoint x: 231, endPoint y: 245, distance: 7.0
click at [224, 245] on div "Press SPACE to select this row." at bounding box center [220, 244] width 78 height 25
click at [66, 243] on input "Press Space to toggle row selection (unchecked)" at bounding box center [65, 243] width 10 height 10
checkbox input "true"
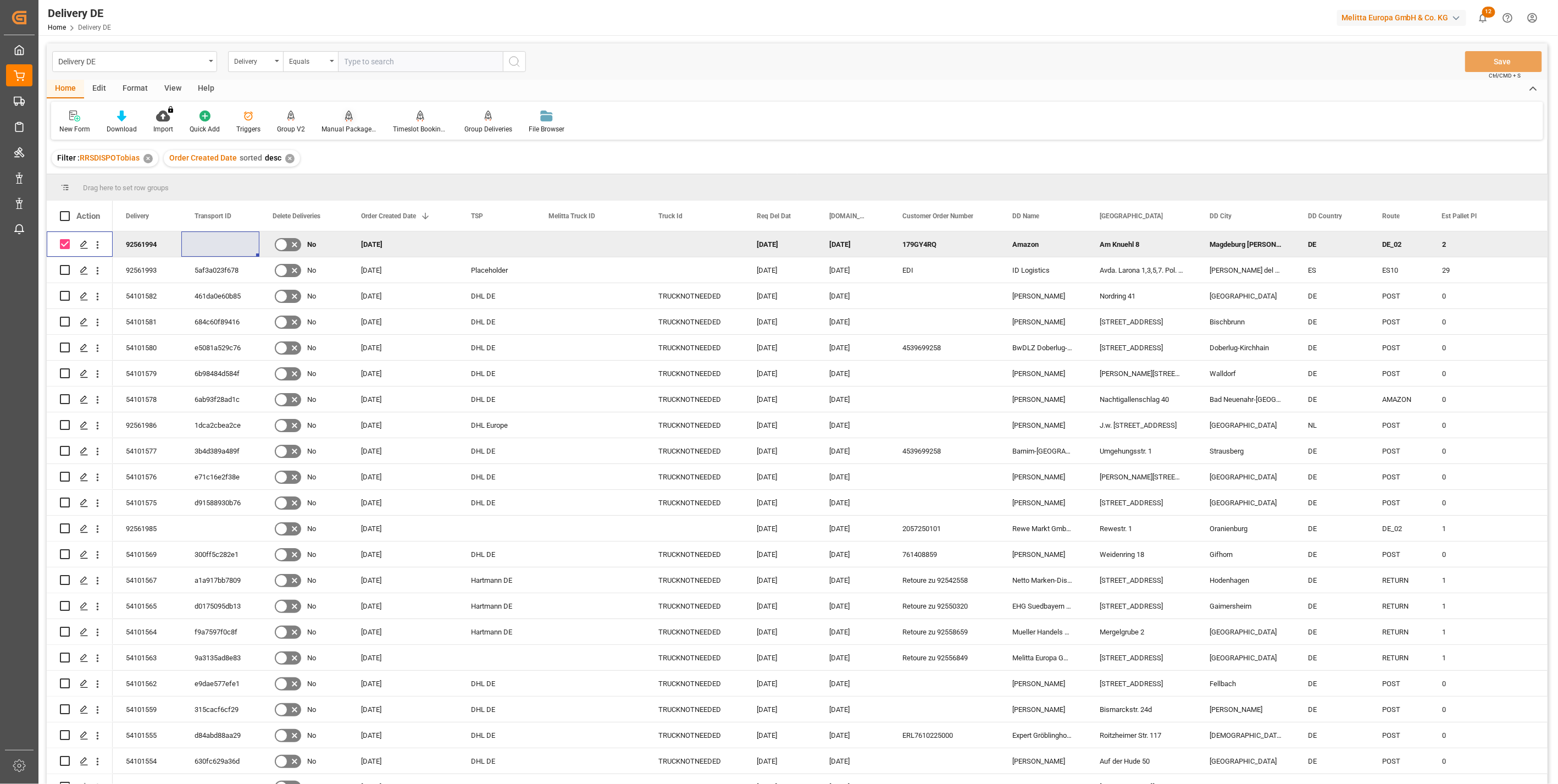
click at [355, 127] on div "Manual Package TypeDetermination" at bounding box center [349, 129] width 55 height 10
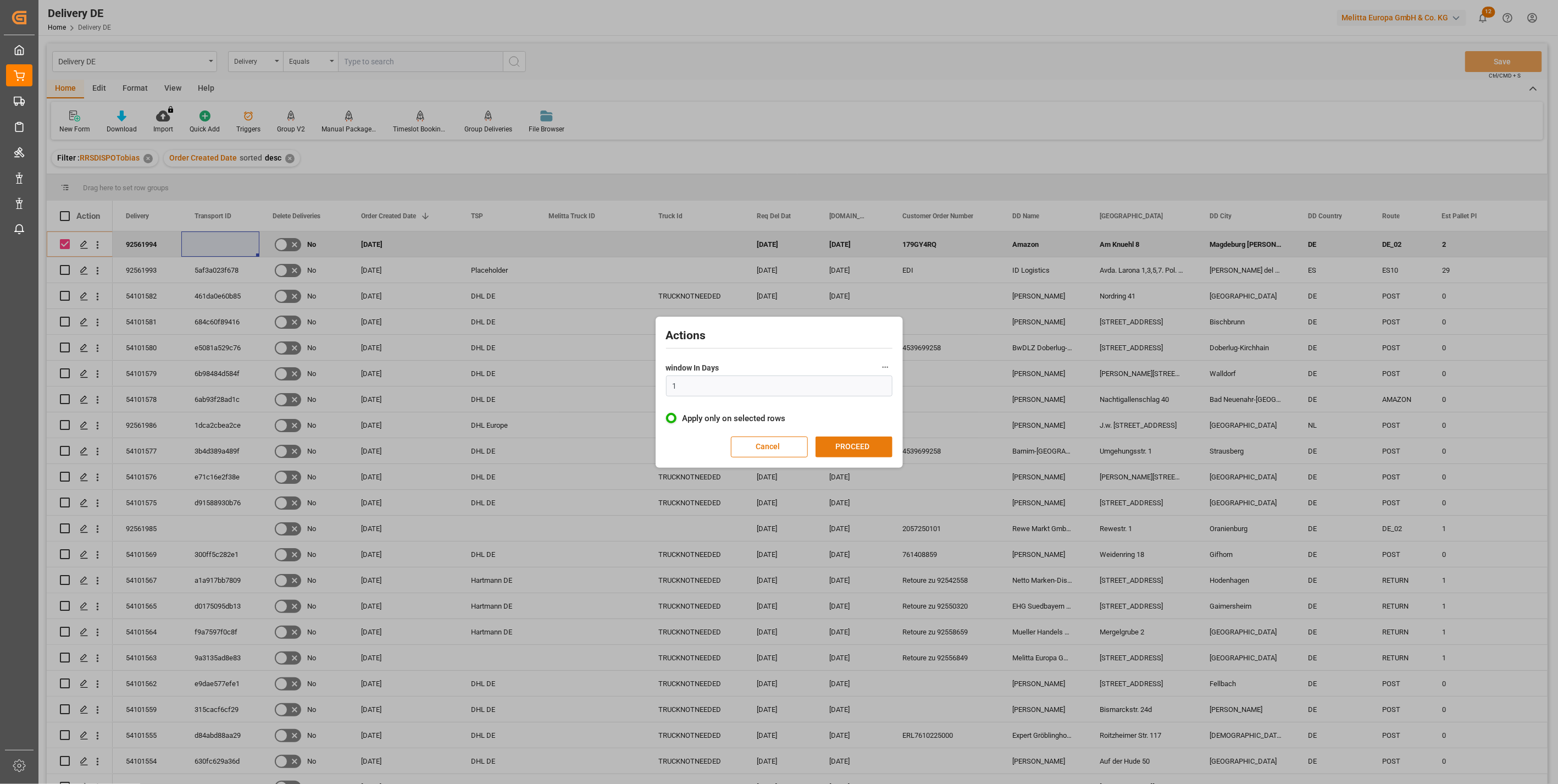
click at [861, 440] on button "PROCEED" at bounding box center [853, 447] width 77 height 21
click at [861, 440] on button "CONFIRM" at bounding box center [857, 448] width 77 height 21
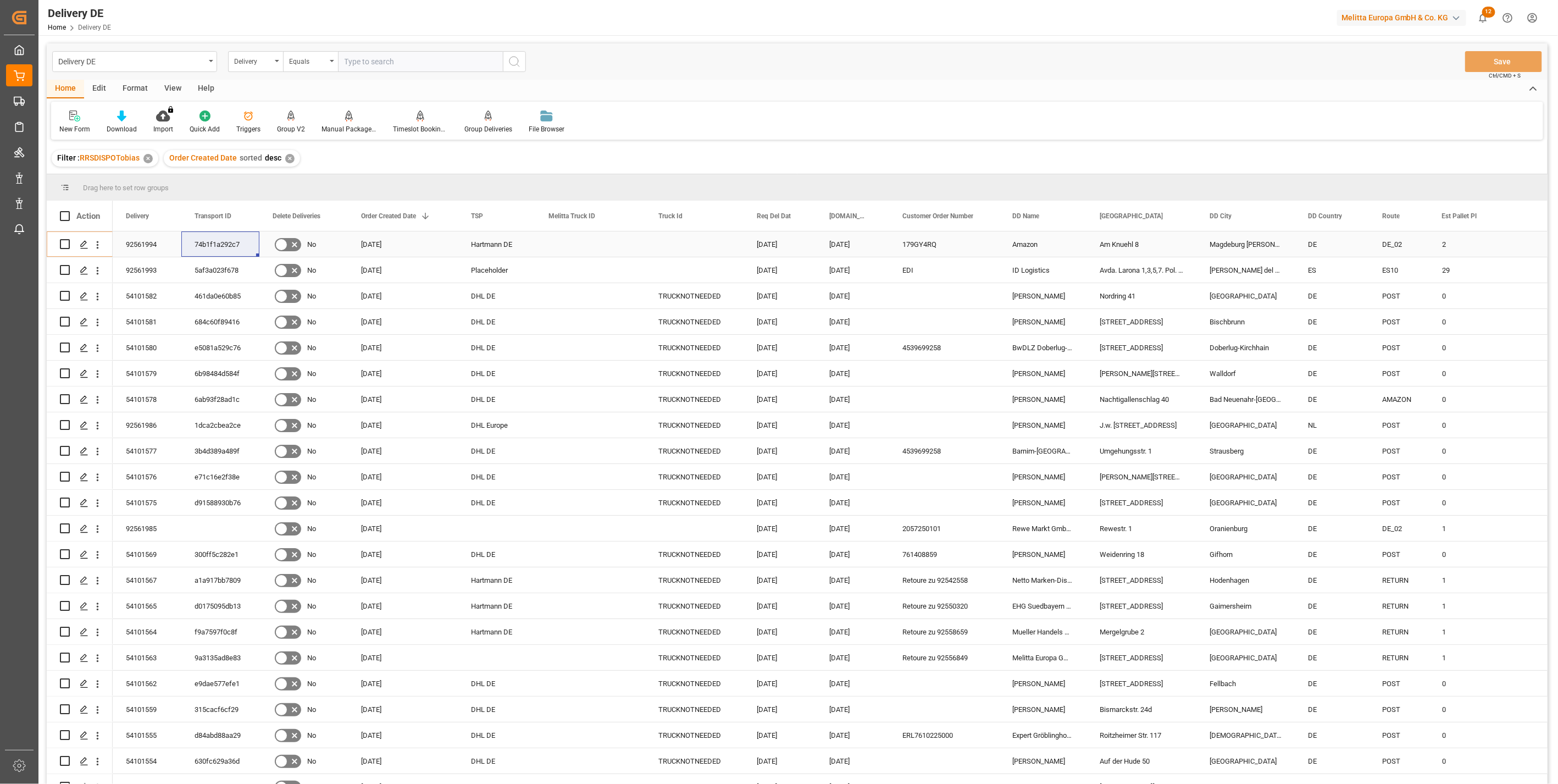
click at [130, 244] on div "92561994" at bounding box center [147, 244] width 68 height 25
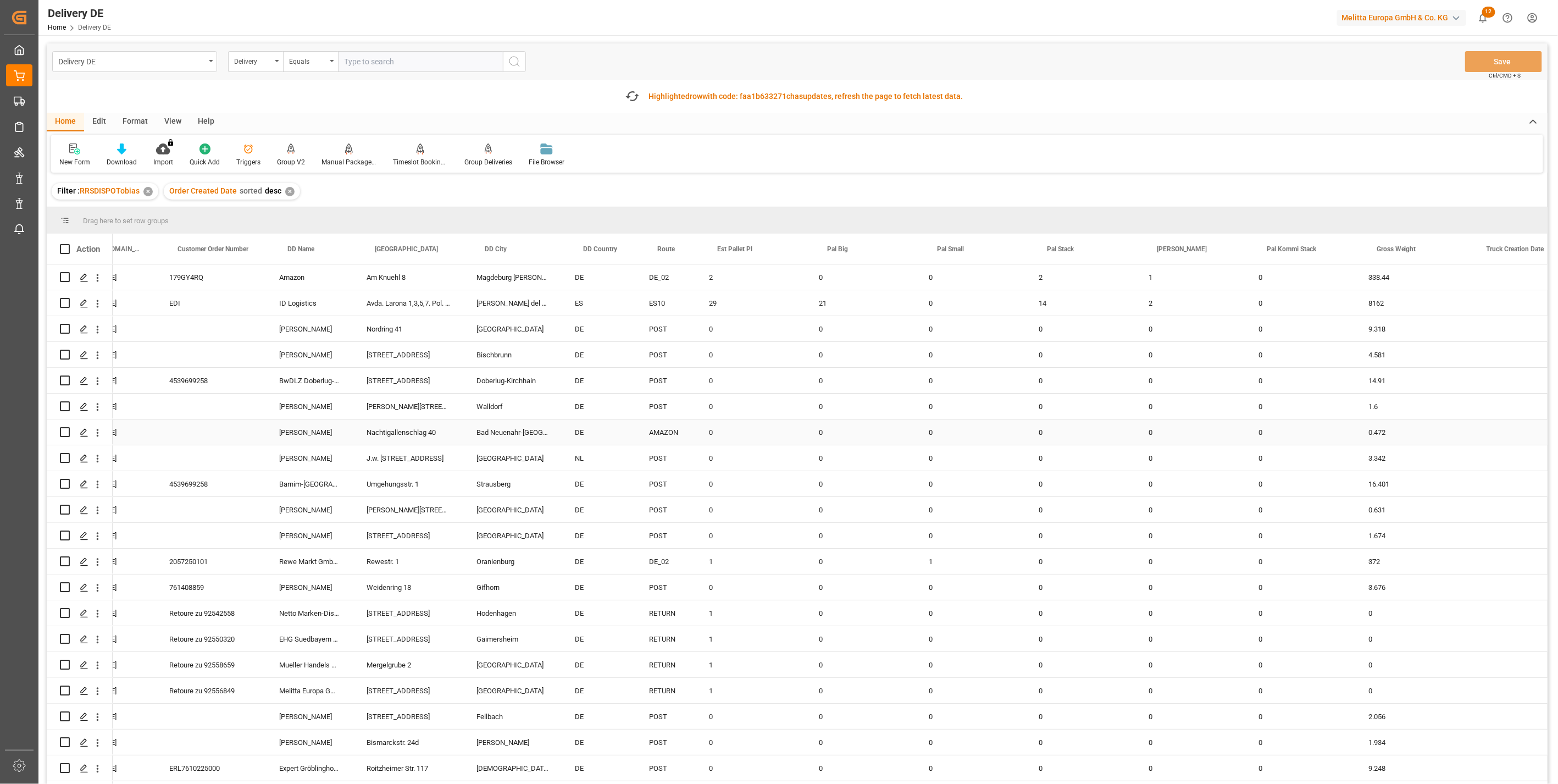
scroll to position [0, 765]
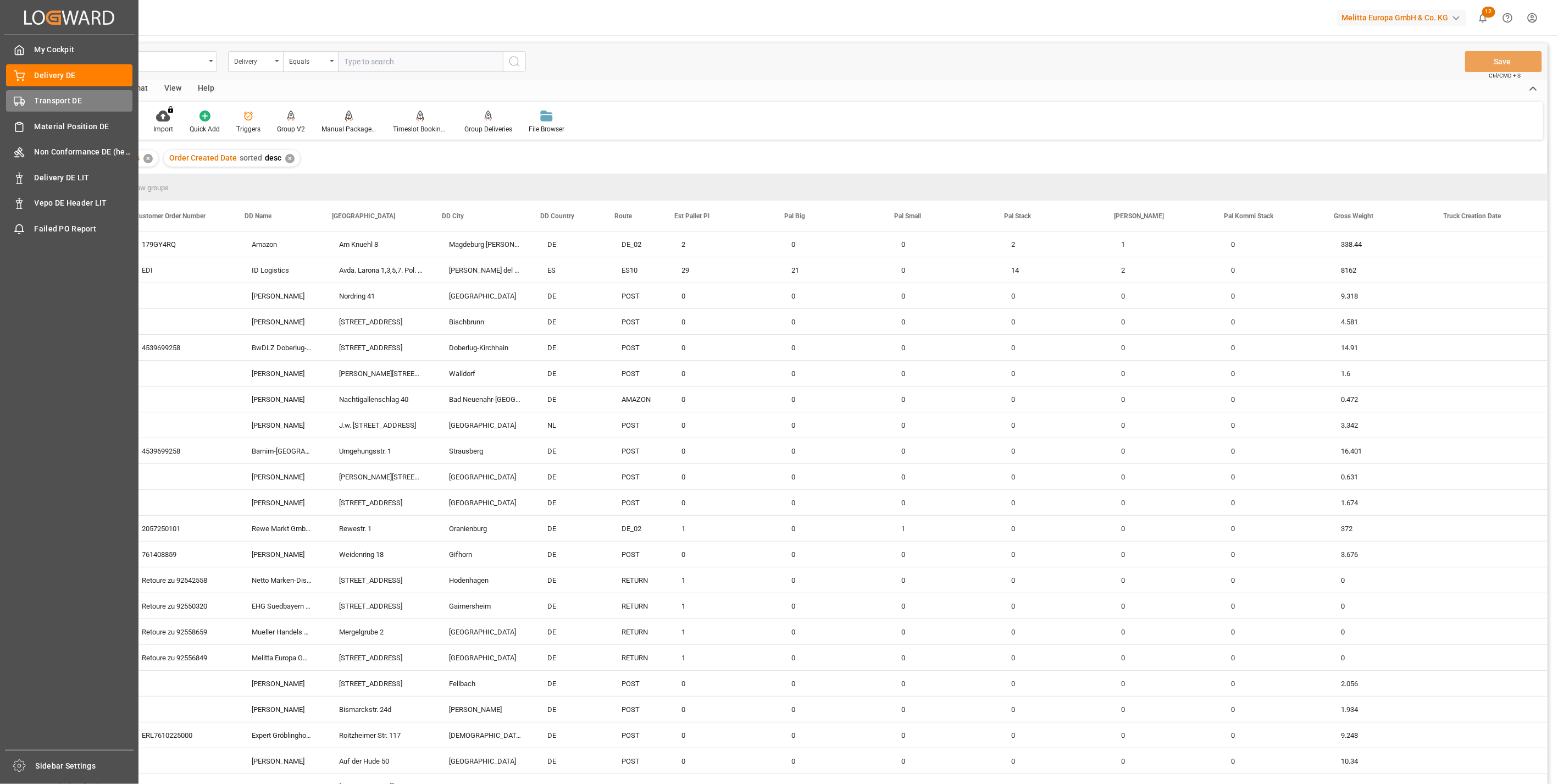
click at [36, 96] on span "Transport DE" at bounding box center [84, 101] width 98 height 12
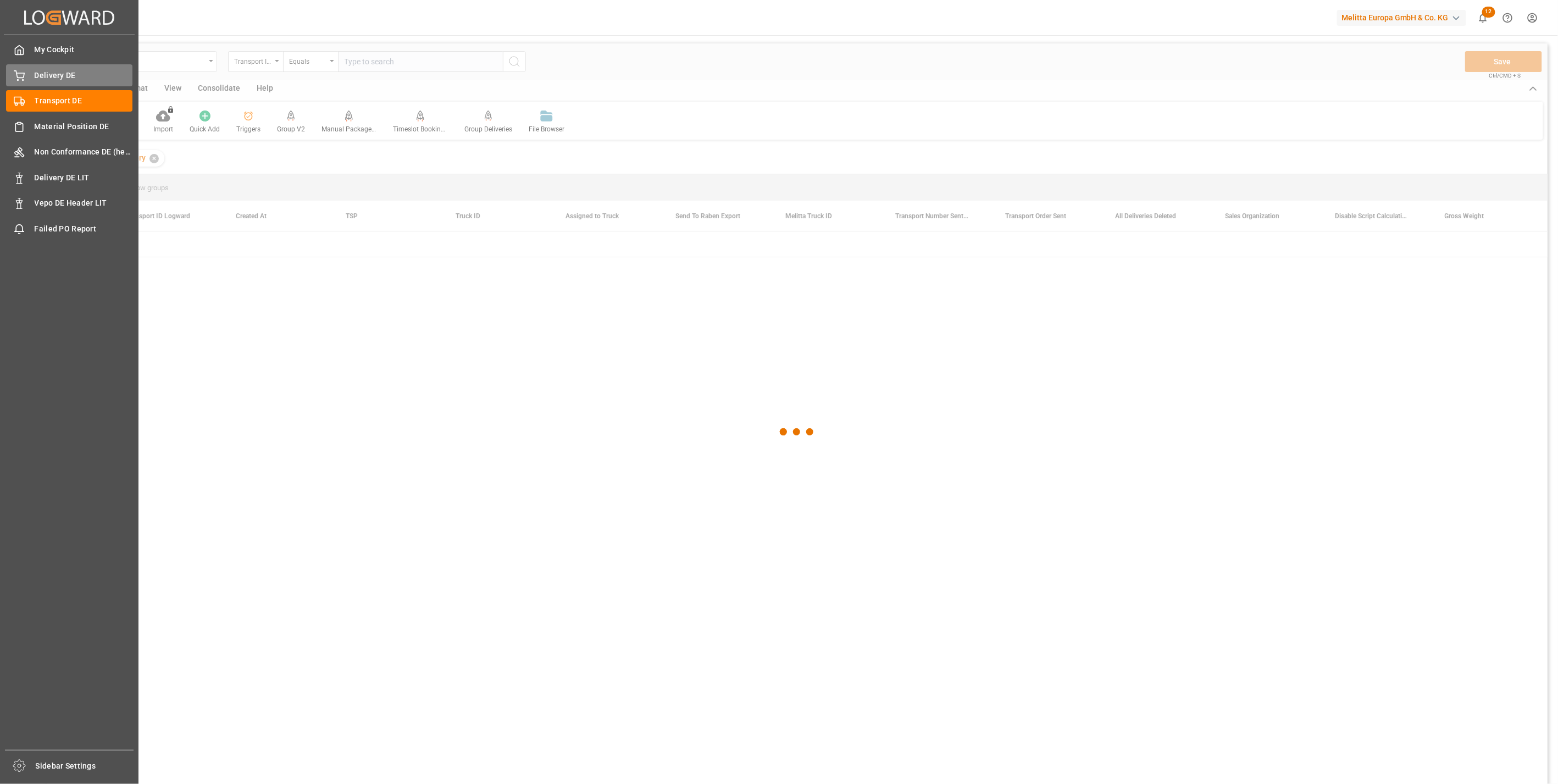
click at [48, 79] on span "Delivery DE" at bounding box center [84, 76] width 98 height 12
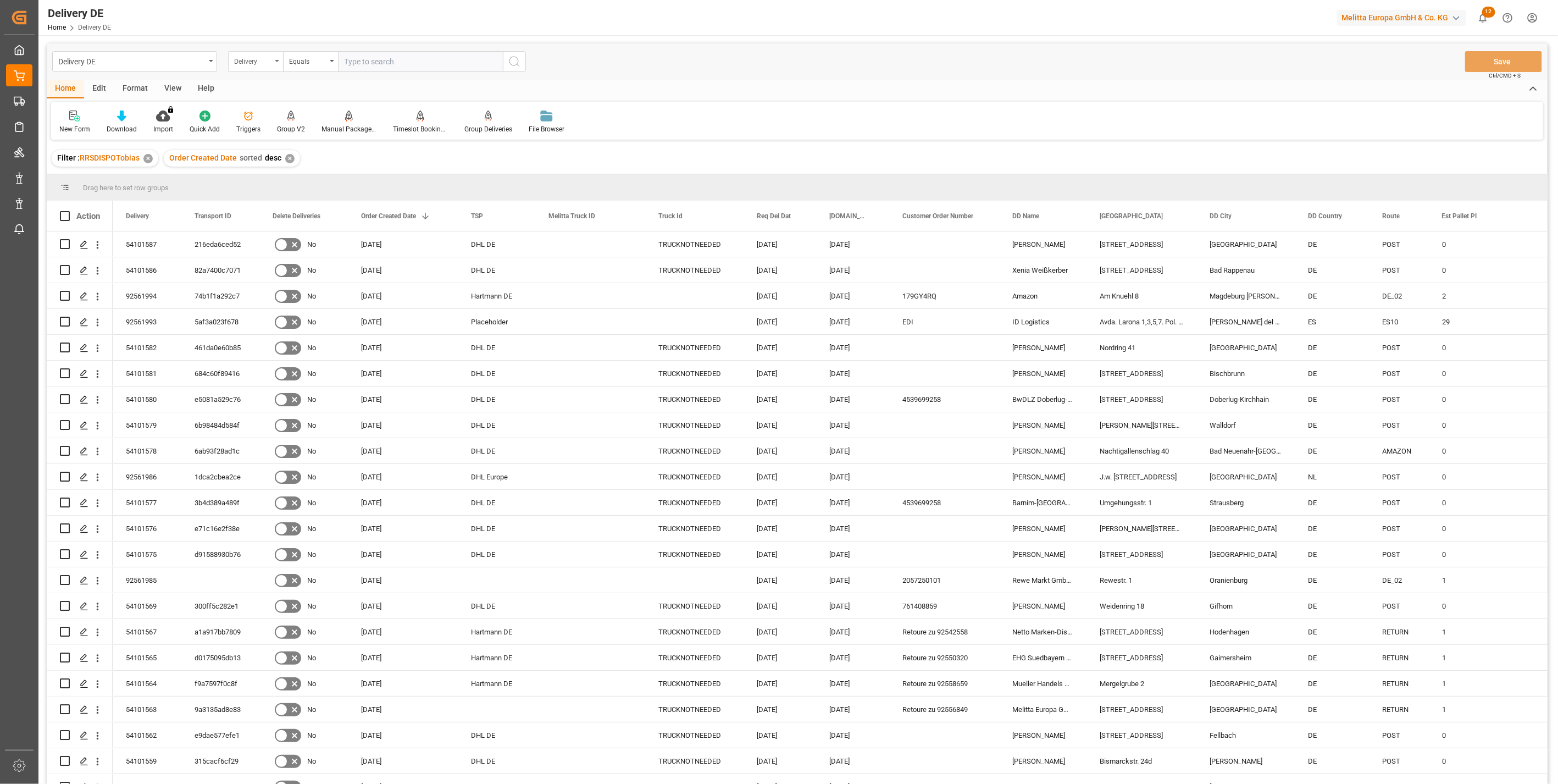
click at [263, 64] on div "Delivery" at bounding box center [253, 60] width 37 height 13
type input "tsp"
click at [247, 109] on div "TSP" at bounding box center [310, 112] width 164 height 23
click at [378, 62] on input "text" at bounding box center [420, 62] width 165 height 21
type input "self pick up"
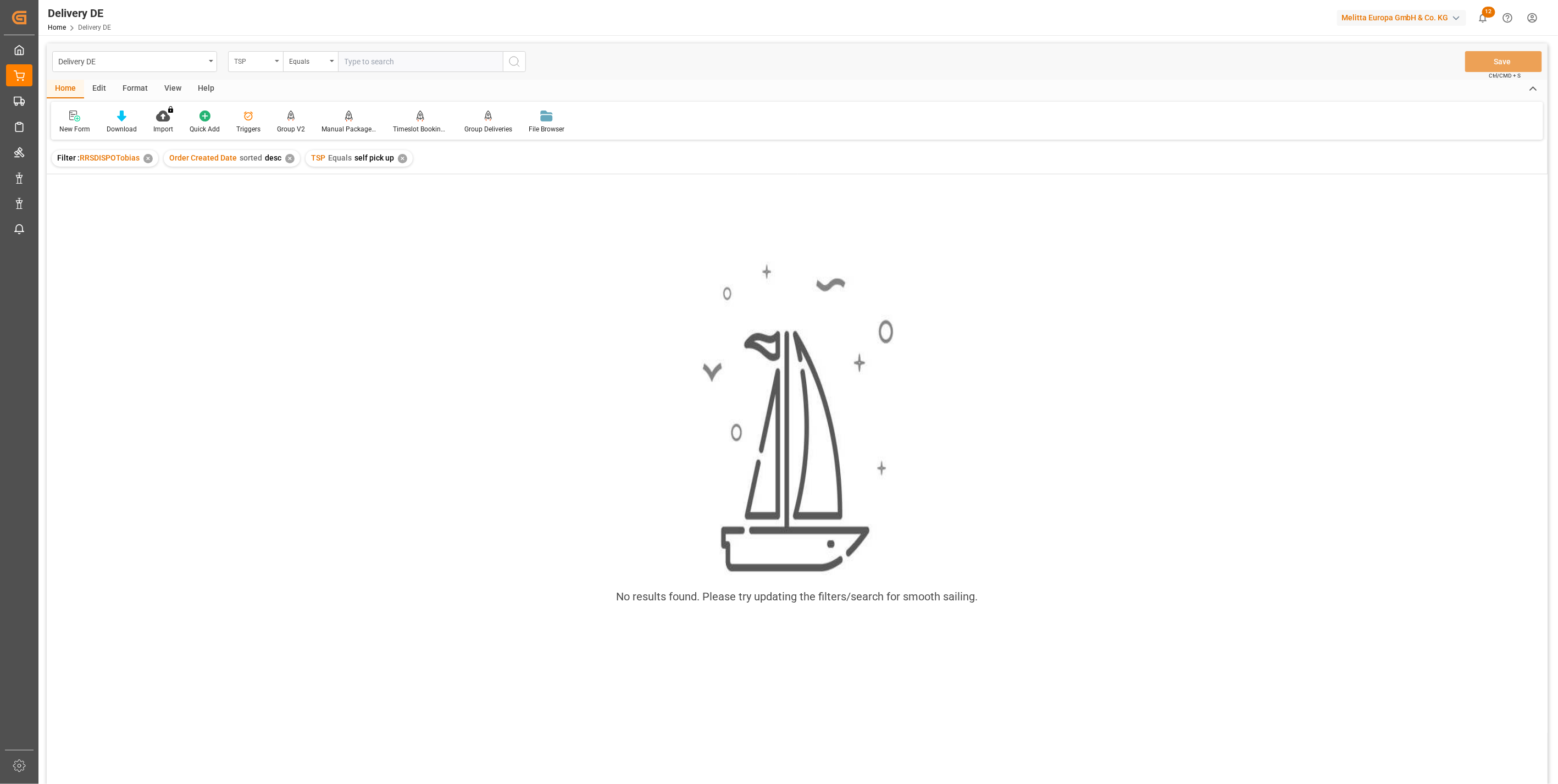
click at [277, 60] on icon "open menu" at bounding box center [277, 61] width 4 height 2
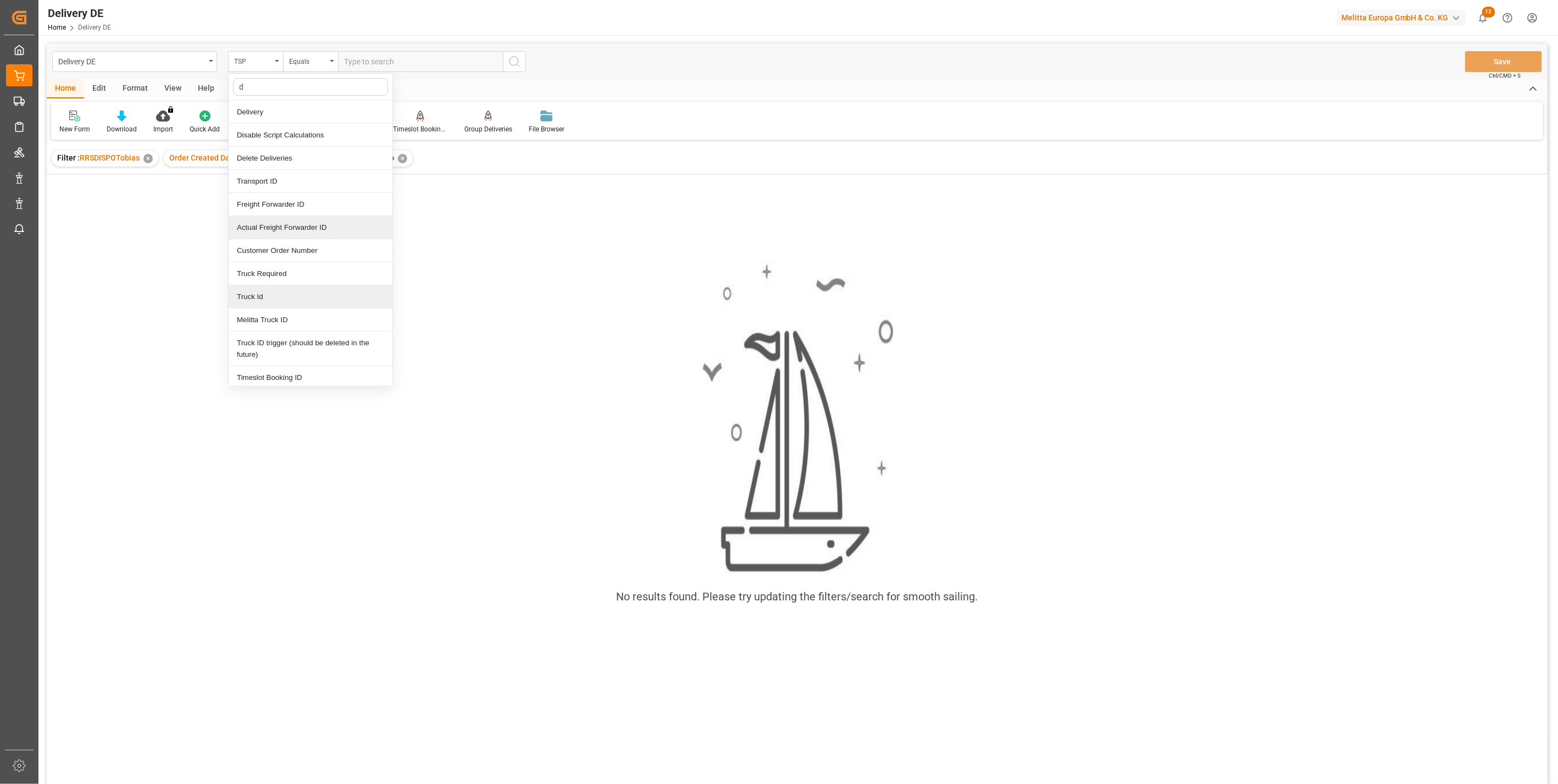
type input "de"
click at [258, 110] on div "Delivery" at bounding box center [310, 112] width 164 height 23
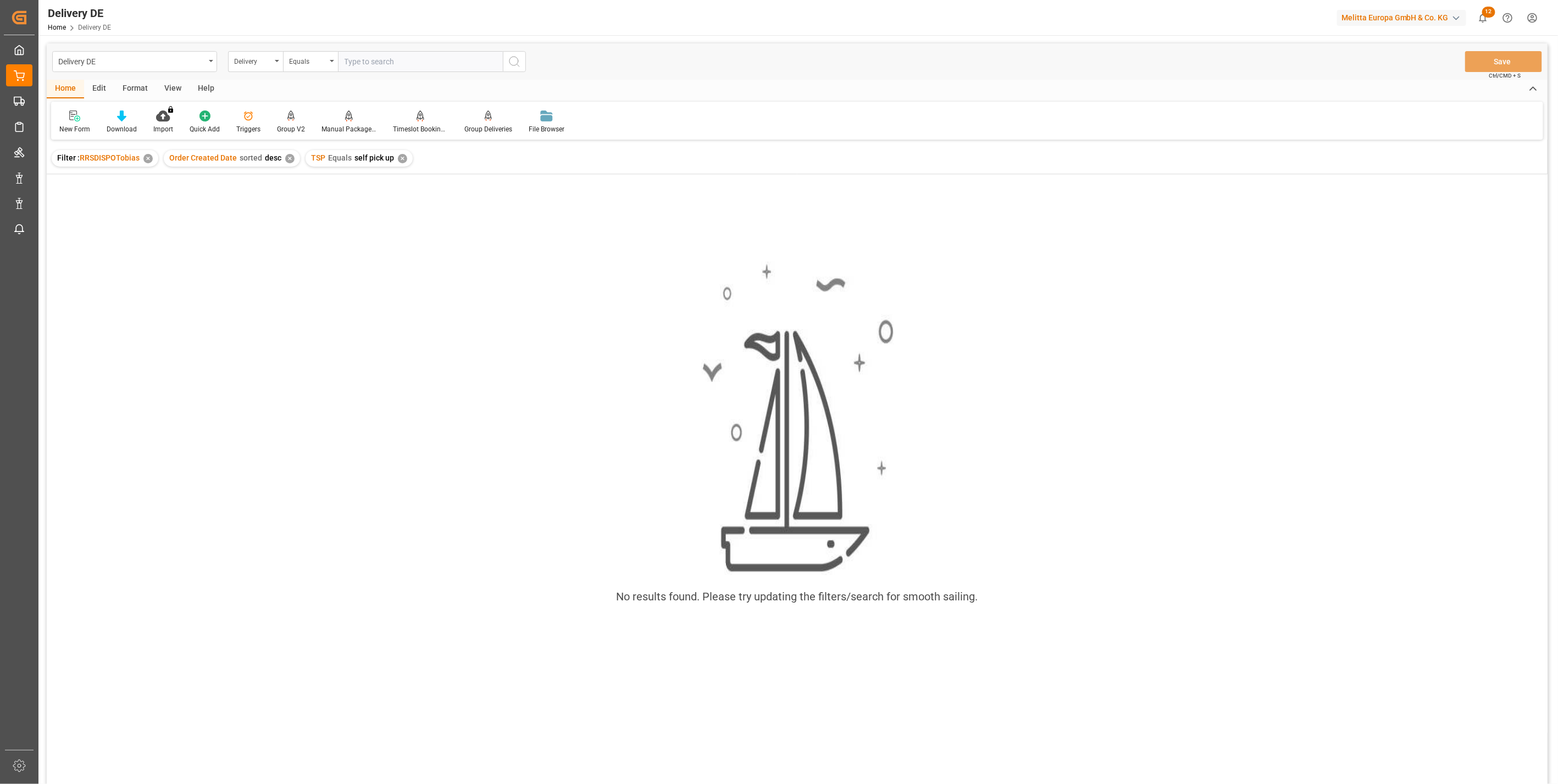
click at [369, 63] on input "text" at bounding box center [420, 62] width 165 height 21
paste input "92561985"
type input "92561985"
click at [399, 159] on div "✕" at bounding box center [403, 158] width 10 height 10
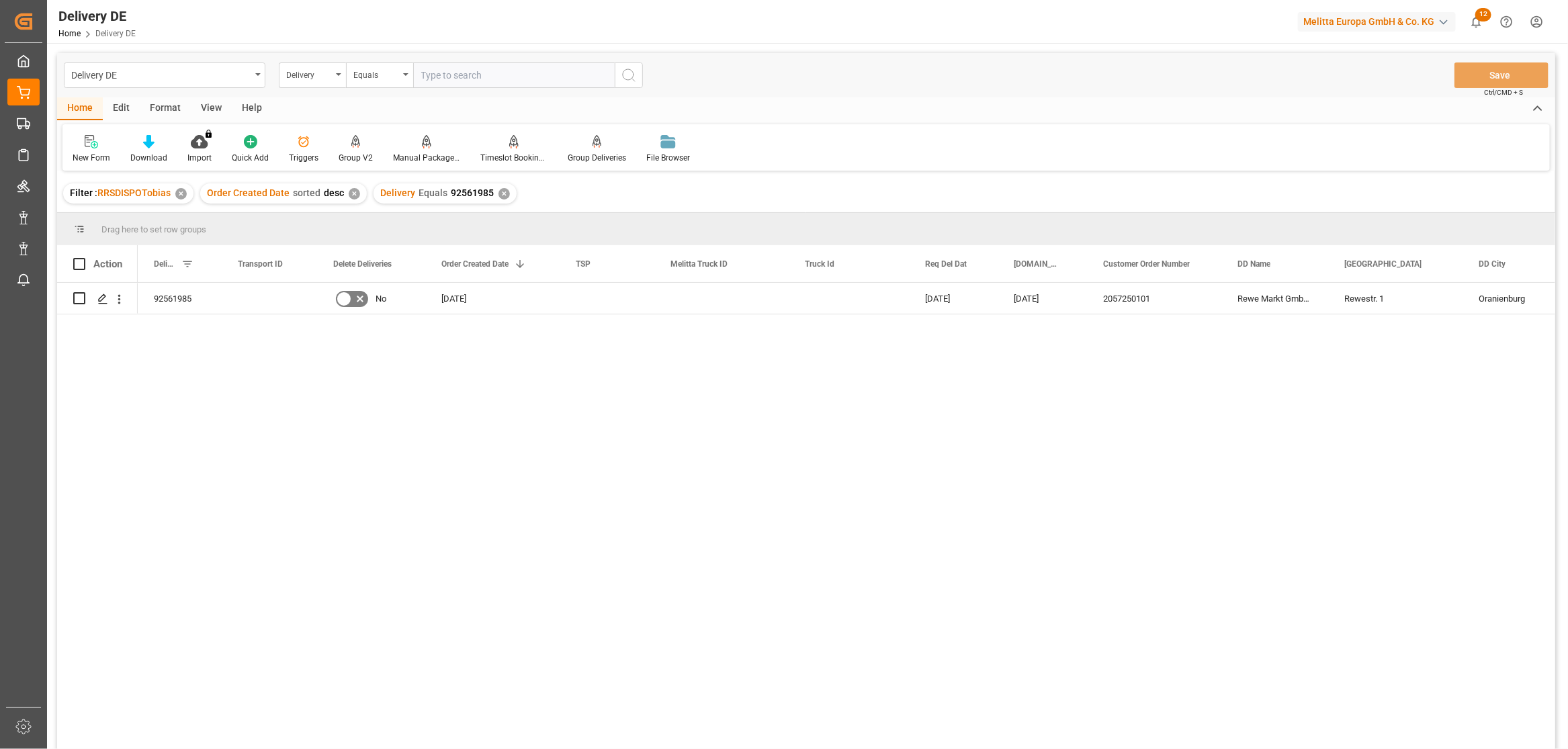
click at [994, 462] on div "92561985 No 26.09.2025 02.10.2025 30.09.2025 2057250101 Rewe Markt GmbH TS 251 …" at bounding box center [846, 520] width 1418 height 474
click at [437, 75] on input "text" at bounding box center [514, 75] width 202 height 25
paste input "92561871"
type input "92561871"
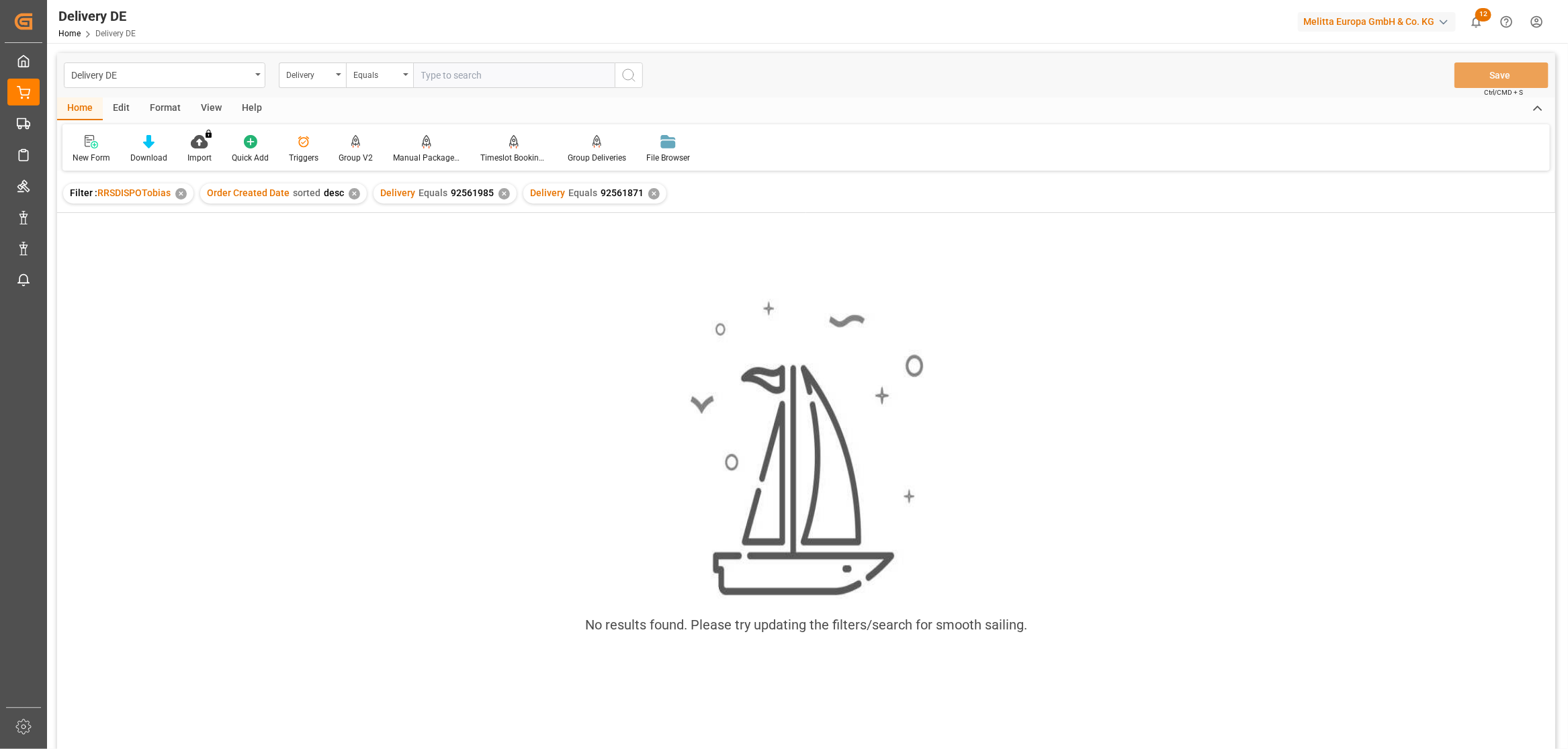
click at [500, 195] on div "✕" at bounding box center [504, 194] width 12 height 12
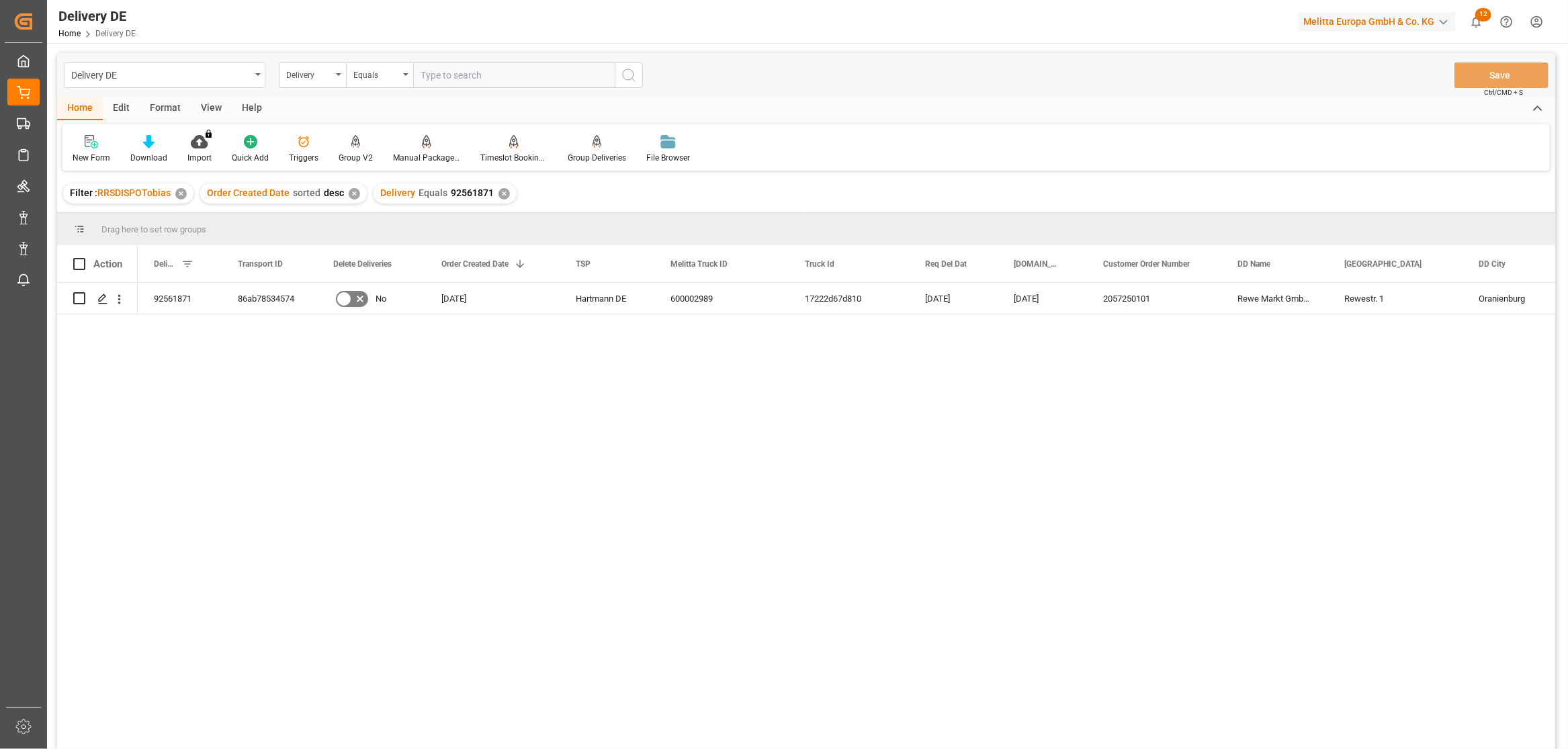
click at [1121, 609] on div "25.09.2025 Hartmann DE 600002989 17222d67d810 01.10.2025 29.09.2025 2057250101 …" at bounding box center [846, 520] width 1418 height 474
click at [372, 513] on div "25.09.2025 Hartmann DE 600002989 17222d67d810 01.10.2025 29.09.2025 2057250101 …" at bounding box center [846, 520] width 1418 height 474
click at [1314, 430] on div "25.09.2025 Hartmann DE 600002989 17222d67d810 01.10.2025 29.09.2025 2057250101 …" at bounding box center [846, 520] width 1418 height 474
click at [191, 413] on div "25.09.2025 Hartmann DE 600002989 17222d67d810 01.10.2025 29.09.2025 2057250101 …" at bounding box center [846, 520] width 1418 height 474
click at [447, 75] on input "text" at bounding box center [514, 75] width 202 height 25
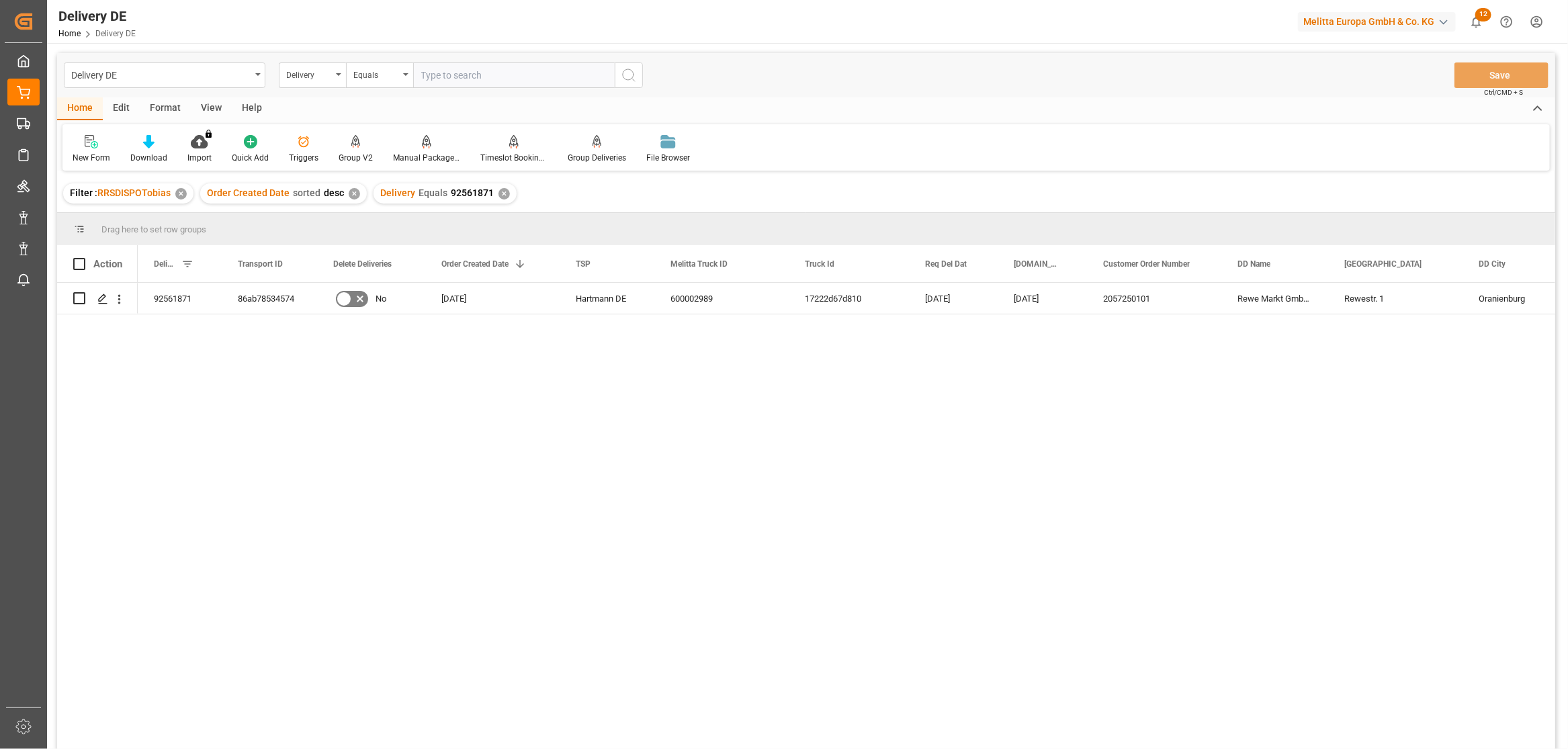
paste input "92555070"
type input "92555070"
click at [634, 72] on icon "search button" at bounding box center [629, 75] width 16 height 16
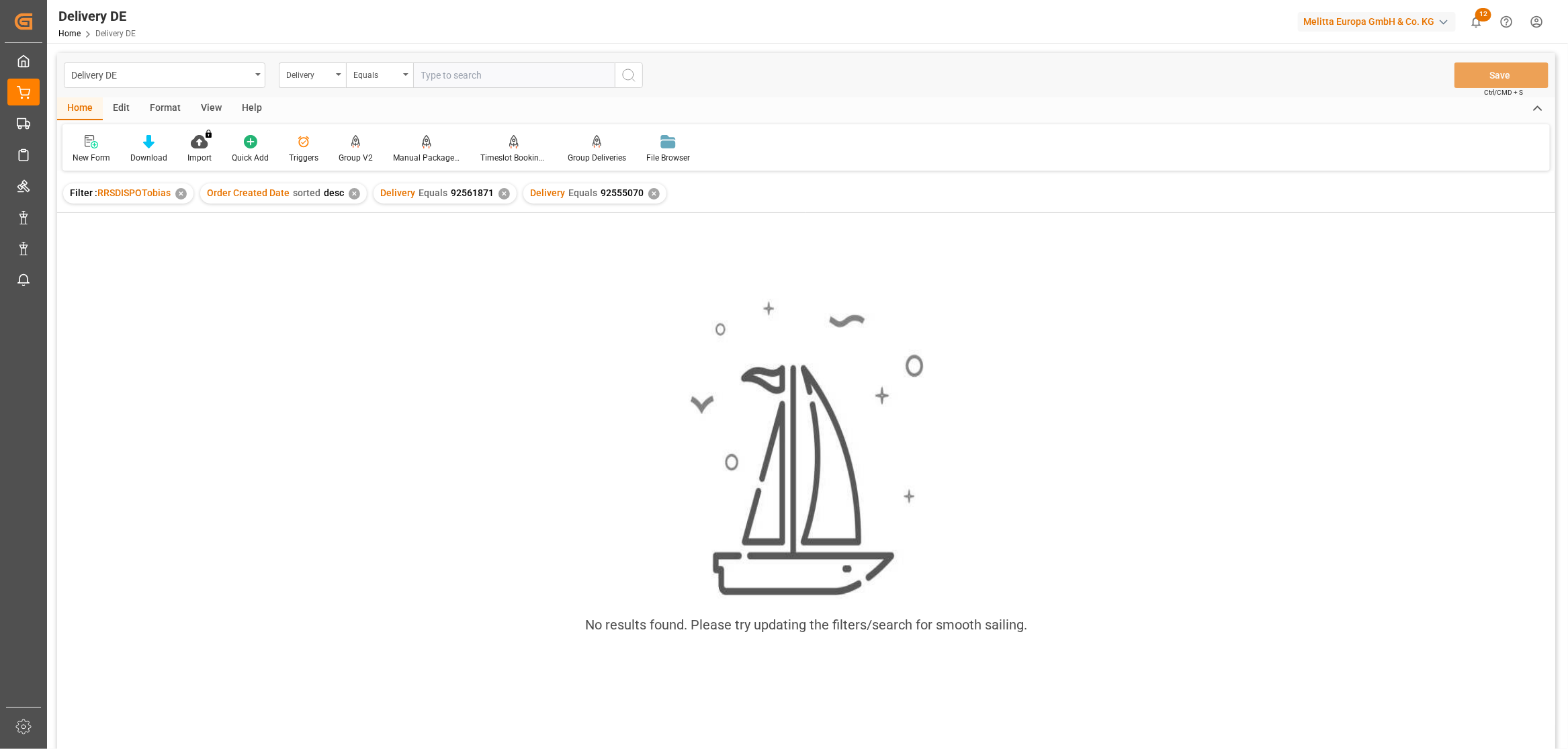
click at [500, 192] on div "✕" at bounding box center [504, 194] width 12 height 12
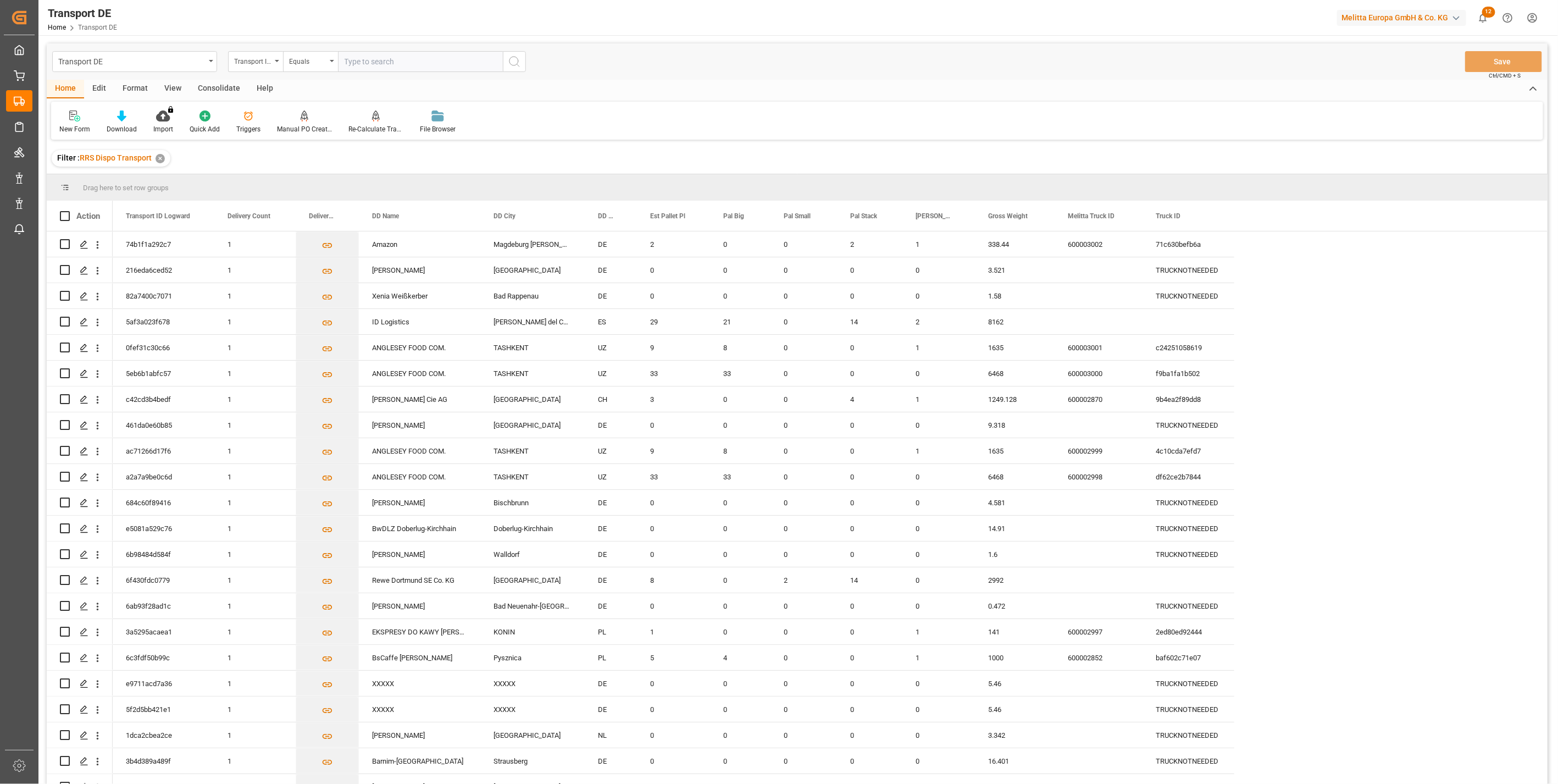
click at [412, 60] on input "text" at bounding box center [420, 62] width 165 height 21
paste input "d4086c6b580a"
type input "d4086c6b580a"
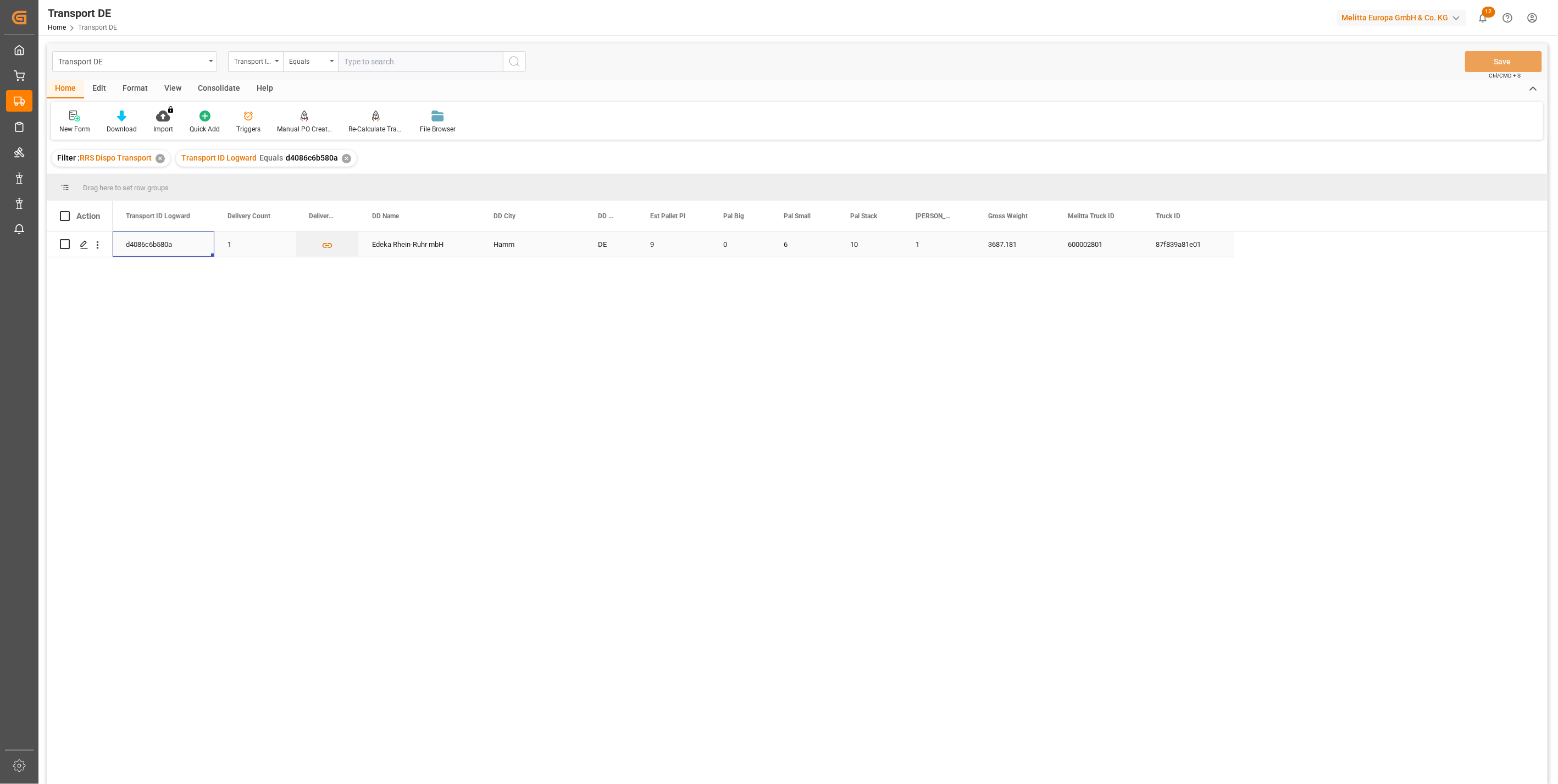
click at [167, 245] on div "d4086c6b580a" at bounding box center [163, 244] width 102 height 25
click at [100, 245] on icon "open menu" at bounding box center [97, 245] width 12 height 12
click at [134, 260] on div "Open in new tab" at bounding box center [160, 268] width 135 height 23
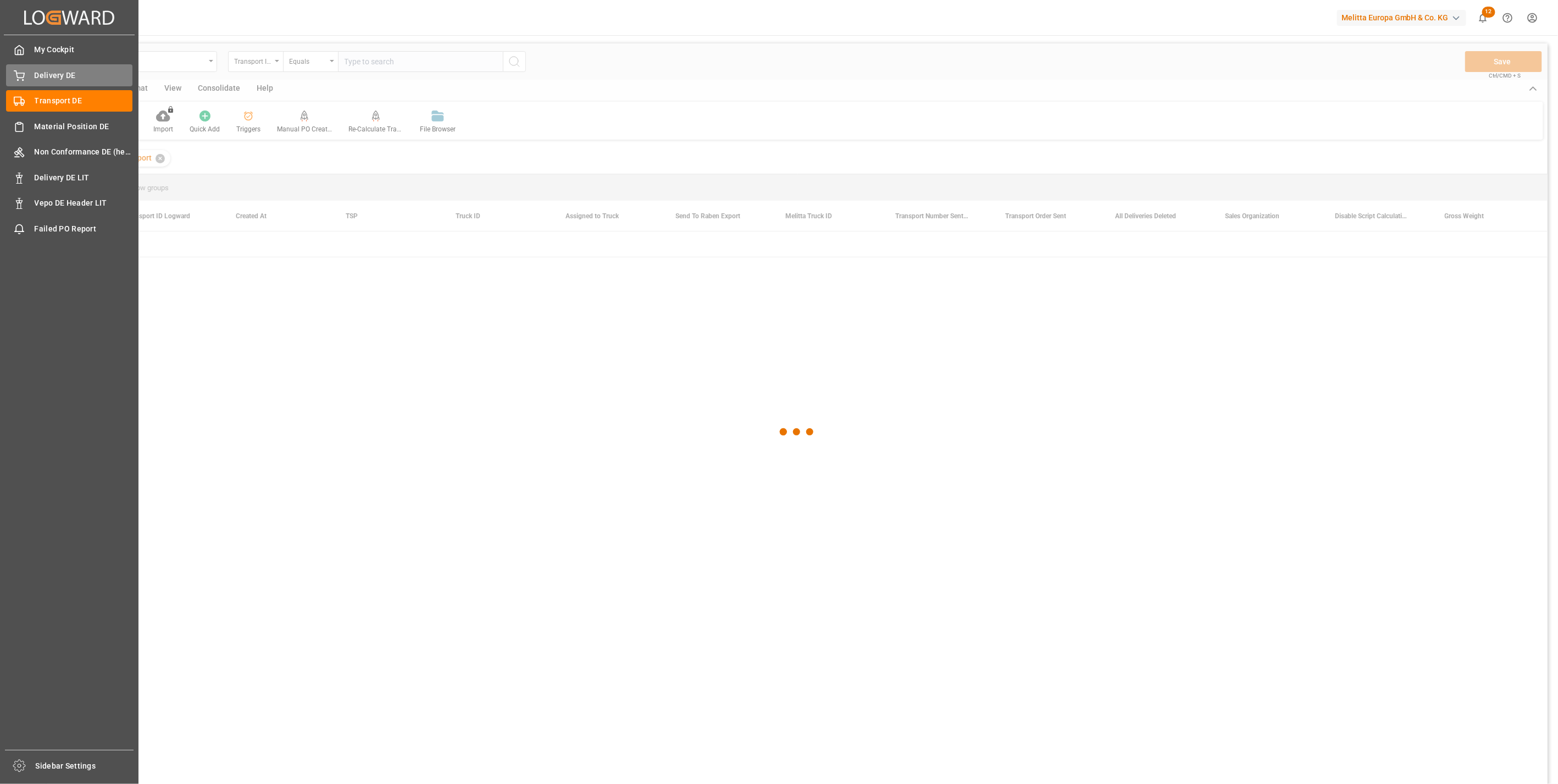
click at [26, 80] on div "Delivery DE Delivery DE" at bounding box center [69, 74] width 126 height 22
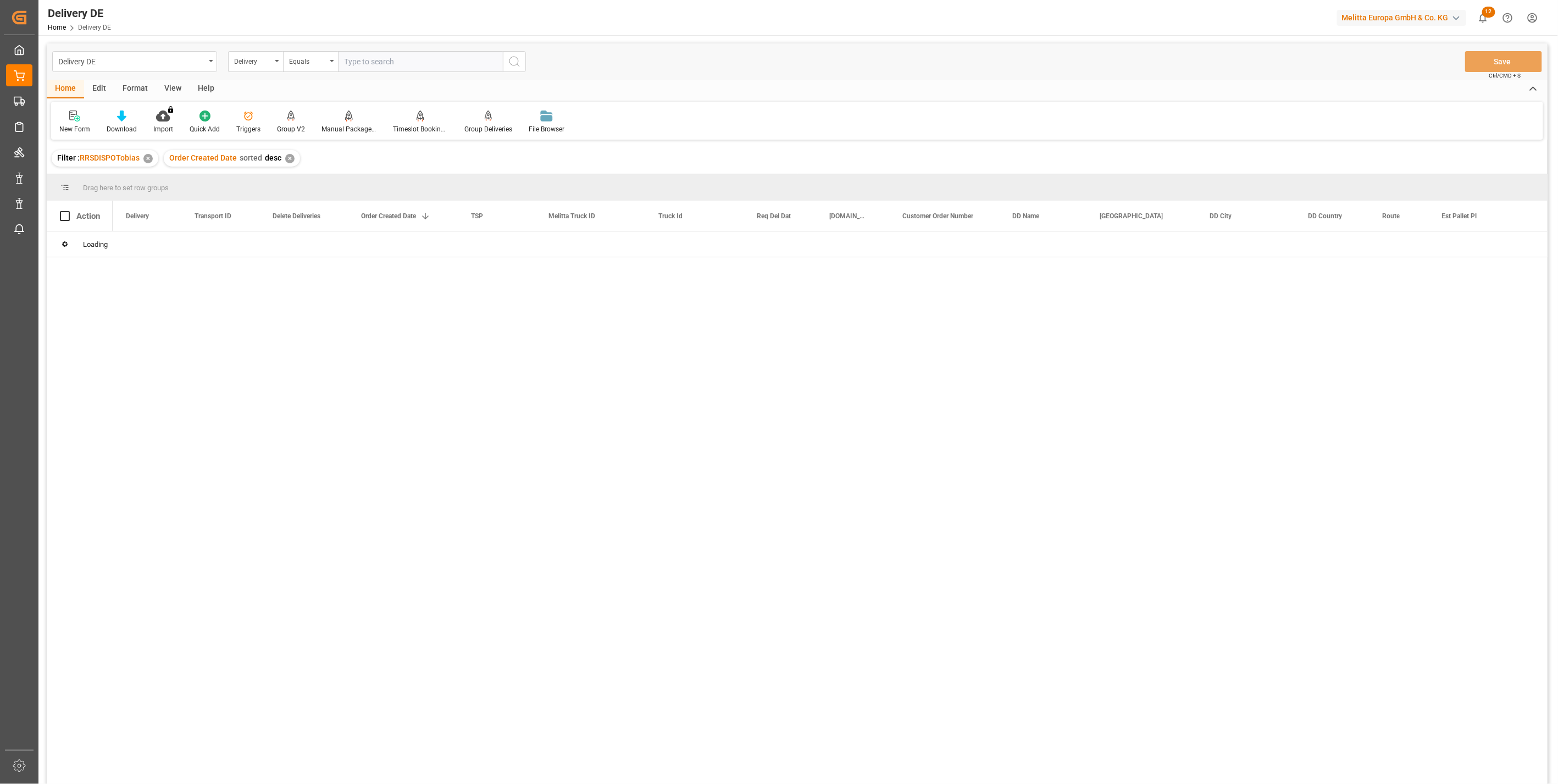
click at [421, 64] on input "text" at bounding box center [420, 62] width 165 height 21
paste input "92562012"
type input "92562012"
click at [65, 245] on input "Press Space to toggle row selection (unchecked)" at bounding box center [65, 243] width 10 height 10
checkbox input "true"
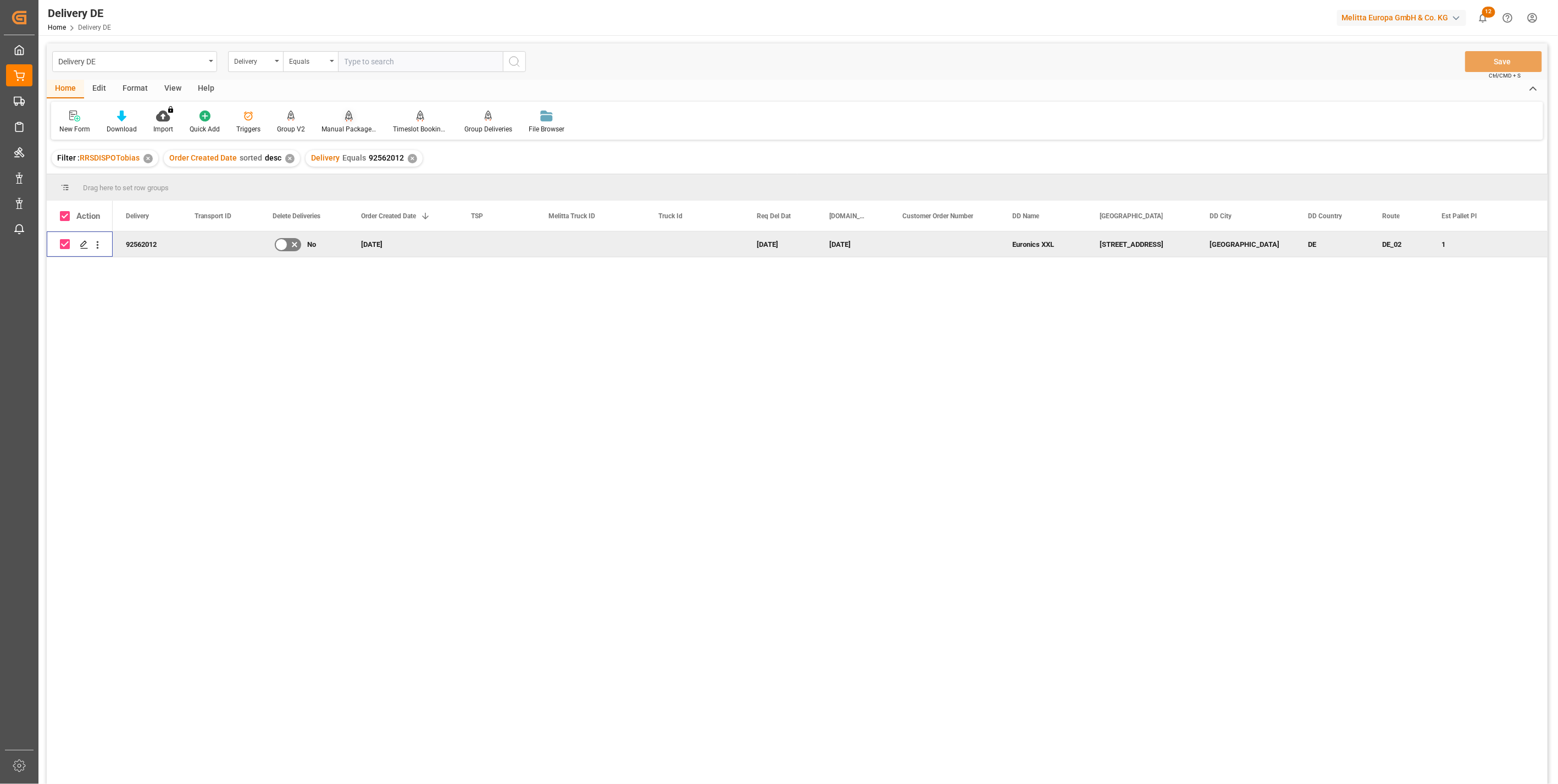
click at [346, 124] on div "Manual Package TypeDetermination" at bounding box center [349, 129] width 55 height 10
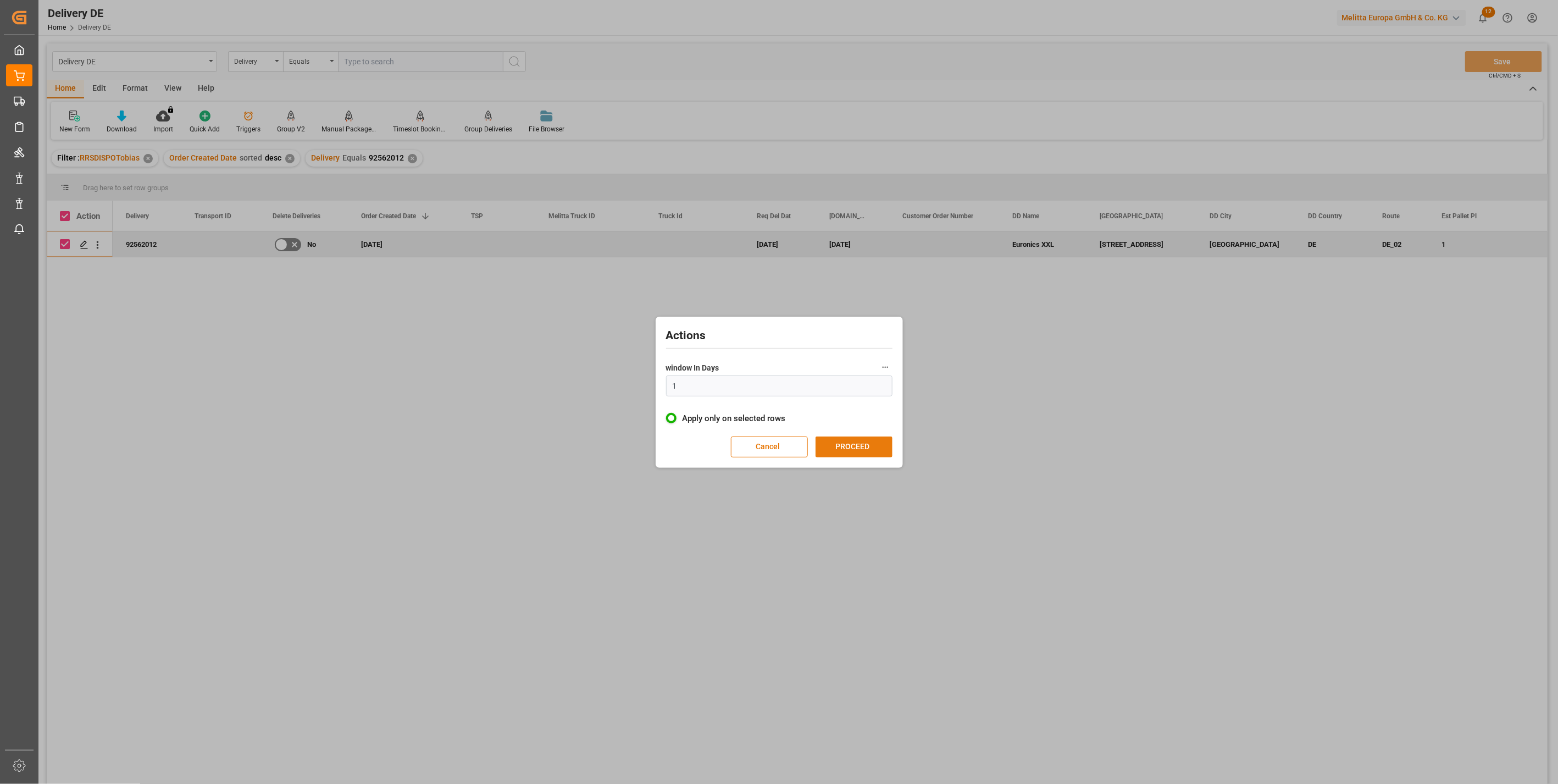
click at [876, 445] on button "PROCEED" at bounding box center [853, 447] width 77 height 21
click at [874, 445] on button "CONFIRM" at bounding box center [857, 448] width 77 height 21
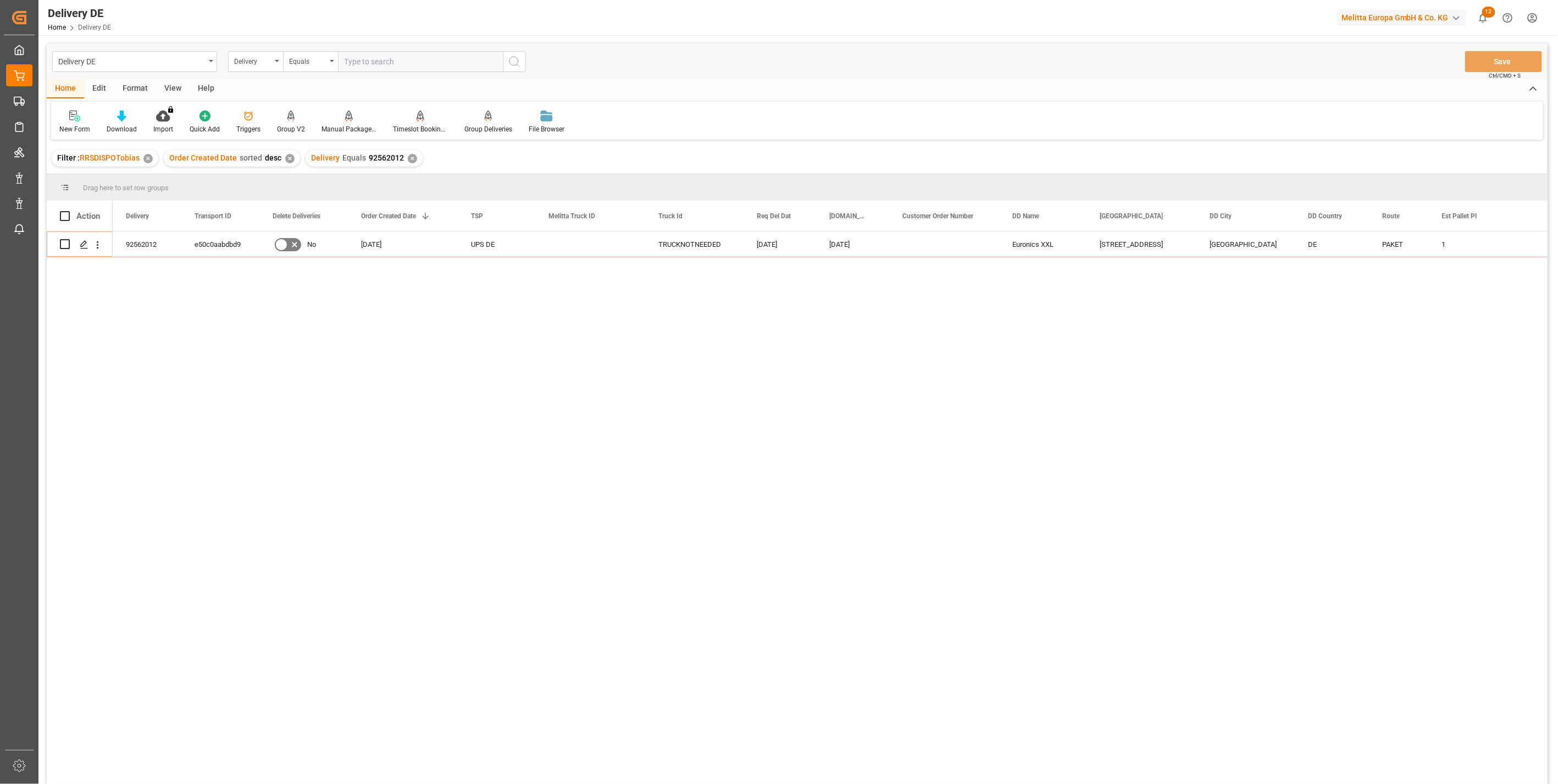
click at [405, 66] on input "text" at bounding box center [420, 62] width 165 height 21
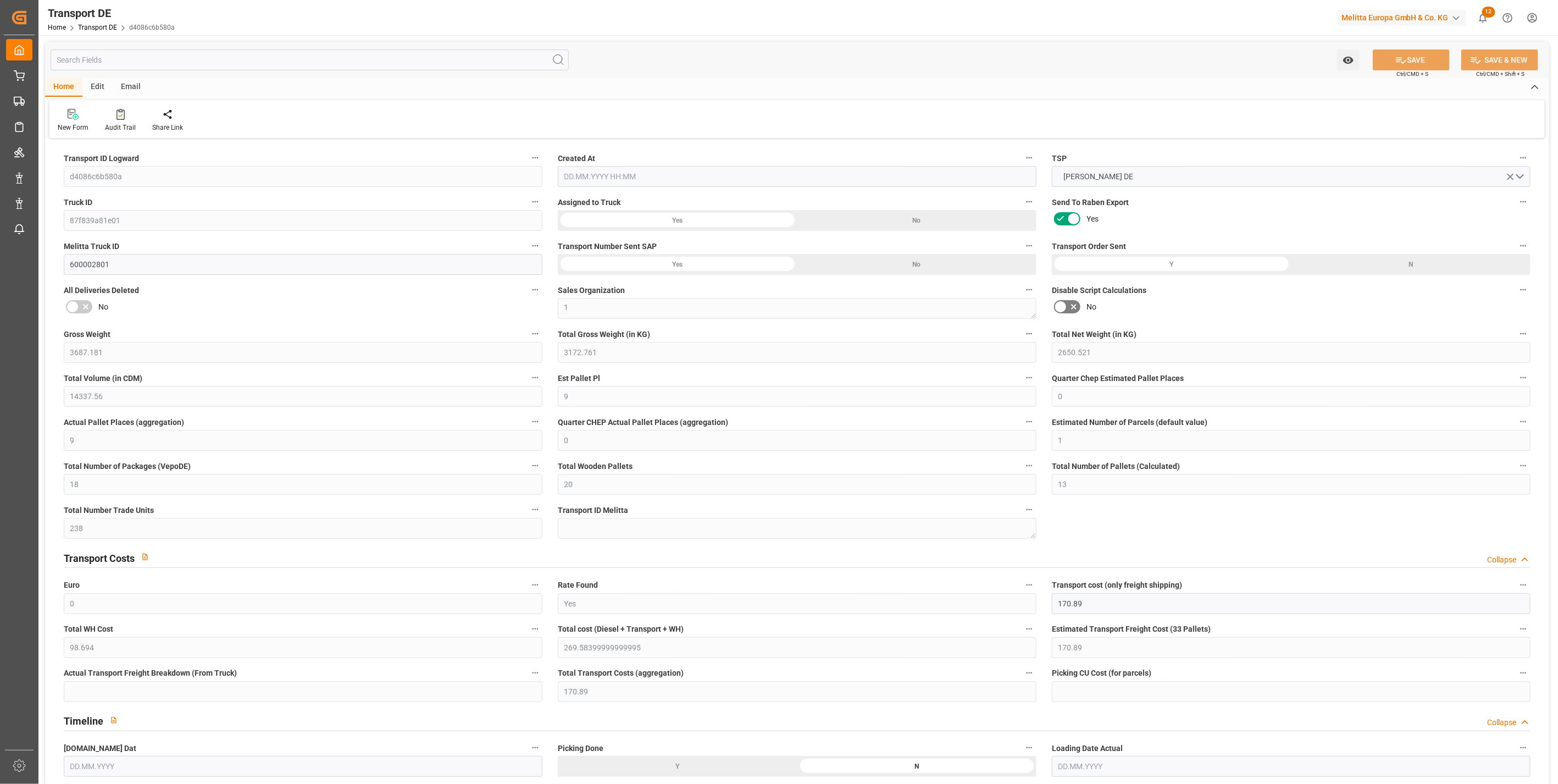
type input "3687.181"
type input "3172.761"
type input "2650.521"
type input "14337.56"
type input "9"
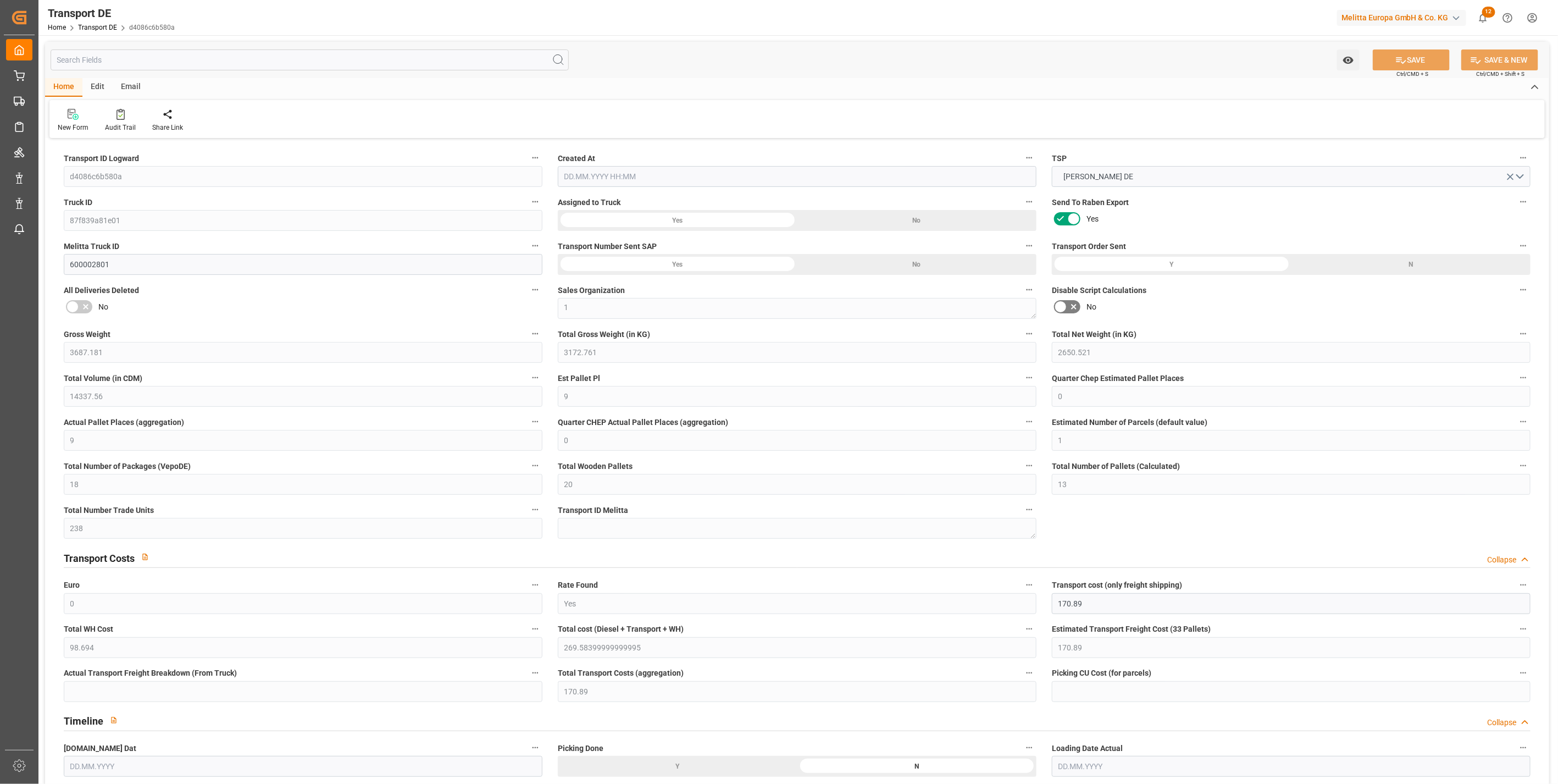
type input "0"
type input "9"
type input "0"
type input "1"
type input "18"
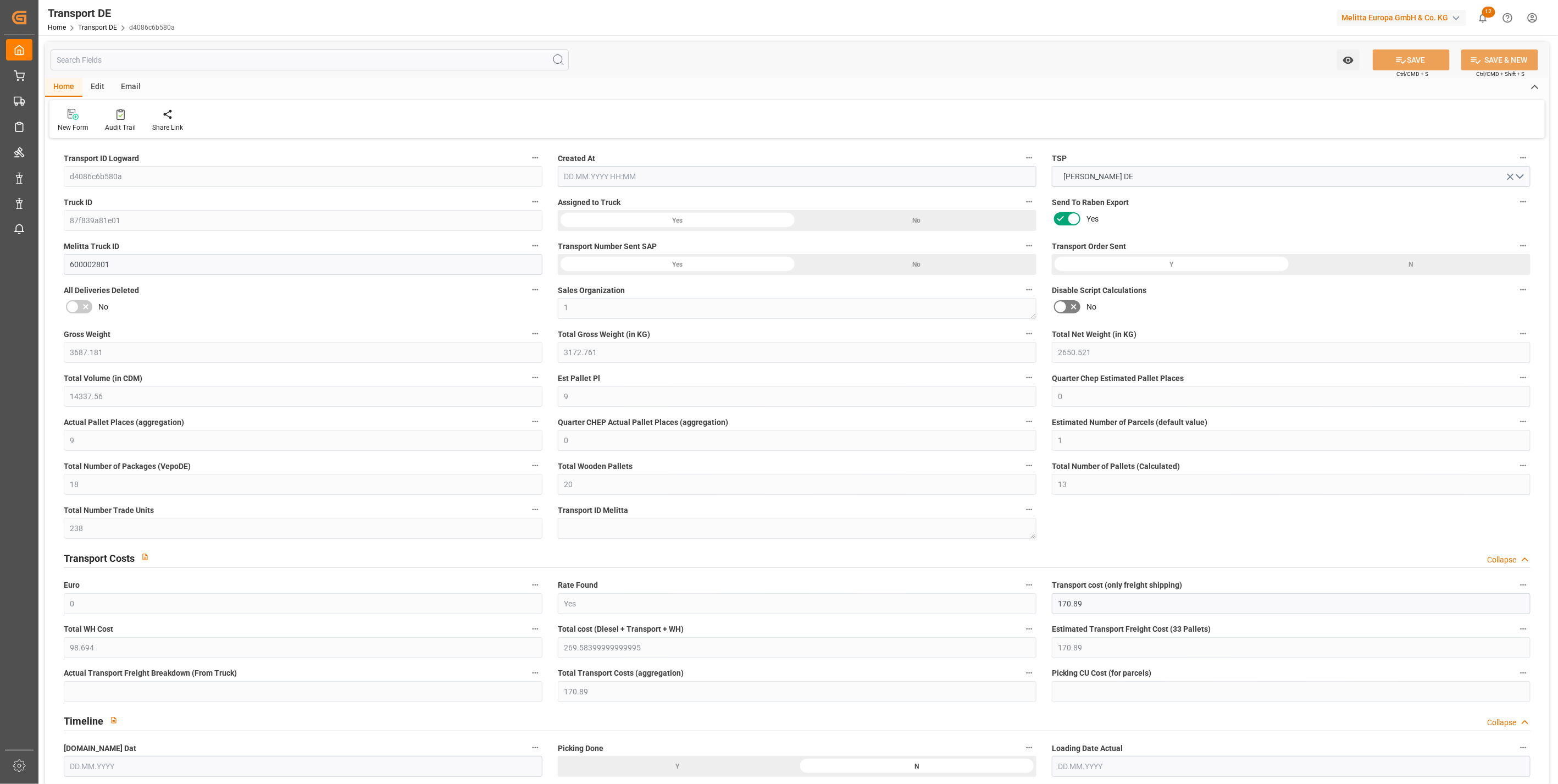
type input "20"
type input "13"
type input "238"
type input "0"
type input "170.89"
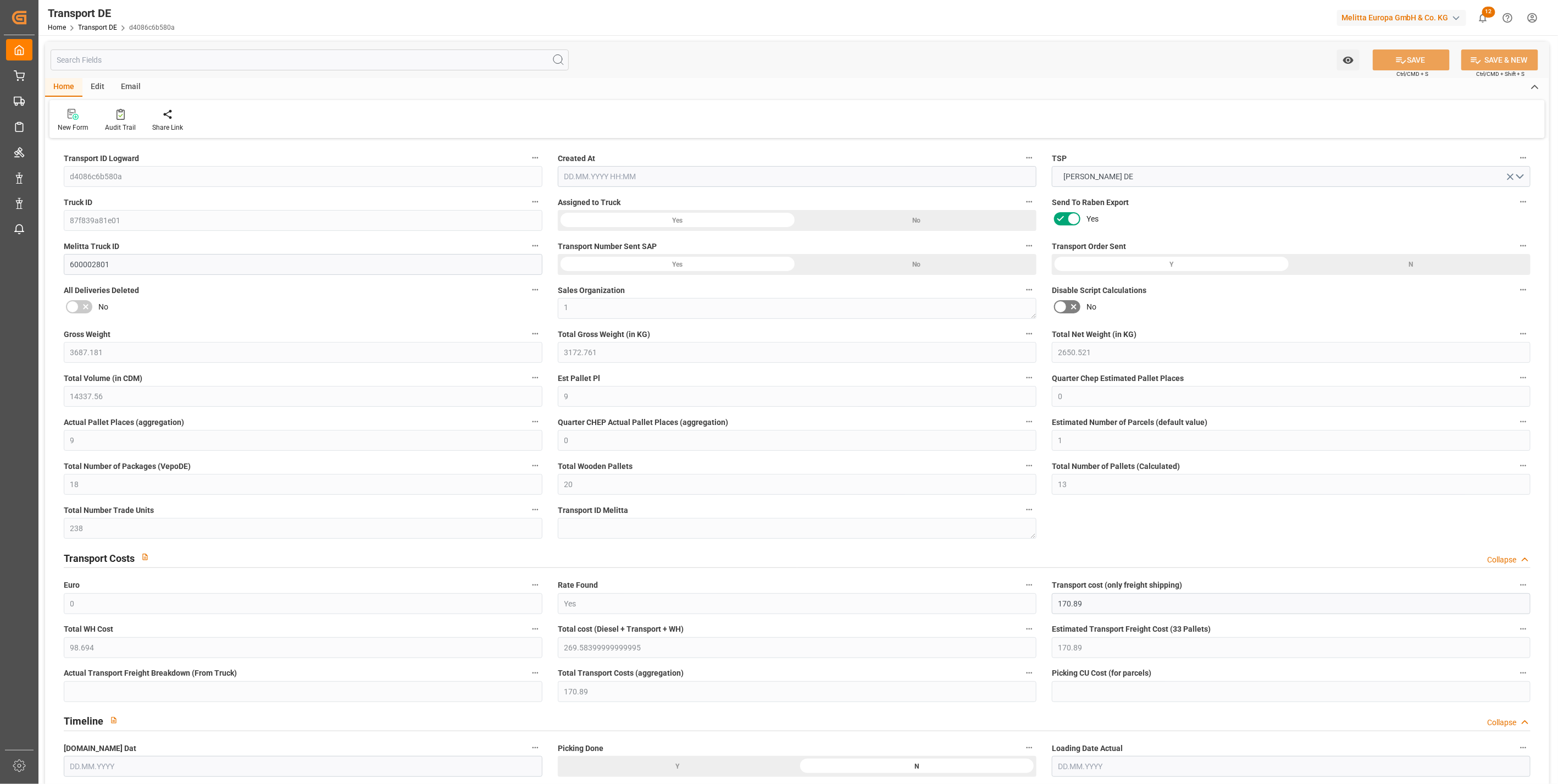
type input "98.694"
type input "170.89"
type input "59"
type input "18"
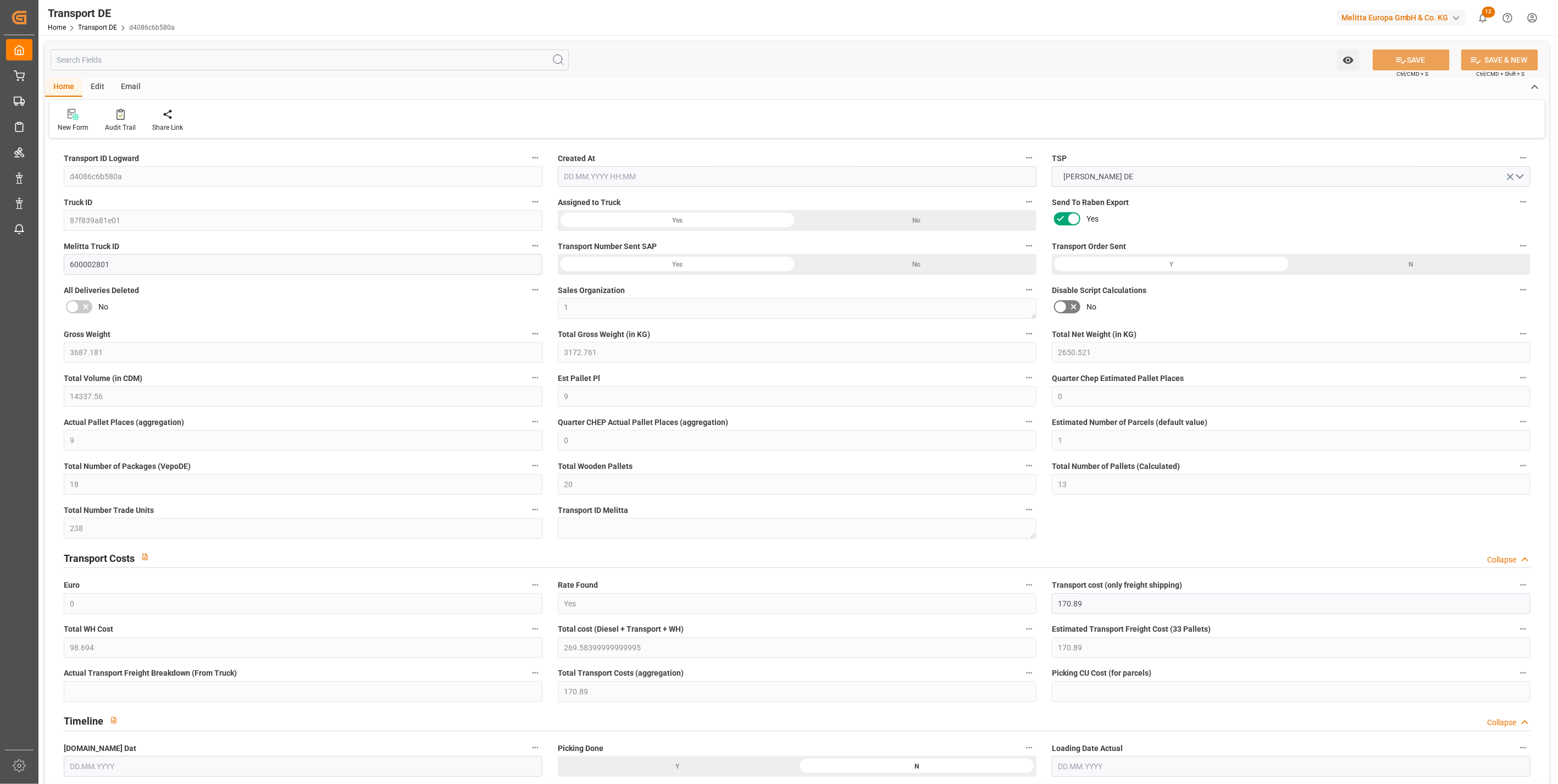
type input "0"
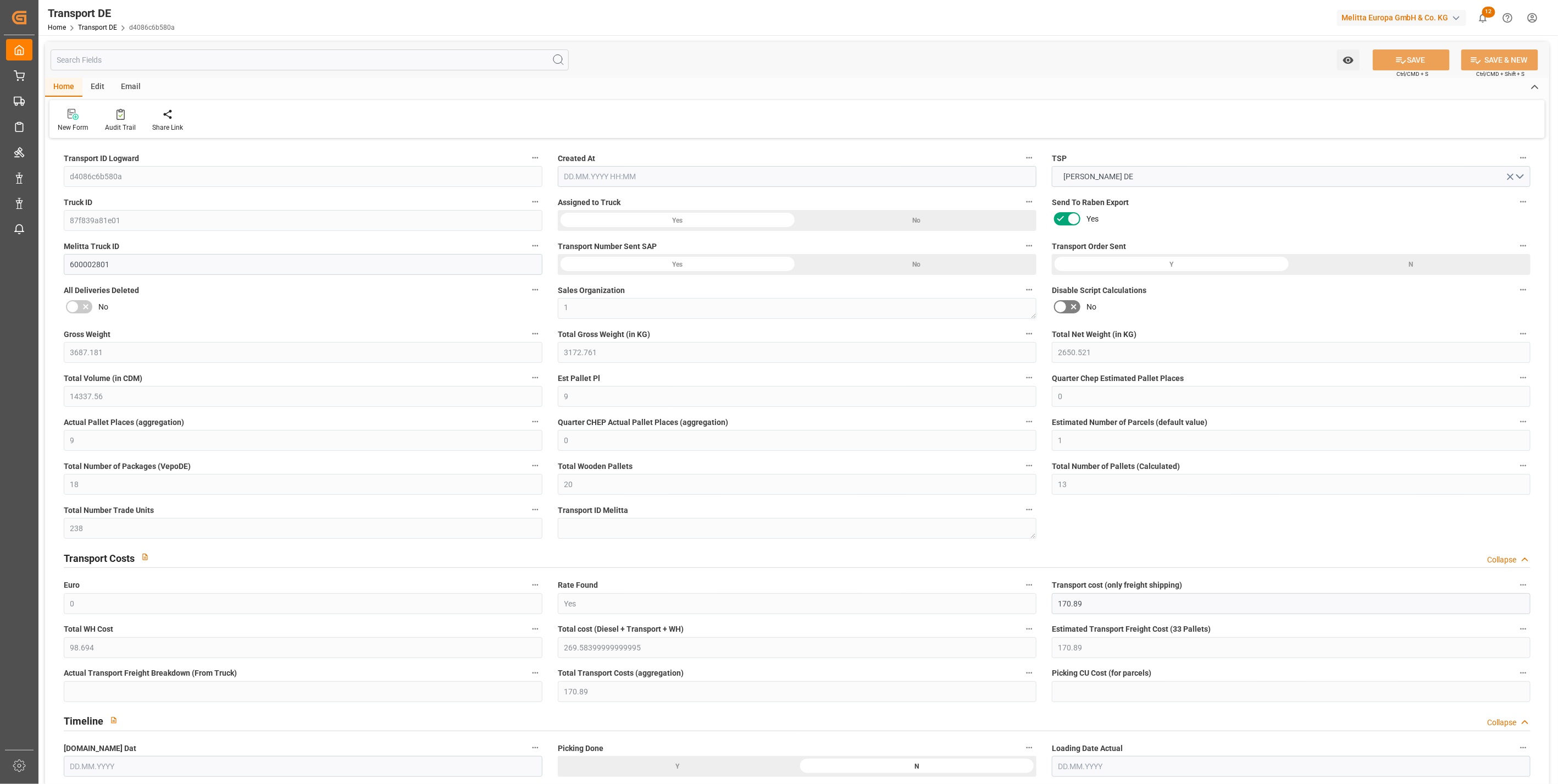
type input "0"
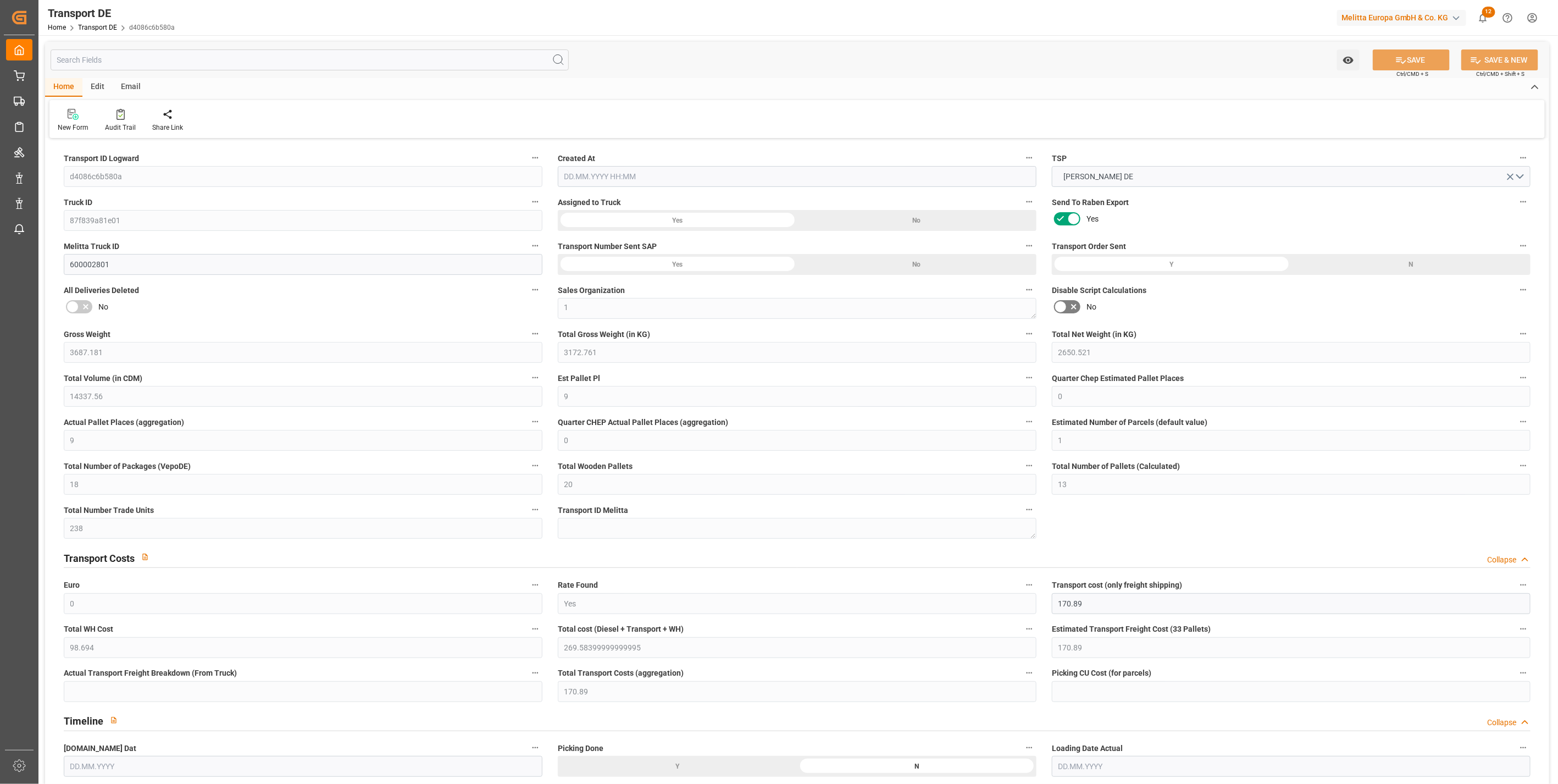
type input "0"
type input "3172.761"
type input "10767.6795"
type input "21"
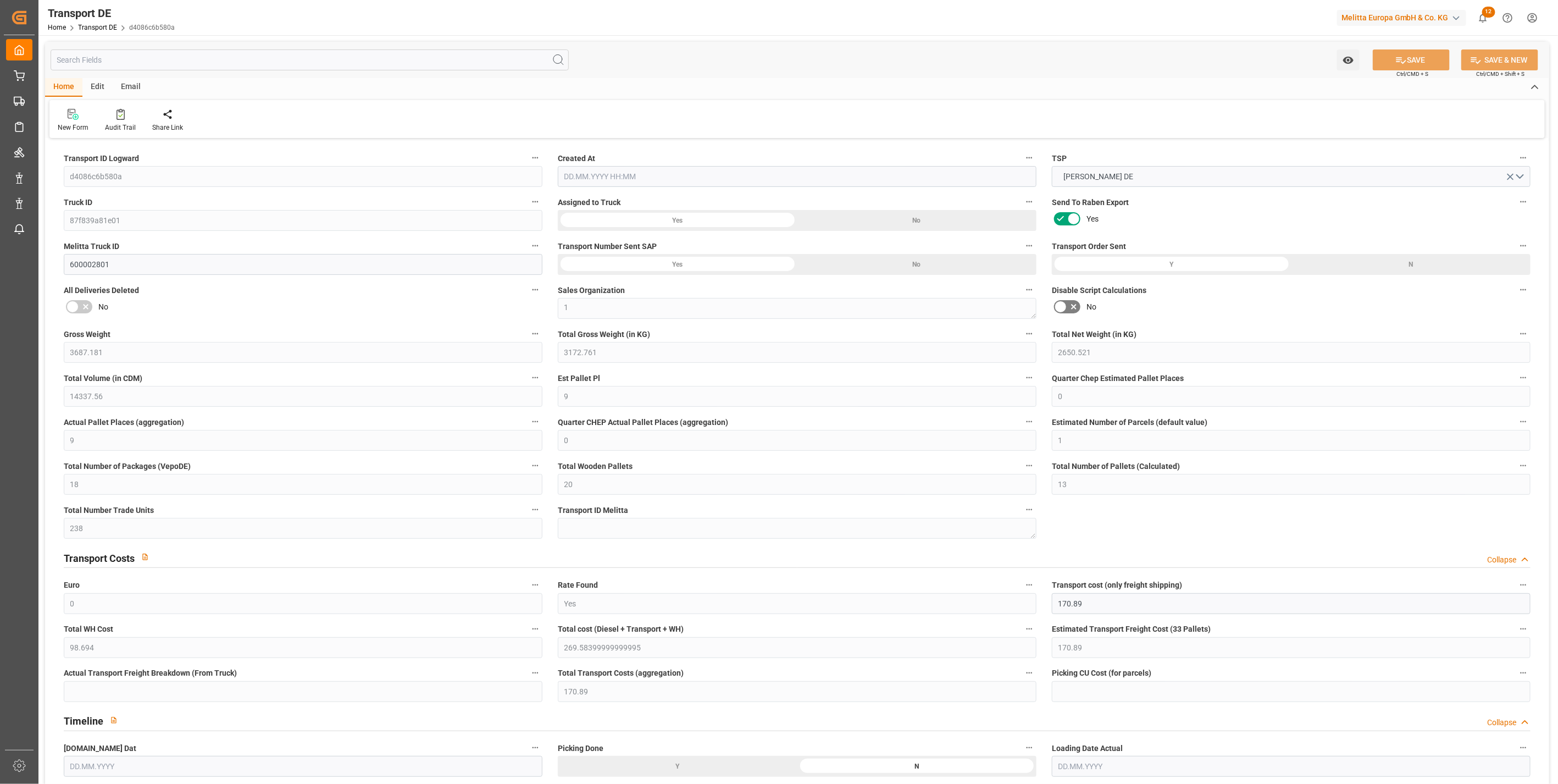
type input "80"
type input "0"
type input "6"
type input "10"
type input "0"
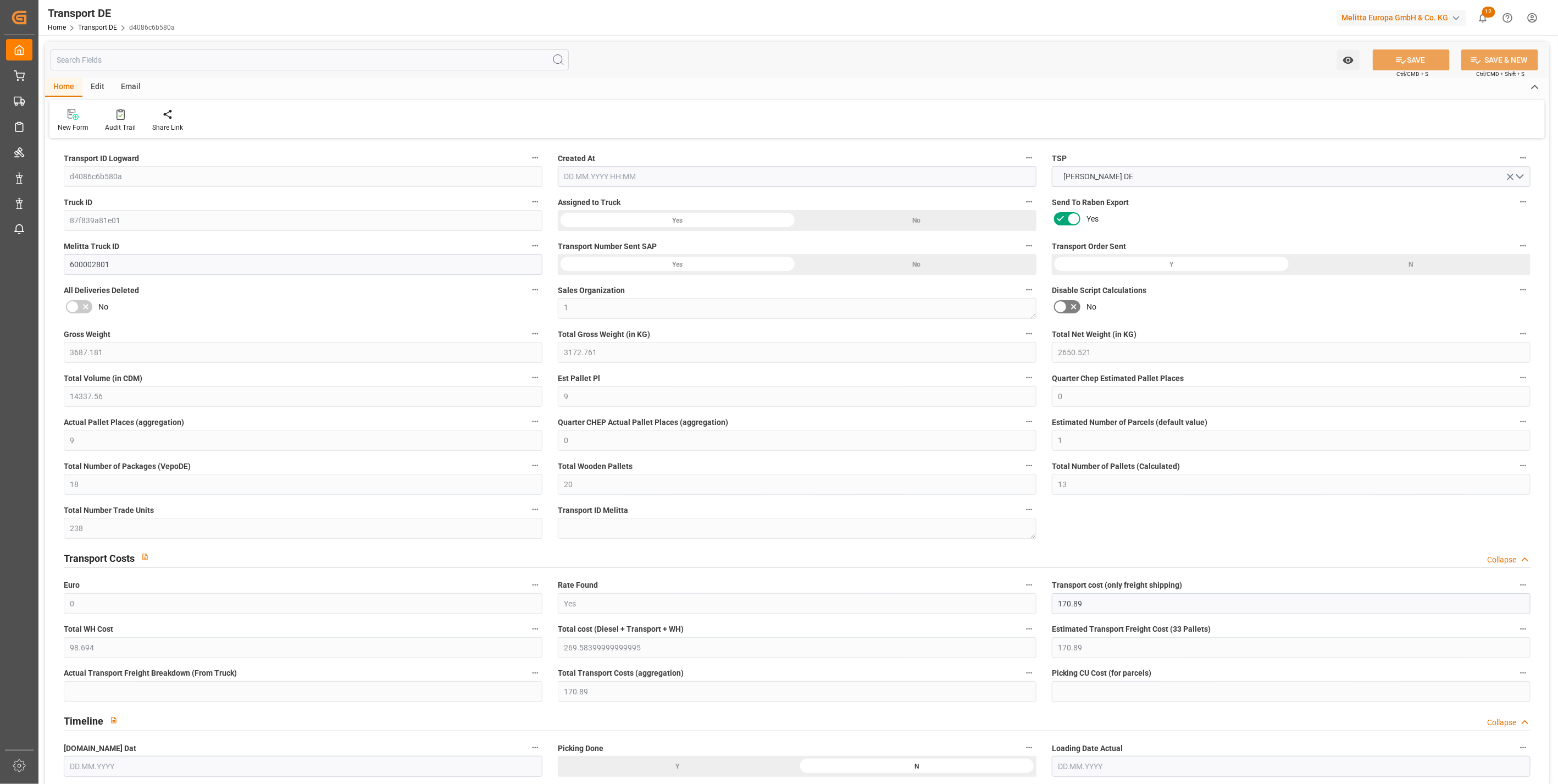
type input "0"
type input "1"
type input "3"
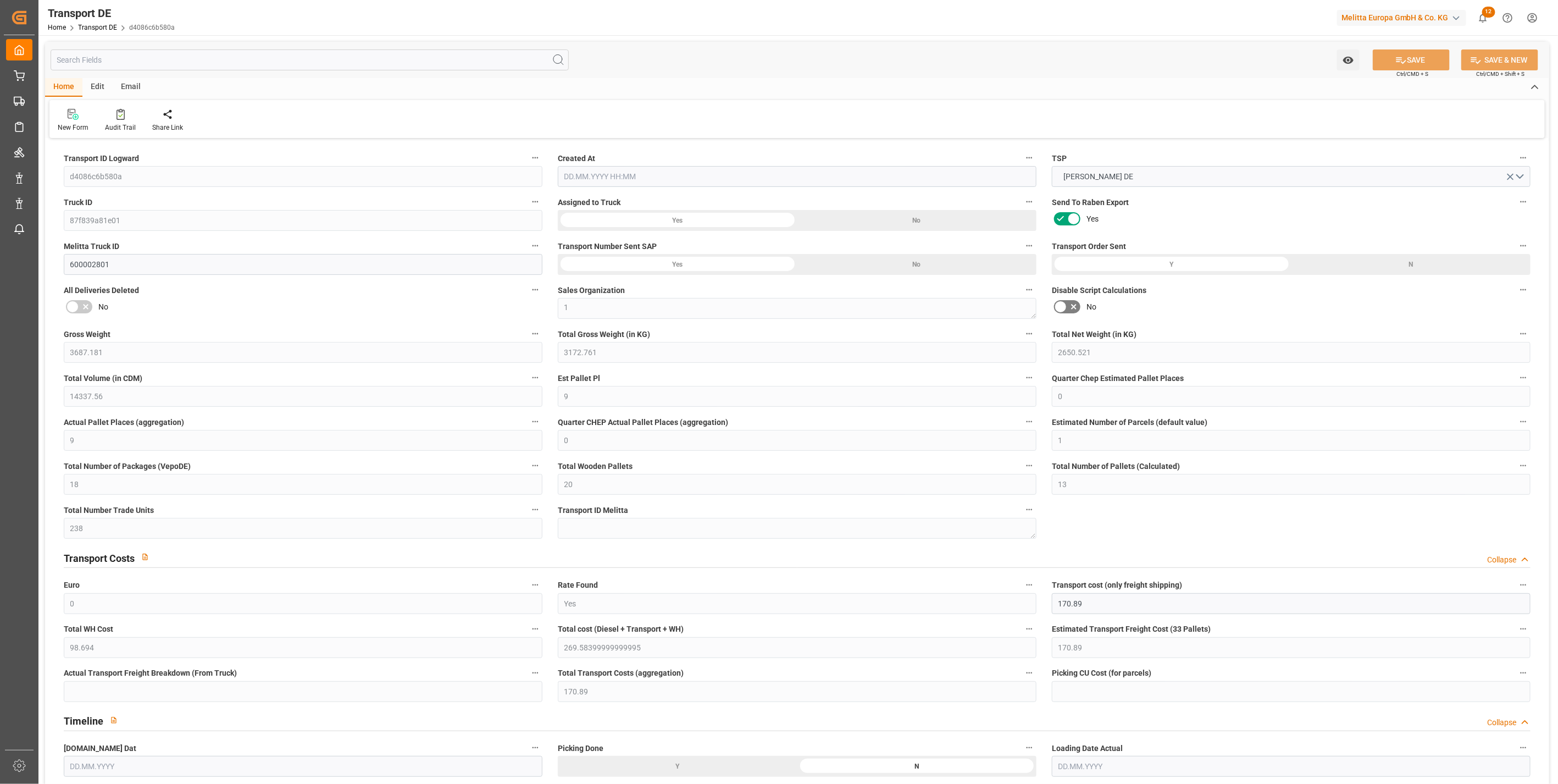
type input "1654"
type input "269.584"
type input "170.89"
type input "18.09.2025 21:02"
type input "23.09.2025"
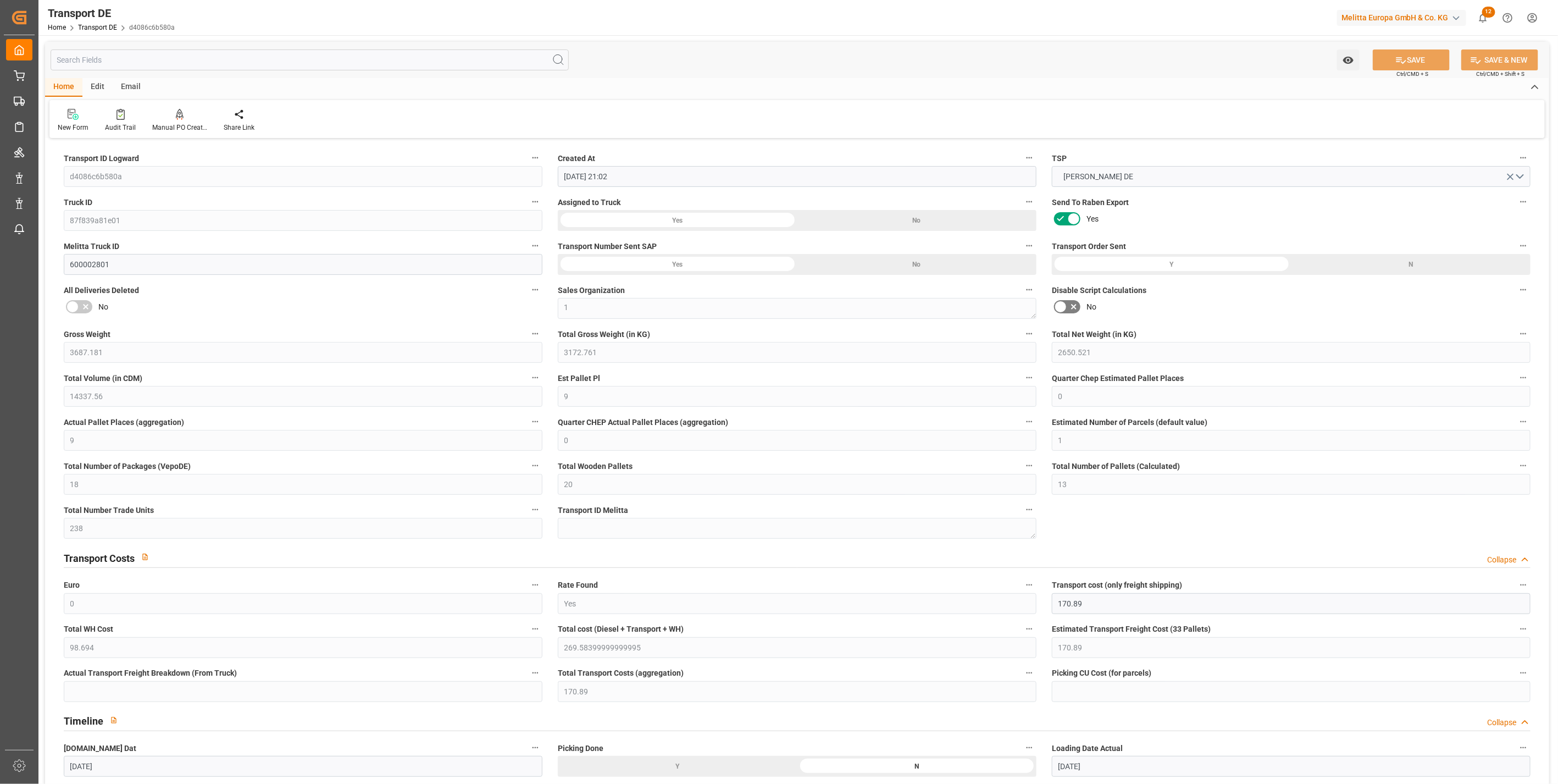
type input "24.09.2025"
type input "25.09.2025"
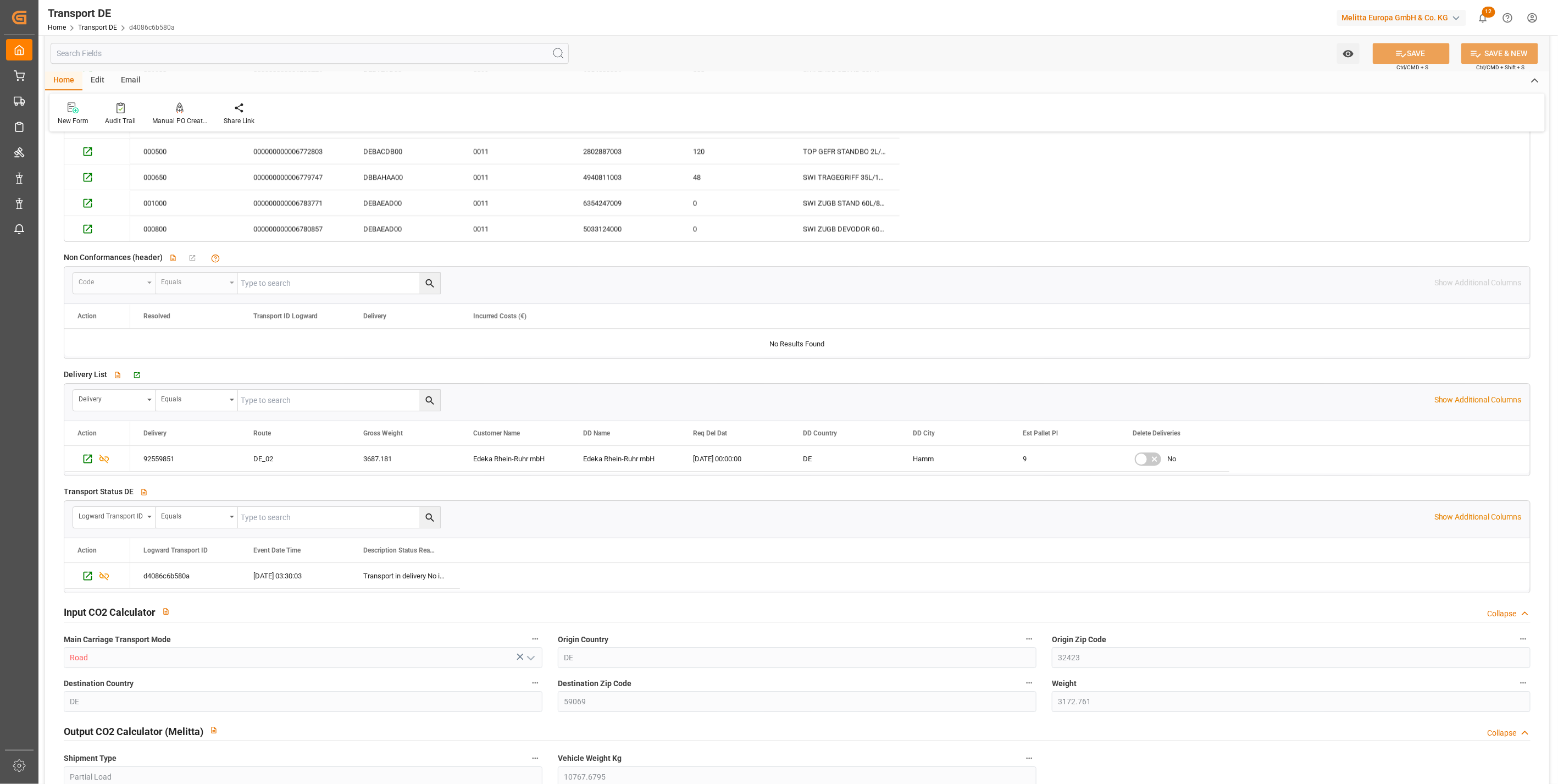
scroll to position [2075, 0]
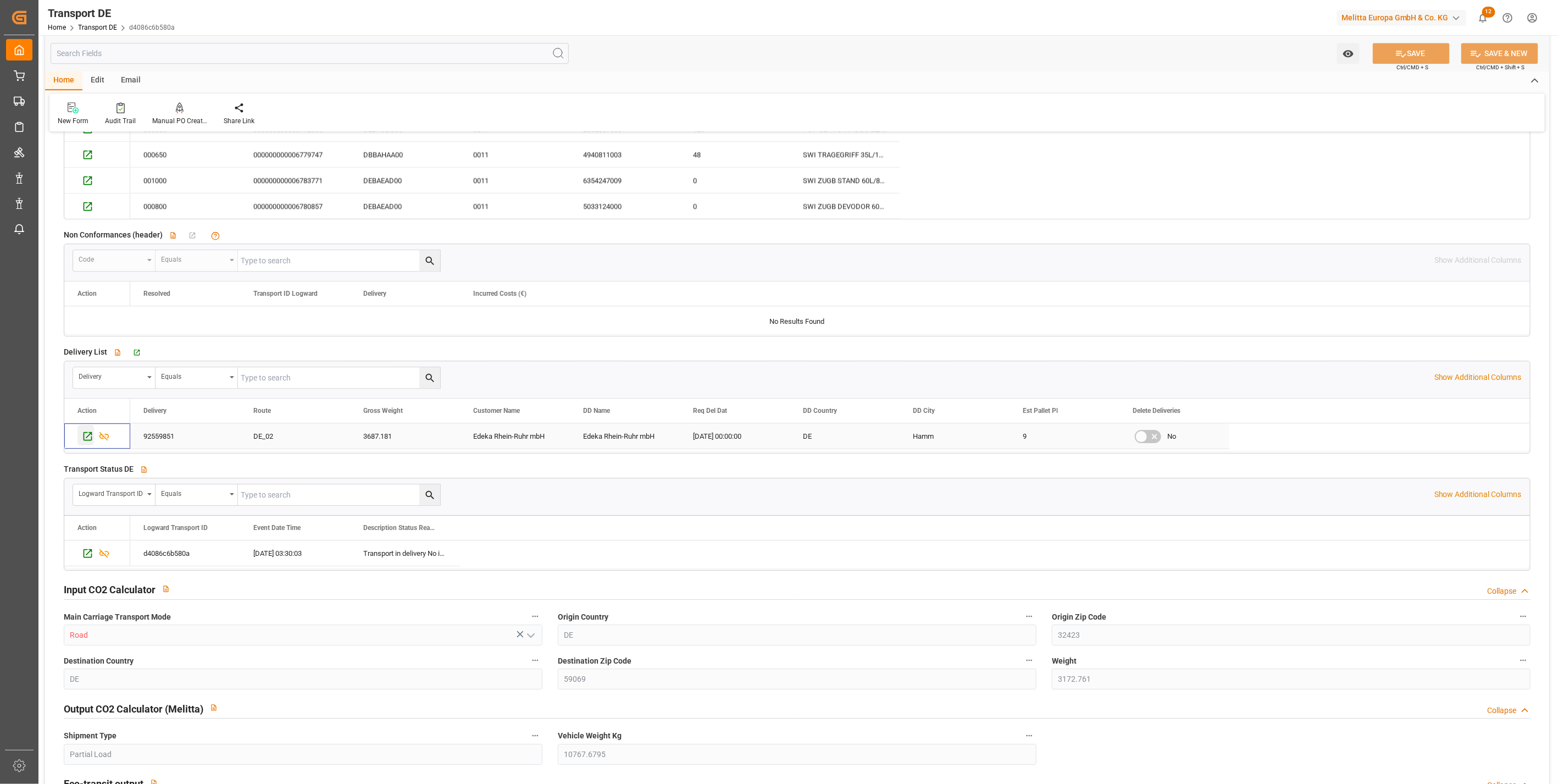
click at [89, 434] on icon "Press SPACE to select this row." at bounding box center [88, 436] width 9 height 9
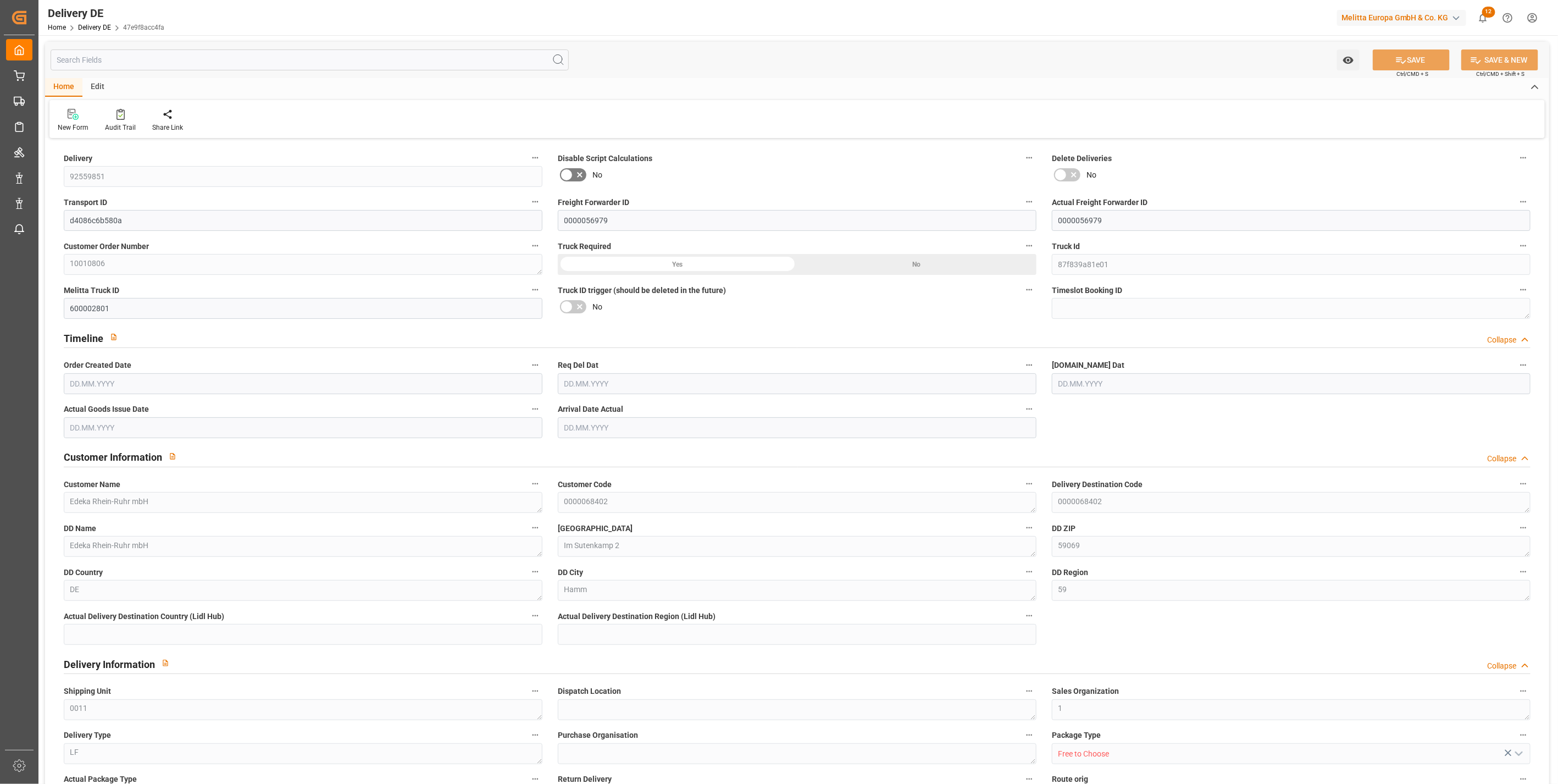
type input "18"
type input "9"
type input "2650.521"
type input "3687.181"
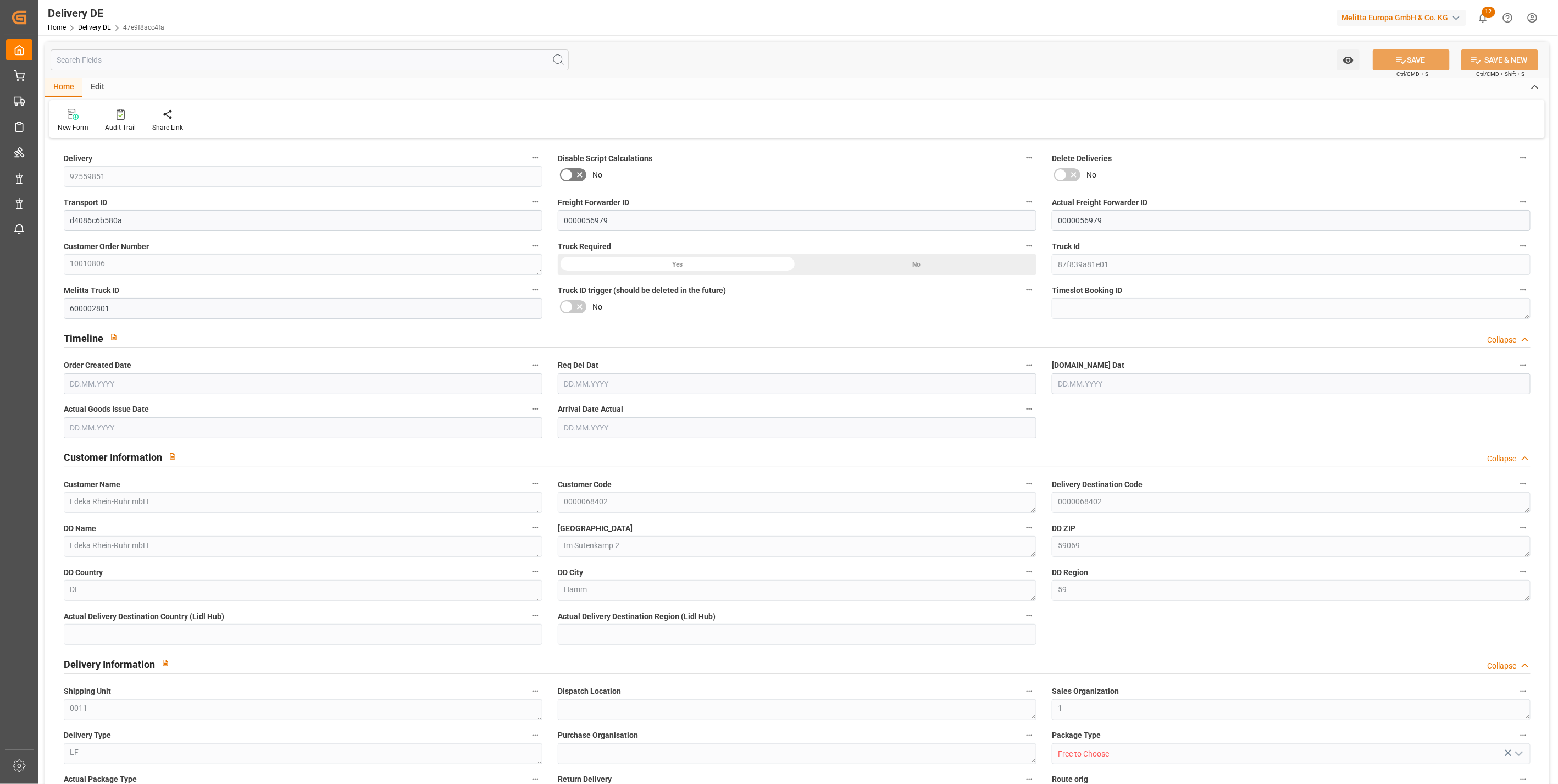
type input "14337.56"
type input "[DATE]"
type input "23.09.2025"
type input "24.09.2025"
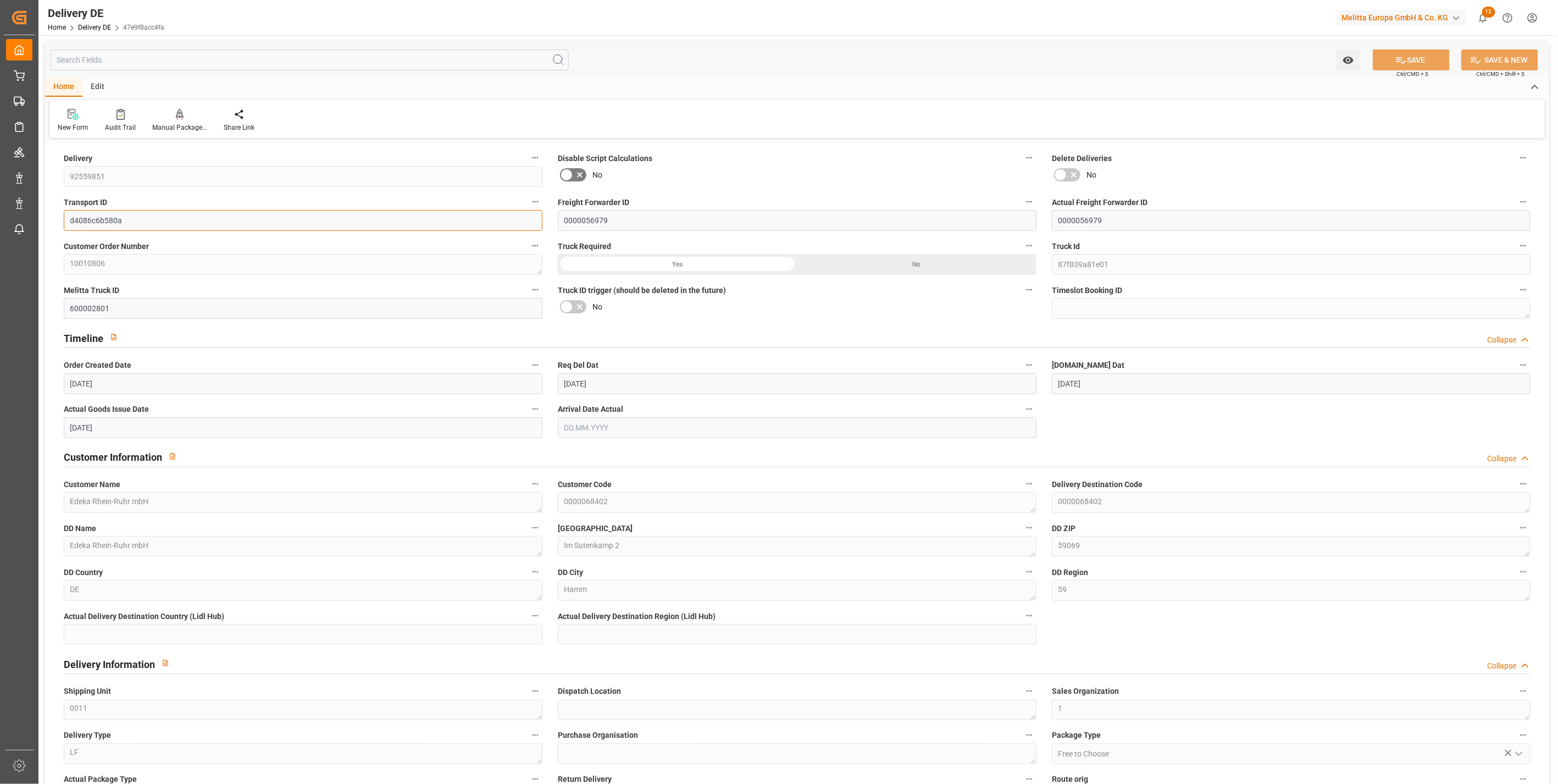
drag, startPoint x: 129, startPoint y: 220, endPoint x: 0, endPoint y: 211, distance: 129.3
click at [0, 211] on html "Created by potrace 1.15, written by Peter Selinger 2001-2017 Created by potrace…" at bounding box center [779, 392] width 1558 height 784
